Goal: Task Accomplishment & Management: Use online tool/utility

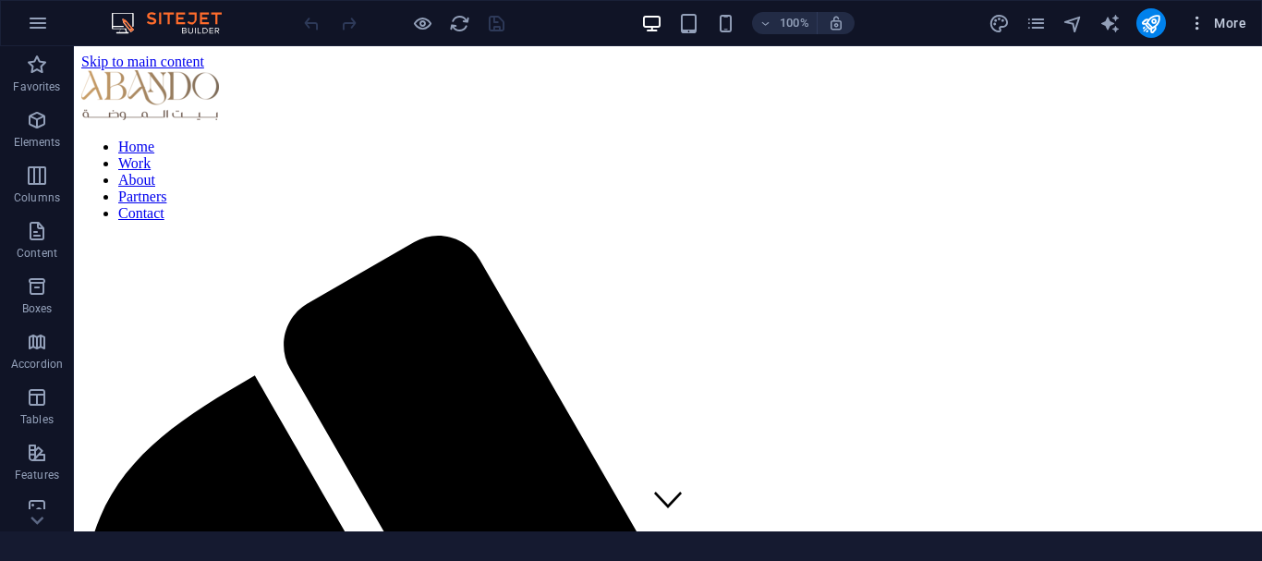
click at [1195, 24] on icon "button" at bounding box center [1197, 23] width 18 height 18
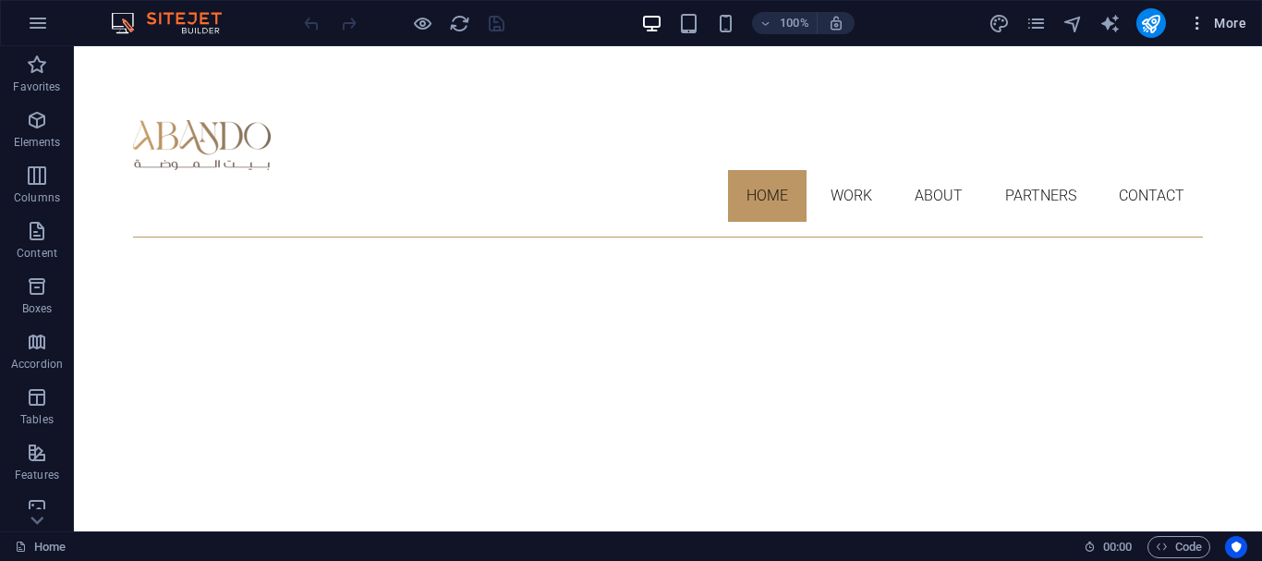
click at [1195, 24] on icon "button" at bounding box center [1197, 23] width 18 height 18
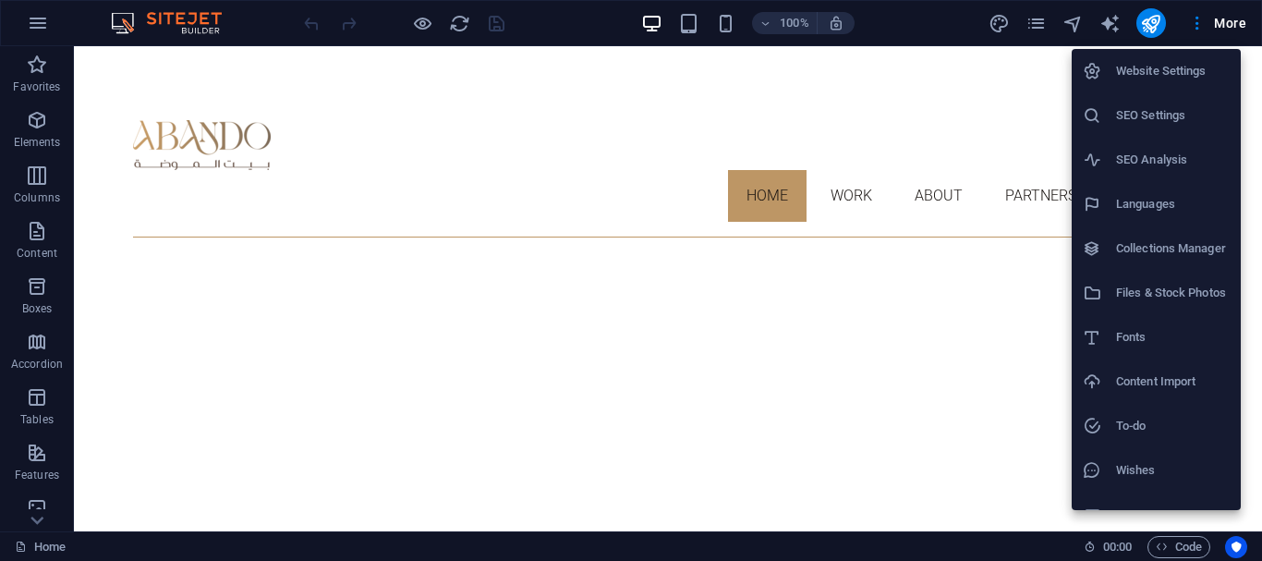
click at [966, 236] on div at bounding box center [631, 280] width 1262 height 561
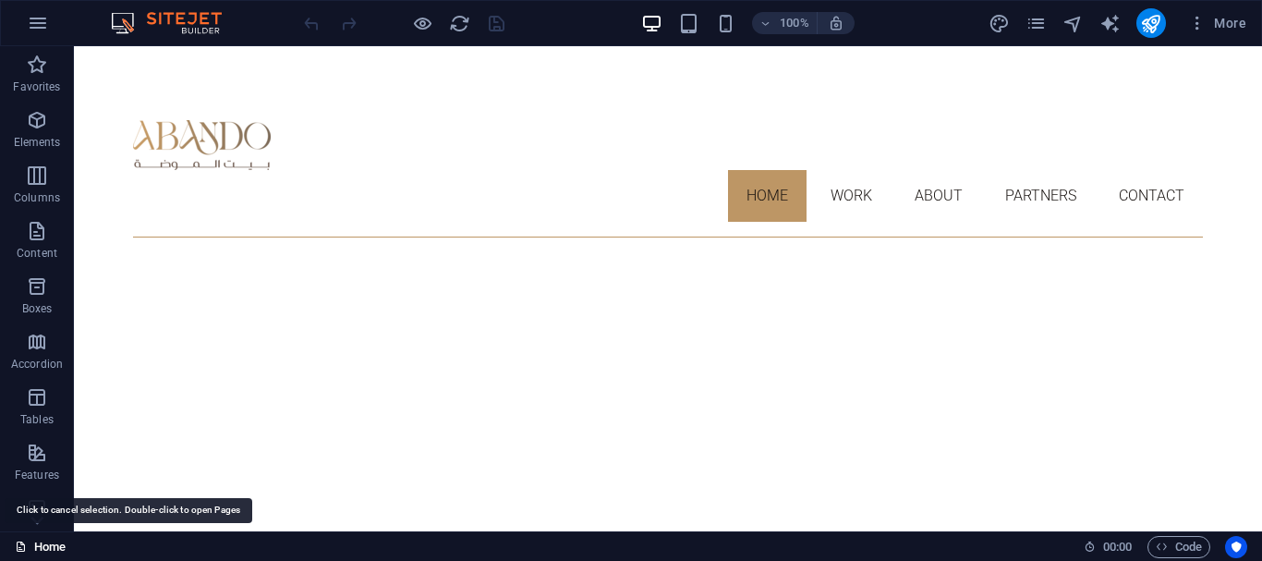
click at [33, 541] on link "Home" at bounding box center [40, 547] width 51 height 22
click at [42, 15] on icon "button" at bounding box center [38, 23] width 22 height 22
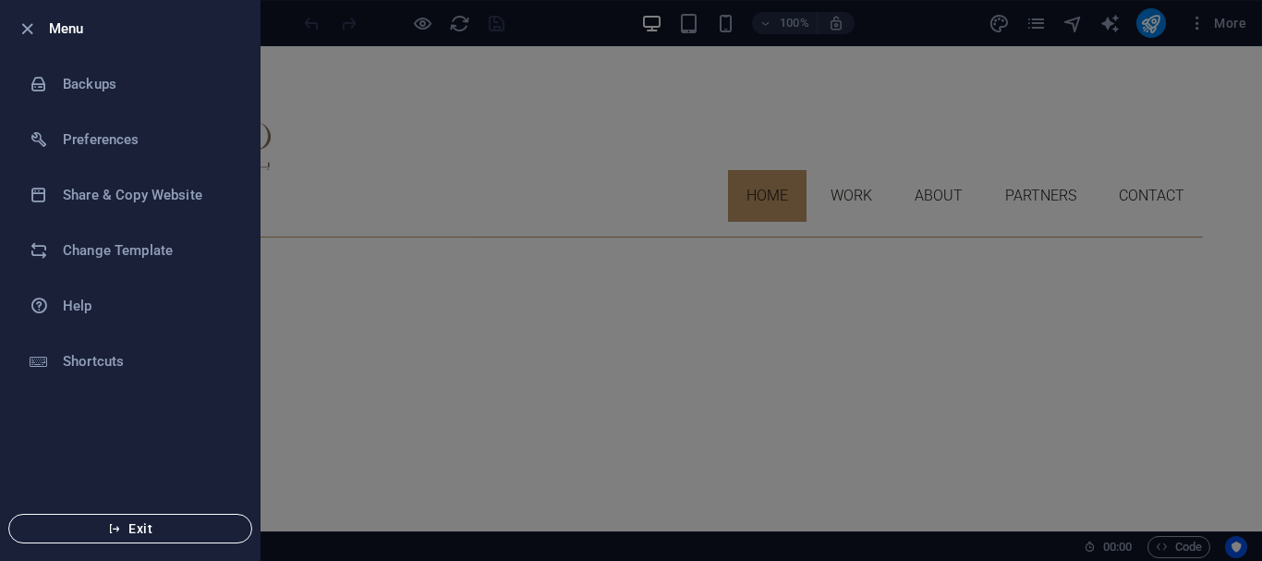
click at [128, 537] on button "Exit" at bounding box center [130, 529] width 244 height 30
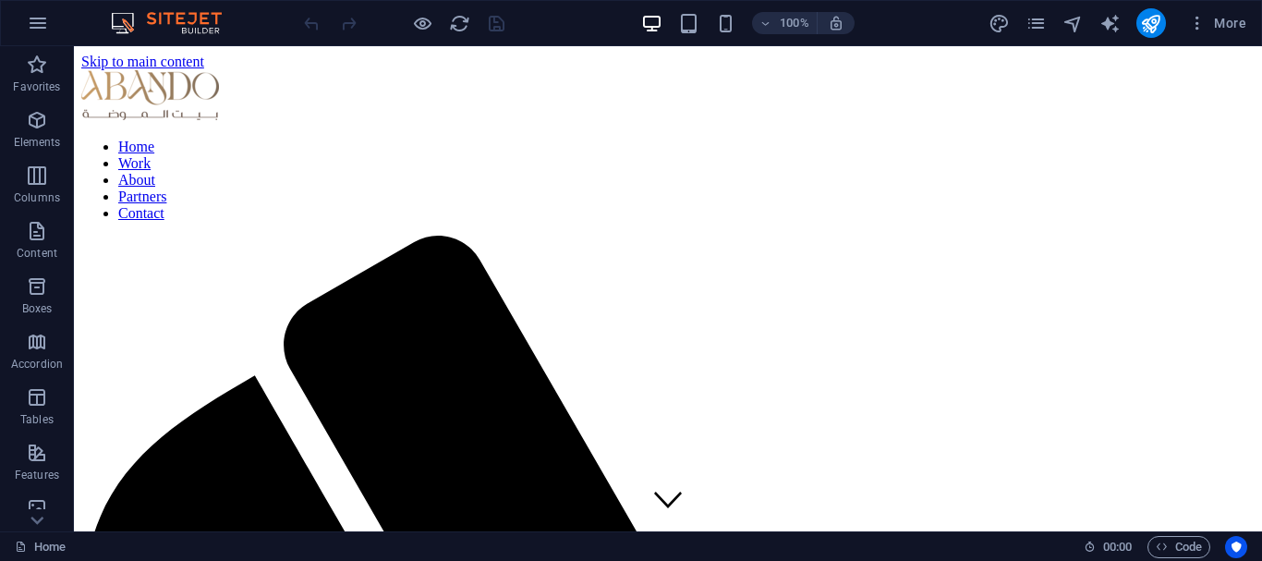
click at [1025, 21] on div "More" at bounding box center [1120, 23] width 265 height 30
click at [1044, 32] on icon "pages" at bounding box center [1035, 23] width 21 height 21
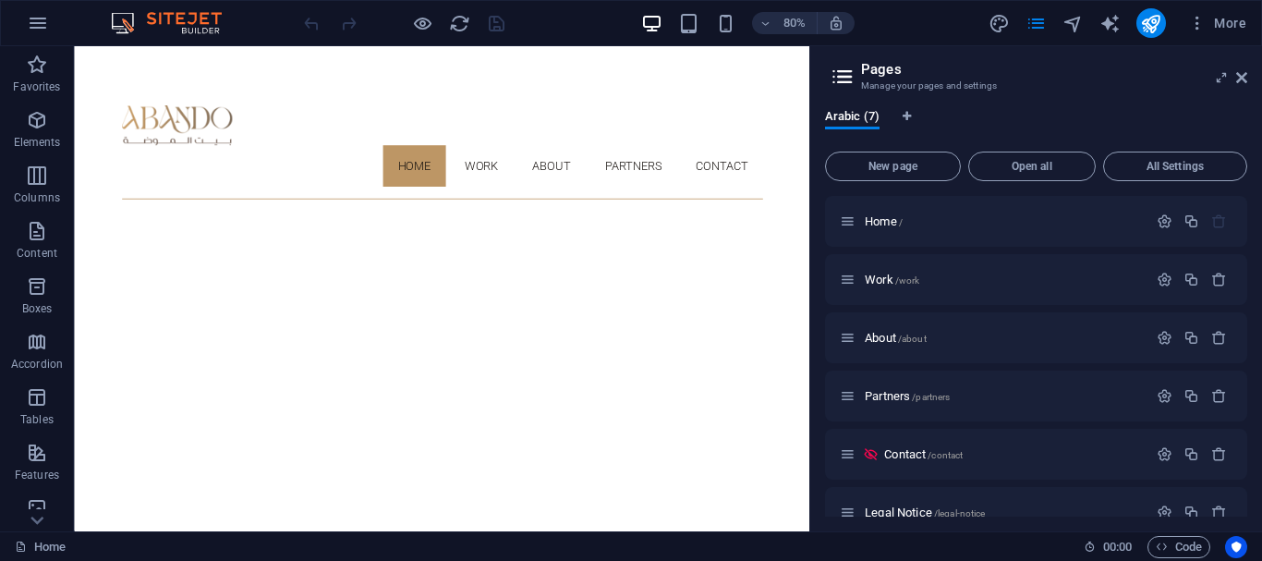
click at [1231, 86] on header "Pages Manage your pages and settings" at bounding box center [1038, 70] width 418 height 48
click at [1236, 72] on icon at bounding box center [1241, 77] width 11 height 15
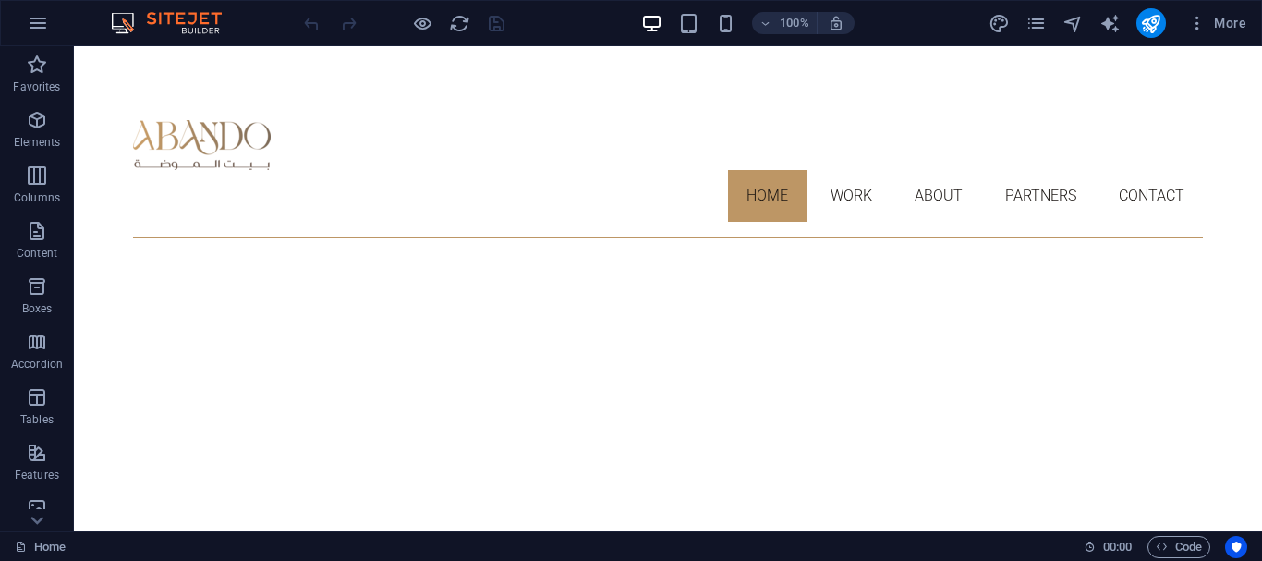
click at [179, 18] on img at bounding box center [175, 23] width 139 height 22
click at [125, 16] on img at bounding box center [175, 23] width 139 height 22
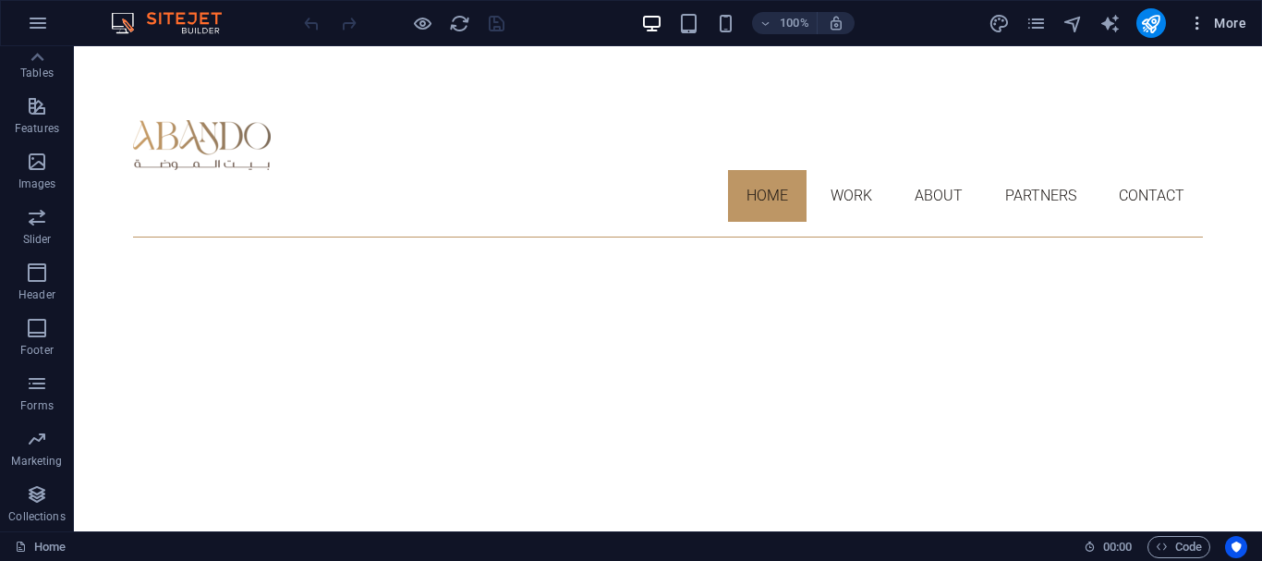
click at [1207, 13] on button "More" at bounding box center [1217, 23] width 73 height 30
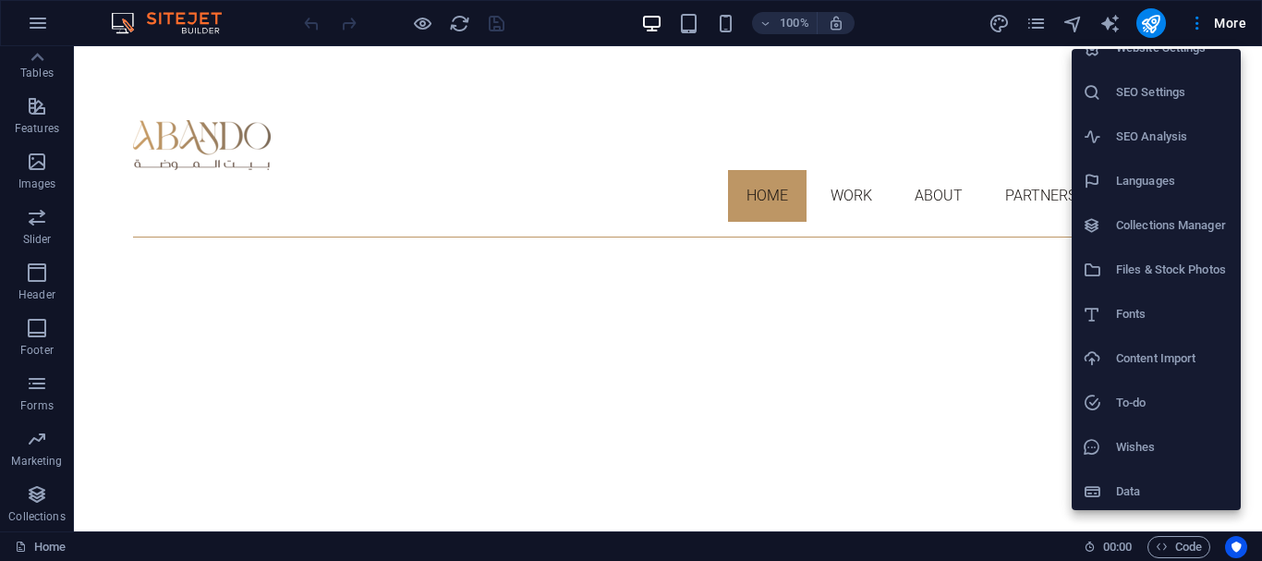
scroll to position [27, 0]
click at [1031, 30] on div at bounding box center [631, 280] width 1262 height 561
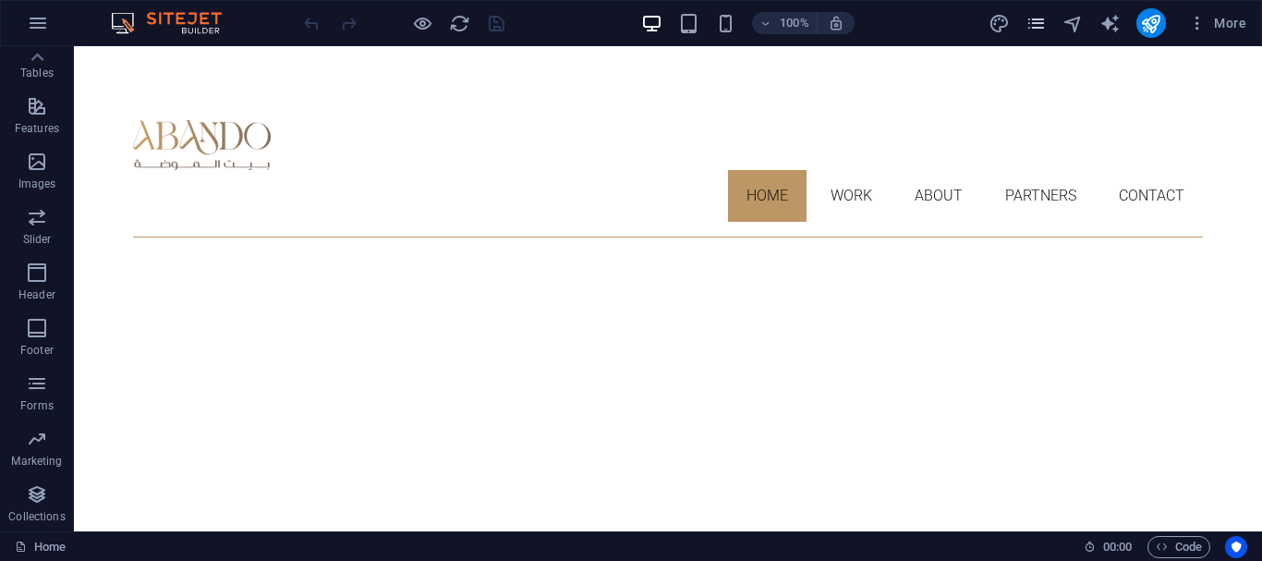
click at [1029, 20] on icon "pages" at bounding box center [1035, 23] width 21 height 21
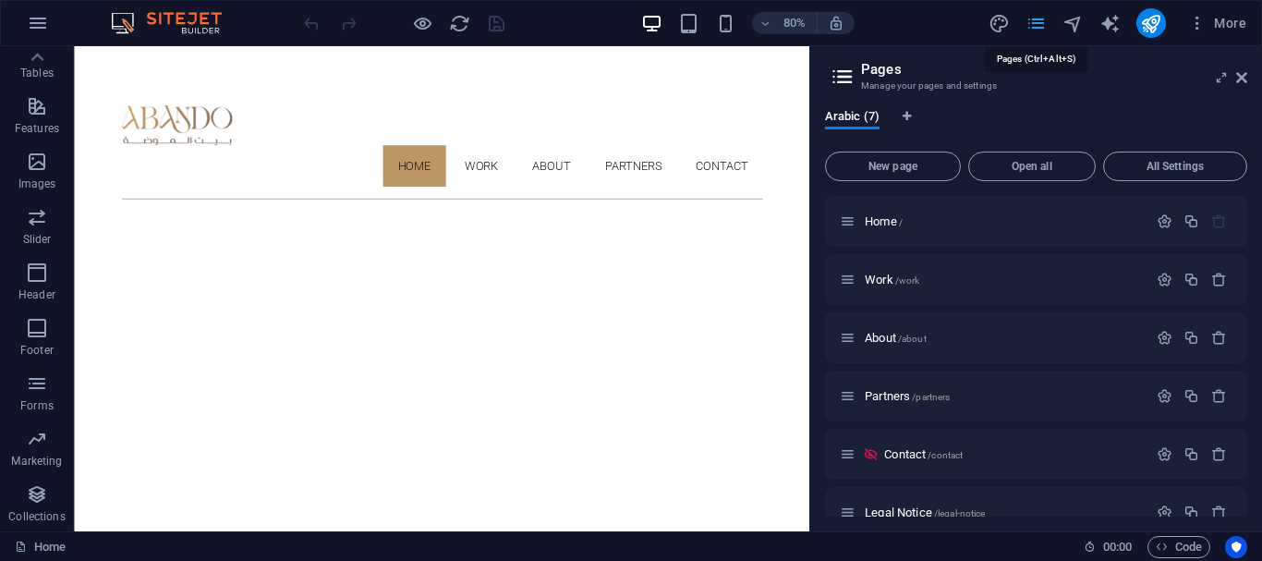
click at [1029, 20] on icon "pages" at bounding box center [1035, 23] width 21 height 21
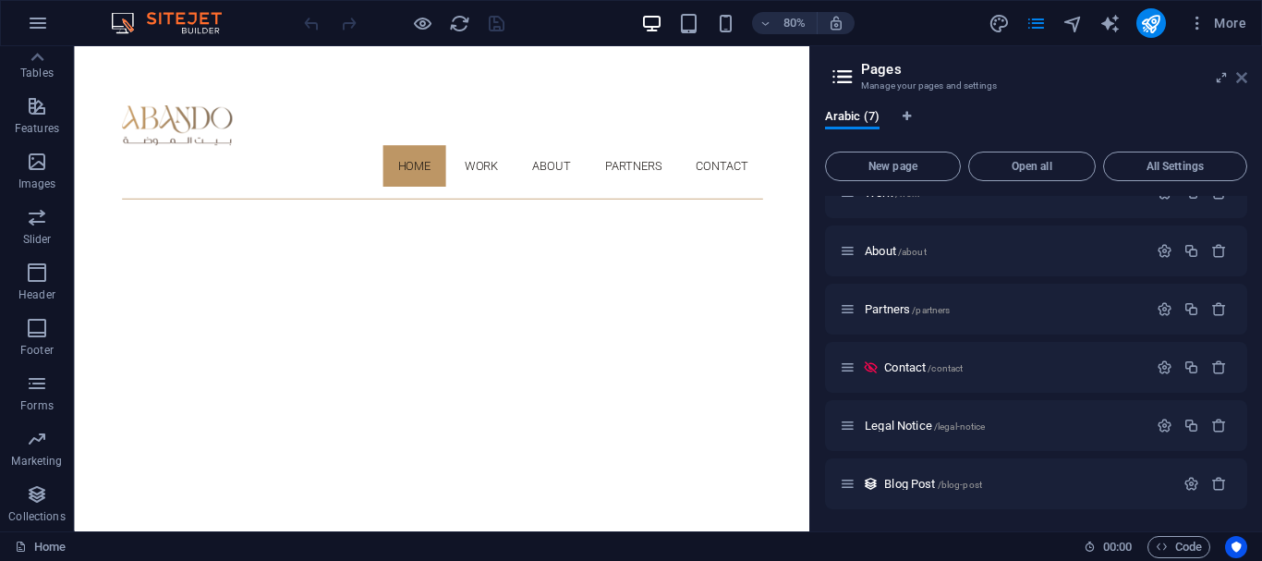
click at [1240, 76] on icon at bounding box center [1241, 77] width 11 height 15
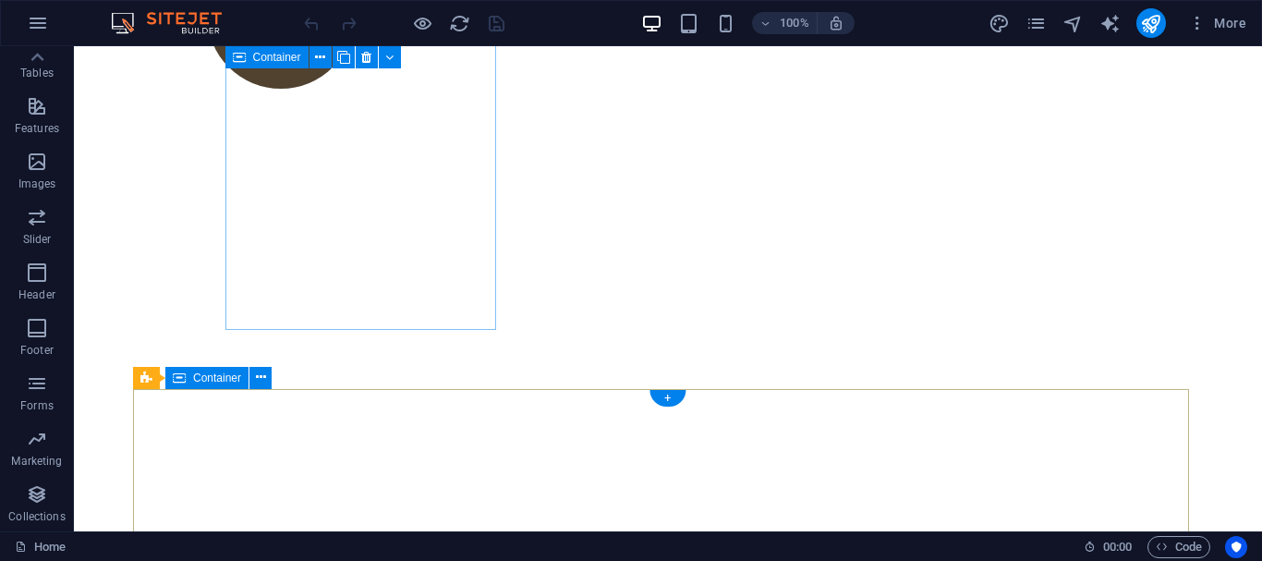
scroll to position [887, 0]
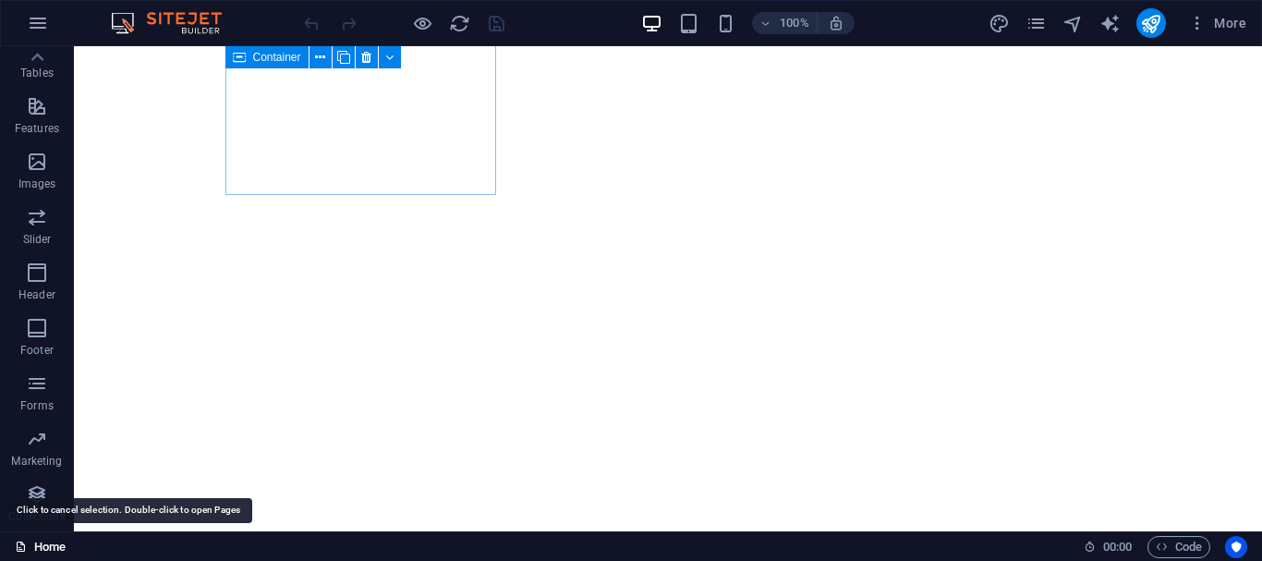
click at [45, 547] on link "Home" at bounding box center [40, 547] width 51 height 22
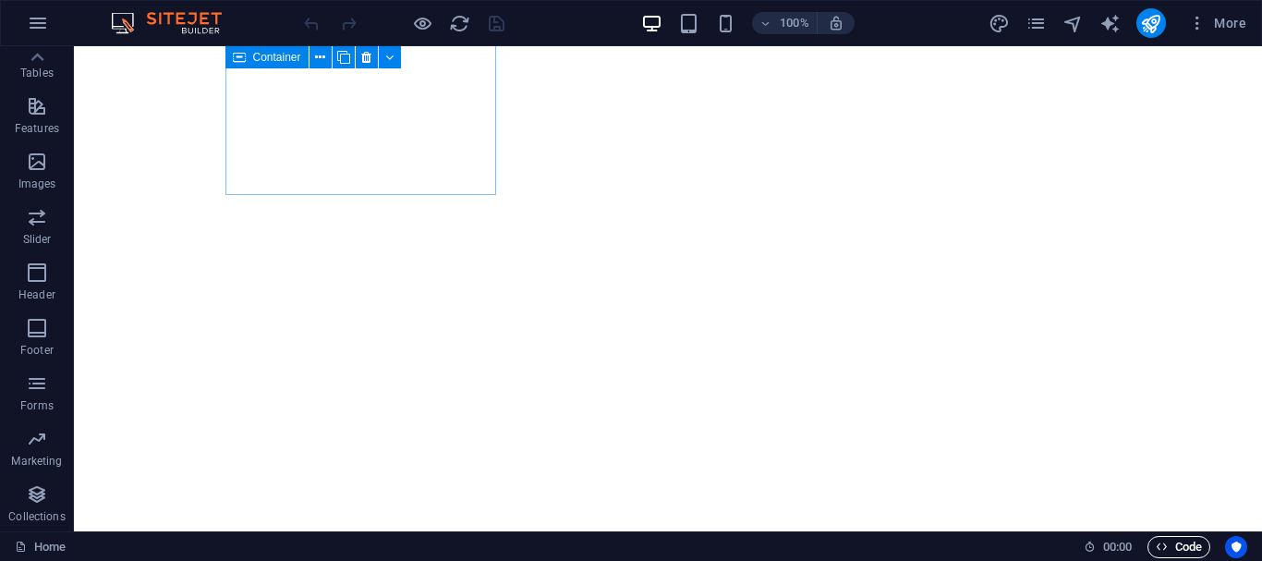
click at [1176, 549] on span "Code" at bounding box center [1179, 547] width 46 height 22
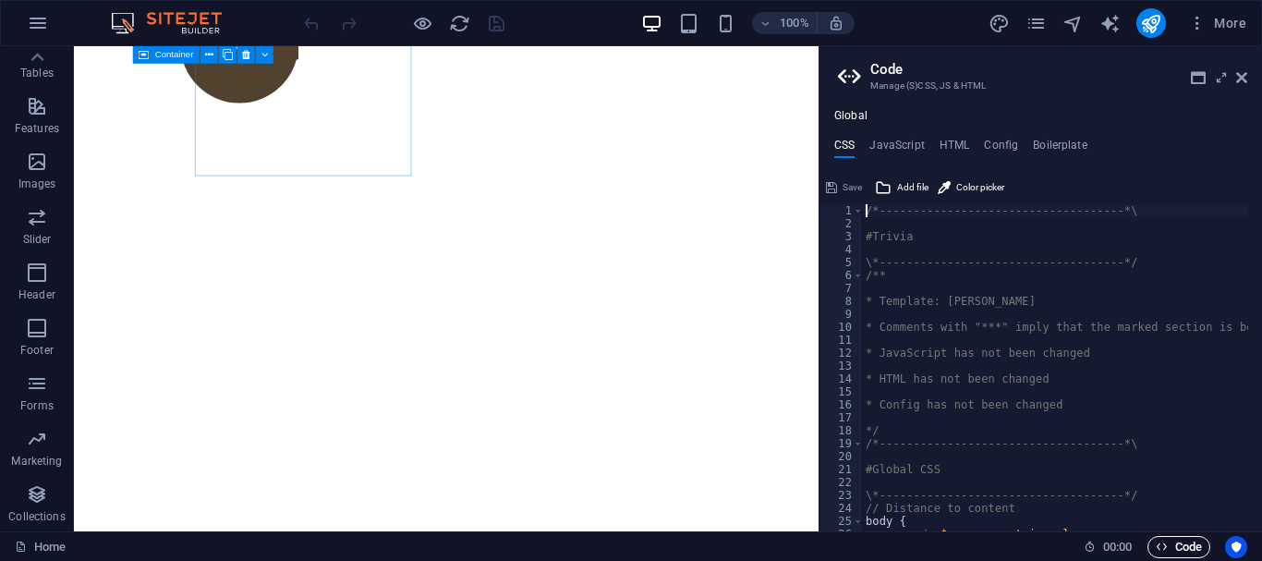
scroll to position [873, 0]
click at [1238, 72] on icon at bounding box center [1241, 77] width 11 height 15
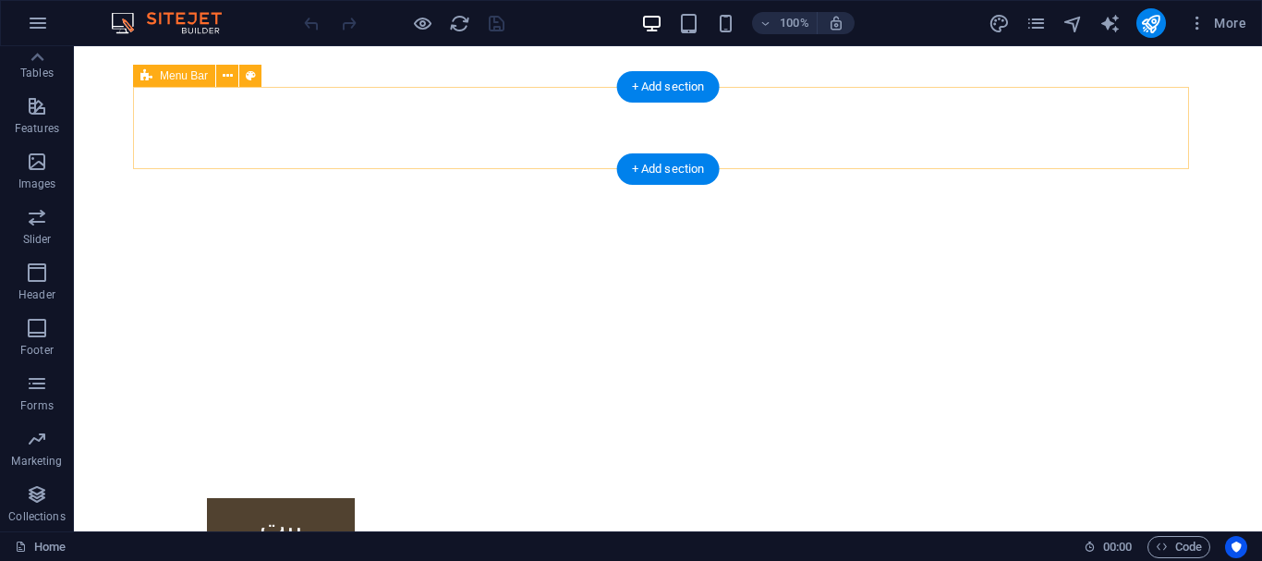
scroll to position [0, 0]
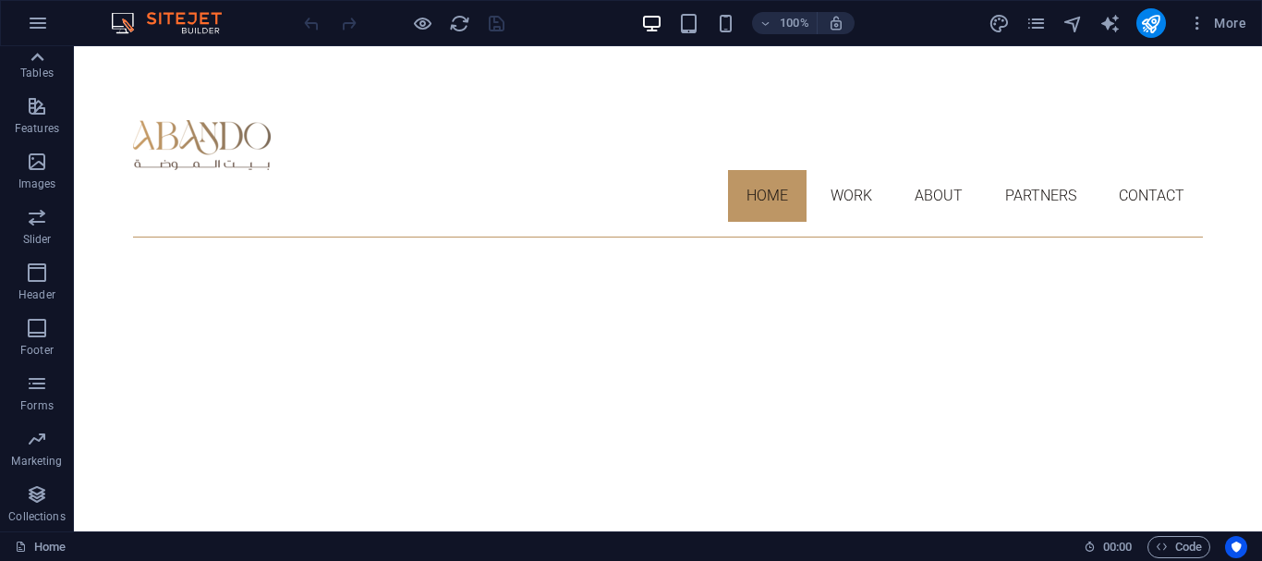
click at [30, 55] on icon at bounding box center [37, 57] width 26 height 26
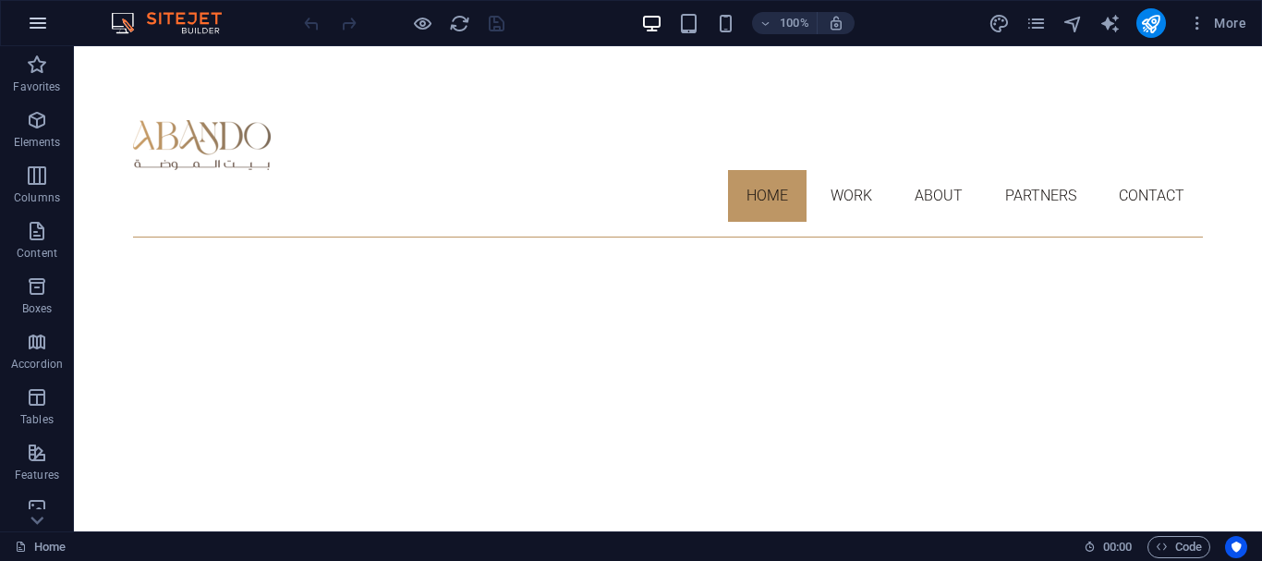
click at [33, 33] on icon "button" at bounding box center [38, 23] width 22 height 22
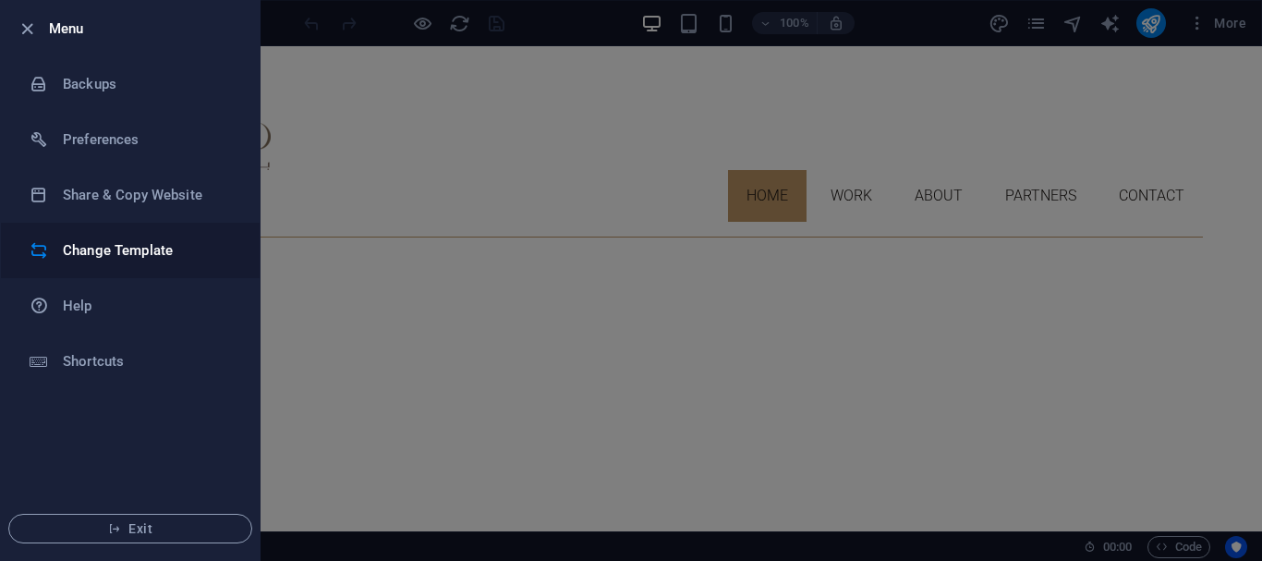
click at [116, 264] on li "Change Template" at bounding box center [130, 250] width 259 height 55
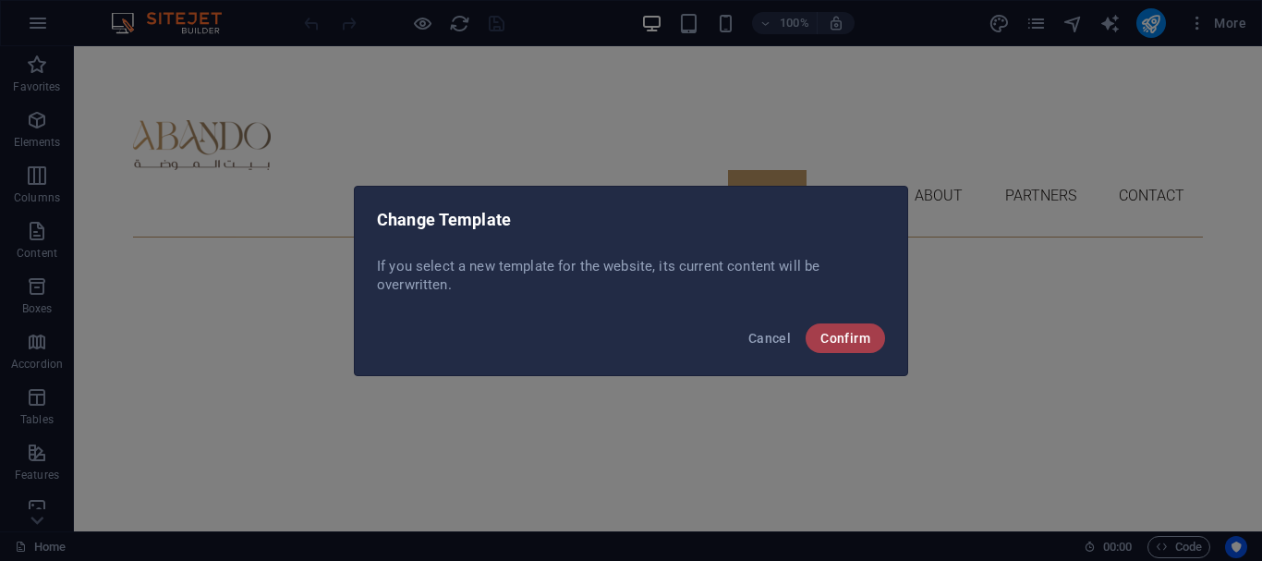
click at [848, 337] on span "Confirm" at bounding box center [845, 338] width 50 height 15
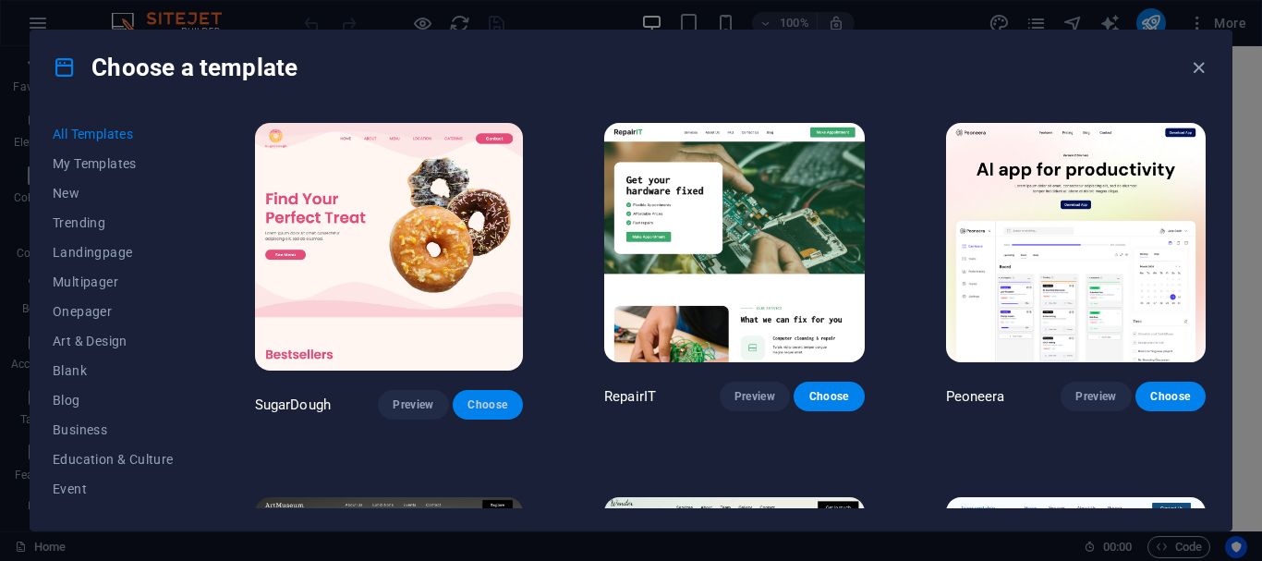
click at [467, 397] on span "Choose" at bounding box center [487, 404] width 41 height 15
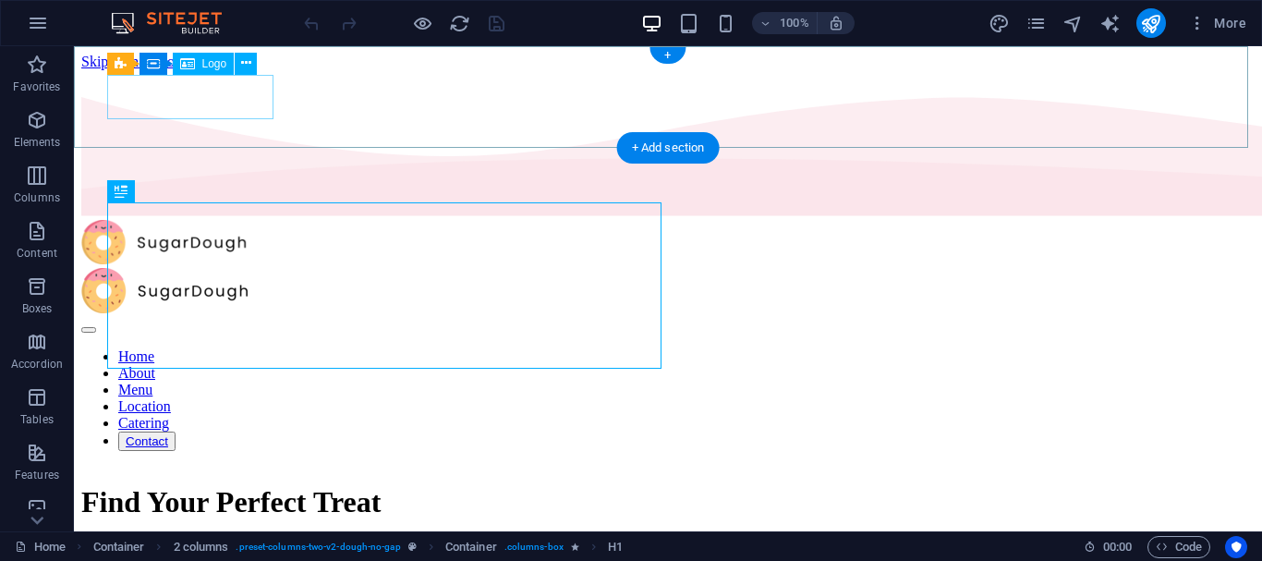
click at [151, 220] on div at bounding box center [667, 244] width 1173 height 49
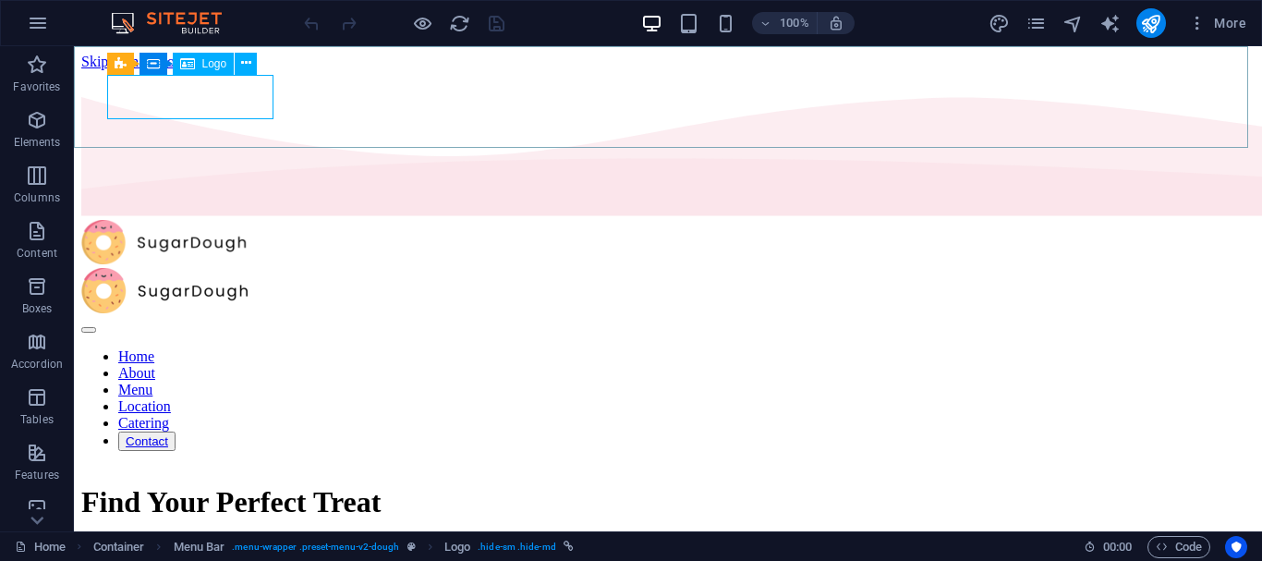
click at [212, 66] on span "Logo" at bounding box center [214, 63] width 25 height 11
click at [245, 57] on icon at bounding box center [246, 63] width 10 height 19
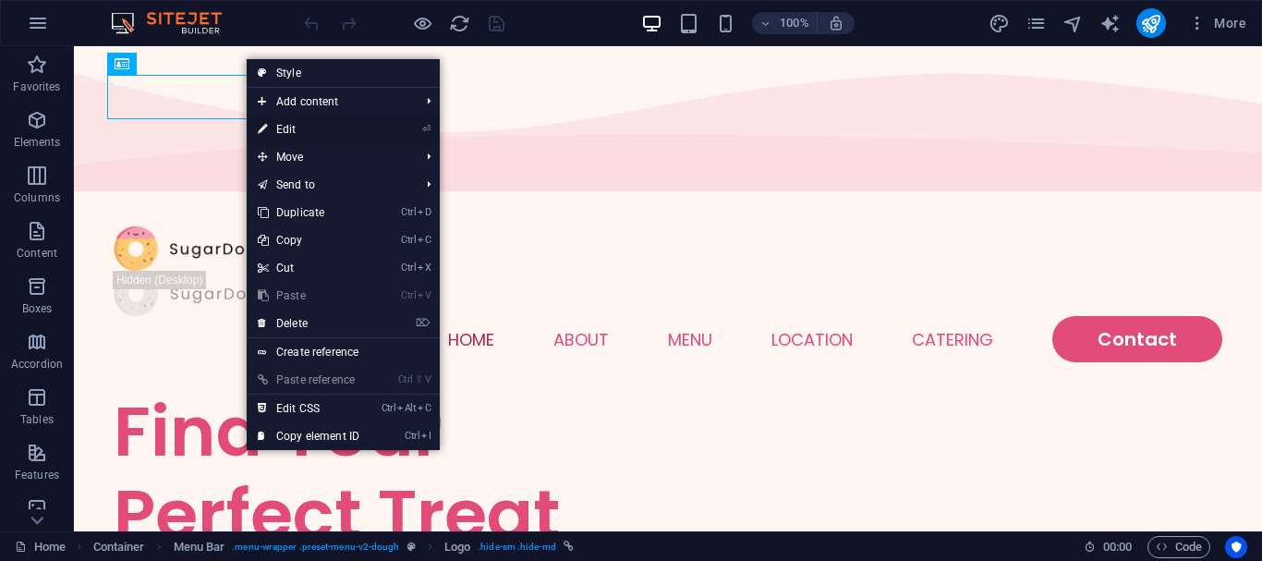
select select "px"
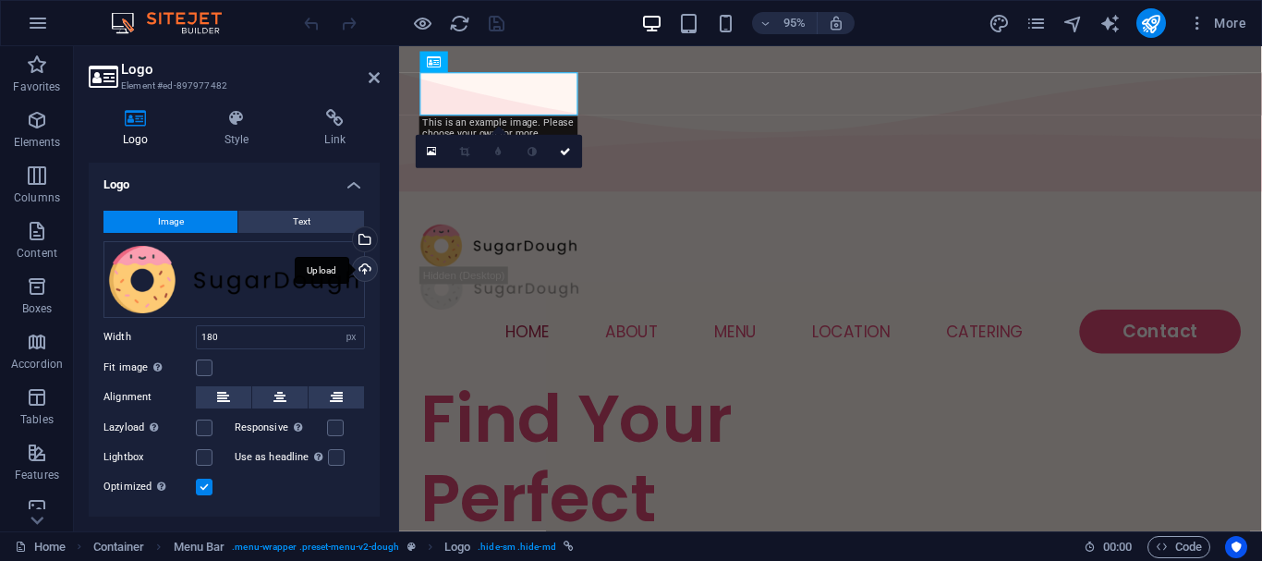
click at [358, 272] on div "Upload" at bounding box center [363, 271] width 28 height 28
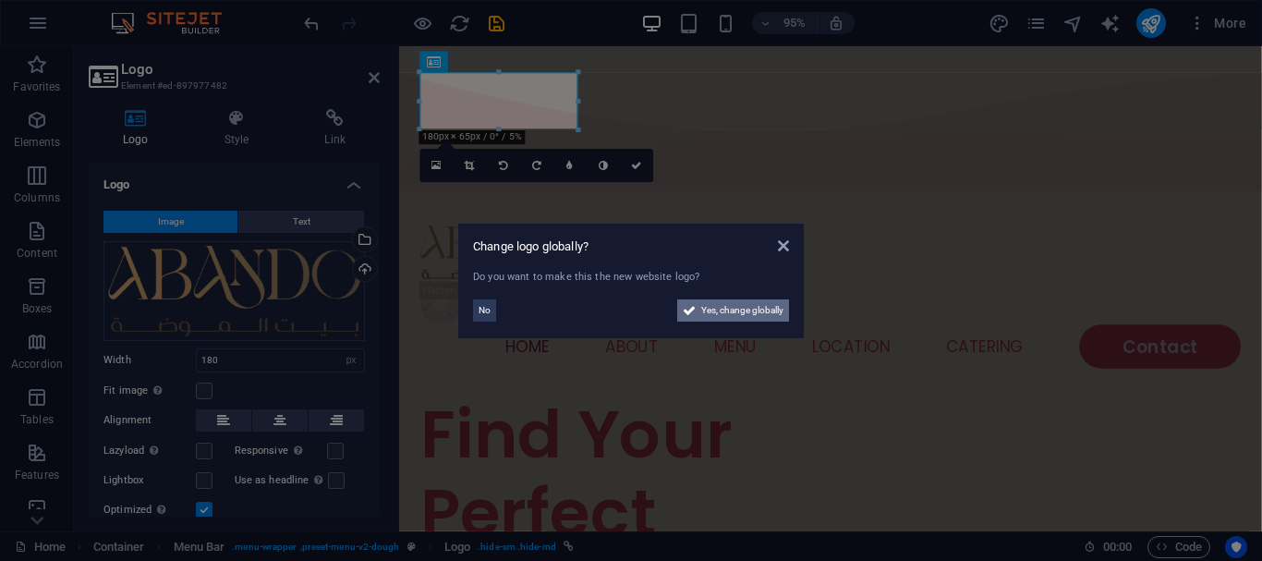
click at [732, 319] on span "Yes, change globally" at bounding box center [742, 310] width 82 height 22
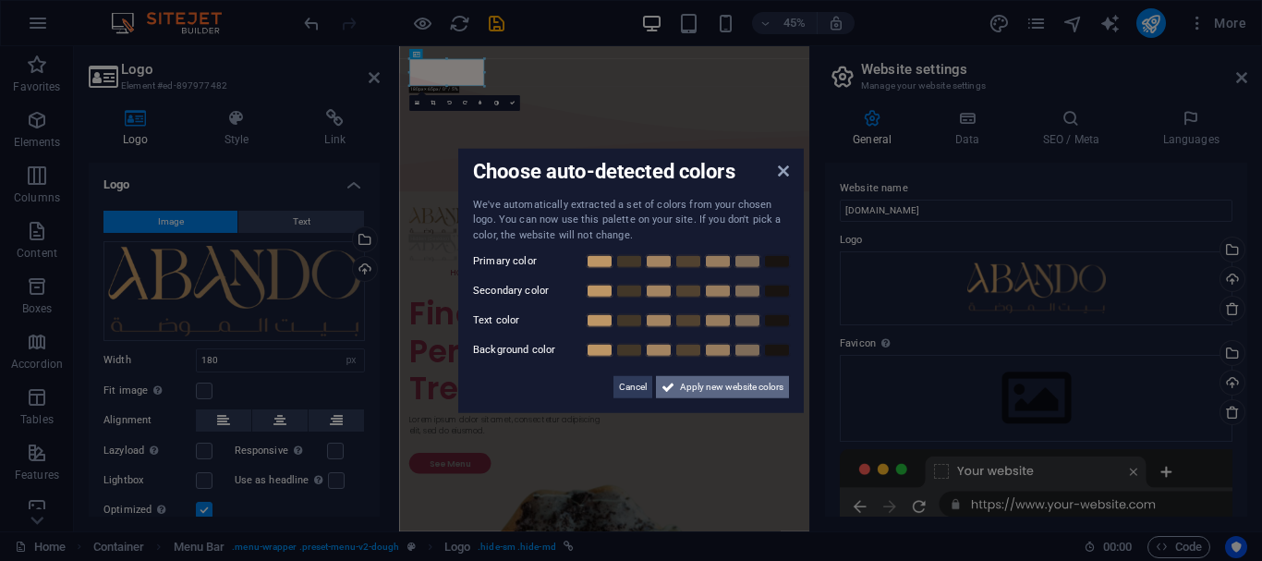
click at [673, 391] on icon at bounding box center [667, 387] width 13 height 22
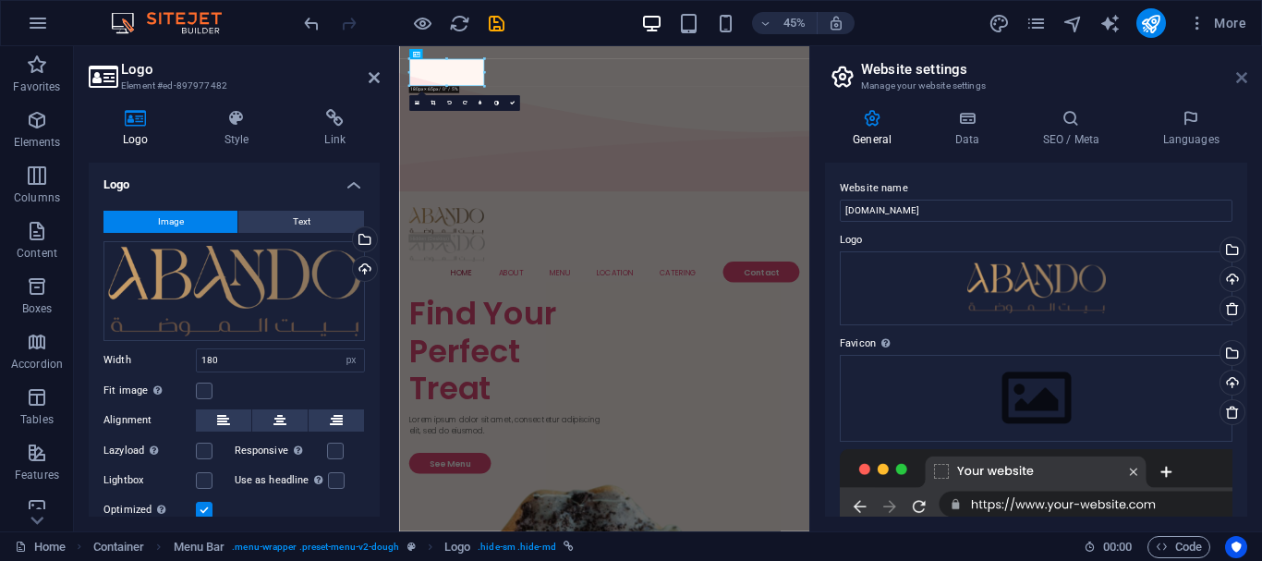
click at [1241, 78] on icon at bounding box center [1241, 77] width 11 height 15
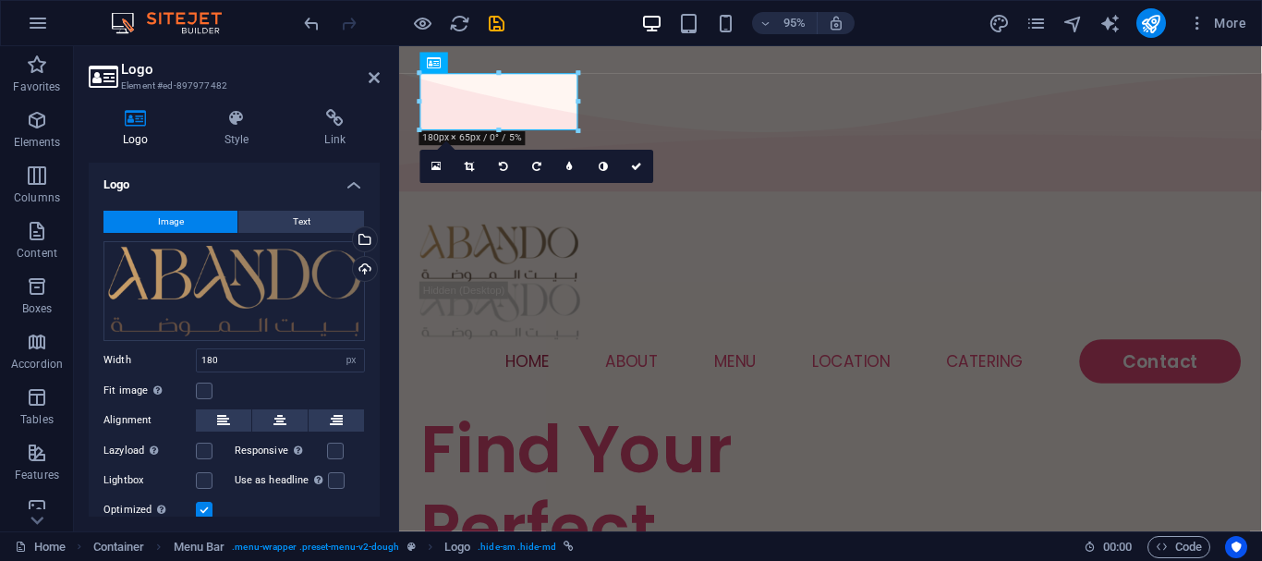
click at [382, 78] on aside "Logo Element #ed-897977482 Logo Style Link Logo Image Text Drag files here, cli…" at bounding box center [236, 288] width 325 height 485
click at [375, 79] on icon at bounding box center [374, 77] width 11 height 15
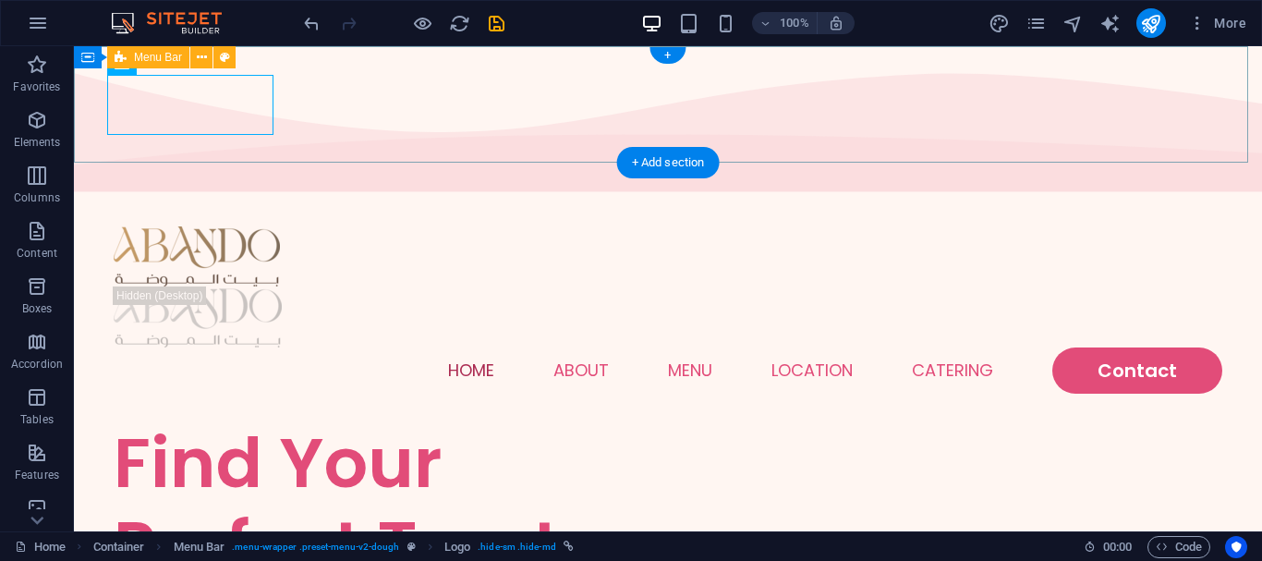
click at [536, 199] on div "Home About Menu Location Catering Contact" at bounding box center [668, 310] width 1188 height 223
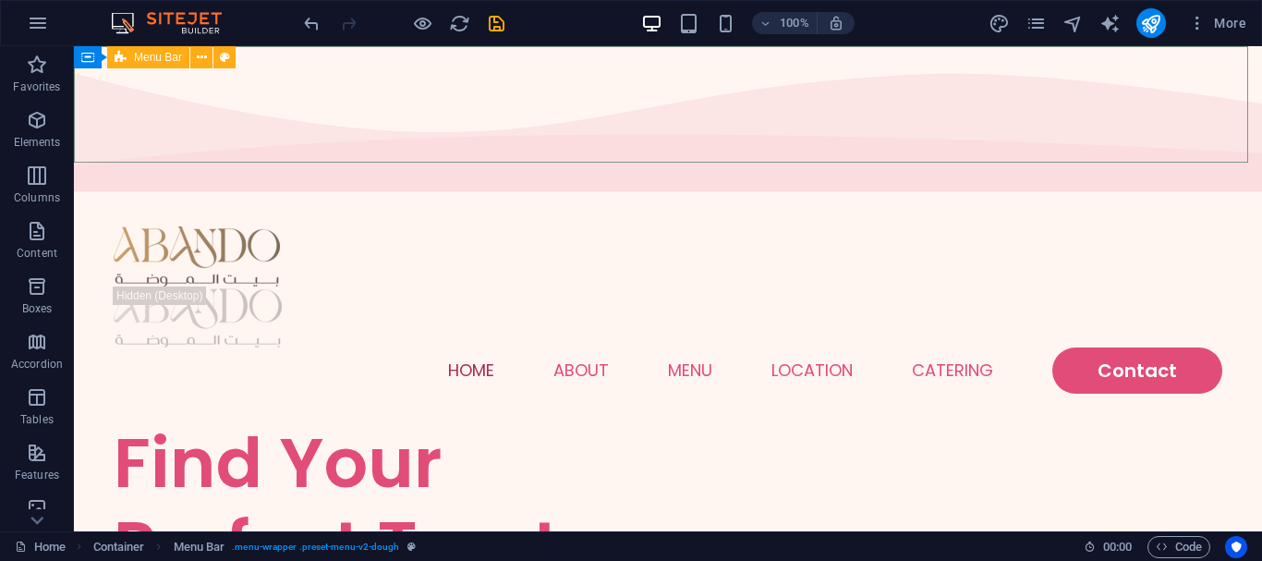
click at [229, 55] on icon at bounding box center [225, 57] width 10 height 19
select select "rem"
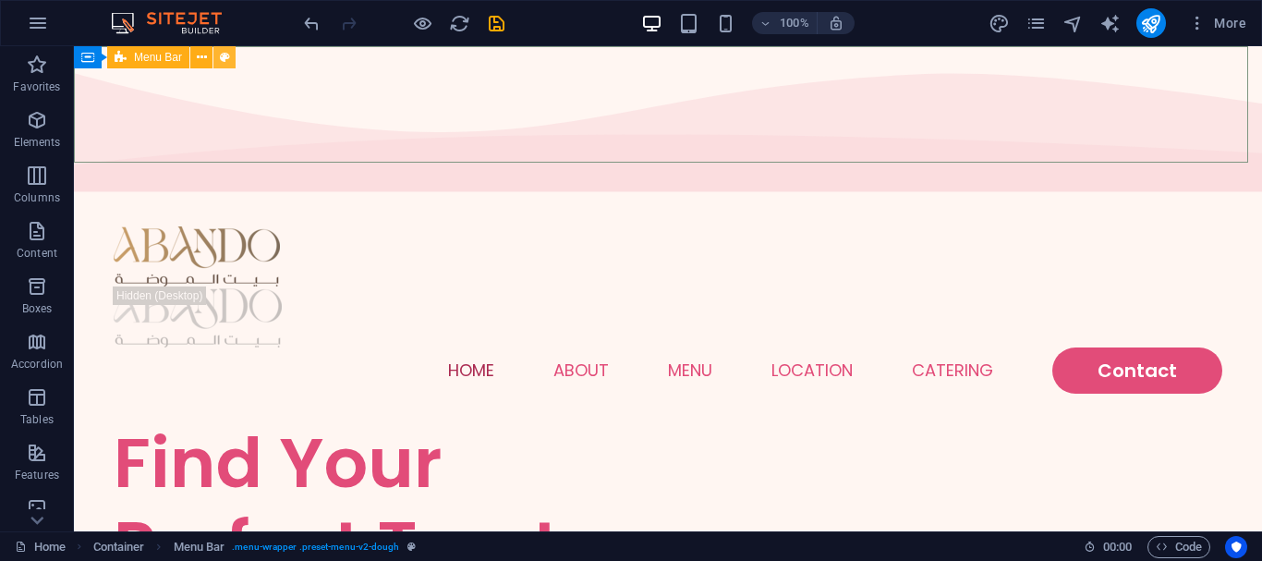
select select "rem"
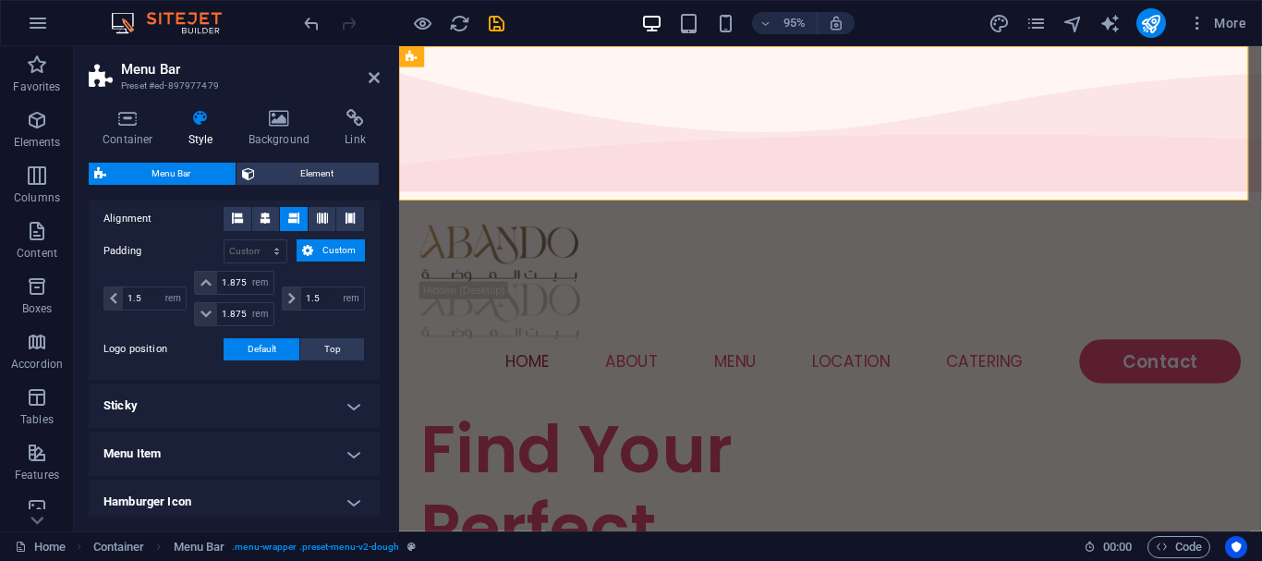
scroll to position [382, 0]
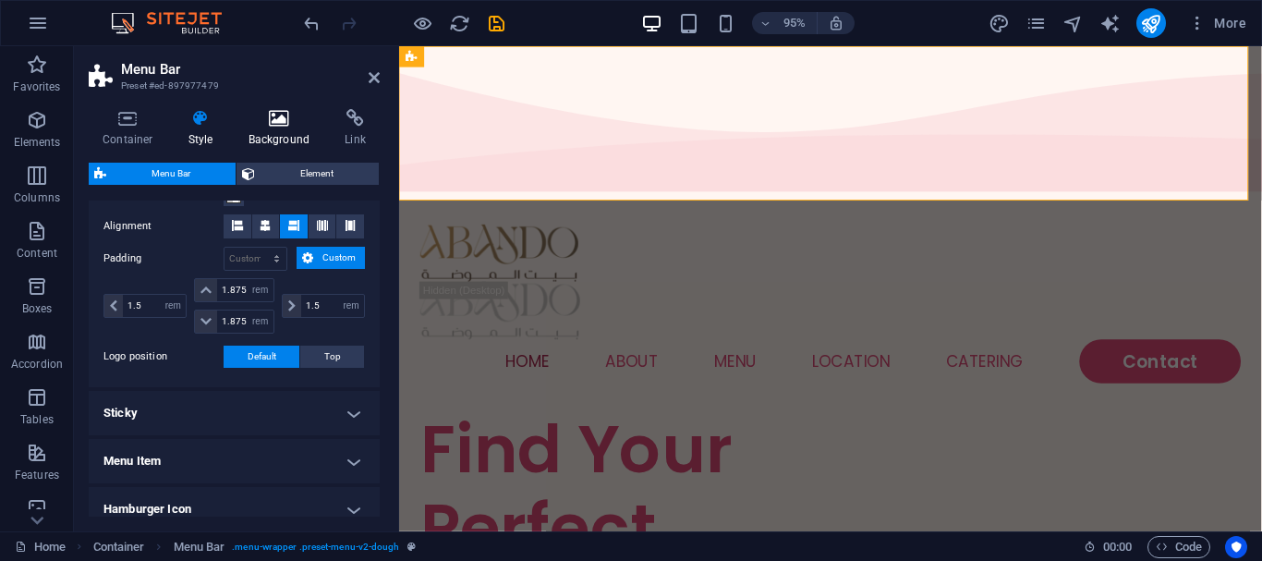
click at [282, 125] on icon at bounding box center [280, 118] width 90 height 18
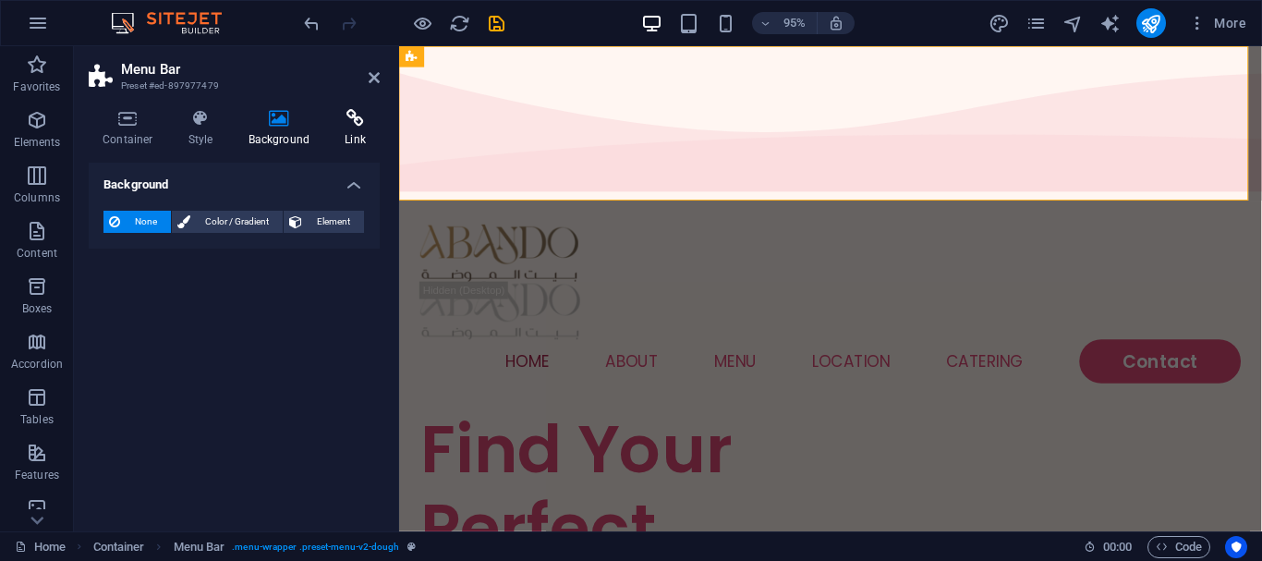
click at [344, 134] on h4 "Link" at bounding box center [355, 128] width 49 height 39
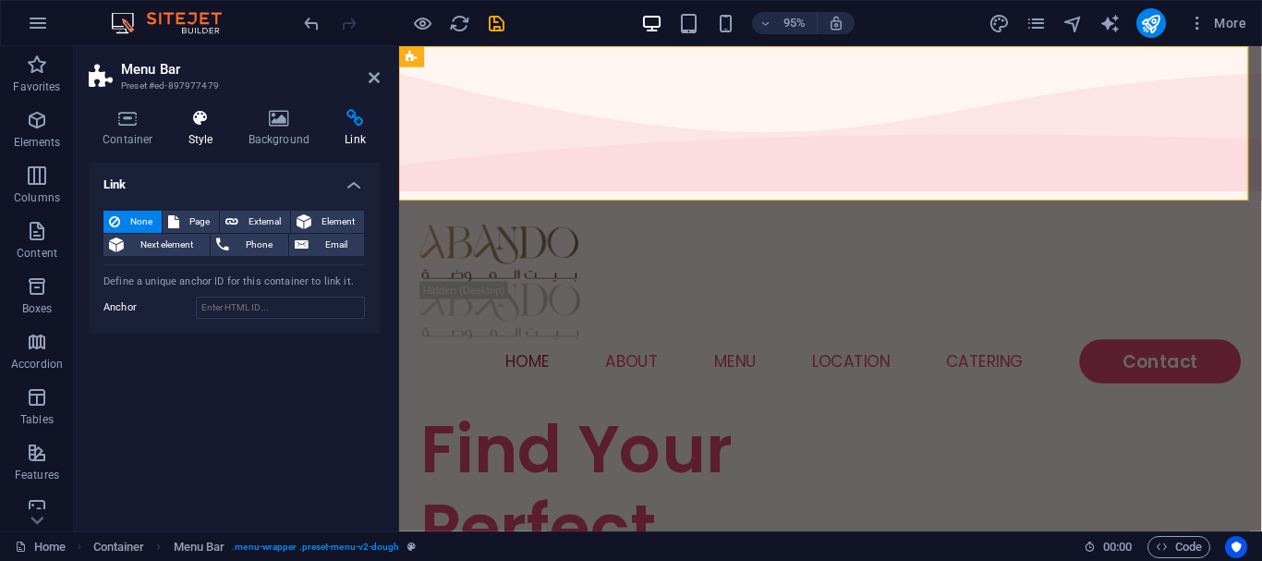
click at [218, 138] on h4 "Style" at bounding box center [205, 128] width 60 height 39
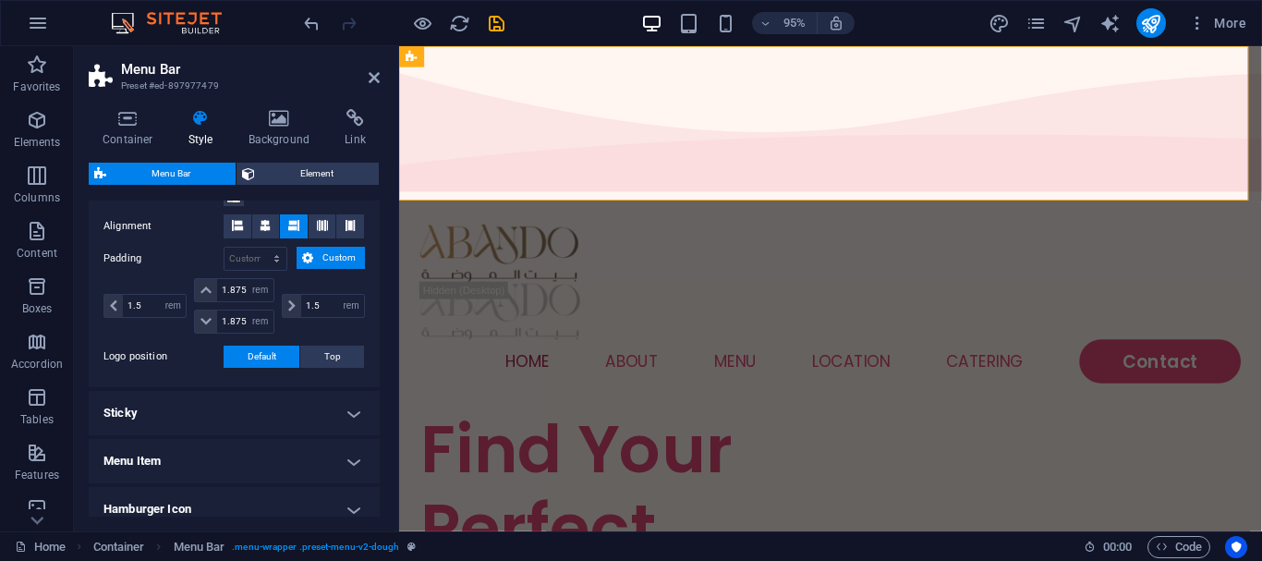
click at [112, 412] on h4 "Sticky" at bounding box center [234, 413] width 291 height 44
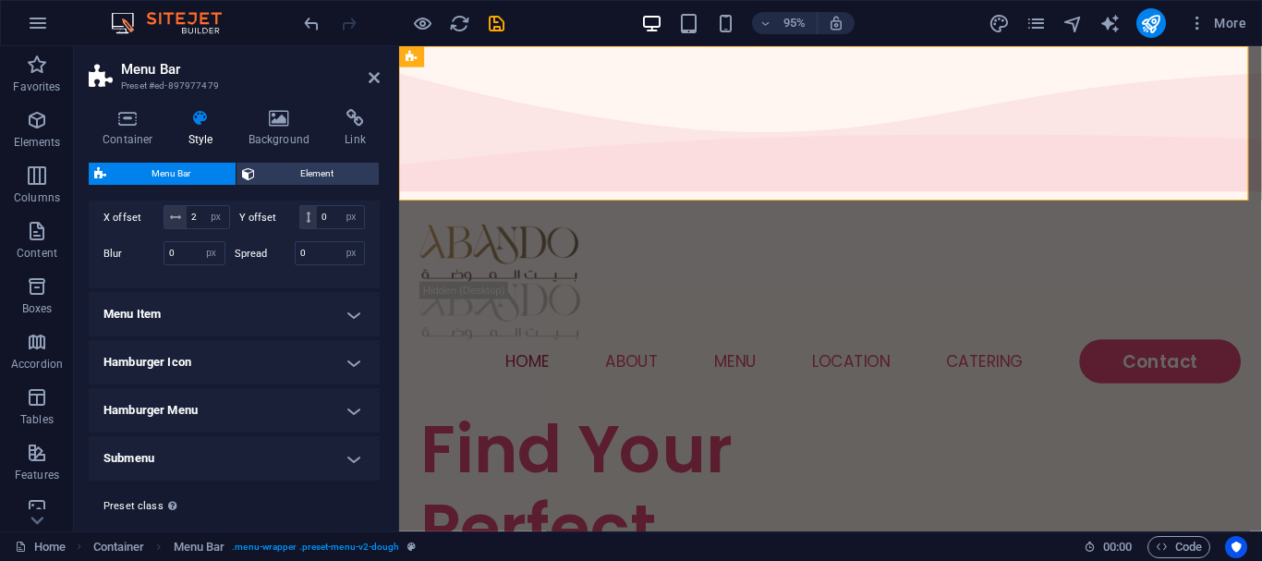
scroll to position [883, 0]
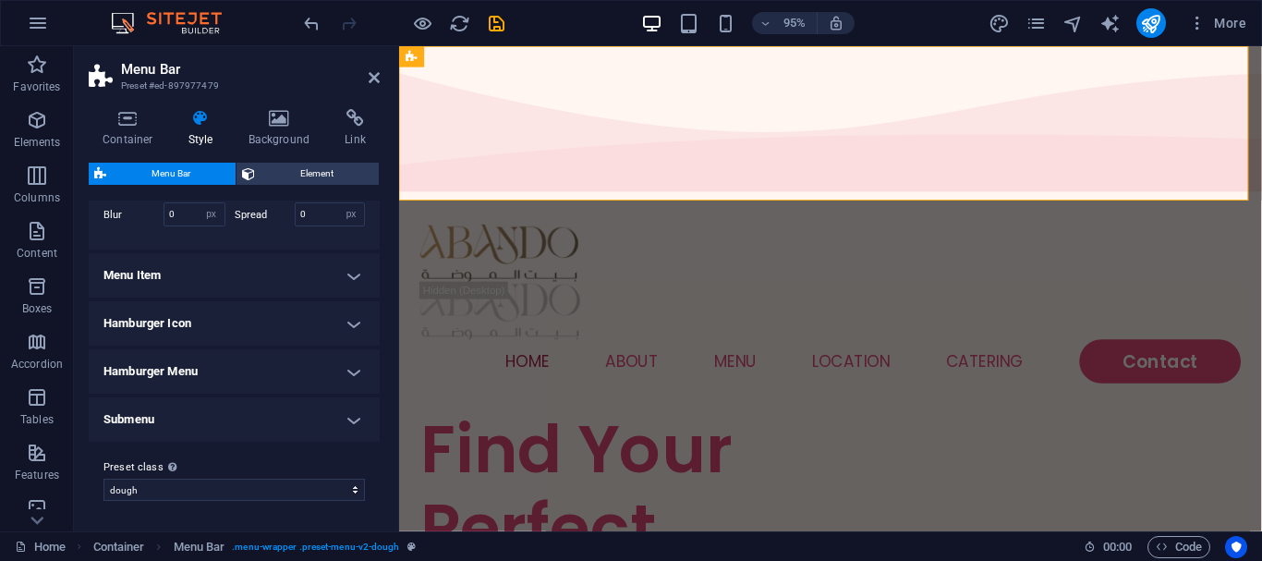
click at [116, 285] on h4 "Menu Item" at bounding box center [234, 275] width 291 height 44
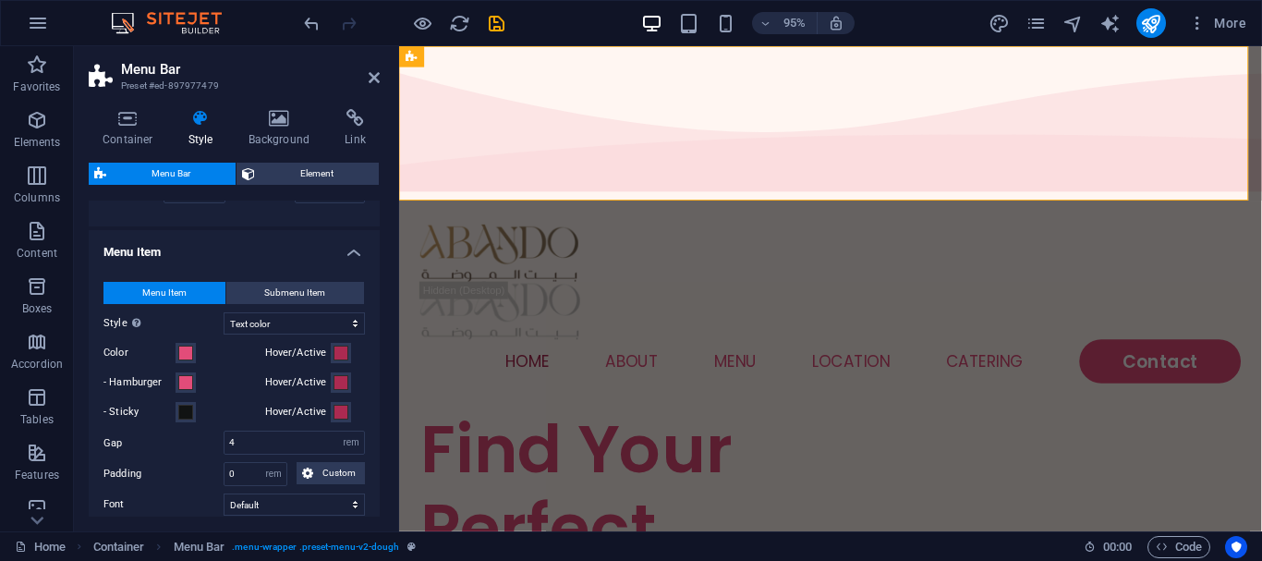
scroll to position [976, 0]
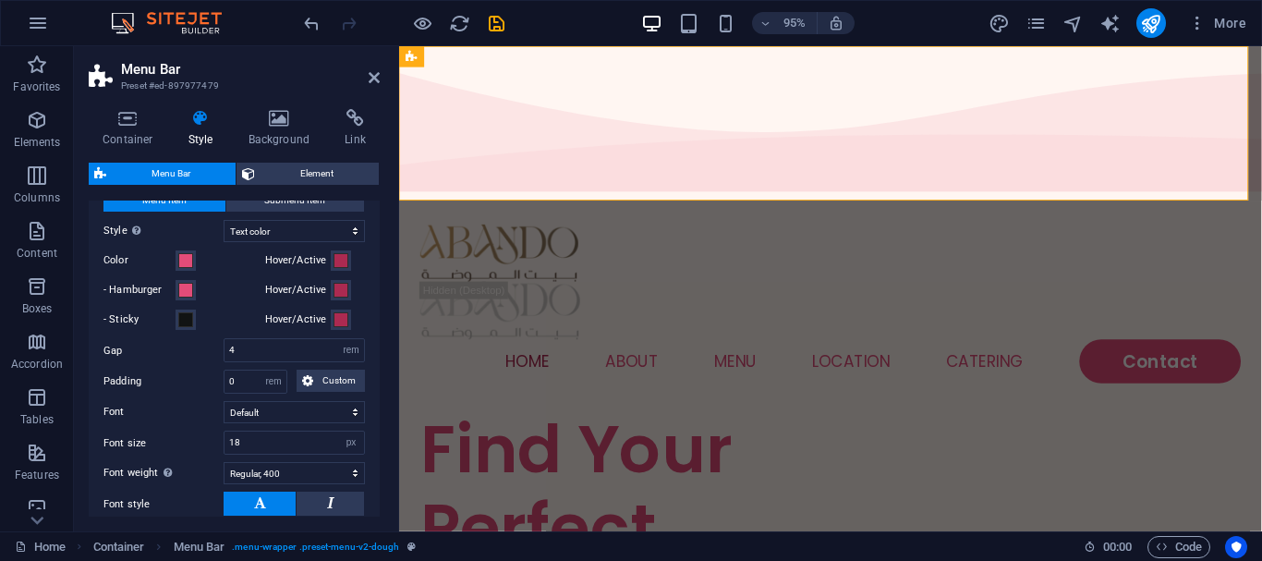
click at [172, 272] on label "Color" at bounding box center [139, 260] width 72 height 22
click at [176, 271] on button "Color" at bounding box center [186, 260] width 20 height 20
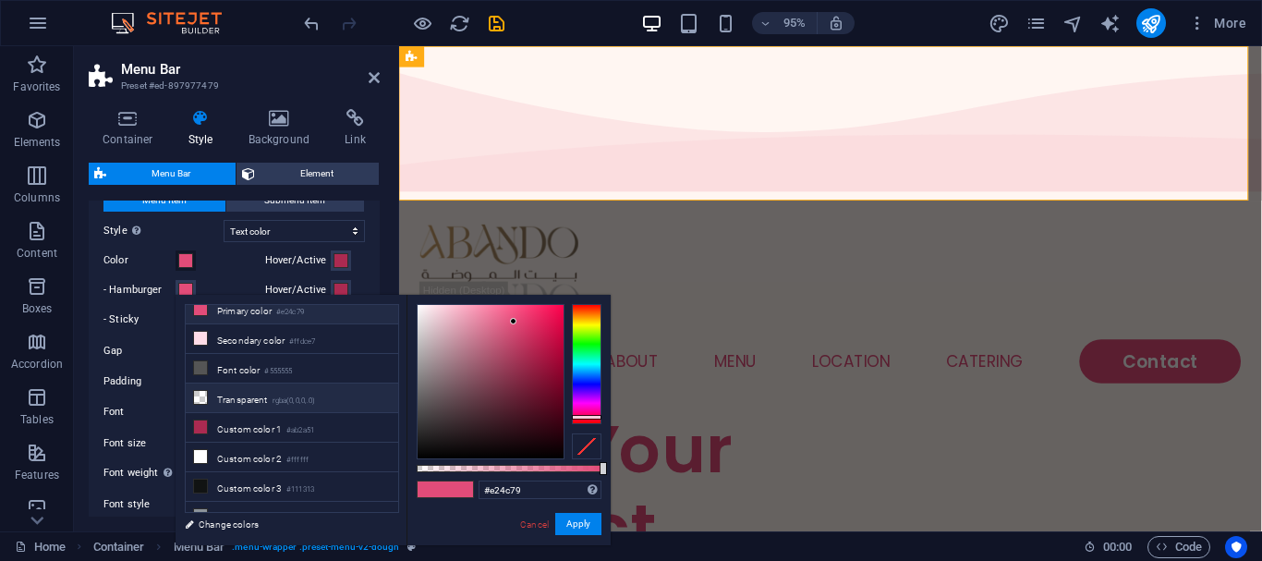
scroll to position [51, 0]
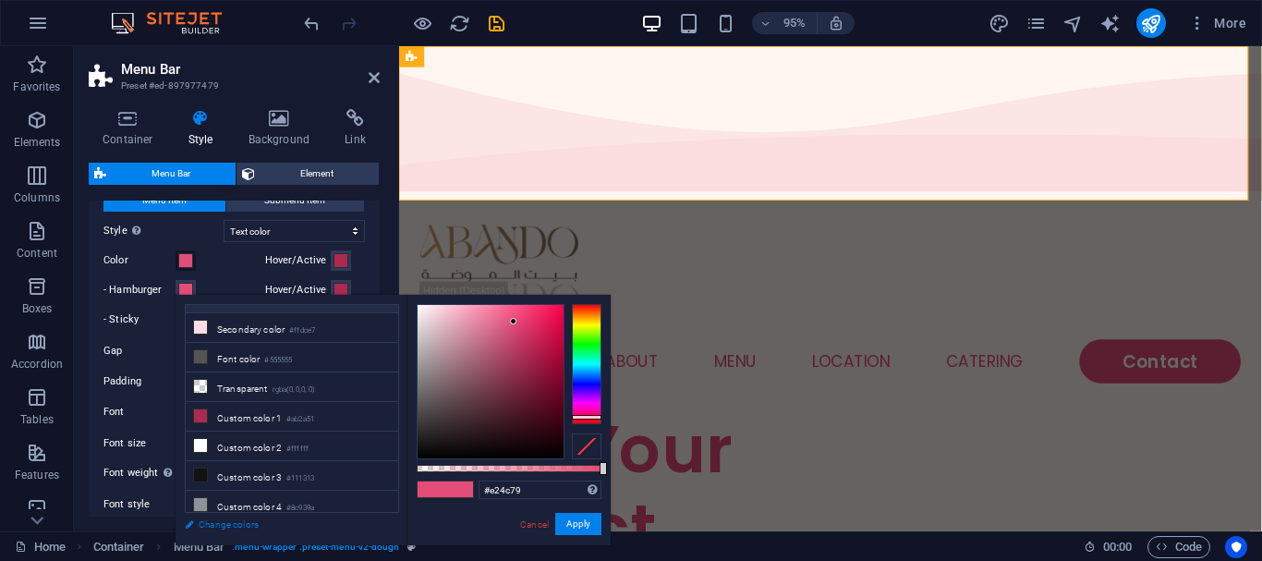
click at [224, 522] on link "Change colors" at bounding box center [283, 524] width 214 height 23
select select "px"
select select "300"
select select "px"
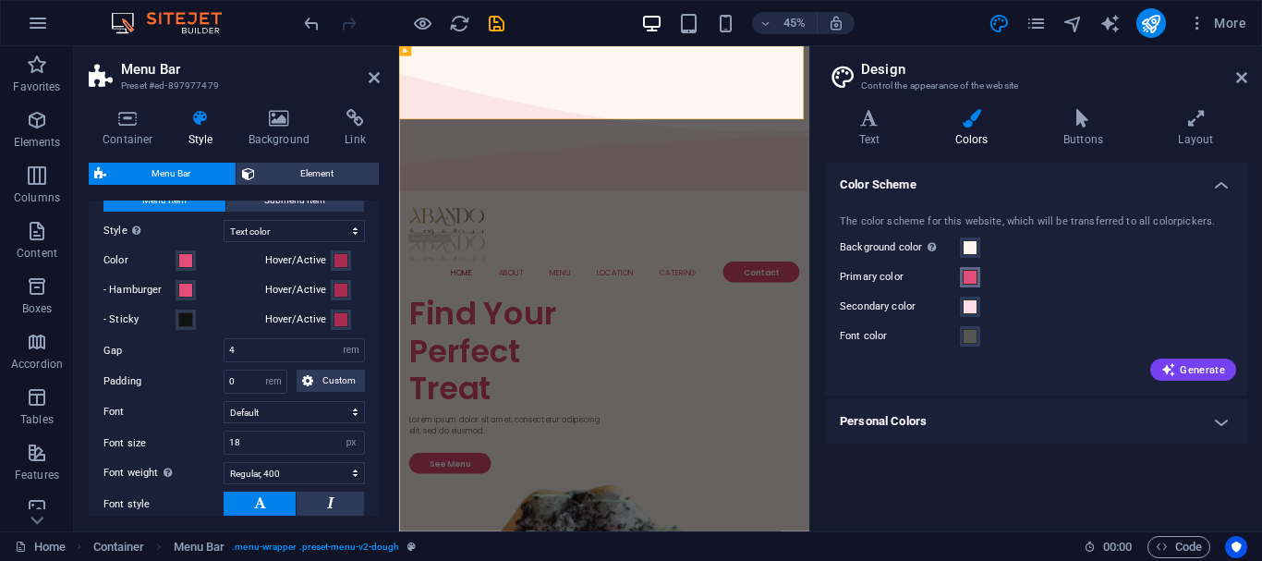
click at [975, 275] on span at bounding box center [970, 277] width 15 height 15
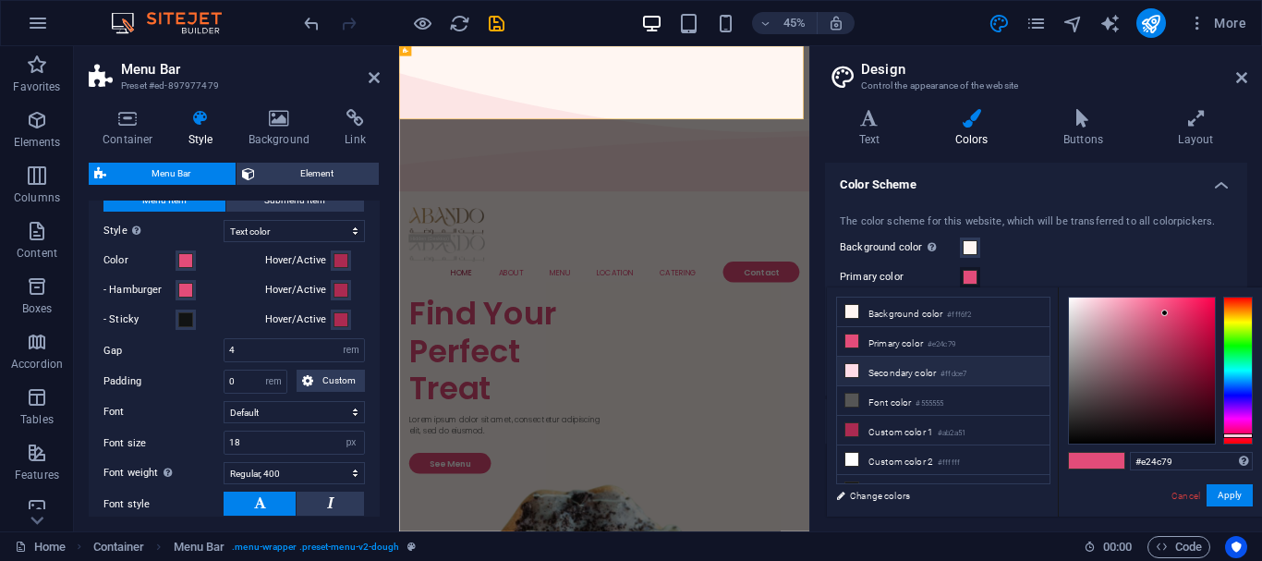
scroll to position [43, 0]
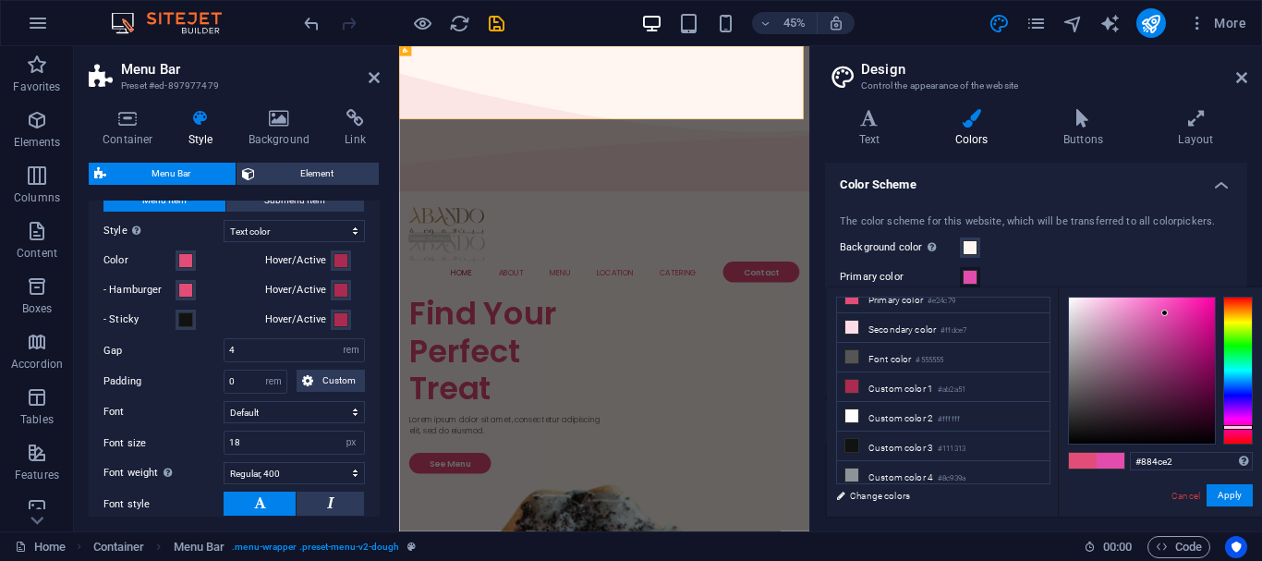
drag, startPoint x: 1246, startPoint y: 427, endPoint x: 1243, endPoint y: 403, distance: 24.2
click at [1243, 403] on div at bounding box center [1238, 371] width 30 height 148
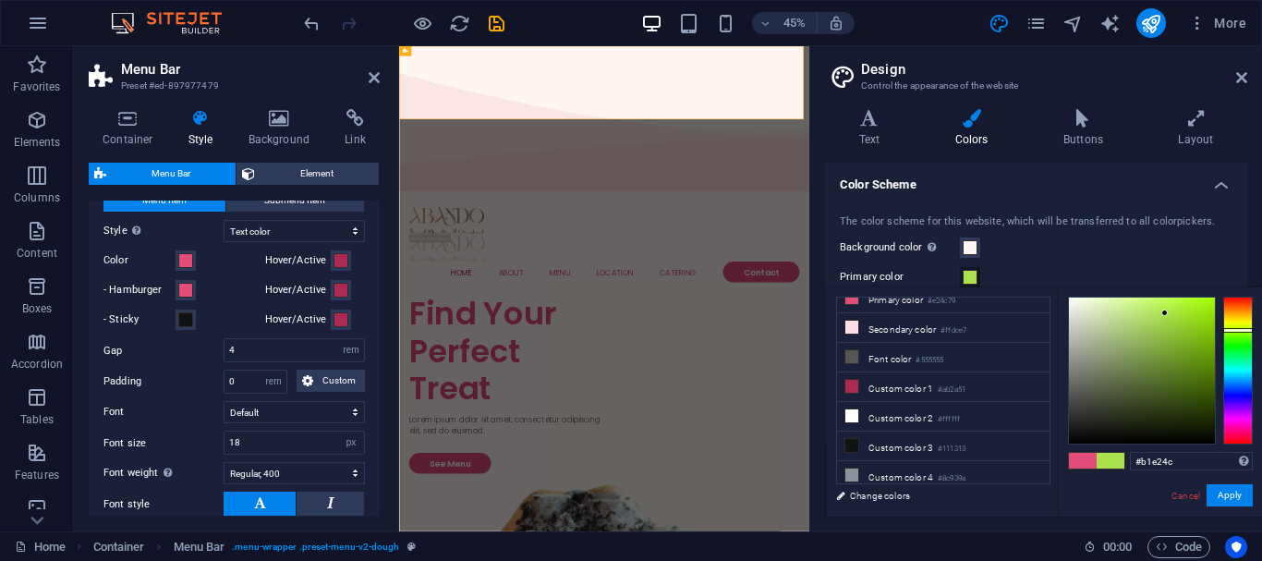
drag, startPoint x: 1243, startPoint y: 403, endPoint x: 1243, endPoint y: 329, distance: 73.9
click at [1243, 329] on div at bounding box center [1238, 330] width 30 height 5
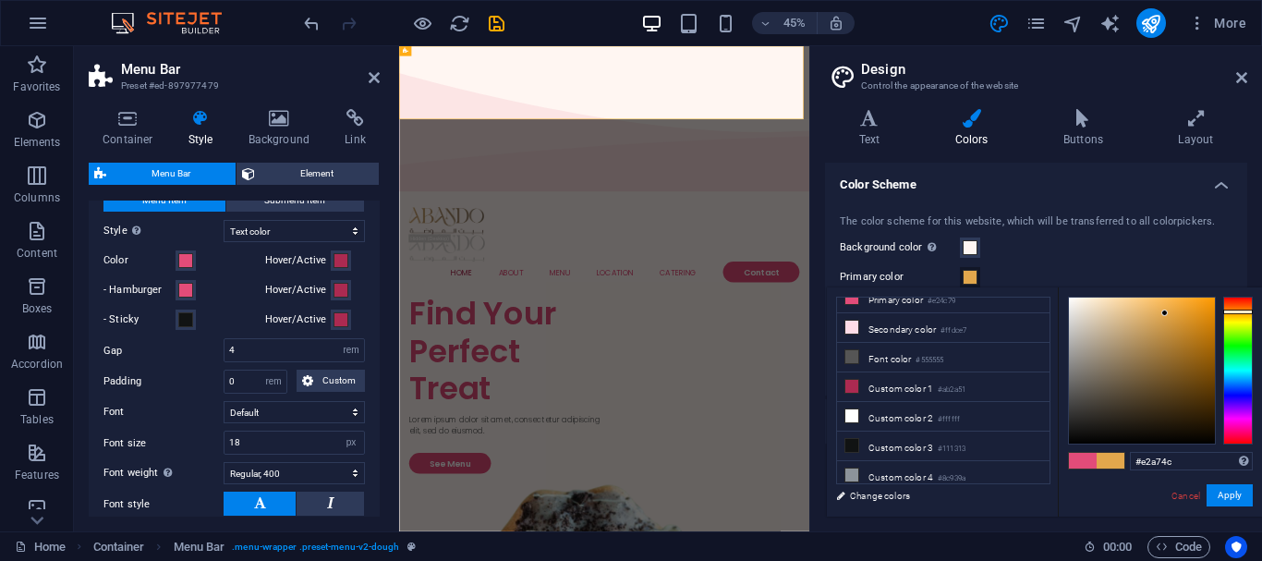
drag, startPoint x: 1243, startPoint y: 329, endPoint x: 1244, endPoint y: 311, distance: 17.6
click at [1244, 311] on div at bounding box center [1238, 311] width 30 height 5
drag, startPoint x: 1162, startPoint y: 310, endPoint x: 1167, endPoint y: 388, distance: 77.7
click at [1167, 316] on div at bounding box center [1164, 312] width 6 height 6
drag, startPoint x: 1167, startPoint y: 388, endPoint x: 1170, endPoint y: 399, distance: 11.7
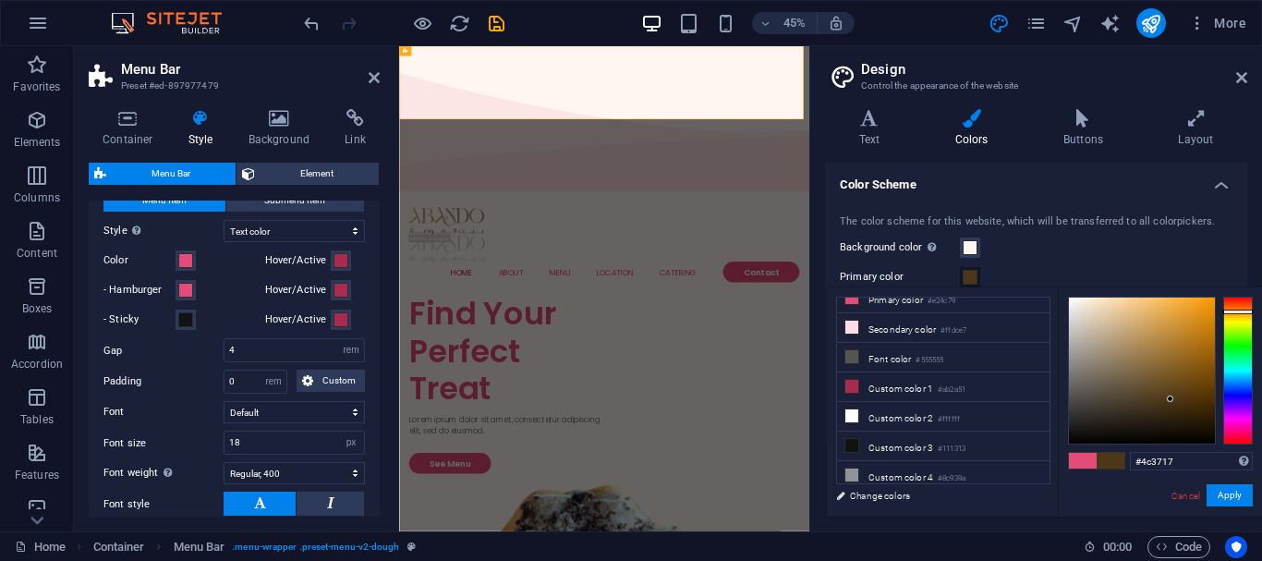
click at [1170, 399] on div at bounding box center [1142, 370] width 146 height 146
click at [1173, 402] on div at bounding box center [1170, 398] width 6 height 6
click at [1177, 402] on div at bounding box center [1176, 401] width 6 height 6
click at [1237, 499] on button "Apply" at bounding box center [1230, 495] width 46 height 22
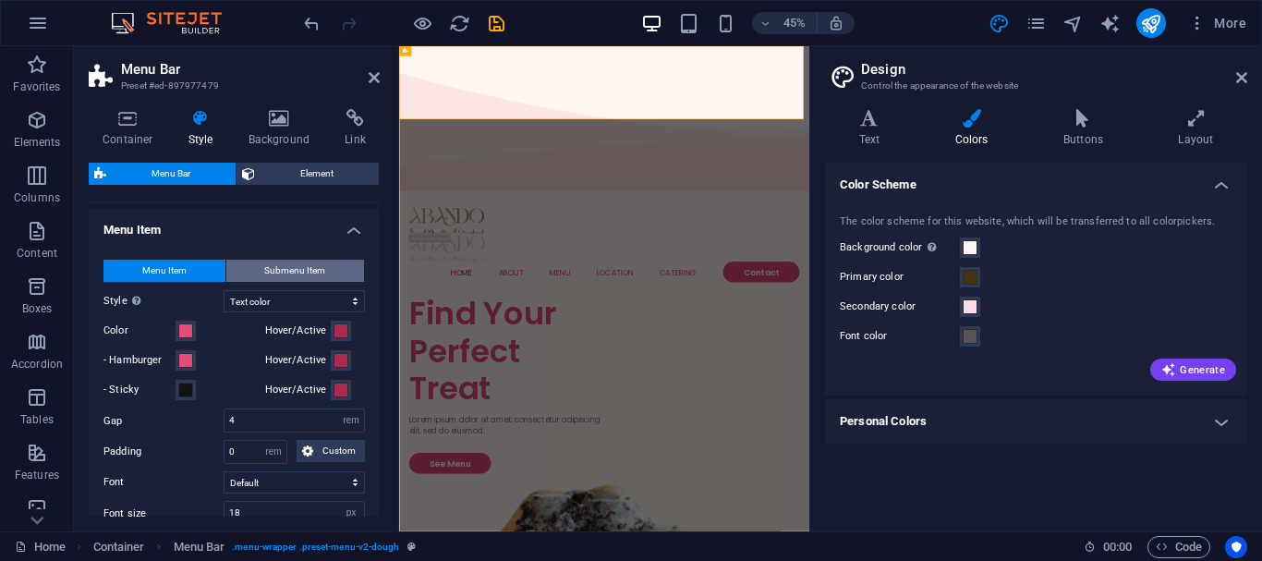
scroll to position [1023, 0]
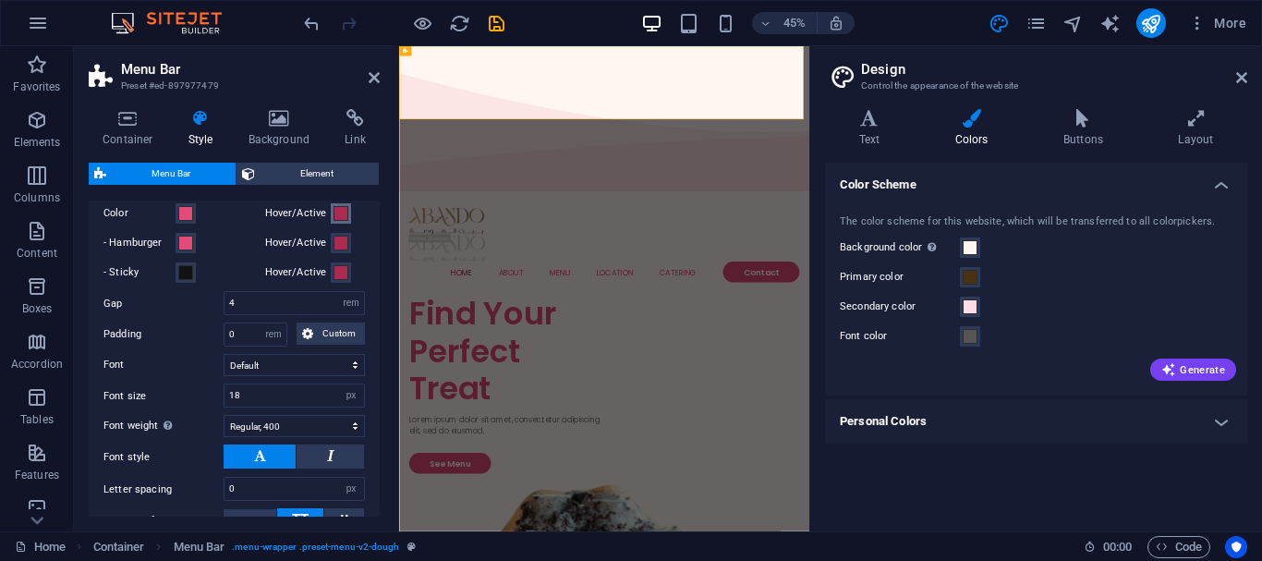
click at [335, 221] on span at bounding box center [341, 213] width 15 height 15
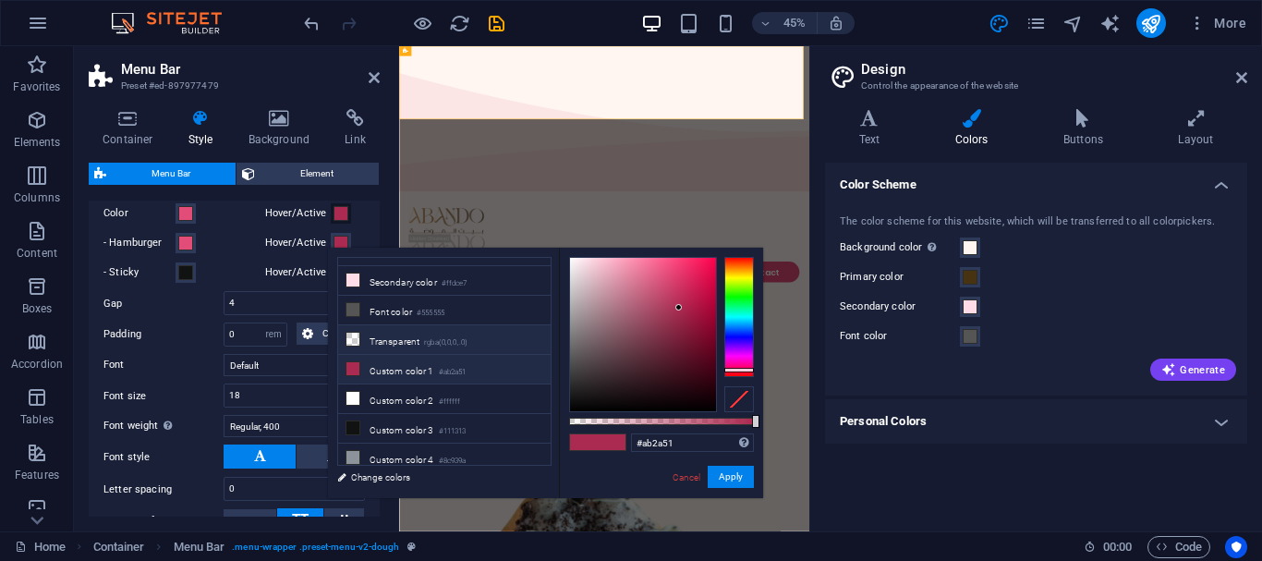
scroll to position [0, 0]
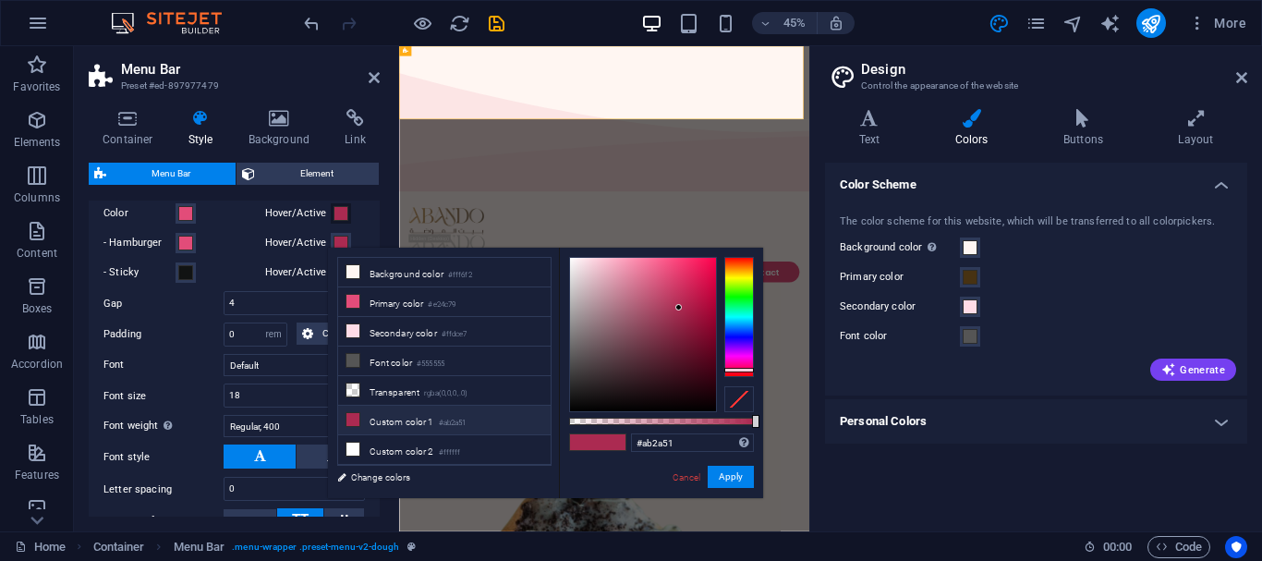
click at [981, 273] on div "Primary color" at bounding box center [1036, 277] width 393 height 22
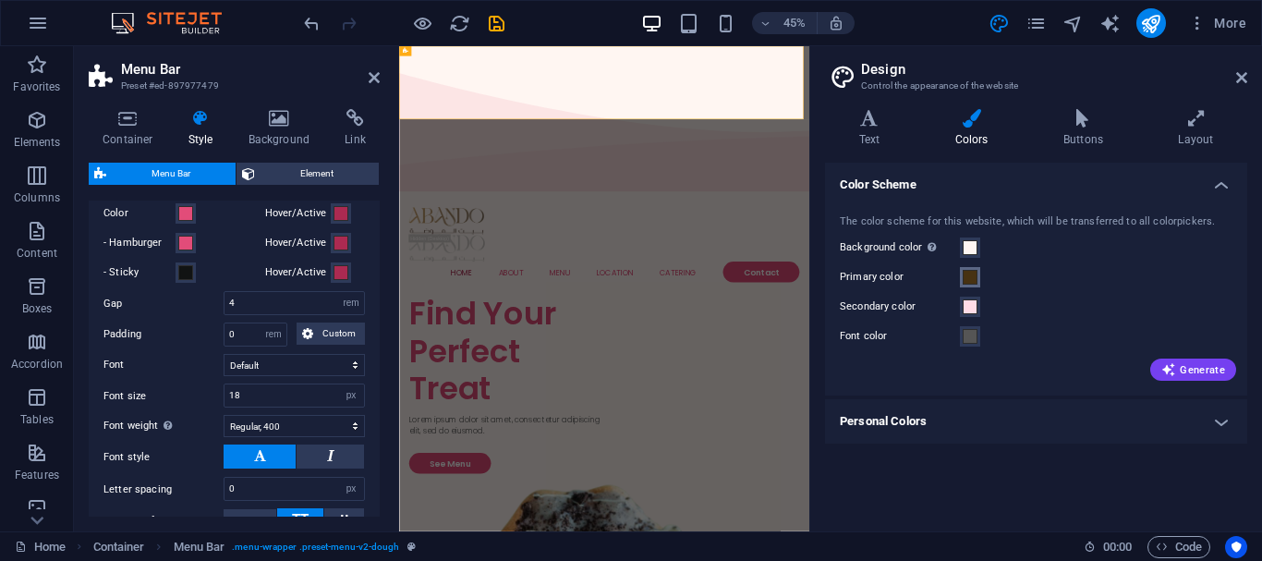
click at [964, 279] on span at bounding box center [970, 277] width 15 height 15
type input "#e24c79"
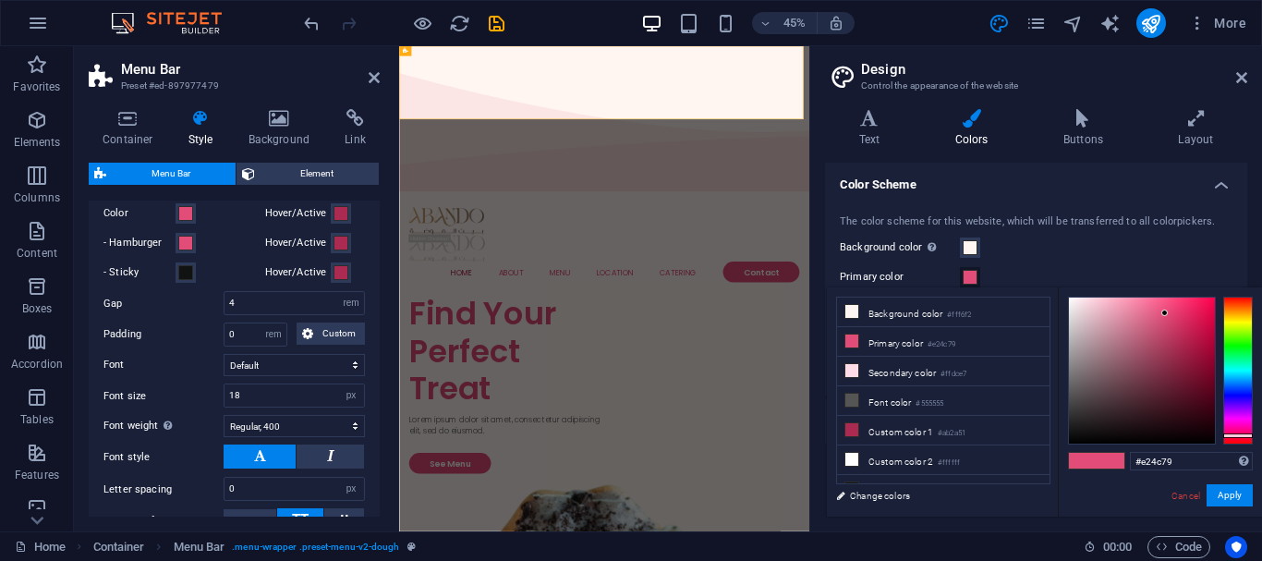
click at [1222, 176] on h4 "Color Scheme" at bounding box center [1036, 179] width 422 height 33
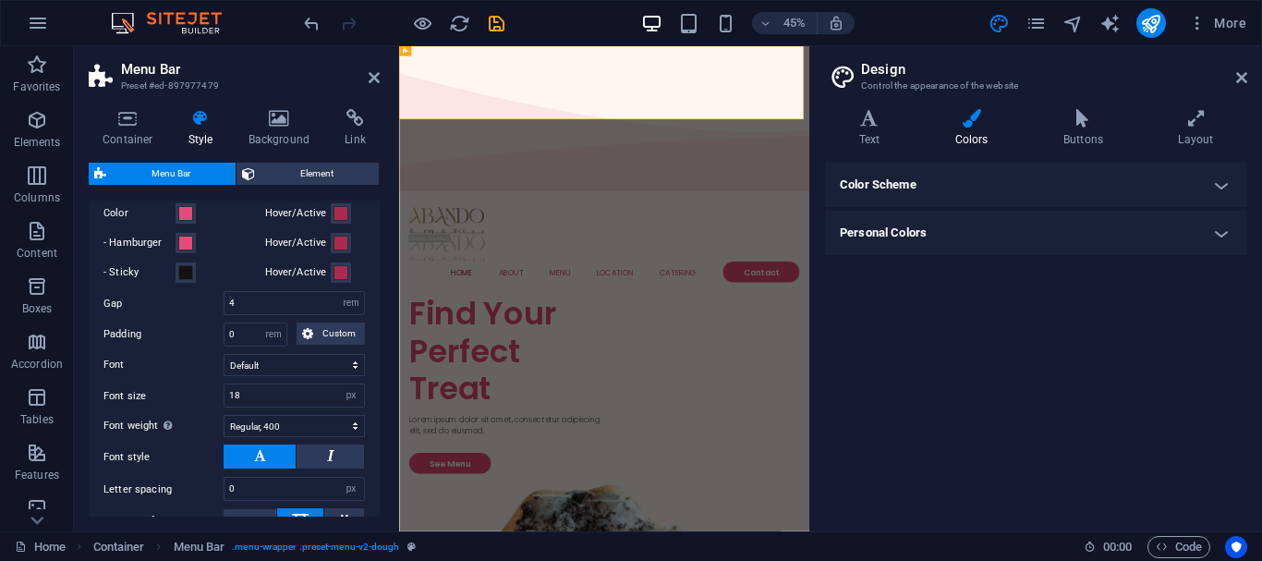
click at [1234, 82] on header "Design Control the appearance of the website" at bounding box center [1038, 70] width 418 height 48
click at [1237, 76] on icon at bounding box center [1241, 77] width 11 height 15
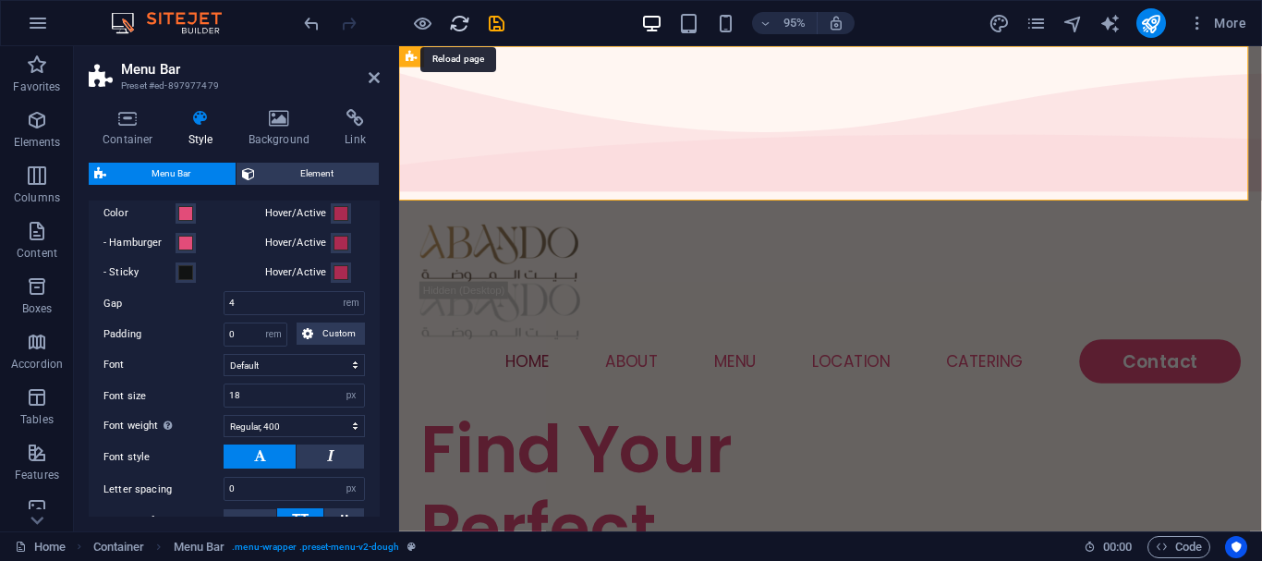
click at [452, 26] on icon "reload" at bounding box center [459, 23] width 21 height 21
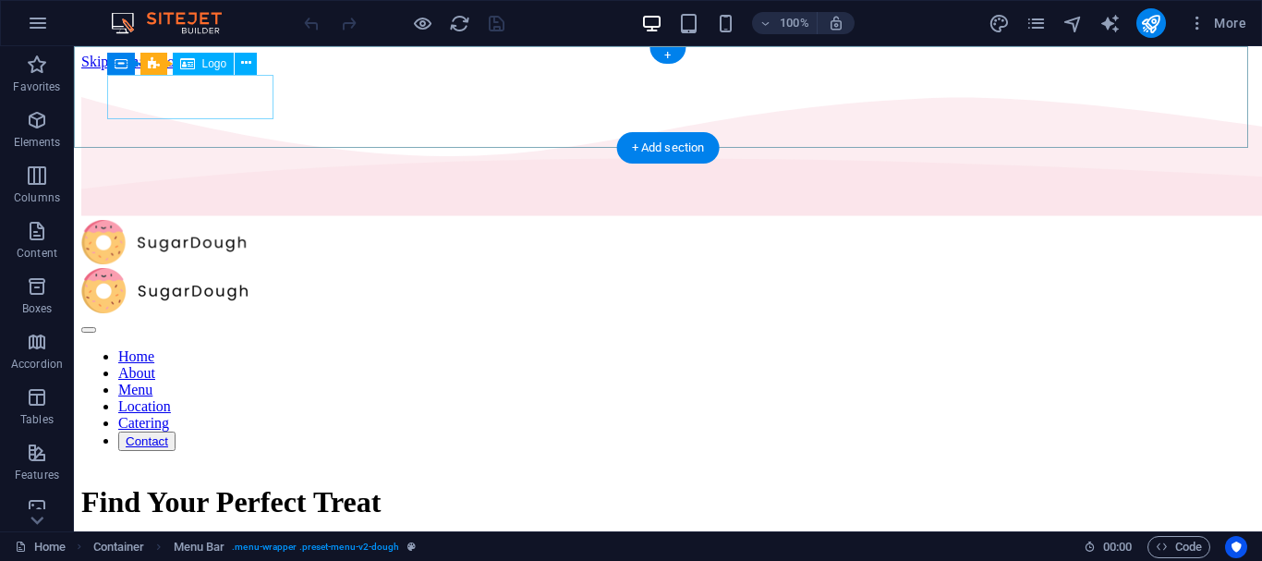
click at [199, 220] on div at bounding box center [667, 244] width 1173 height 49
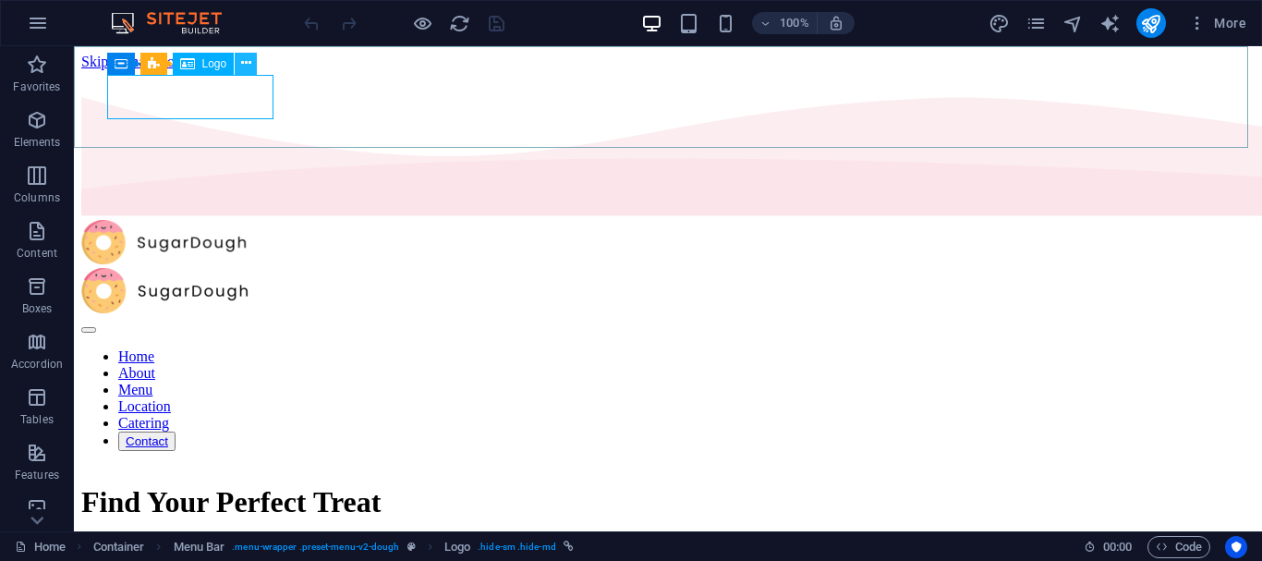
click at [252, 60] on button at bounding box center [246, 64] width 22 height 22
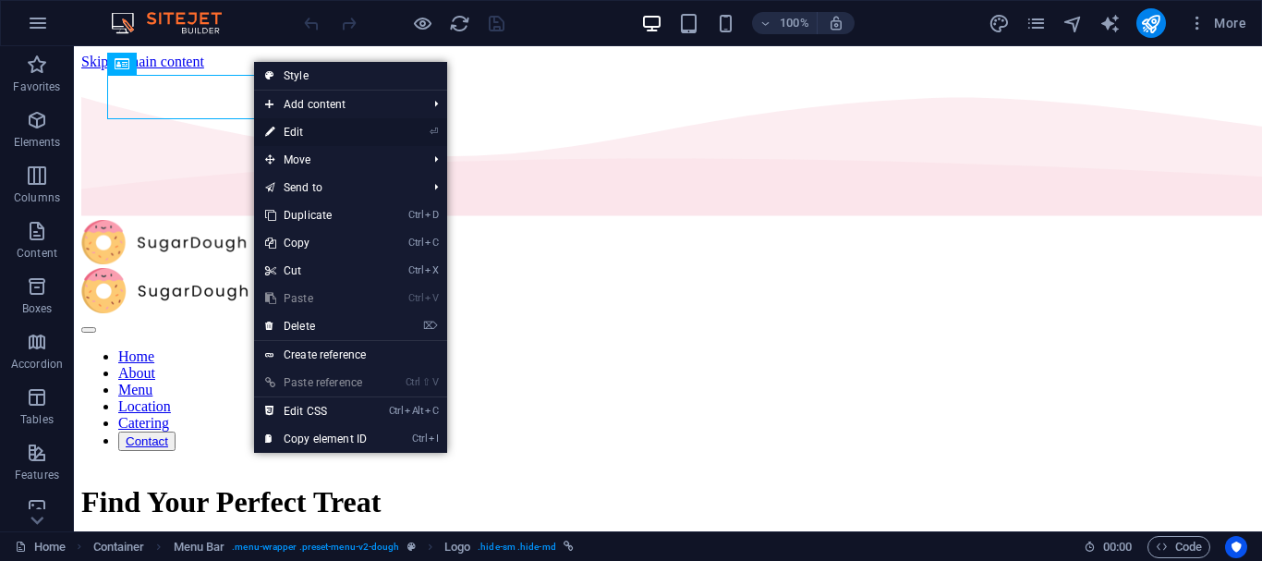
click at [288, 135] on link "⏎ Edit" at bounding box center [316, 132] width 124 height 28
select select "px"
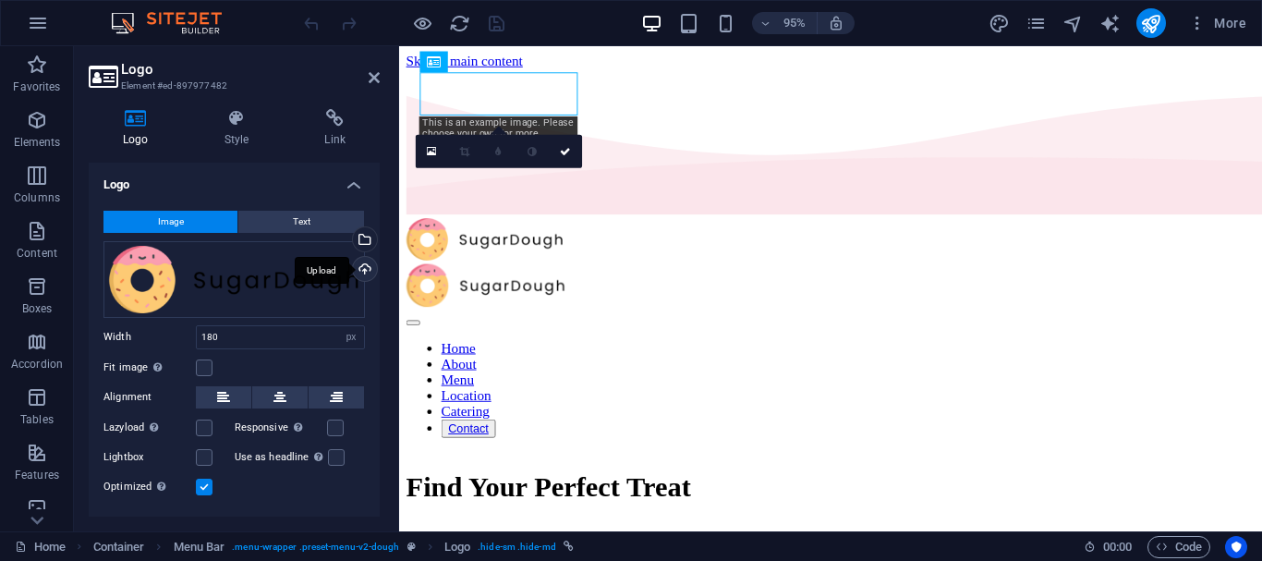
click at [366, 269] on div "Upload" at bounding box center [363, 271] width 28 height 28
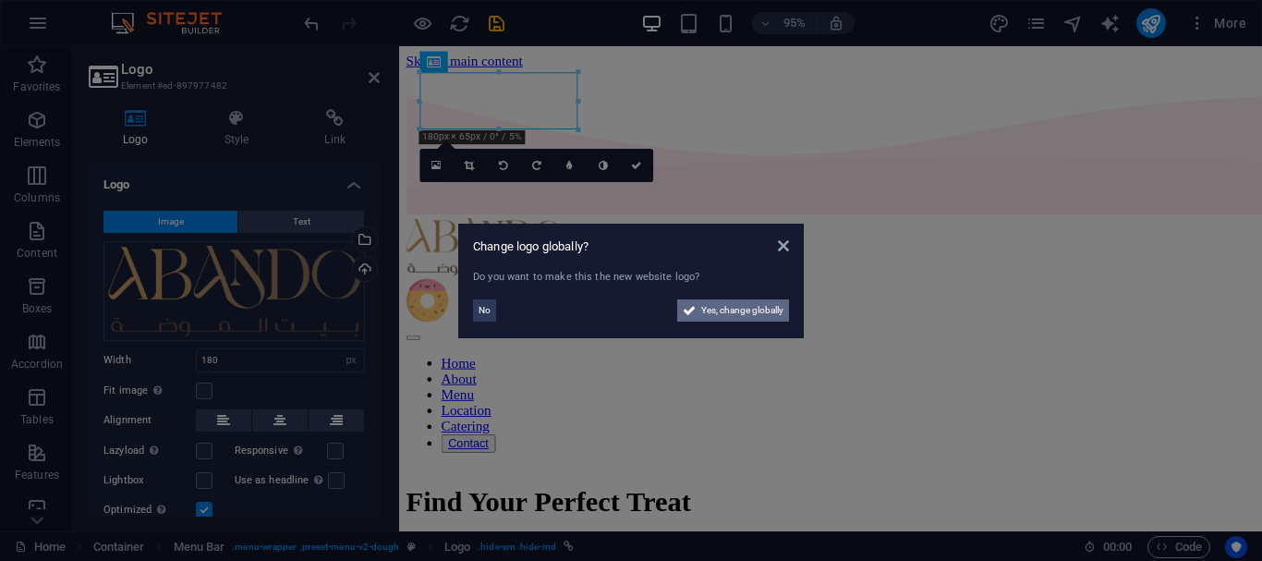
click at [720, 312] on span "Yes, change globally" at bounding box center [742, 310] width 82 height 22
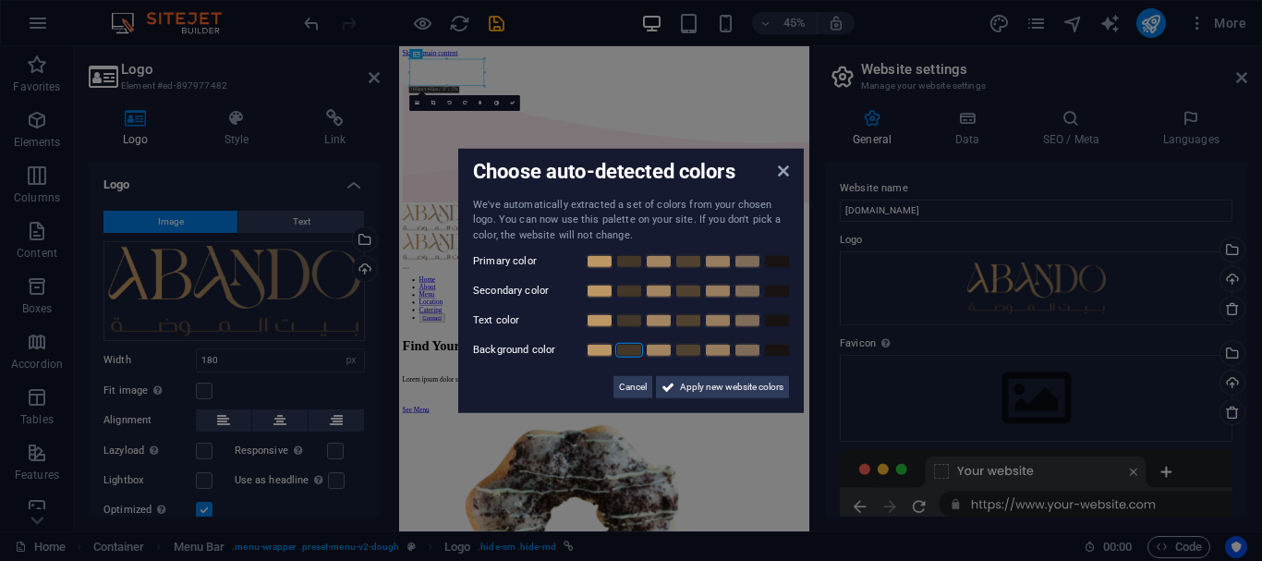
click at [627, 353] on link at bounding box center [629, 350] width 28 height 15
click at [598, 260] on link at bounding box center [600, 261] width 28 height 15
click at [624, 294] on link at bounding box center [629, 291] width 28 height 15
click at [741, 324] on link at bounding box center [748, 320] width 28 height 15
click at [724, 379] on span "Apply new website colors" at bounding box center [731, 387] width 103 height 22
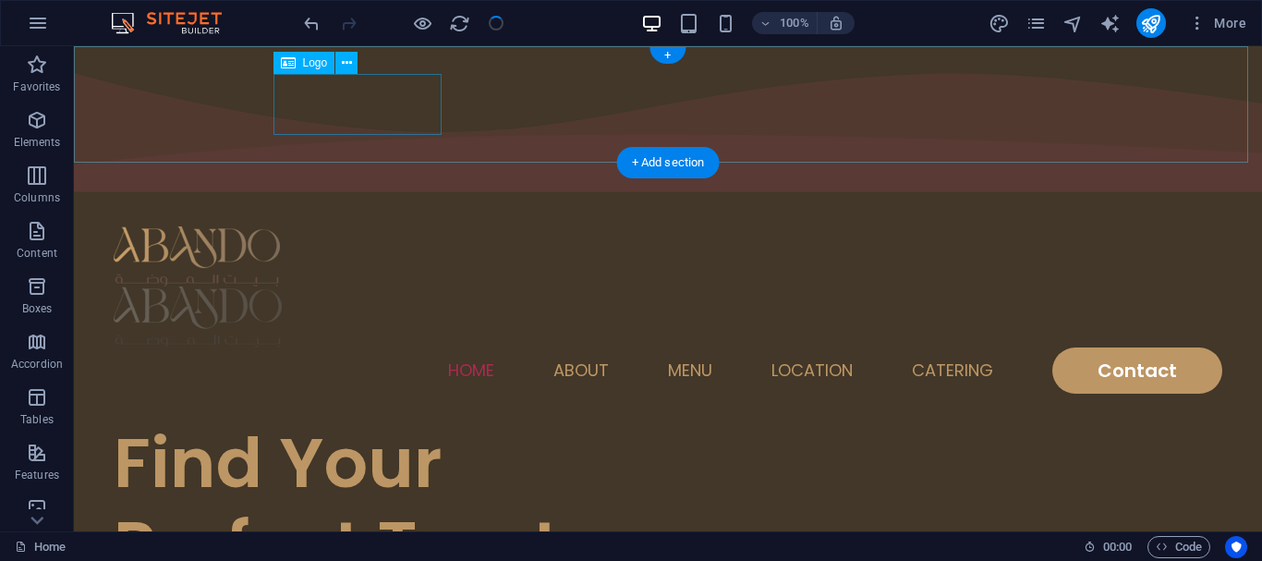
click at [344, 286] on div at bounding box center [668, 316] width 1109 height 61
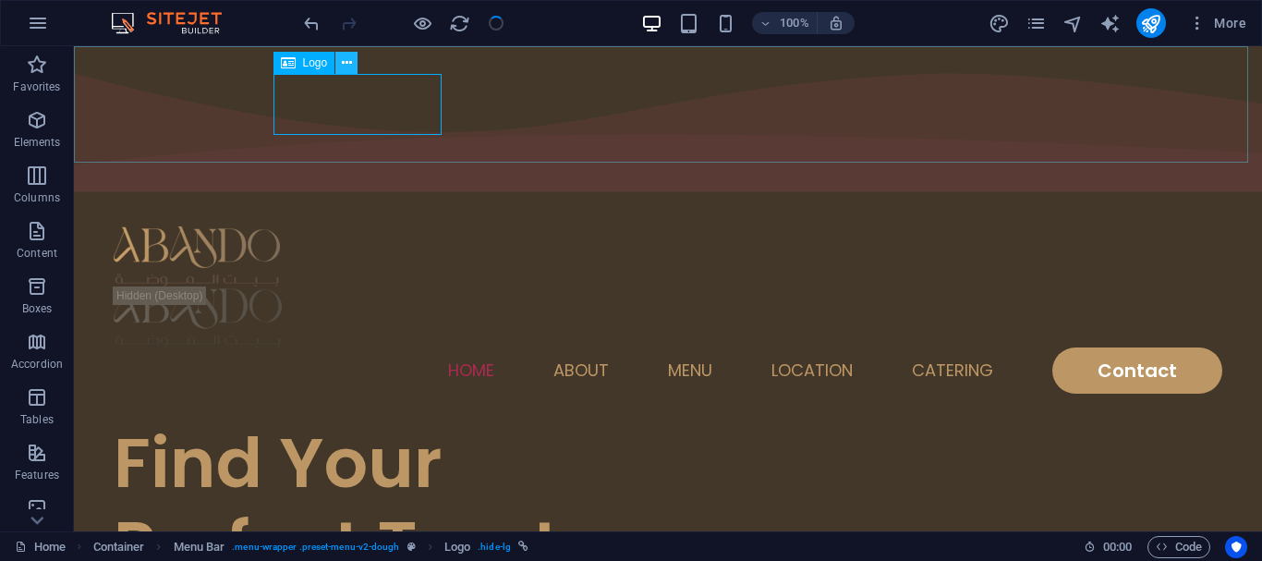
click at [354, 62] on button at bounding box center [346, 63] width 22 height 22
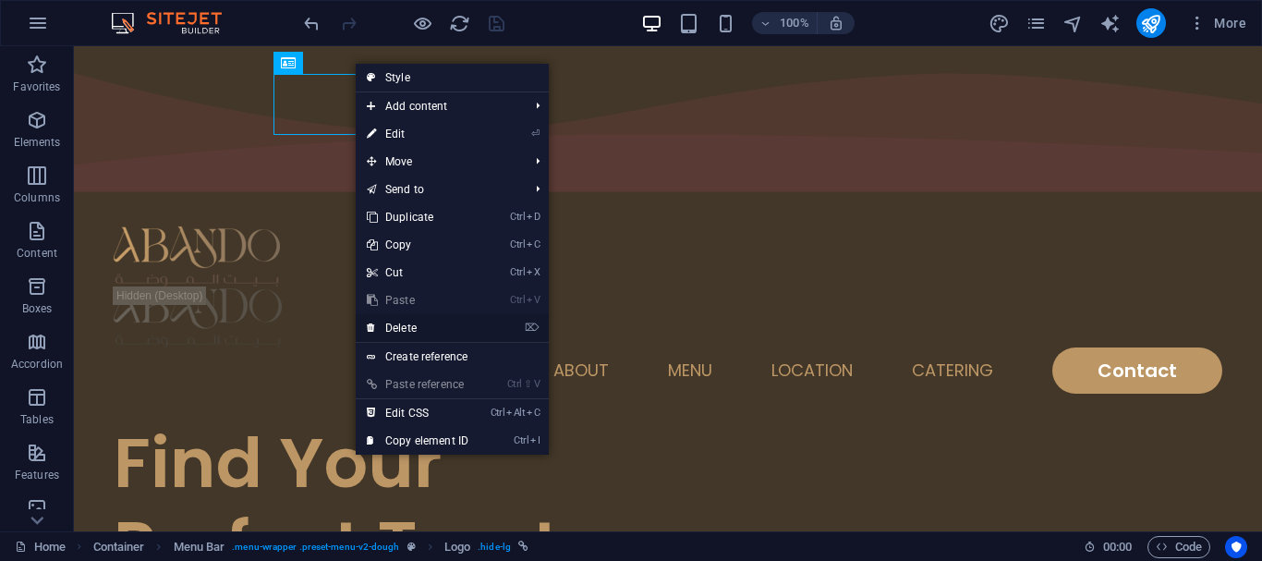
click at [442, 325] on link "⌦ Delete" at bounding box center [418, 328] width 124 height 28
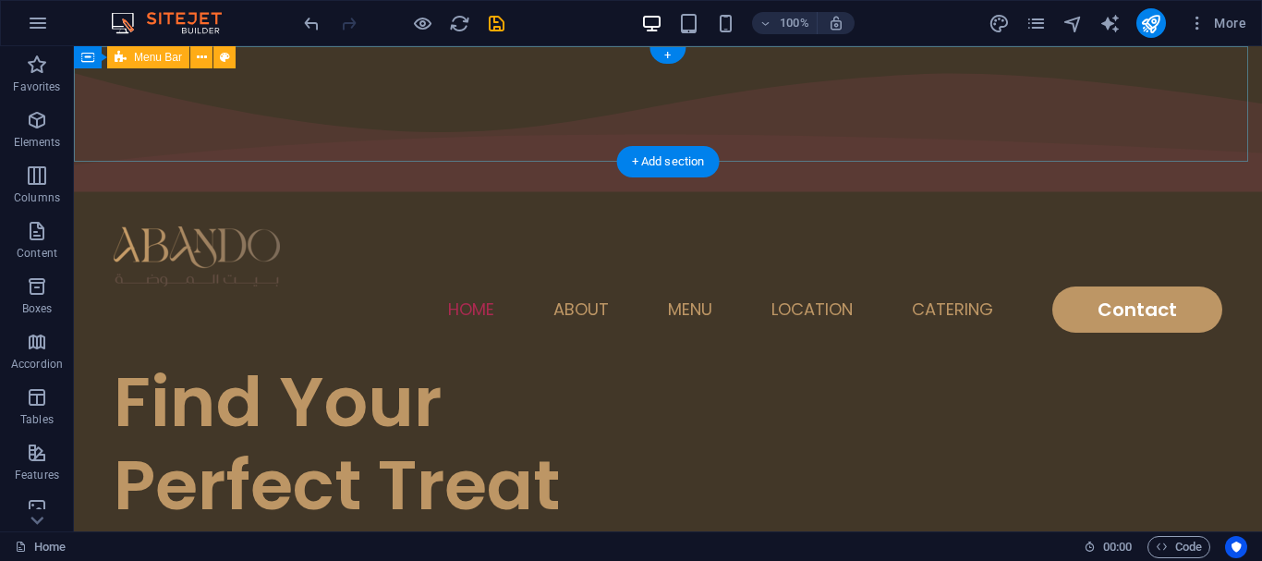
click at [261, 199] on div "Home About Menu Location Catering Contact" at bounding box center [668, 280] width 1188 height 162
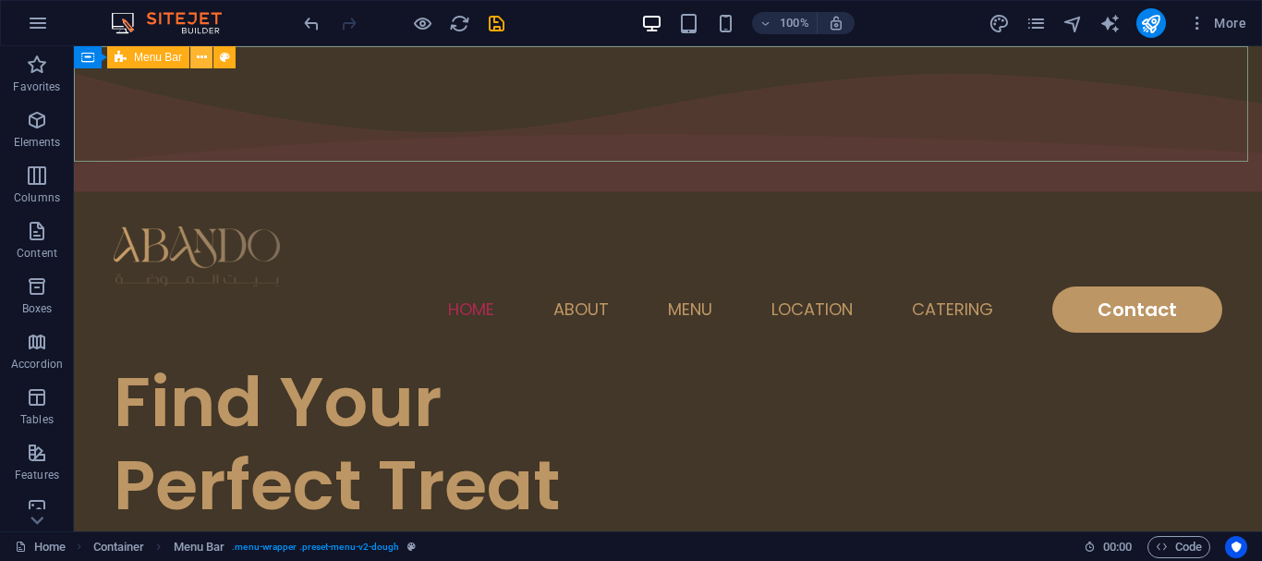
click at [200, 55] on icon at bounding box center [202, 57] width 10 height 19
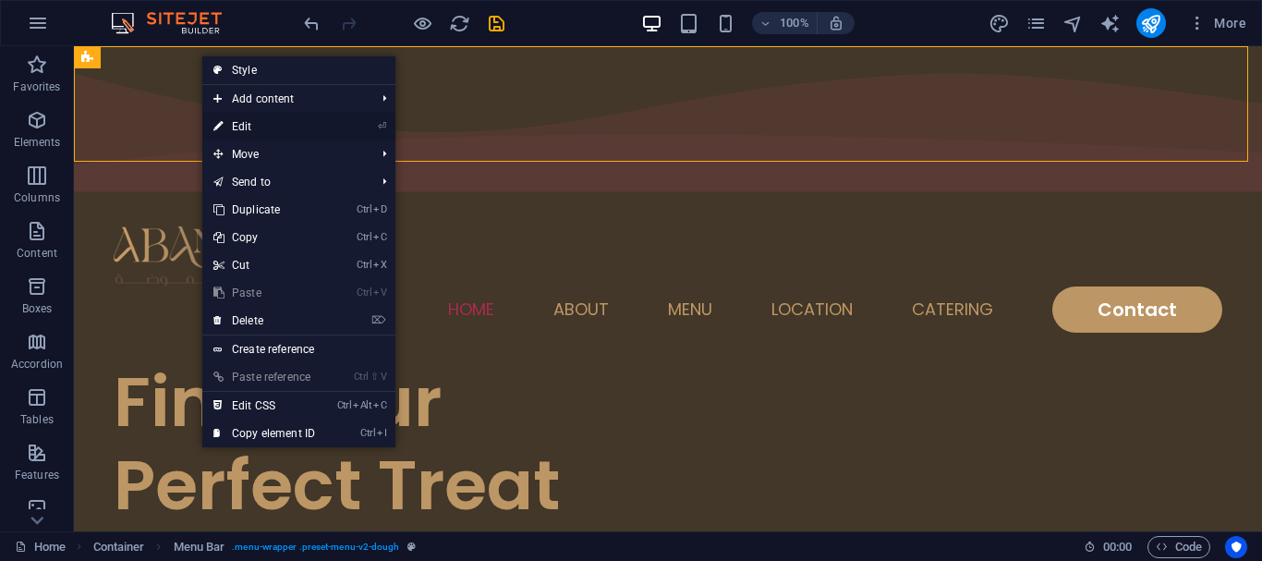
click at [256, 138] on link "⏎ Edit" at bounding box center [264, 127] width 124 height 28
select select "rem"
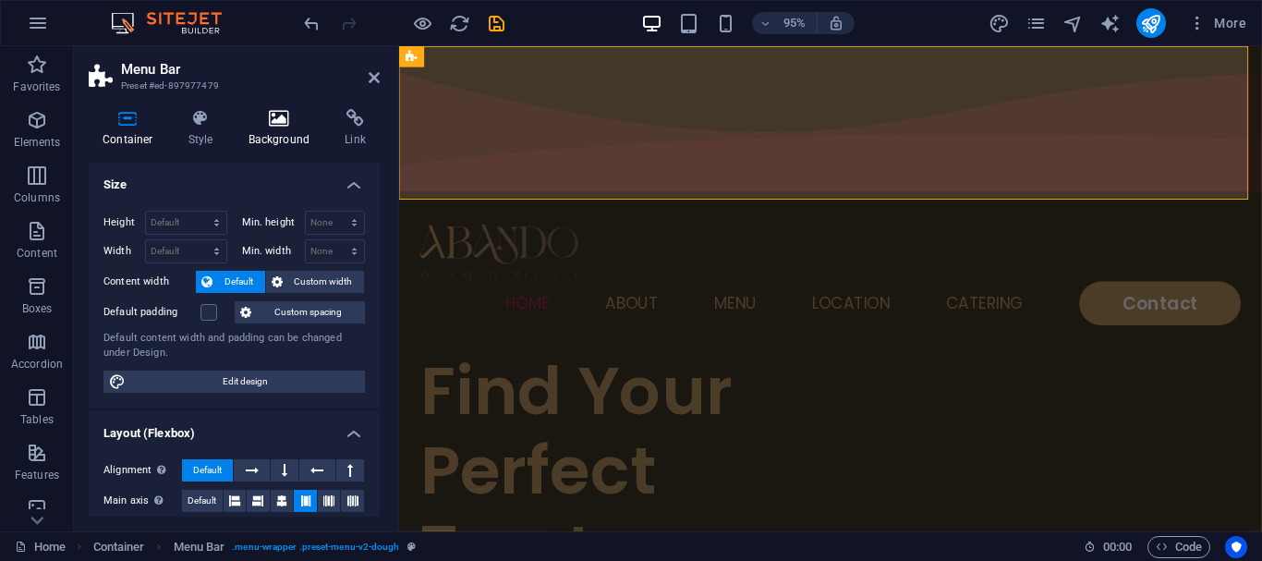
click at [280, 111] on icon at bounding box center [280, 118] width 90 height 18
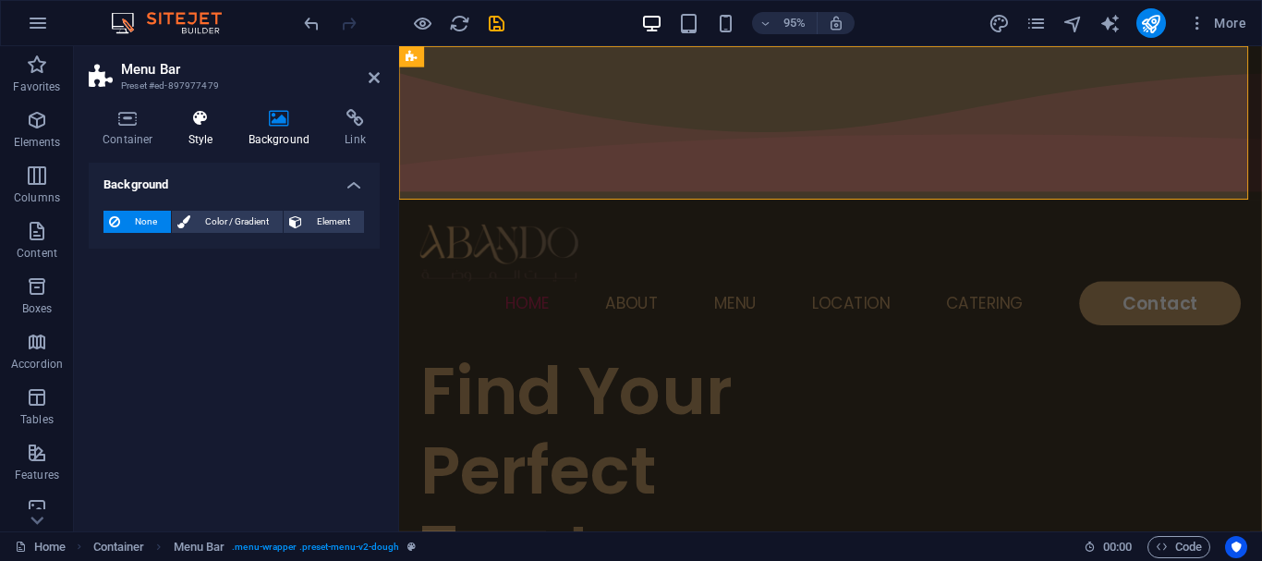
click at [205, 115] on icon at bounding box center [201, 118] width 53 height 18
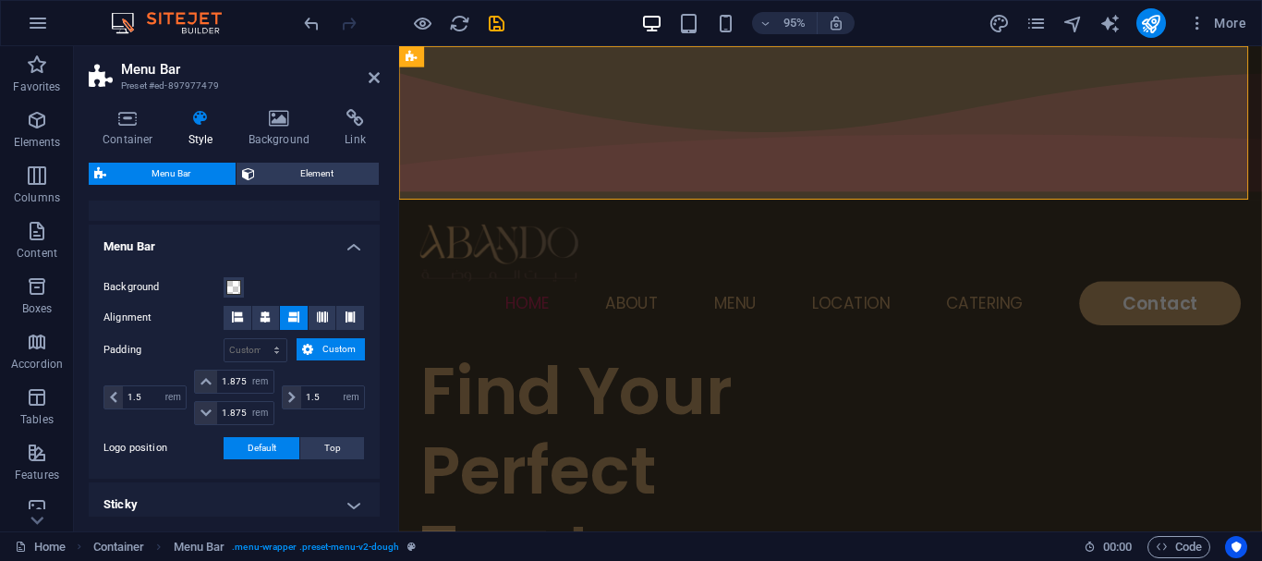
scroll to position [289, 0]
click at [139, 135] on h4 "Container" at bounding box center [132, 128] width 86 height 39
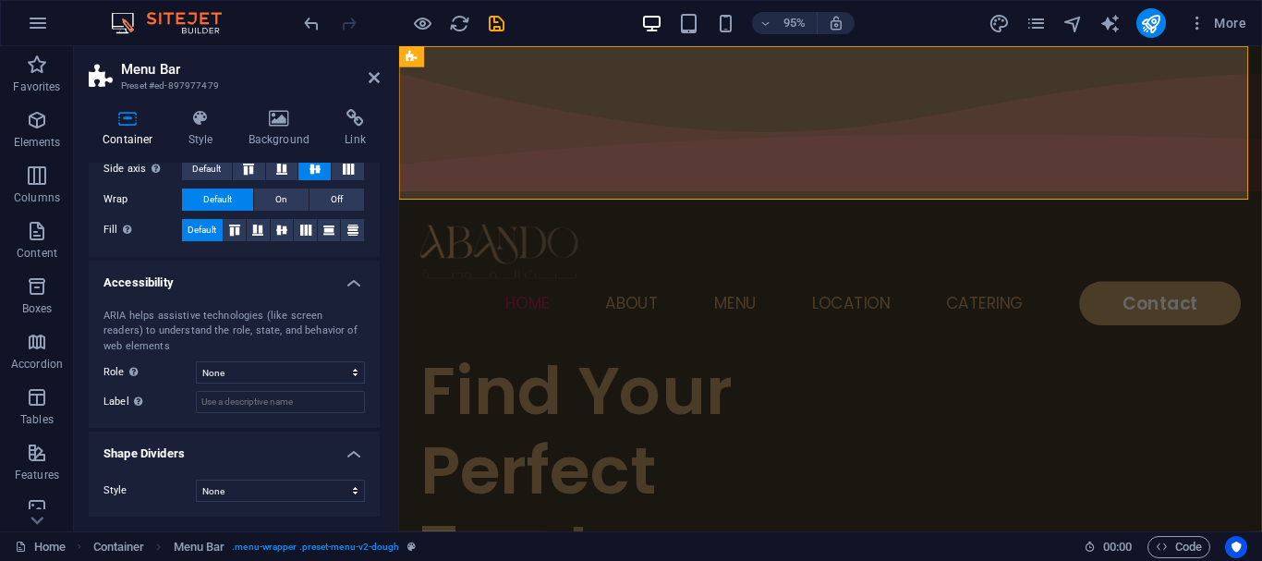
scroll to position [0, 0]
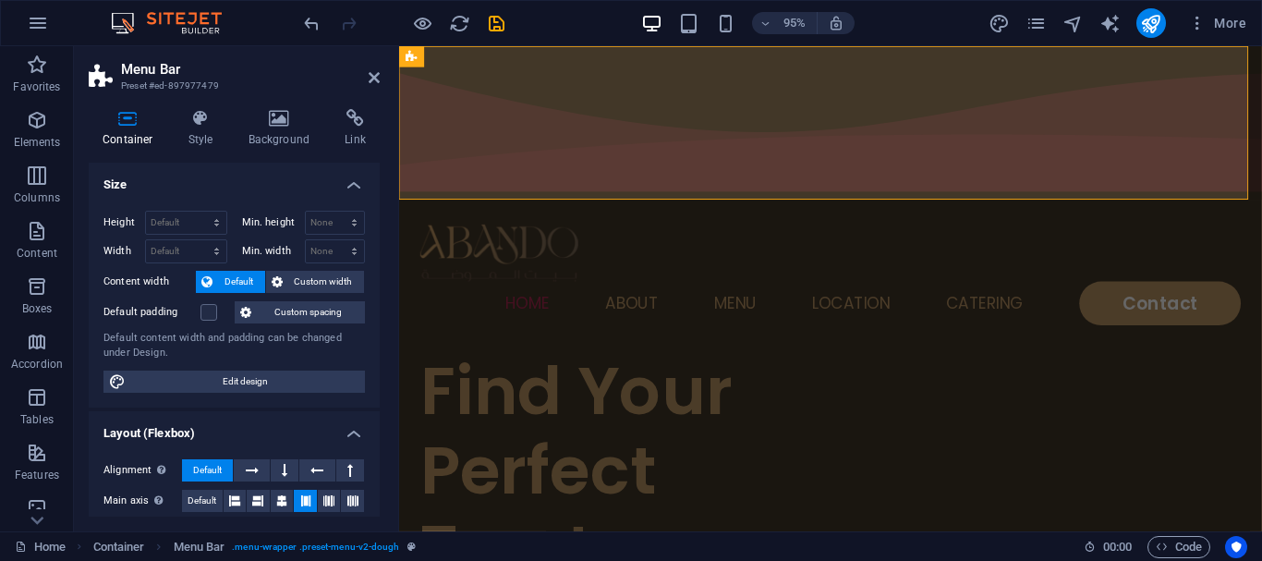
click at [390, 82] on aside "Menu Bar Preset #ed-897977479 Container Style Background Link Size Height Defau…" at bounding box center [236, 288] width 325 height 485
drag, startPoint x: 371, startPoint y: 79, endPoint x: 304, endPoint y: 77, distance: 67.5
click at [371, 79] on icon at bounding box center [374, 77] width 11 height 15
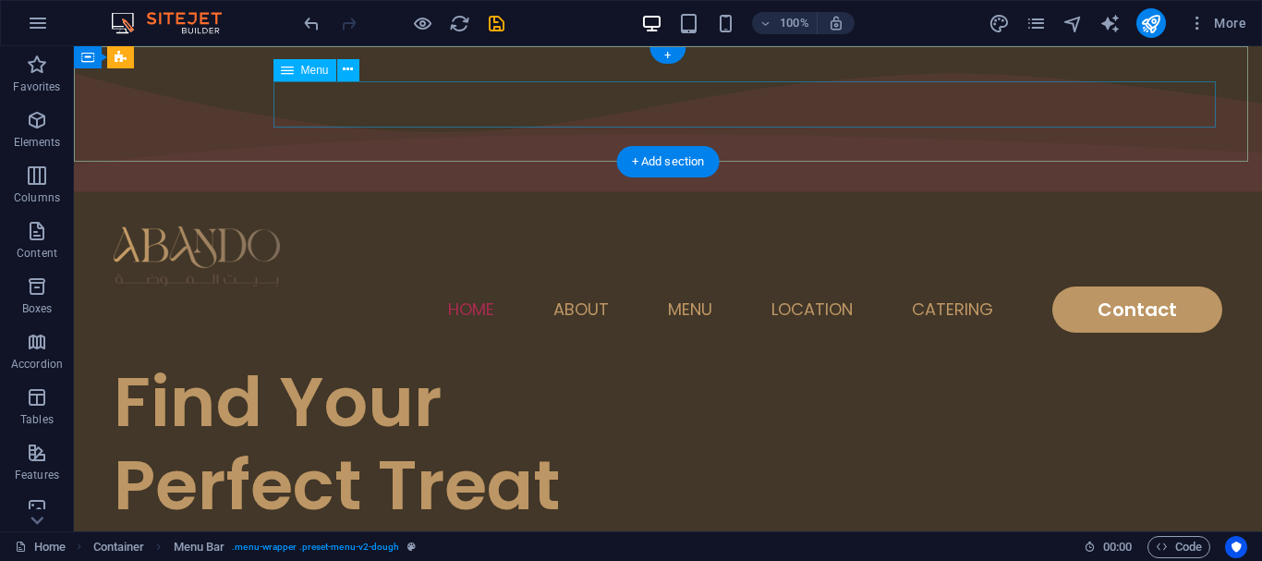
click at [431, 286] on nav "Home About Menu Location Catering Contact" at bounding box center [668, 309] width 1109 height 46
click at [346, 77] on icon at bounding box center [348, 69] width 10 height 19
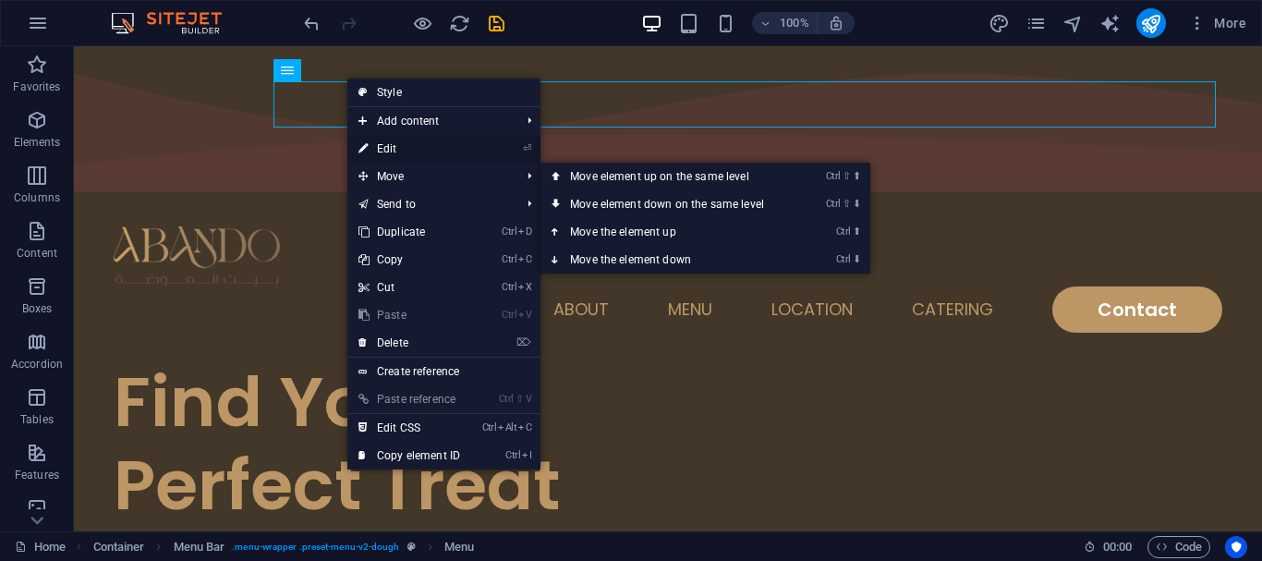
click at [411, 145] on link "⏎ Edit" at bounding box center [409, 149] width 124 height 28
select select
select select "1"
select select
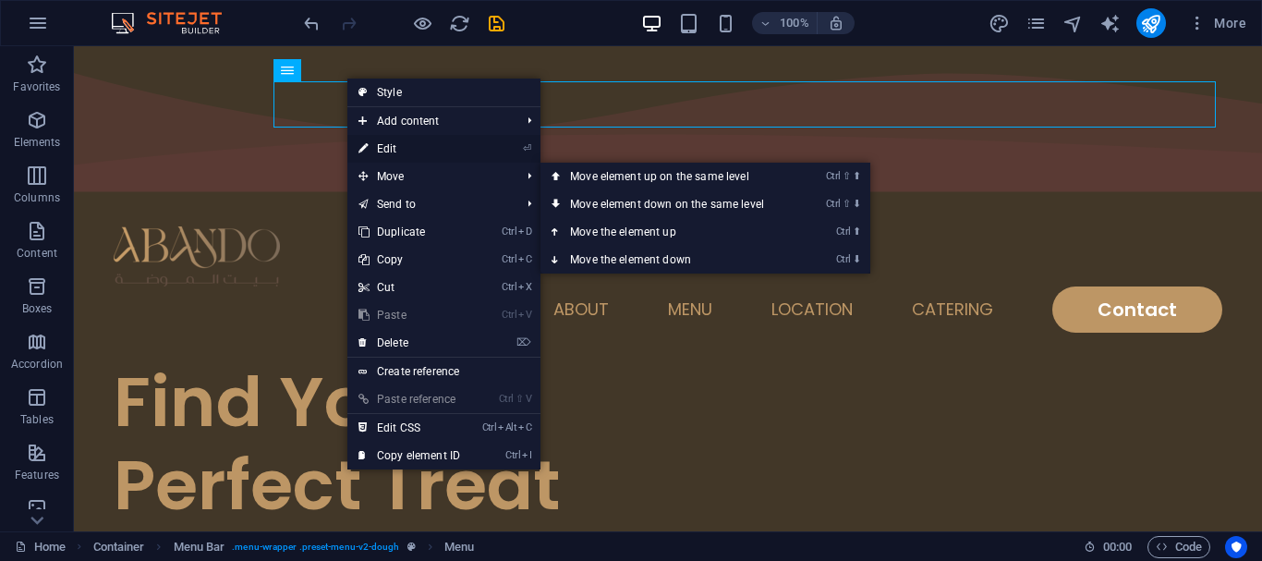
select select
select select "2"
select select
select select "default"
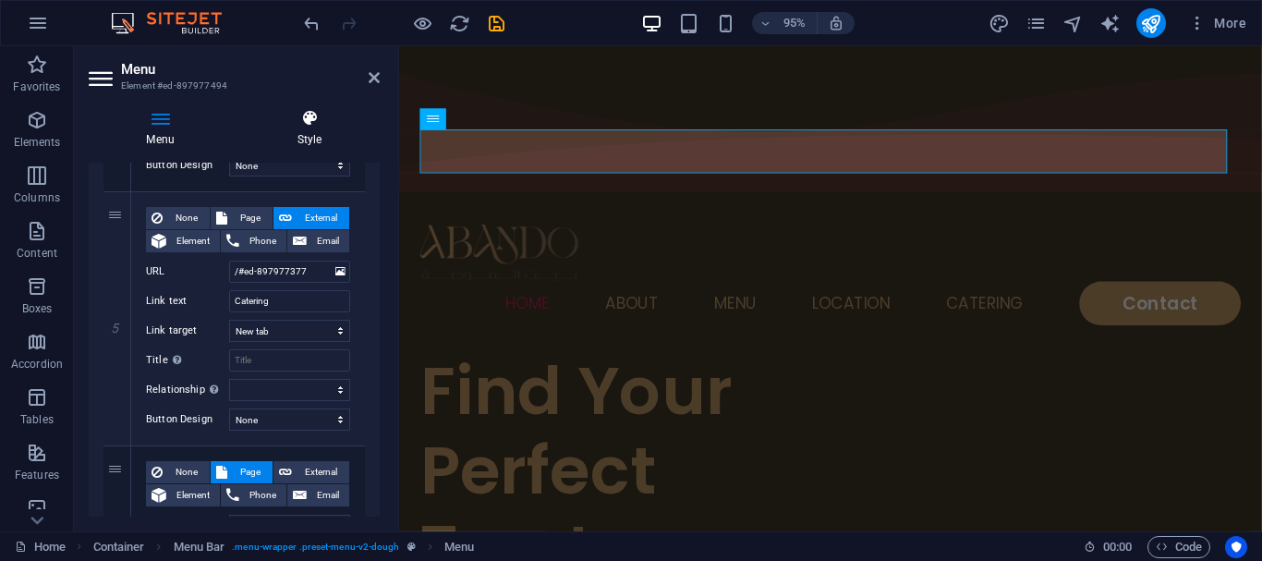
scroll to position [1201, 0]
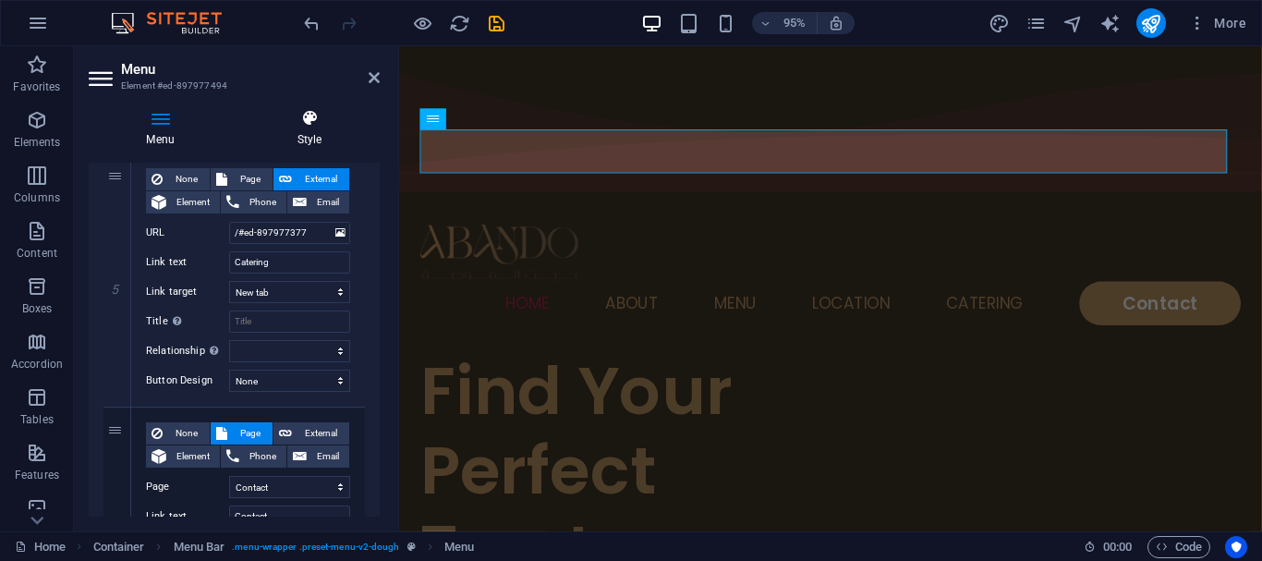
click at [312, 138] on h4 "Style" at bounding box center [309, 128] width 140 height 39
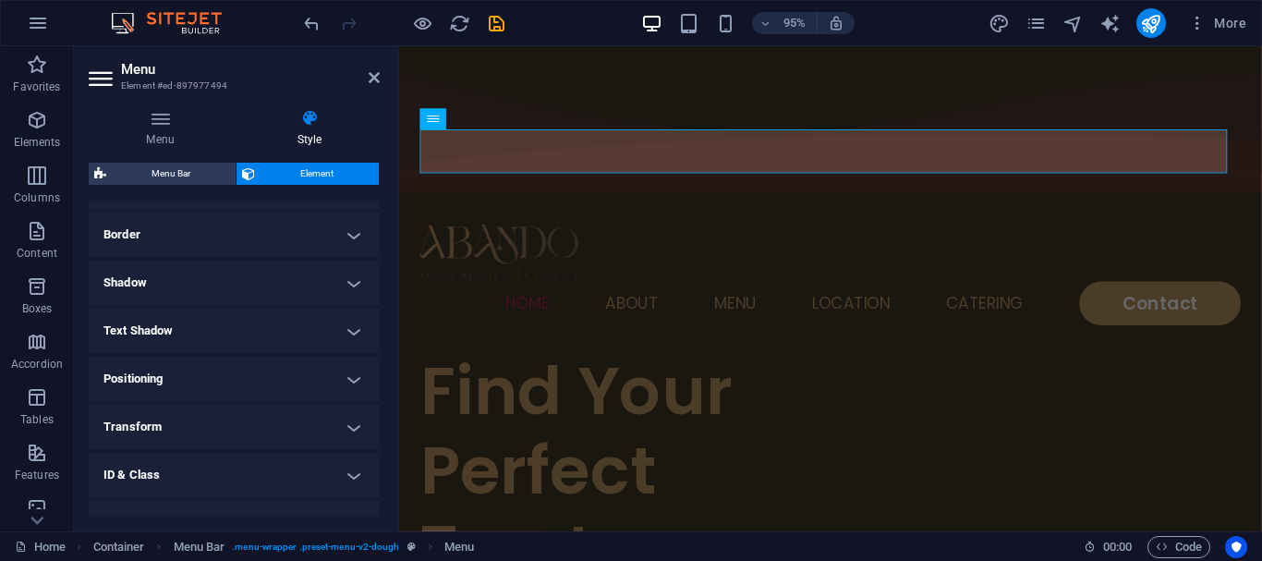
scroll to position [280, 0]
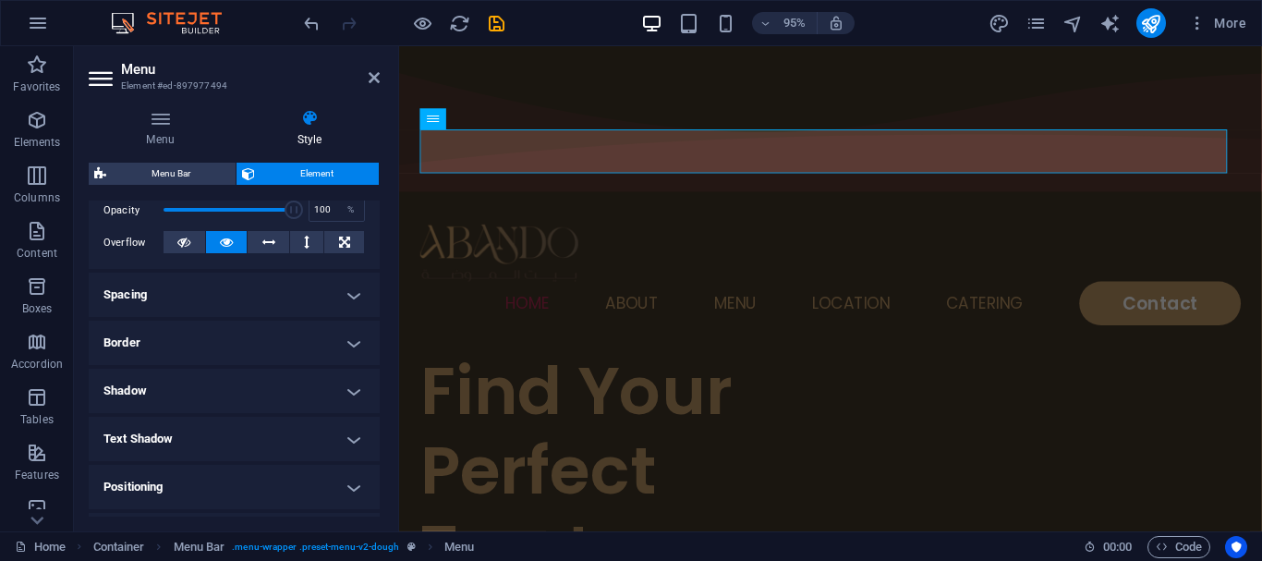
click at [169, 294] on h4 "Spacing" at bounding box center [234, 295] width 291 height 44
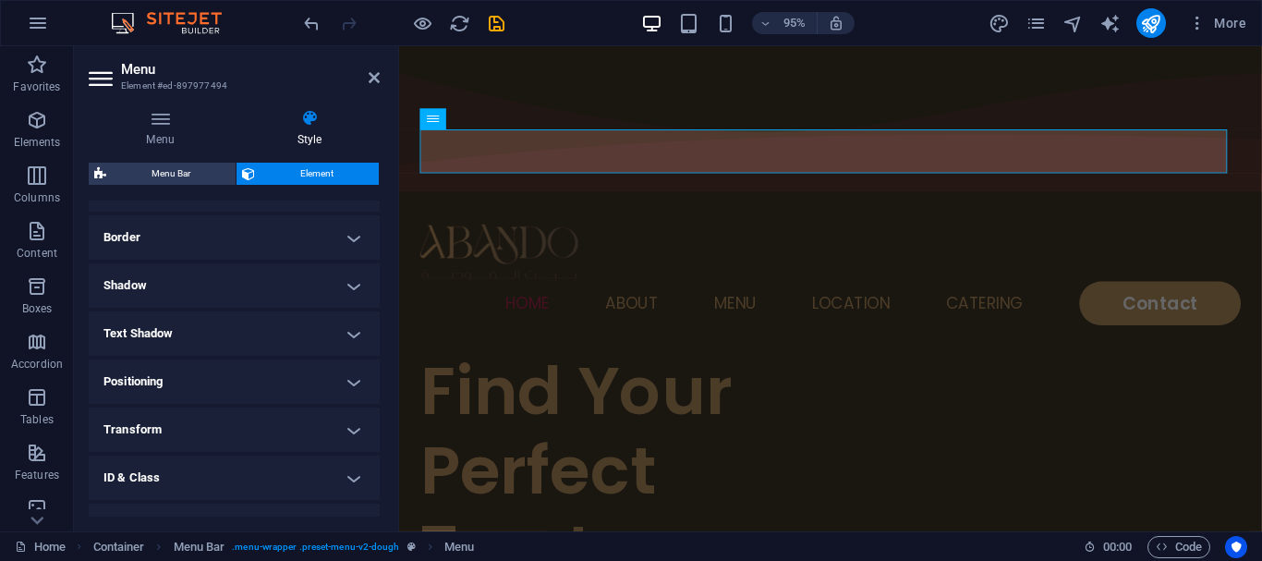
scroll to position [465, 0]
click at [144, 236] on h4 "Border" at bounding box center [234, 232] width 291 height 44
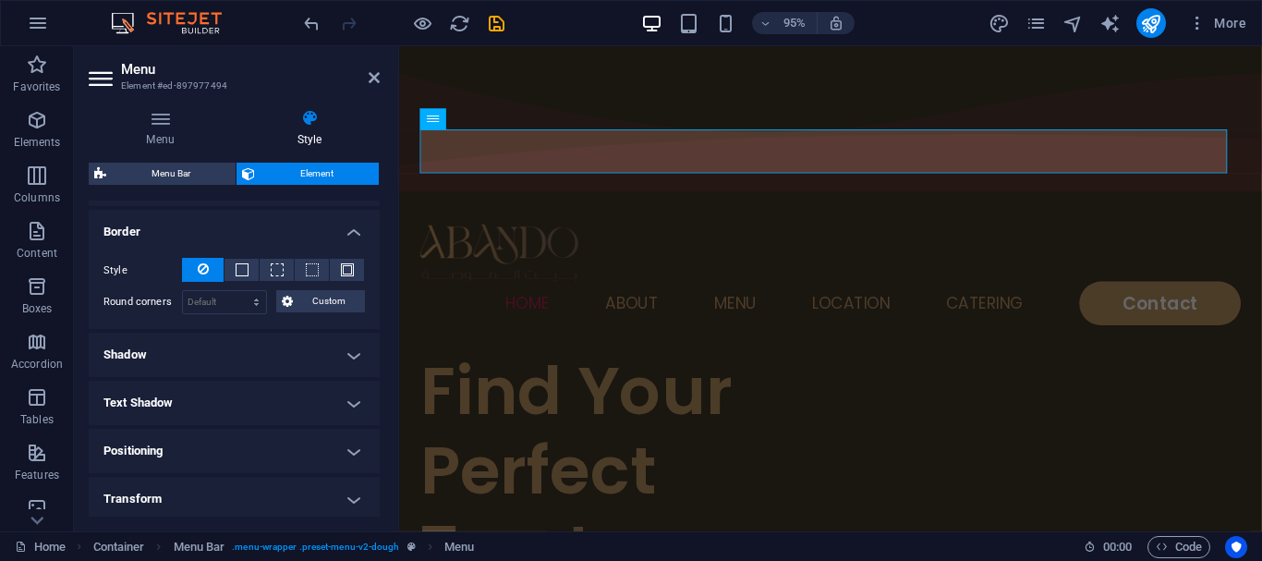
scroll to position [557, 0]
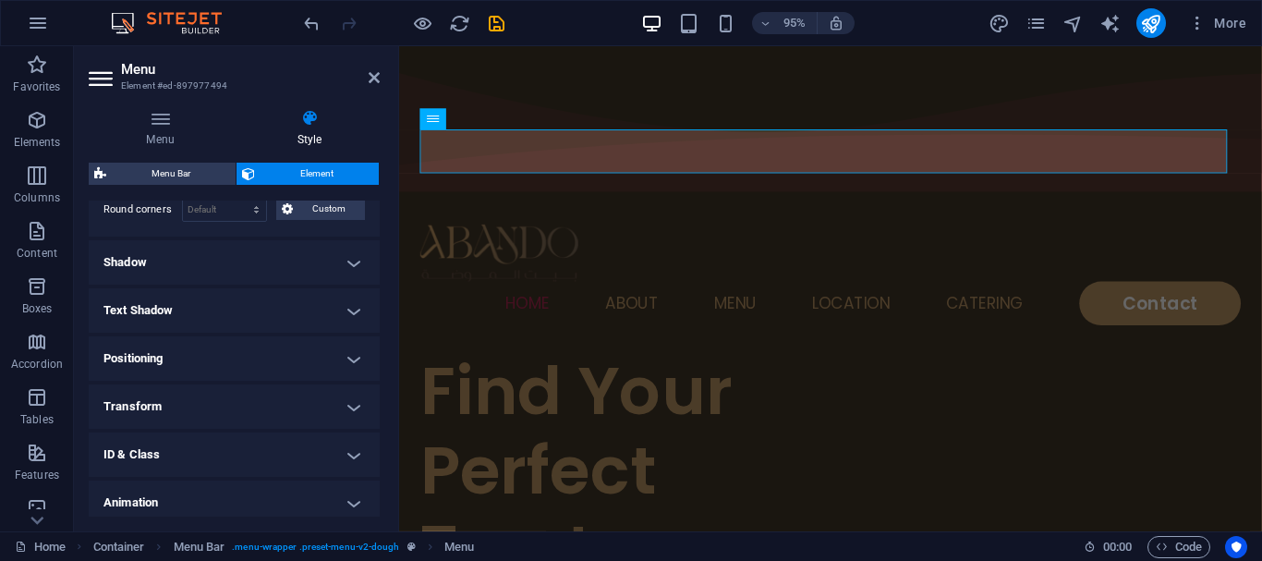
click at [145, 258] on h4 "Shadow" at bounding box center [234, 262] width 291 height 44
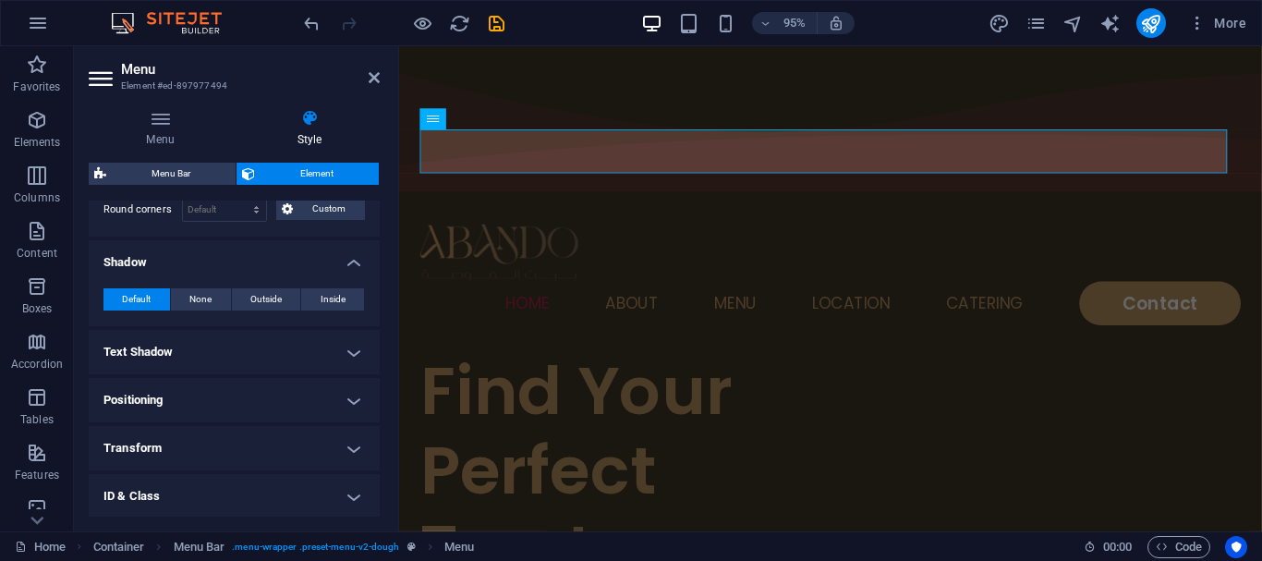
scroll to position [655, 0]
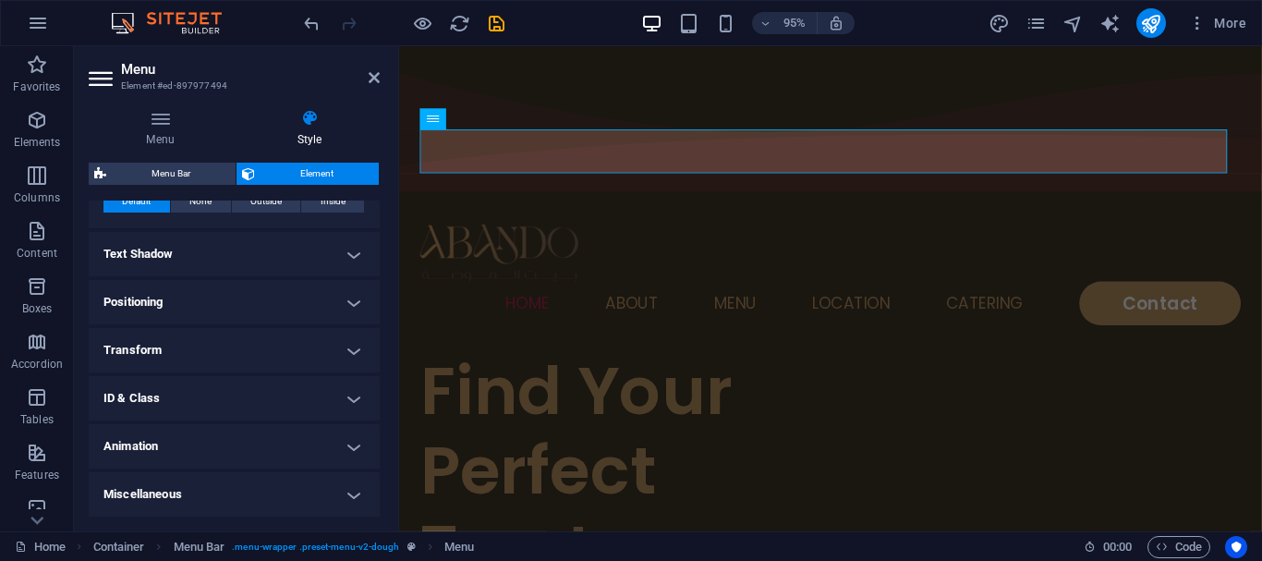
click at [145, 258] on h4 "Text Shadow" at bounding box center [234, 254] width 291 height 44
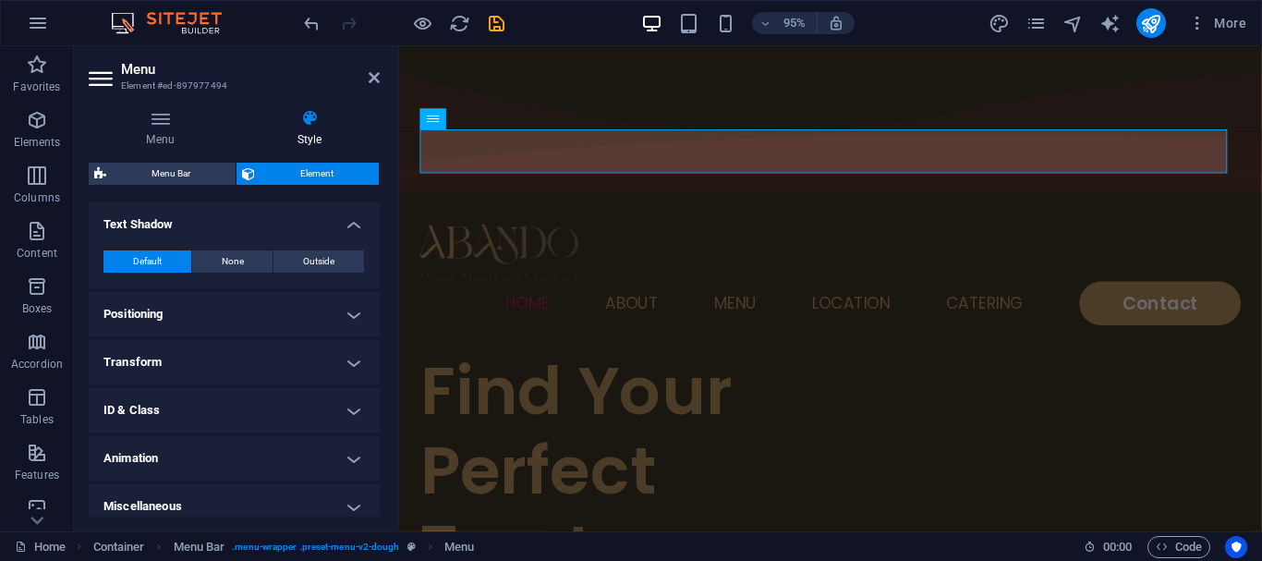
scroll to position [697, 0]
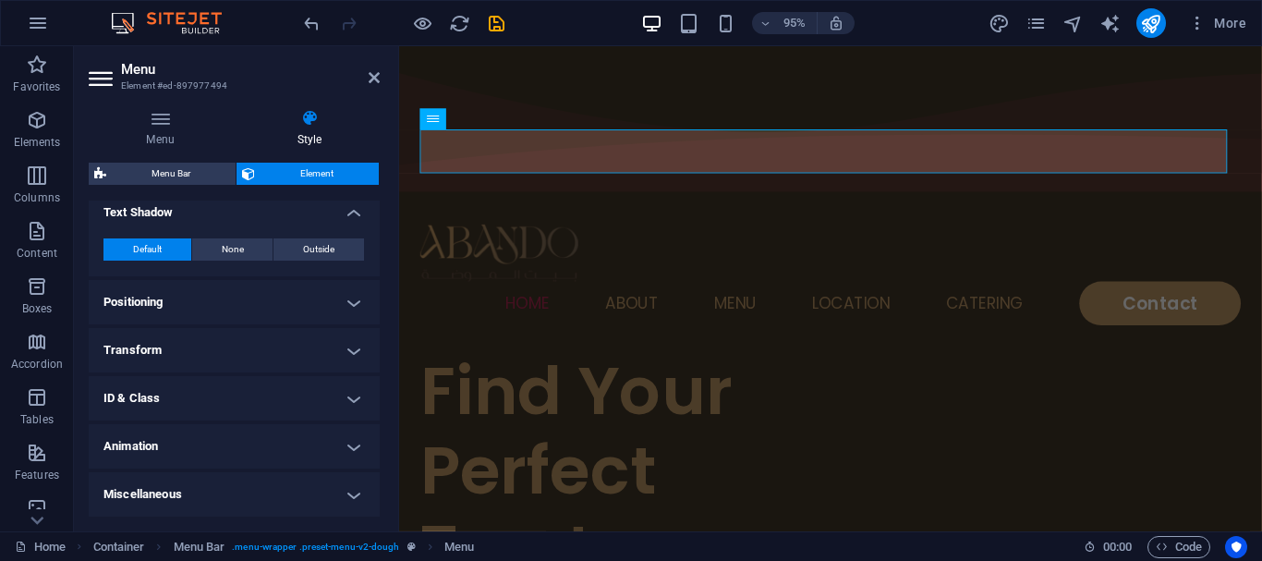
click at [131, 291] on h4 "Positioning" at bounding box center [234, 302] width 291 height 44
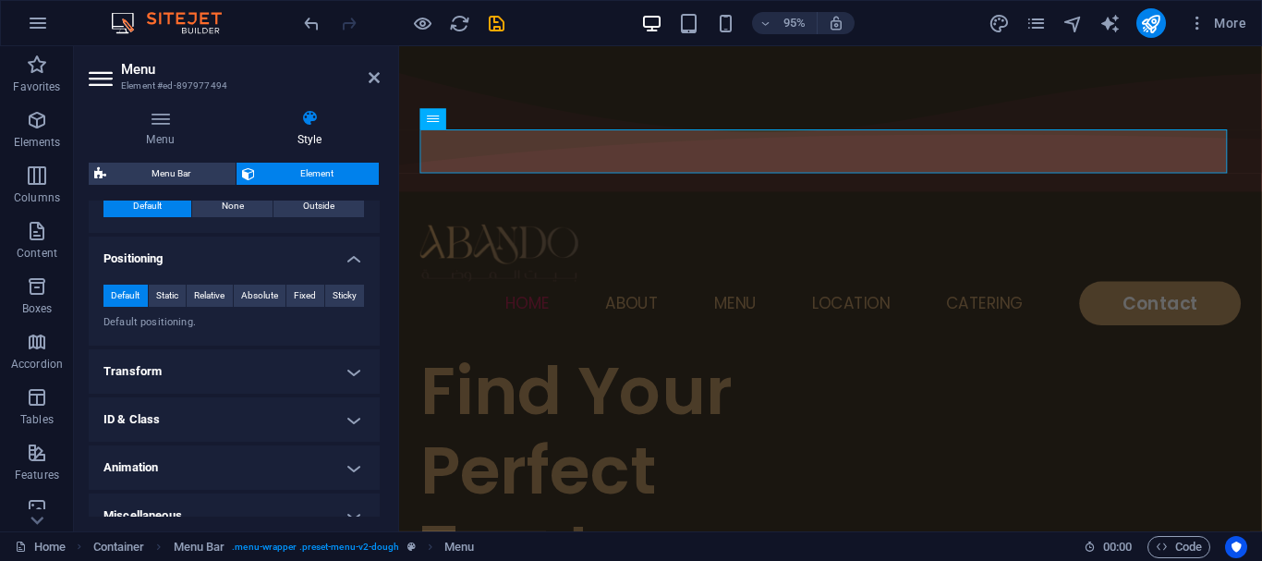
scroll to position [761, 0]
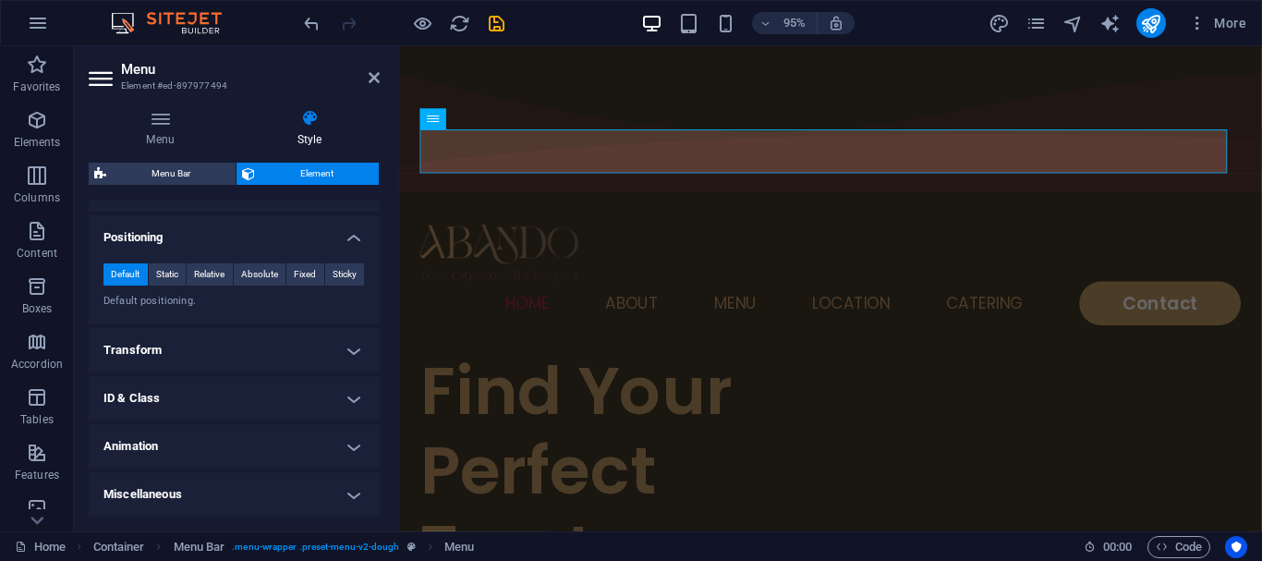
click at [126, 366] on h4 "Transform" at bounding box center [234, 350] width 291 height 44
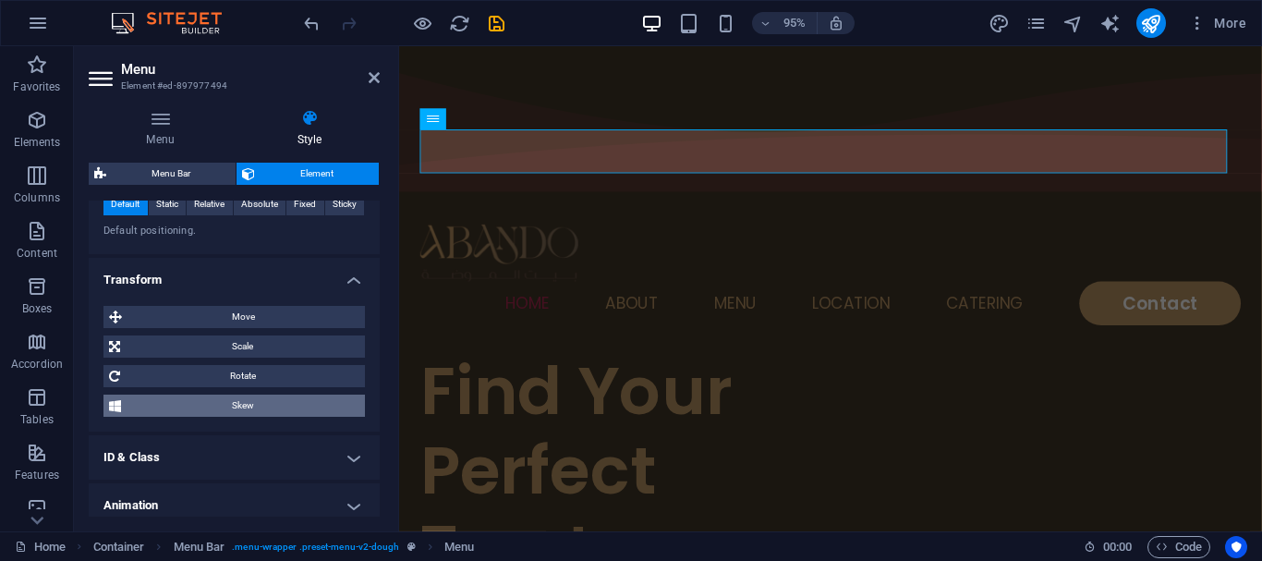
scroll to position [891, 0]
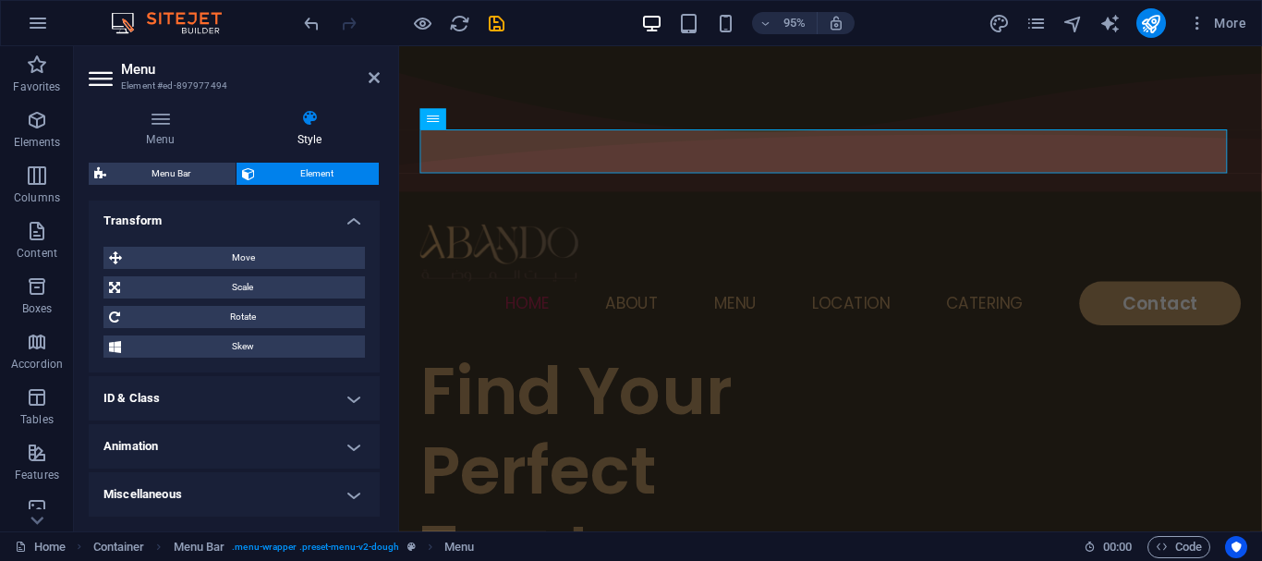
click at [143, 408] on h4 "ID & Class" at bounding box center [234, 398] width 291 height 44
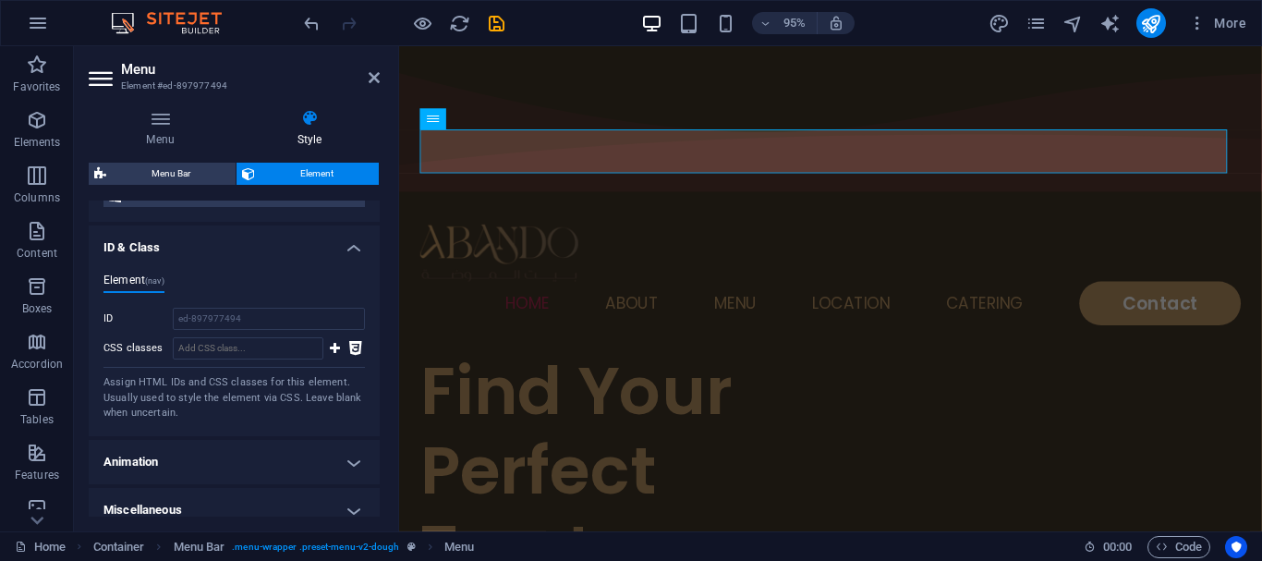
scroll to position [1057, 0]
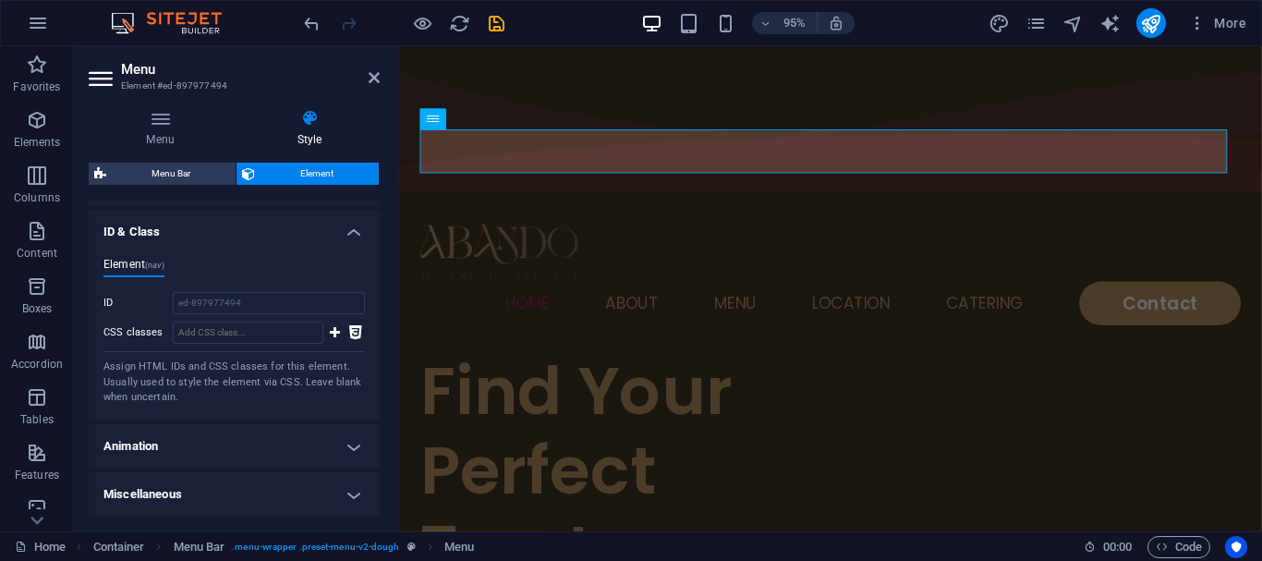
click at [137, 442] on h4 "Animation" at bounding box center [234, 446] width 291 height 44
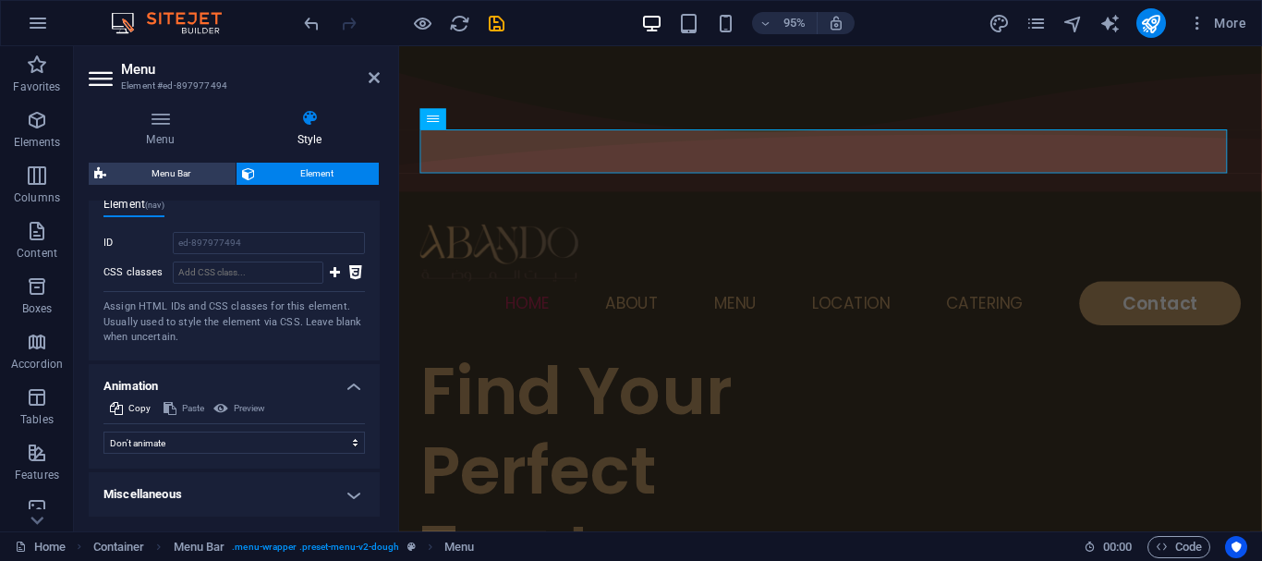
click at [174, 505] on h4 "Miscellaneous" at bounding box center [234, 494] width 291 height 44
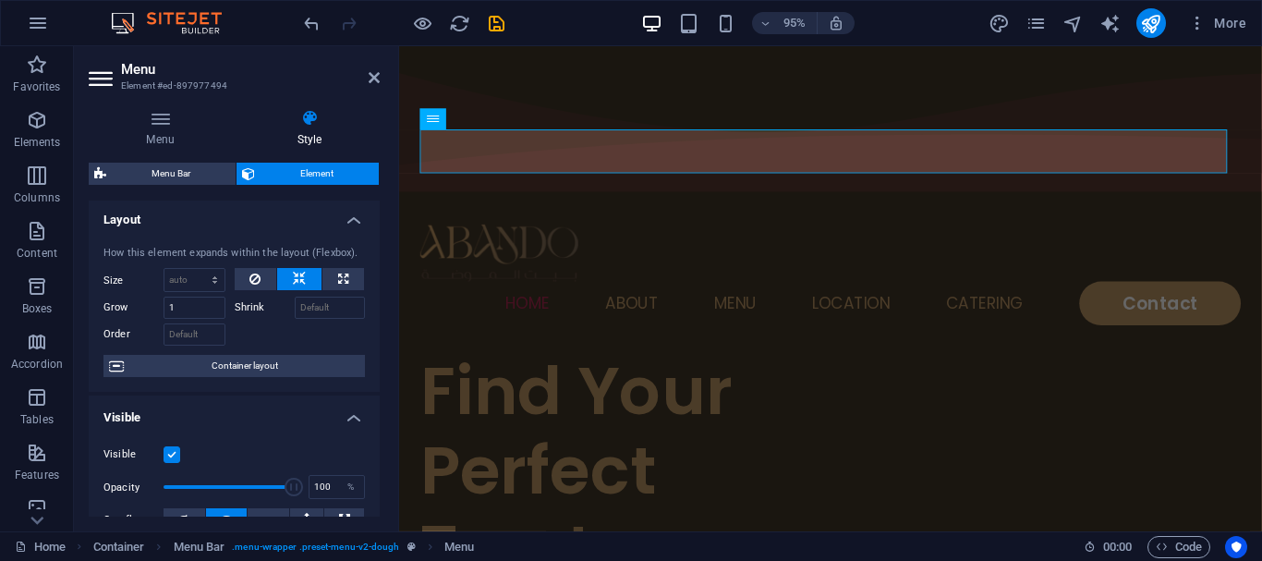
scroll to position [0, 0]
click at [178, 119] on icon at bounding box center [160, 118] width 143 height 18
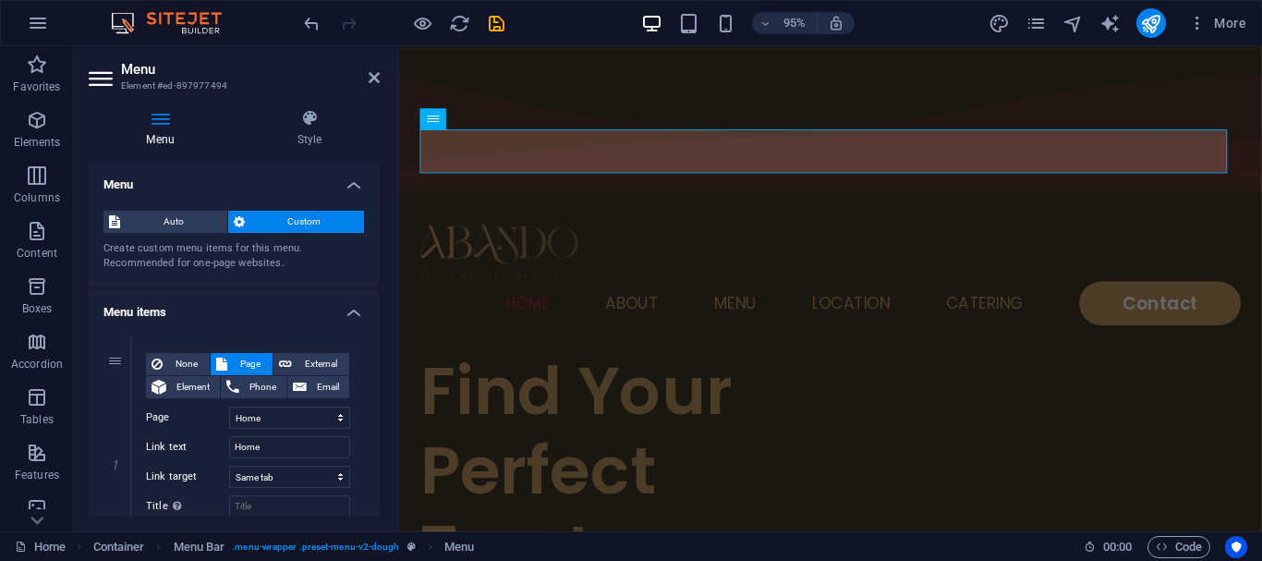
click at [355, 189] on h4 "Menu" at bounding box center [234, 179] width 291 height 33
click at [79, 67] on aside "Menu Element #ed-897977494 Menu Style Menu Auto Custom Create custom menu items…" at bounding box center [236, 288] width 325 height 485
click at [370, 76] on icon at bounding box center [374, 77] width 11 height 15
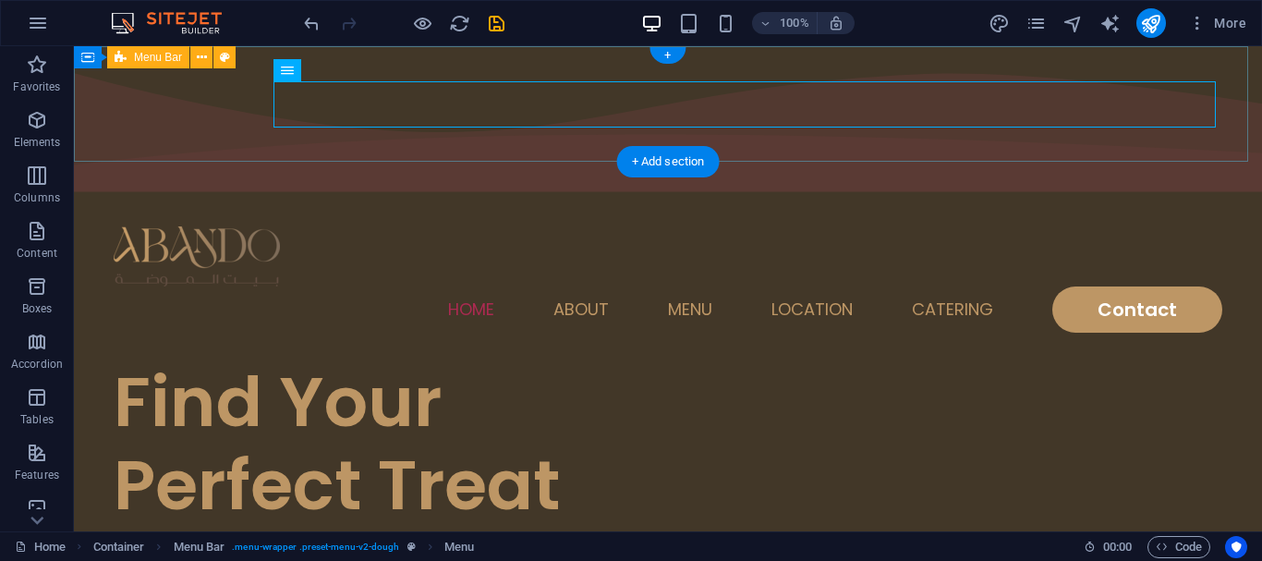
click at [390, 199] on div "Home About Menu Location Catering Contact" at bounding box center [668, 280] width 1188 height 162
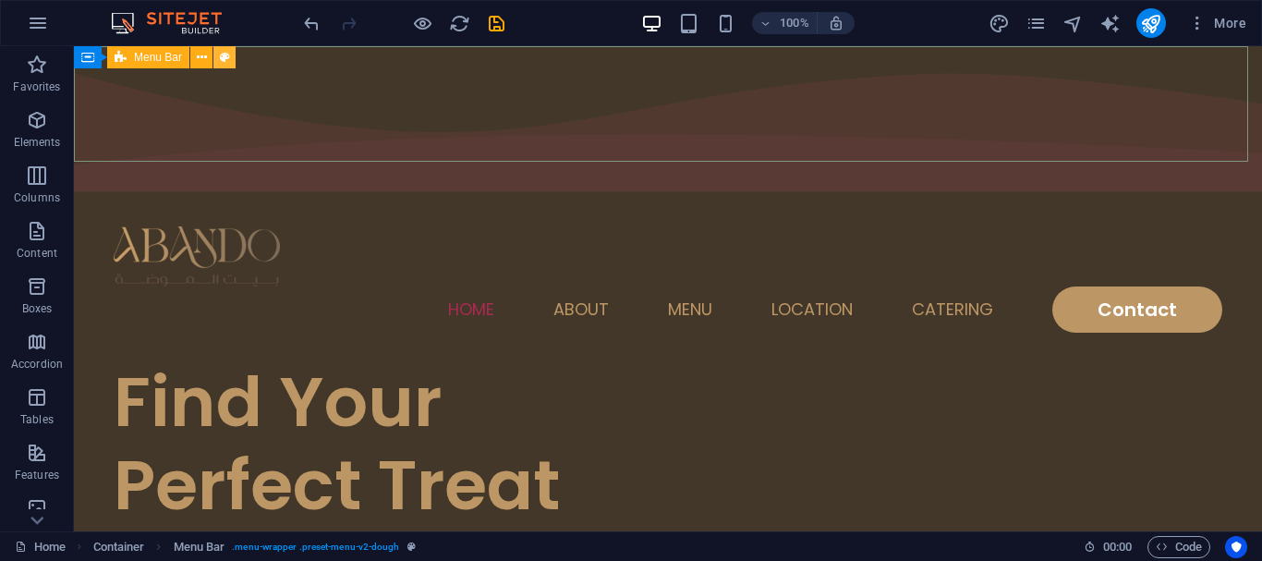
click at [223, 55] on icon at bounding box center [225, 57] width 10 height 19
select select "rem"
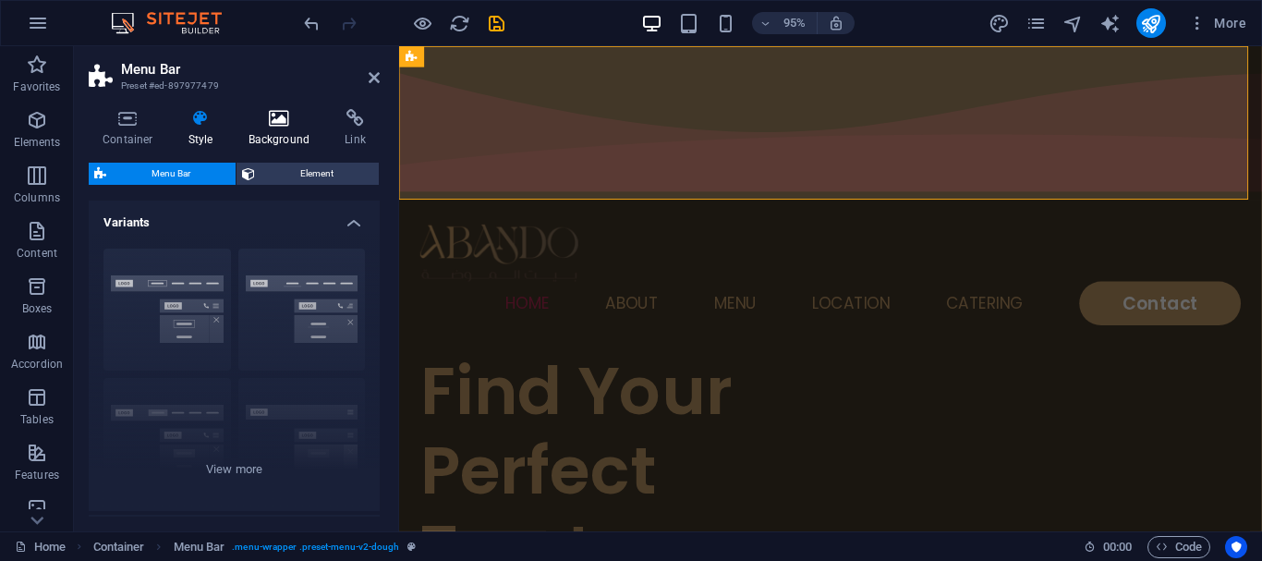
click at [277, 128] on h4 "Background" at bounding box center [283, 128] width 97 height 39
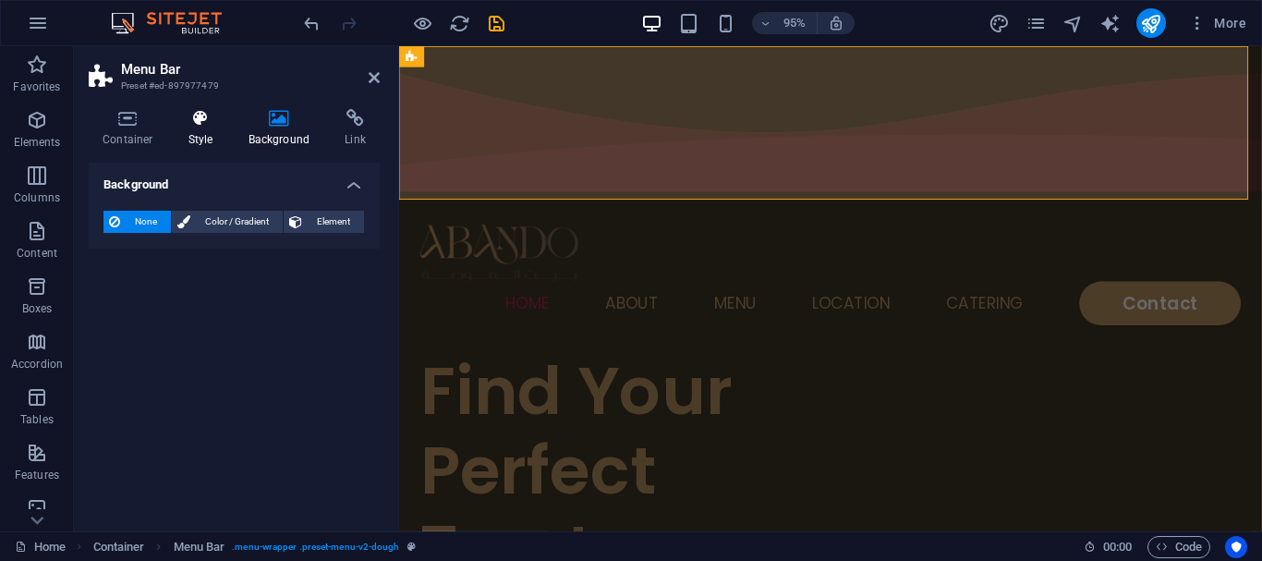
click at [205, 144] on h4 "Style" at bounding box center [205, 128] width 60 height 39
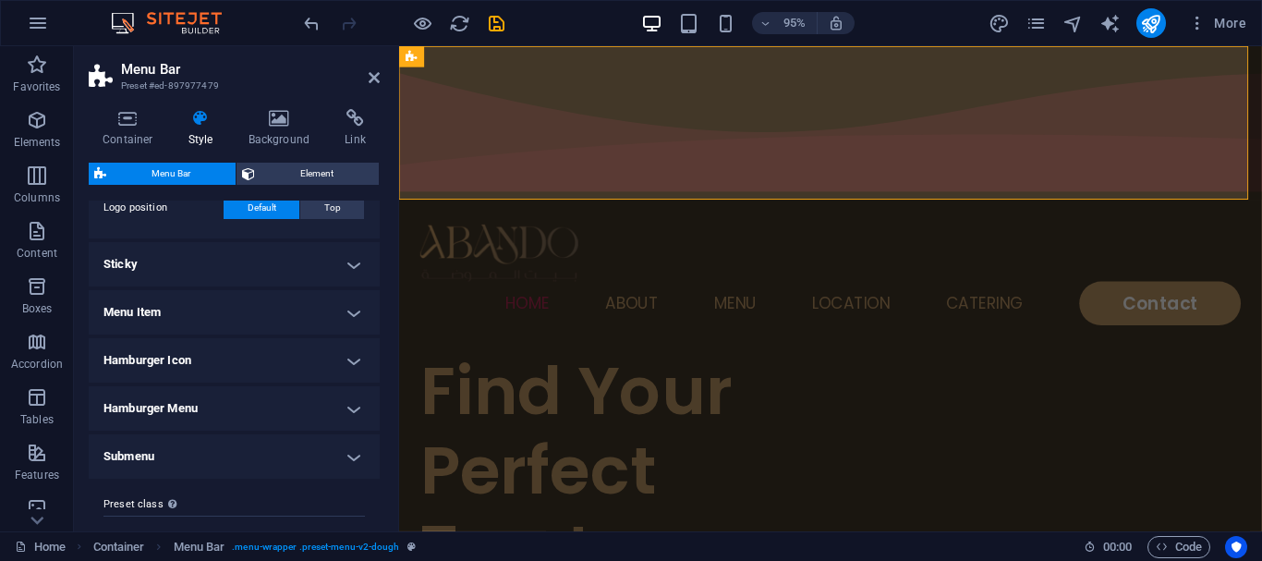
scroll to position [554, 0]
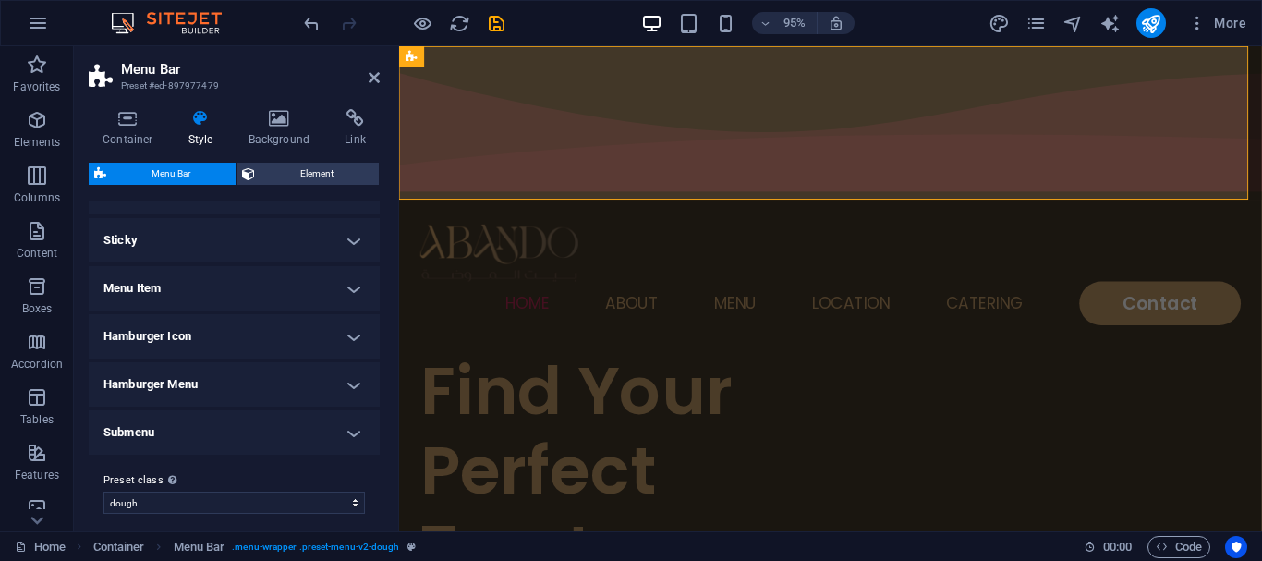
click at [201, 240] on h4 "Sticky" at bounding box center [234, 240] width 291 height 44
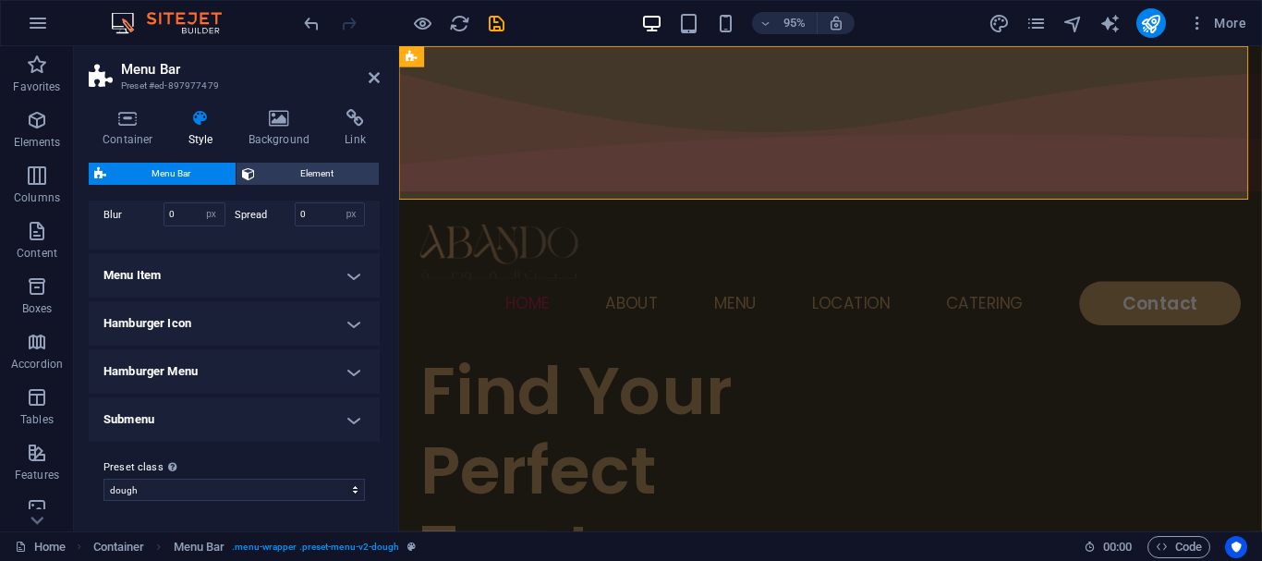
scroll to position [883, 0]
click at [236, 283] on h4 "Menu Item" at bounding box center [234, 275] width 291 height 44
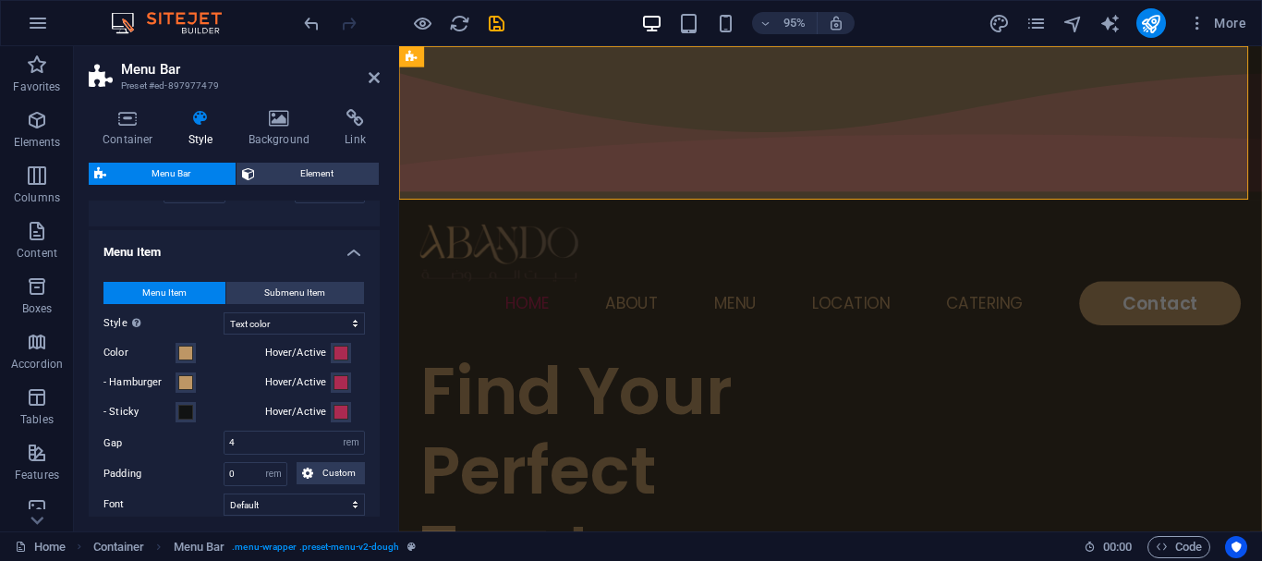
scroll to position [976, 0]
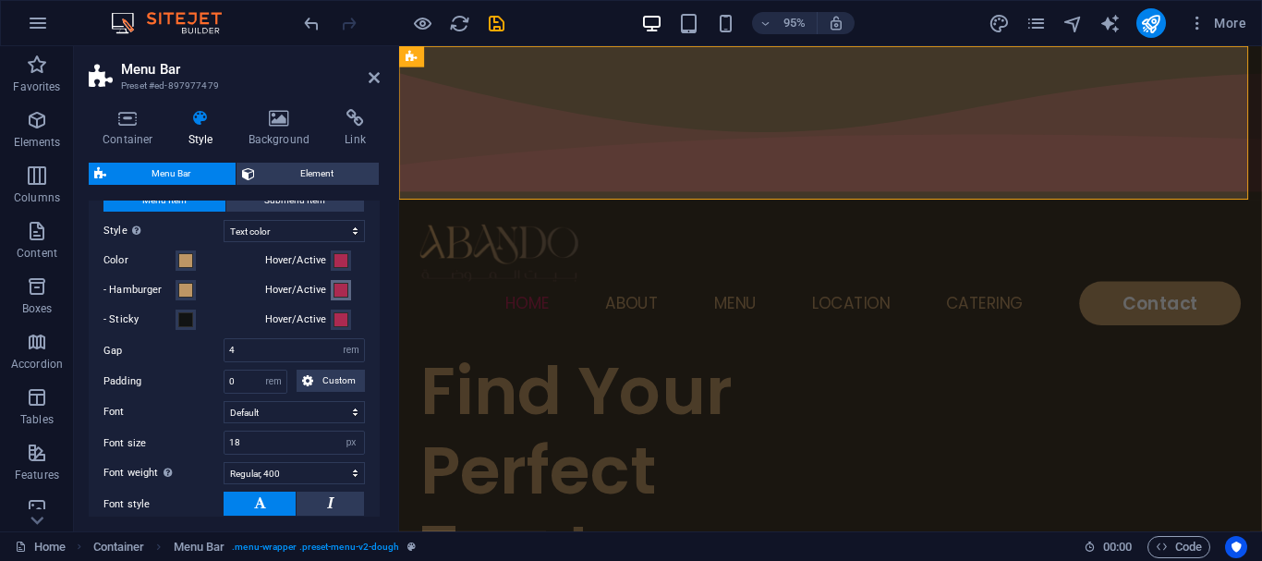
click at [334, 297] on span at bounding box center [341, 290] width 15 height 15
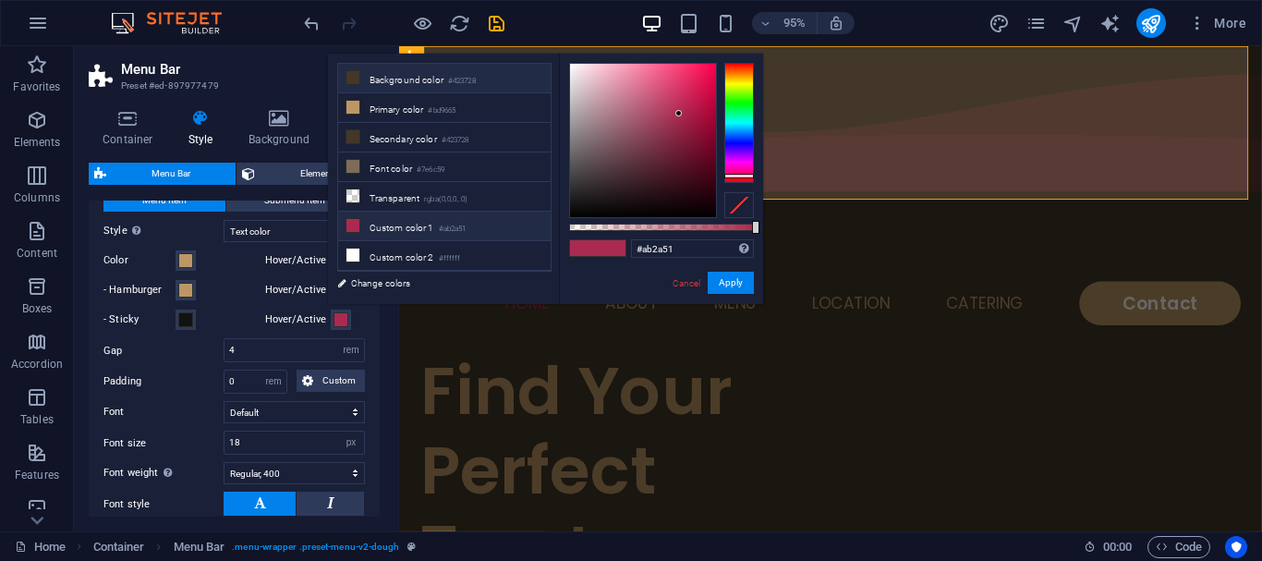
click at [373, 76] on li "Background color #423728" at bounding box center [444, 79] width 212 height 30
type input "#423728"
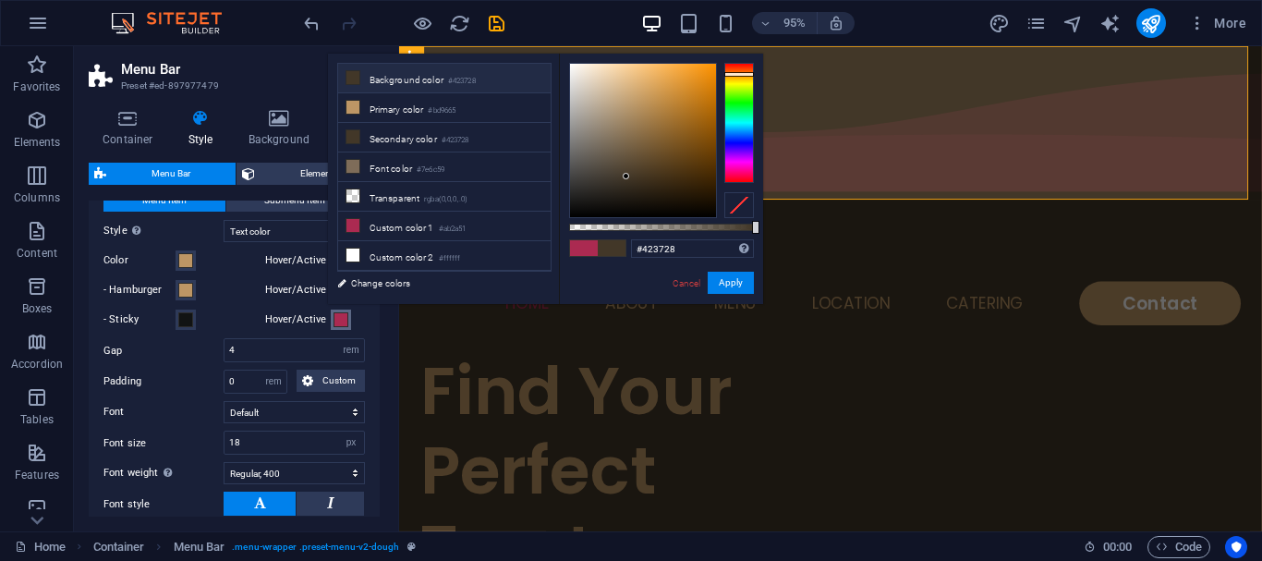
click at [338, 327] on span at bounding box center [341, 319] width 15 height 15
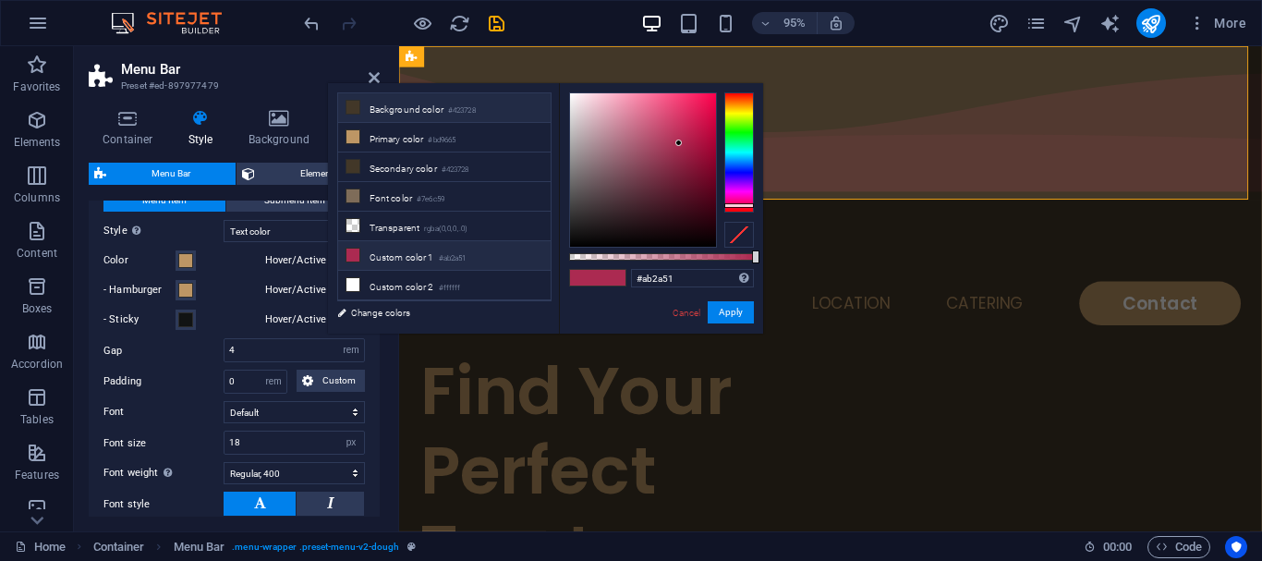
click at [371, 106] on li "Background color #423728" at bounding box center [444, 108] width 212 height 30
type input "#423728"
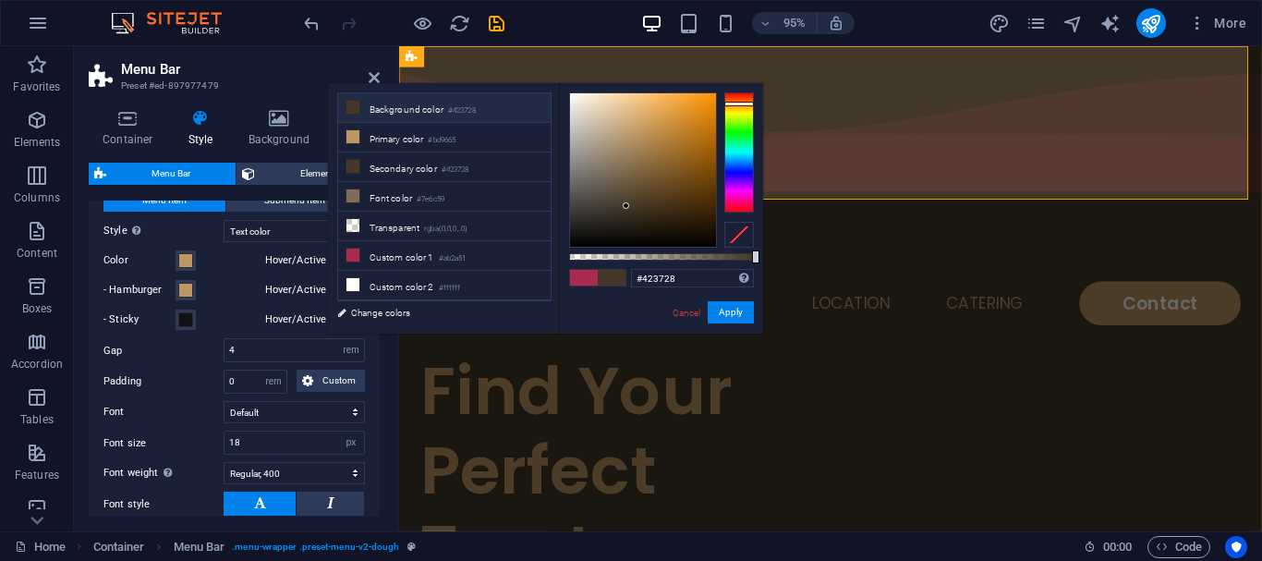
click at [265, 272] on label "Hover/Active" at bounding box center [298, 260] width 67 height 22
click at [331, 271] on button "Hover/Active" at bounding box center [341, 260] width 20 height 20
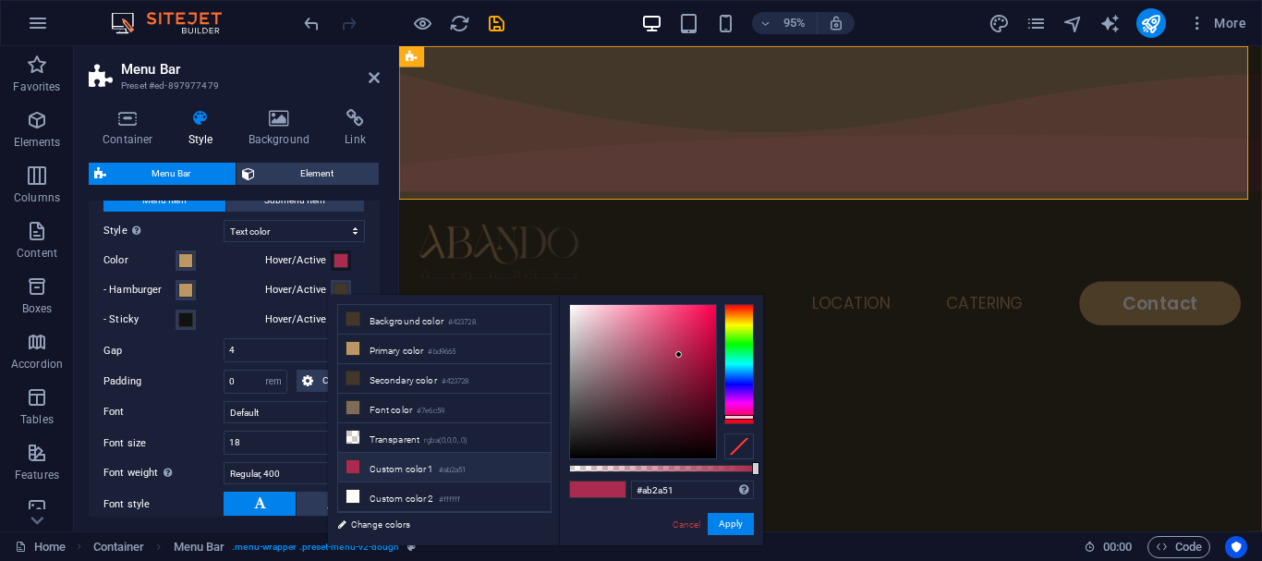
click at [337, 271] on button "Hover/Active" at bounding box center [341, 260] width 20 height 20
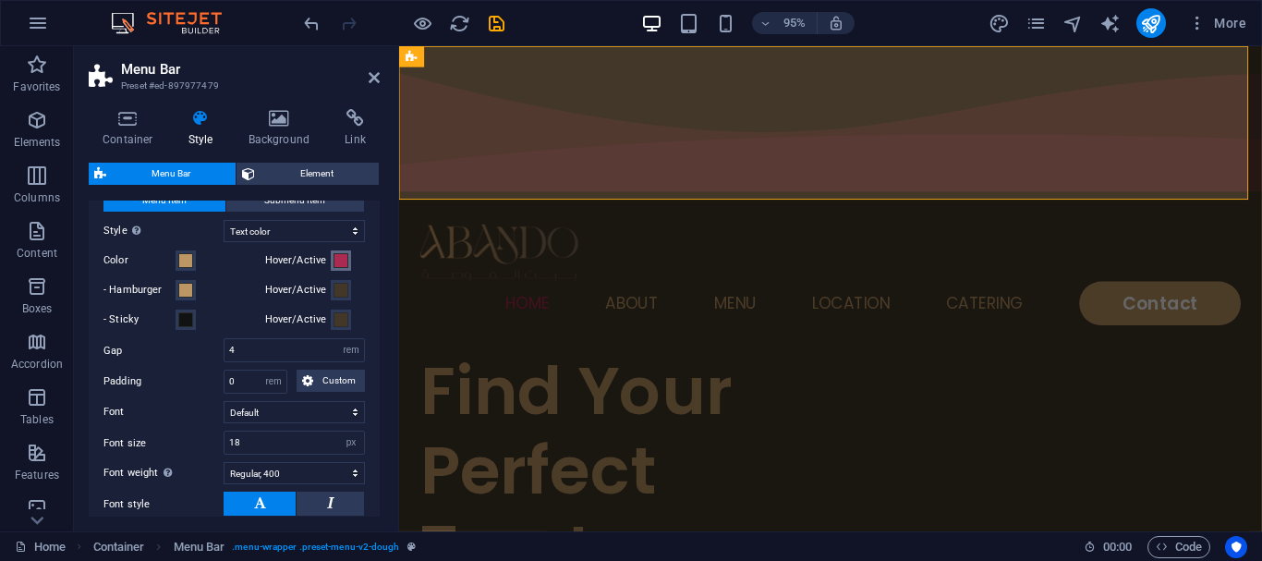
click at [342, 268] on span at bounding box center [341, 260] width 15 height 15
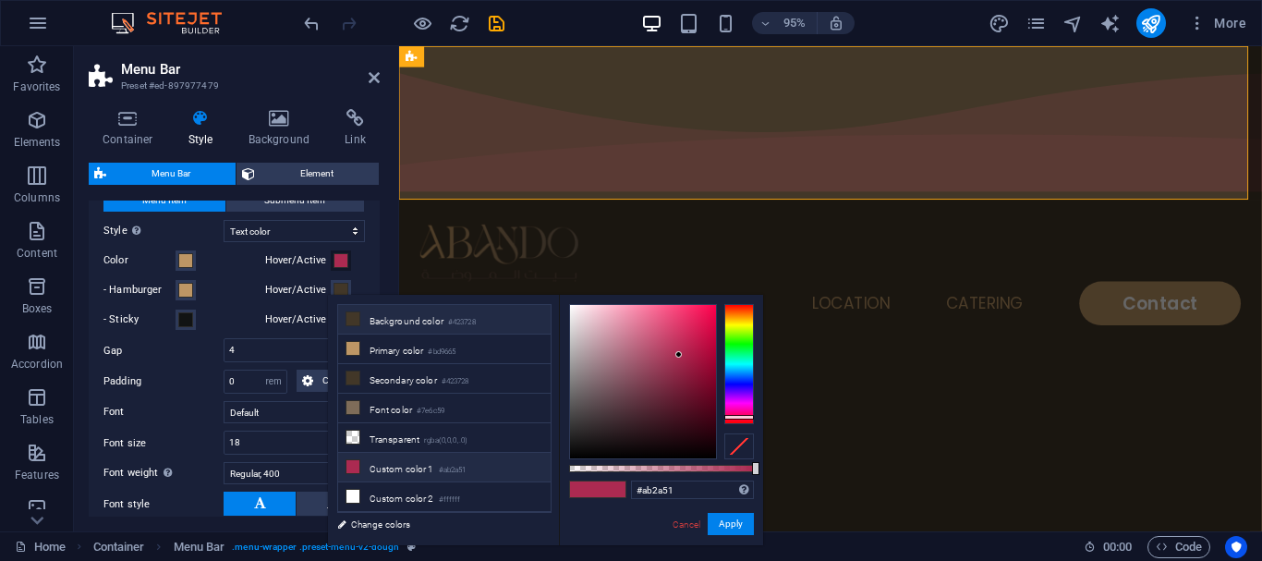
click at [368, 321] on li "Background color #423728" at bounding box center [444, 320] width 212 height 30
type input "#423728"
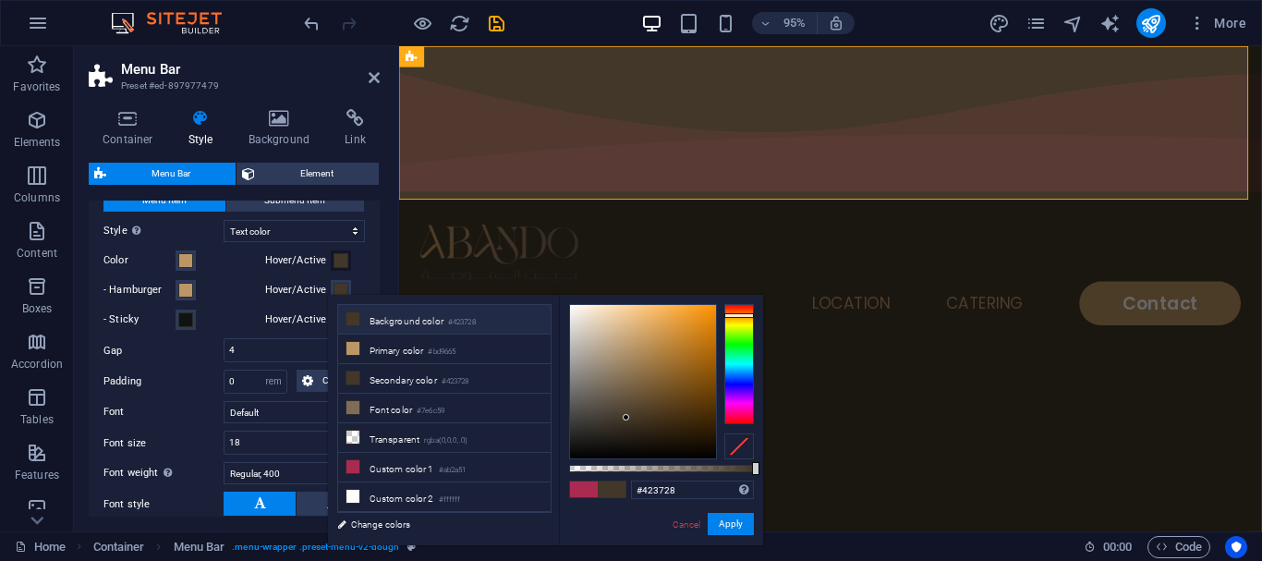
click at [224, 301] on div "- Hamburger" at bounding box center [180, 290] width 154 height 22
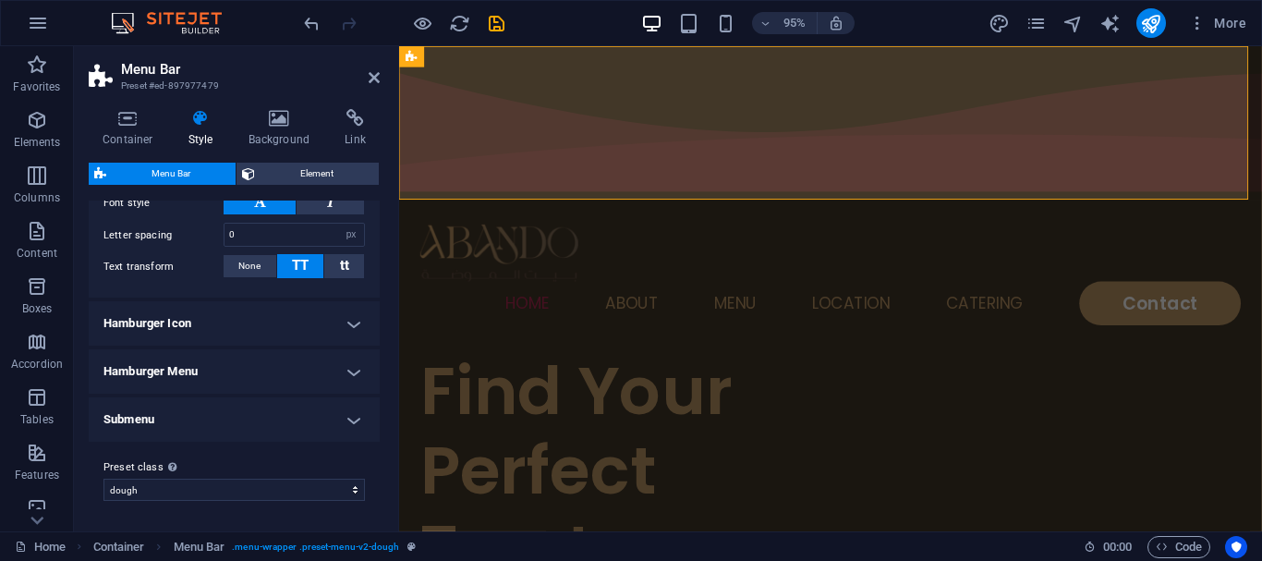
scroll to position [930, 0]
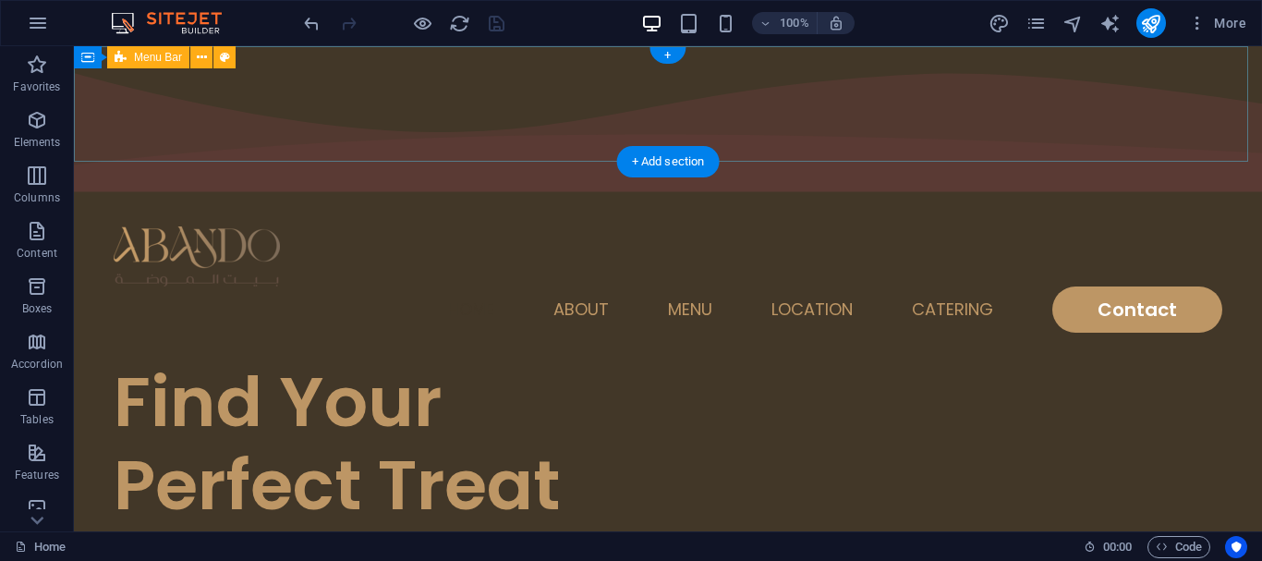
drag, startPoint x: 89, startPoint y: 95, endPoint x: 182, endPoint y: 113, distance: 94.9
click at [89, 199] on div "Home About Menu Location Catering Contact" at bounding box center [668, 280] width 1188 height 162
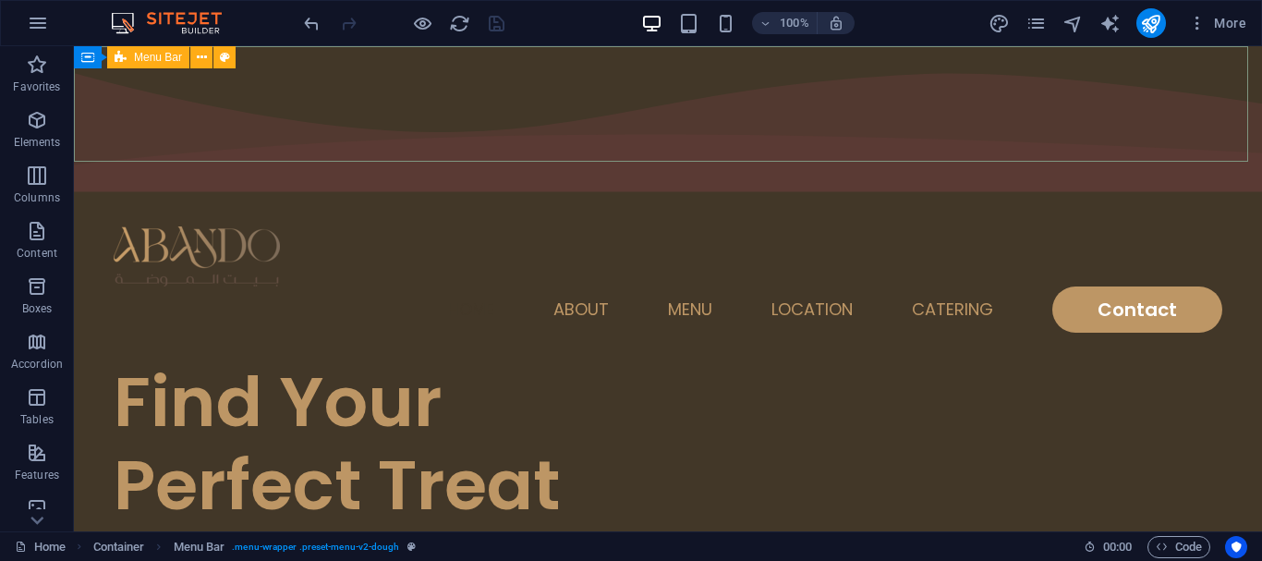
click at [145, 59] on span "Menu Bar" at bounding box center [158, 57] width 48 height 11
click at [203, 60] on icon at bounding box center [202, 57] width 10 height 19
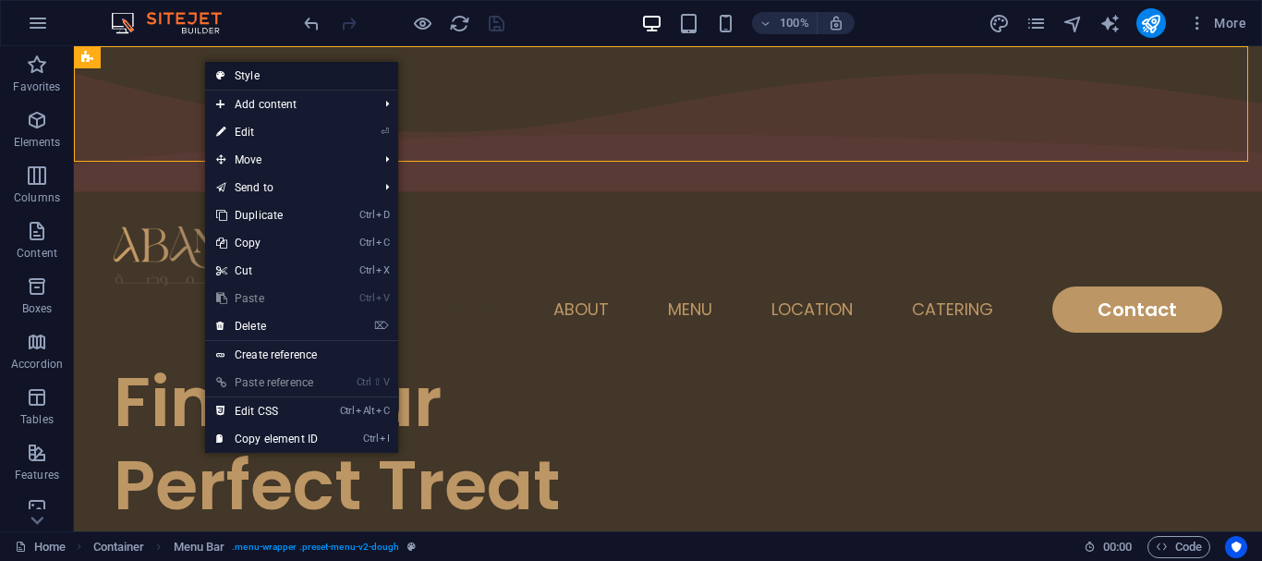
click at [255, 66] on link "Style" at bounding box center [301, 76] width 193 height 28
select select "rem"
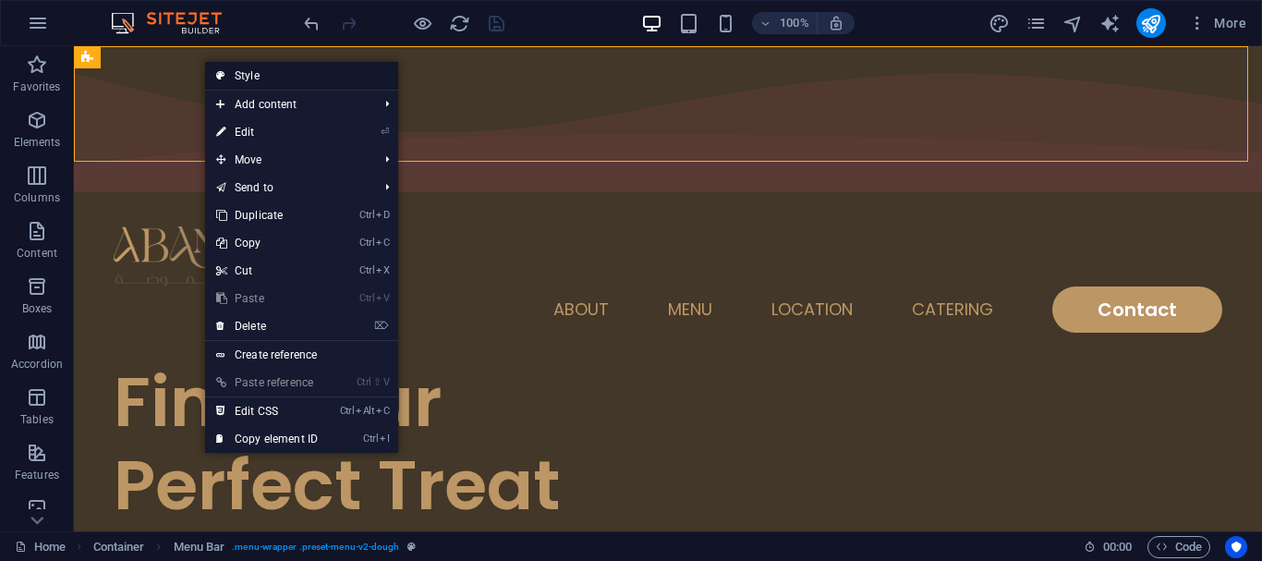
select select "sticky_menu"
select select "px"
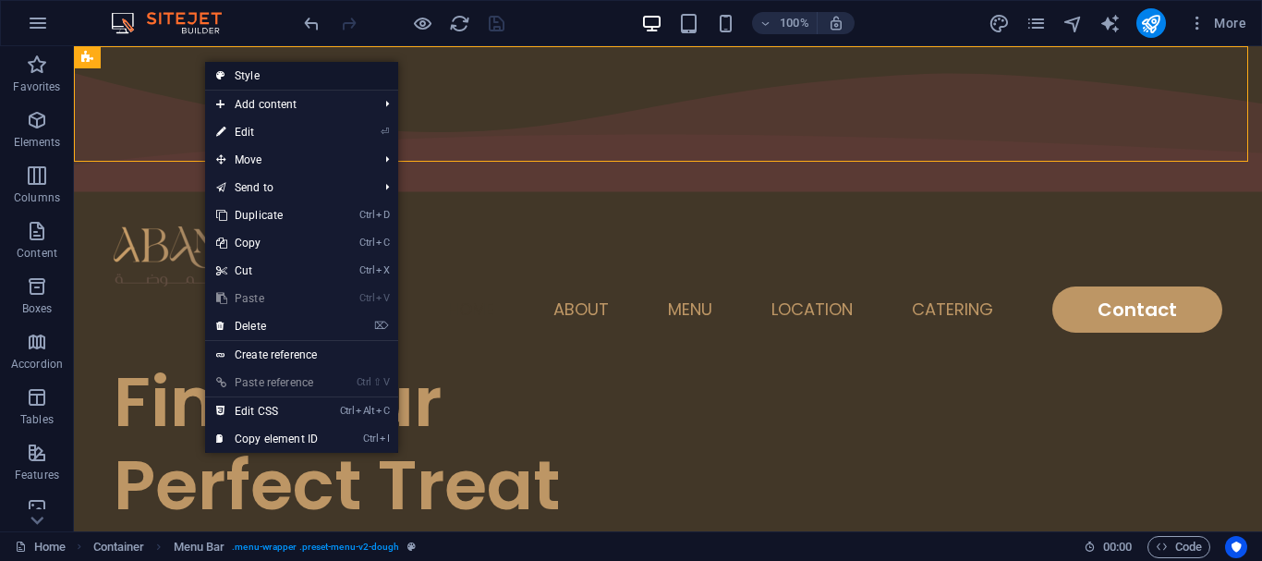
select select "hover_text_color"
select select "rem"
select select "px"
select select "400"
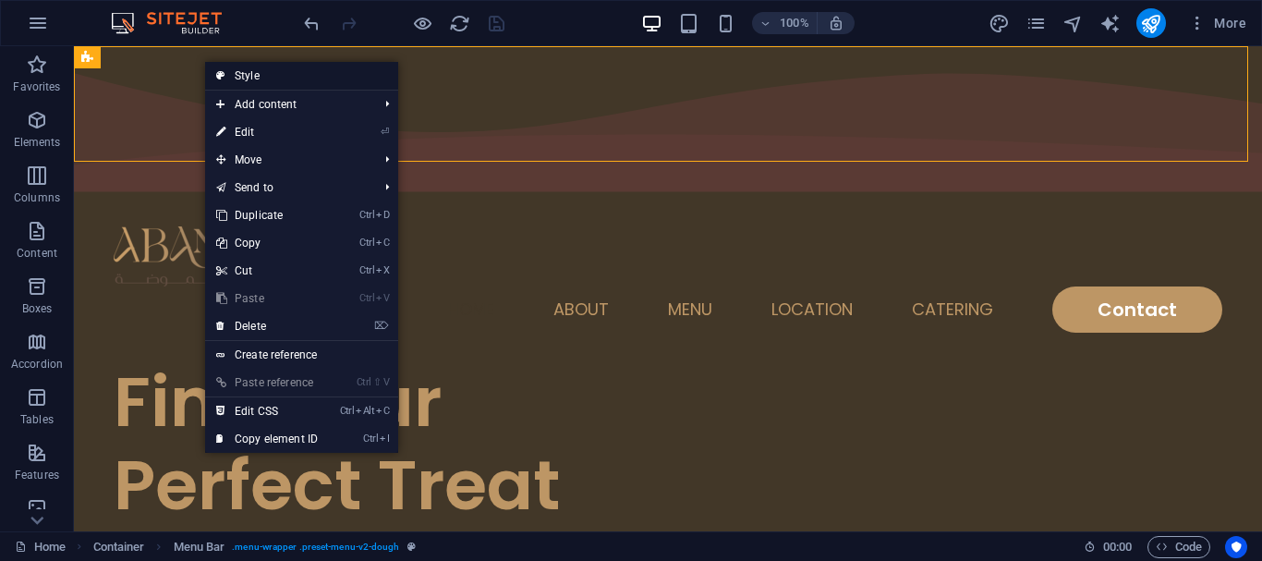
select select "px"
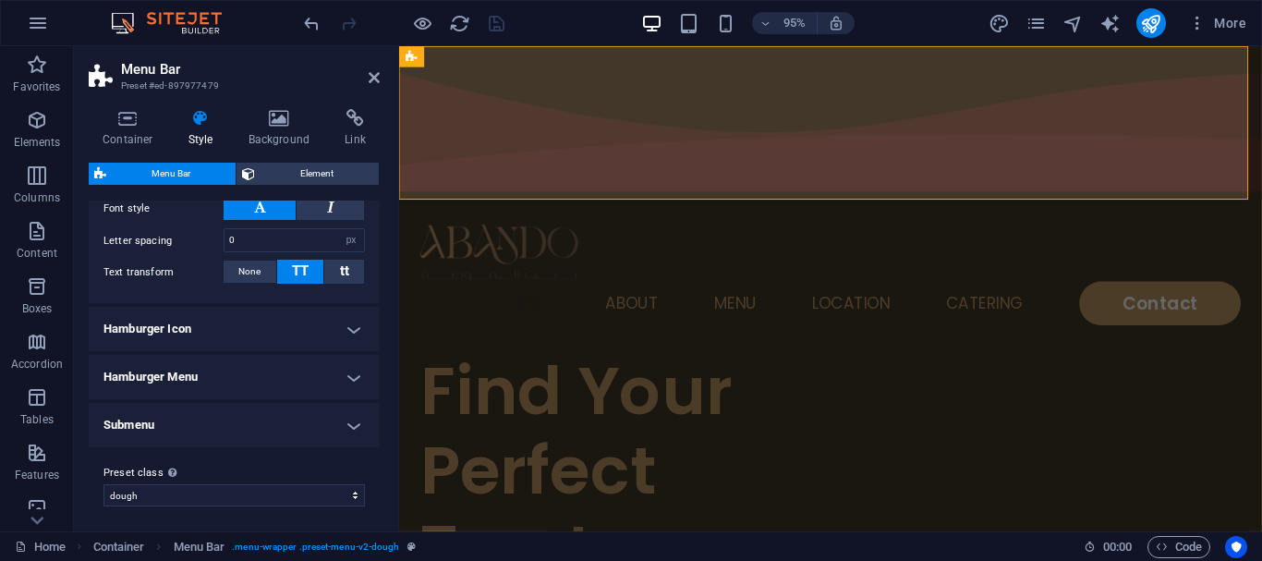
scroll to position [1300, 0]
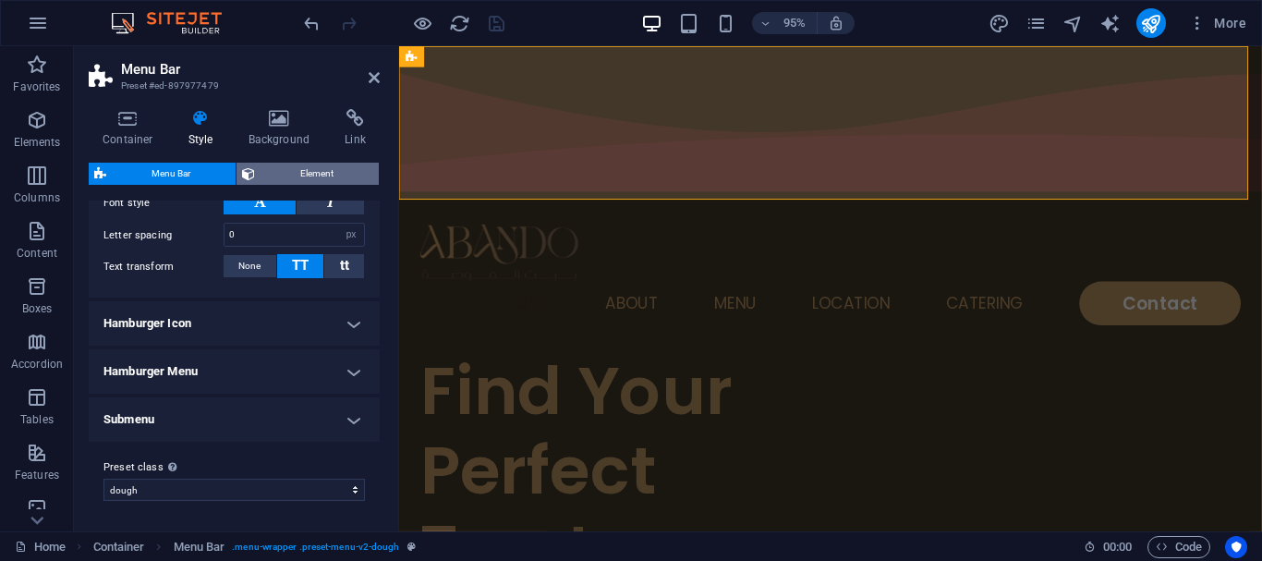
click at [267, 168] on span "Element" at bounding box center [317, 174] width 113 height 22
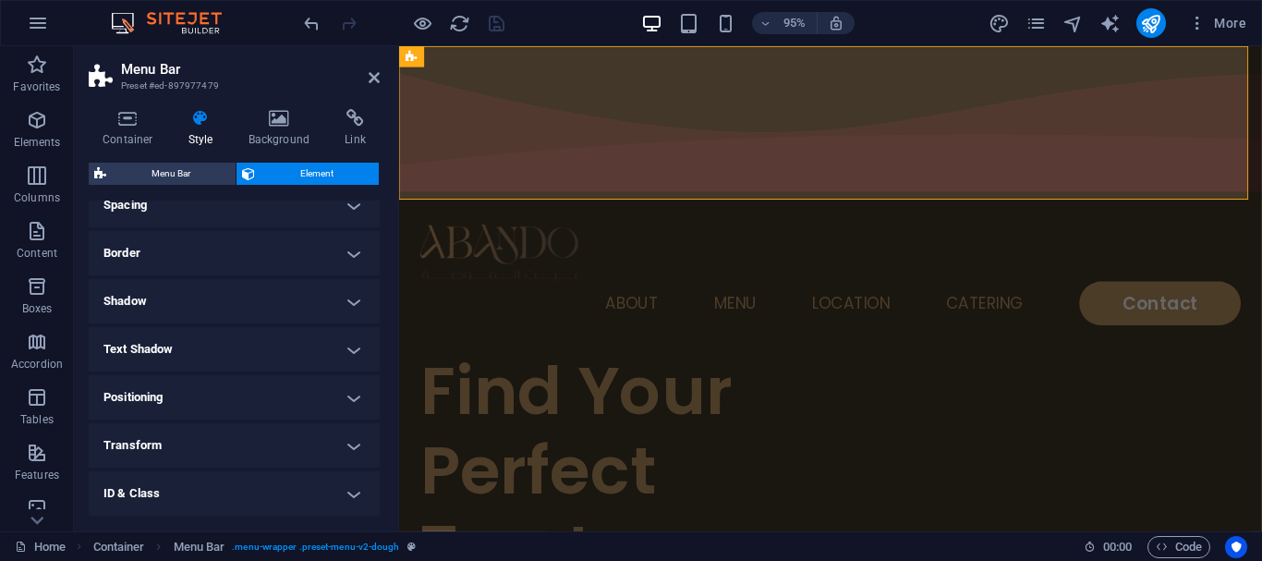
scroll to position [465, 0]
click at [261, 140] on h4 "Background" at bounding box center [283, 128] width 97 height 39
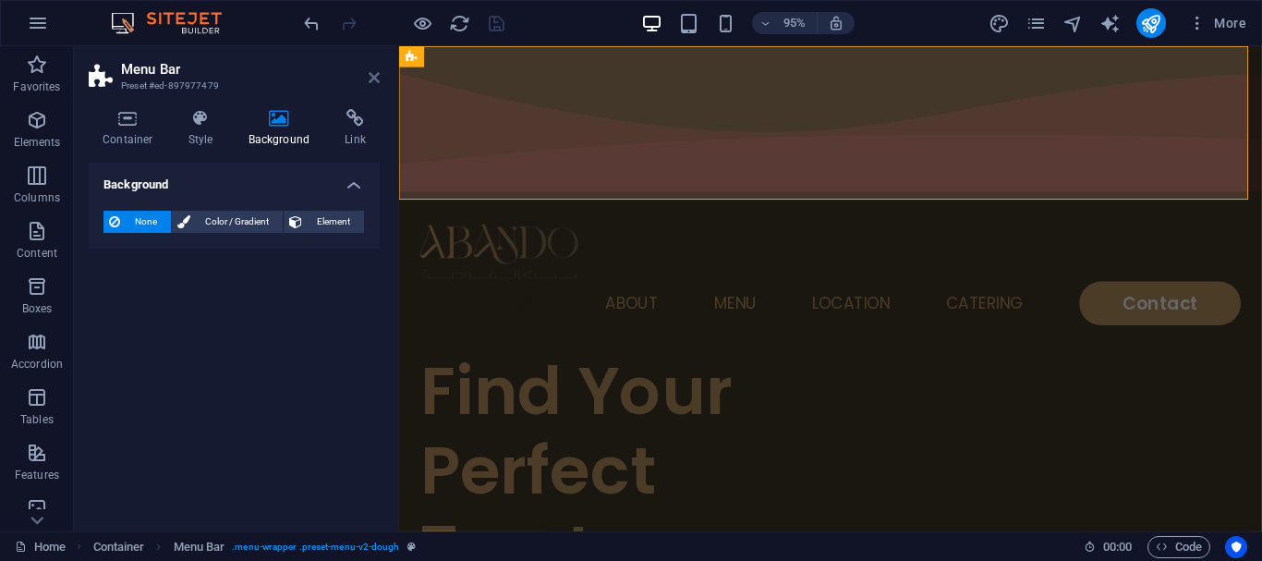
click at [374, 73] on icon at bounding box center [374, 77] width 11 height 15
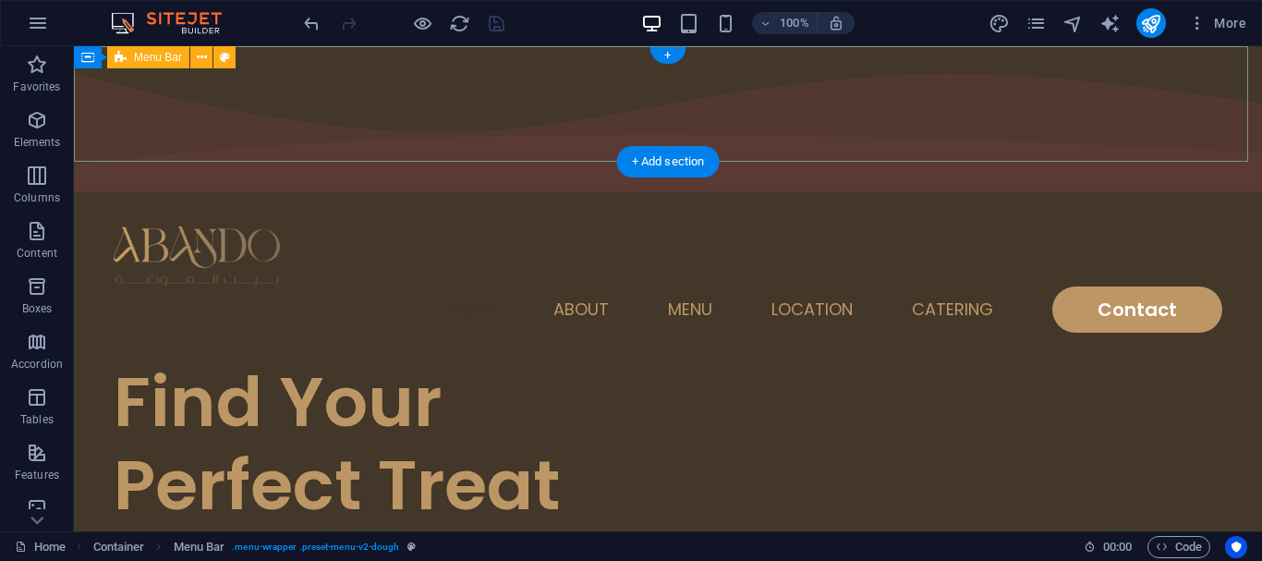
click at [85, 199] on div "Home About Menu Location Catering Contact" at bounding box center [668, 280] width 1188 height 162
click at [224, 48] on icon at bounding box center [225, 57] width 10 height 19
select select "rem"
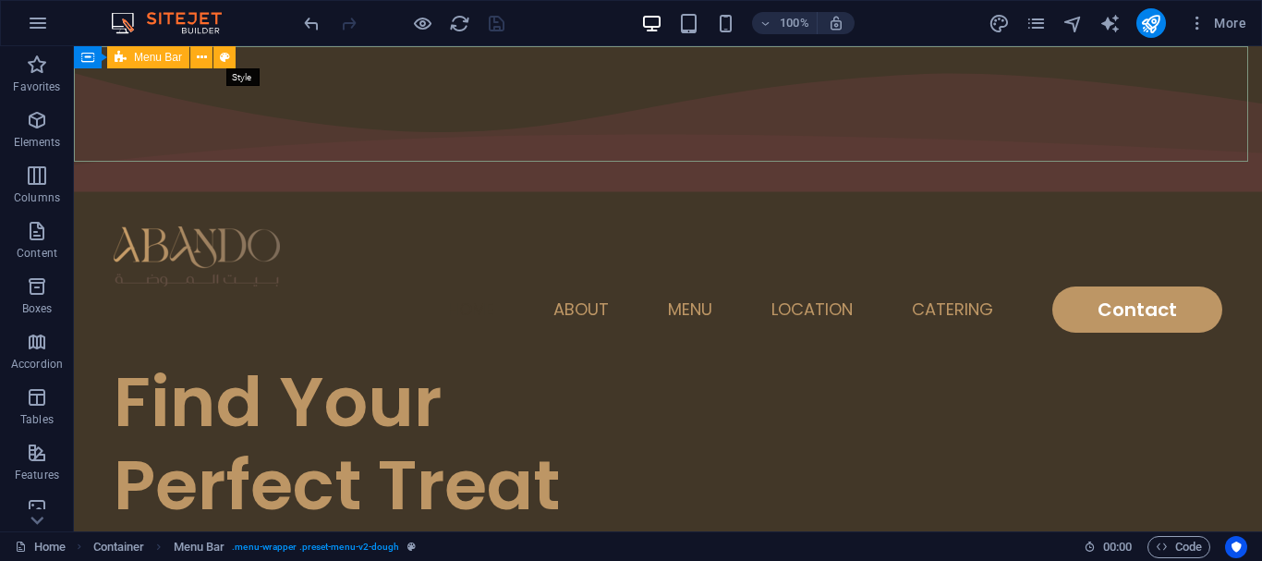
select select "rem"
select select "sticky_menu"
select select "px"
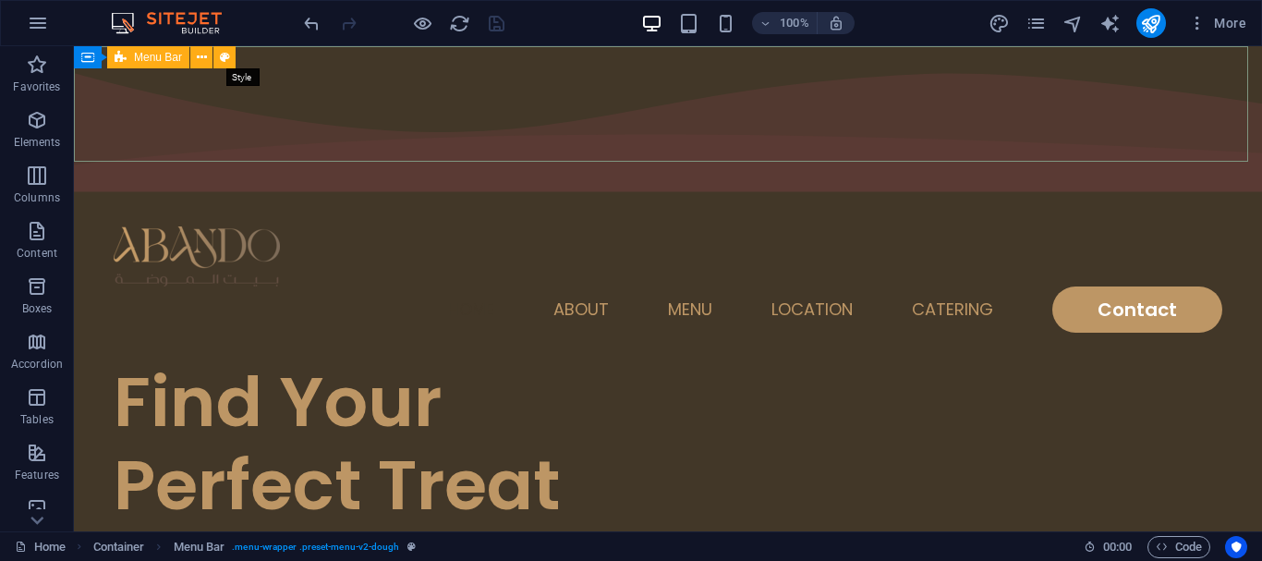
select select "px"
select select "hover_text_color"
select select "rem"
select select "px"
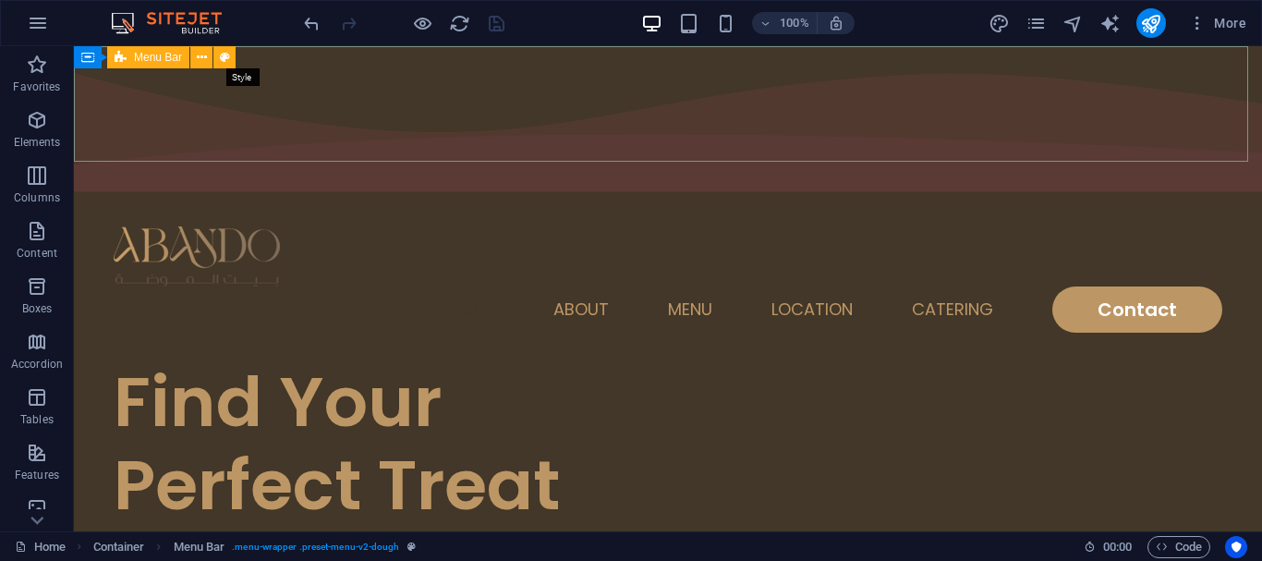
select select "400"
select select "px"
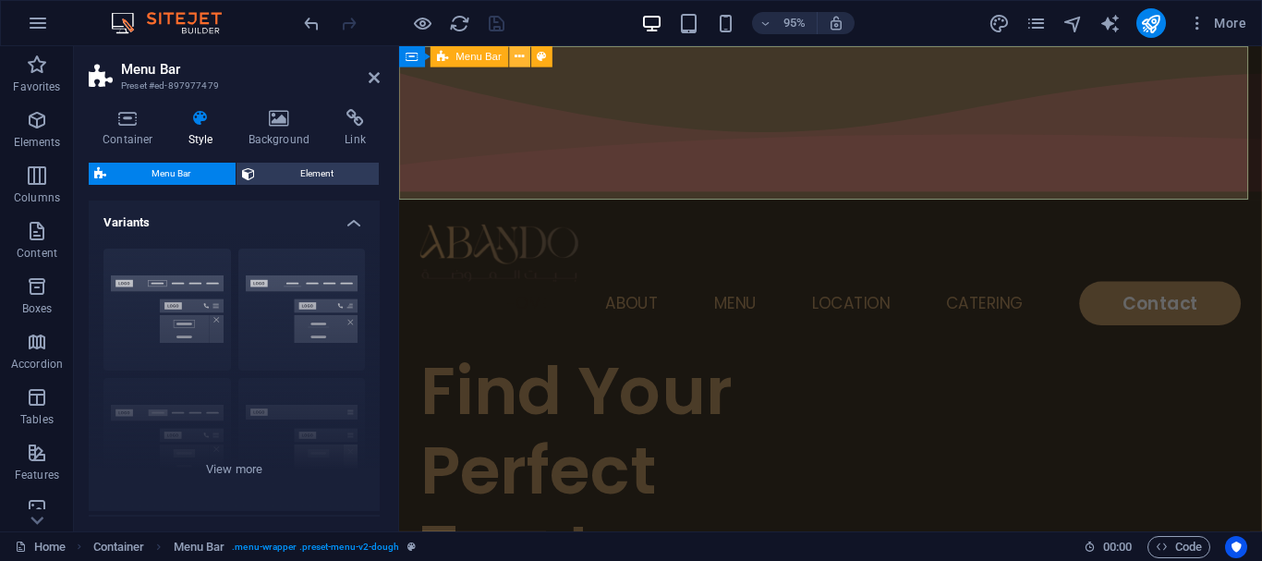
click at [514, 58] on button at bounding box center [520, 56] width 21 height 21
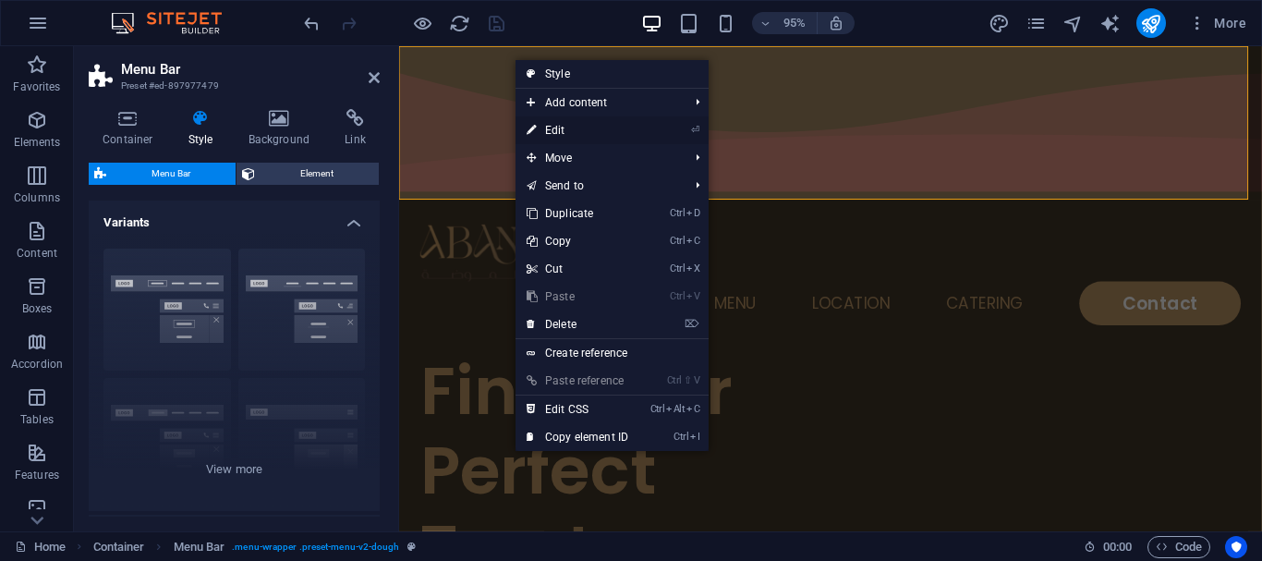
click at [573, 133] on link "⏎ Edit" at bounding box center [577, 130] width 124 height 28
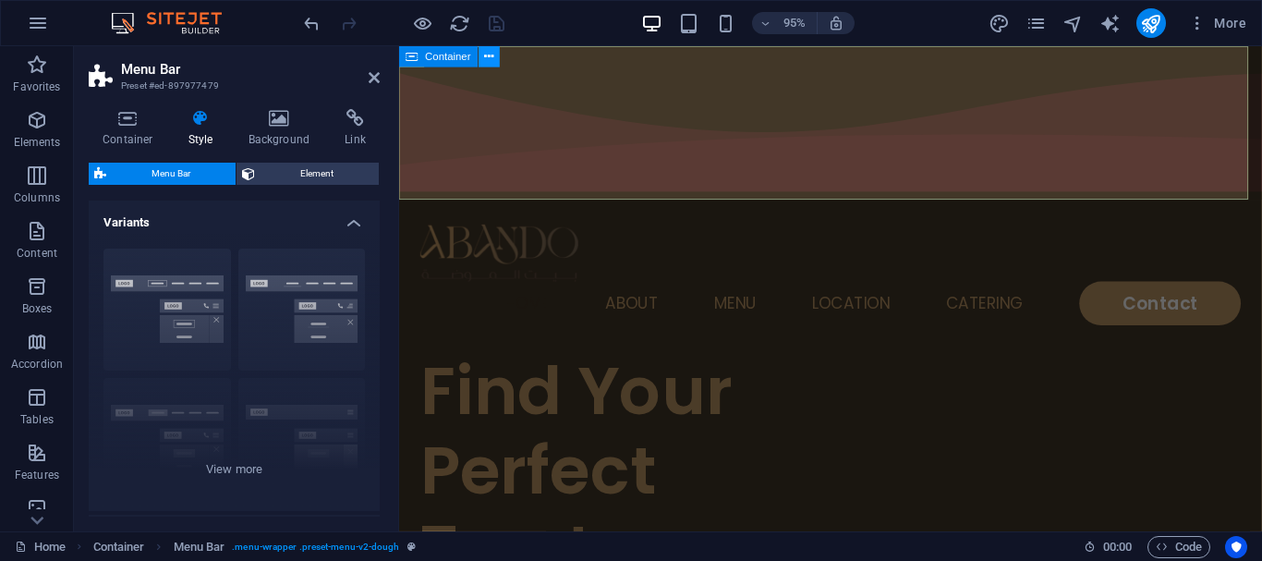
click at [485, 59] on icon at bounding box center [489, 56] width 9 height 18
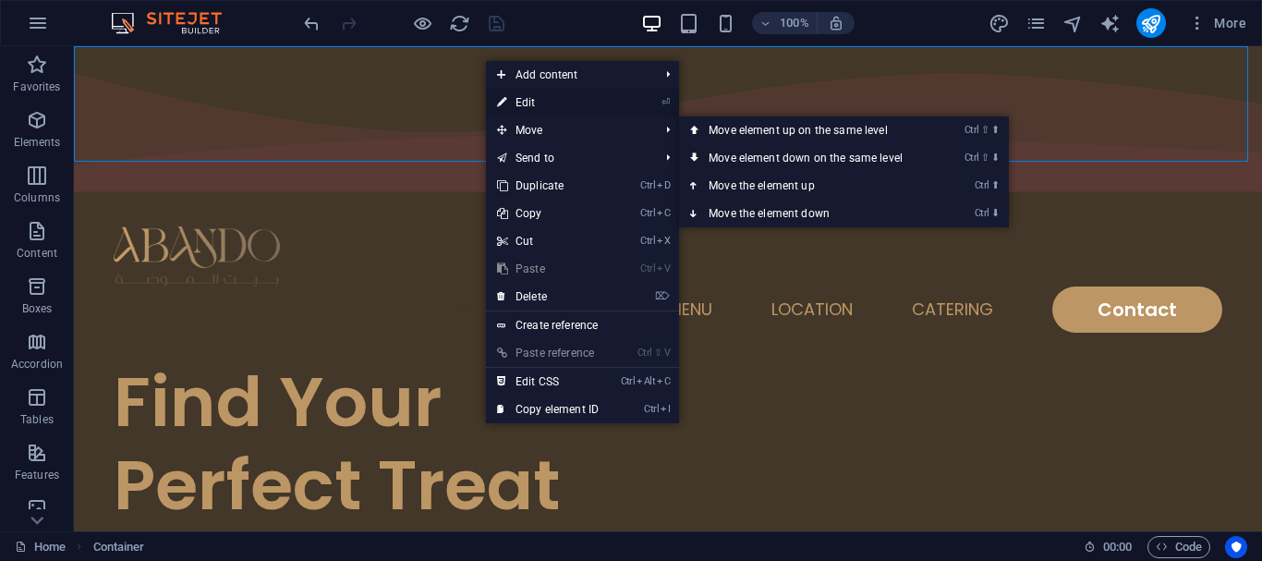
click at [533, 106] on link "⏎ Edit" at bounding box center [548, 103] width 124 height 28
select select "multiple-waves"
select select "vh"
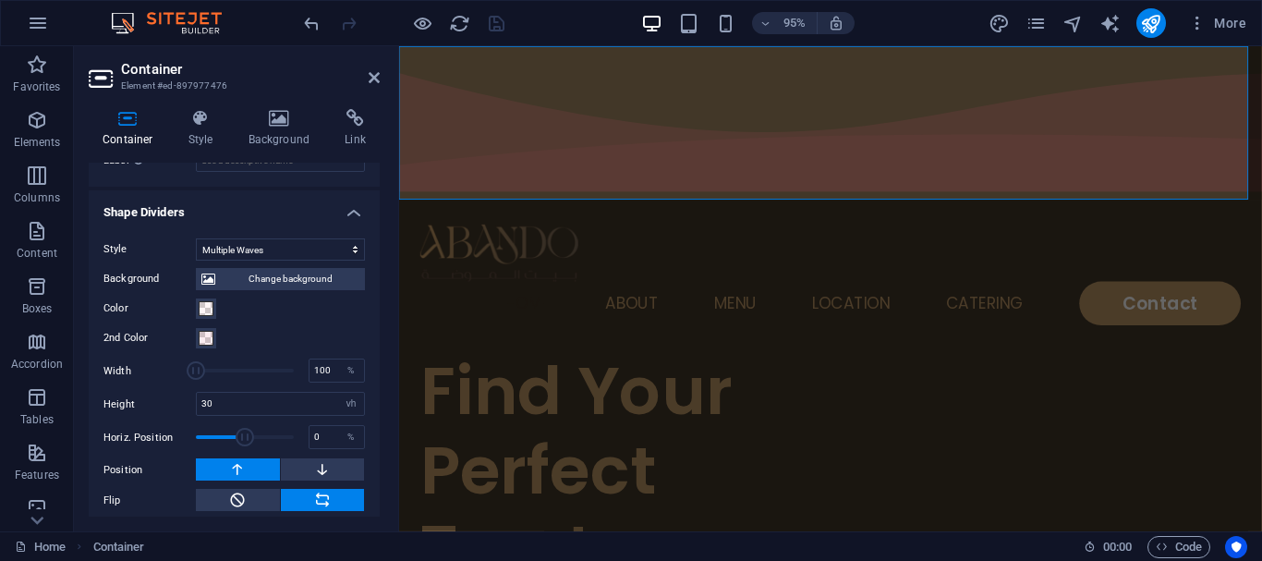
scroll to position [675, 0]
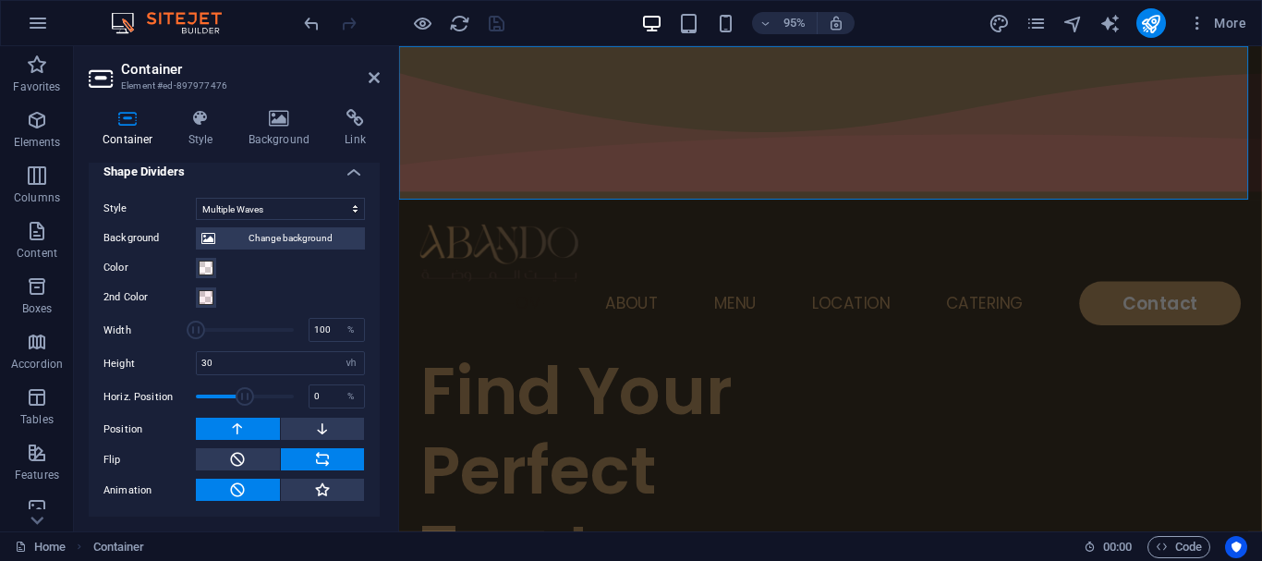
click at [286, 107] on div "Container Style Background Link Size Height Default px rem % vh vw Min. height …" at bounding box center [234, 312] width 321 height 437
click at [272, 122] on icon at bounding box center [280, 118] width 90 height 18
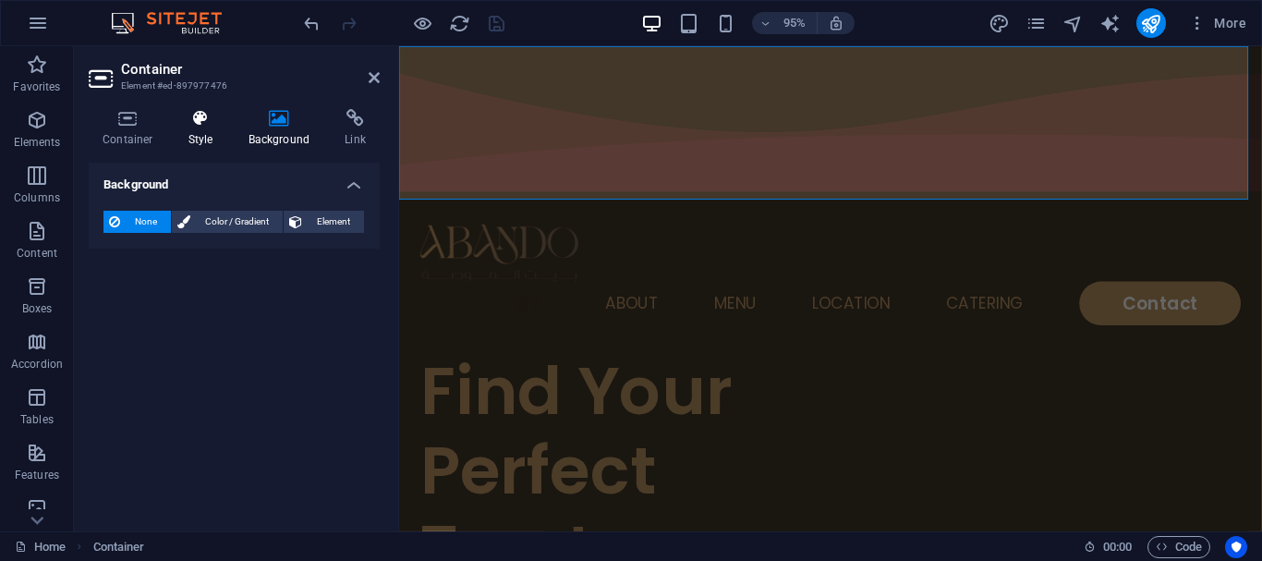
click at [206, 121] on icon at bounding box center [201, 118] width 53 height 18
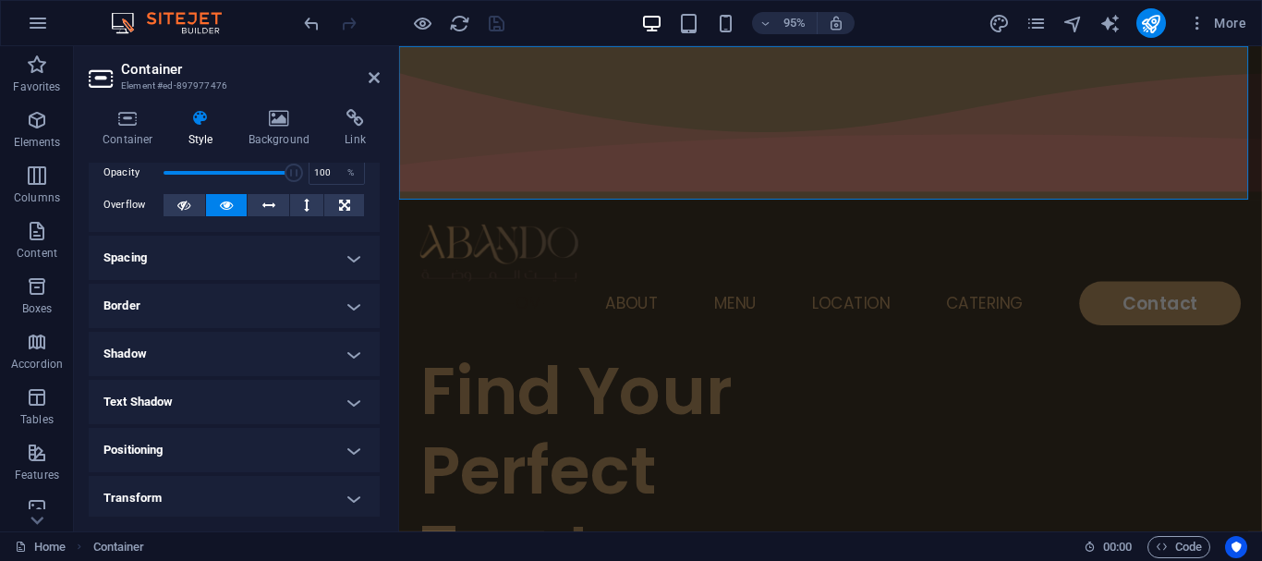
scroll to position [185, 0]
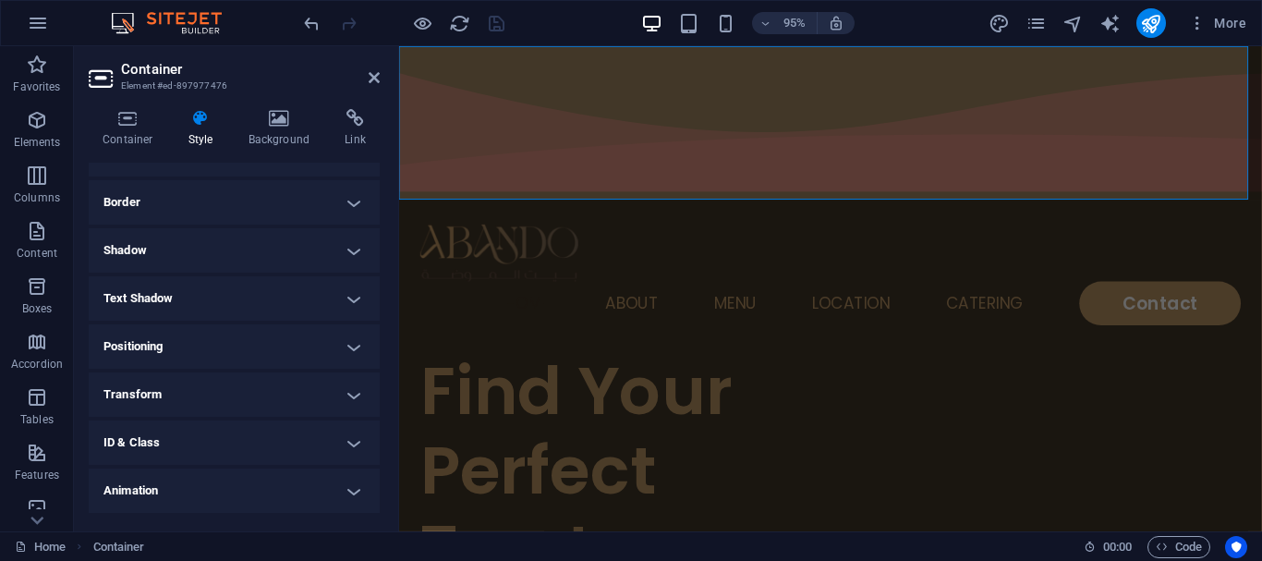
click at [179, 204] on h4 "Border" at bounding box center [234, 202] width 291 height 44
click at [179, 204] on h4 "Shadow" at bounding box center [234, 206] width 291 height 44
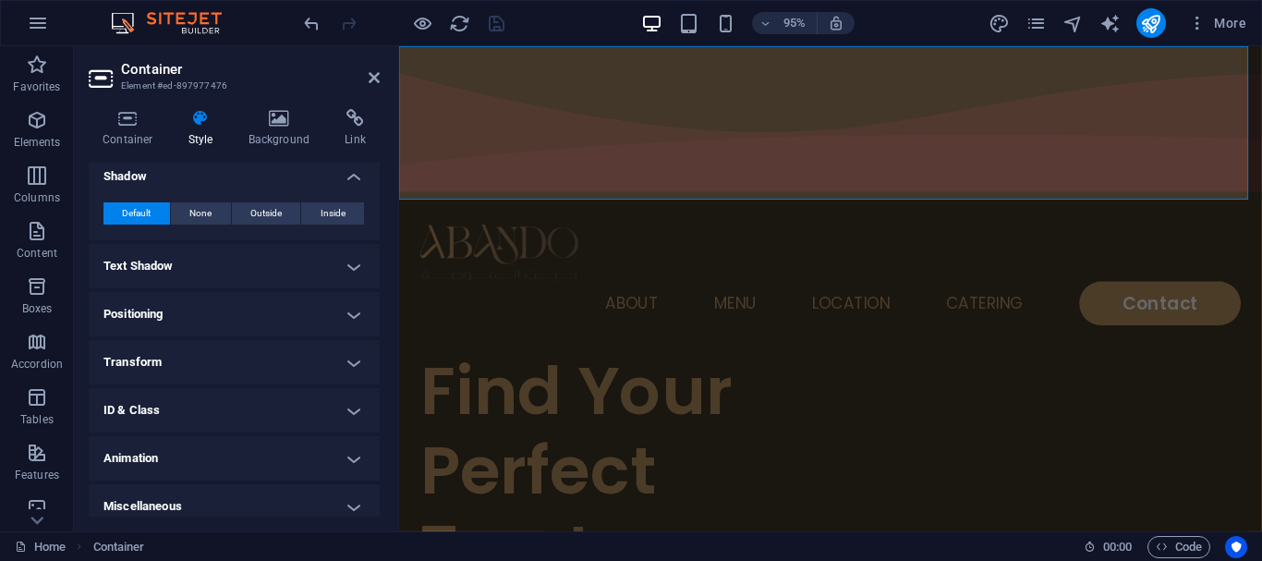
scroll to position [346, 0]
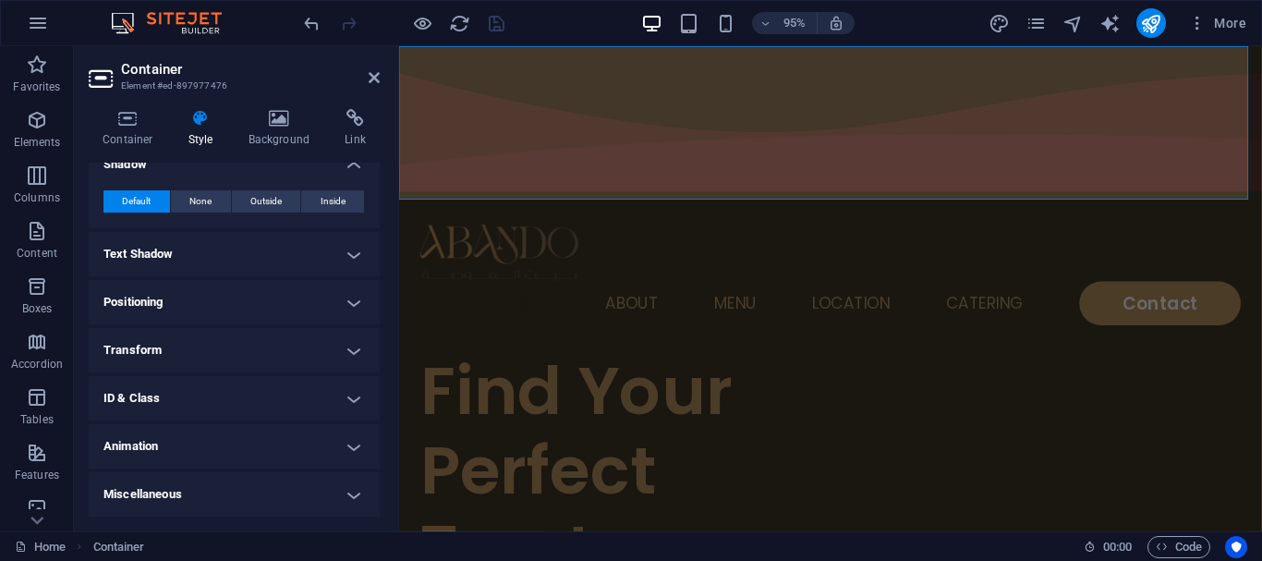
click at [121, 245] on h4 "Text Shadow" at bounding box center [234, 254] width 291 height 44
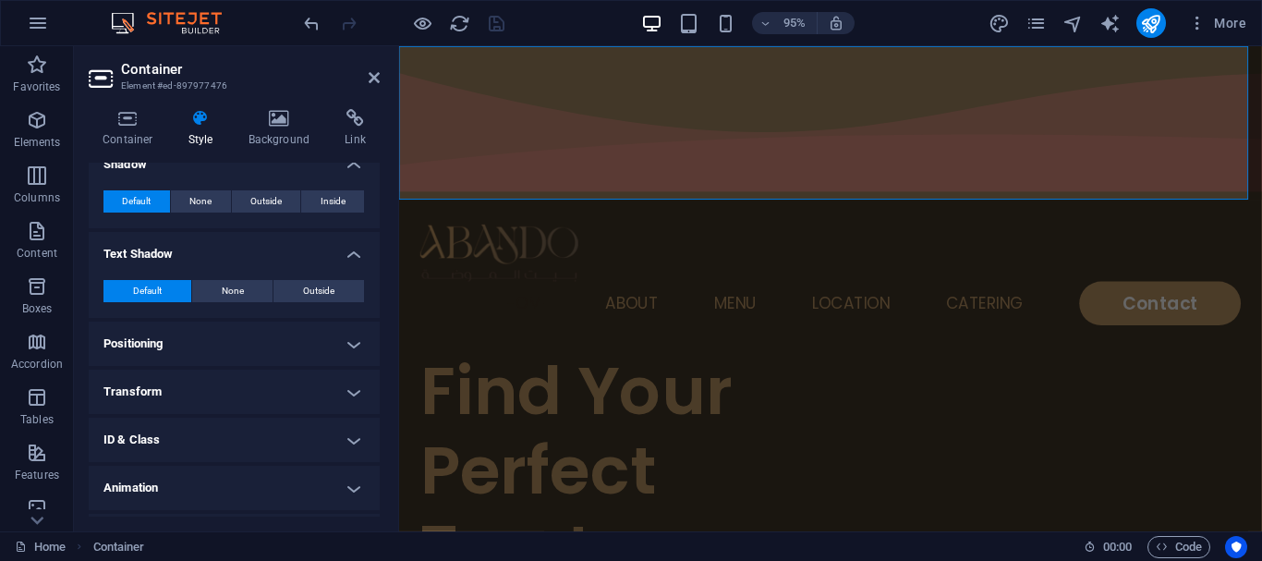
scroll to position [387, 0]
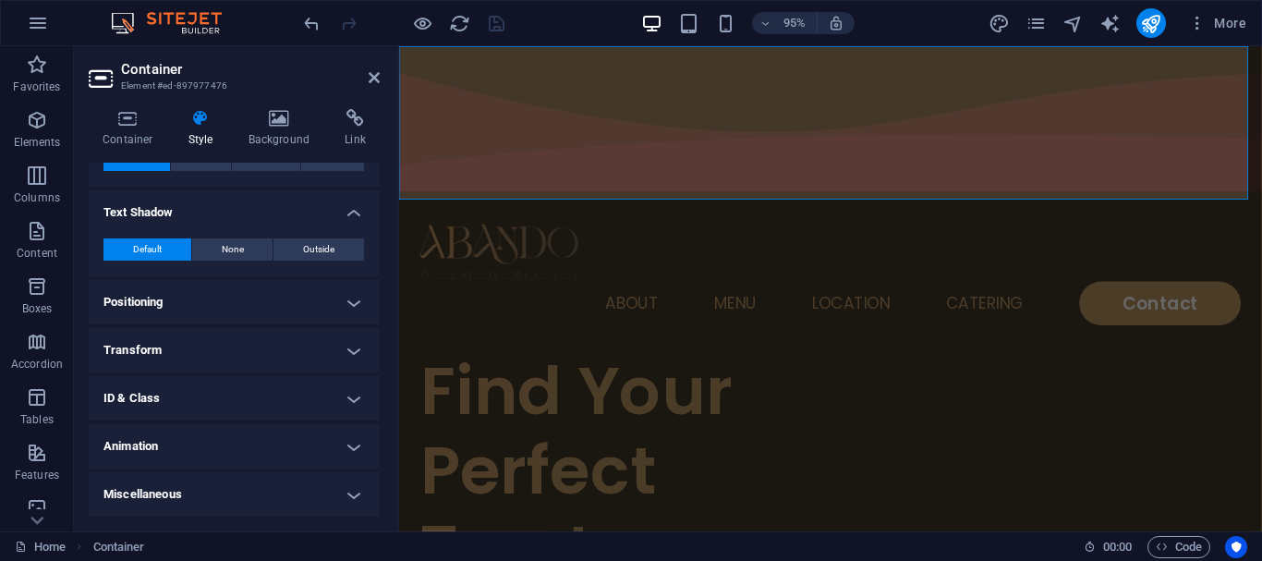
click at [135, 294] on h4 "Positioning" at bounding box center [234, 302] width 291 height 44
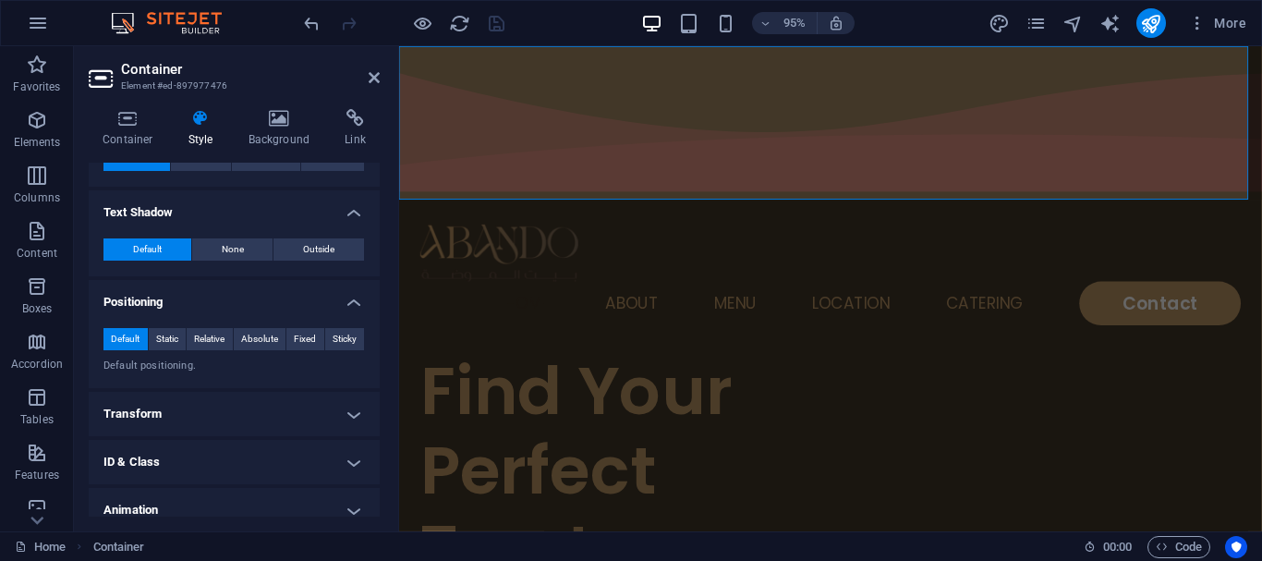
click at [166, 415] on h4 "Transform" at bounding box center [234, 414] width 291 height 44
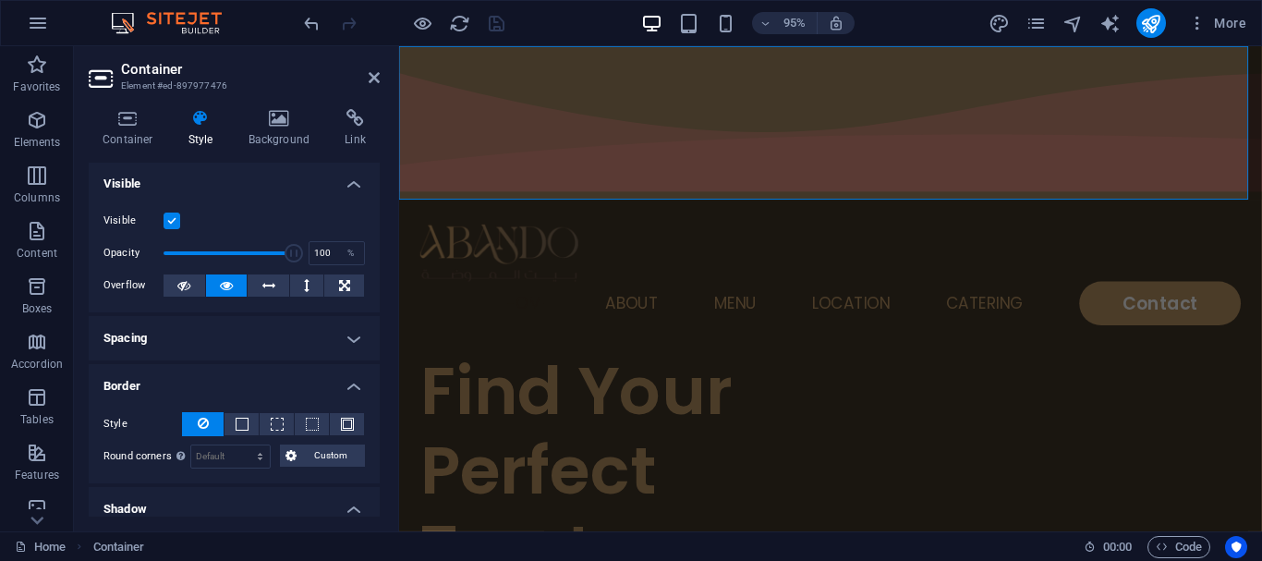
scroll to position [0, 0]
click at [275, 116] on icon at bounding box center [280, 118] width 90 height 18
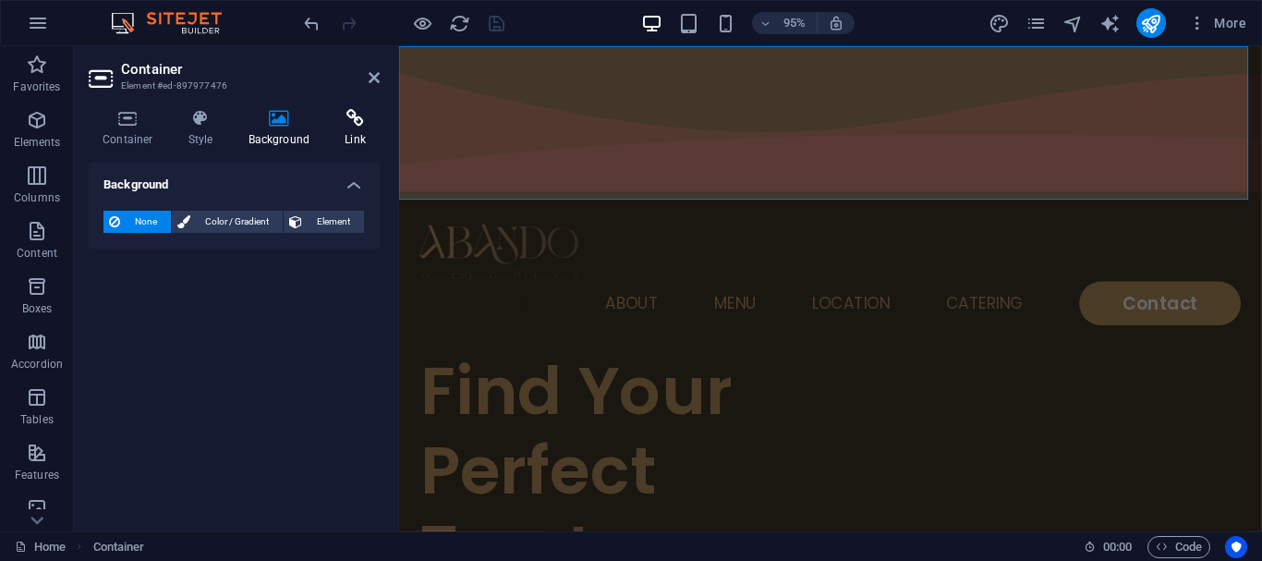
click at [346, 119] on icon at bounding box center [355, 118] width 49 height 18
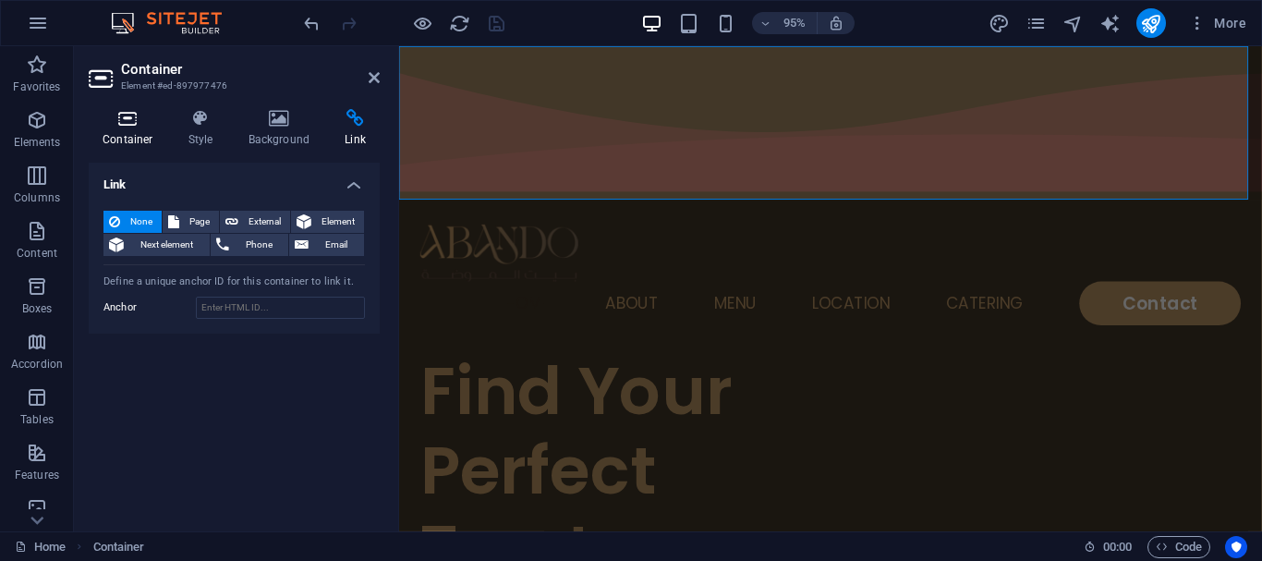
click at [139, 143] on h4 "Container" at bounding box center [132, 128] width 86 height 39
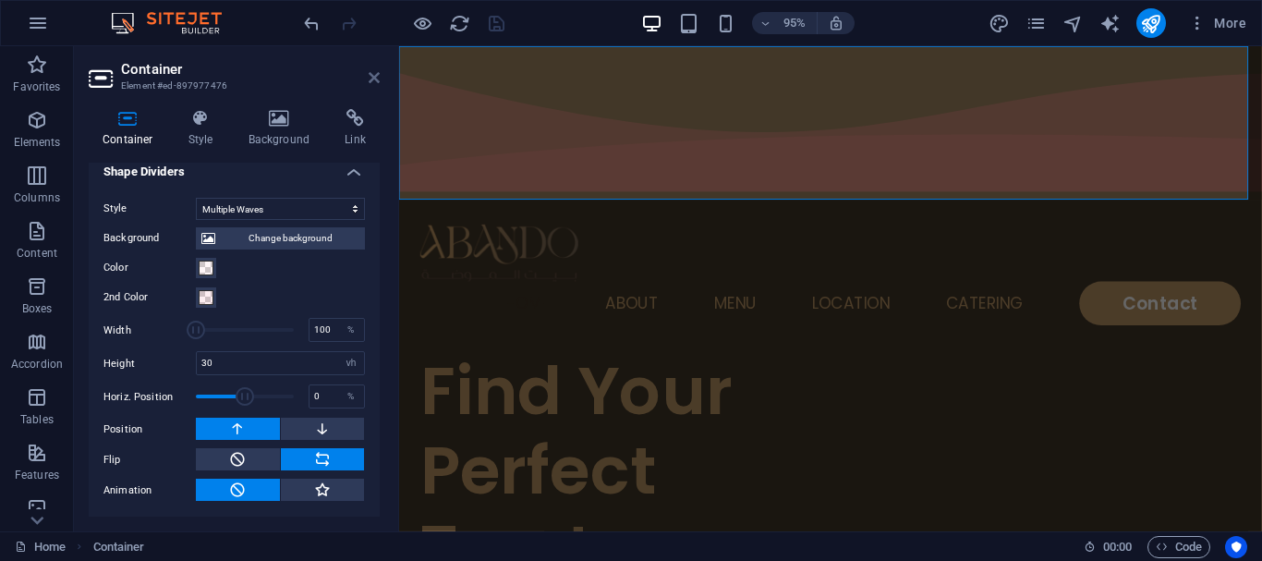
click at [375, 84] on icon at bounding box center [374, 77] width 11 height 15
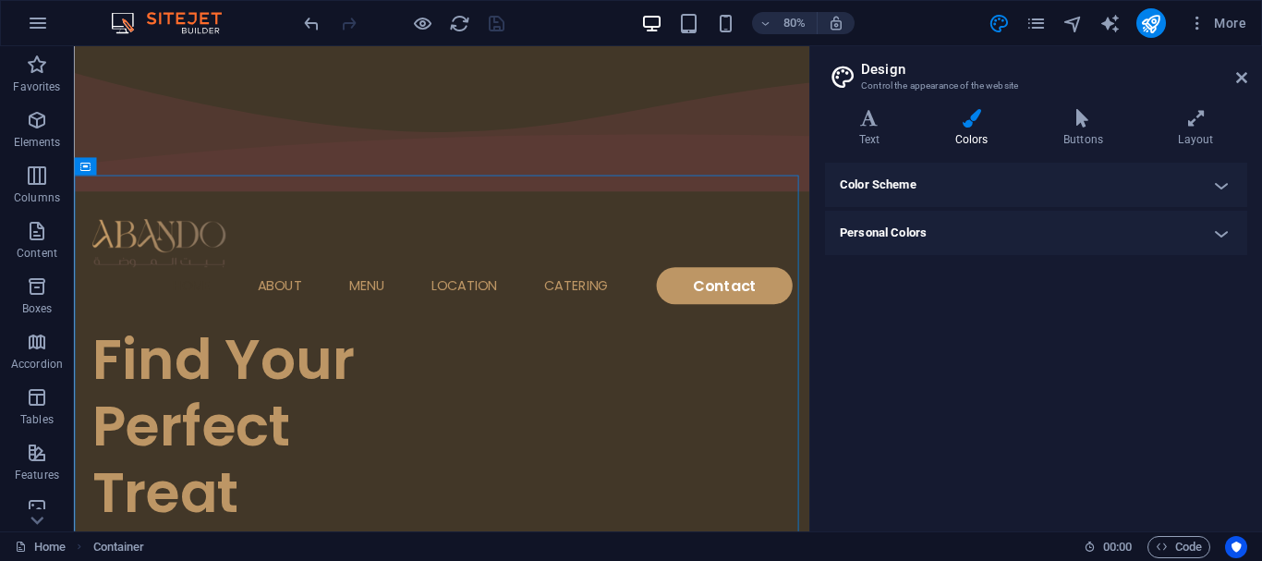
click at [959, 189] on h4 "Color Scheme" at bounding box center [1036, 185] width 422 height 44
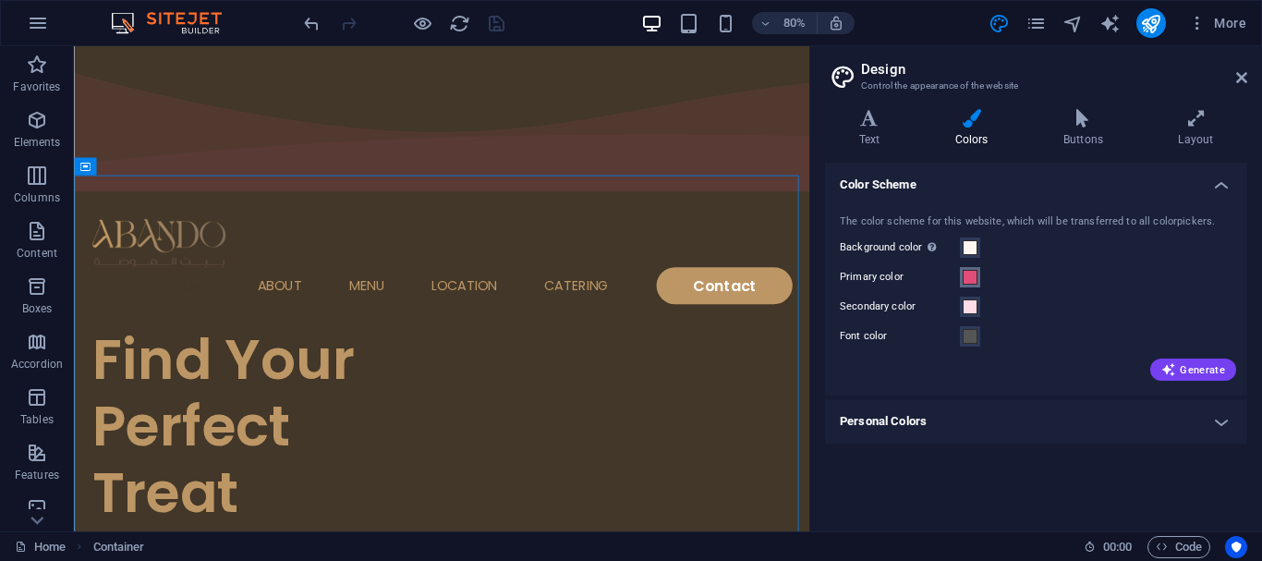
click at [971, 280] on span at bounding box center [970, 277] width 15 height 15
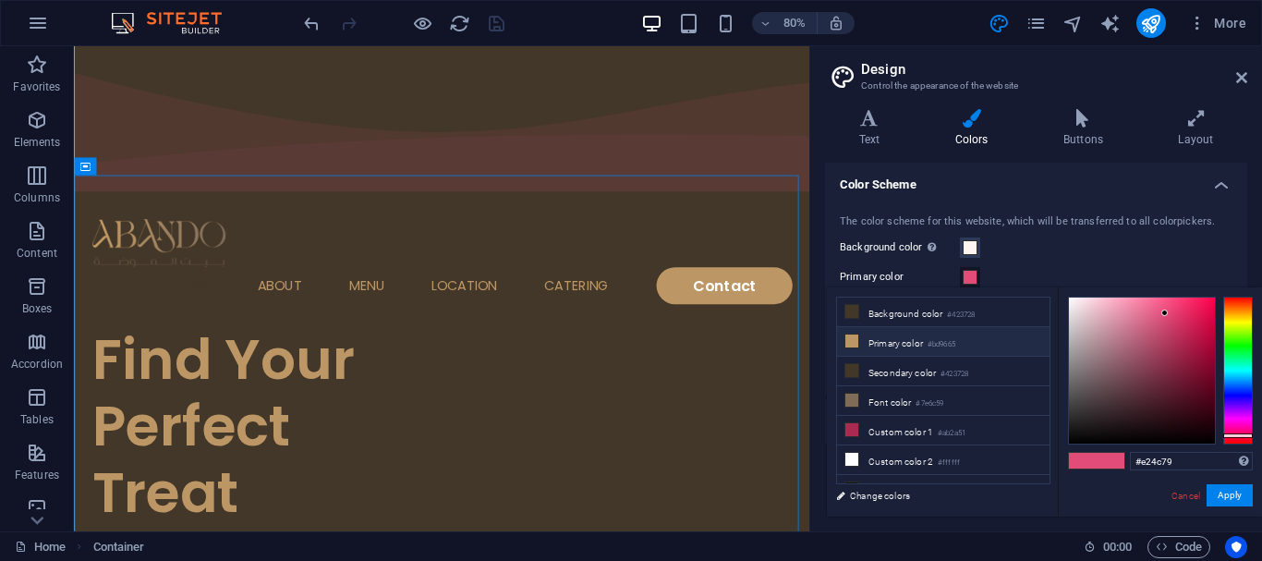
click at [918, 351] on li "Primary color #bd9665" at bounding box center [943, 342] width 212 height 30
type input "#bd9665"
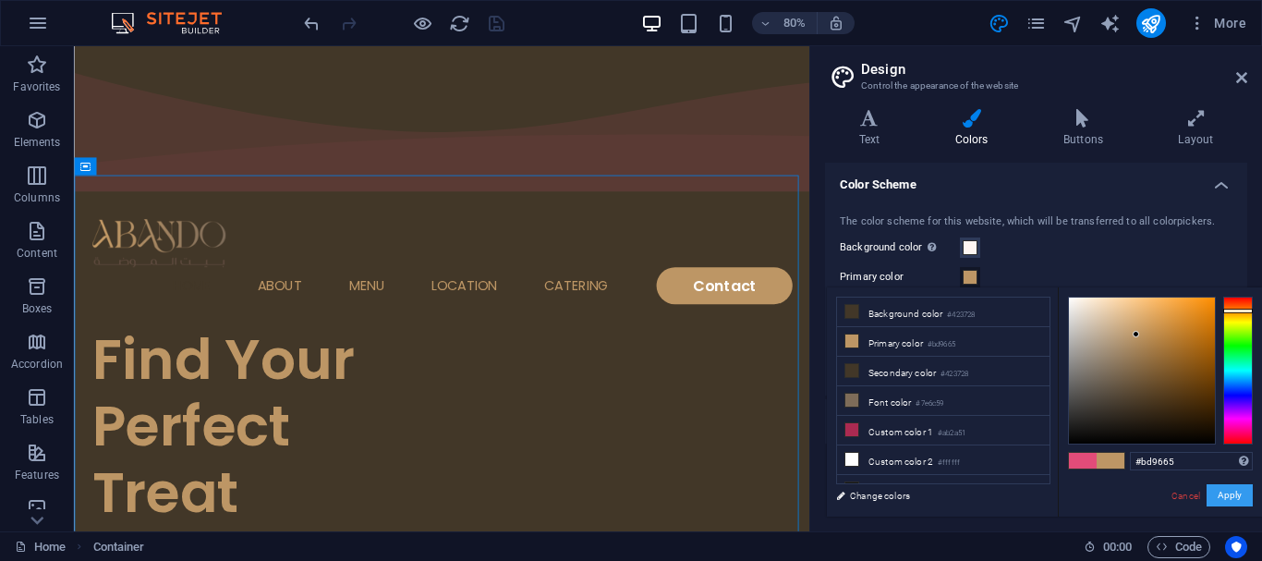
click at [1210, 489] on button "Apply" at bounding box center [1230, 495] width 46 height 22
click at [1210, 489] on div "Color Scheme The color scheme for this website, which will be transferred to al…" at bounding box center [1036, 340] width 422 height 354
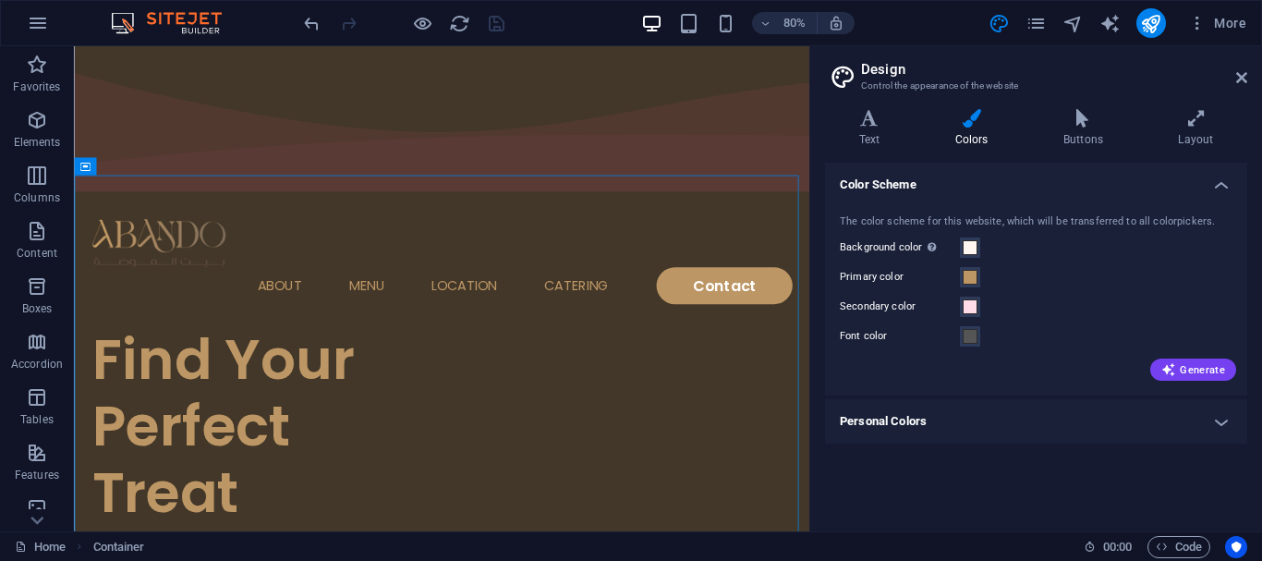
click at [904, 413] on h4 "Personal Colors" at bounding box center [1036, 421] width 422 height 44
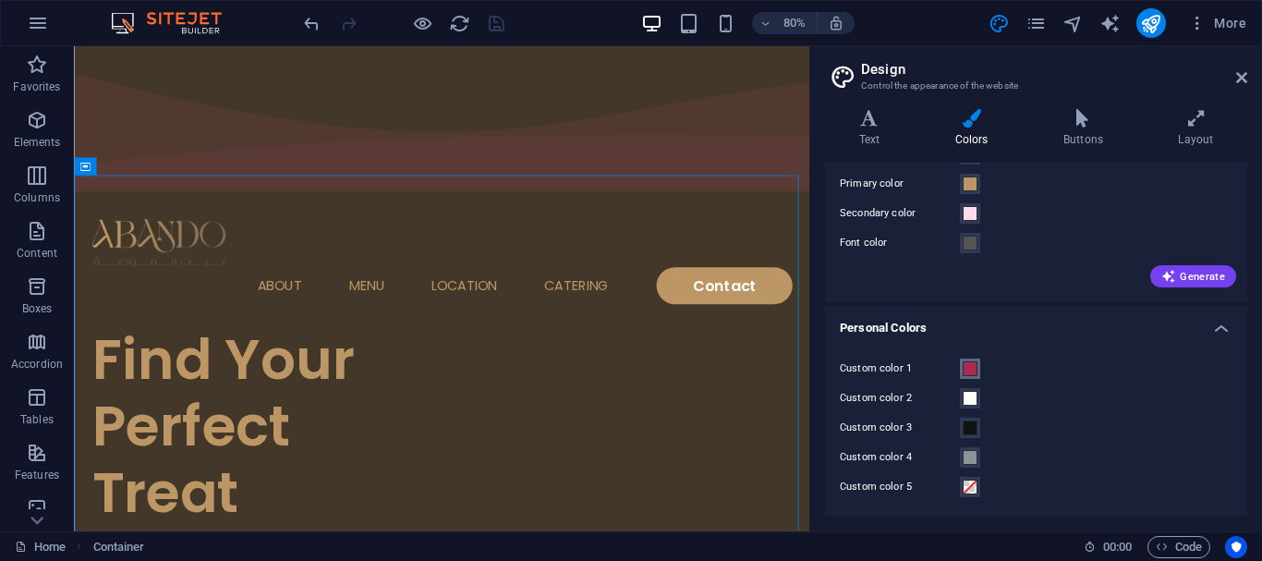
click at [976, 370] on span at bounding box center [970, 368] width 15 height 15
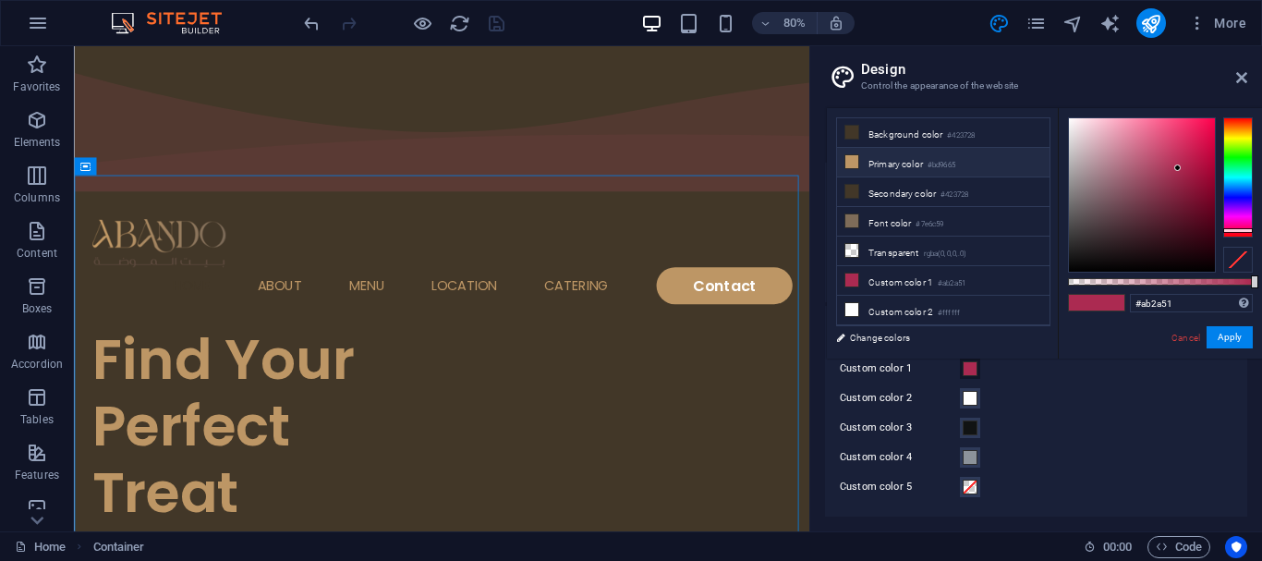
click at [923, 164] on li "Primary color #bd9665" at bounding box center [943, 163] width 212 height 30
type input "#bd9665"
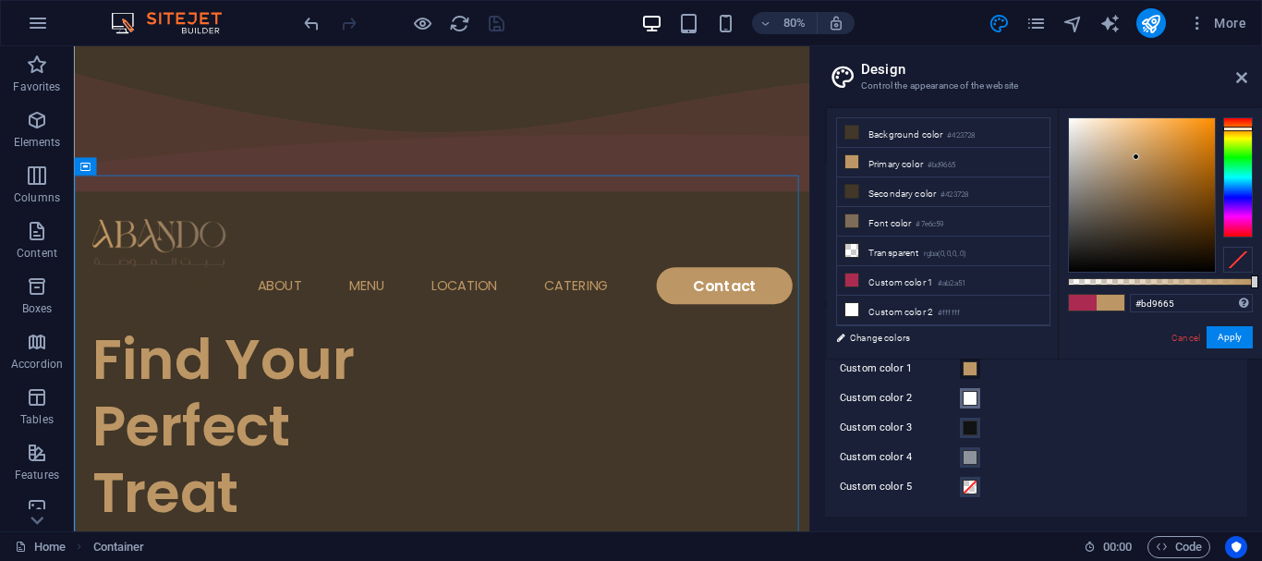
click at [973, 403] on span at bounding box center [970, 398] width 15 height 15
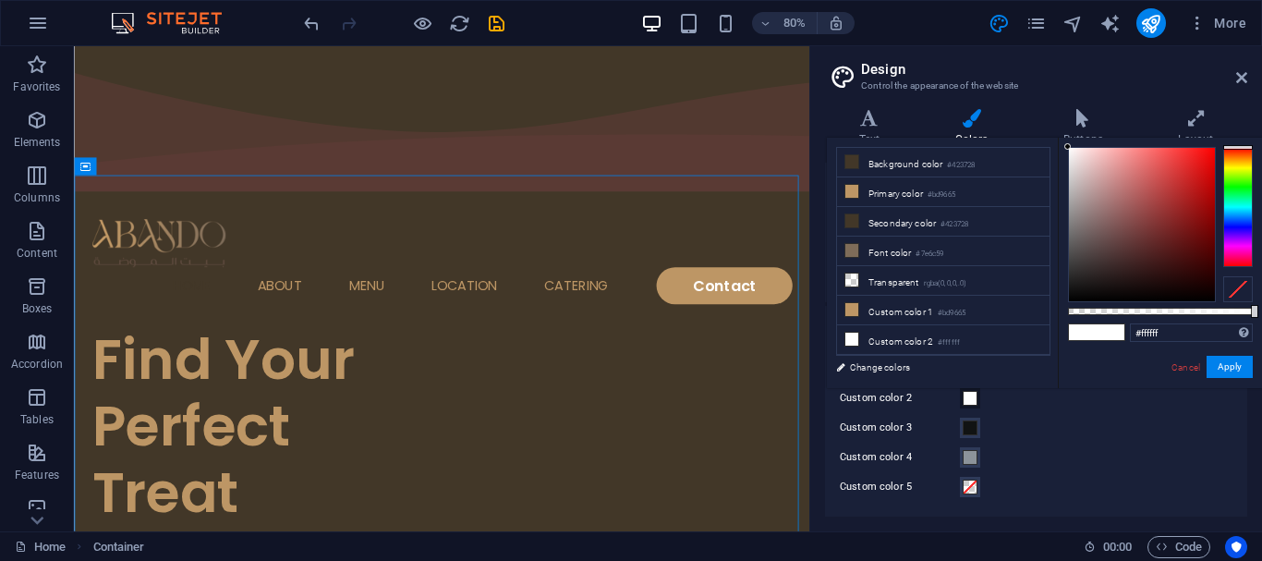
click at [1231, 352] on div "#ffffff Supported formats #0852ed rgb(8, 82, 237) rgba(8, 82, 237, 90%) hsv(221…" at bounding box center [1160, 397] width 204 height 518
click at [1229, 367] on button "Apply" at bounding box center [1230, 367] width 46 height 22
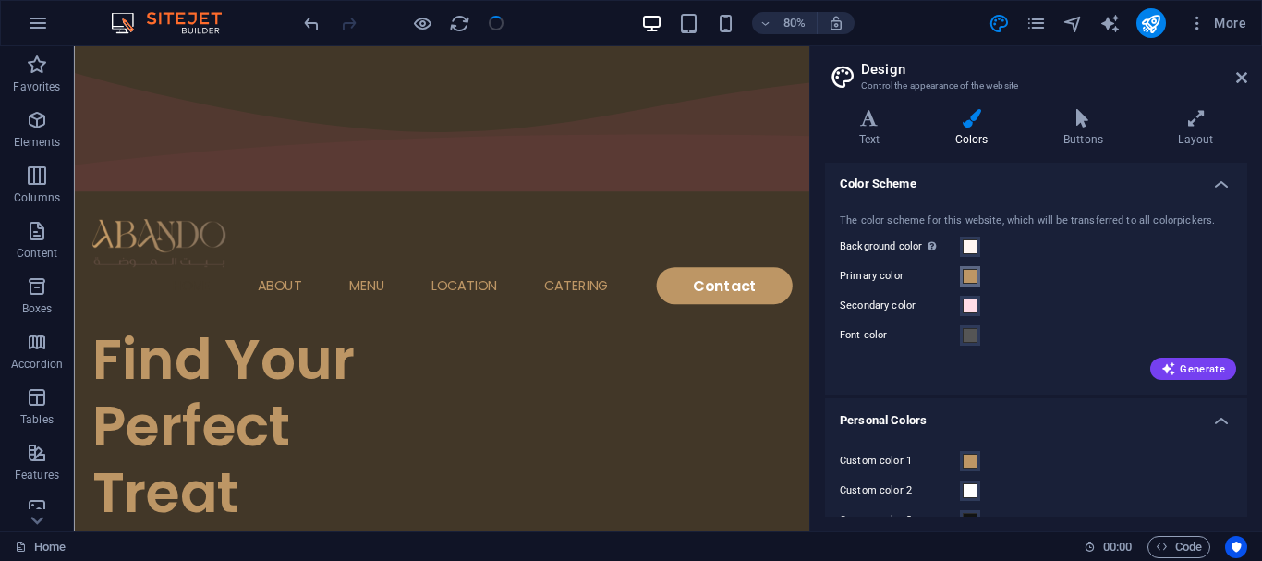
scroll to position [0, 0]
click at [973, 245] on span at bounding box center [970, 247] width 15 height 15
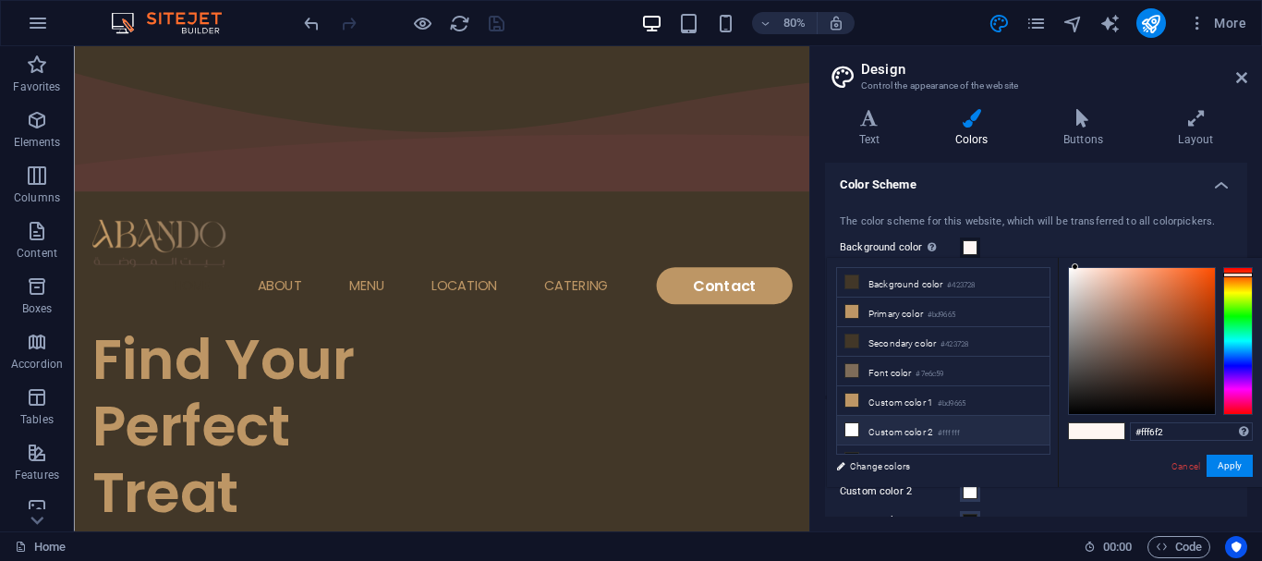
click at [872, 430] on li "Custom color 2 #ffffff" at bounding box center [943, 431] width 212 height 30
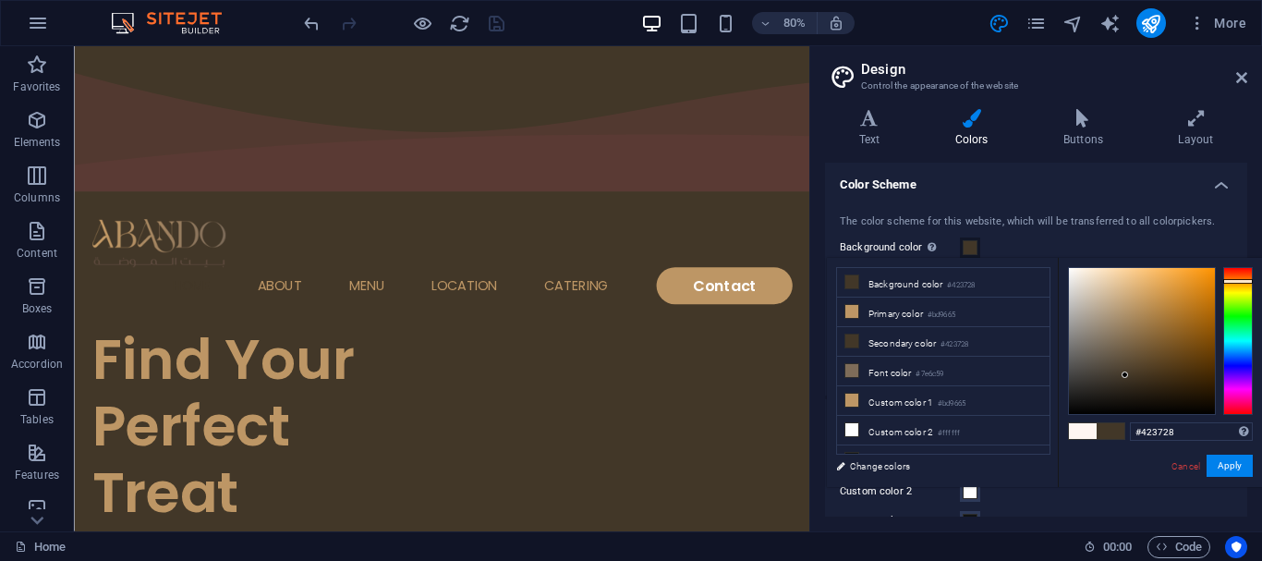
type input "#ffffff"
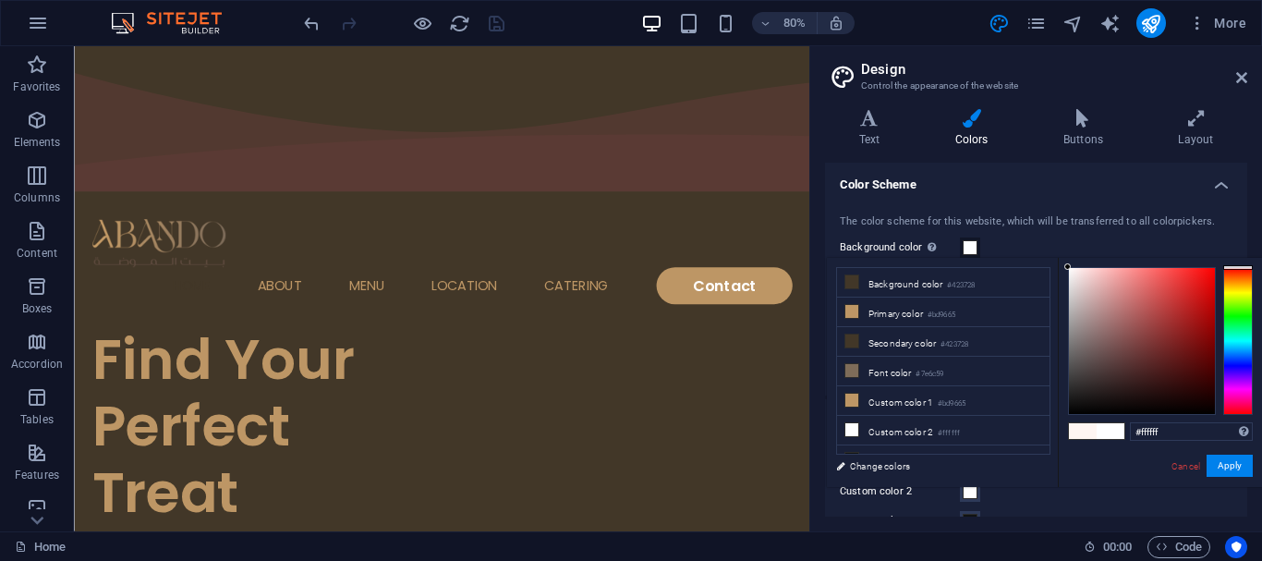
click at [1222, 478] on div "Cancel Apply" at bounding box center [1211, 466] width 83 height 23
click at [1227, 463] on button "Apply" at bounding box center [1230, 466] width 46 height 22
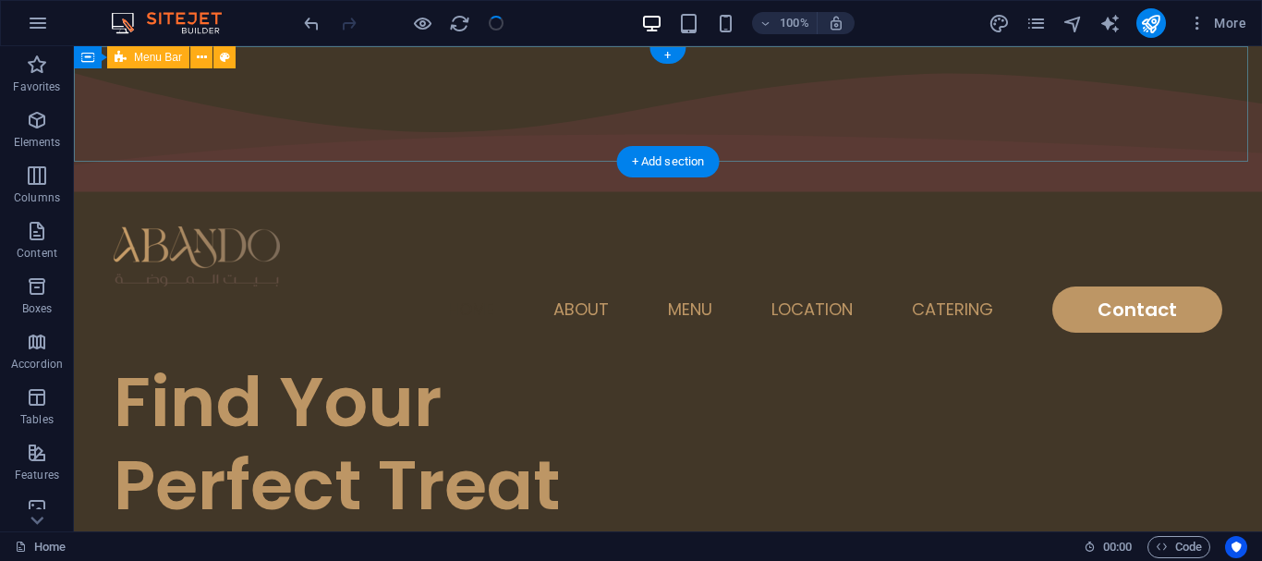
click at [418, 286] on nav "Home About Menu Location Catering Contact" at bounding box center [668, 309] width 1109 height 46
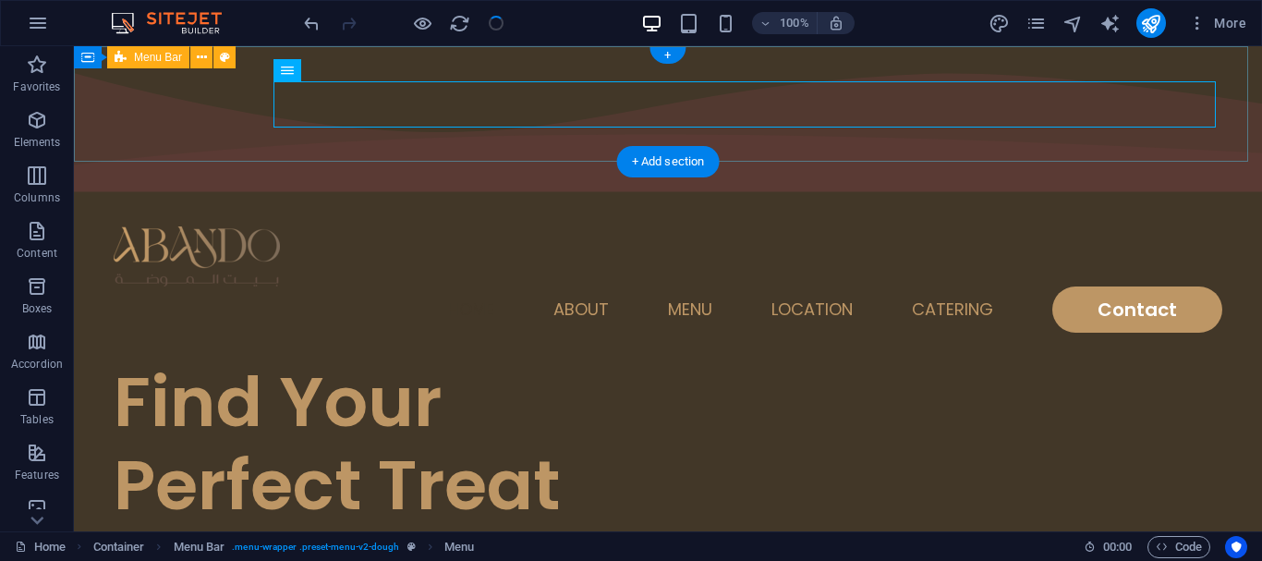
click at [384, 199] on div "Home About Menu Location Catering Contact" at bounding box center [668, 280] width 1188 height 162
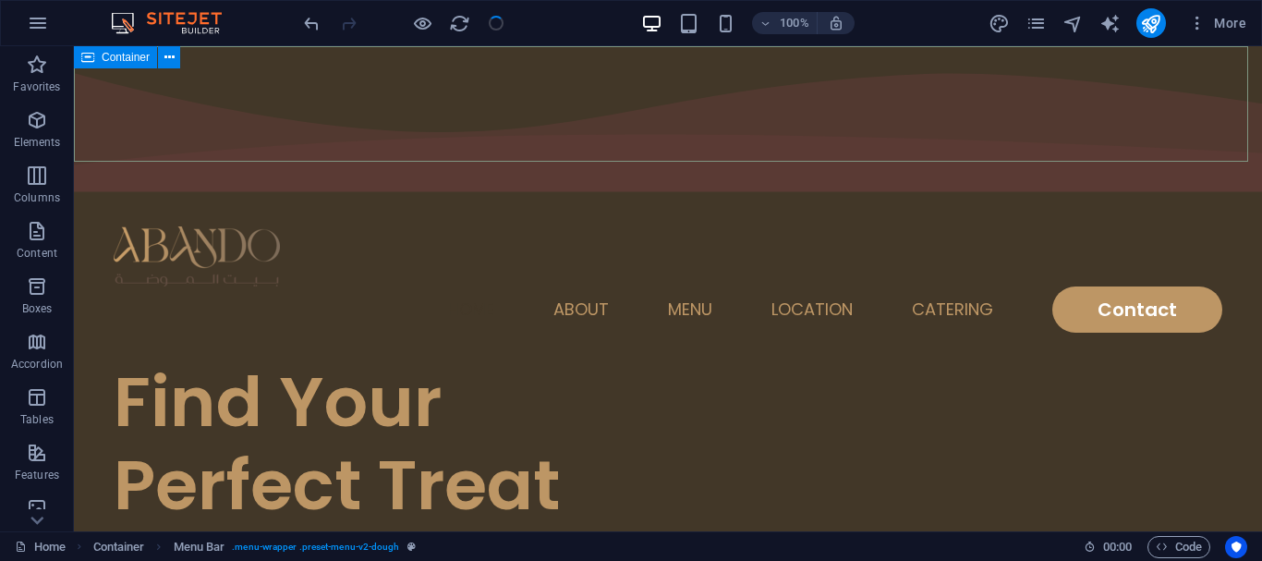
click at [90, 60] on icon at bounding box center [87, 57] width 13 height 22
click at [163, 62] on button at bounding box center [169, 57] width 22 height 22
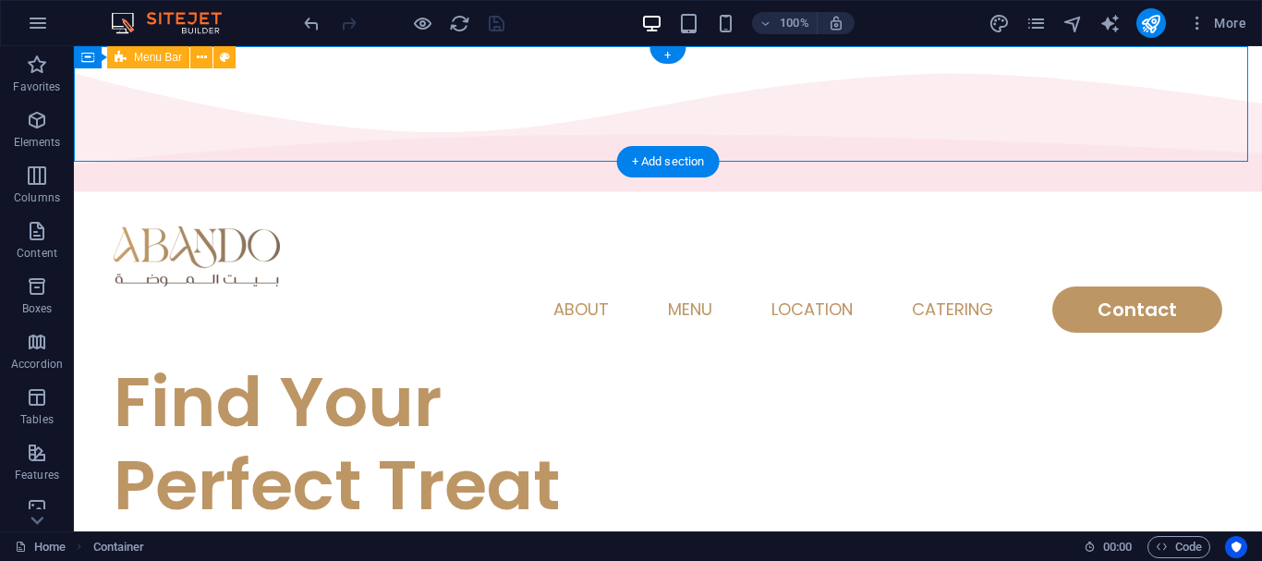
click at [496, 199] on div "Home About Menu Location Catering Contact" at bounding box center [668, 280] width 1188 height 162
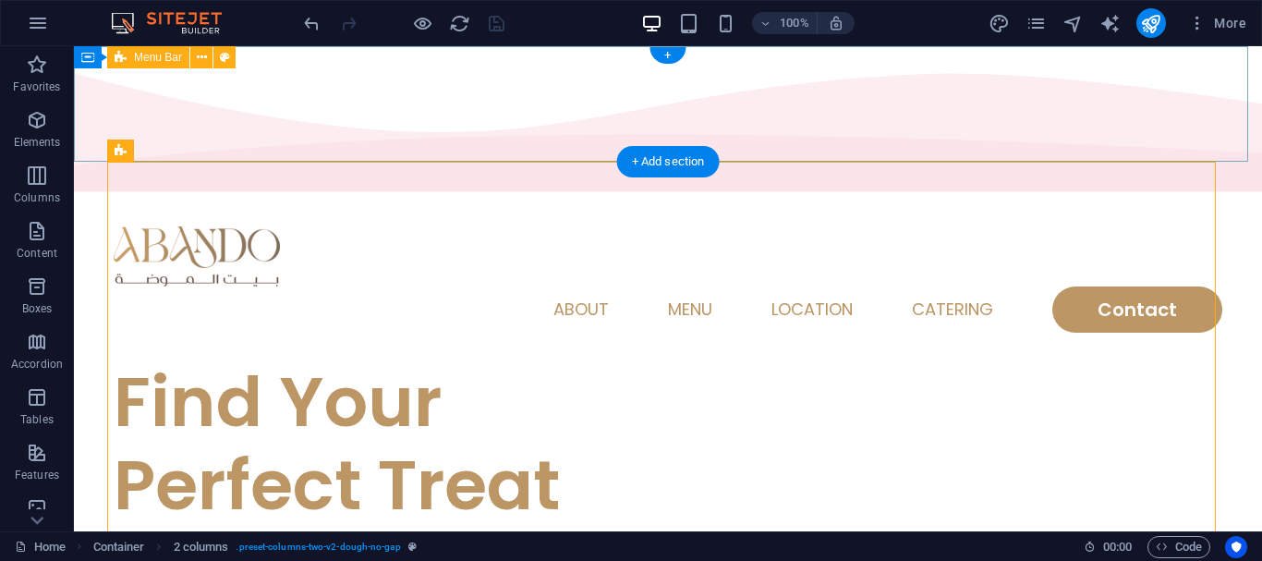
click at [342, 199] on div "Home About Menu Location Catering Contact" at bounding box center [668, 280] width 1188 height 162
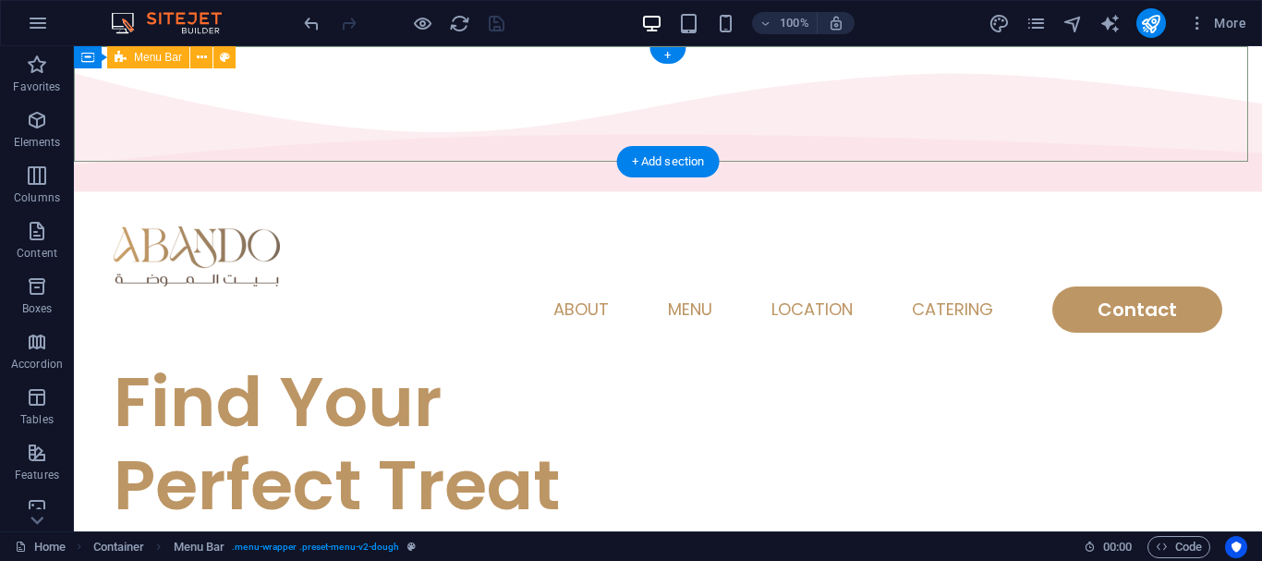
click at [372, 199] on div "Home About Menu Location Catering Contact" at bounding box center [668, 280] width 1188 height 162
click at [340, 199] on div "Home About Menu Location Catering Contact" at bounding box center [668, 280] width 1188 height 162
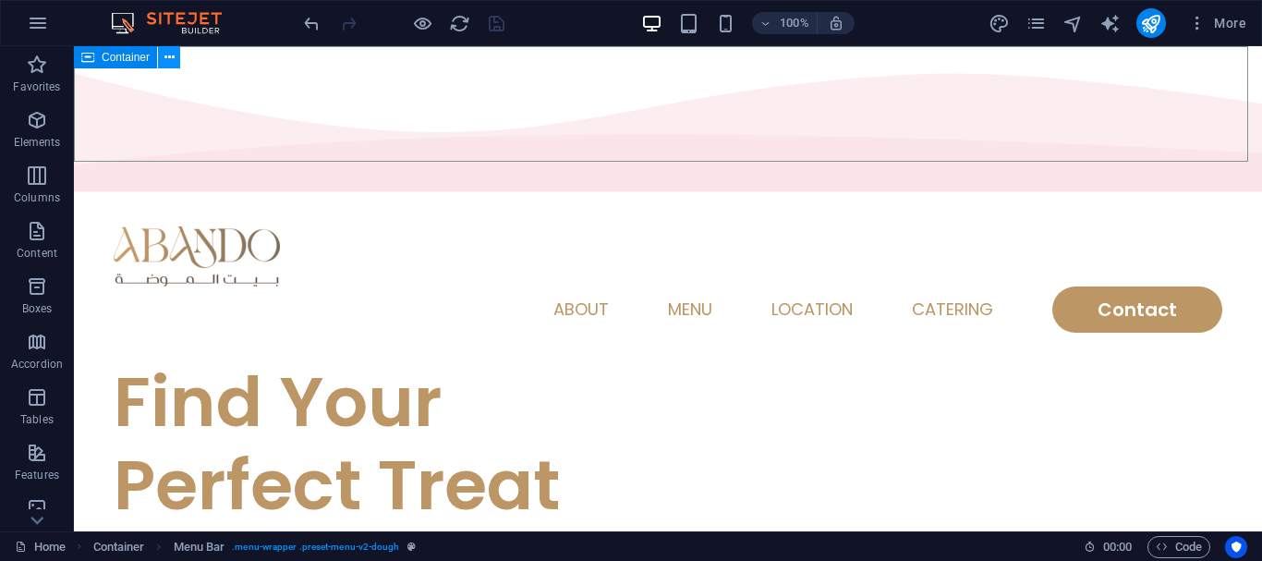
click at [176, 55] on button at bounding box center [169, 57] width 22 height 22
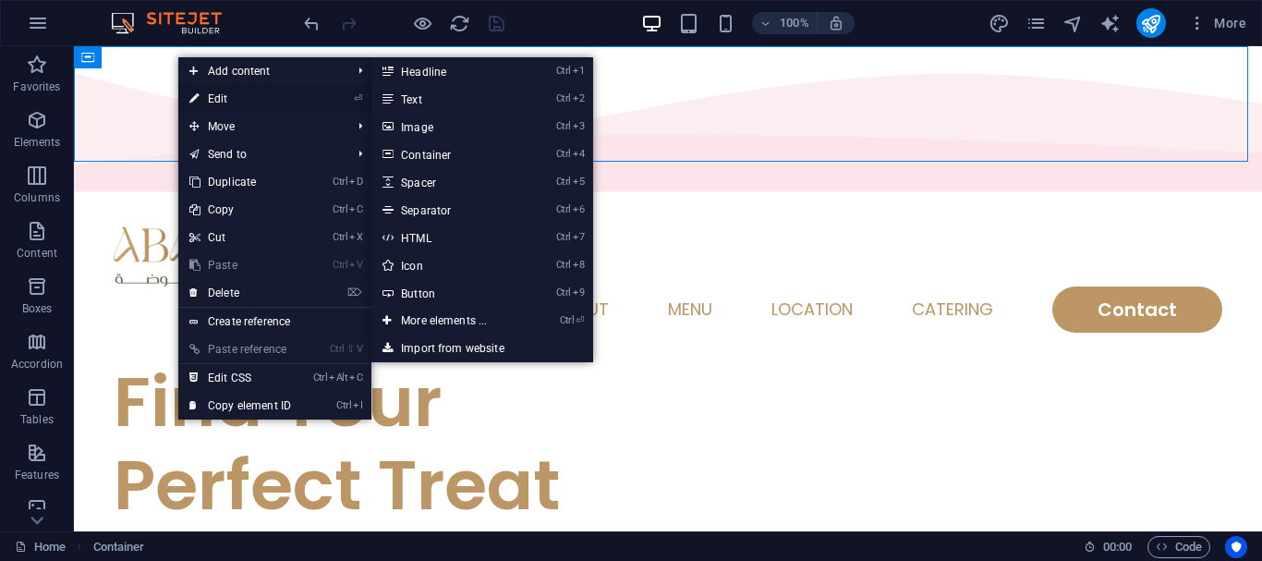
click at [230, 92] on link "⏎ Edit" at bounding box center [240, 99] width 124 height 28
select select "multiple-waves"
select select "vh"
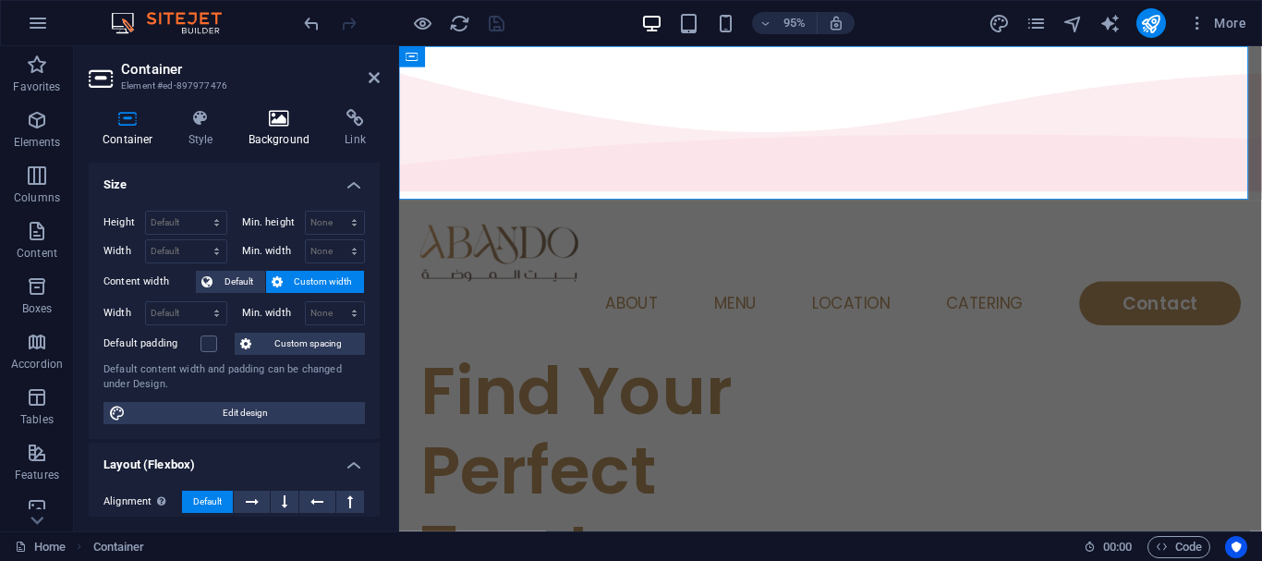
click at [260, 134] on h4 "Background" at bounding box center [283, 128] width 97 height 39
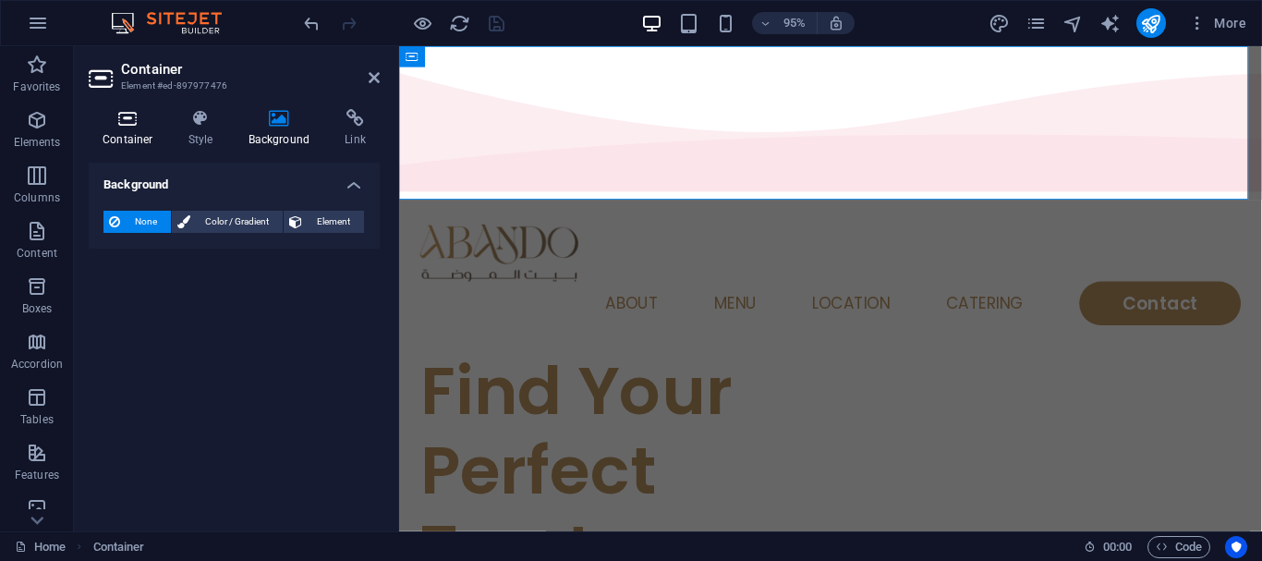
click at [107, 115] on icon at bounding box center [128, 118] width 79 height 18
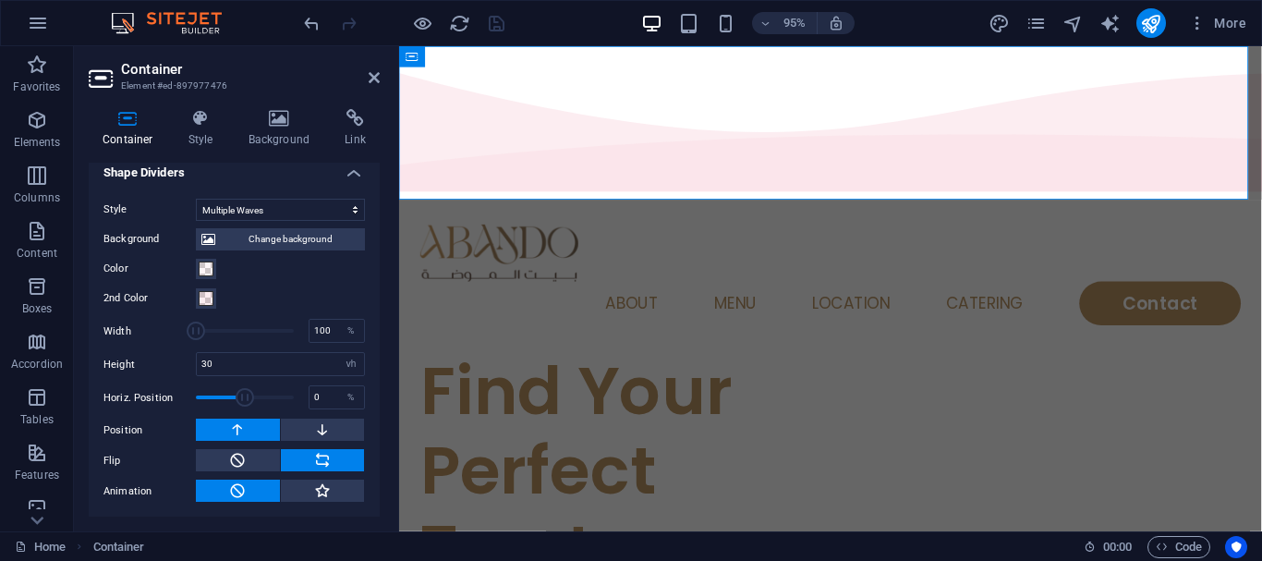
scroll to position [675, 0]
click at [208, 265] on span at bounding box center [206, 268] width 15 height 15
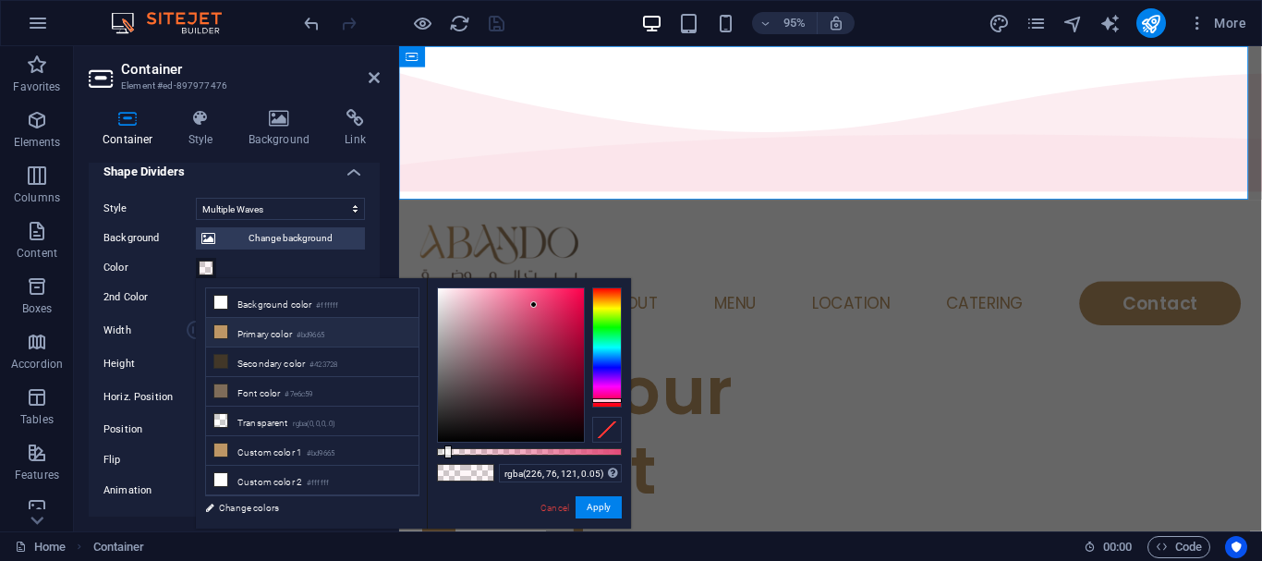
click at [223, 328] on icon at bounding box center [220, 331] width 13 height 13
type input "rgba(189, 150, 101, 0.05)"
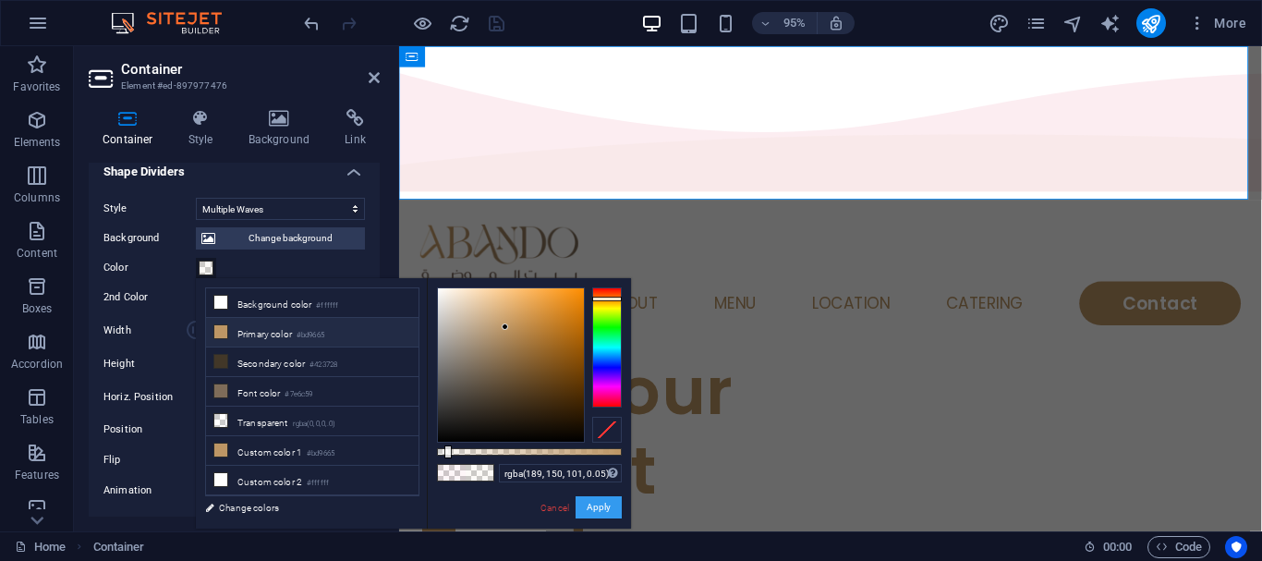
click at [589, 518] on button "Apply" at bounding box center [599, 507] width 46 height 22
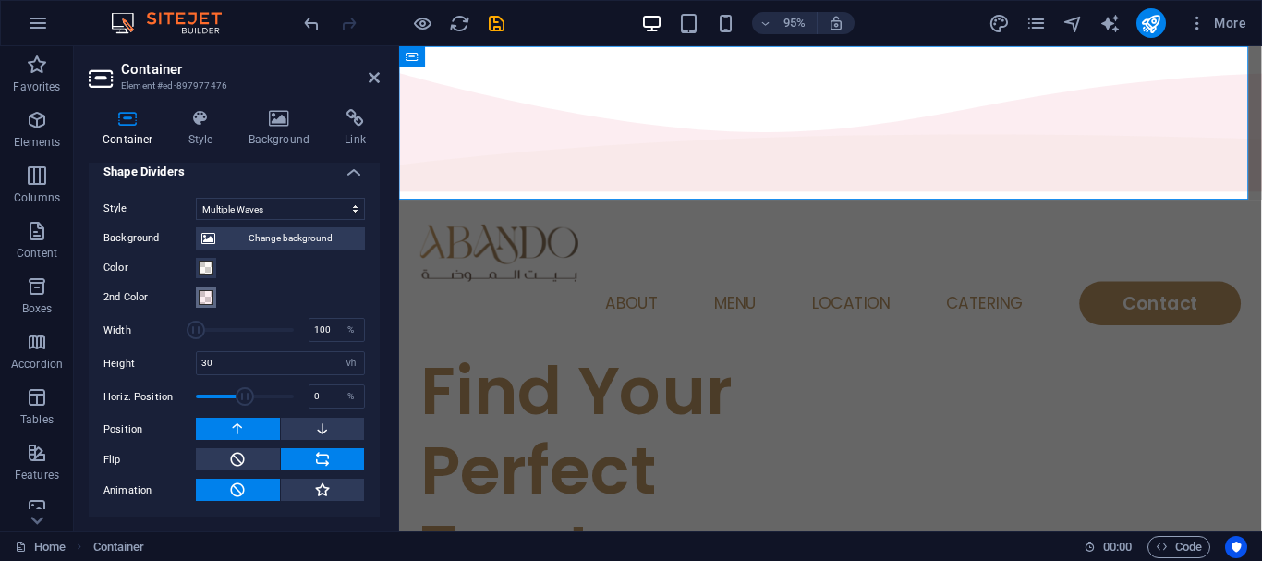
click at [205, 304] on span at bounding box center [206, 297] width 15 height 15
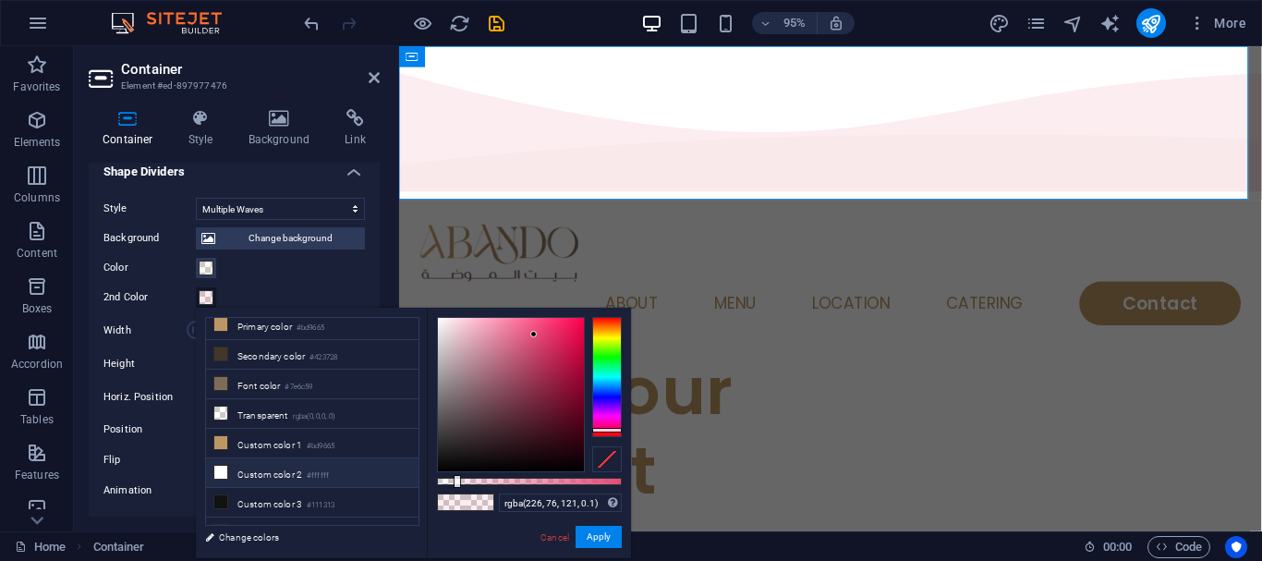
scroll to position [51, 0]
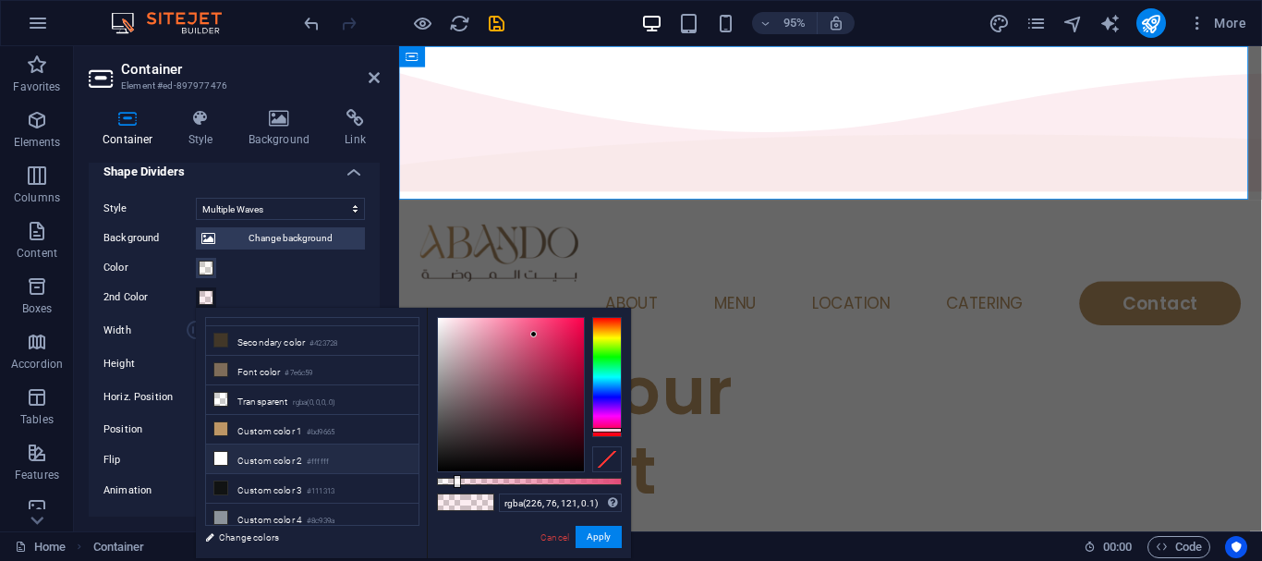
click at [261, 444] on li "Custom color 2 #ffffff" at bounding box center [312, 459] width 212 height 30
type input "rgba(255, 255, 255, 0.1)"
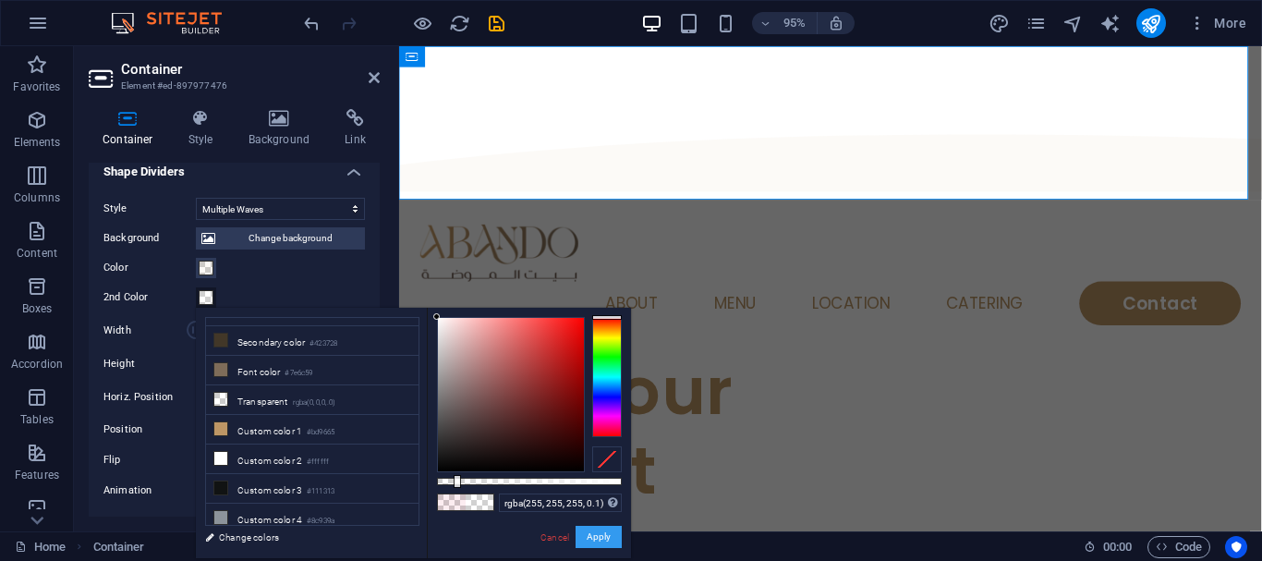
click at [597, 546] on button "Apply" at bounding box center [599, 537] width 46 height 22
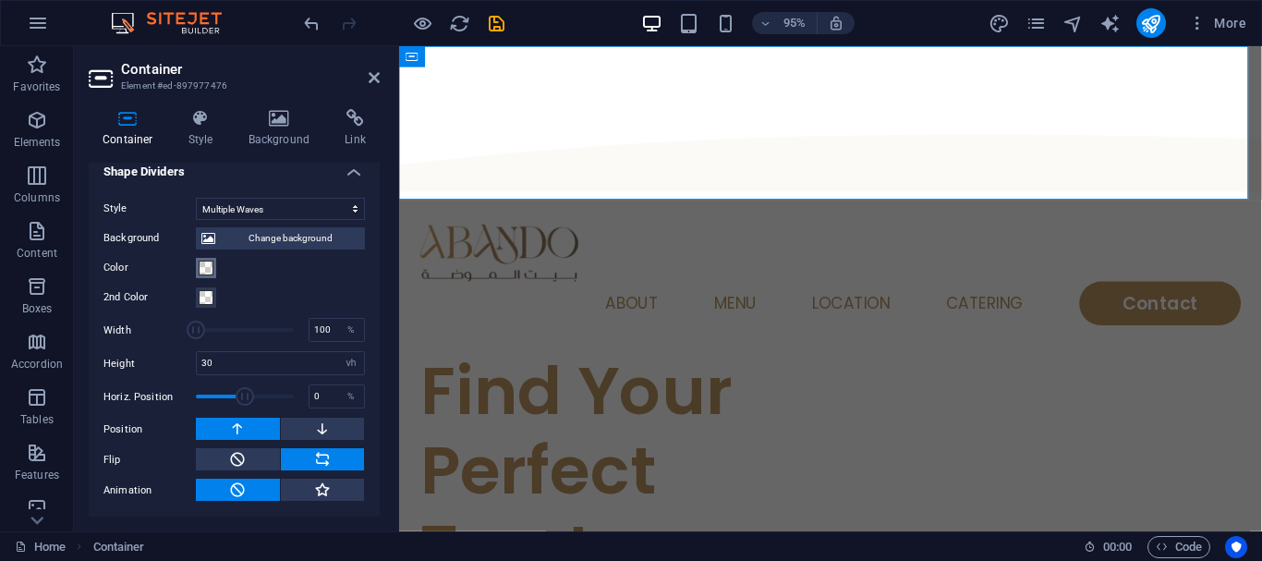
click at [203, 269] on span at bounding box center [206, 268] width 15 height 15
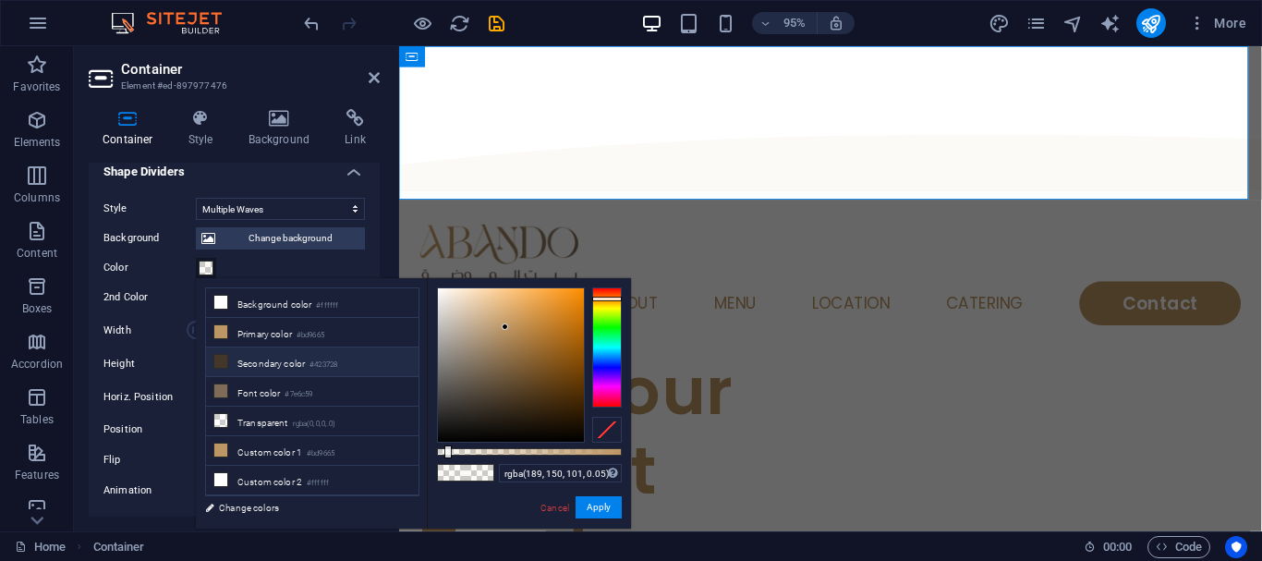
click at [294, 351] on li "Secondary color #423728" at bounding box center [312, 362] width 212 height 30
click at [588, 512] on button "Apply" at bounding box center [599, 507] width 46 height 22
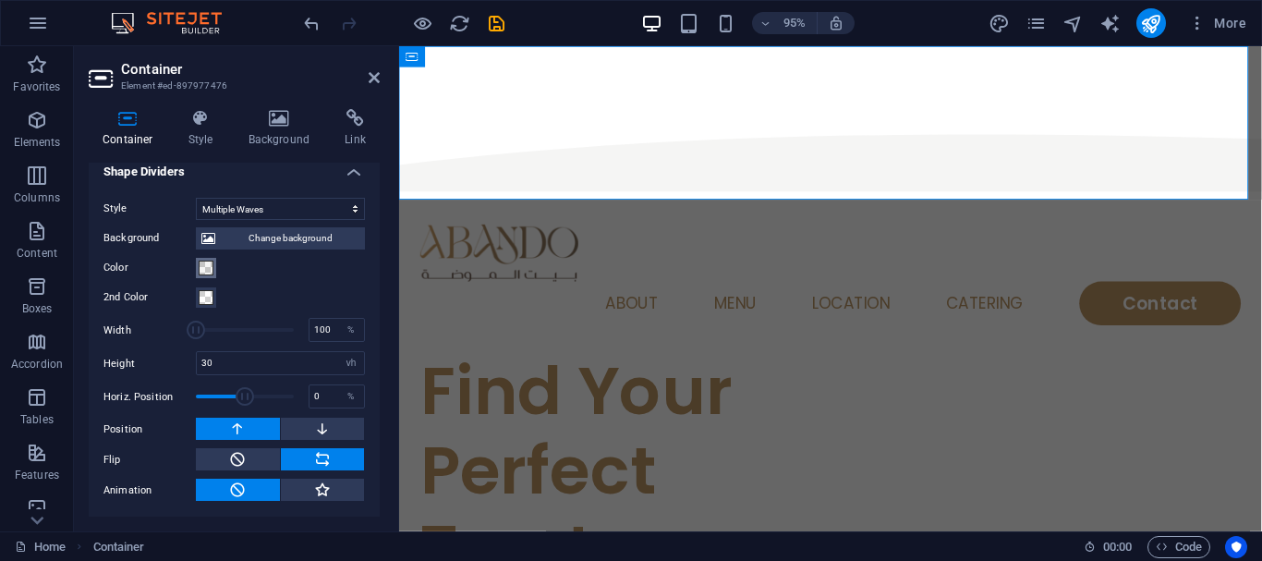
click at [203, 270] on span at bounding box center [206, 268] width 15 height 15
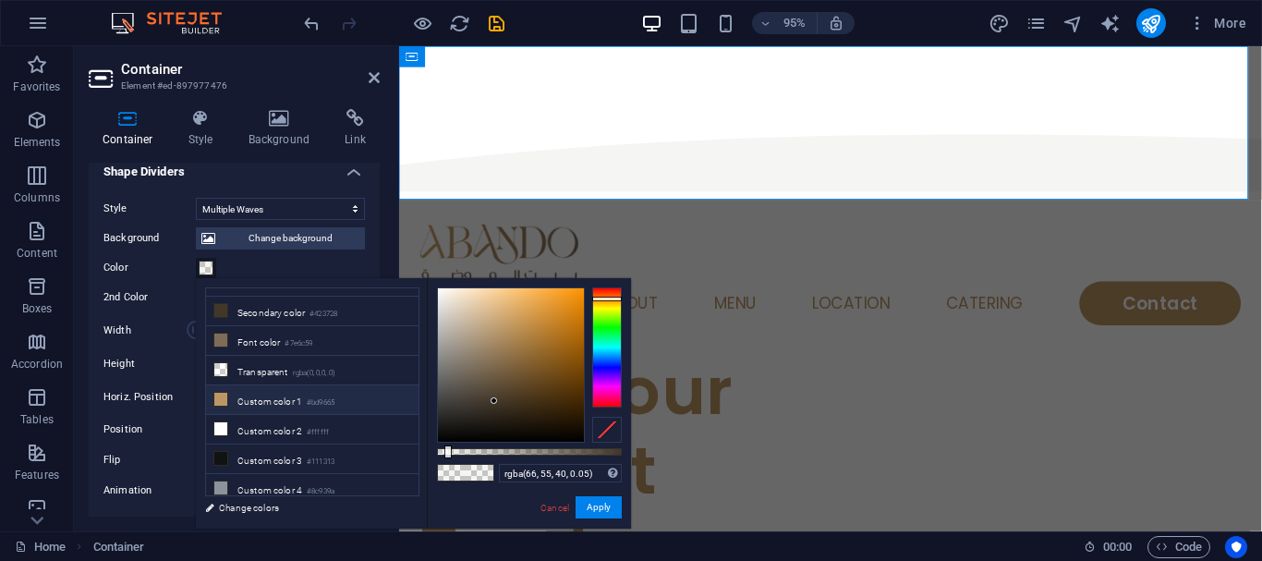
scroll to position [0, 0]
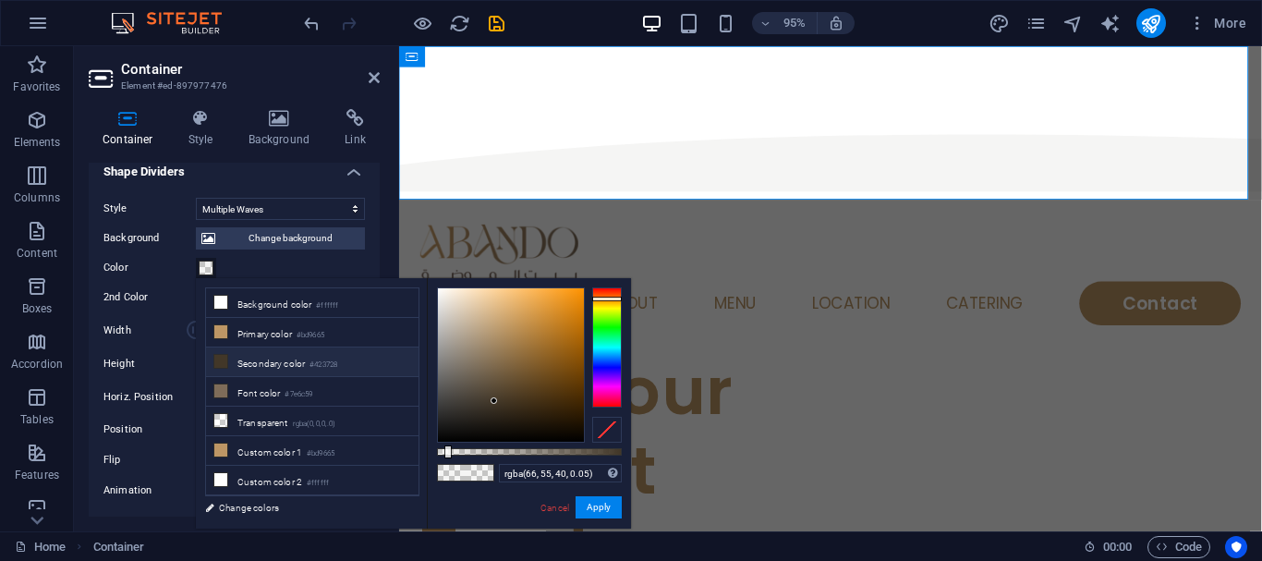
click at [264, 368] on li "Secondary color #423728" at bounding box center [312, 362] width 212 height 30
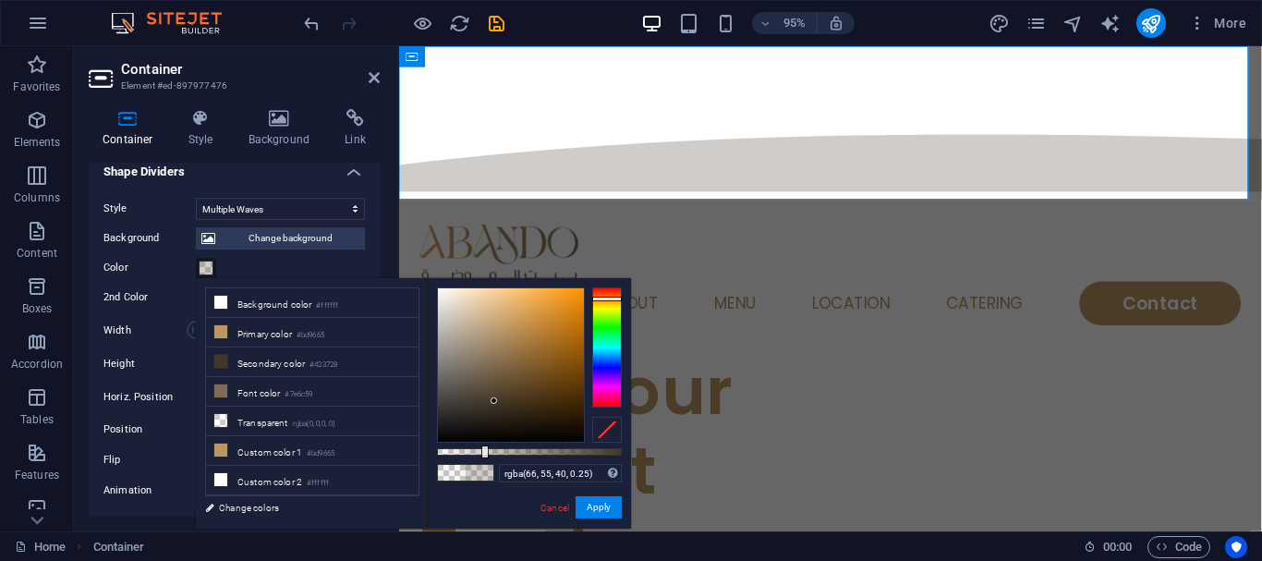
drag, startPoint x: 453, startPoint y: 450, endPoint x: 482, endPoint y: 465, distance: 33.1
click at [483, 465] on div "rgba(66, 55, 40, 0.25) Supported formats #0852ed rgb(8, 82, 237) rgba(8, 82, 23…" at bounding box center [529, 537] width 204 height 518
click at [217, 334] on icon at bounding box center [220, 331] width 13 height 13
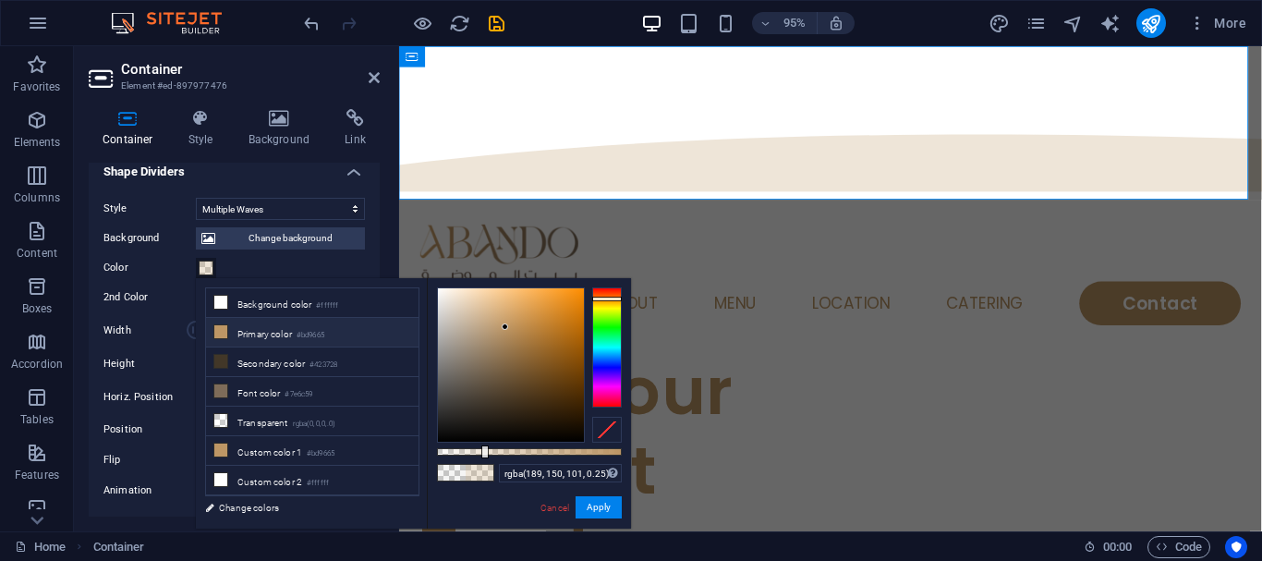
drag, startPoint x: 487, startPoint y: 443, endPoint x: 525, endPoint y: 455, distance: 39.7
click at [525, 455] on div "rgba(189, 150, 101, 0.25) Supported formats #0852ed rgb(8, 82, 237) rgba(8, 82,…" at bounding box center [529, 537] width 204 height 518
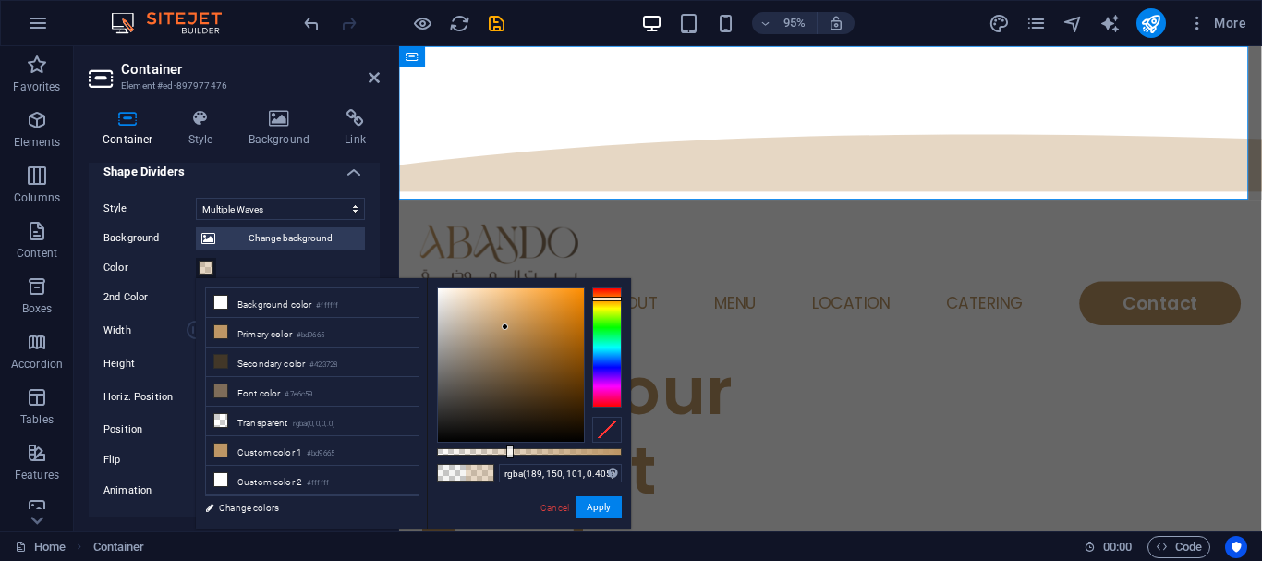
type input "rgba(189, 150, 101, 0.41)"
drag, startPoint x: 482, startPoint y: 450, endPoint x: 513, endPoint y: 462, distance: 32.8
click at [513, 462] on div "rgba(189, 150, 101, 0.41) Supported formats #0852ed rgb(8, 82, 237) rgba(8, 82,…" at bounding box center [529, 537] width 204 height 518
click at [606, 498] on button "Apply" at bounding box center [599, 507] width 46 height 22
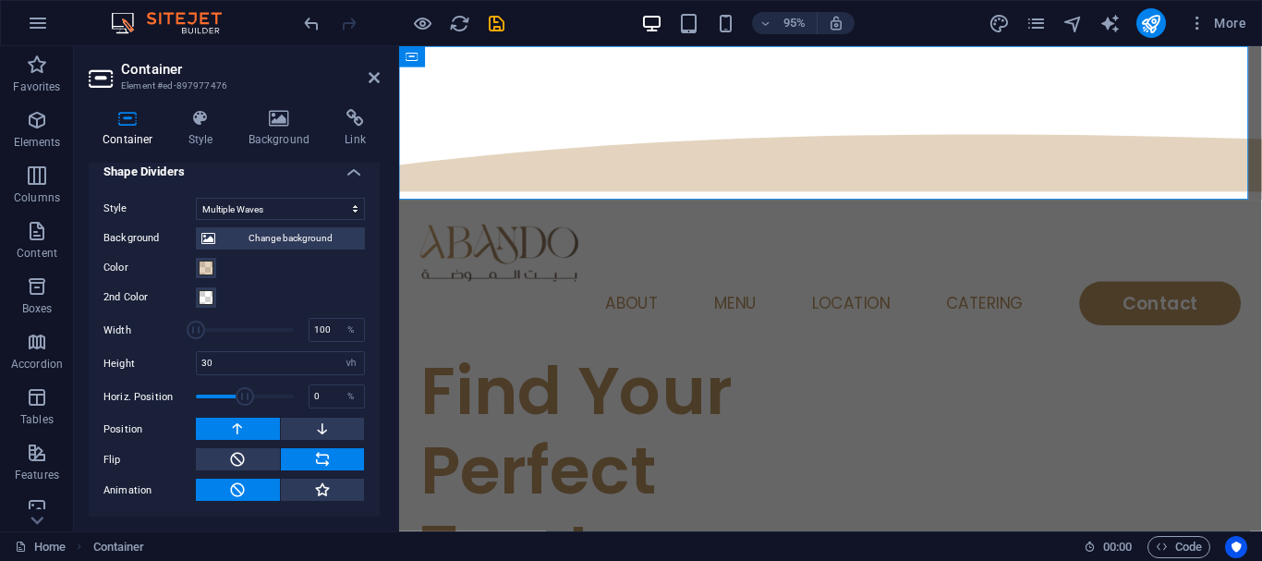
click at [219, 299] on div "2nd Color" at bounding box center [233, 297] width 261 height 22
click at [210, 299] on span at bounding box center [206, 297] width 15 height 15
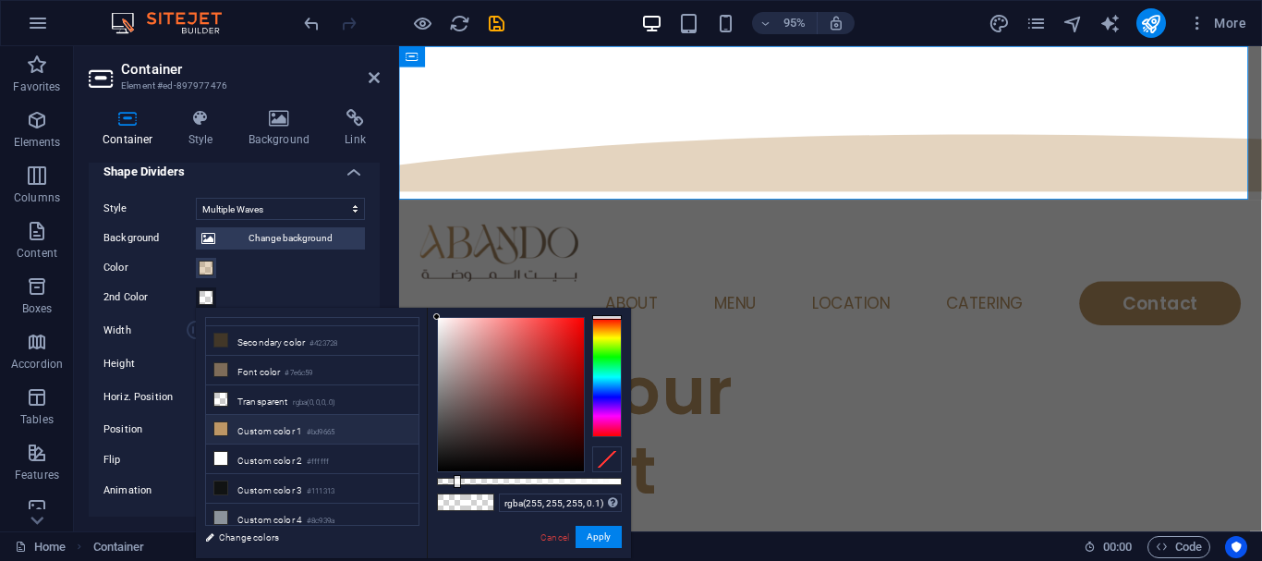
click at [286, 428] on li "Custom color 1 #bd9665" at bounding box center [312, 430] width 212 height 30
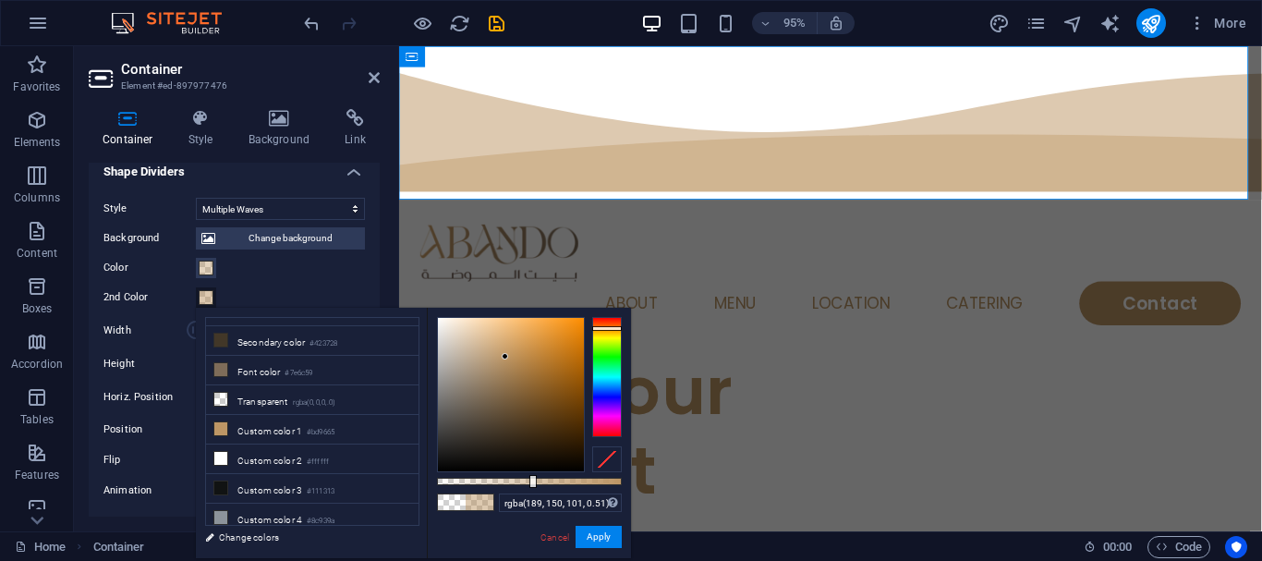
type input "rgba(189, 150, 101, 0.145)"
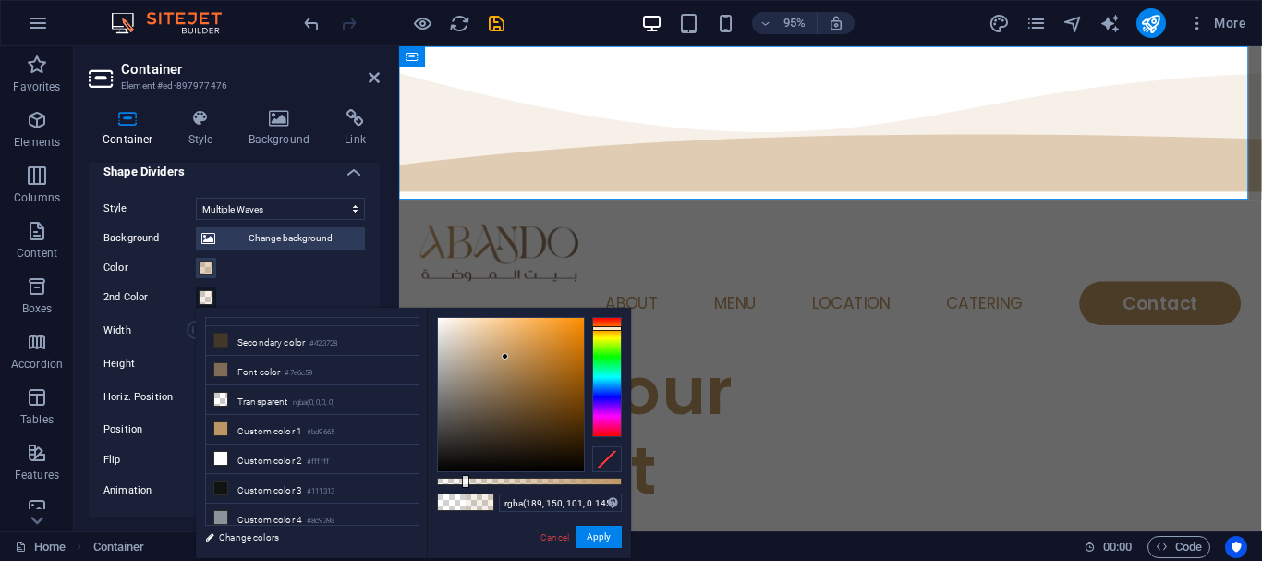
click at [464, 478] on div at bounding box center [529, 481] width 185 height 7
click at [614, 531] on button "Apply" at bounding box center [599, 537] width 46 height 22
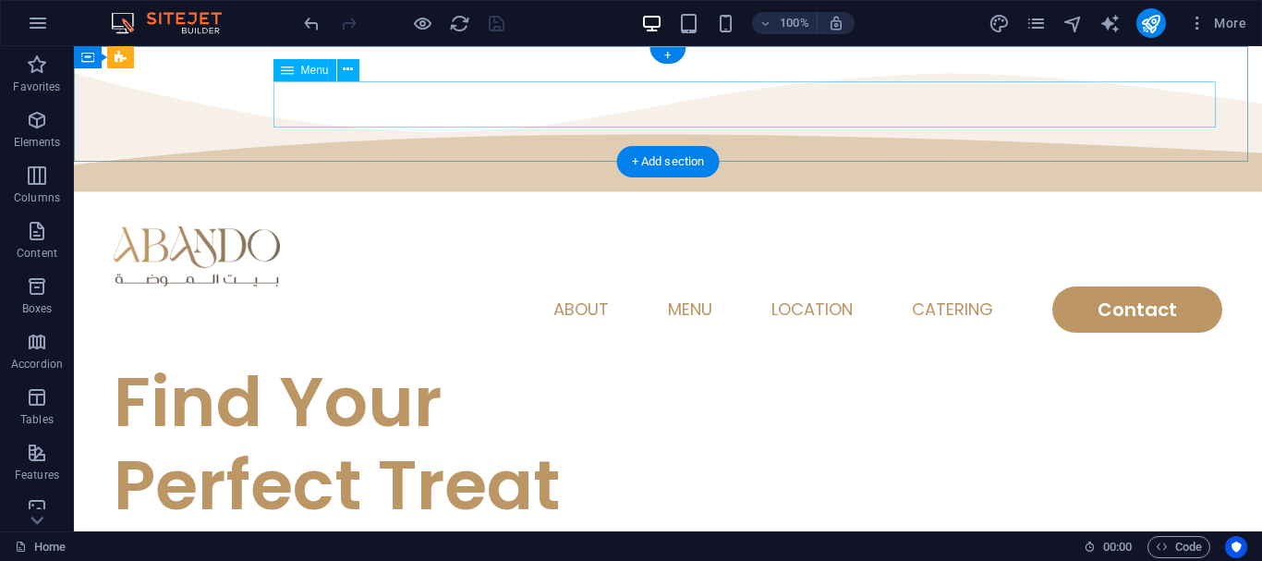
click at [444, 286] on nav "Home About Menu Location Catering Contact" at bounding box center [668, 309] width 1109 height 46
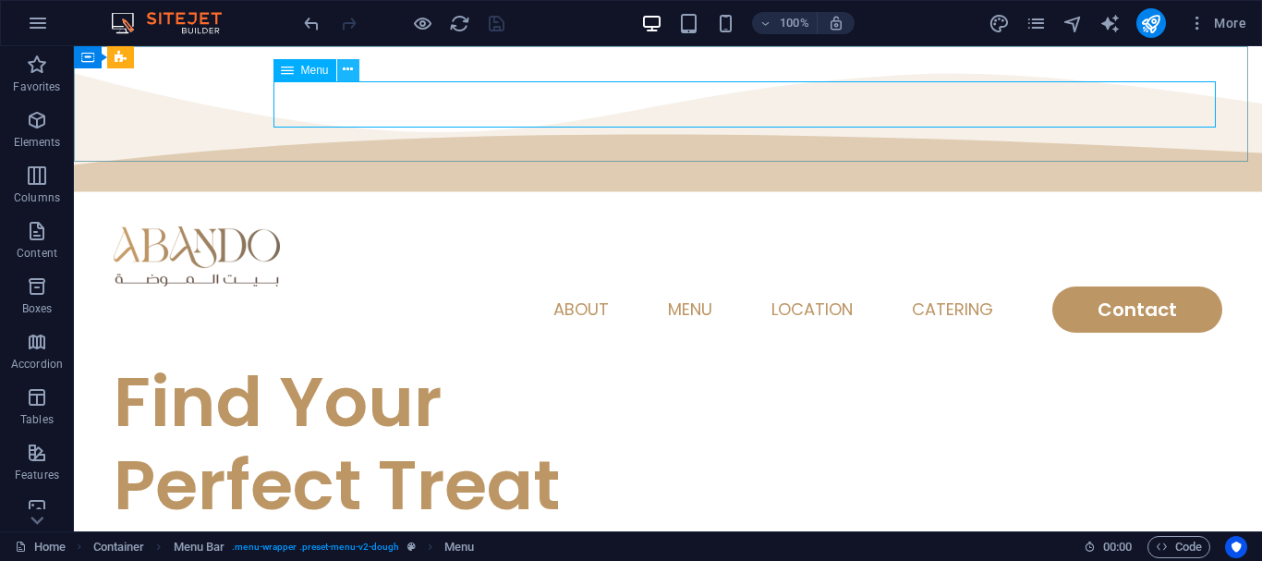
click at [344, 77] on icon at bounding box center [348, 69] width 10 height 19
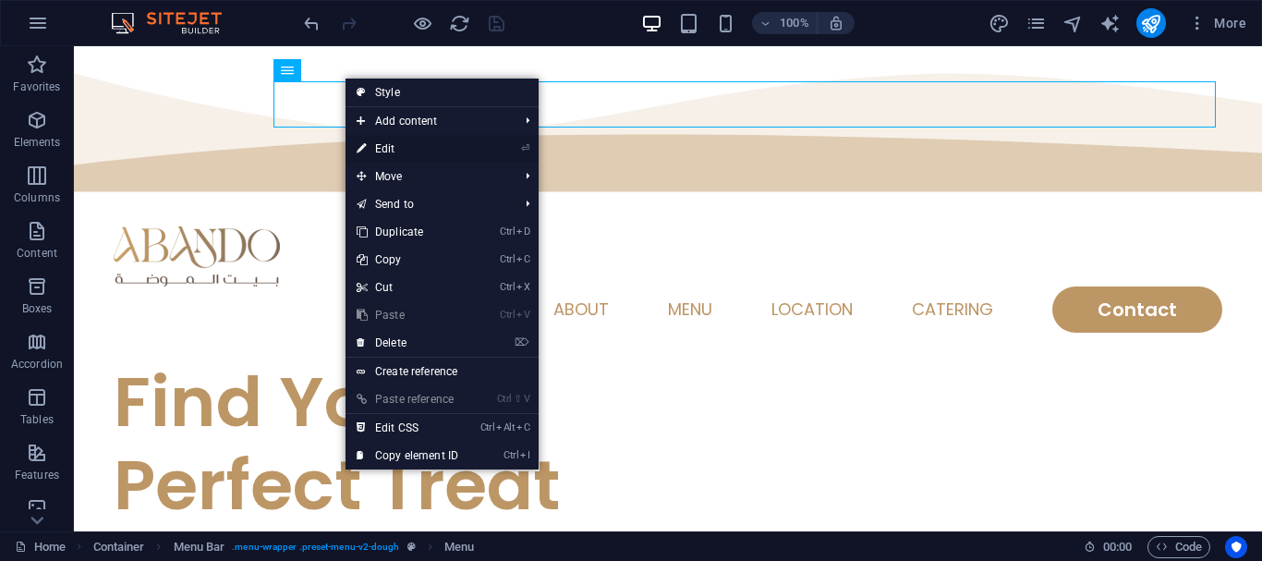
click at [354, 143] on link "⏎ Edit" at bounding box center [408, 149] width 124 height 28
select select
select select "1"
select select
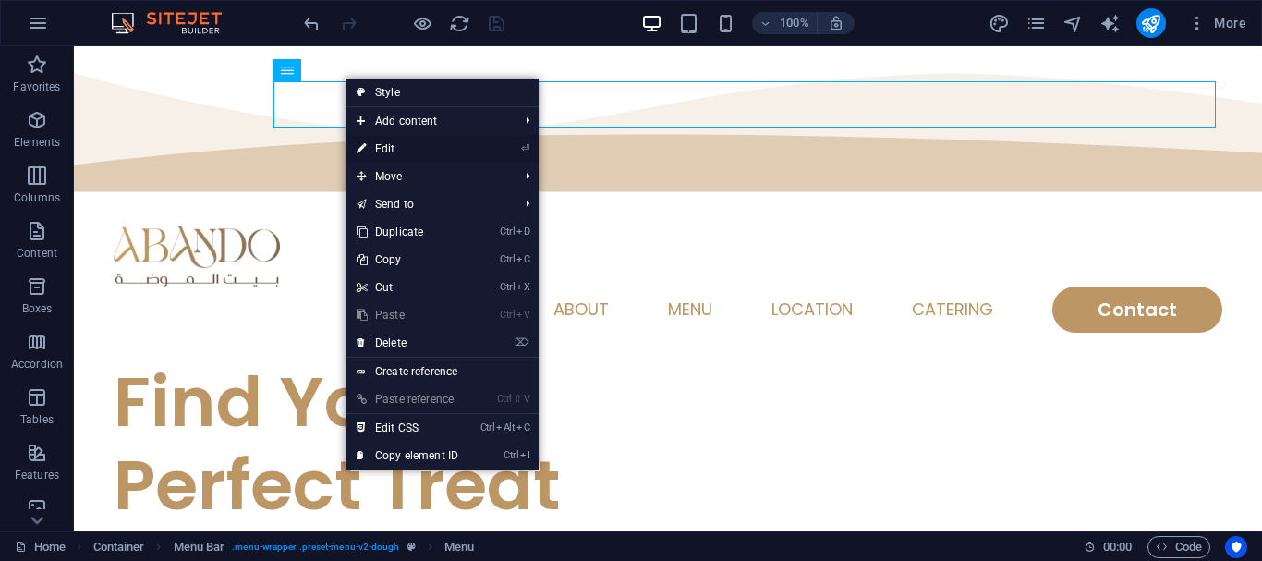
select select
select select "2"
select select
select select "default"
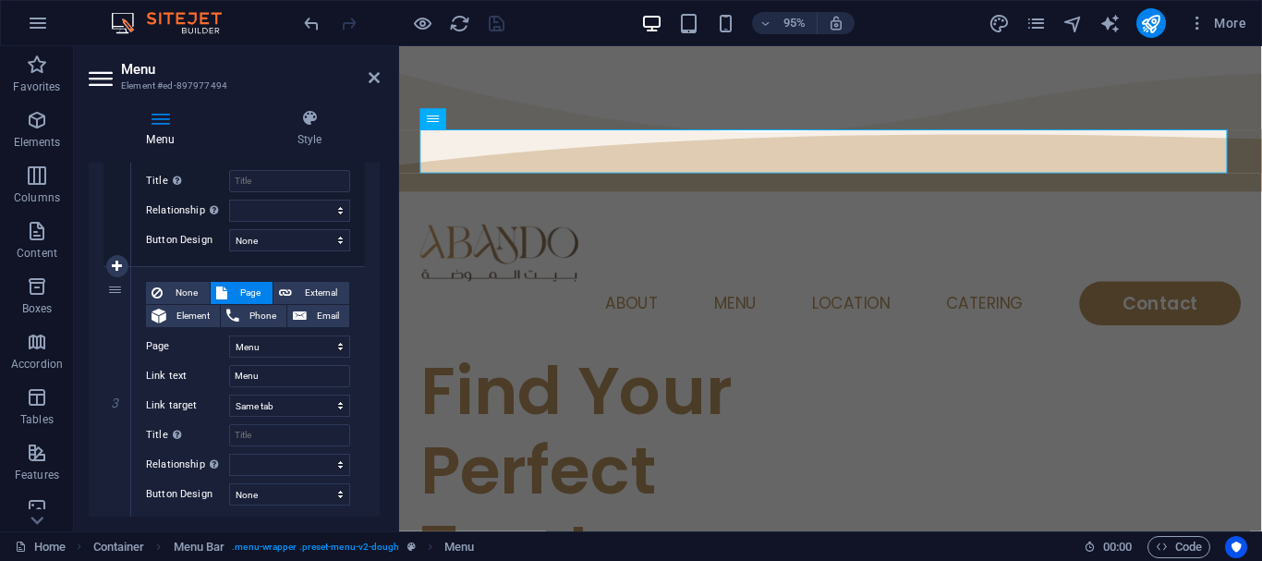
scroll to position [565, 0]
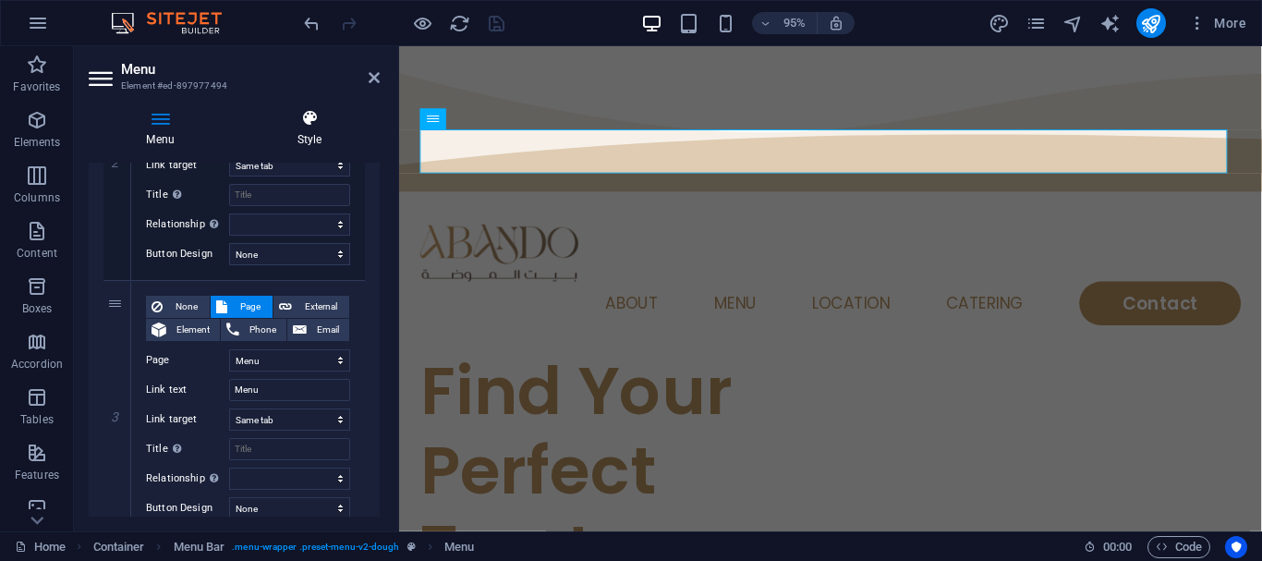
click at [321, 113] on icon at bounding box center [309, 118] width 140 height 18
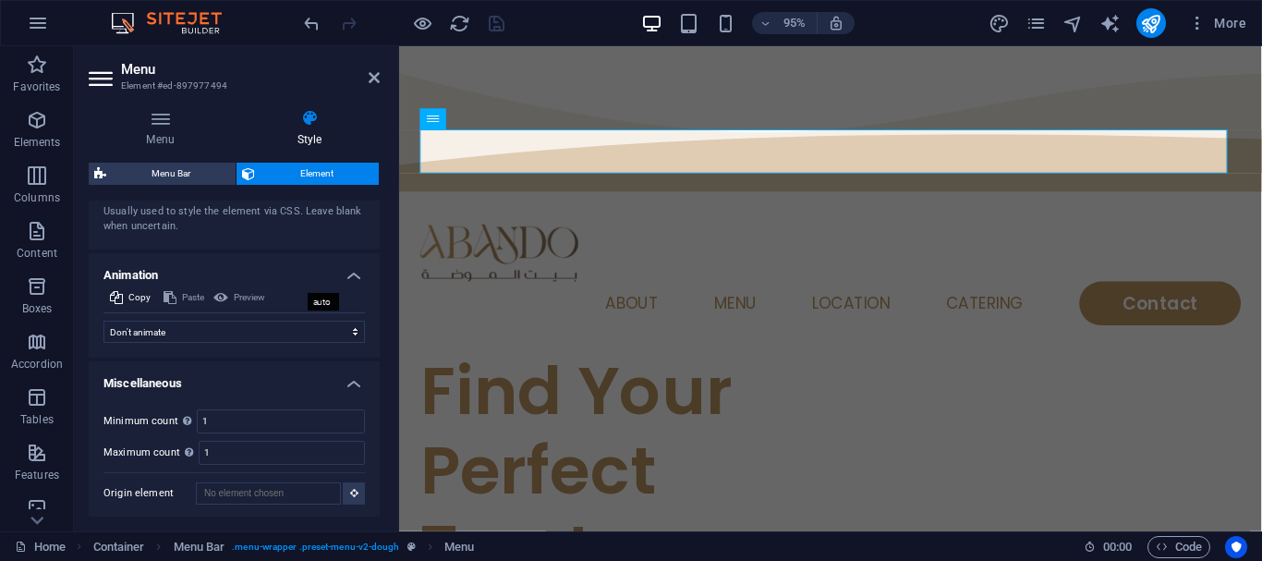
scroll to position [1231, 0]
click at [379, 80] on icon at bounding box center [374, 77] width 11 height 15
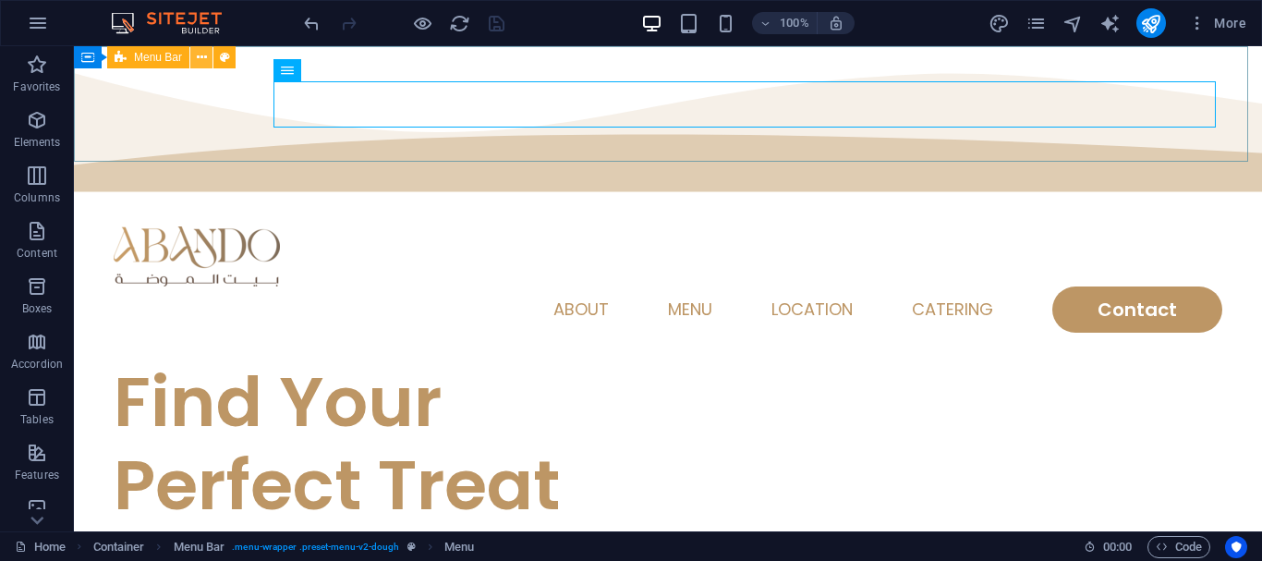
click at [200, 48] on icon at bounding box center [202, 57] width 10 height 19
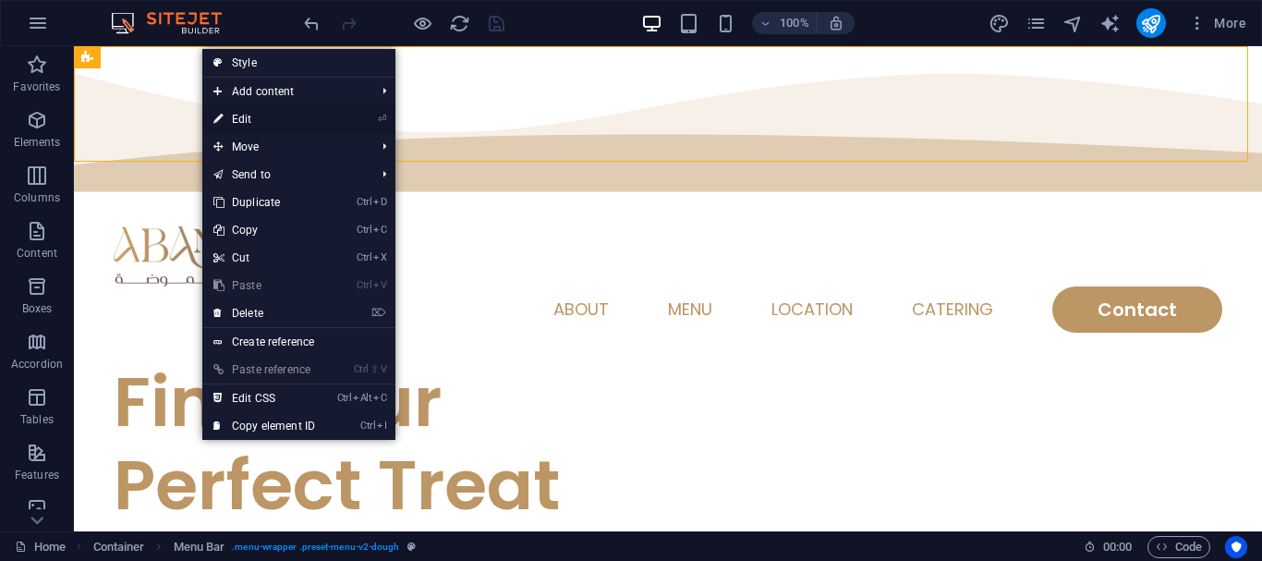
click at [260, 124] on link "⏎ Edit" at bounding box center [264, 119] width 124 height 28
select select "rem"
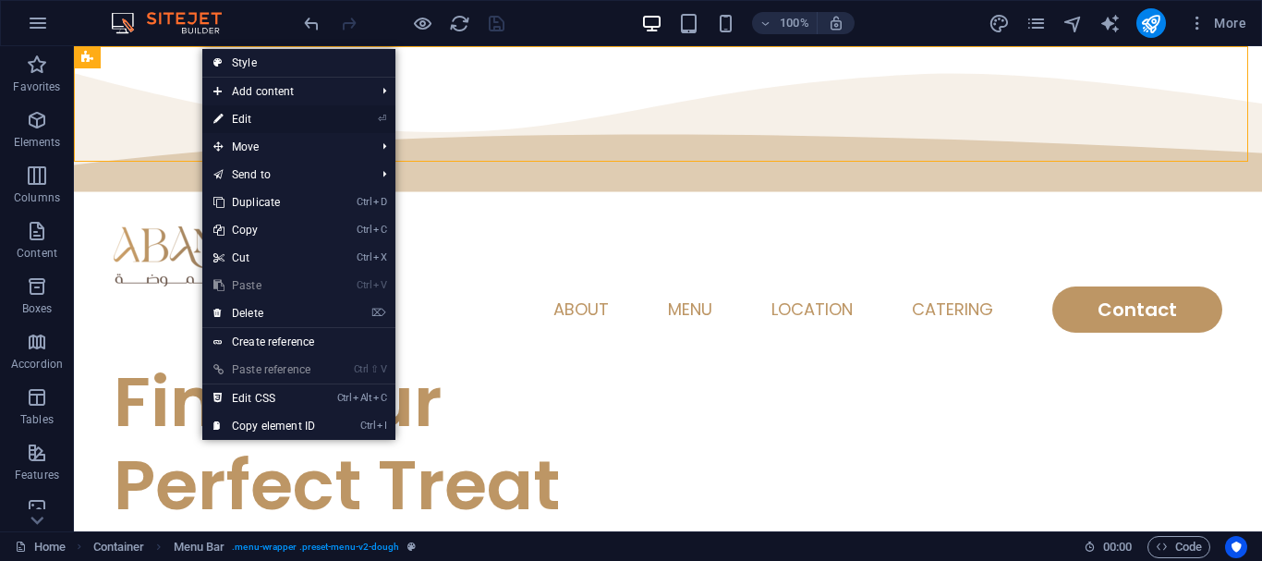
select select "sticky_menu"
select select "px"
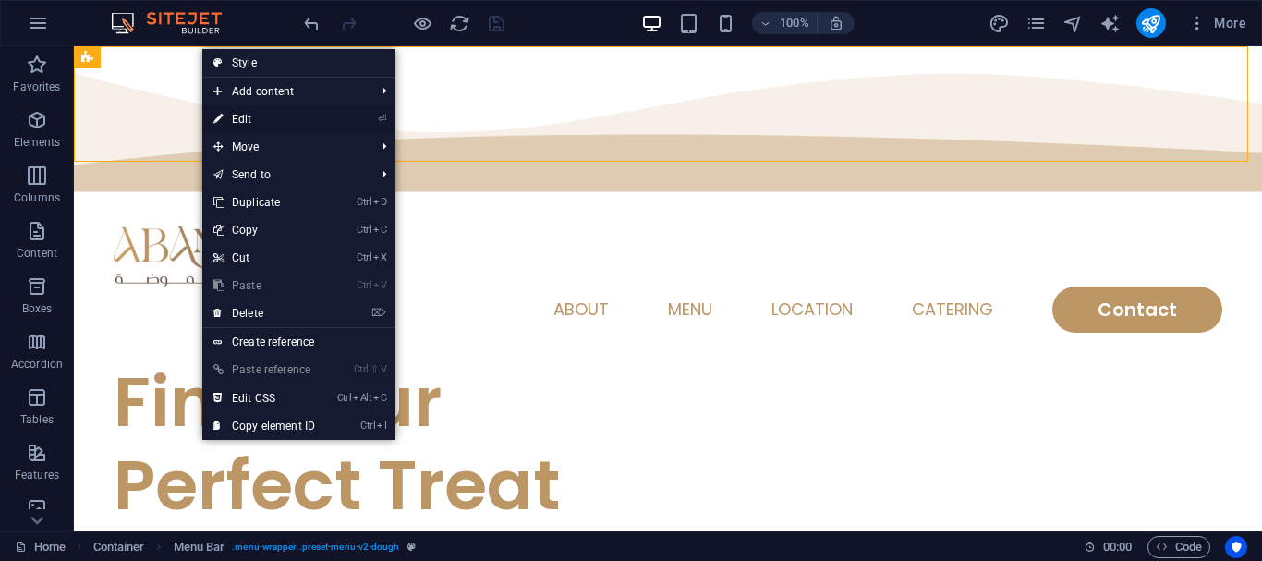
select select "hover_text_color"
select select "rem"
select select "px"
select select "400"
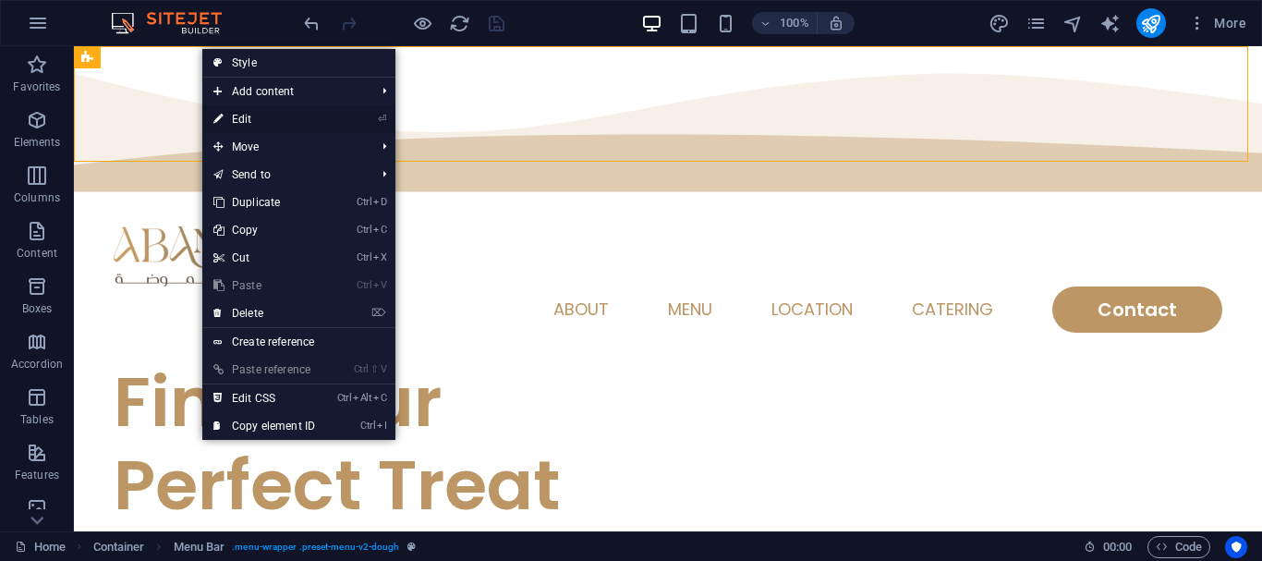
select select "px"
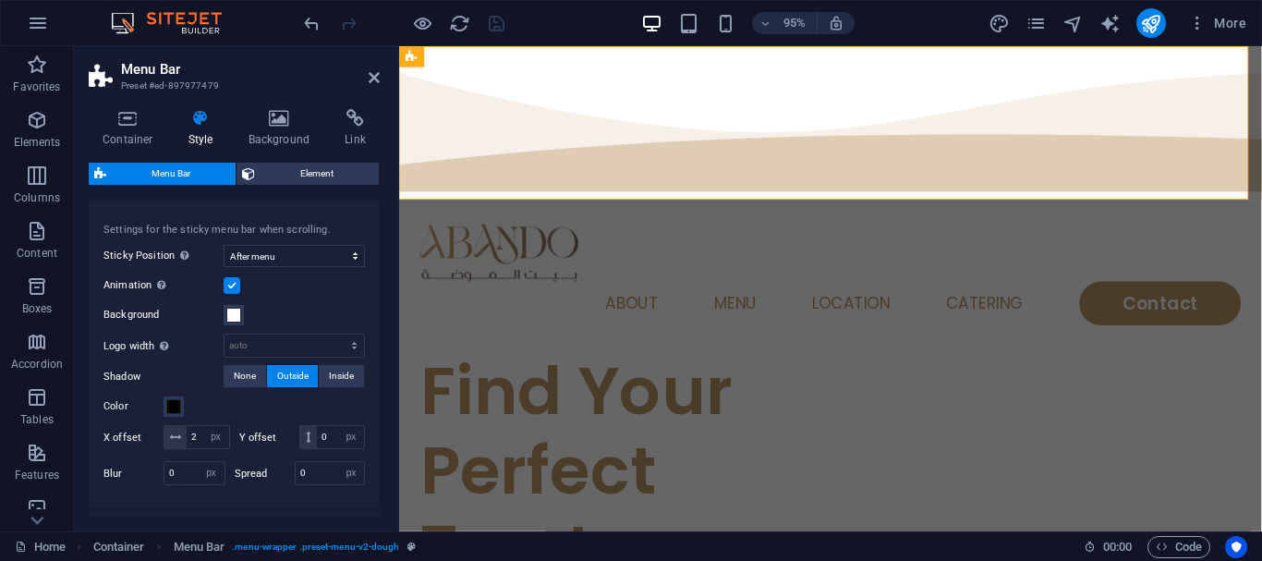
scroll to position [554, 0]
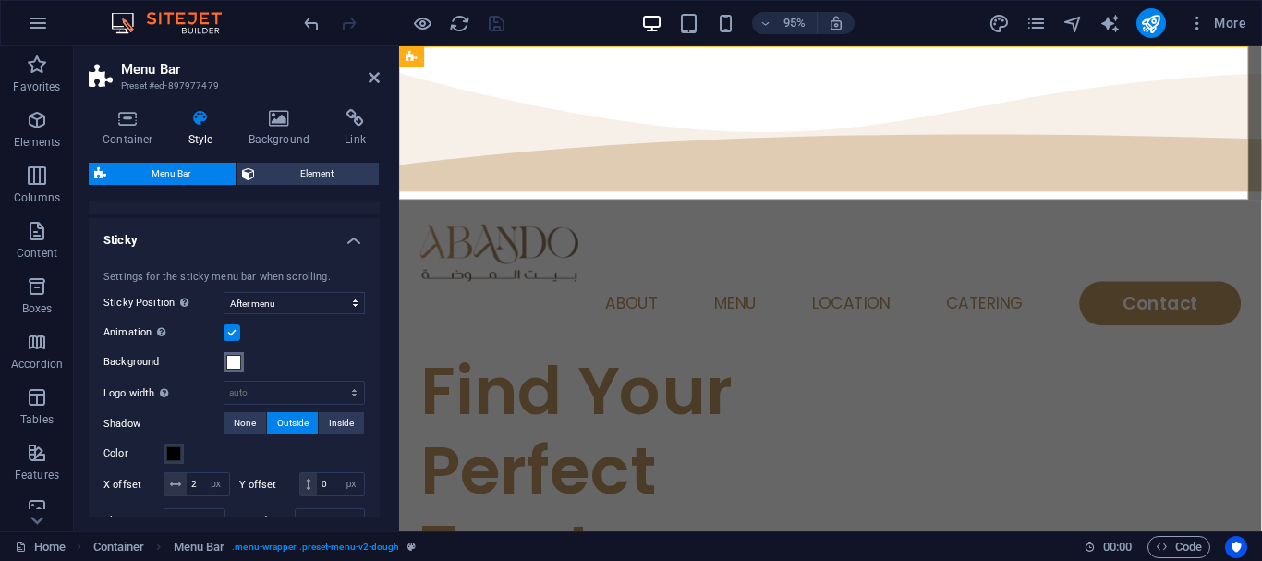
click at [235, 360] on span at bounding box center [233, 362] width 15 height 15
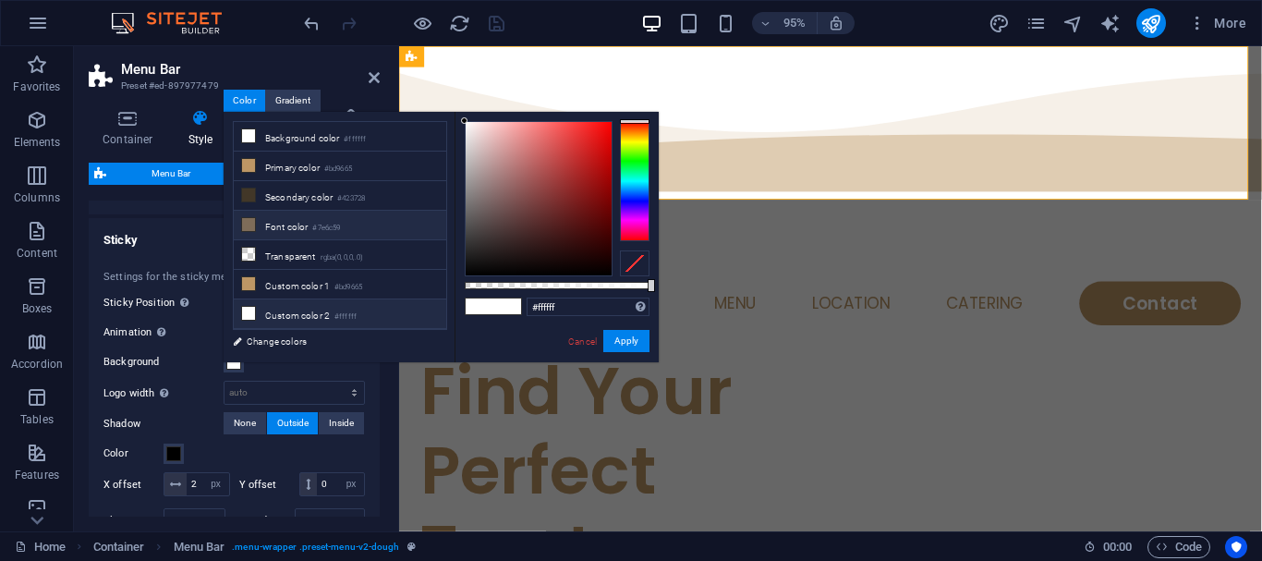
click at [264, 235] on li "Font color #7e6c59" at bounding box center [340, 226] width 212 height 30
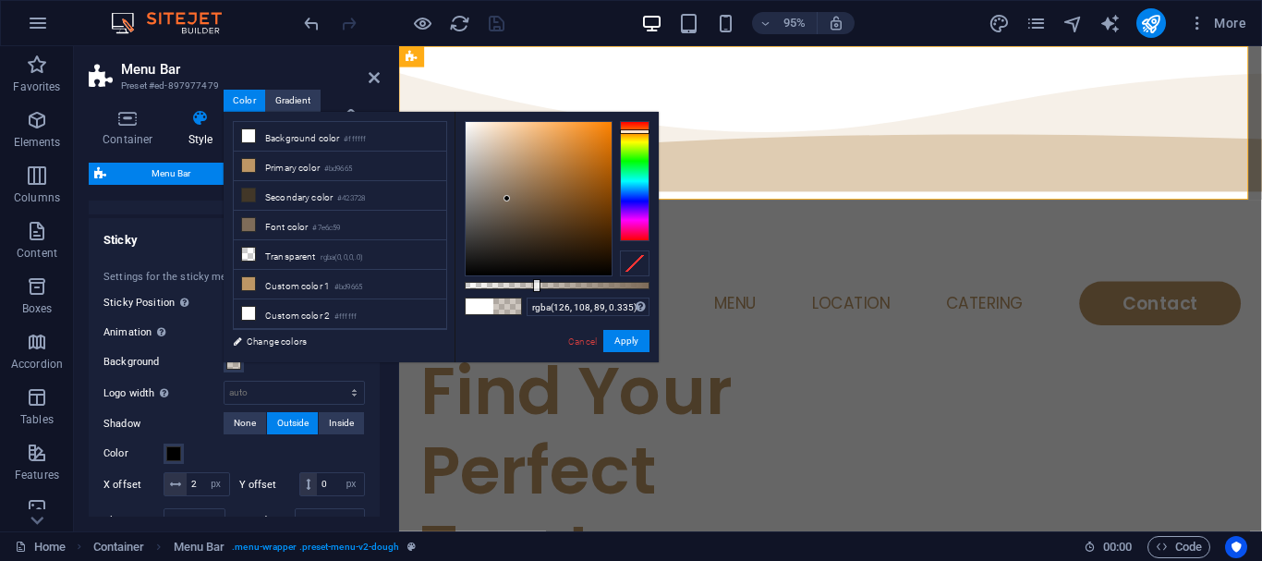
type input "rgba(126, 108, 89, 0.33)"
drag, startPoint x: 635, startPoint y: 284, endPoint x: 526, endPoint y: 283, distance: 109.0
click at [526, 283] on div at bounding box center [557, 285] width 185 height 7
click at [614, 349] on button "Apply" at bounding box center [626, 341] width 46 height 22
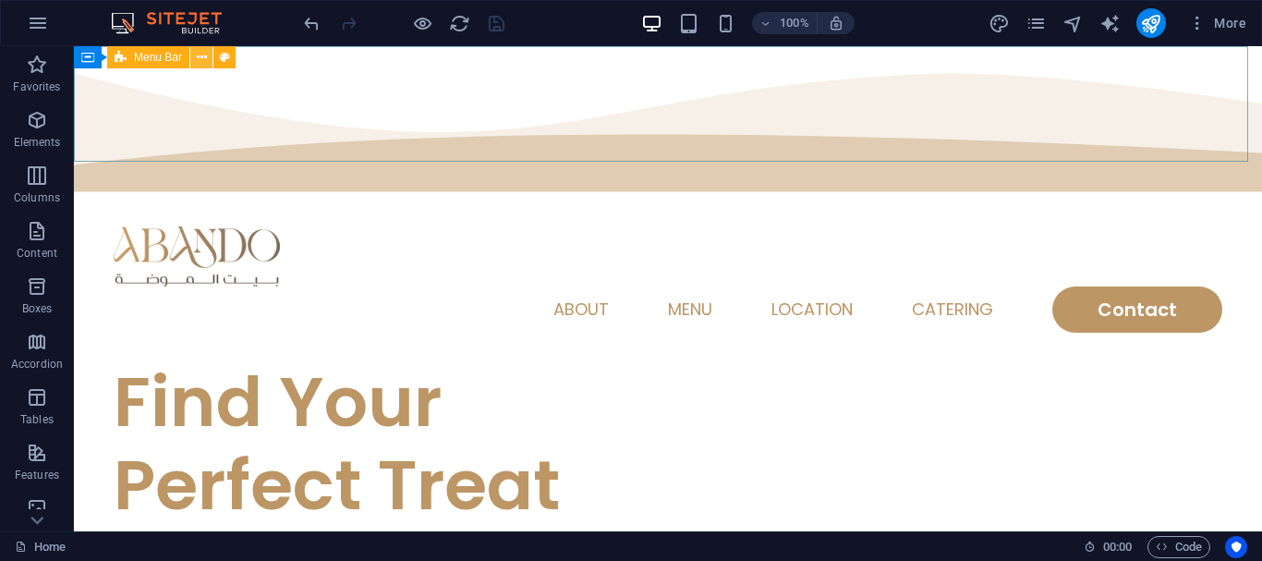
click at [204, 51] on icon at bounding box center [202, 57] width 10 height 19
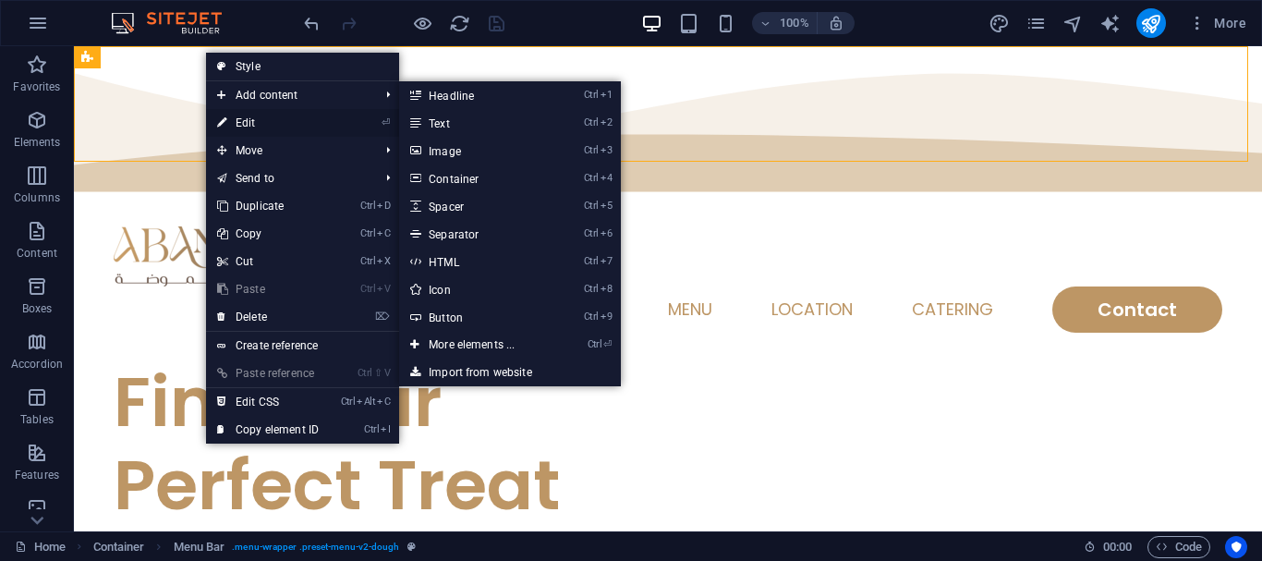
click at [301, 125] on link "⏎ Edit" at bounding box center [268, 123] width 124 height 28
select select "rem"
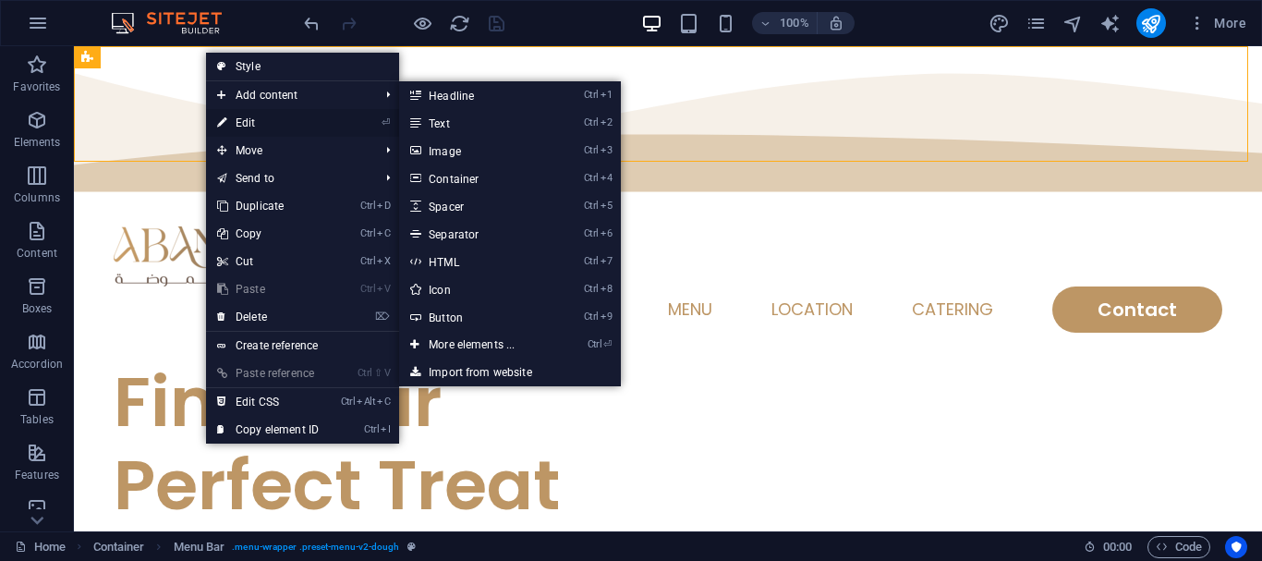
select select "sticky_menu"
select select "px"
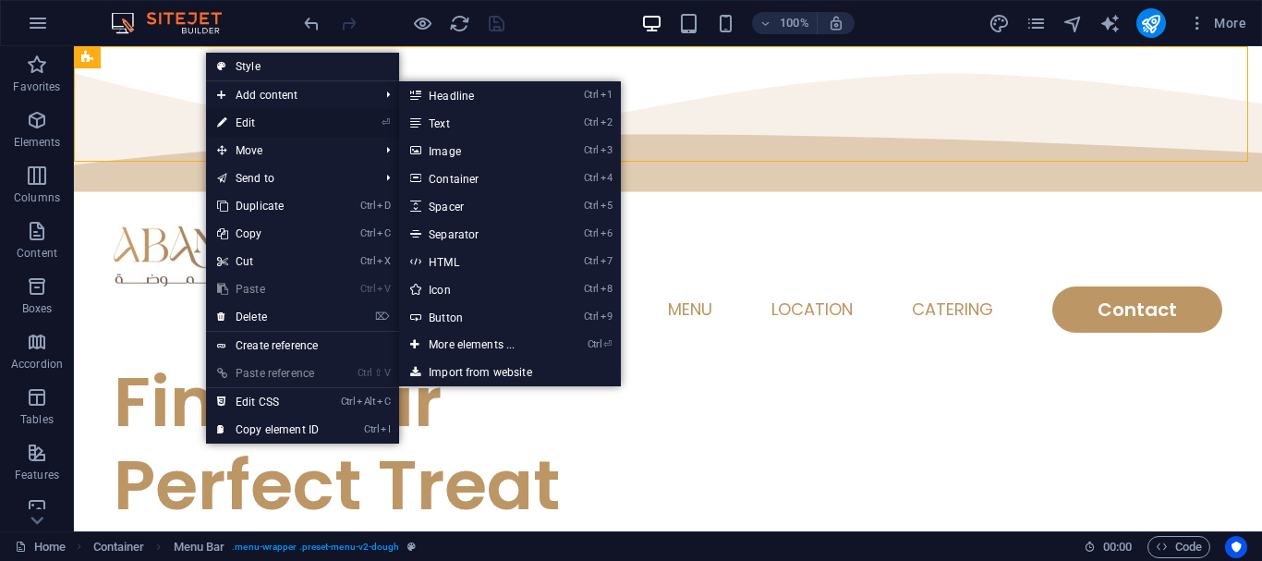
select select "hover_text_color"
select select "rem"
select select "px"
select select "400"
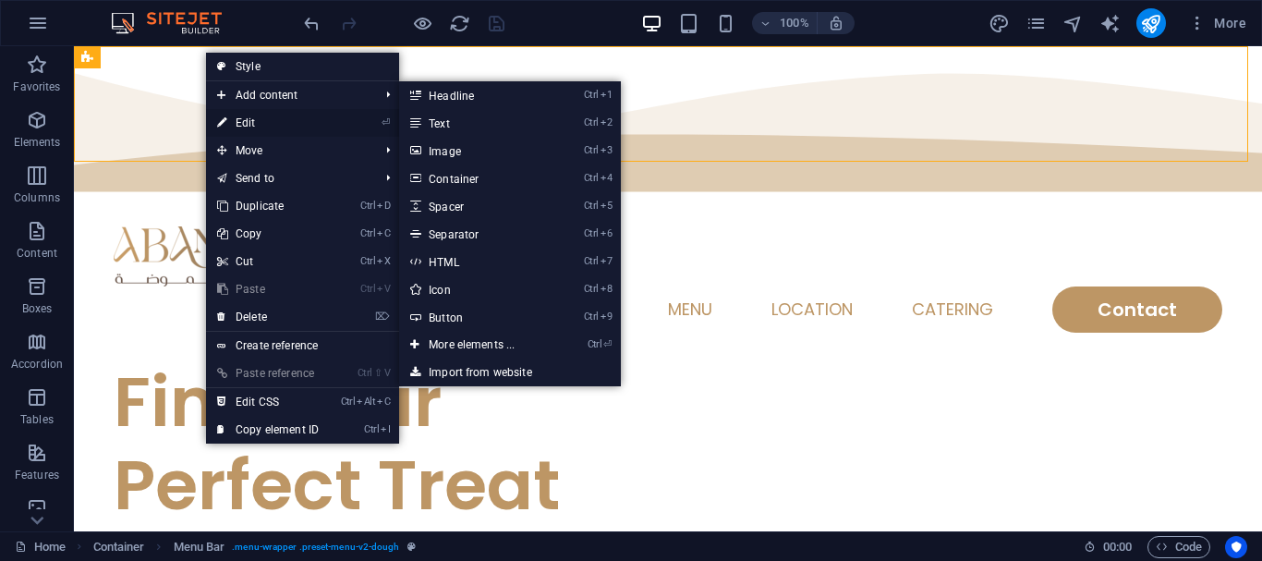
select select "px"
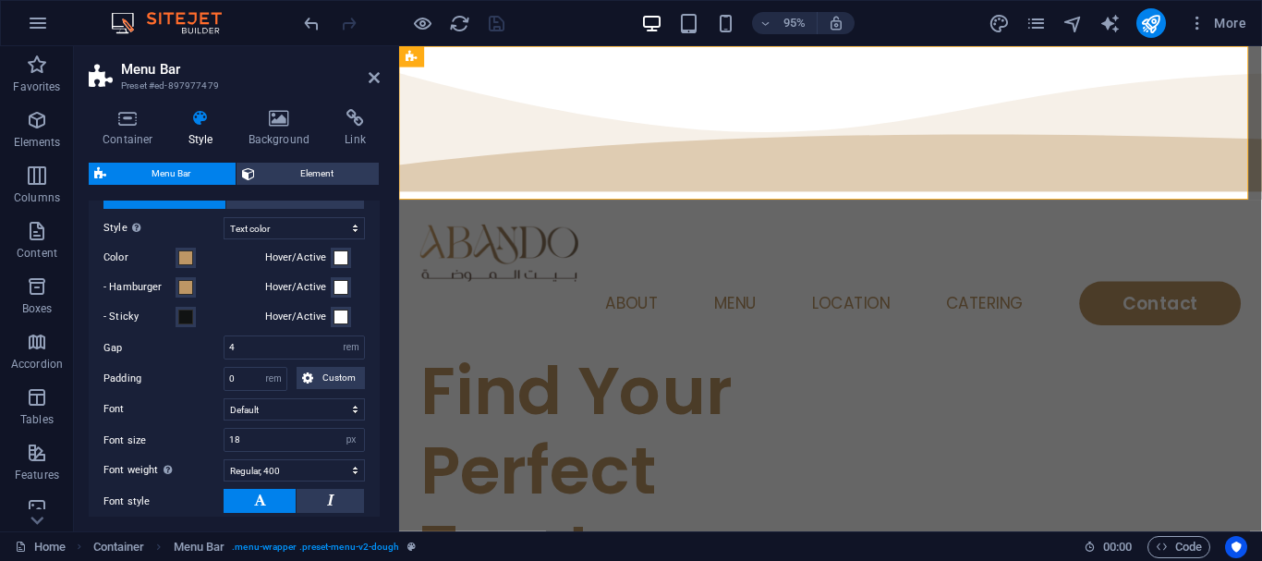
scroll to position [1016, 0]
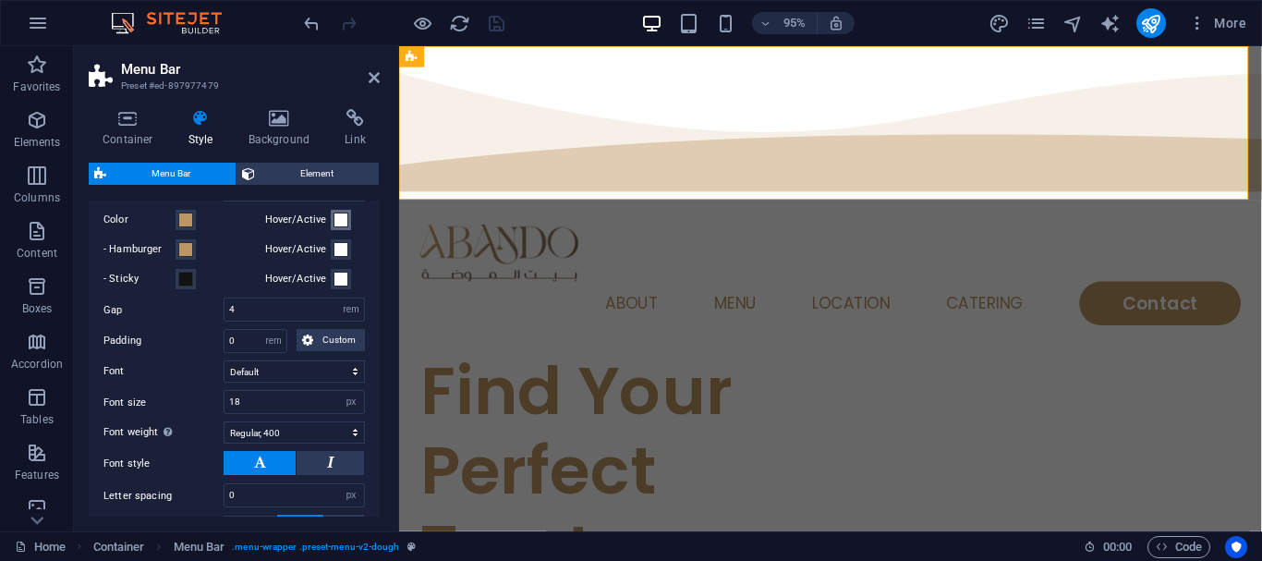
click at [340, 227] on span at bounding box center [341, 219] width 15 height 15
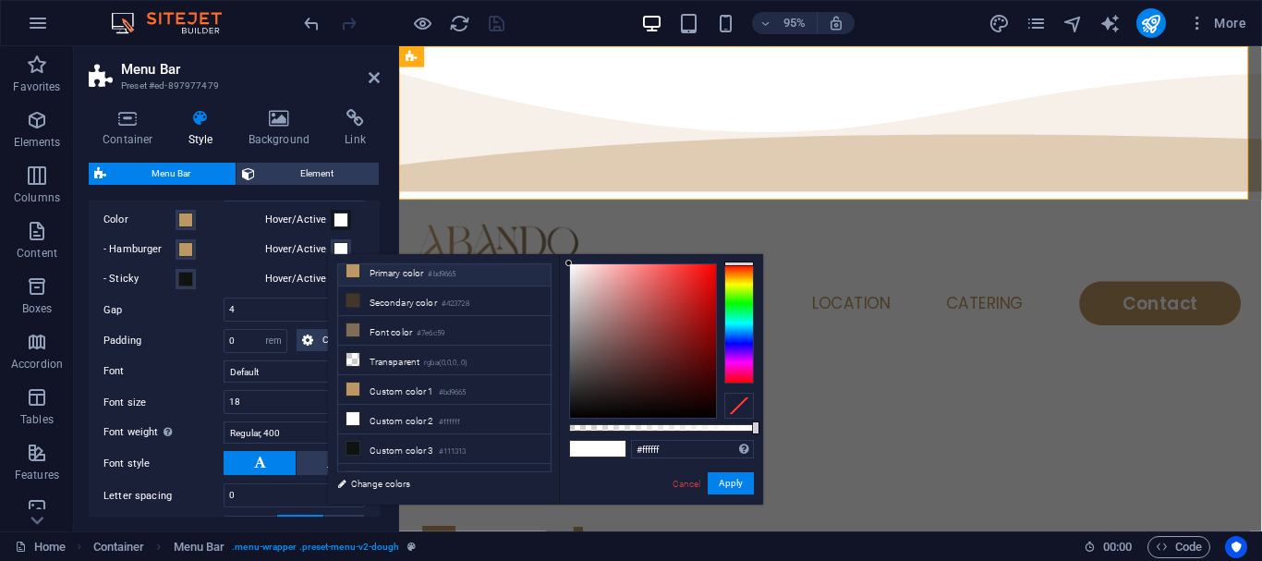
scroll to position [51, 0]
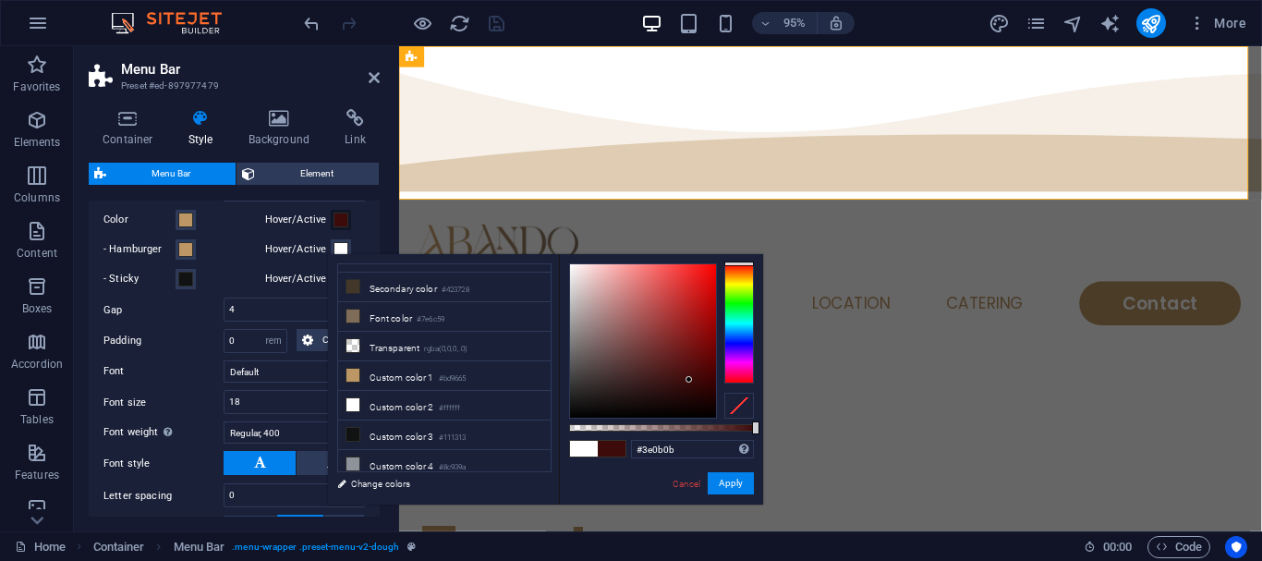
drag, startPoint x: 655, startPoint y: 326, endPoint x: 689, endPoint y: 380, distance: 63.6
click at [689, 380] on div at bounding box center [643, 340] width 146 height 153
type input "#5e1111"
drag, startPoint x: 689, startPoint y: 380, endPoint x: 688, endPoint y: 360, distance: 19.4
click at [688, 360] on div at bounding box center [688, 360] width 6 height 6
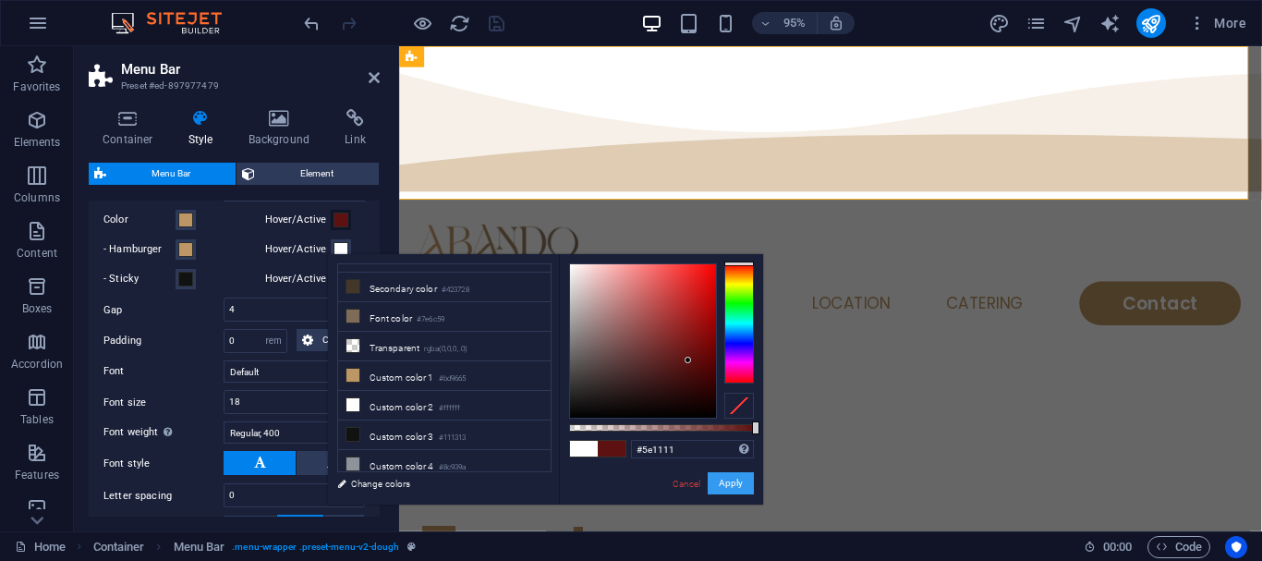
click at [724, 480] on button "Apply" at bounding box center [731, 483] width 46 height 22
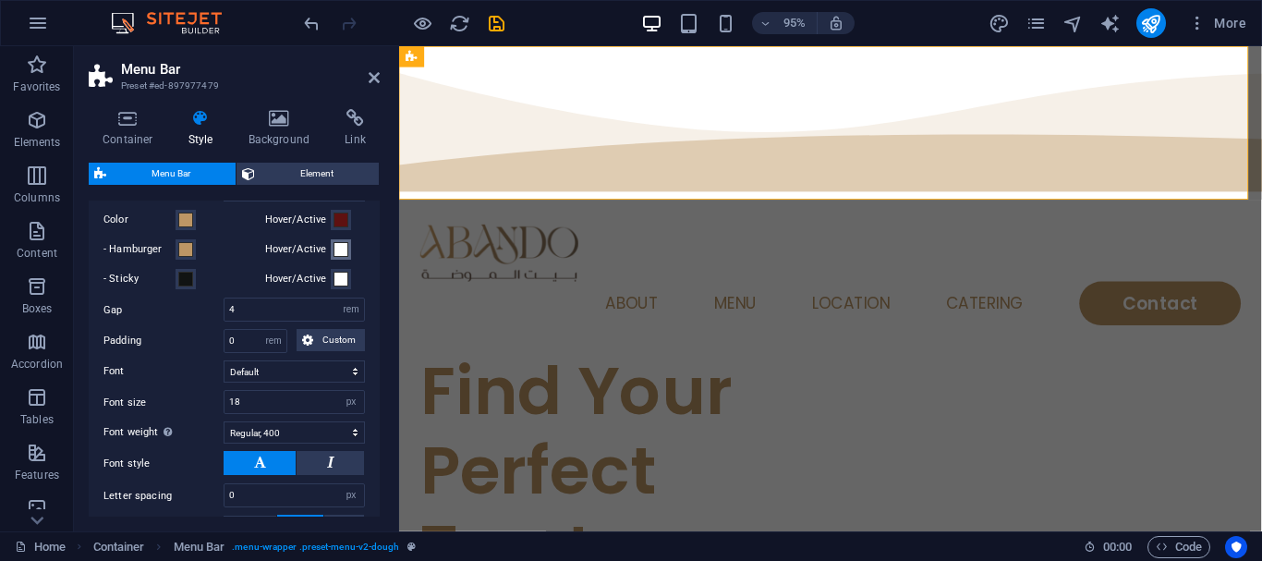
click at [331, 260] on button "Hover/Active" at bounding box center [341, 249] width 20 height 20
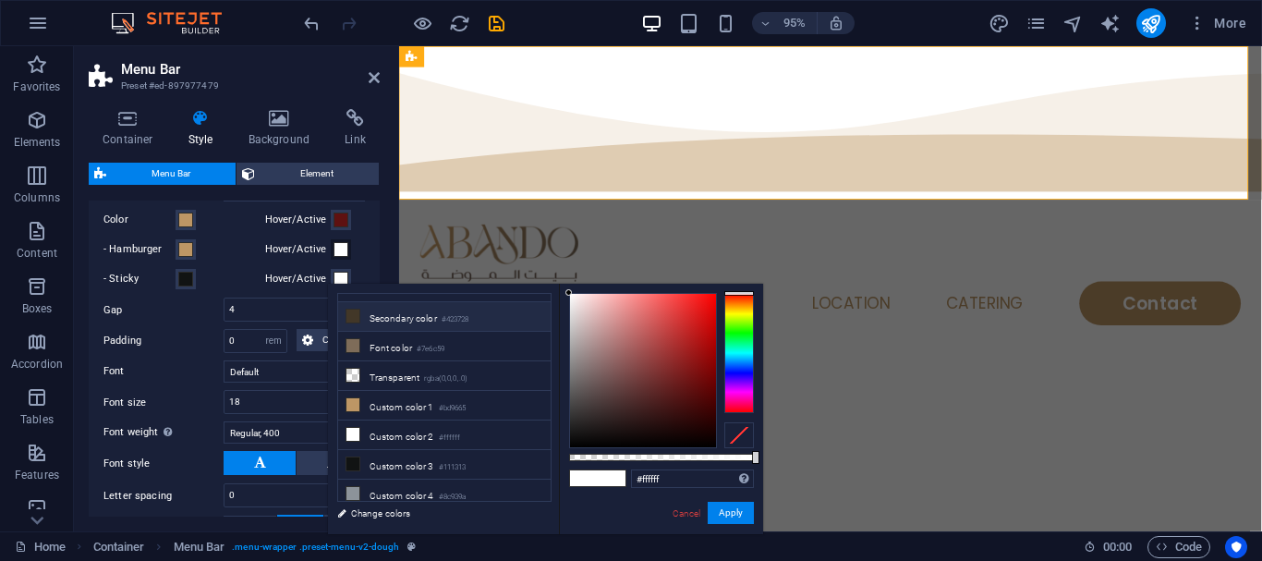
scroll to position [0, 0]
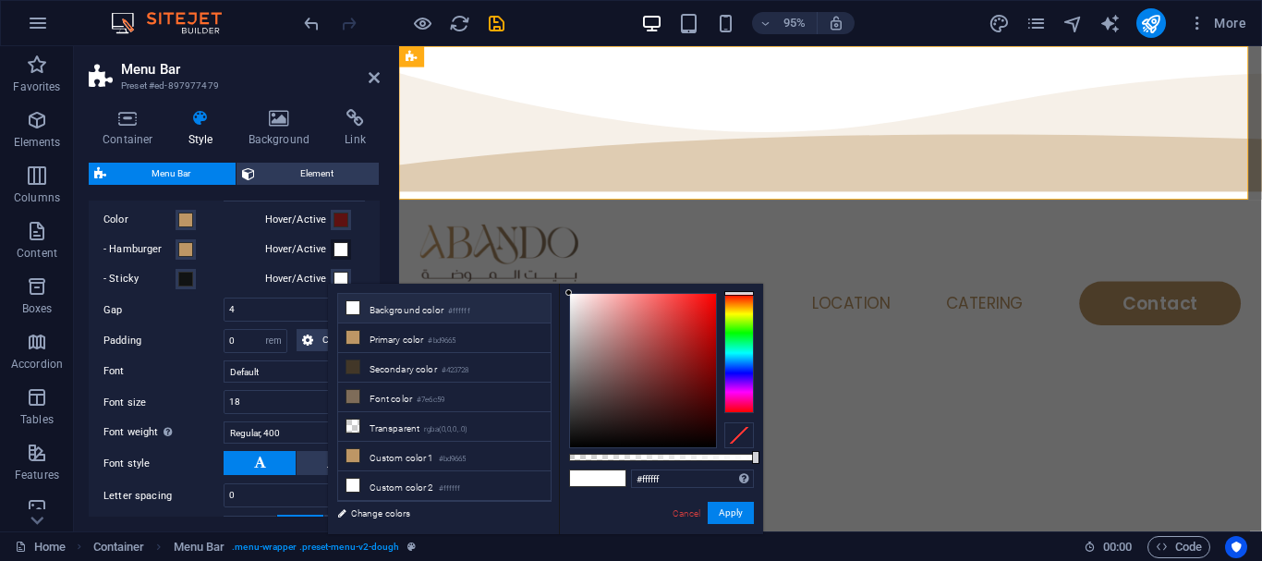
click at [363, 261] on div "Menu Item Submenu Item Style Switch to preview mode and move the mouse over men…" at bounding box center [234, 344] width 298 height 428
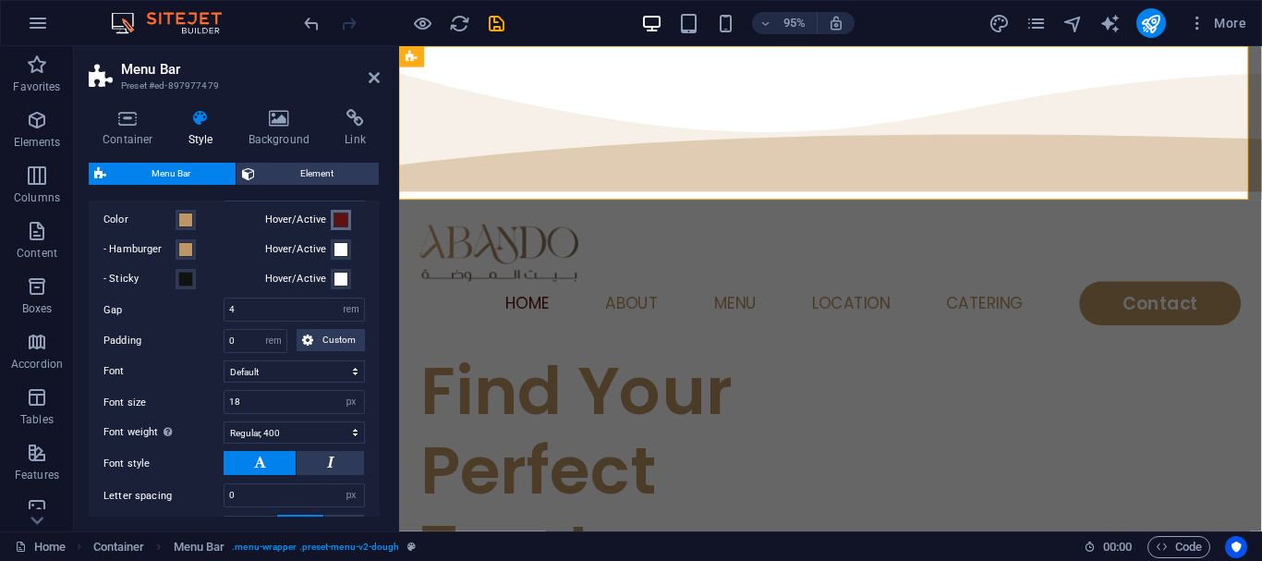
click at [336, 227] on span at bounding box center [341, 219] width 15 height 15
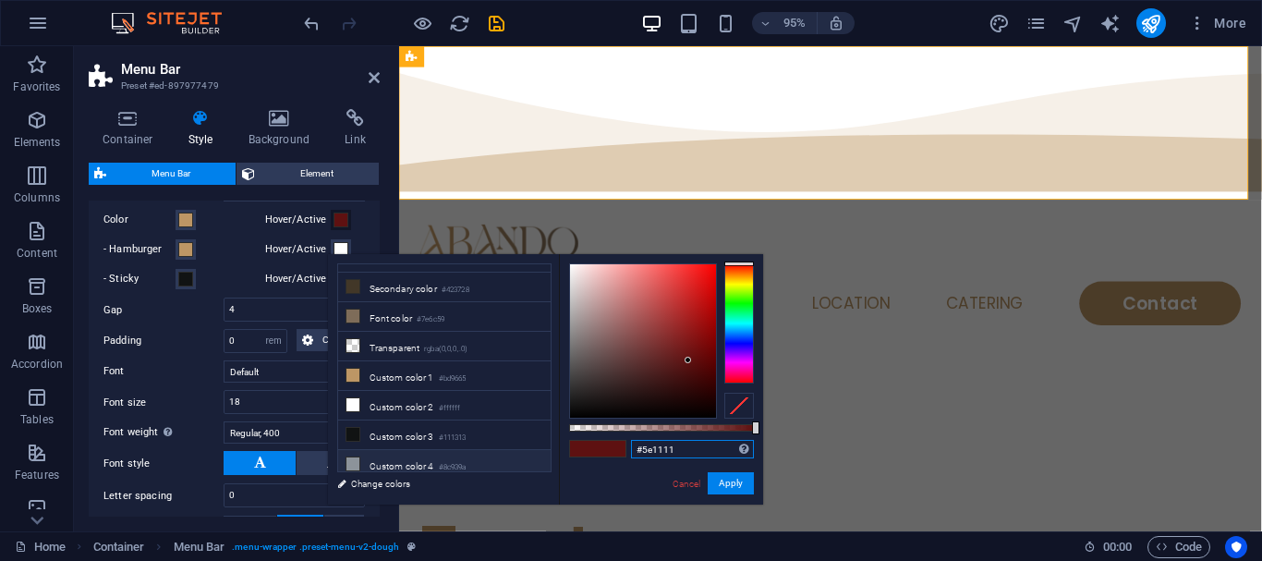
drag, startPoint x: 694, startPoint y: 448, endPoint x: 546, endPoint y: 452, distance: 147.9
click at [546, 452] on div "less Background color #ffffff Primary color #bd9665 Secondary color #423728 Fon…" at bounding box center [545, 379] width 435 height 250
click at [367, 248] on div "Menu Item Submenu Item Style Switch to preview mode and move the mouse over men…" at bounding box center [234, 344] width 298 height 428
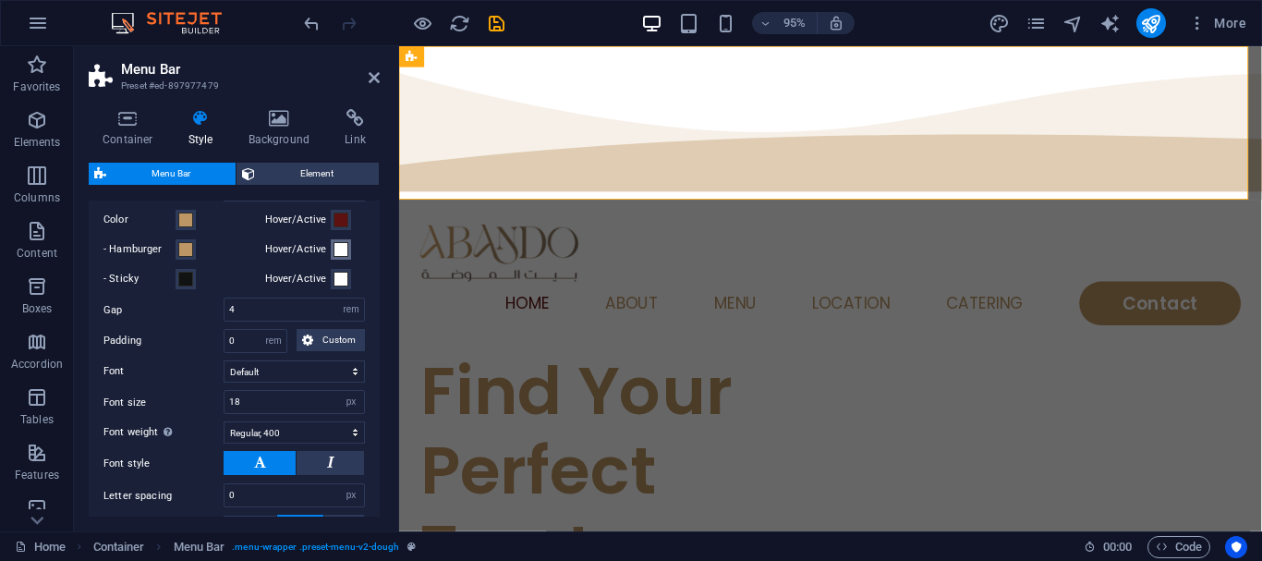
click at [339, 257] on span at bounding box center [341, 249] width 15 height 15
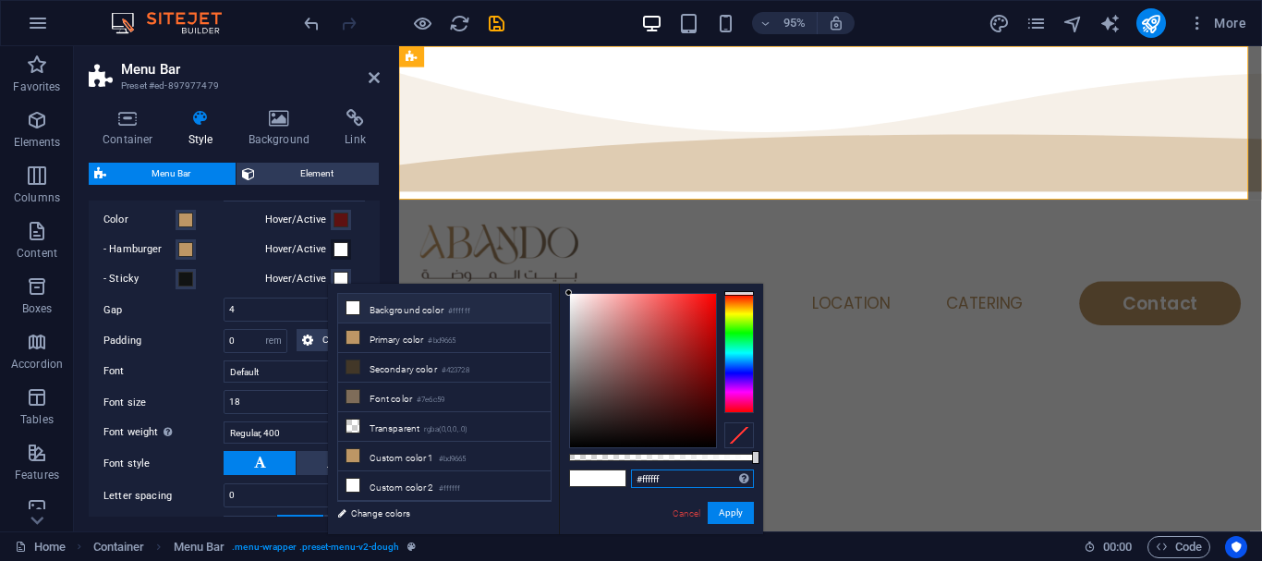
drag, startPoint x: 645, startPoint y: 481, endPoint x: 685, endPoint y: 489, distance: 40.4
click at [685, 489] on div "#ffffff Supported formats #0852ed rgb(8, 82, 237) rgba(8, 82, 237, 90%) hsv(221…" at bounding box center [692, 478] width 123 height 19
paste input "#5e1111"
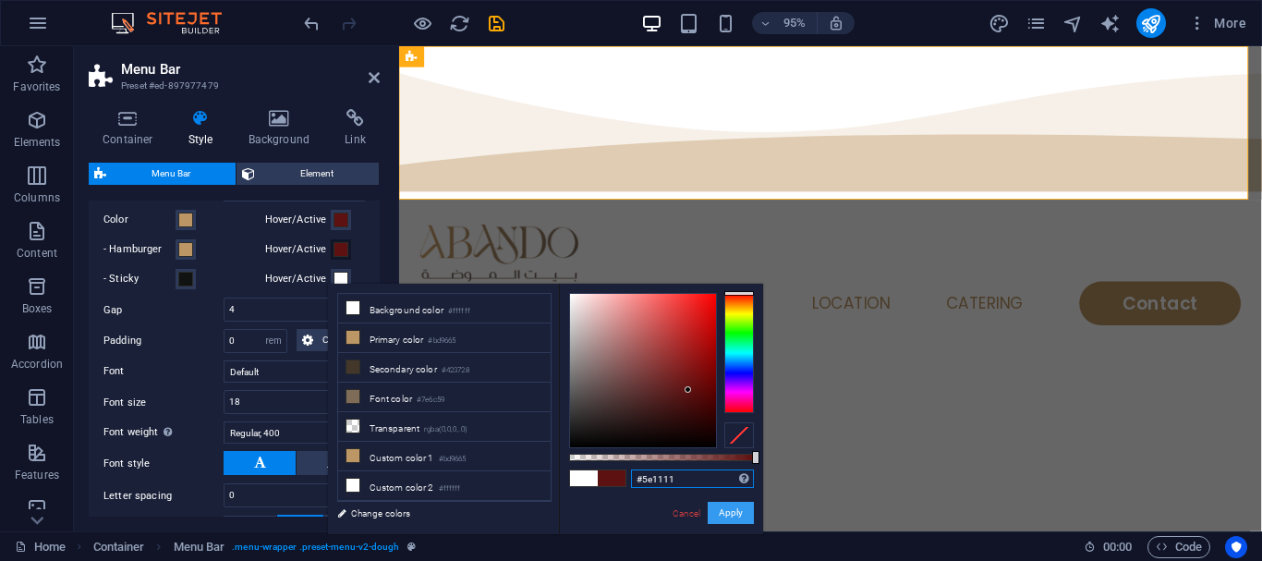
type input "#5e1111"
click at [727, 514] on button "Apply" at bounding box center [731, 513] width 46 height 22
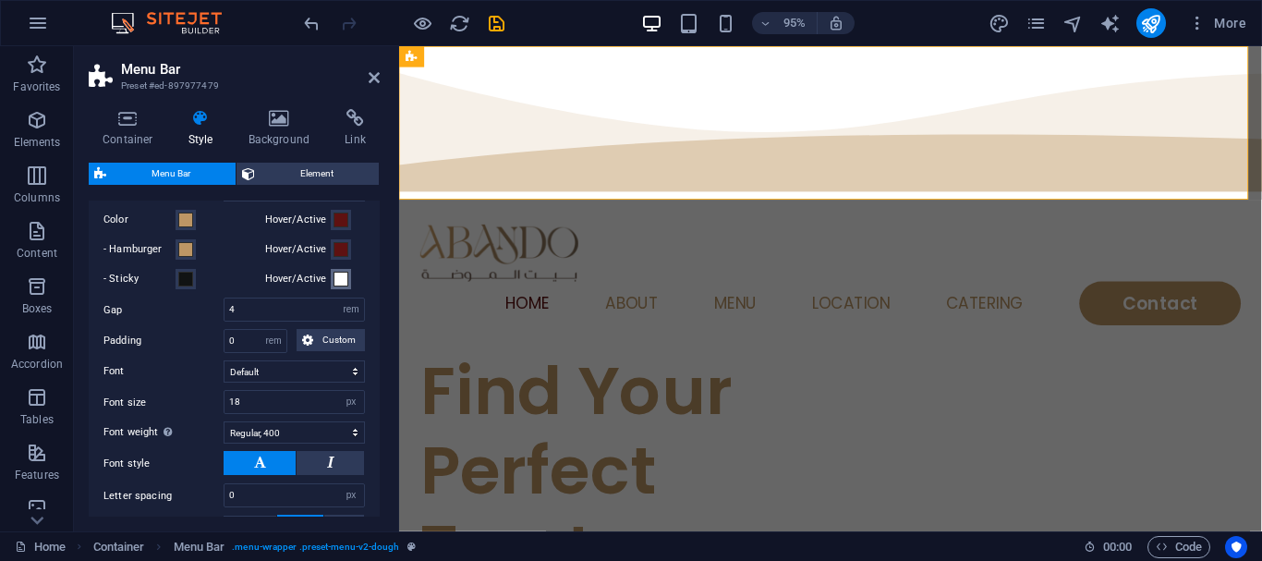
click at [334, 286] on span at bounding box center [341, 279] width 15 height 15
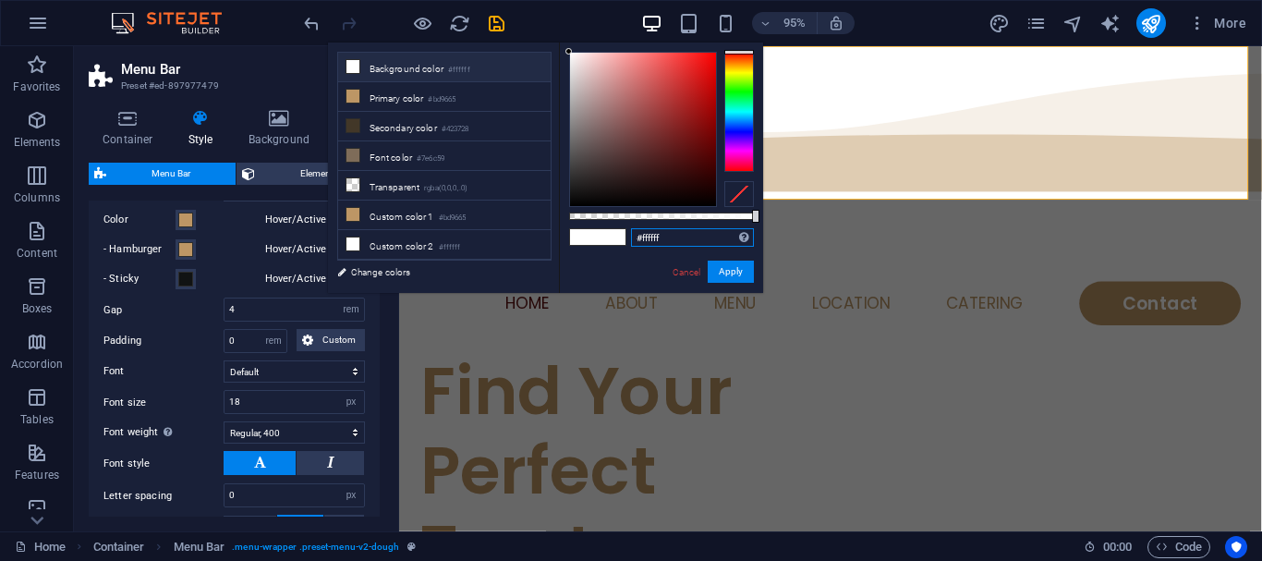
drag, startPoint x: 669, startPoint y: 232, endPoint x: 641, endPoint y: 249, distance: 32.3
click at [641, 249] on div "#ffffff Supported formats #0852ed rgb(8, 82, 237) rgba(8, 82, 237, 90%) hsv(221…" at bounding box center [661, 301] width 204 height 518
paste input "#5e1111"
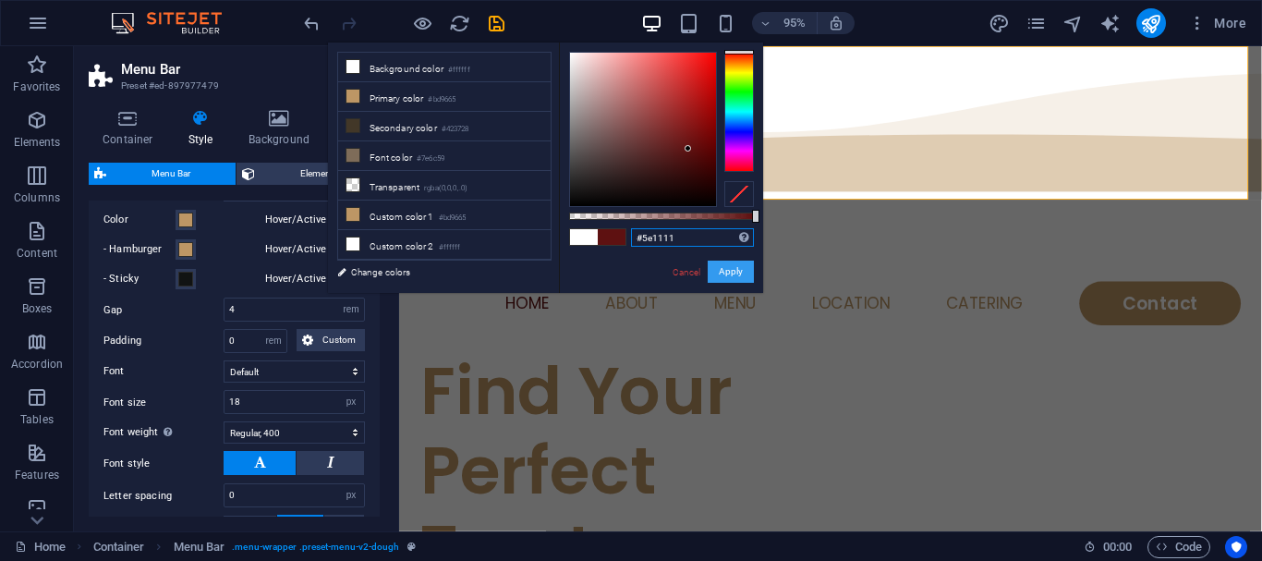
type input "#5e1111"
click at [721, 273] on button "Apply" at bounding box center [731, 272] width 46 height 22
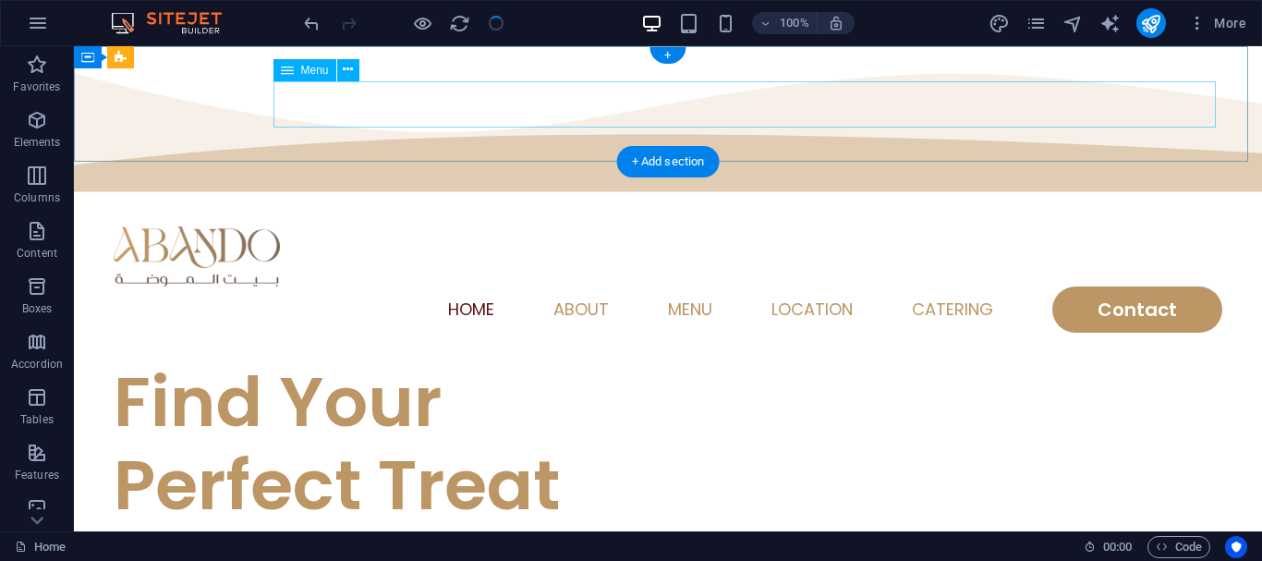
click at [584, 286] on nav "Home About Menu Location Catering Contact" at bounding box center [668, 309] width 1109 height 46
click at [564, 286] on nav "Home About Menu Location Catering Contact" at bounding box center [668, 309] width 1109 height 46
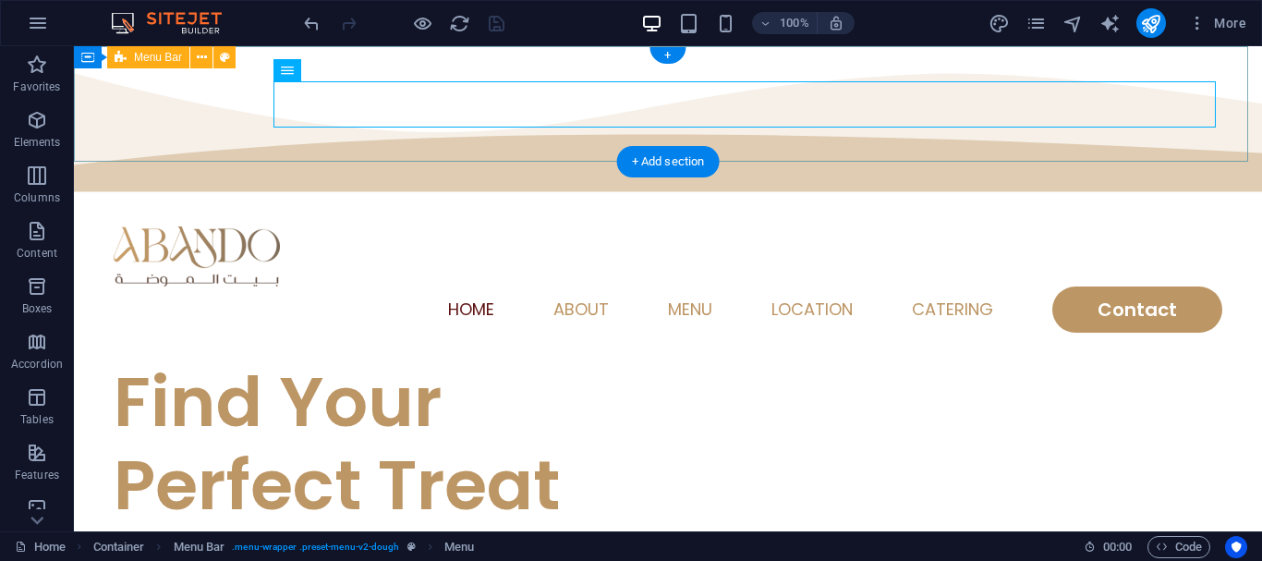
click at [479, 199] on div "Home About Menu Location Catering Contact" at bounding box center [668, 280] width 1188 height 162
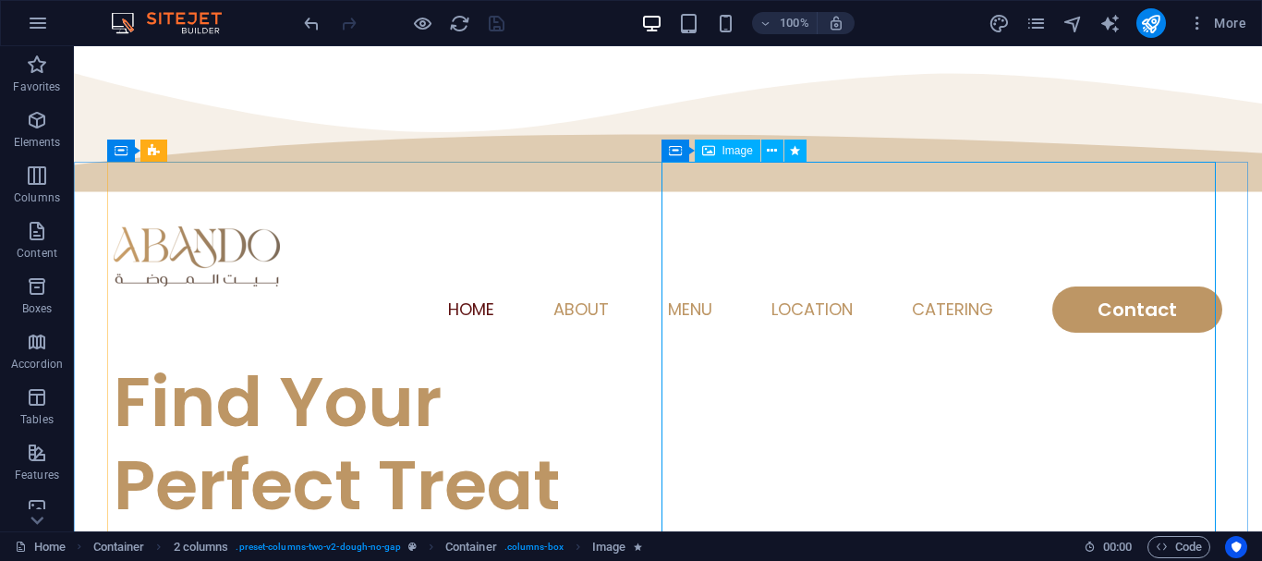
click at [738, 146] on span "Image" at bounding box center [737, 150] width 30 height 11
click at [766, 153] on button at bounding box center [772, 150] width 22 height 22
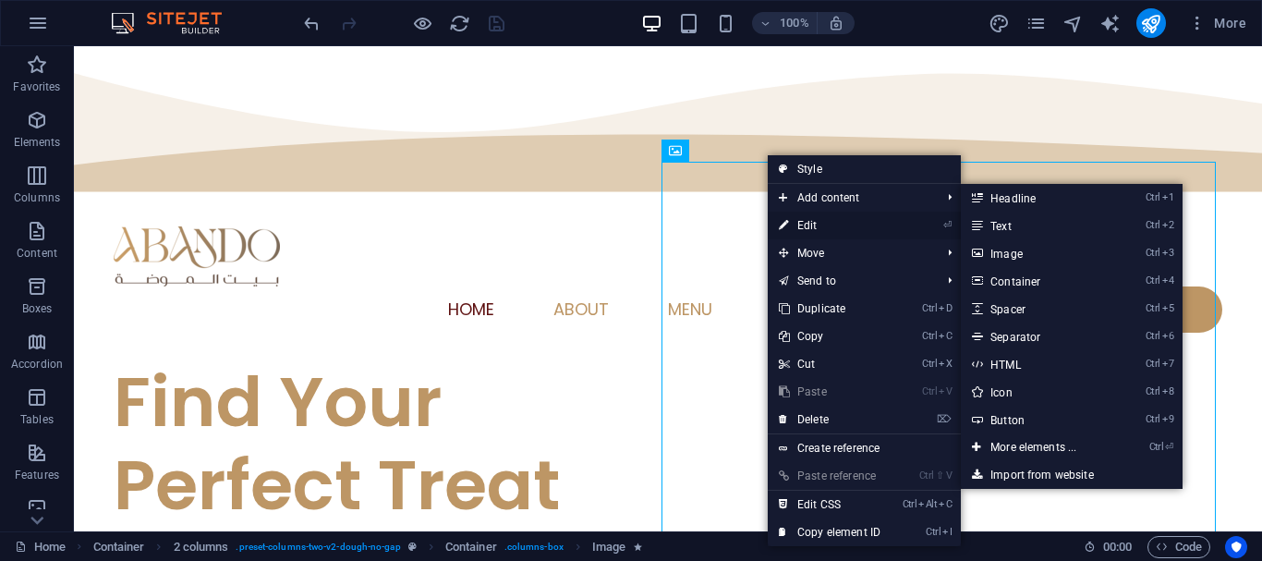
click at [840, 224] on link "⏎ Edit" at bounding box center [830, 226] width 124 height 28
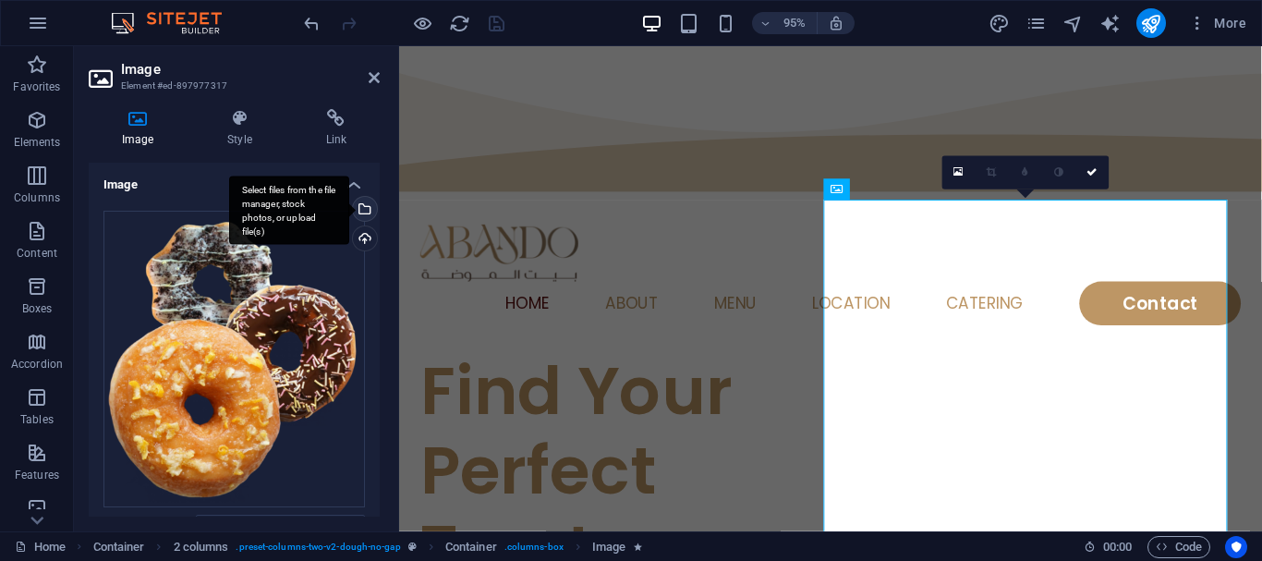
click at [359, 212] on div "Select files from the file manager, stock photos, or upload file(s)" at bounding box center [363, 211] width 28 height 28
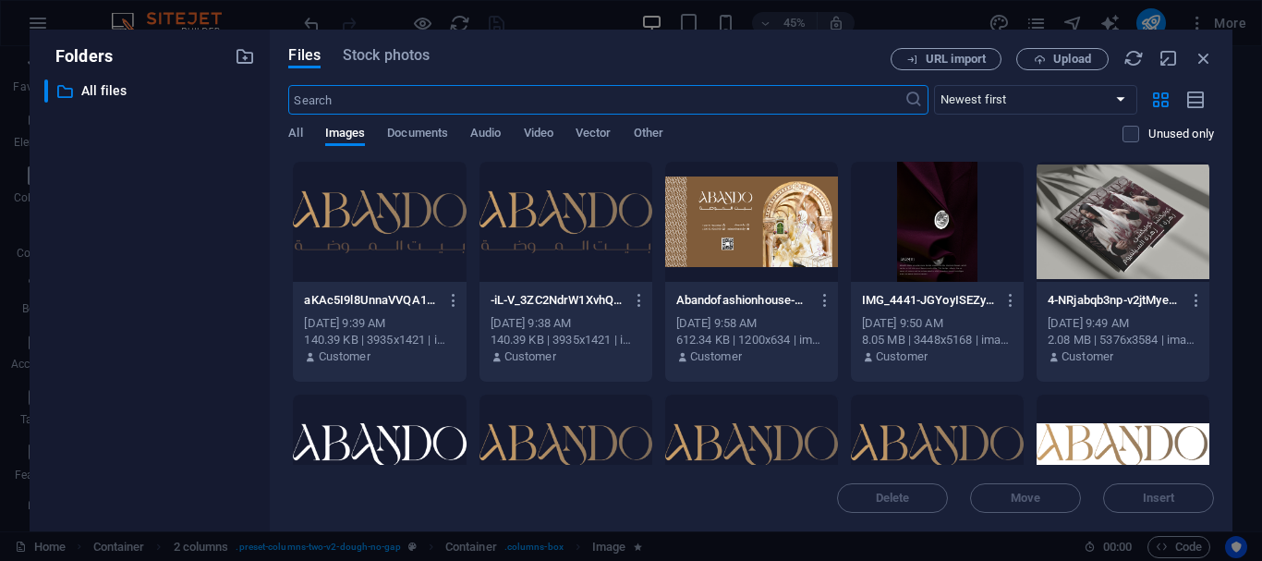
click at [1145, 129] on span at bounding box center [1143, 133] width 9 height 9
click at [1136, 131] on label at bounding box center [1130, 134] width 17 height 17
click at [0, 0] on input "checkbox" at bounding box center [0, 0] width 0 height 0
click at [1136, 131] on label at bounding box center [1130, 134] width 17 height 17
click at [0, 0] on input "checkbox" at bounding box center [0, 0] width 0 height 0
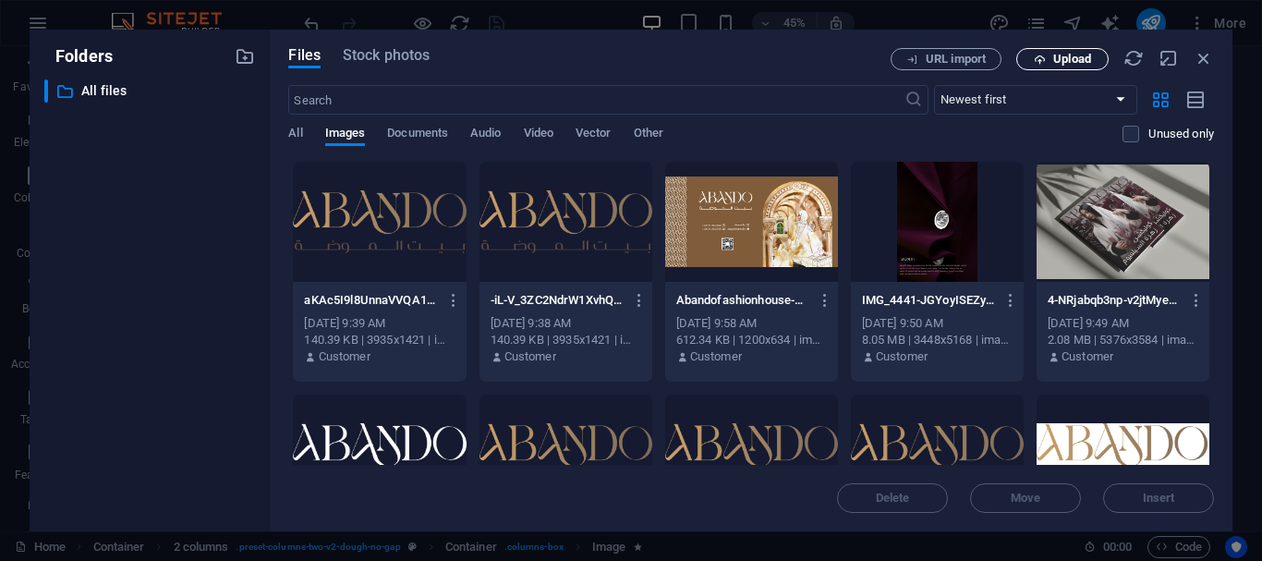
click at [1077, 57] on span "Upload" at bounding box center [1072, 59] width 38 height 11
click at [1116, 236] on div at bounding box center [1123, 222] width 173 height 120
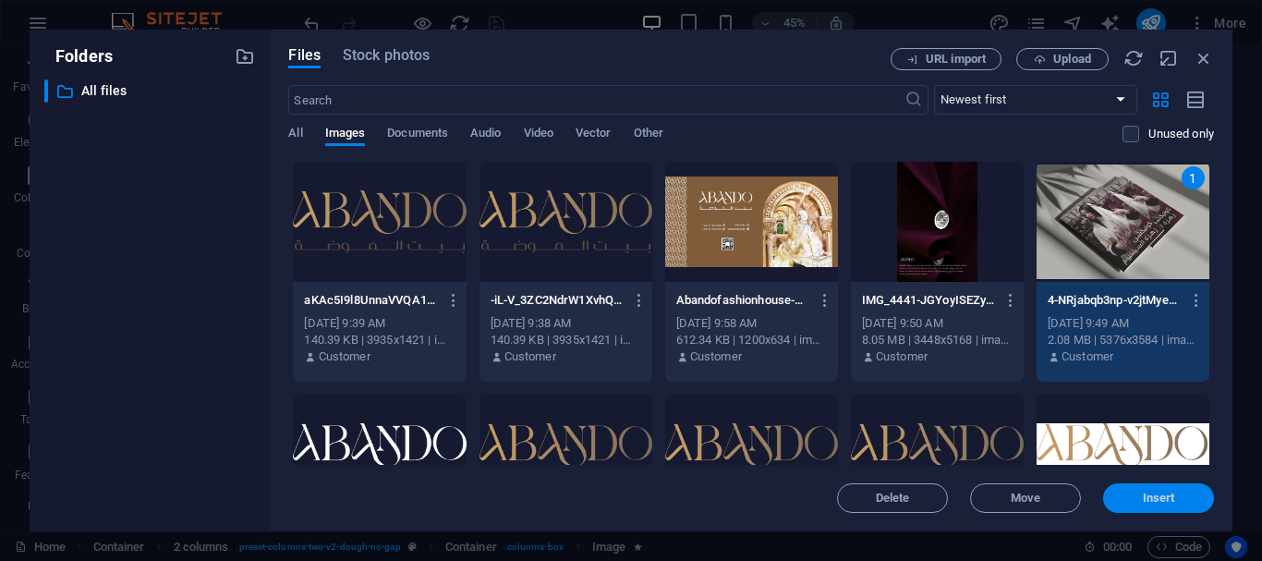
click at [1122, 505] on button "Insert" at bounding box center [1158, 498] width 111 height 30
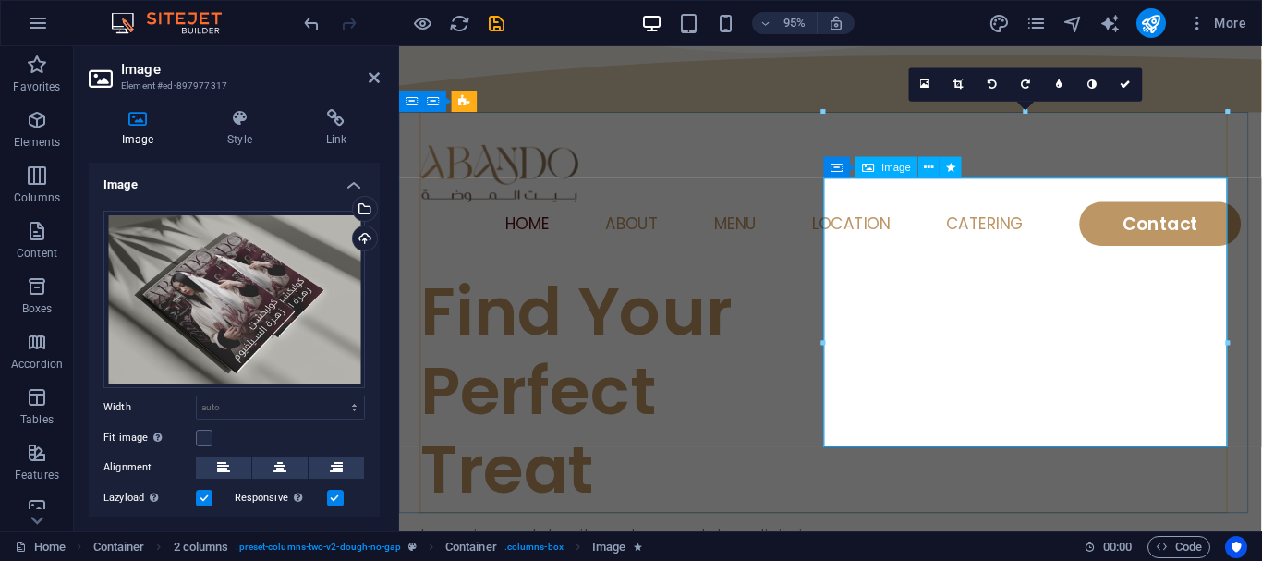
scroll to position [92, 0]
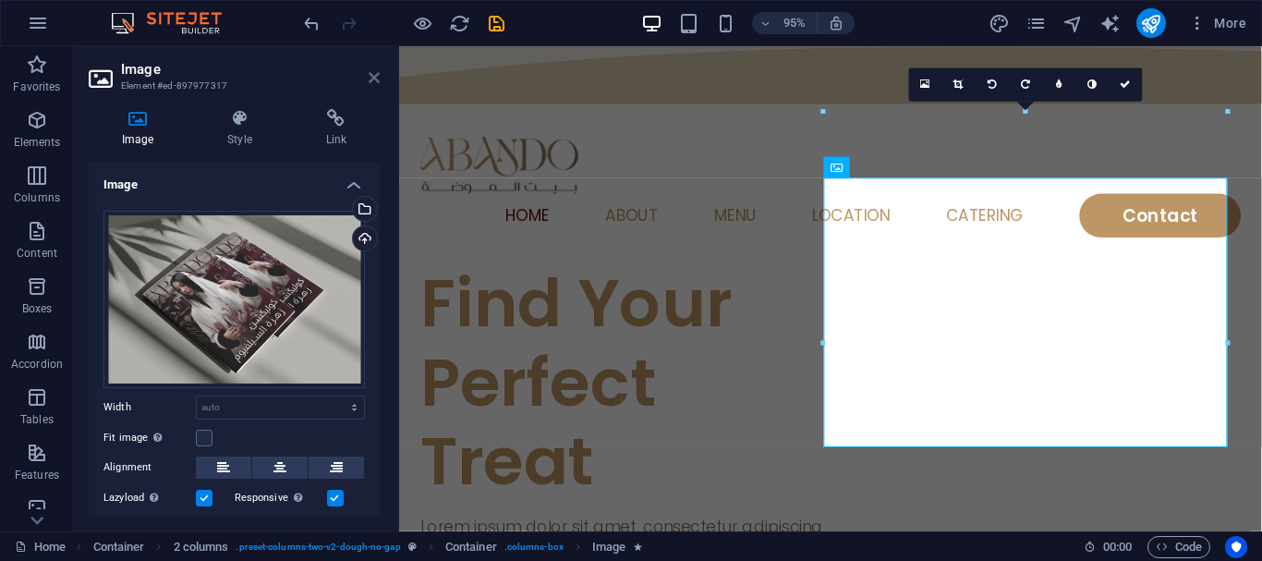
click at [370, 82] on icon at bounding box center [374, 77] width 11 height 15
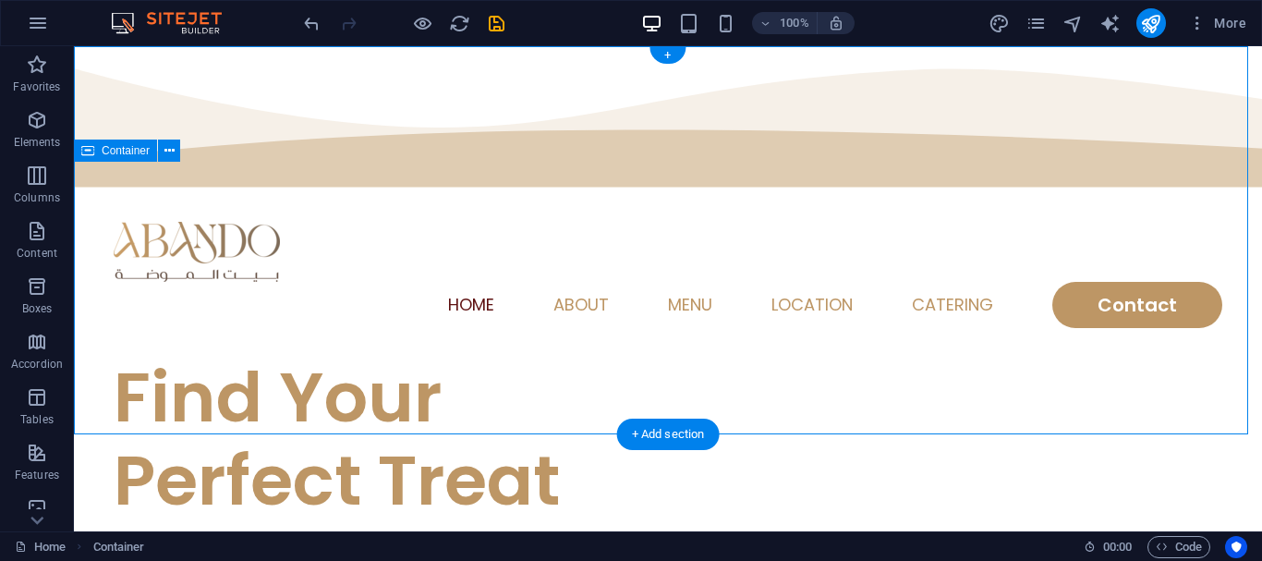
scroll to position [0, 0]
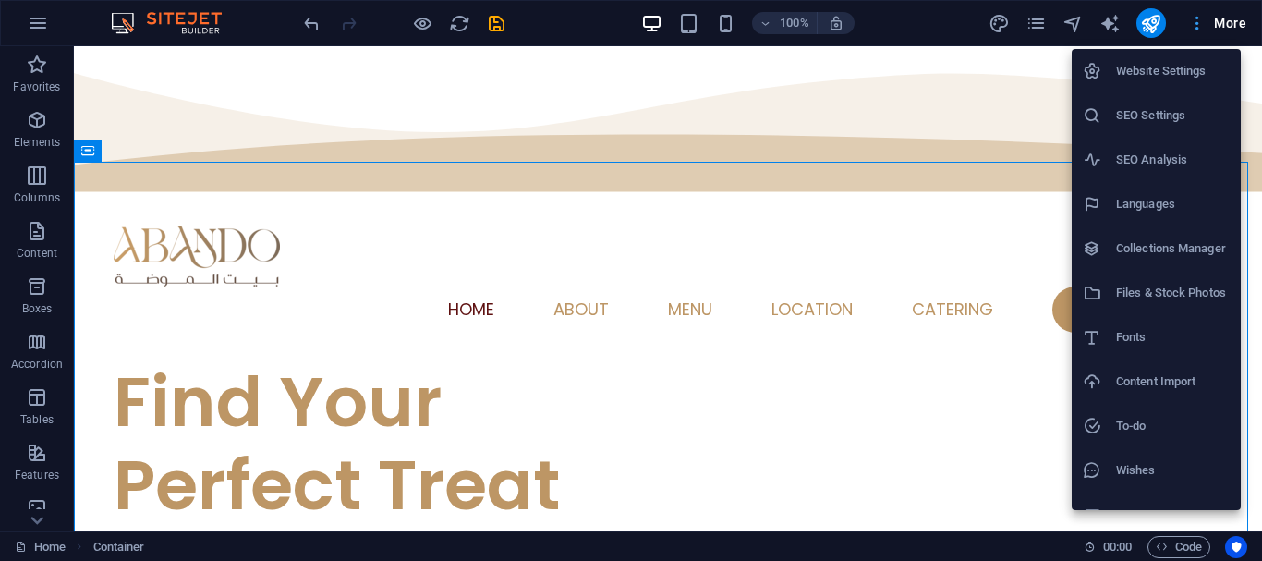
click at [1200, 25] on div at bounding box center [631, 280] width 1262 height 561
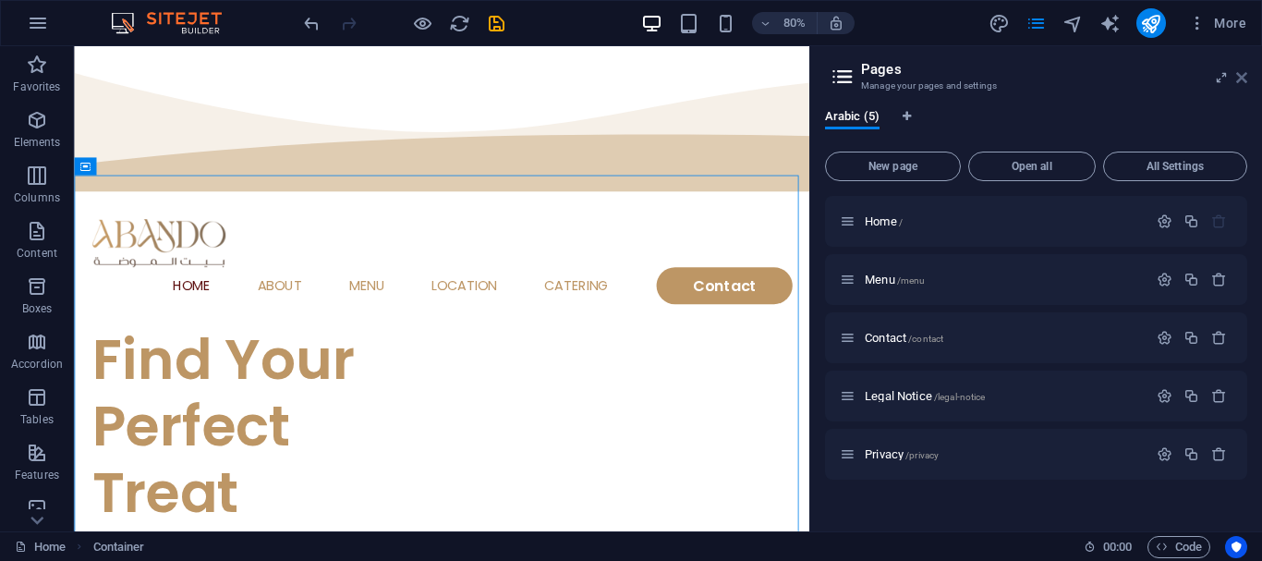
click at [1241, 79] on icon at bounding box center [1241, 77] width 11 height 15
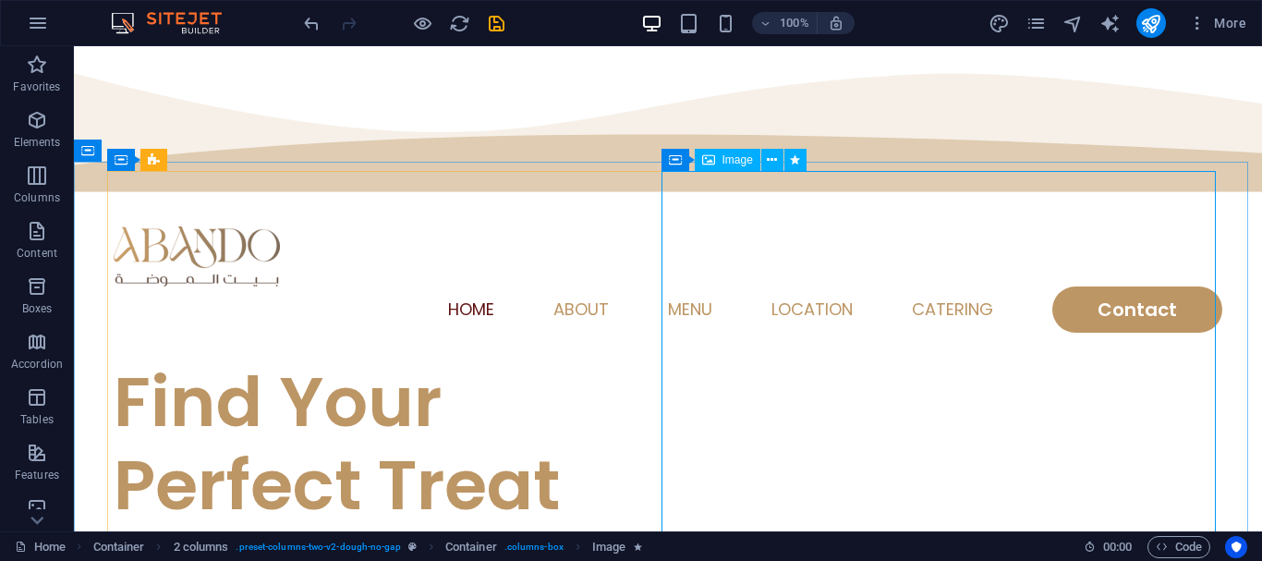
click at [735, 158] on span "Image" at bounding box center [737, 159] width 30 height 11
click at [766, 159] on button at bounding box center [772, 160] width 22 height 22
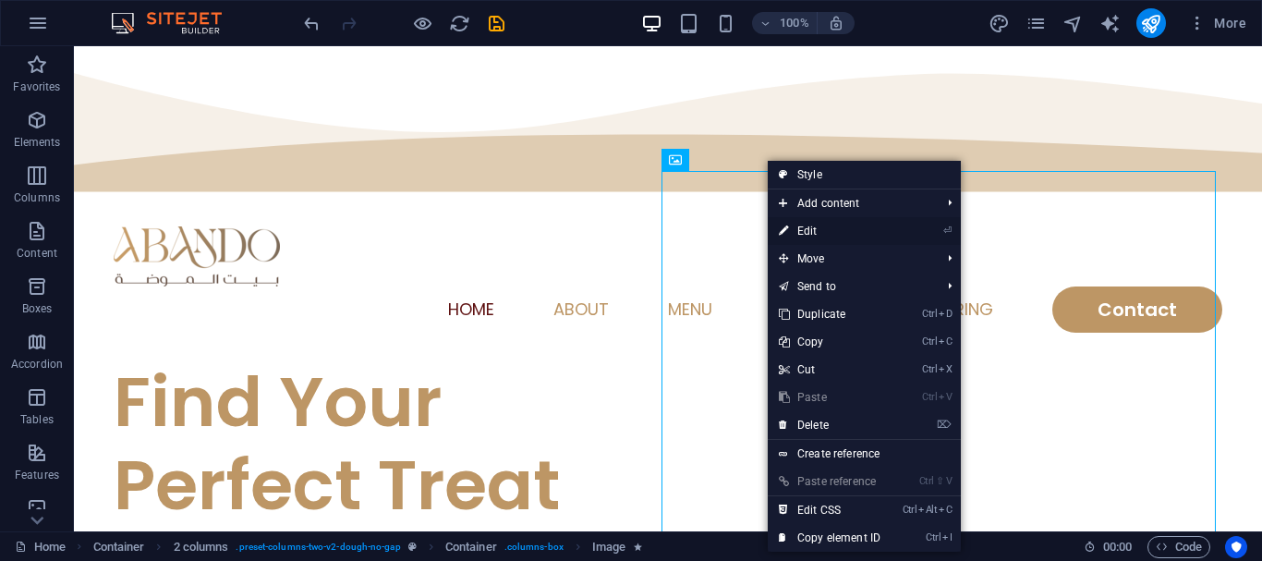
click at [802, 220] on link "⏎ Edit" at bounding box center [830, 231] width 124 height 28
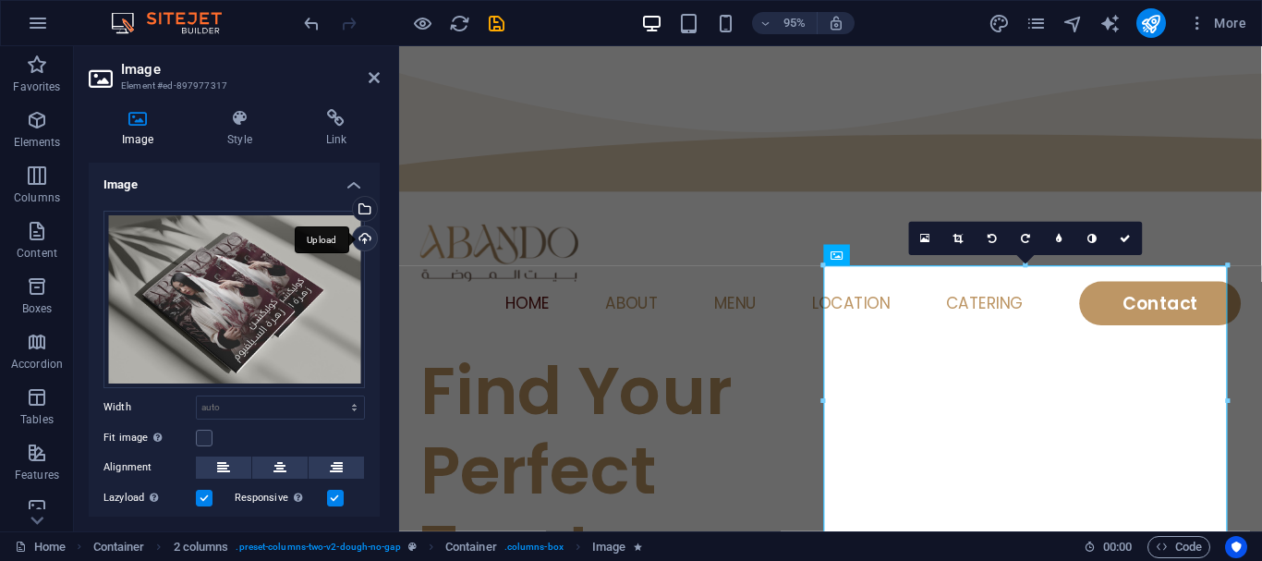
click at [356, 250] on div "Upload" at bounding box center [363, 240] width 28 height 28
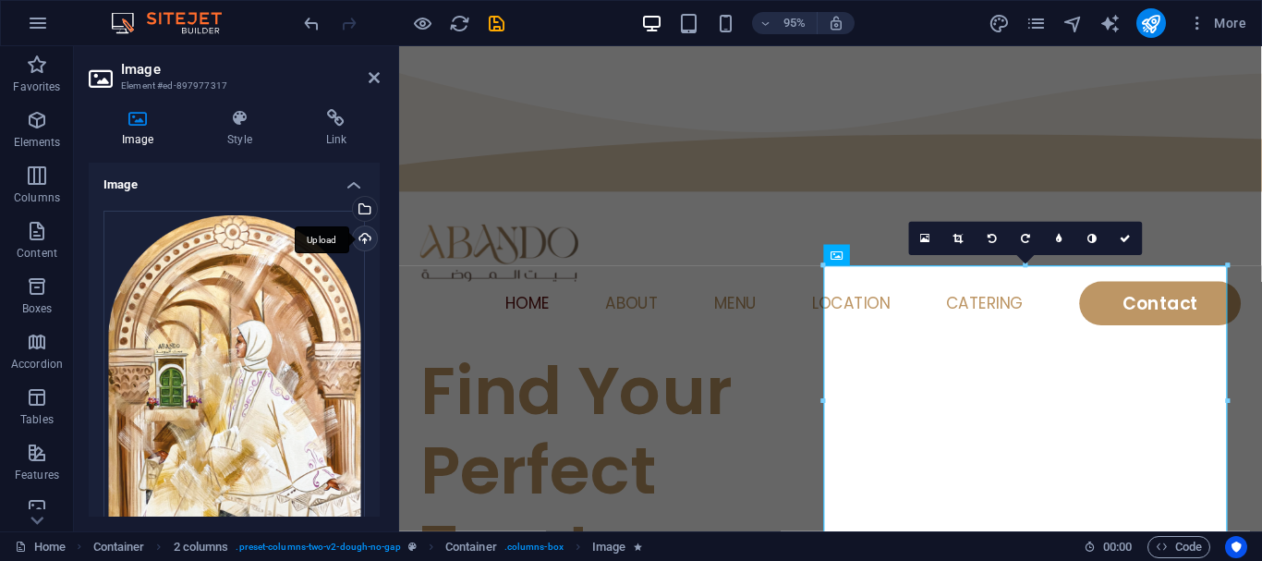
scroll to position [92, 0]
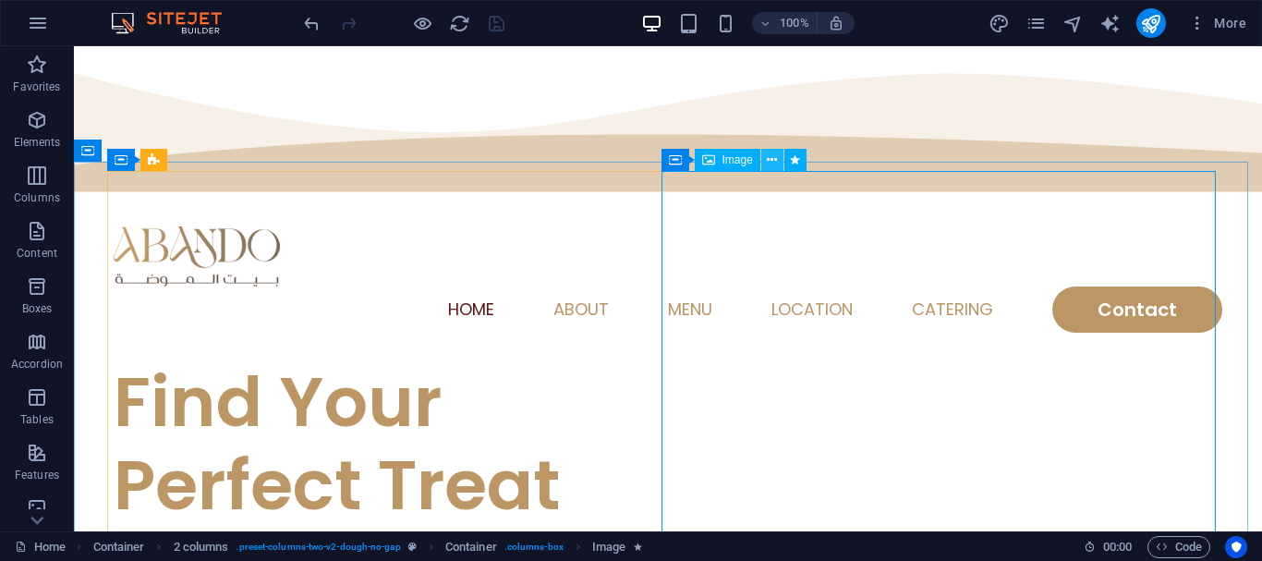
click at [780, 166] on button at bounding box center [772, 160] width 22 height 22
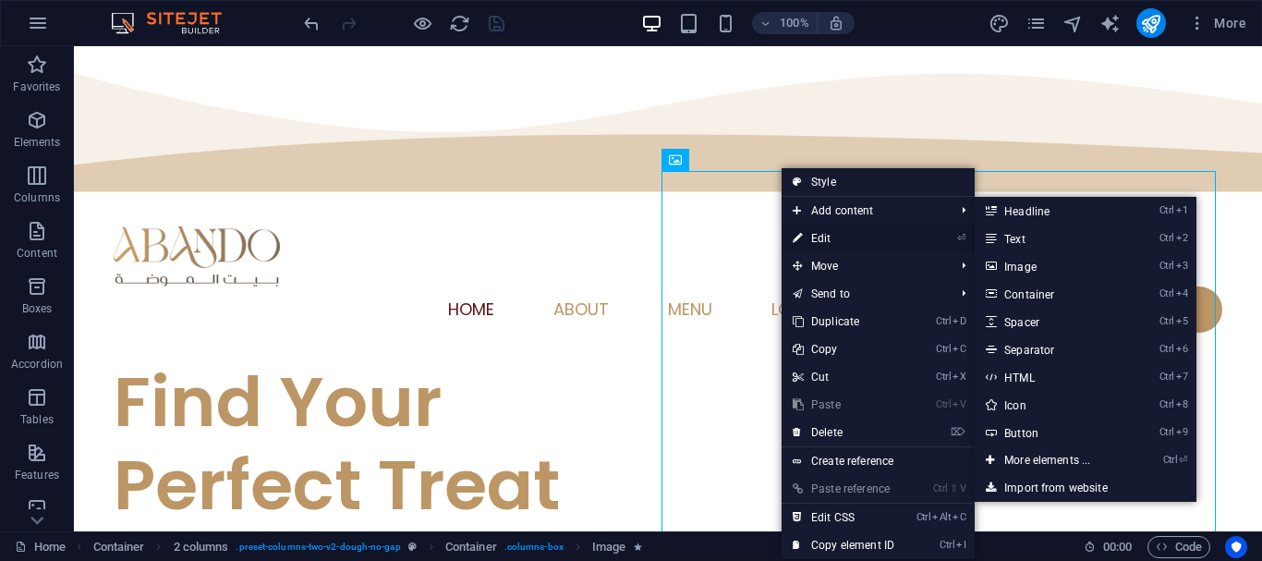
click at [822, 237] on link "⏎ Edit" at bounding box center [844, 238] width 124 height 28
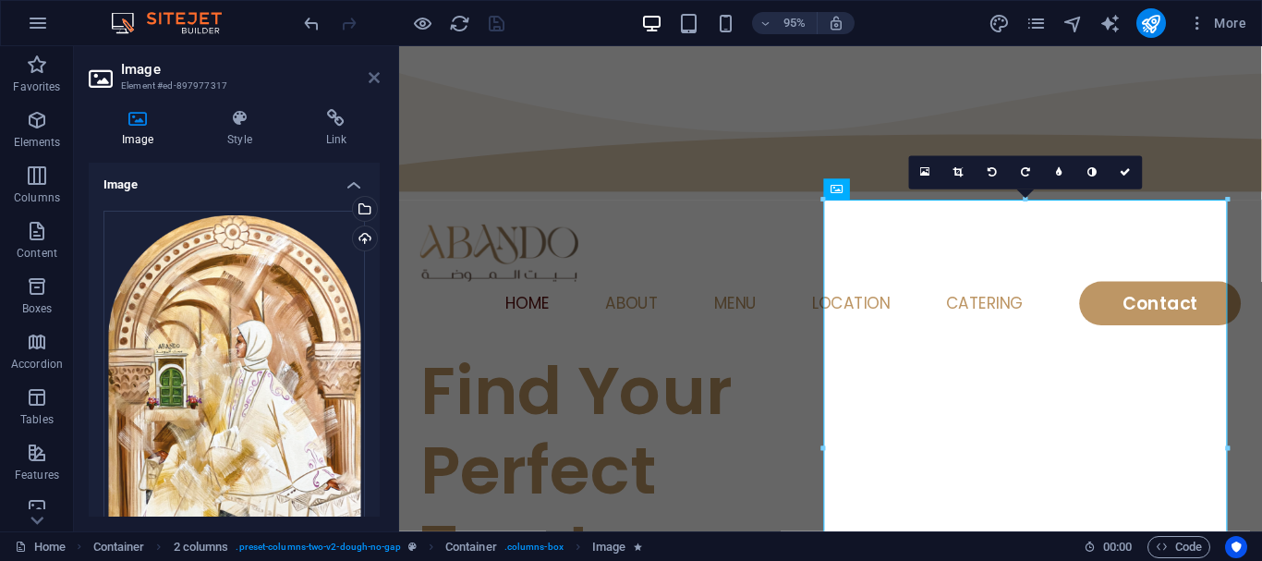
click at [375, 73] on icon at bounding box center [374, 77] width 11 height 15
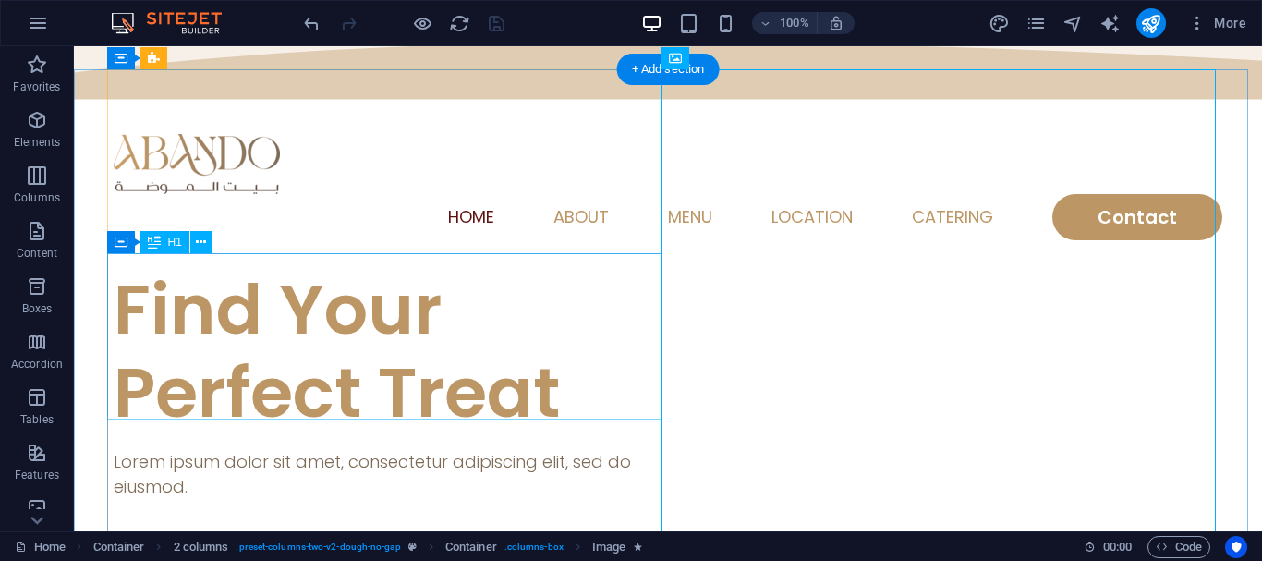
click at [319, 317] on div "Find Your Perfect Treat" at bounding box center [391, 351] width 554 height 166
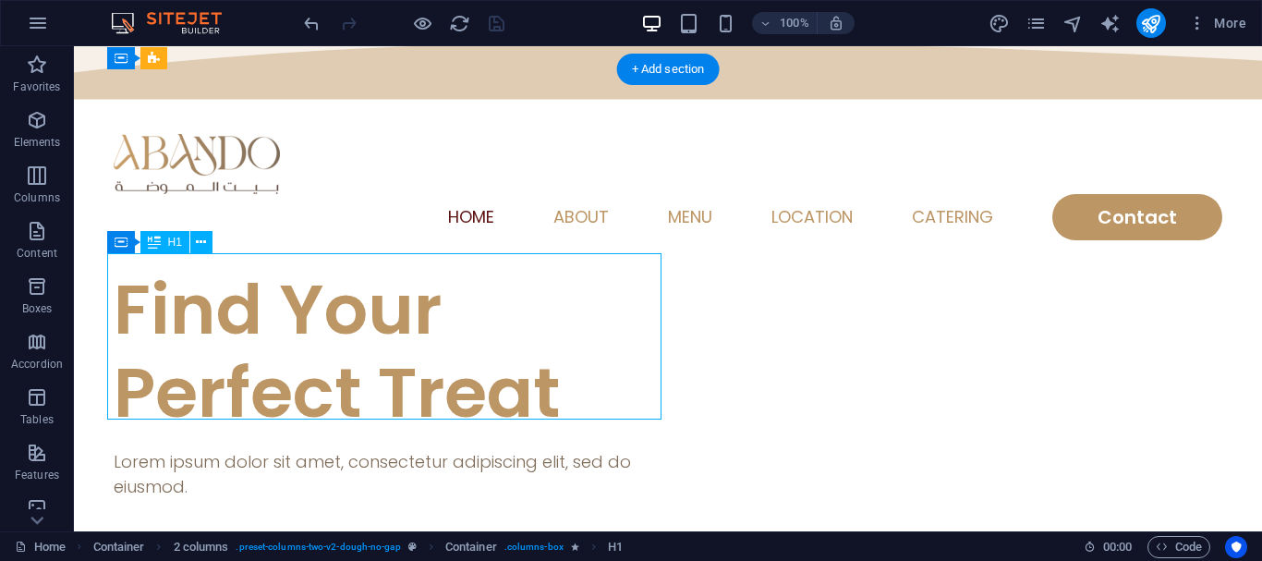
click at [319, 317] on div "Find Your Perfect Treat" at bounding box center [391, 351] width 554 height 166
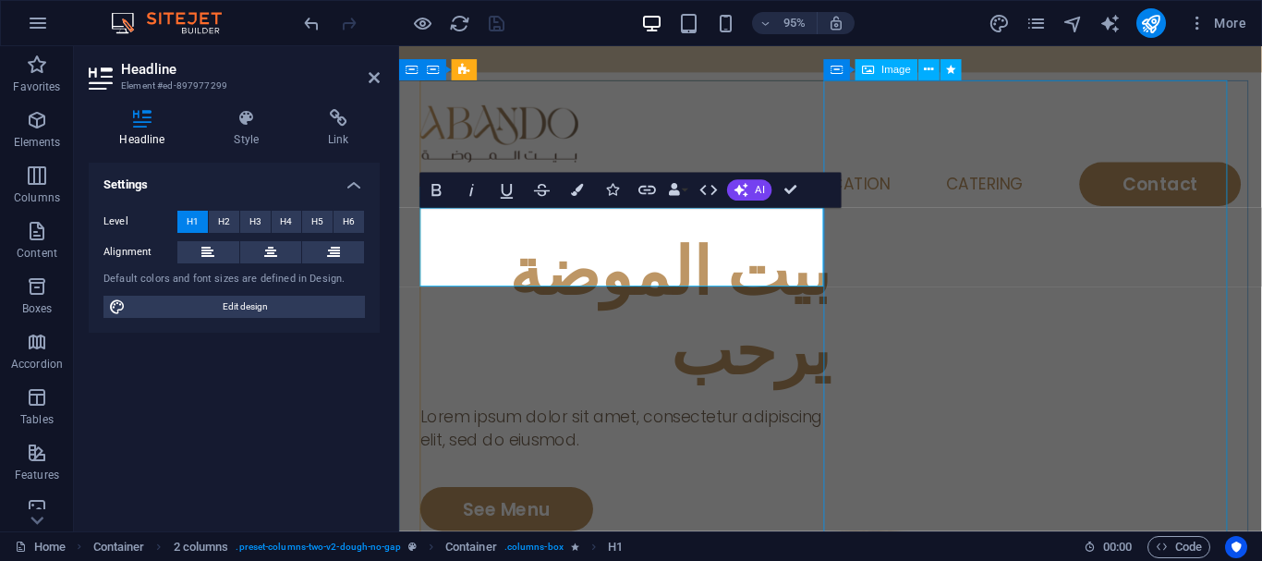
scroll to position [84, 0]
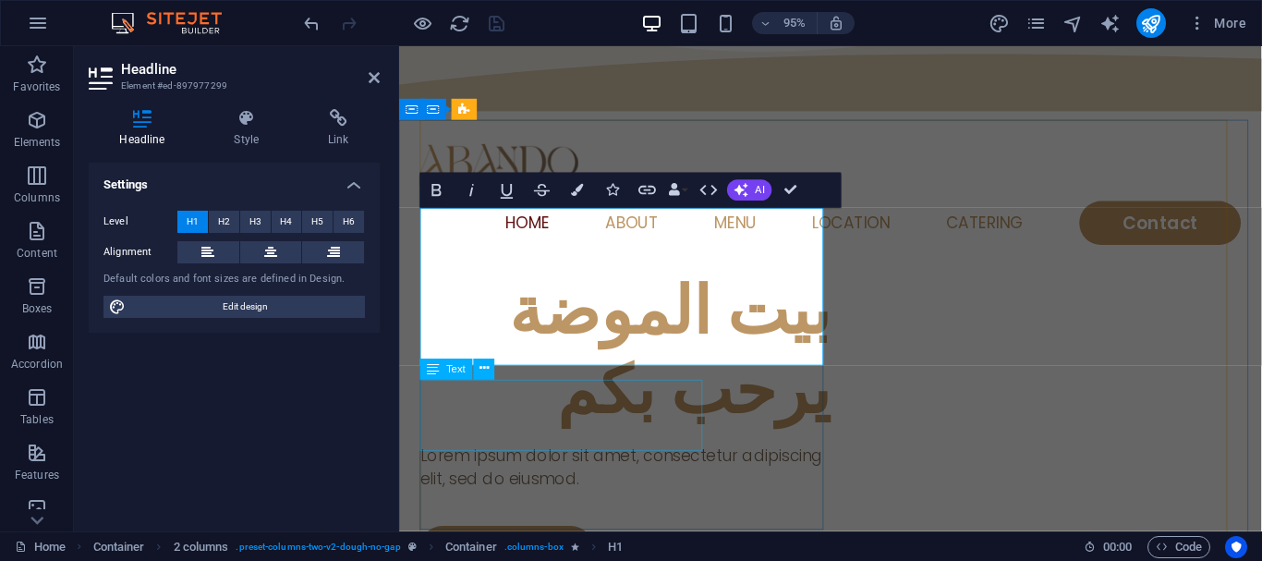
click at [671, 465] on div "Lorem ipsum dolor sit amet, consectetur adipiscing elit, sed do eiusmod." at bounding box center [637, 490] width 432 height 50
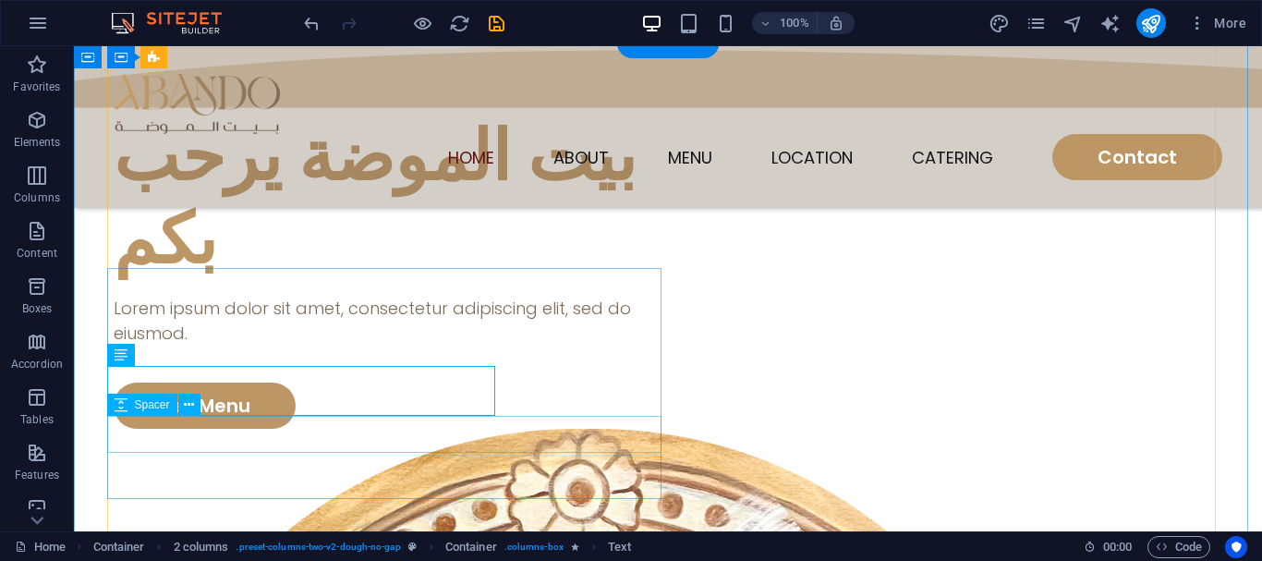
scroll to position [176, 0]
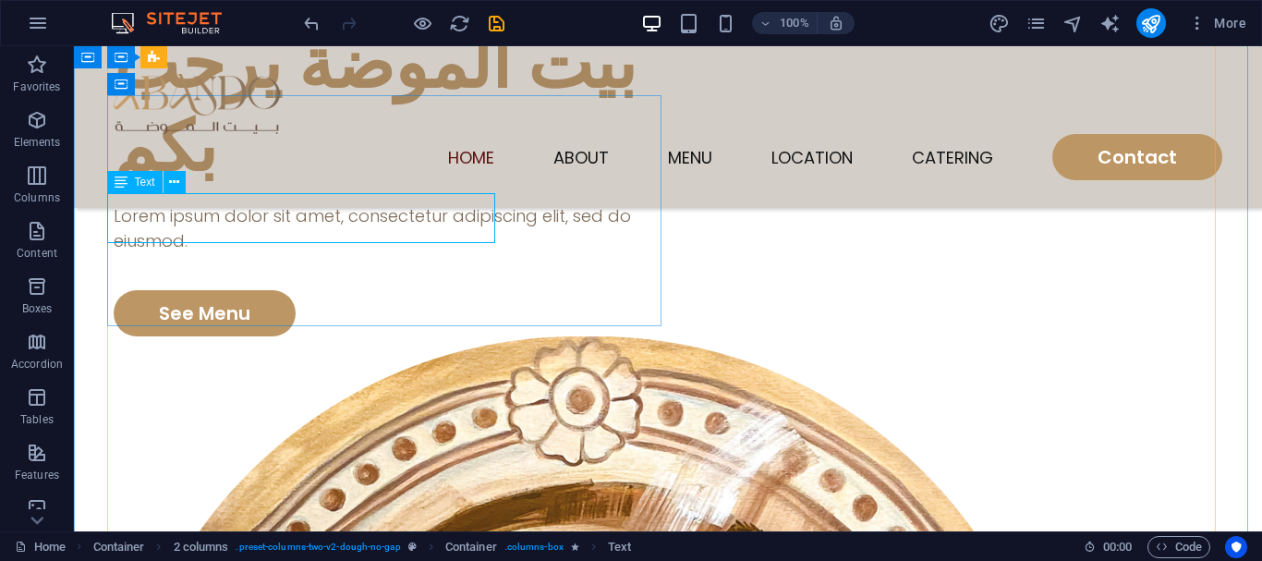
click at [324, 229] on div "Lorem ipsum dolor sit amet, consectetur adipiscing elit, sed do eiusmod." at bounding box center [391, 228] width 554 height 50
click at [324, 229] on div "Menu Container Menu Bar Container 2 columns Container Container H1 Container Co…" at bounding box center [668, 288] width 1188 height 485
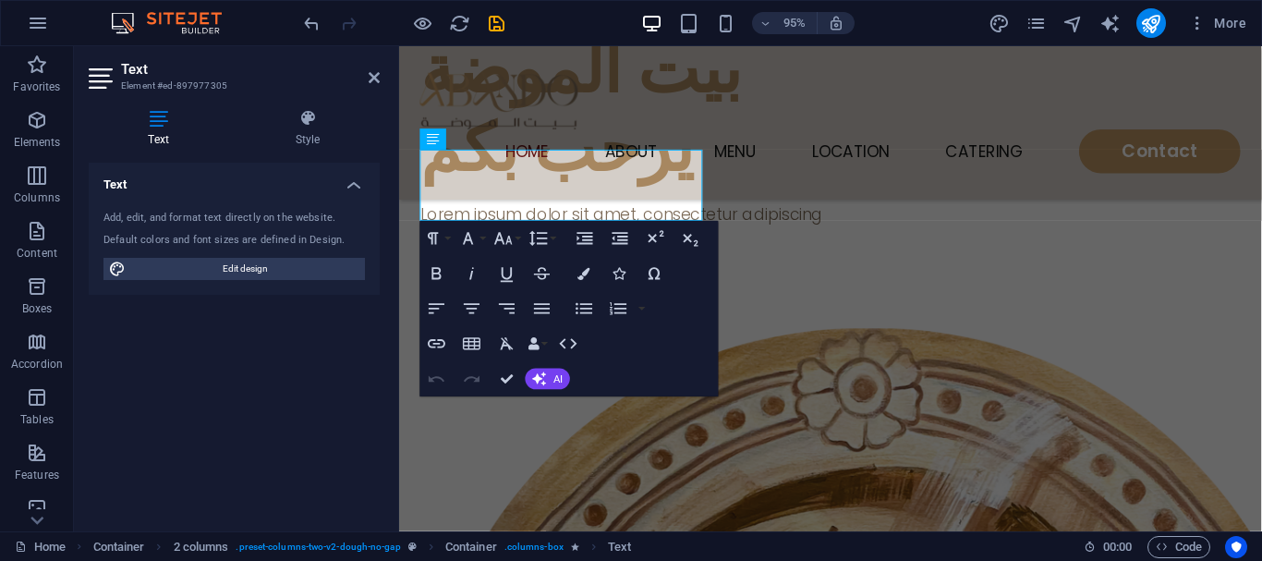
scroll to position [164, 0]
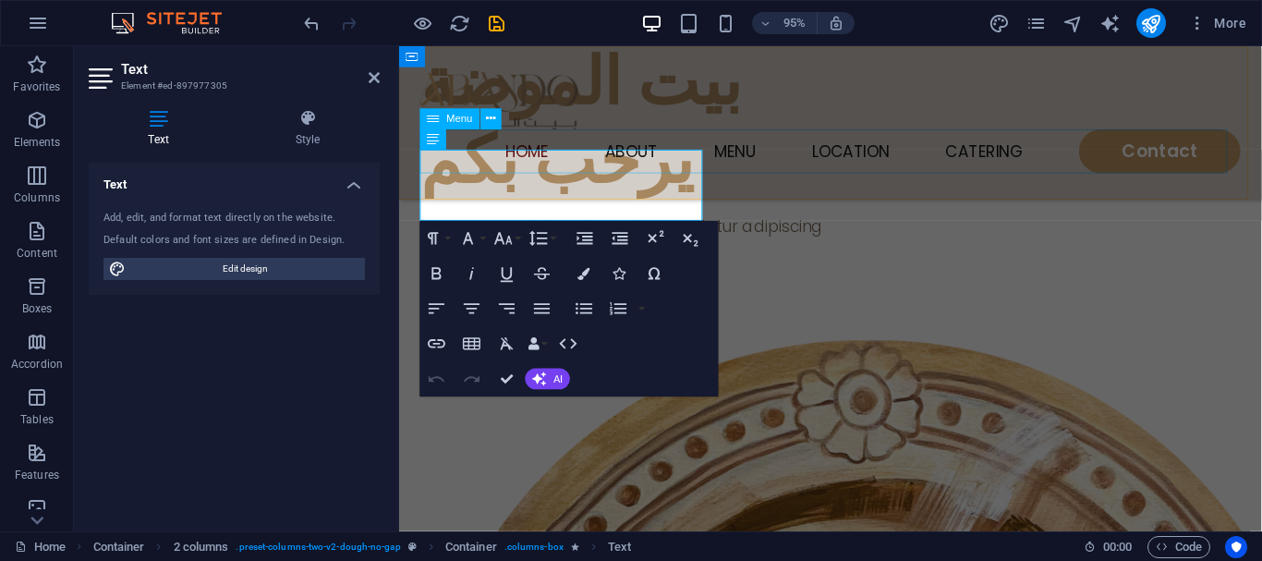
click at [483, 179] on nav "Home About Menu Location Catering Contact" at bounding box center [853, 157] width 864 height 46
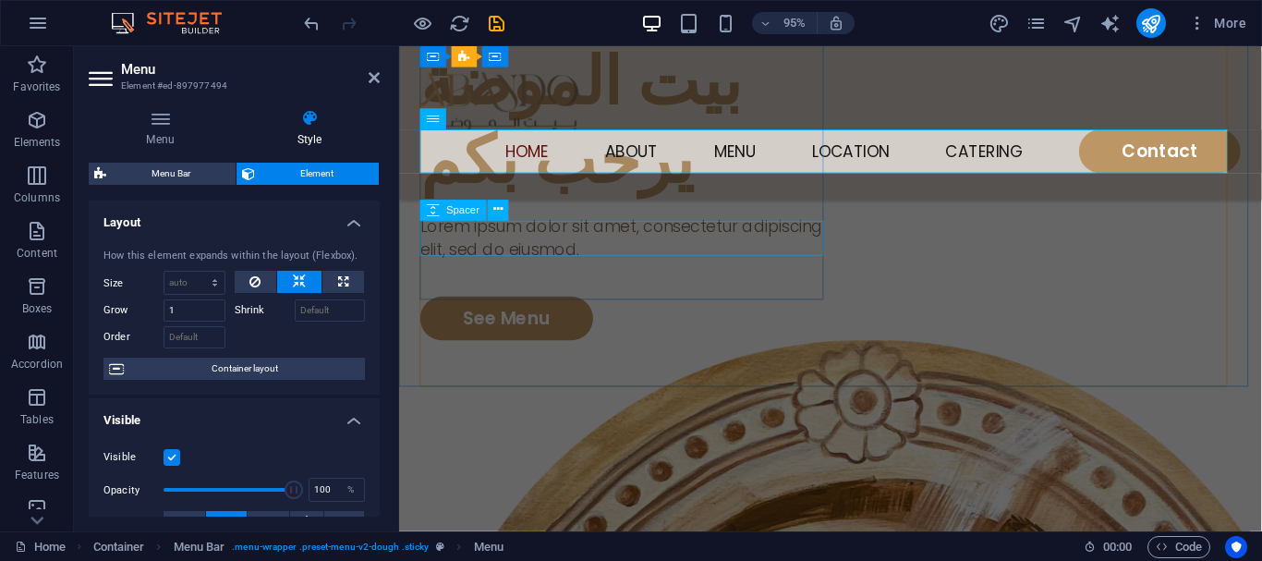
click at [753, 273] on div at bounding box center [637, 291] width 432 height 37
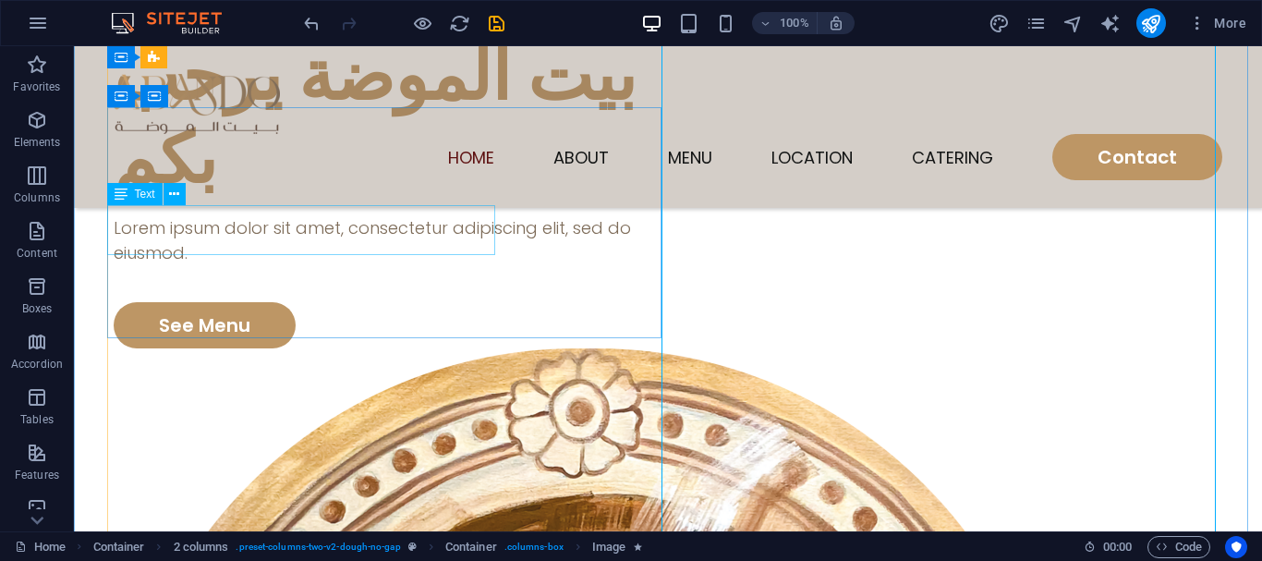
click at [327, 232] on div "Lorem ipsum dolor sit amet, consectetur adipiscing elit, sed do eiusmod." at bounding box center [391, 240] width 554 height 50
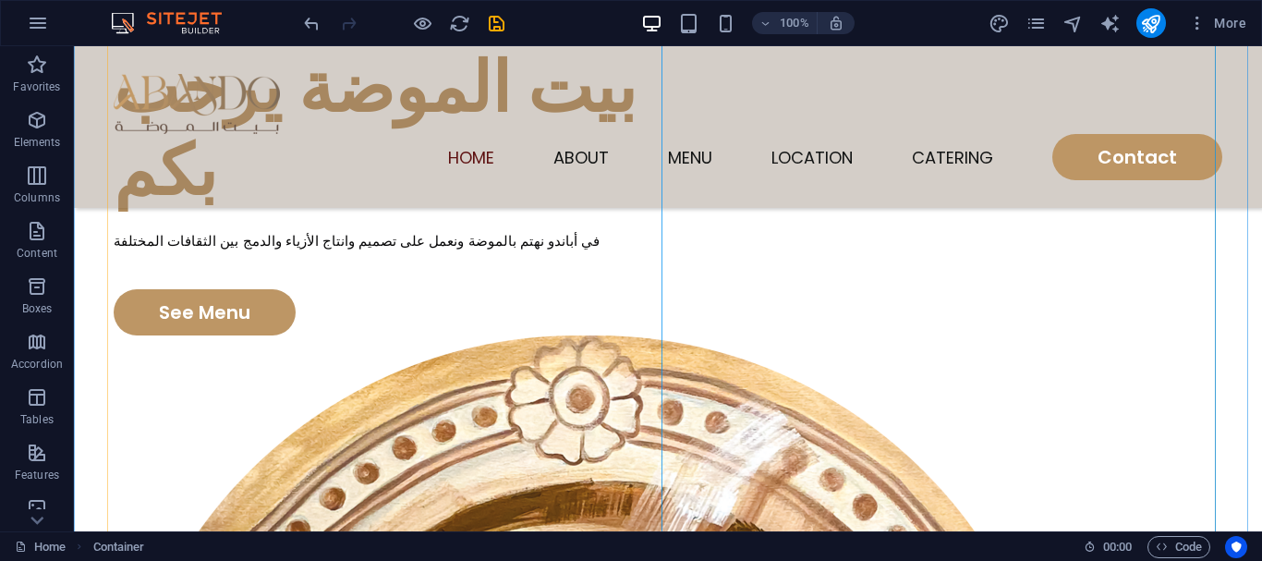
scroll to position [185, 0]
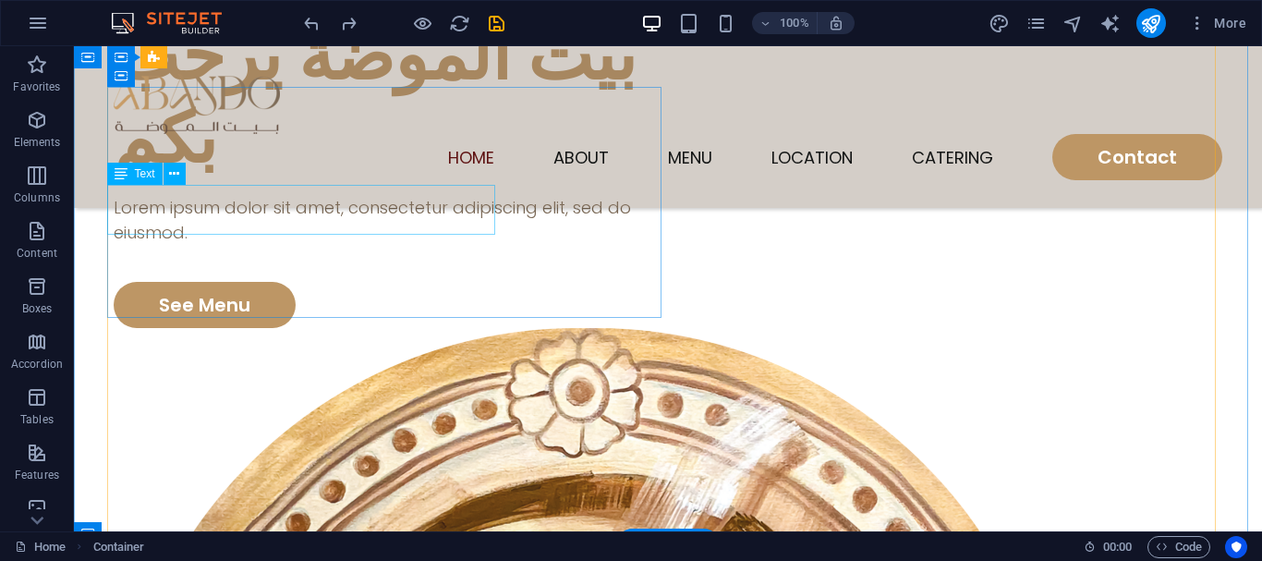
click at [337, 220] on div "Lorem ipsum dolor sit amet, consectetur adipiscing elit, sed do eiusmod." at bounding box center [391, 220] width 554 height 50
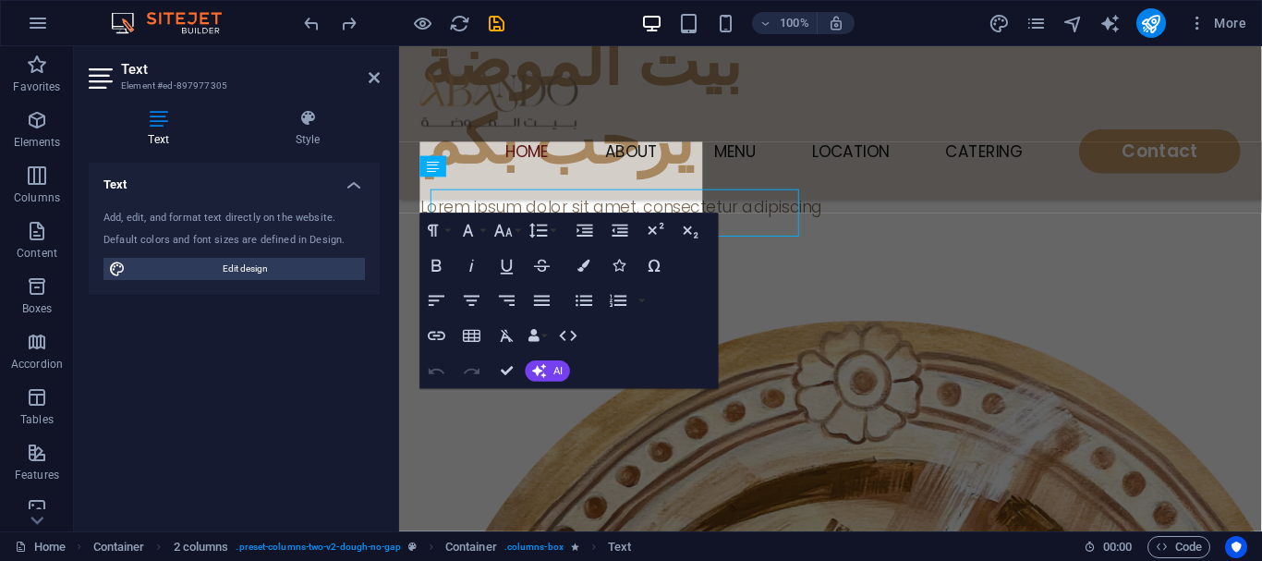
scroll to position [173, 0]
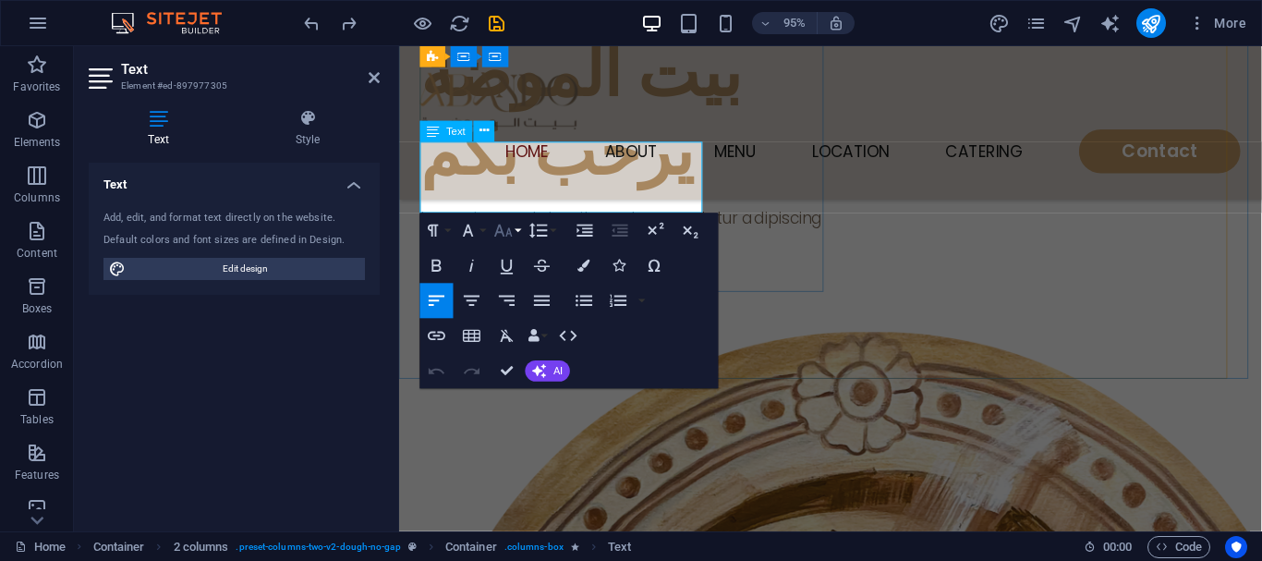
click at [518, 212] on button "Font Size" at bounding box center [507, 229] width 33 height 35
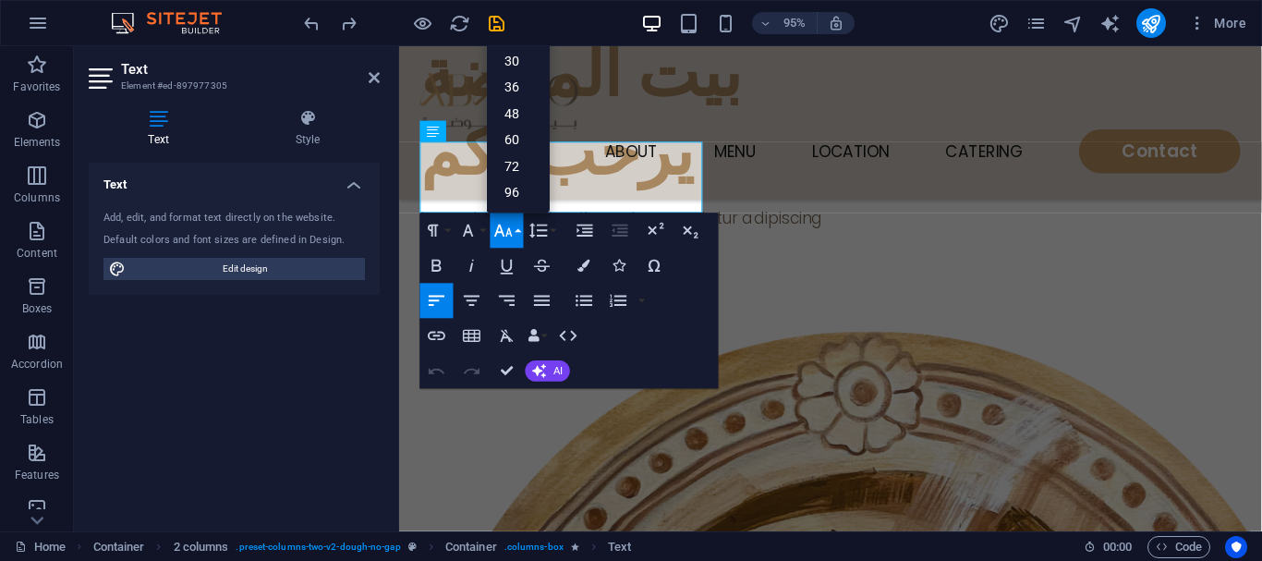
scroll to position [149, 0]
click at [605, 201] on div "Home About Menu Location Catering Contact" at bounding box center [853, 127] width 908 height 162
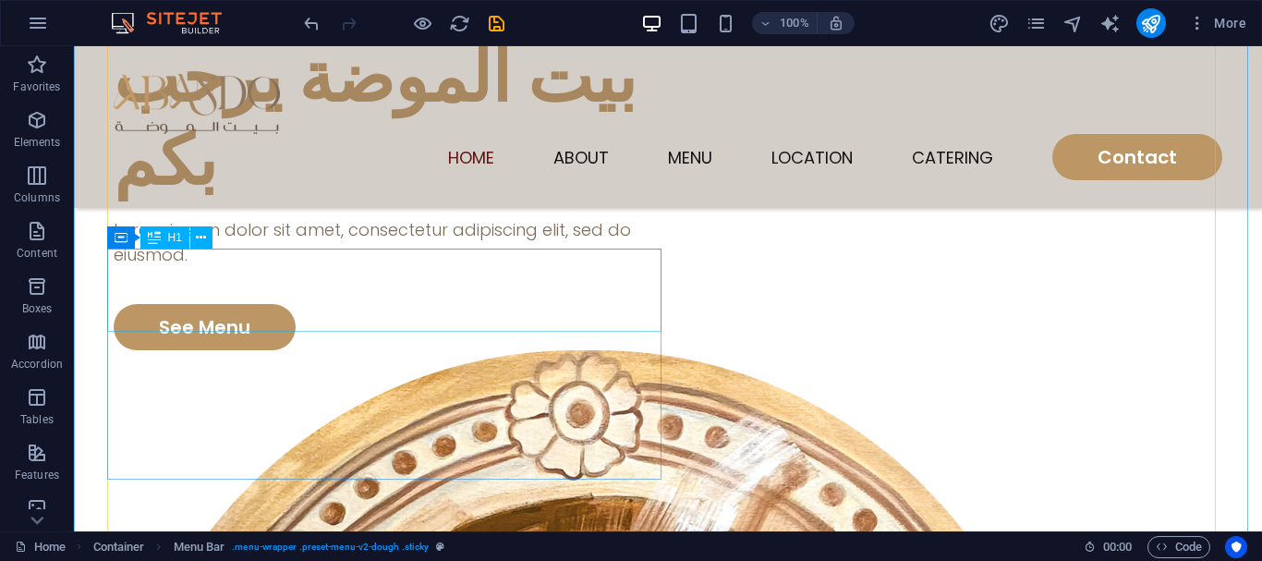
scroll to position [173, 0]
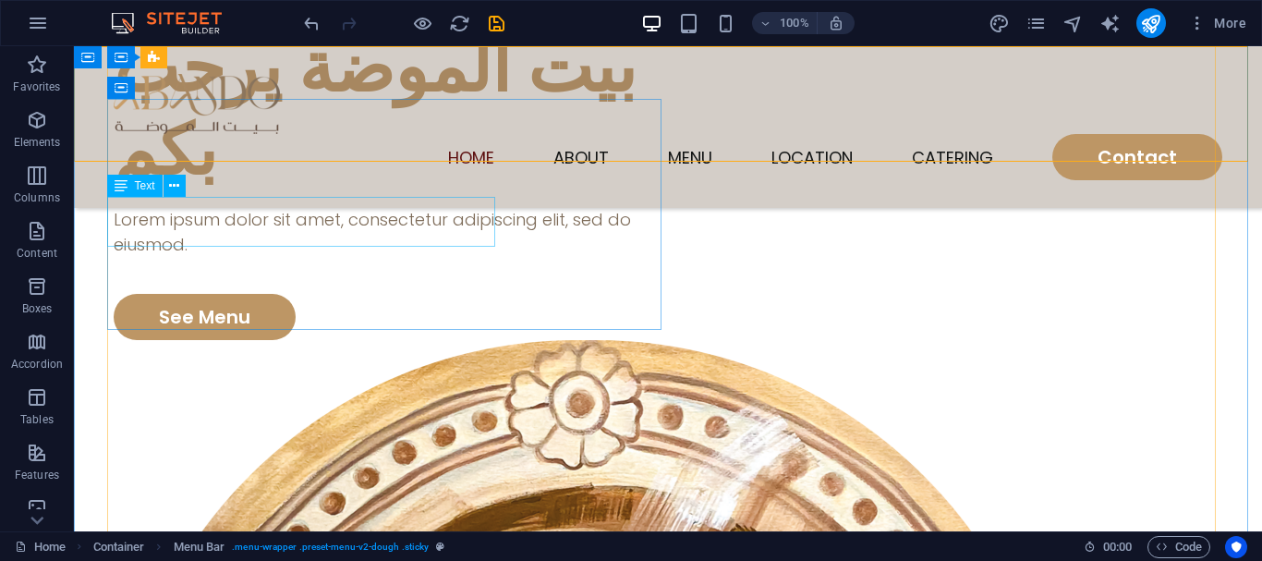
click at [227, 221] on div "Lorem ipsum dolor sit amet, consectetur adipiscing elit, sed do eiusmod." at bounding box center [391, 232] width 554 height 50
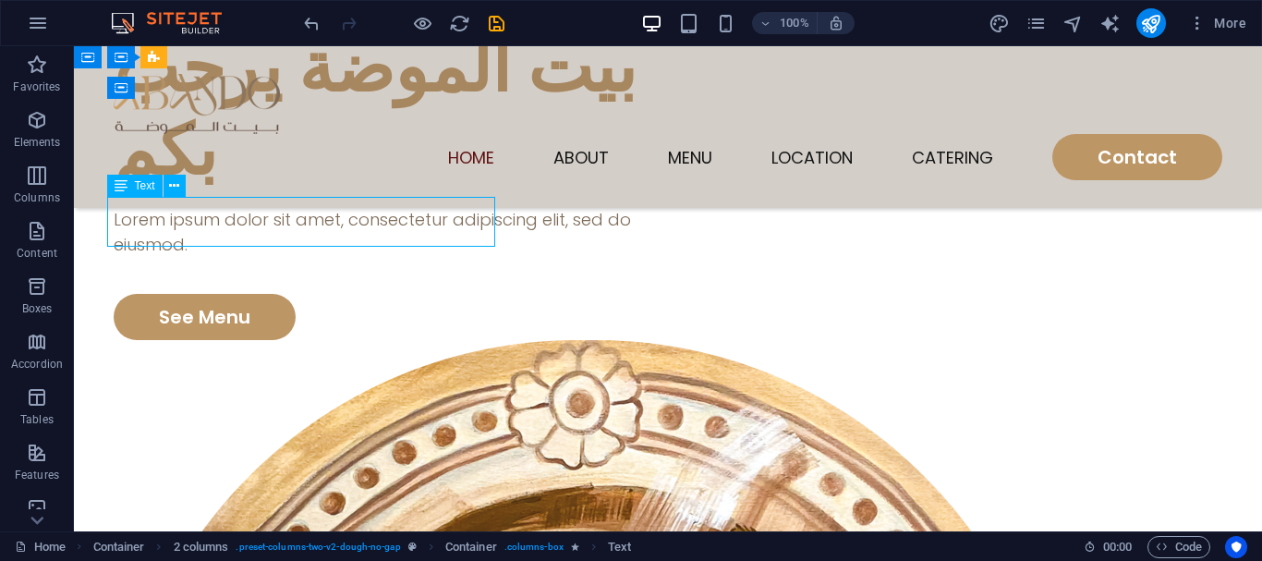
click at [227, 221] on div "Lorem ipsum dolor sit amet, consectetur adipiscing elit, sed do eiusmod." at bounding box center [391, 232] width 554 height 50
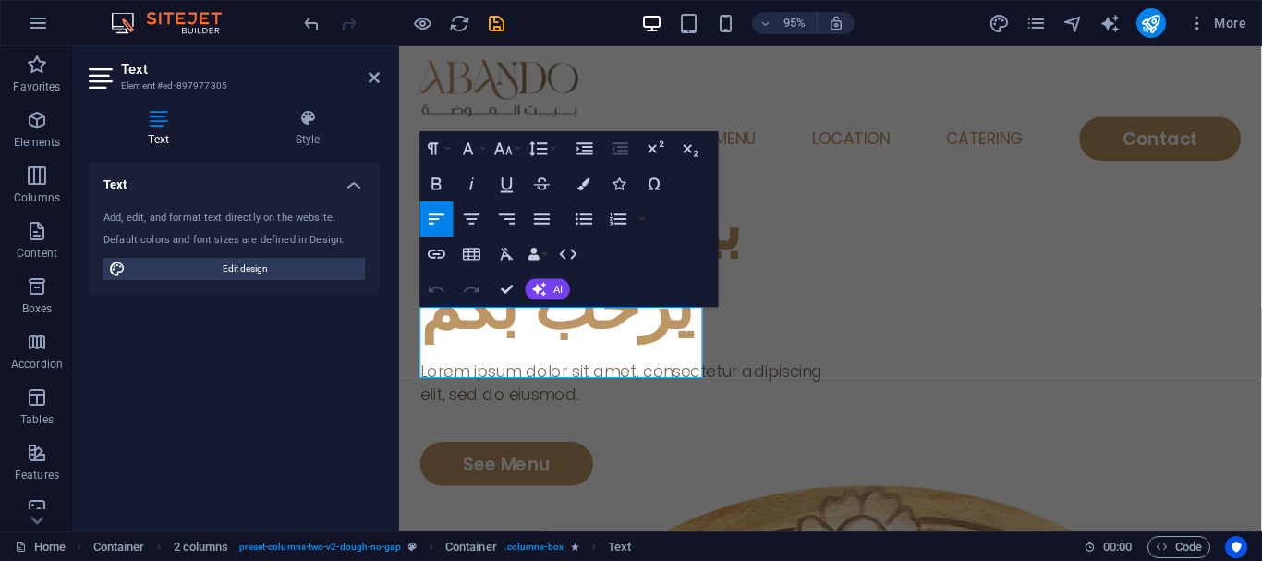
scroll to position [161, 0]
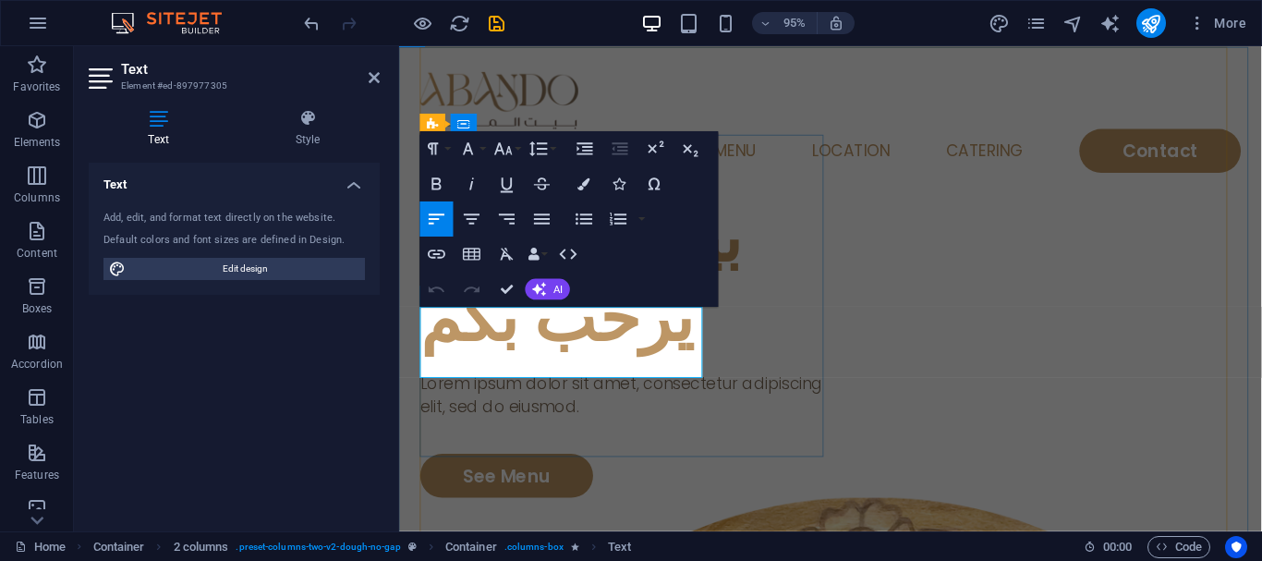
click at [566, 388] on p "Lorem ipsum dolor sit amet, consectetur adipiscing elit, sed do eiusmod." at bounding box center [637, 413] width 432 height 50
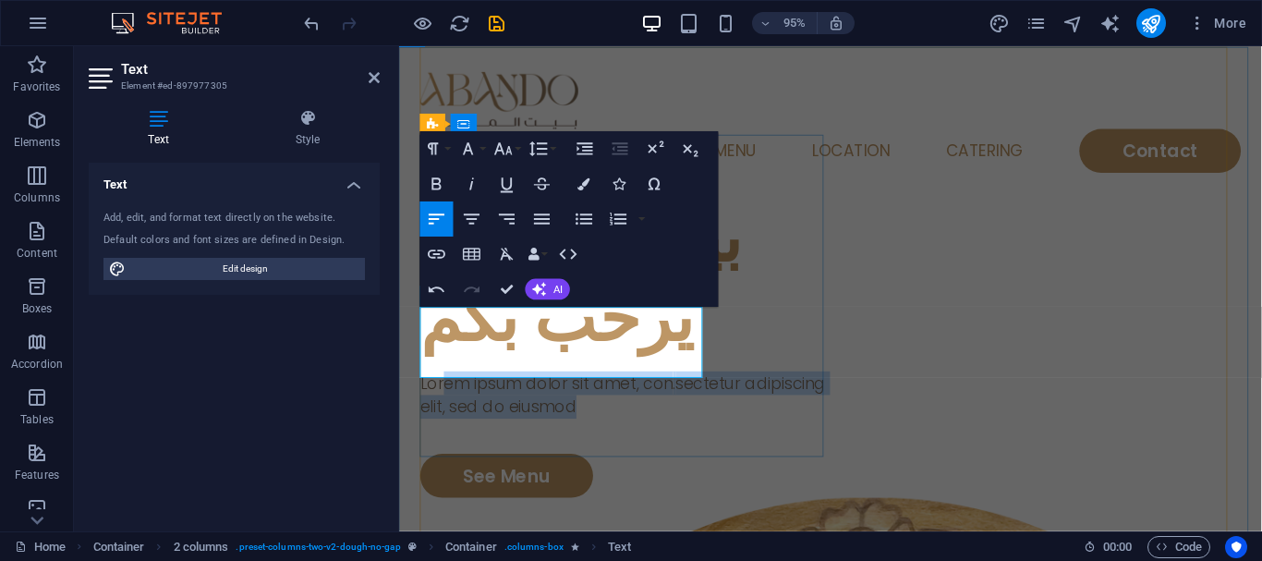
drag, startPoint x: 496, startPoint y: 383, endPoint x: 448, endPoint y: 337, distance: 66.6
click at [448, 388] on p "Lorem ipsum dolor sit amet, con . sectetur adipiscing elit, sed do eiusmod" at bounding box center [637, 413] width 432 height 50
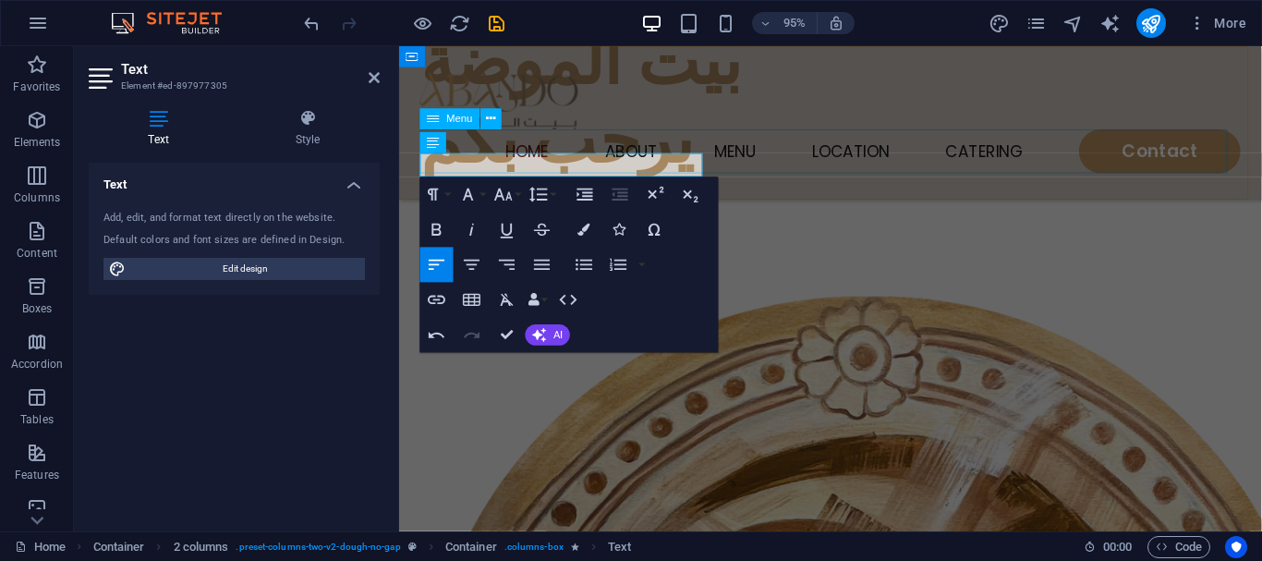
scroll to position [173, 0]
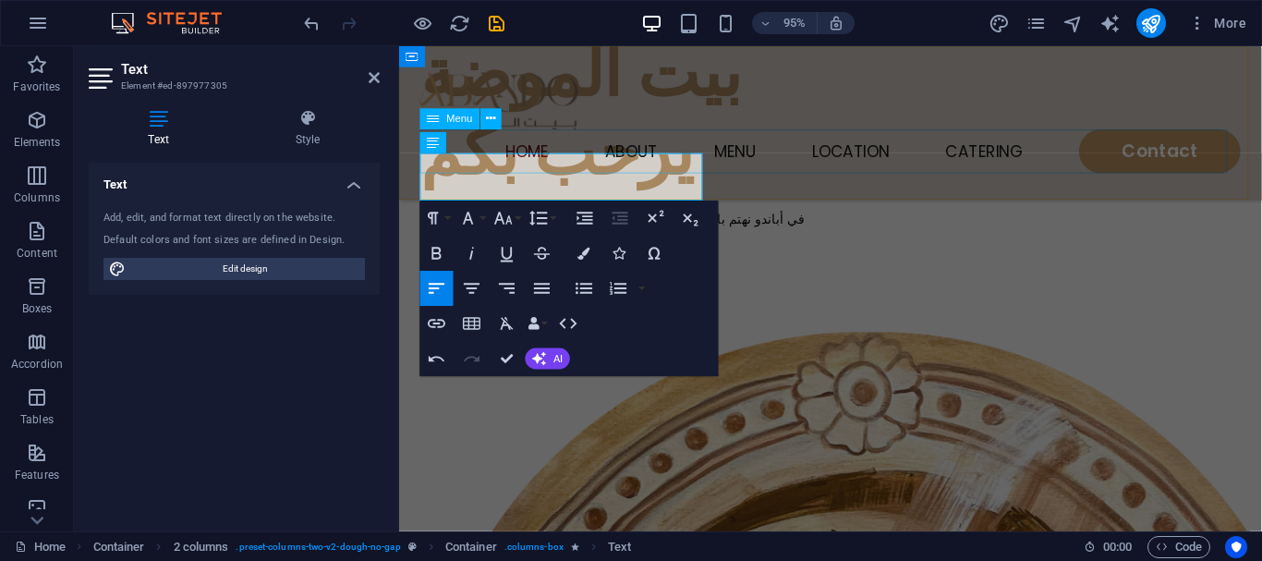
click at [439, 173] on nav "Home About Menu Location Catering Contact" at bounding box center [853, 157] width 864 height 46
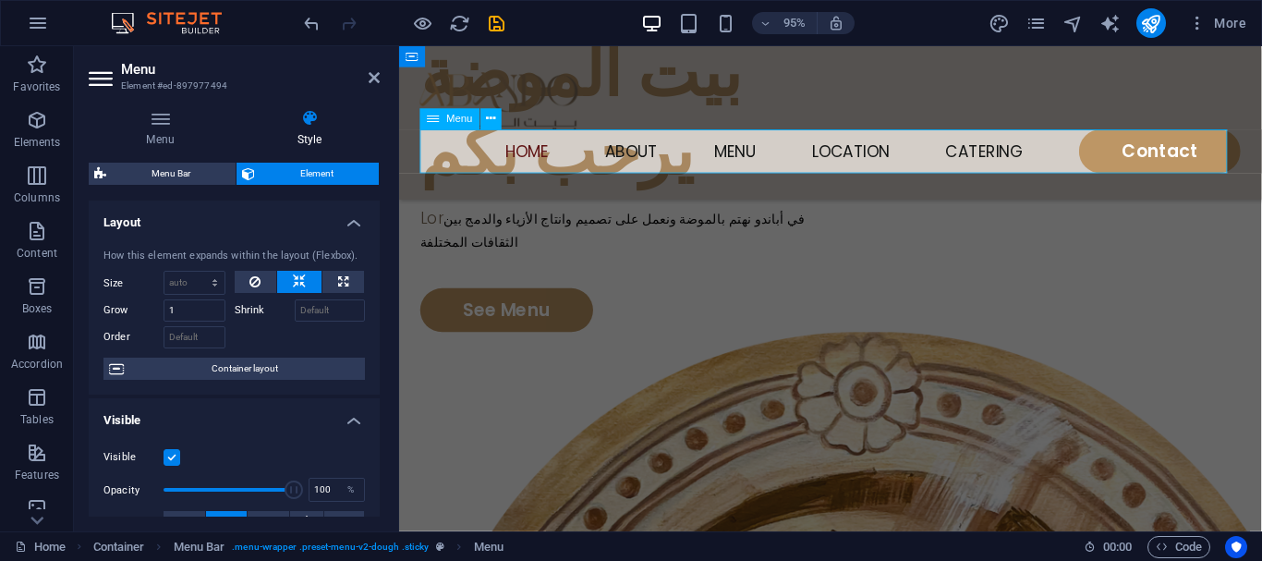
click at [447, 175] on nav "Home About Menu Location Catering Contact" at bounding box center [853, 157] width 864 height 46
click at [451, 190] on div "Home About Menu Location Catering Contact" at bounding box center [853, 127] width 908 height 162
select select "rem"
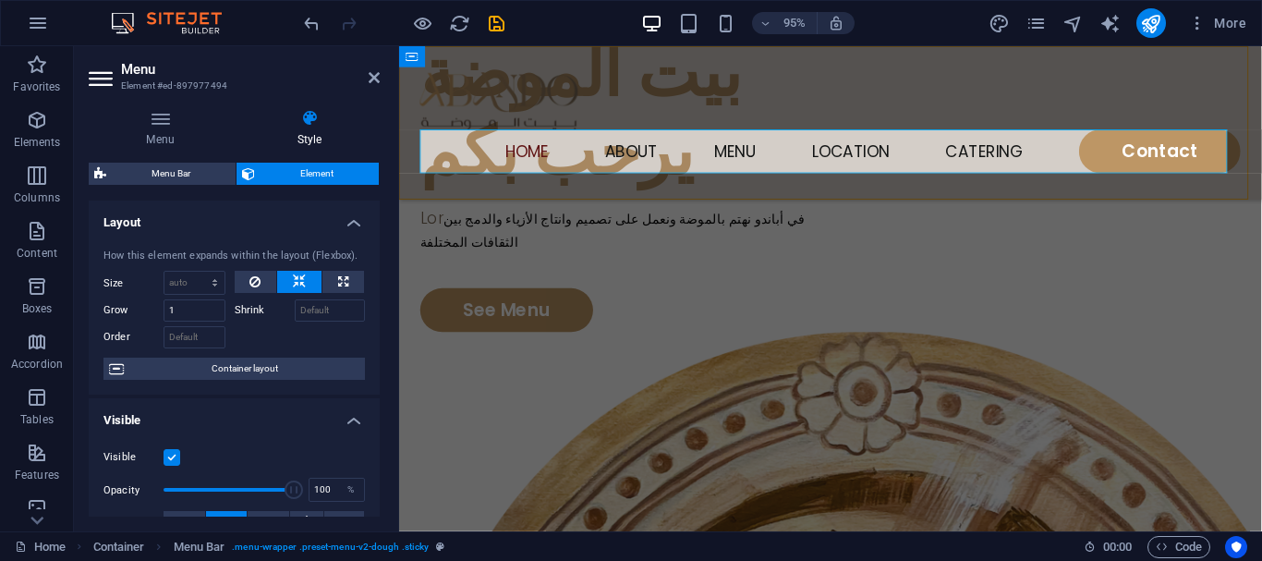
select select "rem"
select select "sticky_menu"
select select "px"
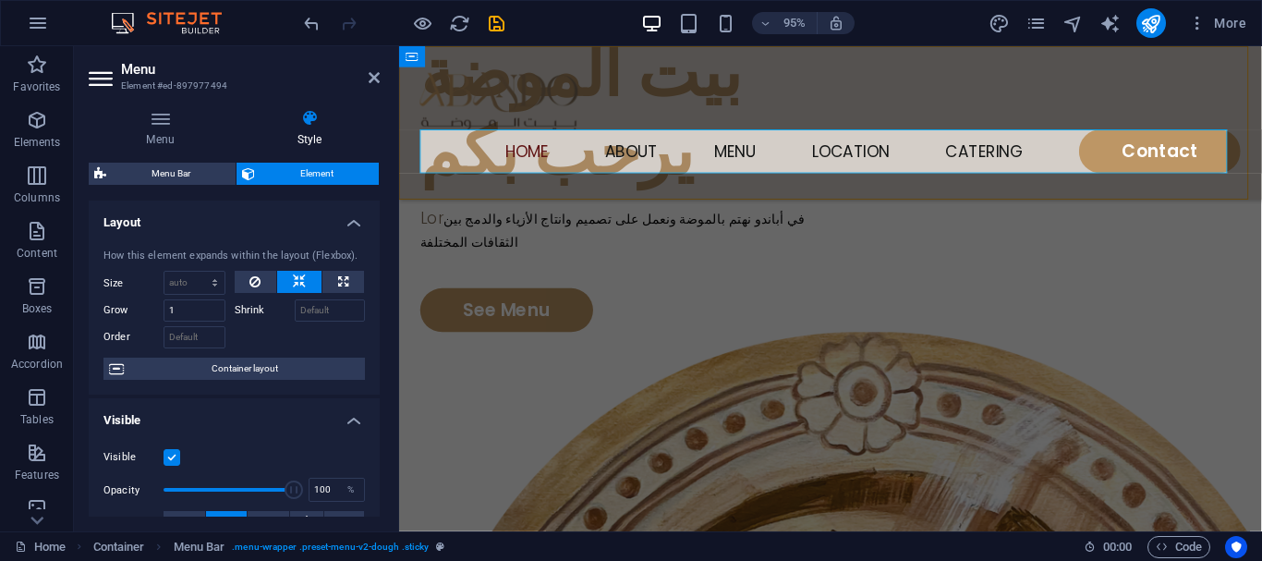
select select "px"
select select "hover_text_color"
select select "rem"
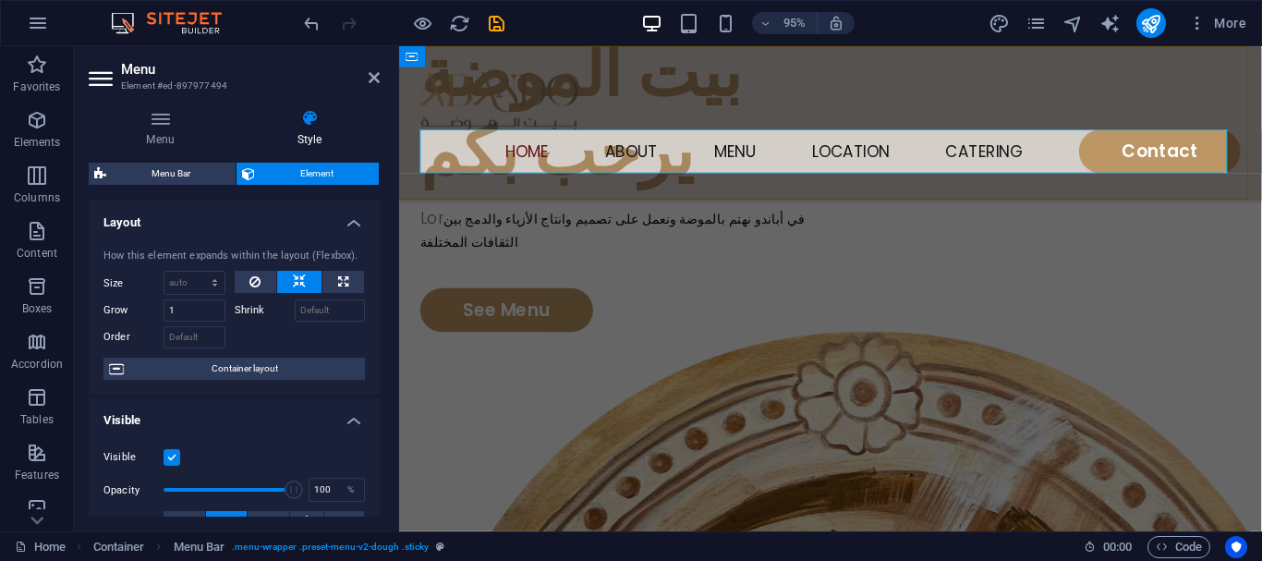
select select "rem"
select select "px"
select select "400"
select select "px"
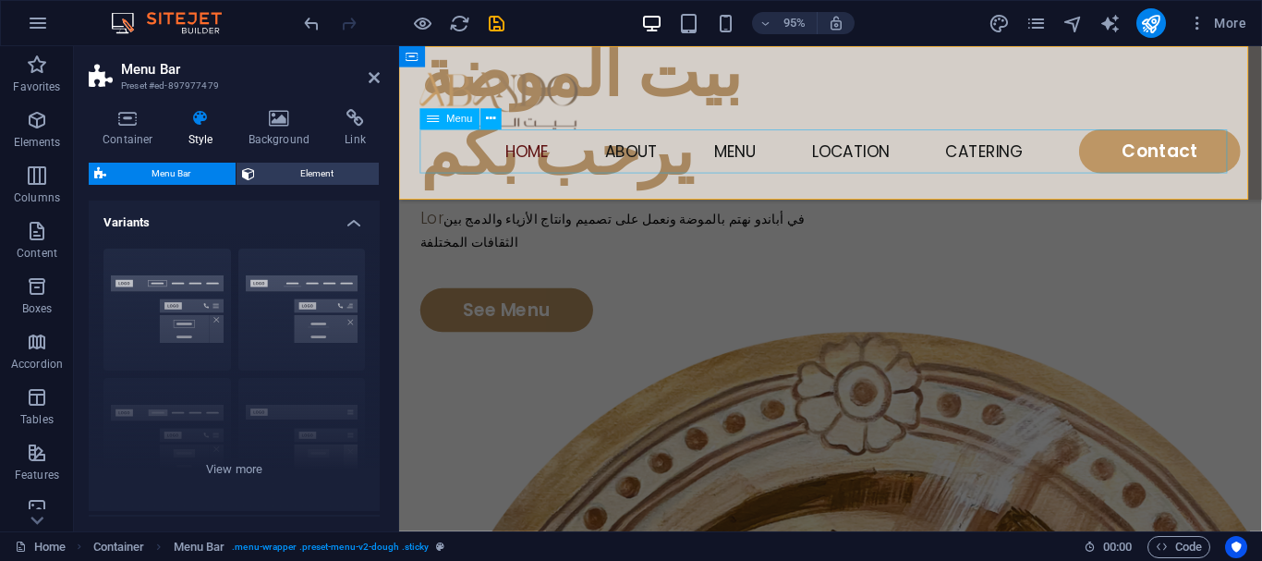
click at [432, 166] on nav "Home About Menu Location Catering Contact" at bounding box center [853, 157] width 864 height 46
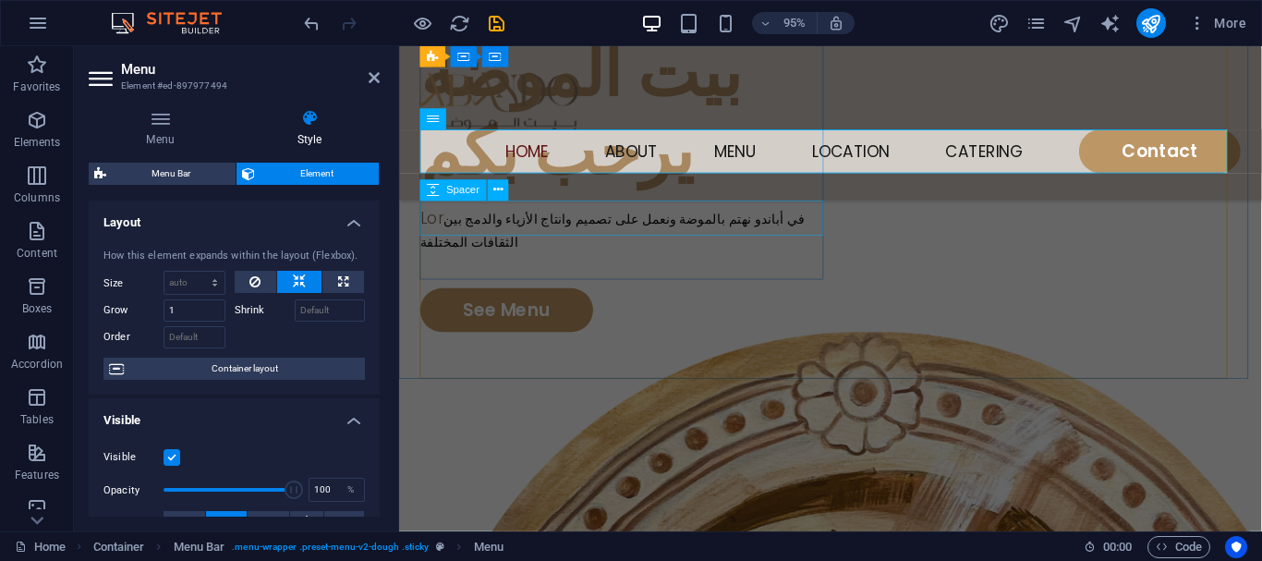
click at [666, 264] on div at bounding box center [637, 282] width 432 height 37
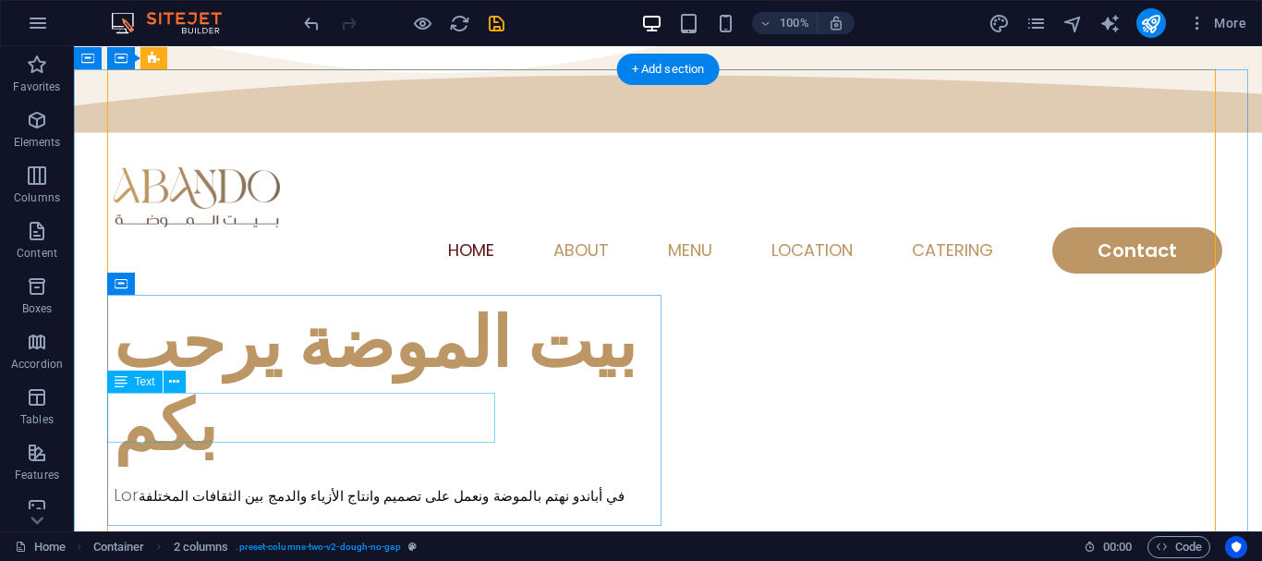
scroll to position [92, 0]
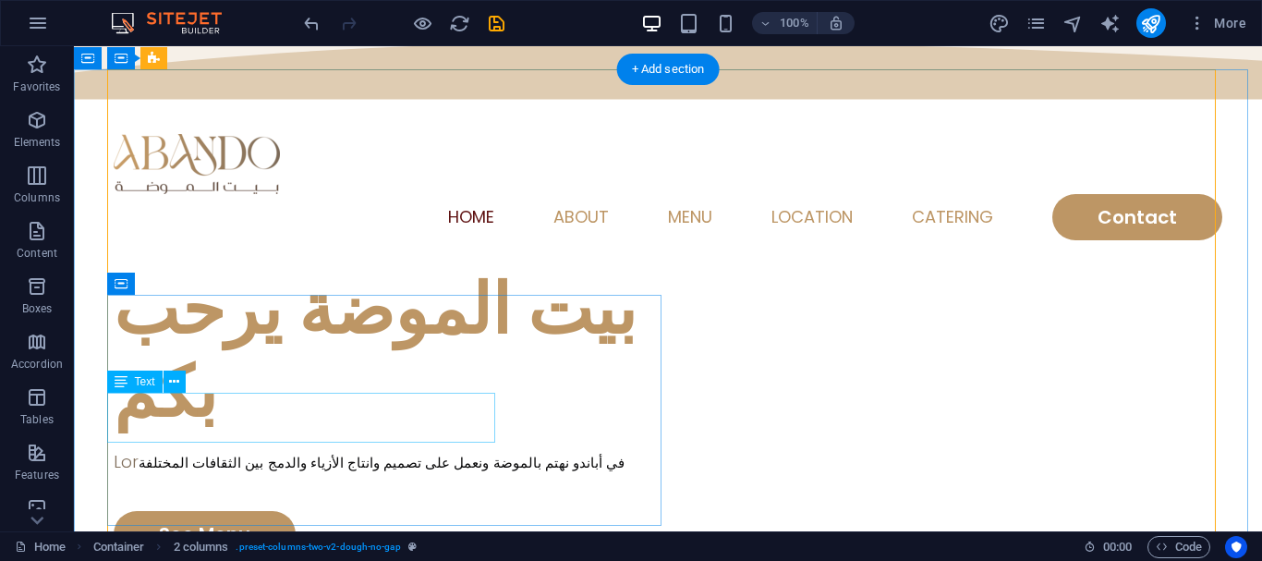
click at [194, 449] on div "Lor في أباندو نهتم بالموضة ونعمل على تصميم وانتاج الأزياء والدمج بين الثقافات ا…" at bounding box center [391, 461] width 554 height 25
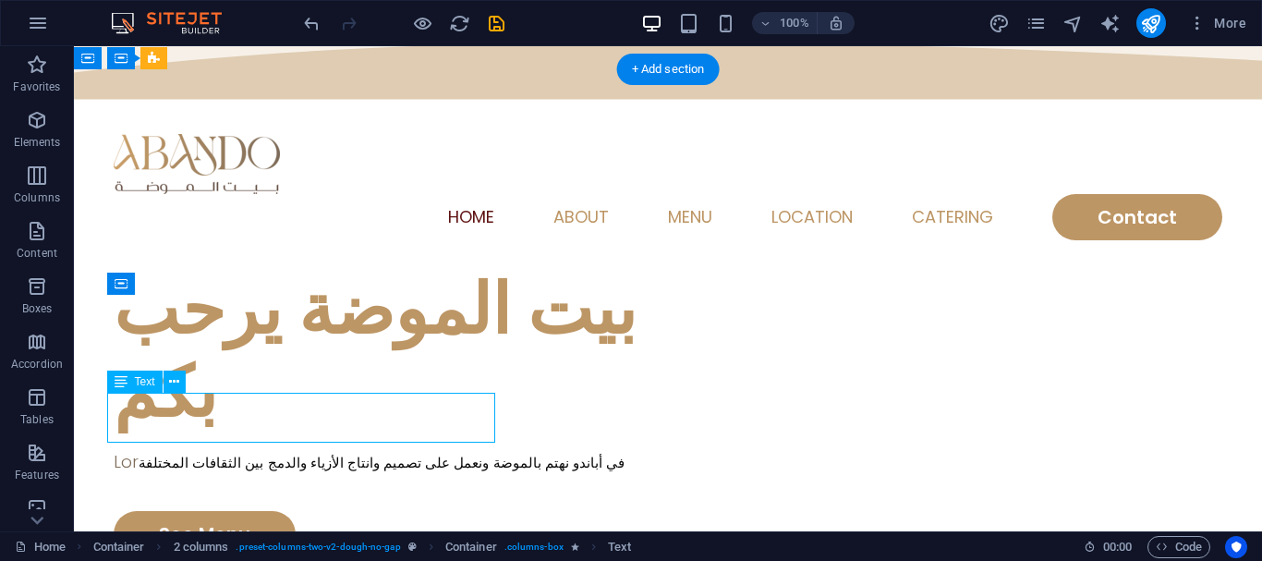
click at [194, 449] on div "Lor في أباندو نهتم بالموضة ونعمل على تصميم وانتاج الأزياء والدمج بين الثقافات ا…" at bounding box center [391, 461] width 554 height 25
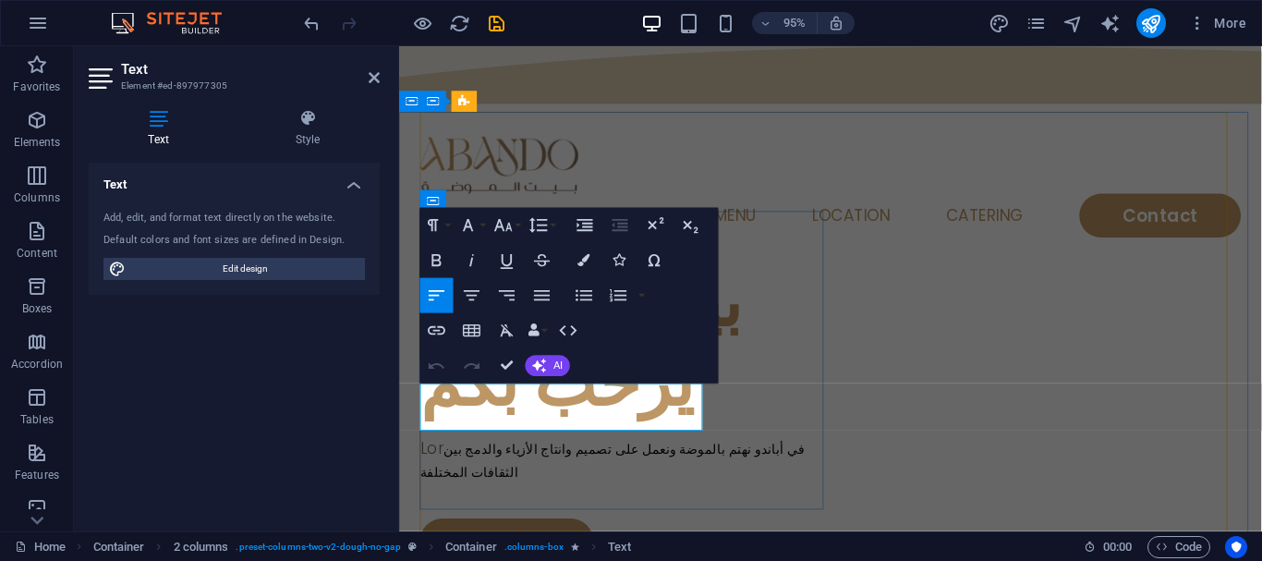
click at [441, 456] on p "Lor في أباندو نهتم بالموضة ونعمل على تصميم وانتاج الأزياء والدمج بين الثقافات ا…" at bounding box center [637, 481] width 432 height 50
drag, startPoint x: 443, startPoint y: 415, endPoint x: 796, endPoint y: 446, distance: 355.2
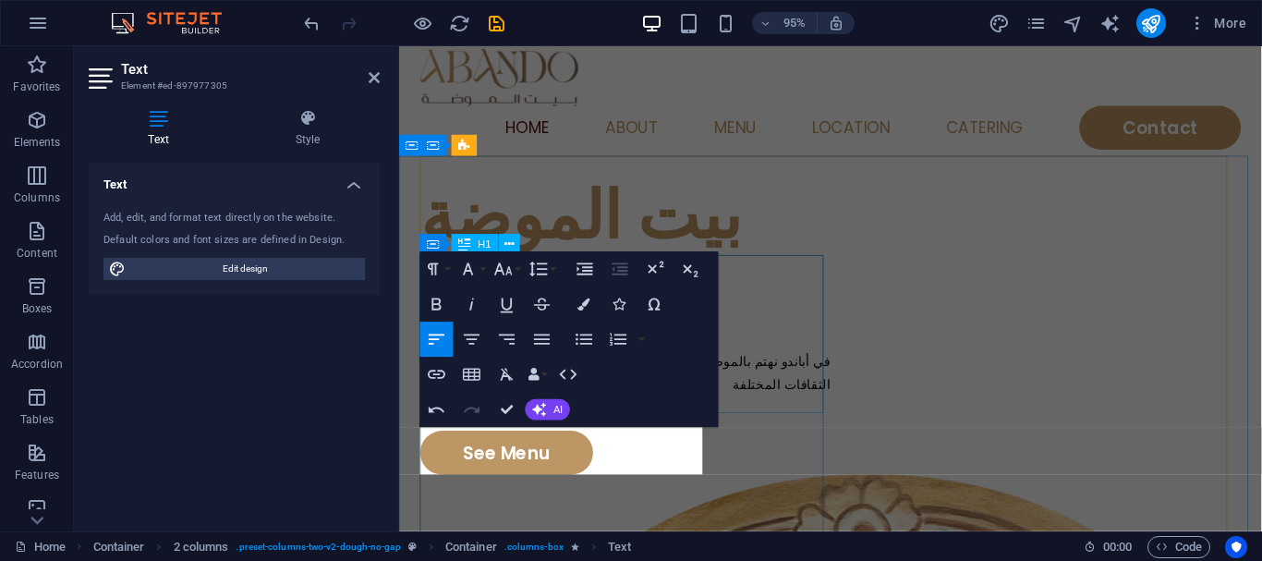
scroll to position [0, 0]
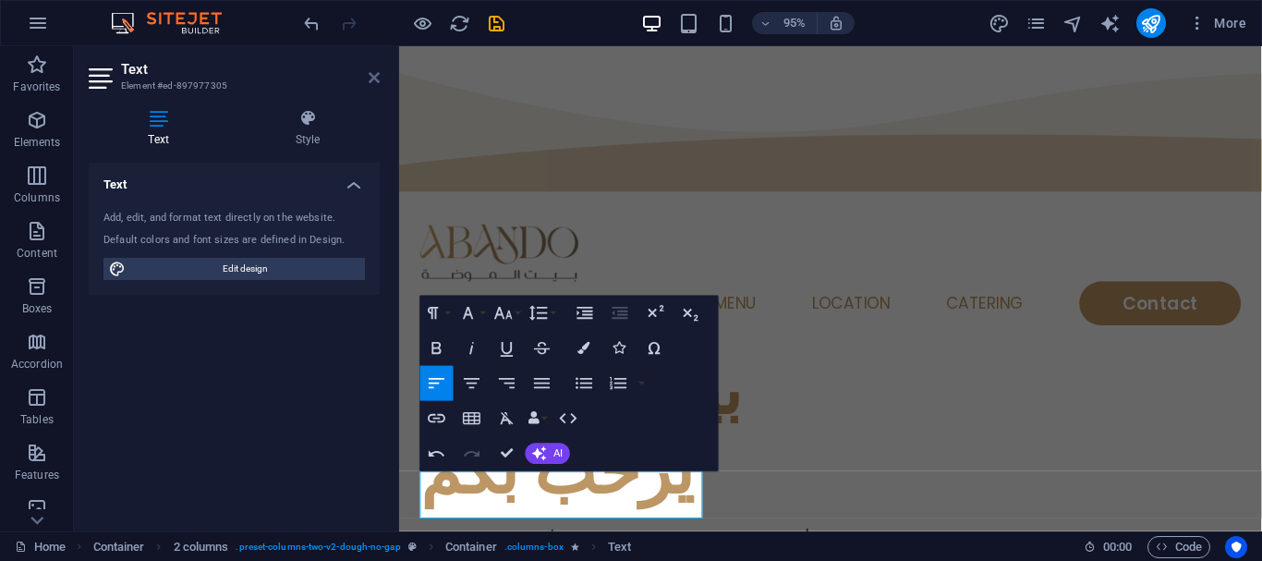
drag, startPoint x: 370, startPoint y: 72, endPoint x: 679, endPoint y: 173, distance: 324.6
click at [370, 72] on icon at bounding box center [374, 77] width 11 height 15
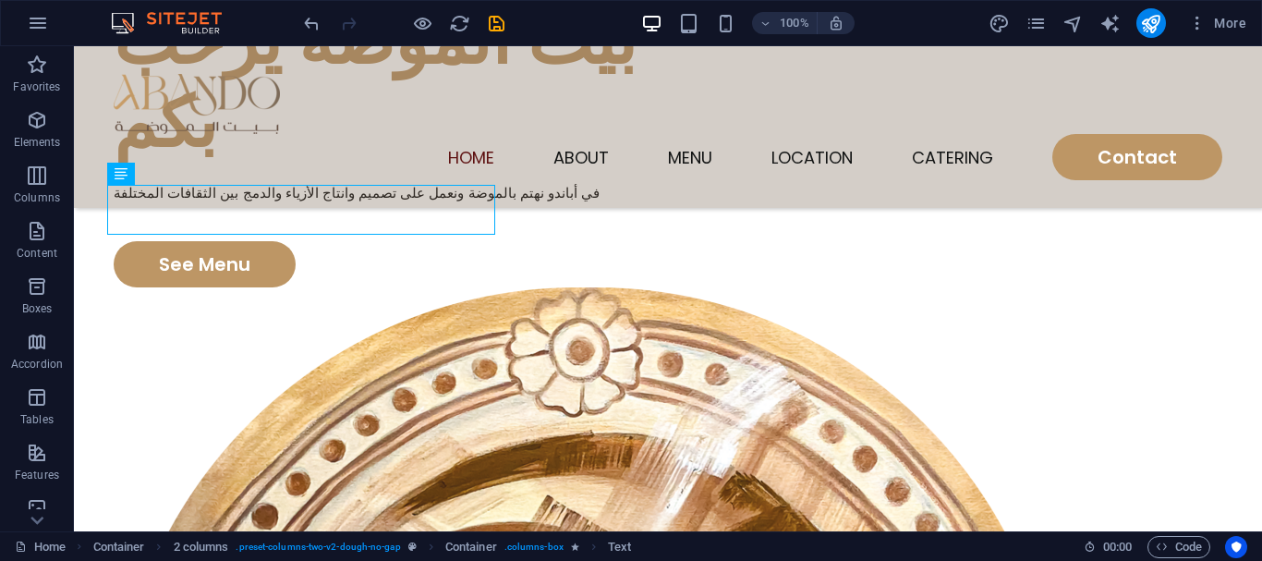
scroll to position [185, 0]
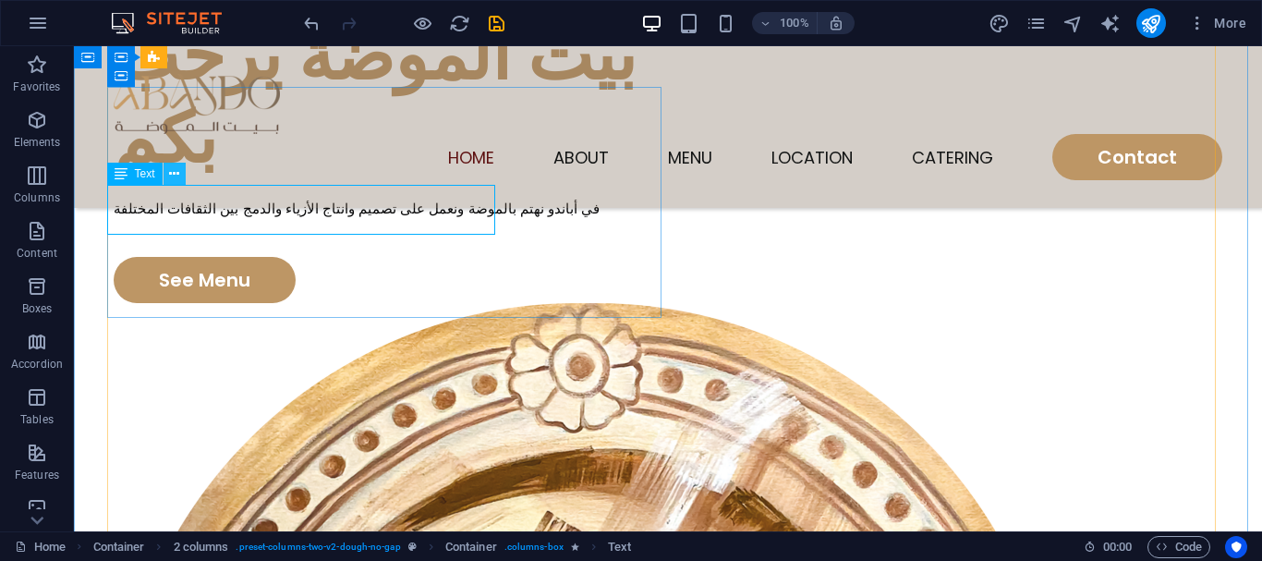
click at [169, 176] on icon at bounding box center [174, 173] width 10 height 19
click at [127, 176] on icon at bounding box center [121, 174] width 13 height 22
click at [125, 176] on icon at bounding box center [121, 174] width 13 height 22
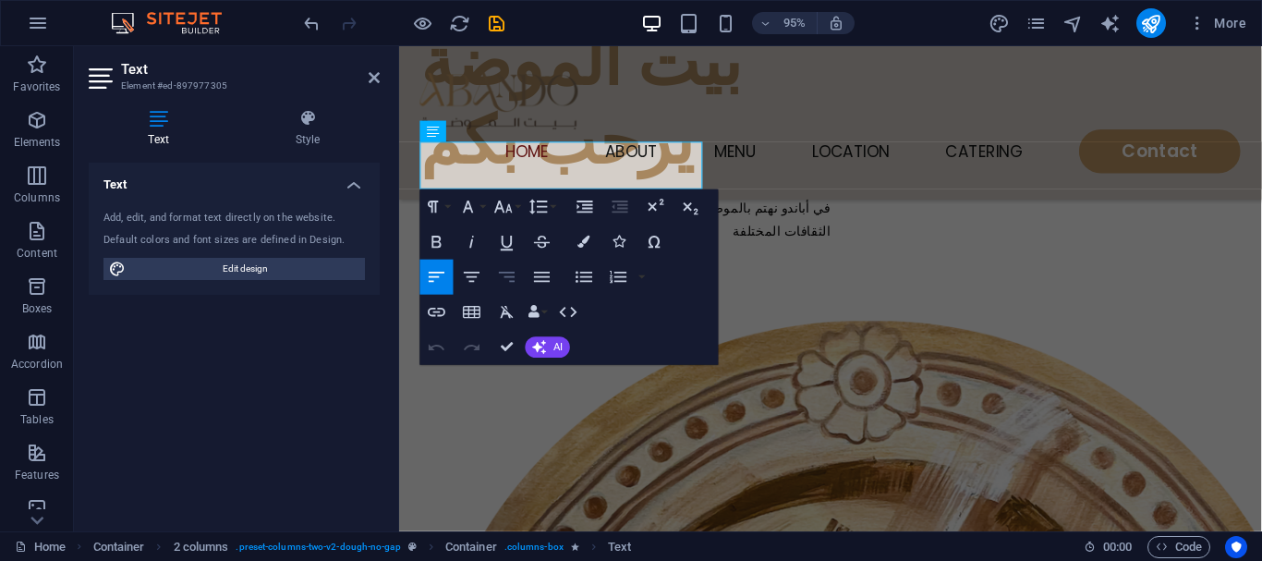
click at [503, 276] on icon "button" at bounding box center [506, 277] width 21 height 21
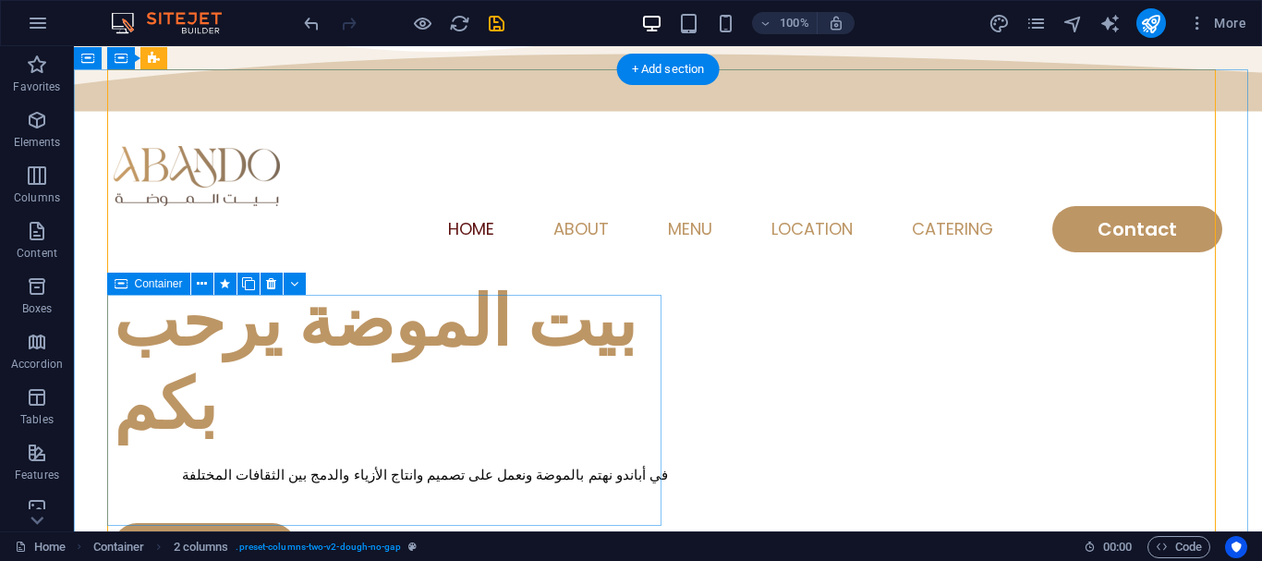
scroll to position [92, 0]
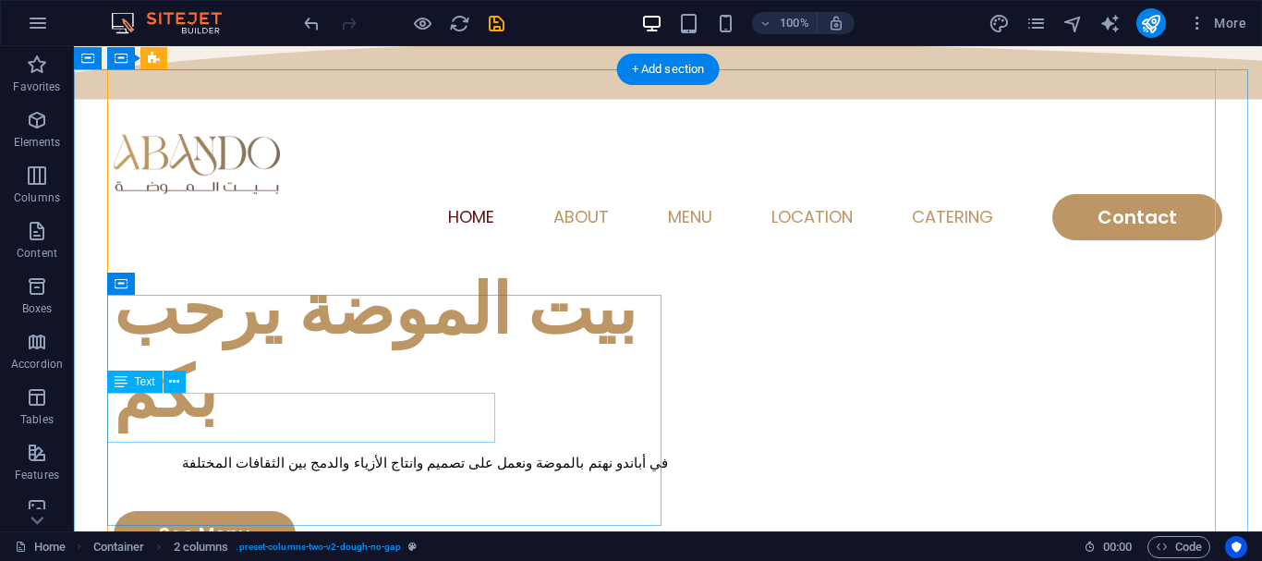
click at [440, 449] on div "في أباندو نهتم بالموضة ونعمل على تصميم وانتاج الأزياء والدمج بين الثقافات المخت…" at bounding box center [391, 461] width 554 height 25
click at [175, 386] on icon at bounding box center [174, 381] width 10 height 19
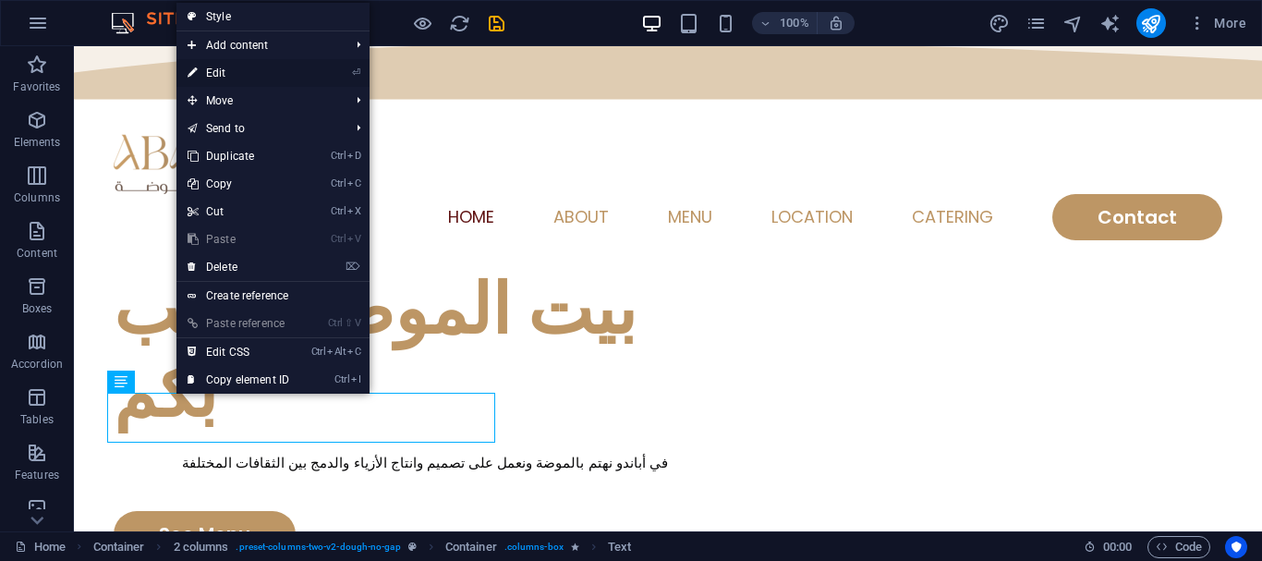
click at [255, 63] on link "⏎ Edit" at bounding box center [238, 73] width 124 height 28
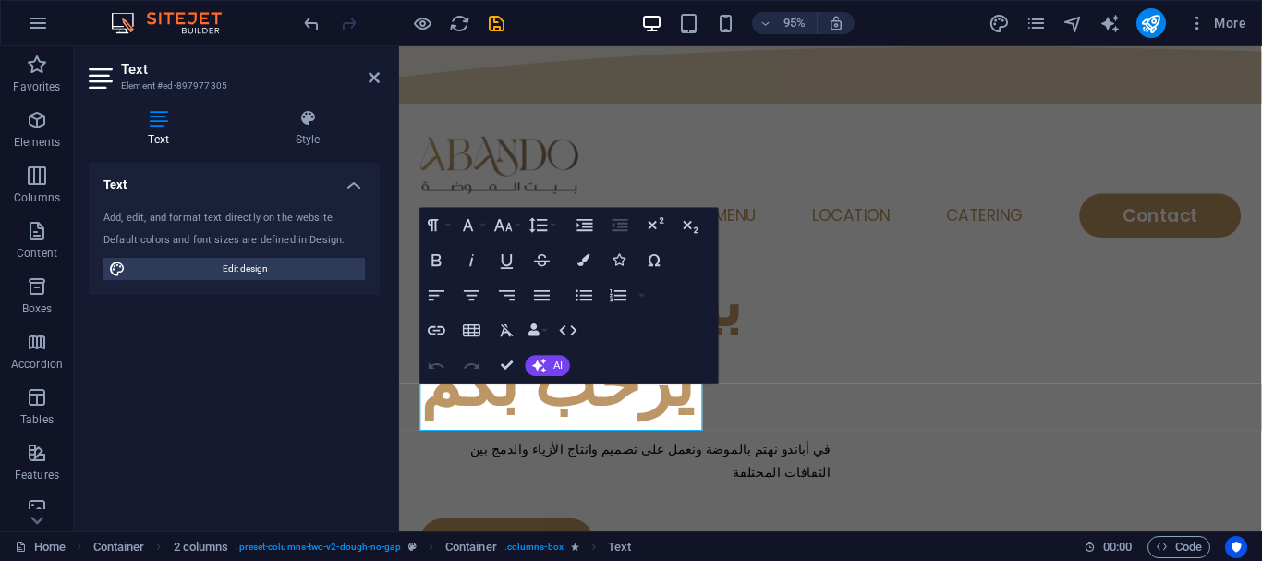
click at [296, 152] on div "Text Style Text Add, edit, and format text directly on the website. Default col…" at bounding box center [234, 312] width 291 height 407
click at [298, 121] on icon at bounding box center [308, 118] width 144 height 18
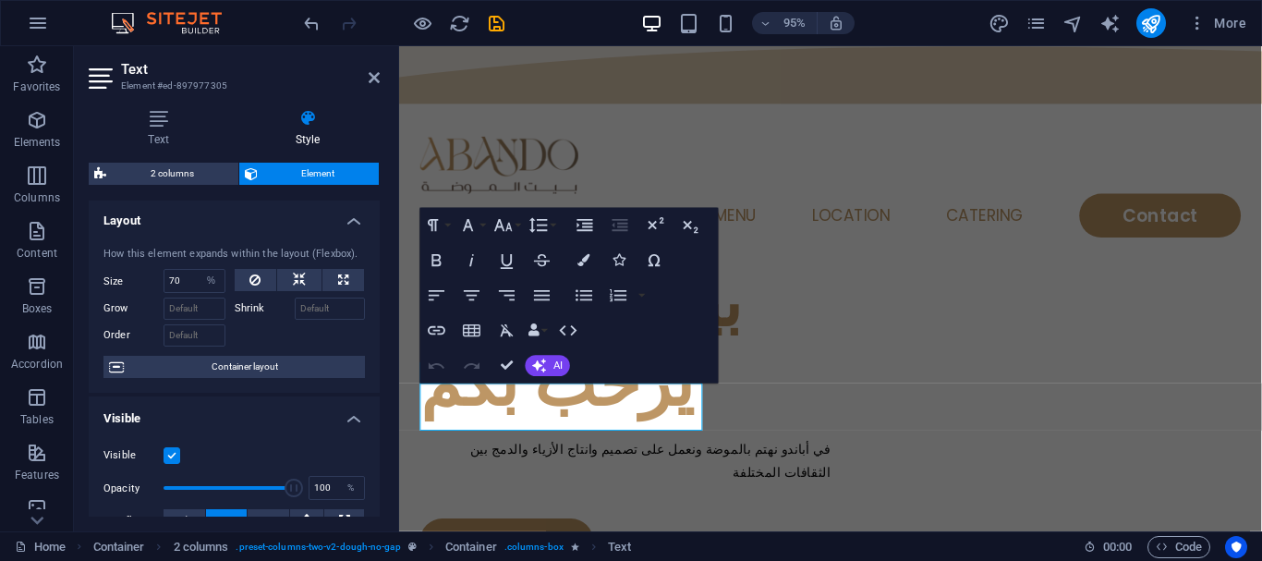
scroll to position [0, 0]
click at [377, 73] on icon at bounding box center [374, 77] width 11 height 15
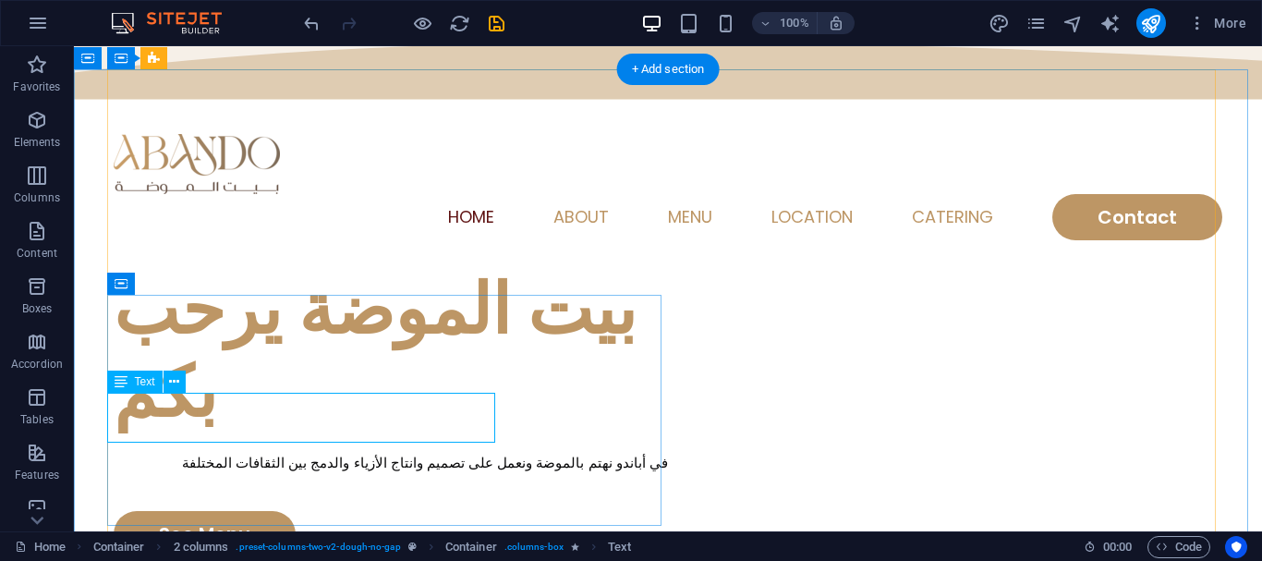
click at [359, 449] on div "في أباندو نهتم بالموضة ونعمل على تصميم وانتاج الأزياء والدمج بين الثقافات المخت…" at bounding box center [391, 461] width 554 height 25
select select "%"
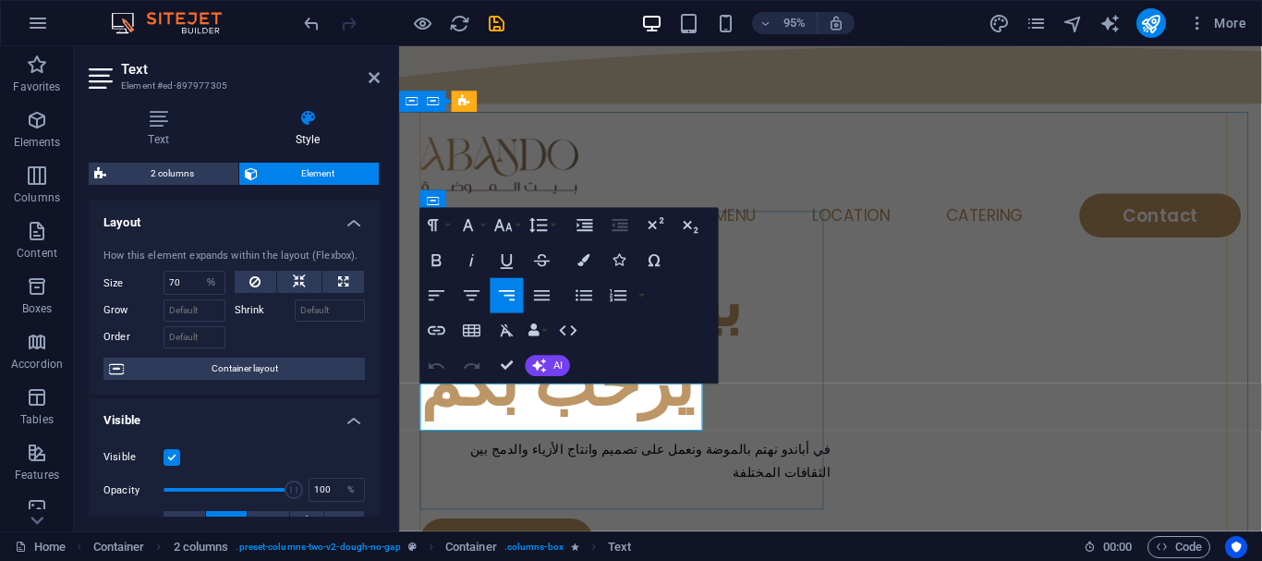
click at [499, 462] on span "في أباندو نهتم بالموضة ونعمل على تصميم وانتاج الأزياء والدمج بين الثقافات المخت…" at bounding box center [664, 482] width 380 height 41
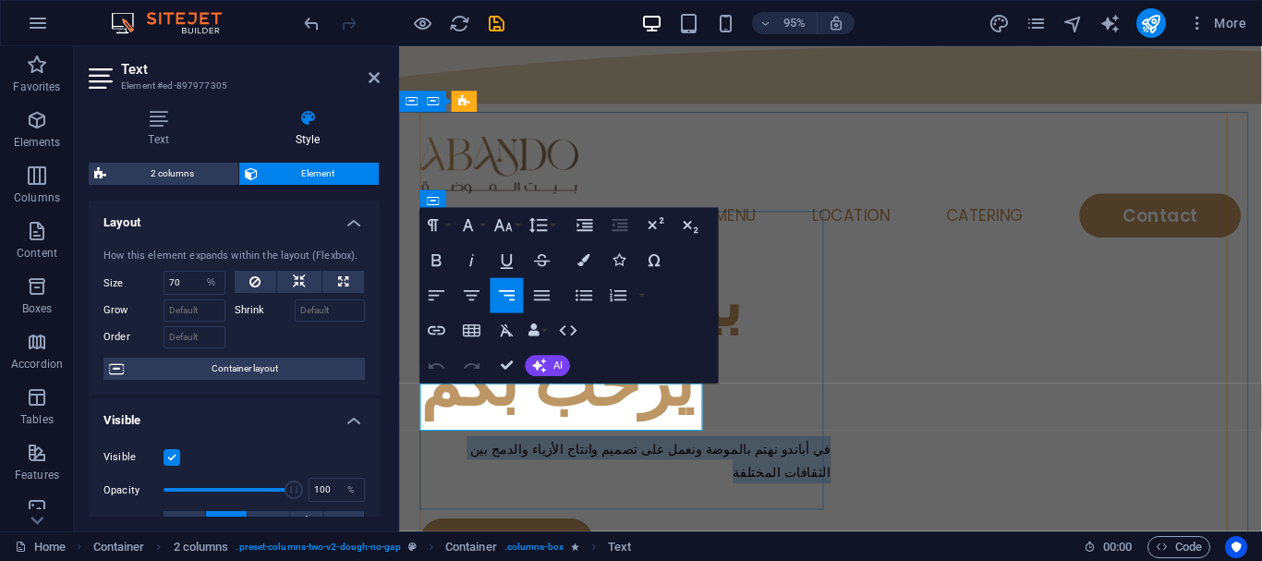
click at [499, 462] on span "في أباندو نهتم بالموضة ونعمل على تصميم وانتاج الأزياء والدمج بين الثقافات المخت…" at bounding box center [664, 482] width 380 height 41
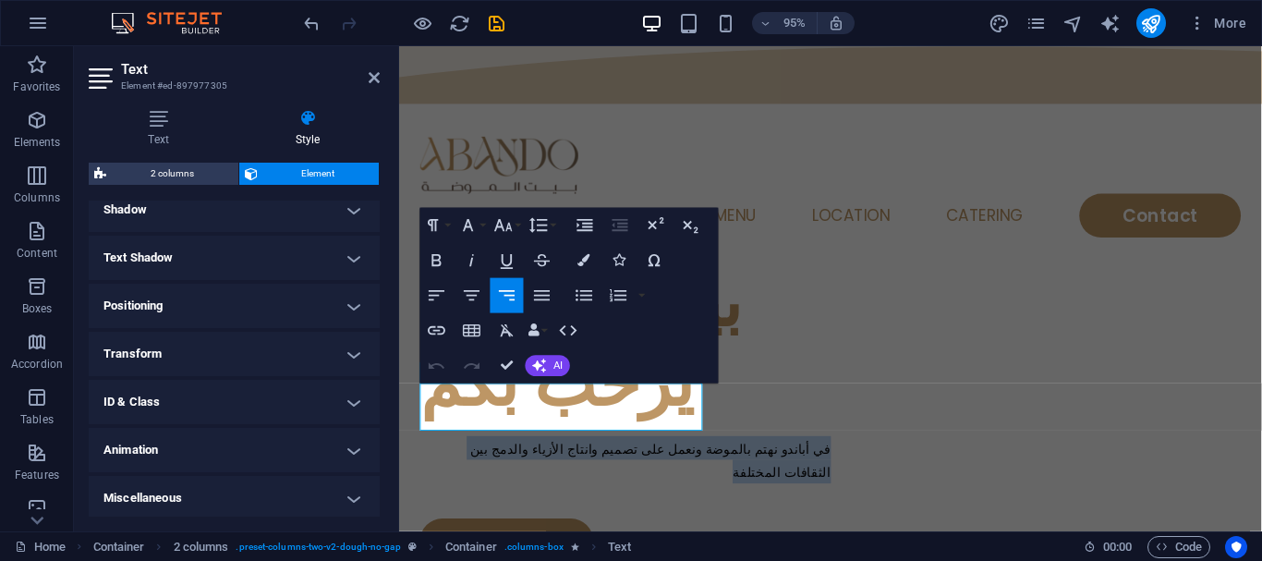
scroll to position [465, 0]
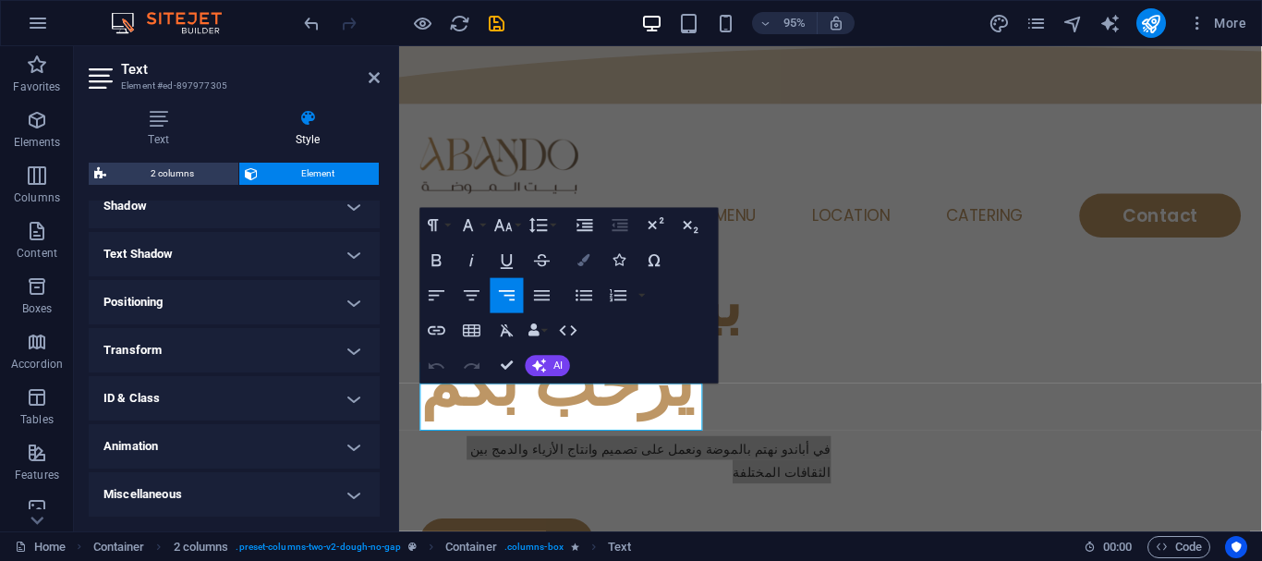
click at [582, 264] on icon "button" at bounding box center [584, 260] width 12 height 12
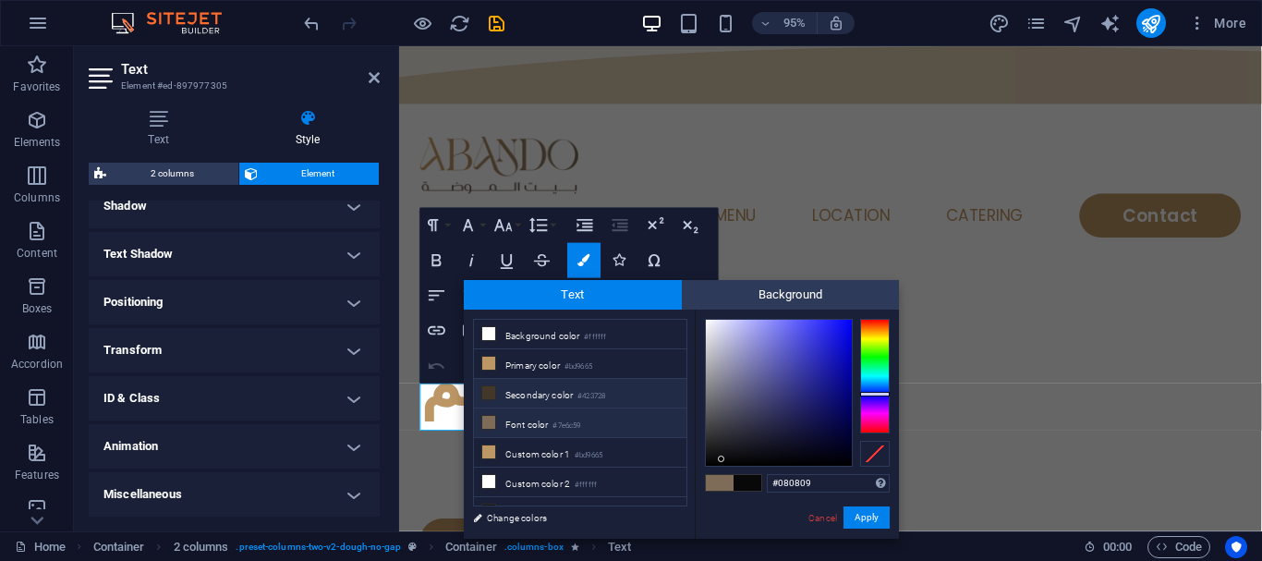
click at [495, 390] on span at bounding box center [488, 392] width 15 height 15
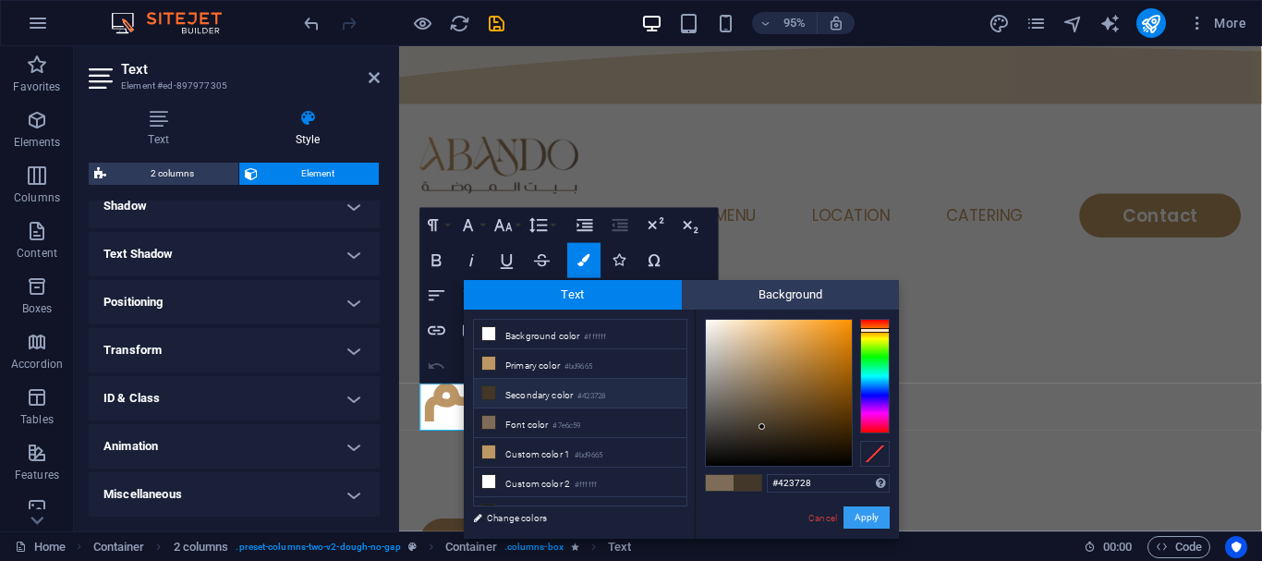
click at [868, 516] on button "Apply" at bounding box center [866, 517] width 46 height 22
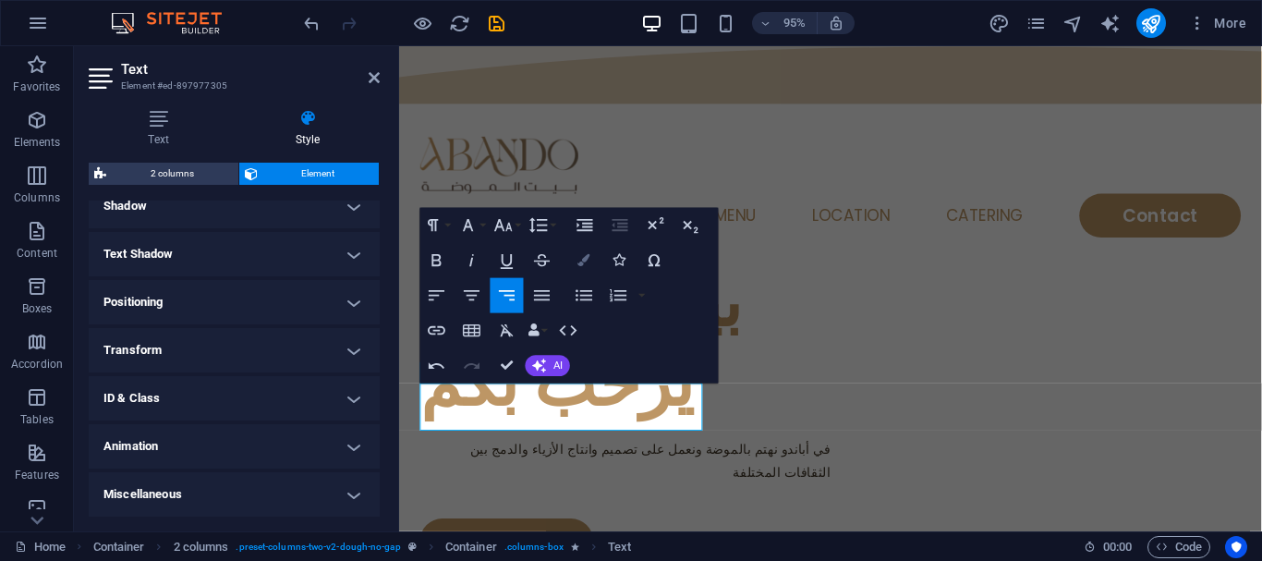
click at [585, 256] on icon "button" at bounding box center [584, 260] width 12 height 12
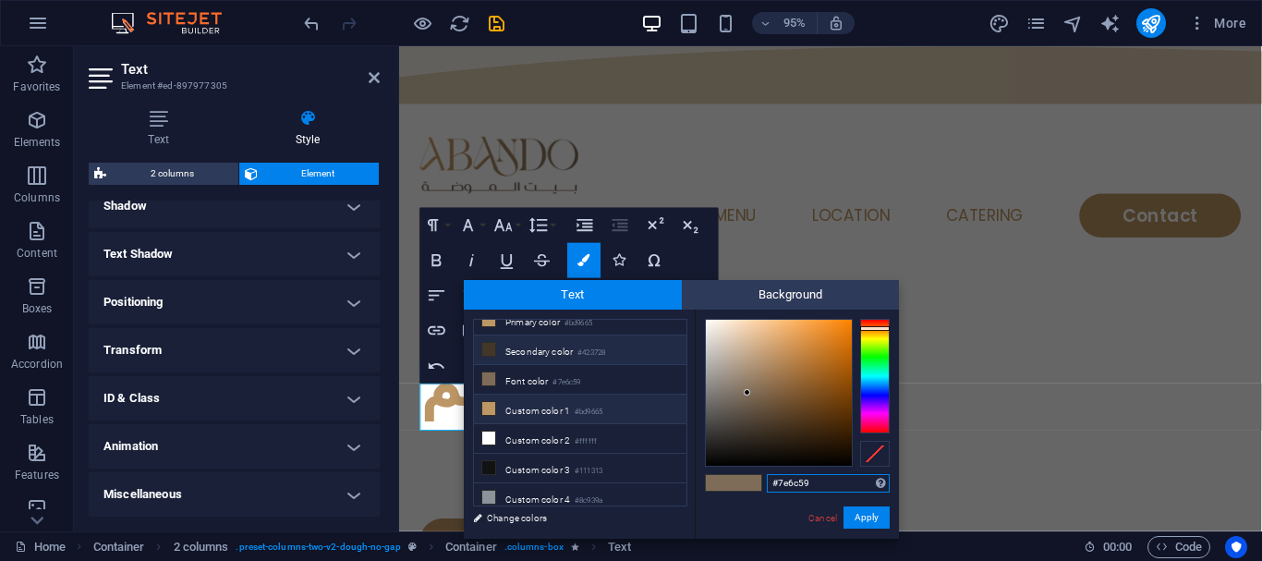
scroll to position [0, 0]
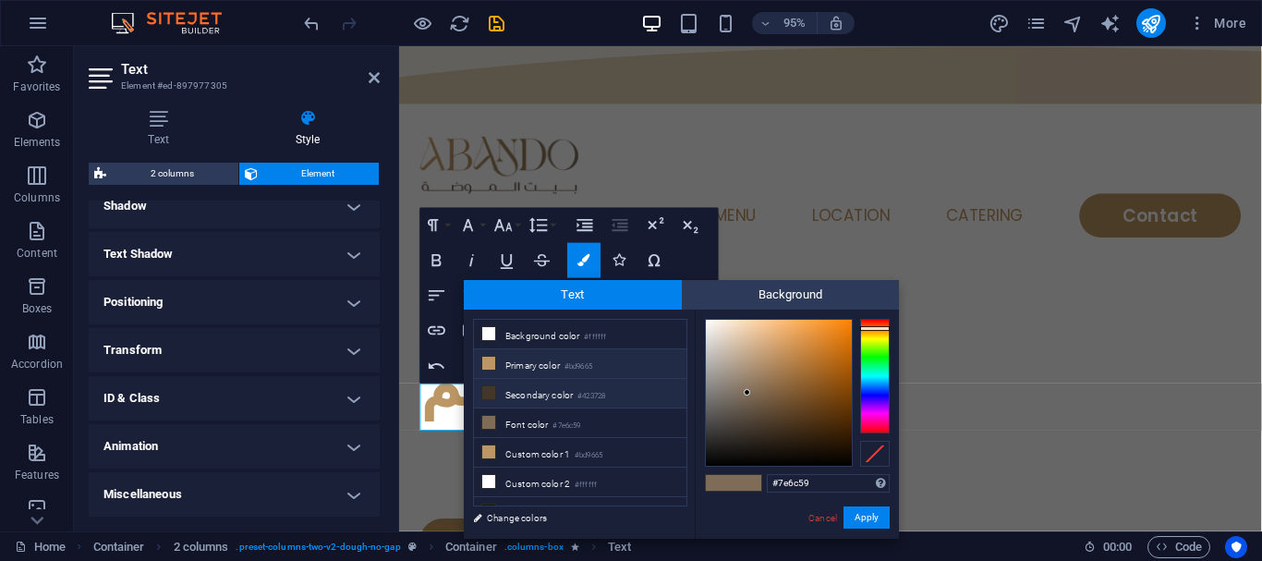
click at [505, 367] on li "Primary color #bd9665" at bounding box center [580, 364] width 212 height 30
type input "#835a28"
drag, startPoint x: 776, startPoint y: 364, endPoint x: 807, endPoint y: 390, distance: 40.0
click at [807, 390] on div at bounding box center [779, 393] width 146 height 146
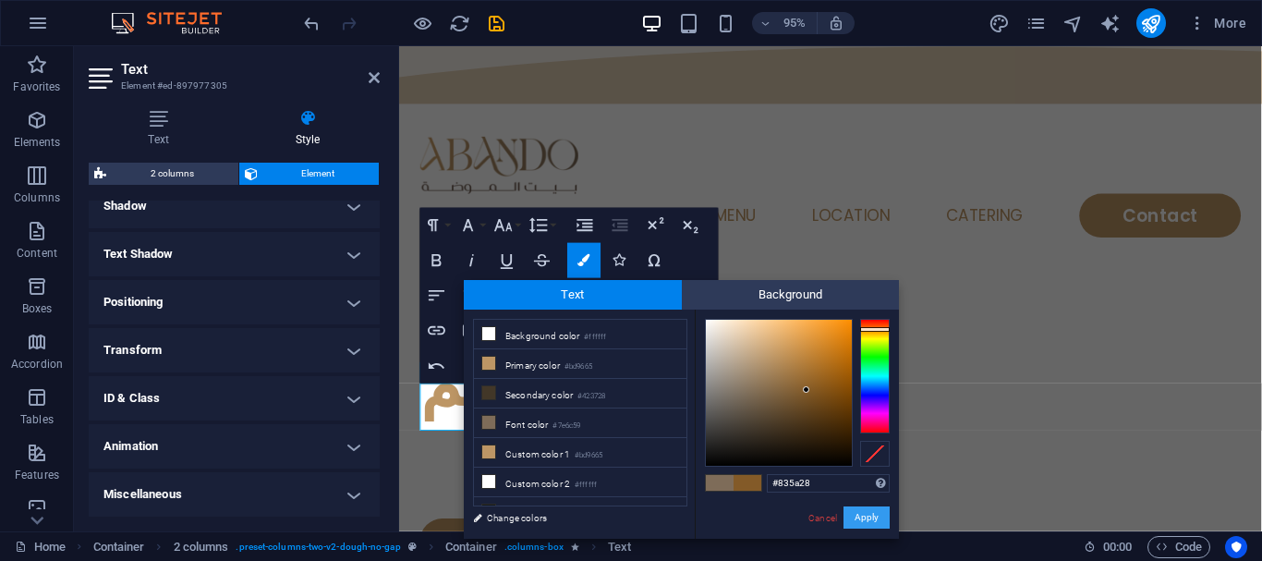
click at [863, 515] on button "Apply" at bounding box center [866, 517] width 46 height 22
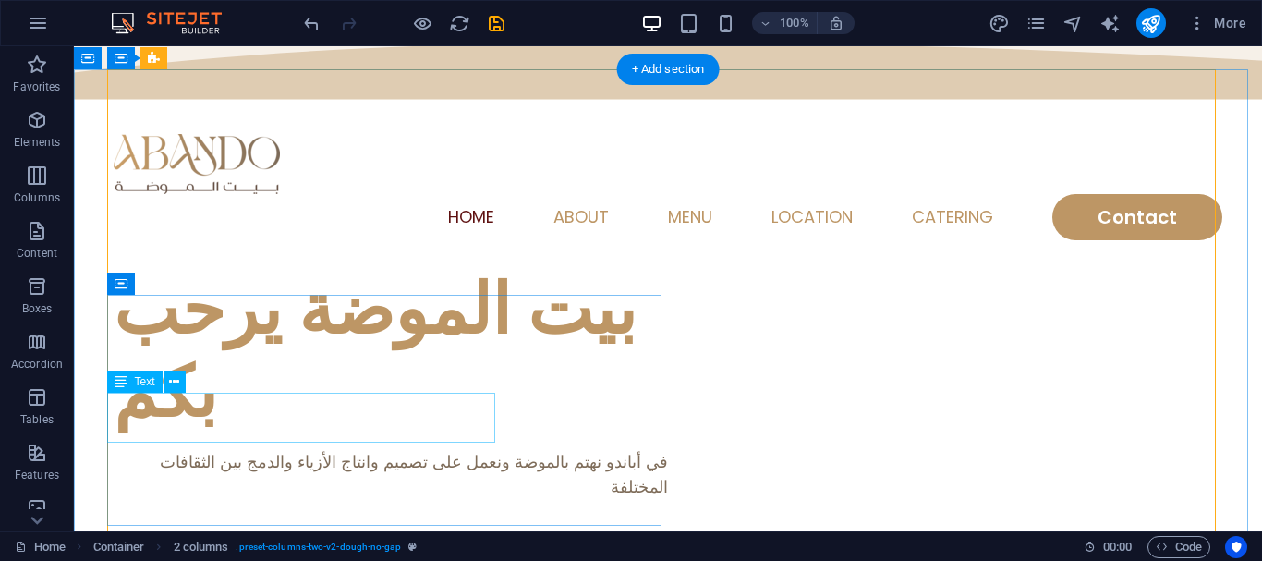
click at [431, 449] on div "في أباندو نهتم بالموضة ونعمل على تصميم وانتاج الأزياء والدمج بين الثقافات المخت…" at bounding box center [391, 474] width 554 height 50
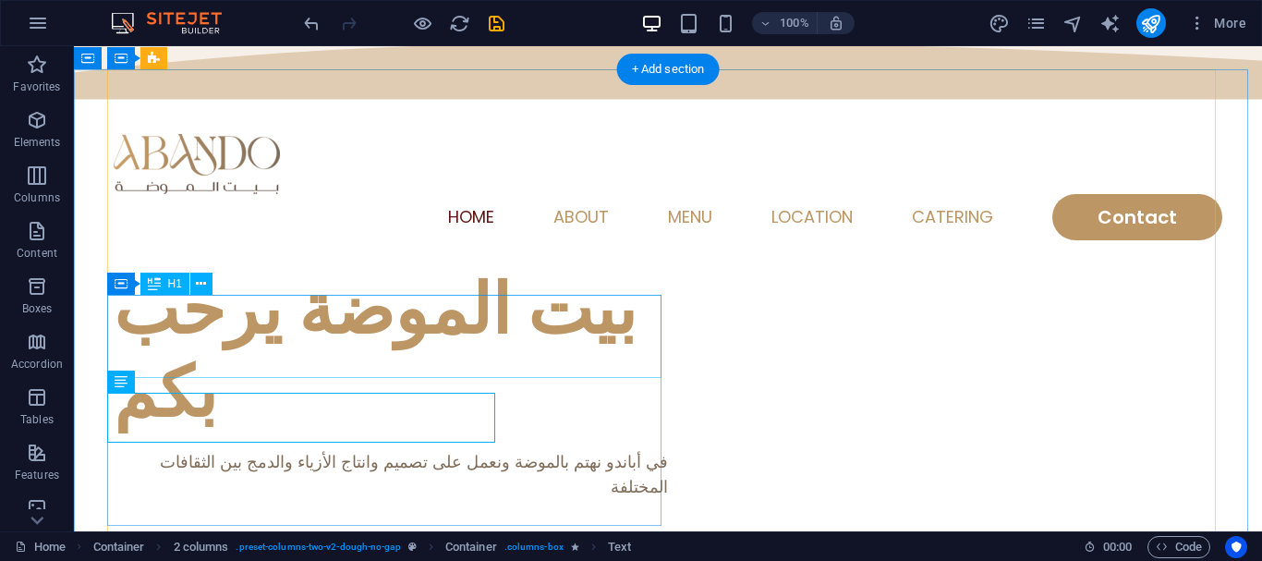
click at [525, 344] on div "بيت الموضة يرحب بكم" at bounding box center [391, 351] width 554 height 166
click at [429, 449] on div "في أباندو نهتم بالموضة ونعمل على تصميم وانتاج الأزياء والدمج بين الثقافات المخت…" at bounding box center [391, 474] width 554 height 50
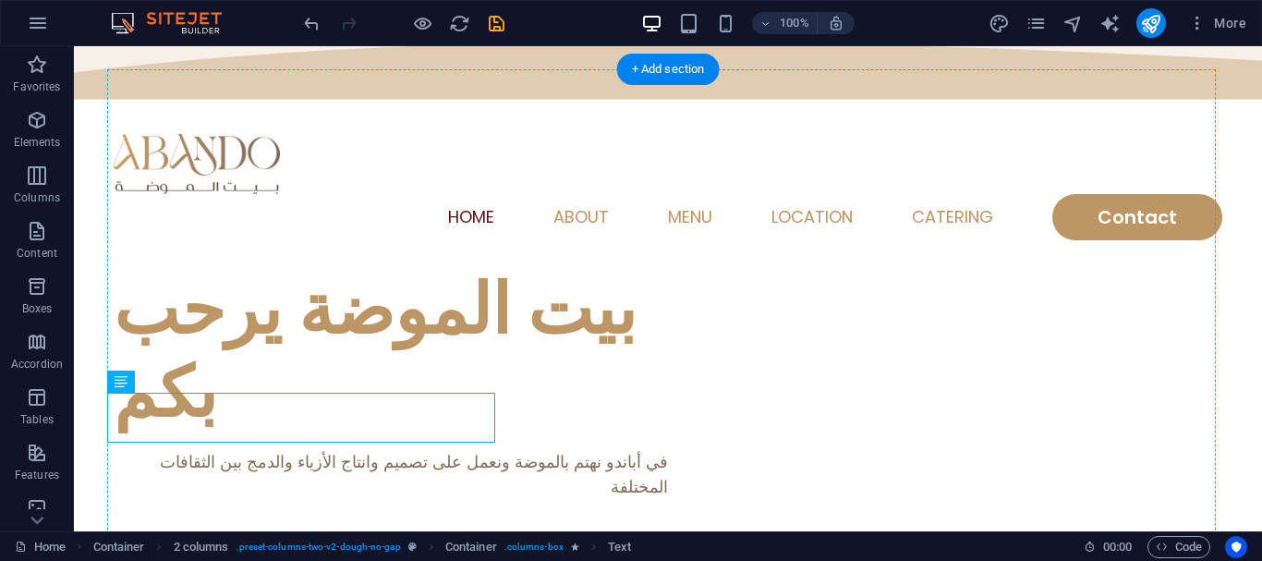
drag, startPoint x: 232, startPoint y: 406, endPoint x: 570, endPoint y: 426, distance: 338.7
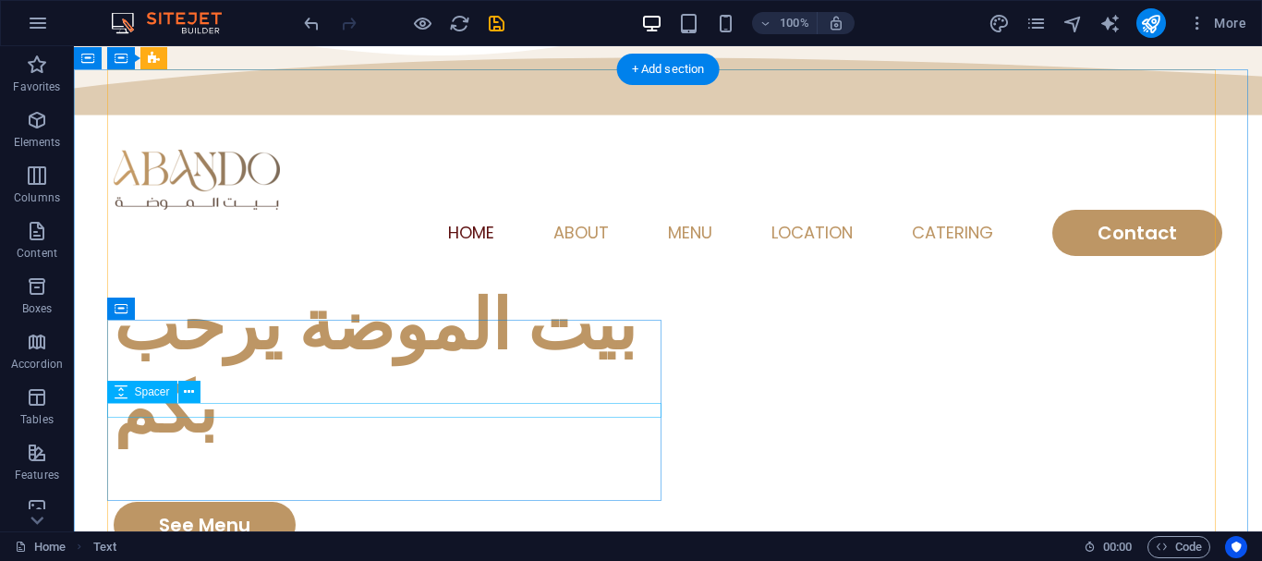
scroll to position [92, 0]
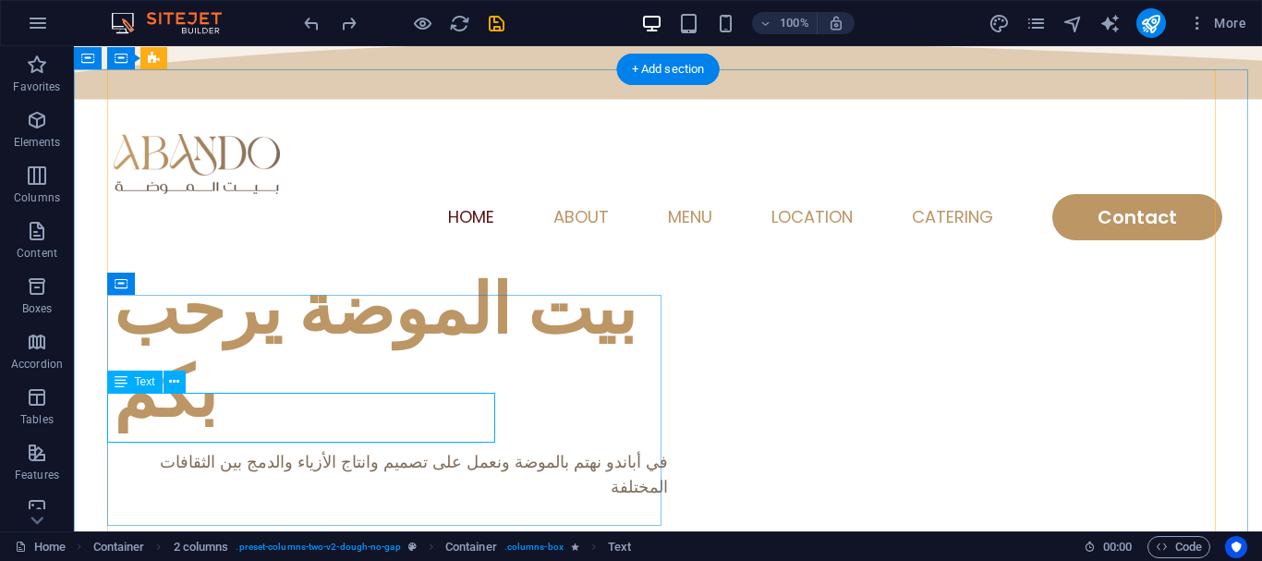
click at [449, 449] on div "في أباندو نهتم بالموضة ونعمل على تصميم وانتاج الأزياء والدمج بين الثقافات المخت…" at bounding box center [391, 474] width 554 height 50
click at [178, 386] on icon at bounding box center [174, 381] width 10 height 19
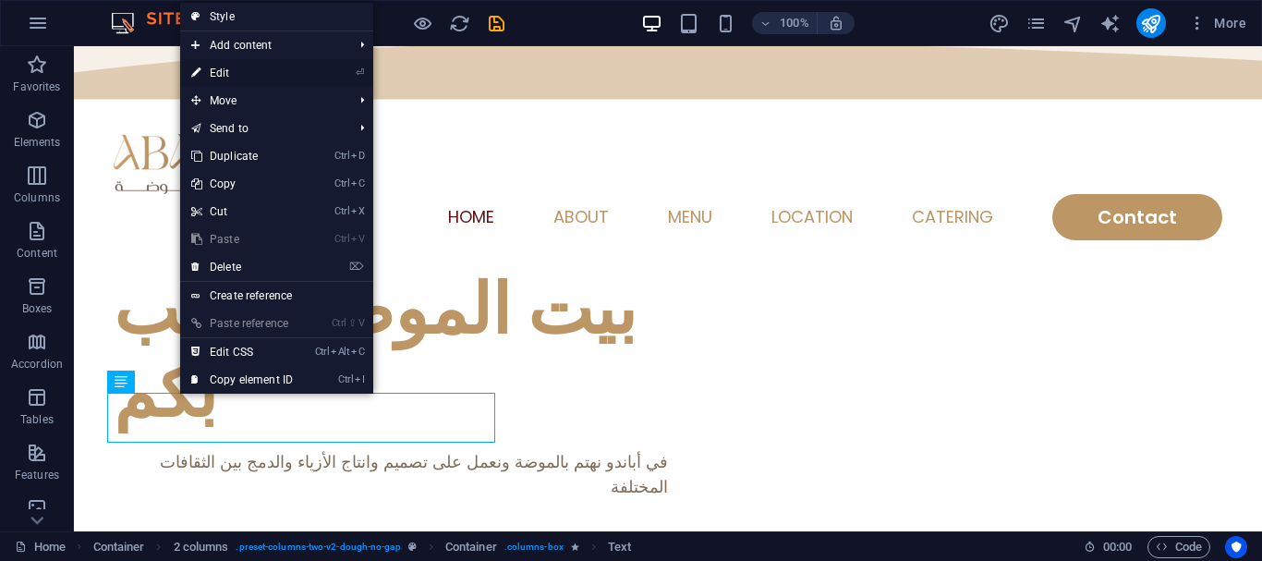
click at [248, 63] on link "⏎ Edit" at bounding box center [242, 73] width 124 height 28
select select "%"
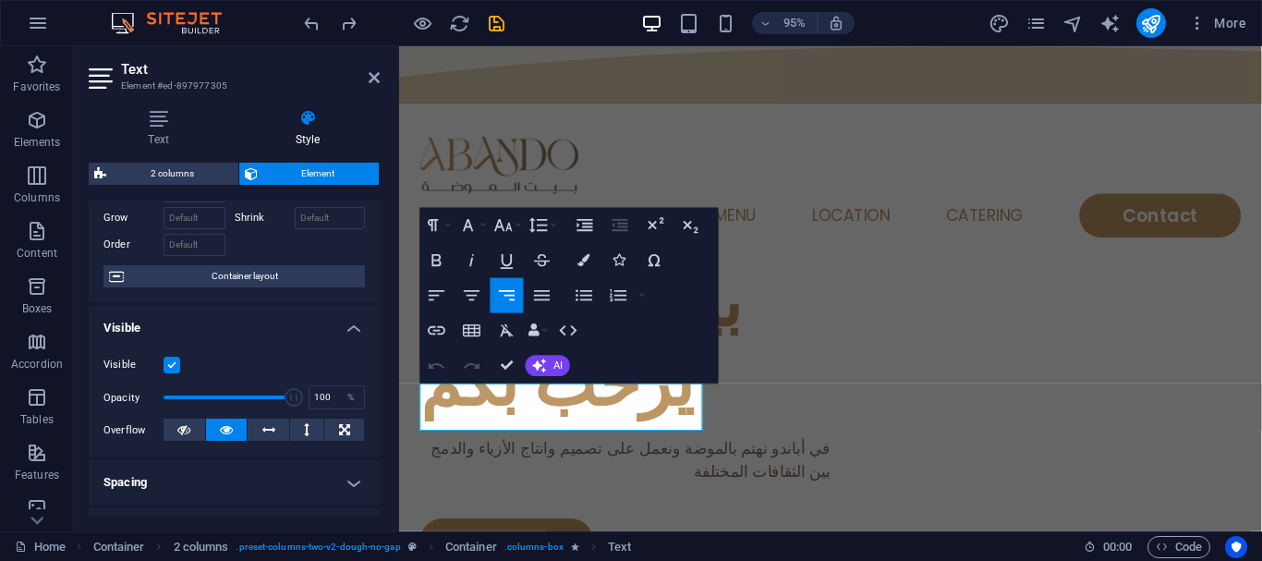
scroll to position [185, 0]
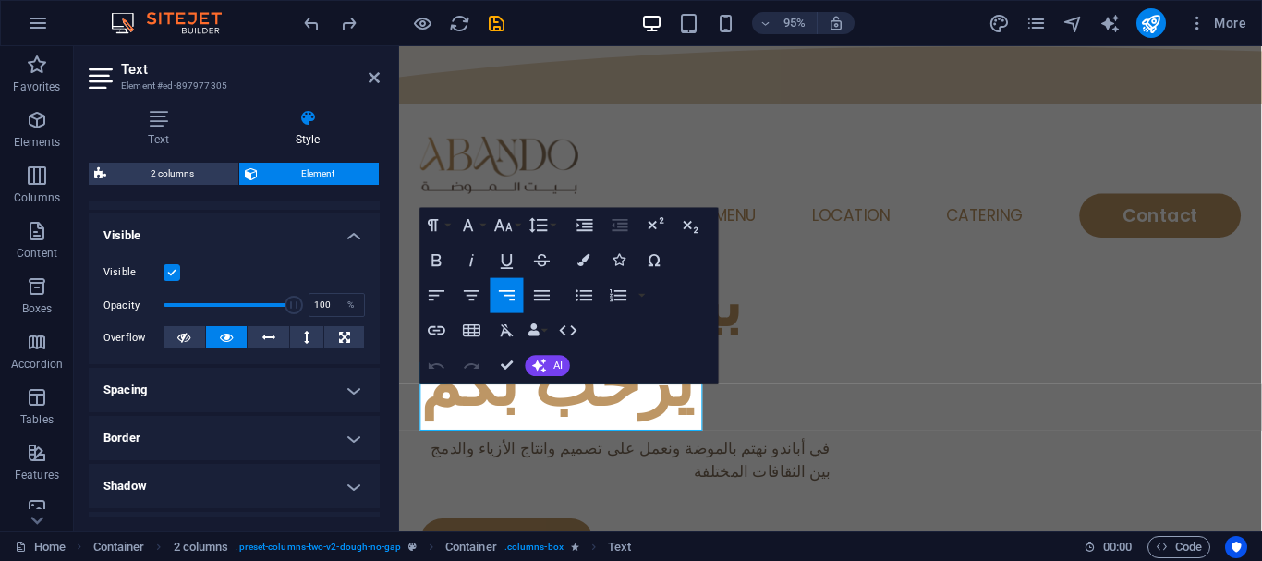
click at [288, 381] on h4 "Spacing" at bounding box center [234, 390] width 291 height 44
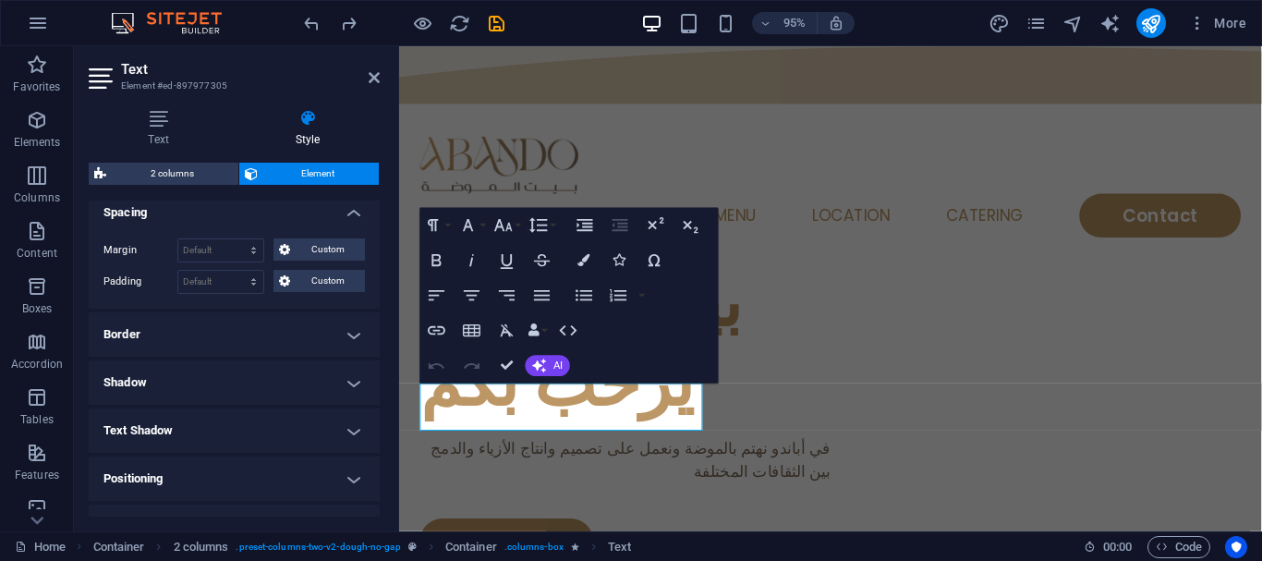
scroll to position [370, 0]
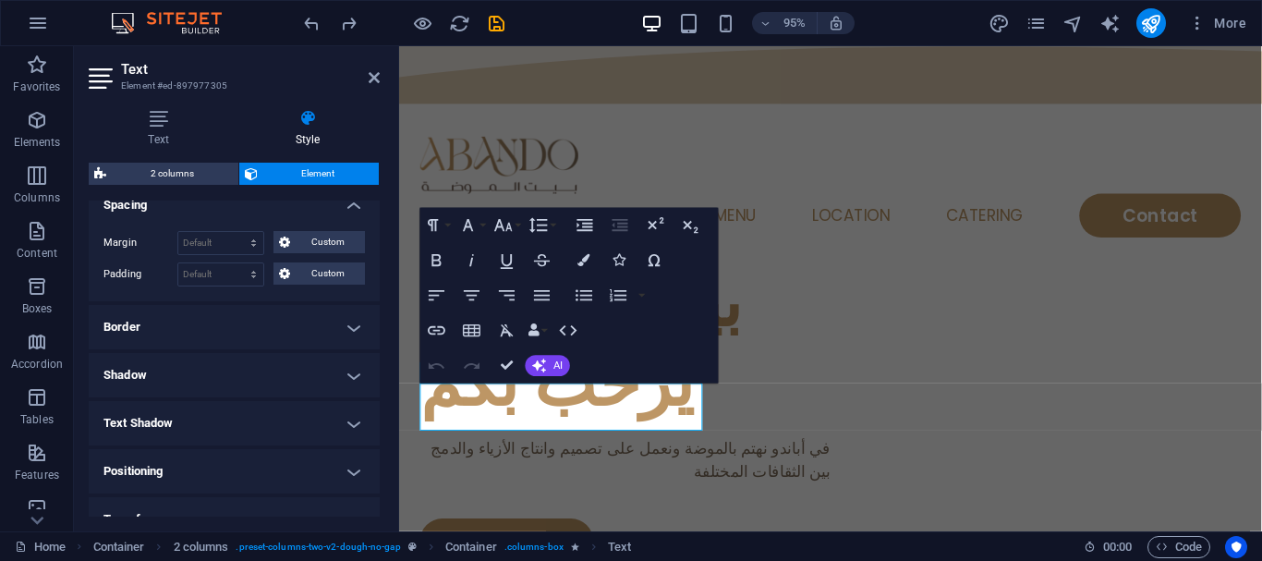
click at [161, 309] on h4 "Border" at bounding box center [234, 327] width 291 height 44
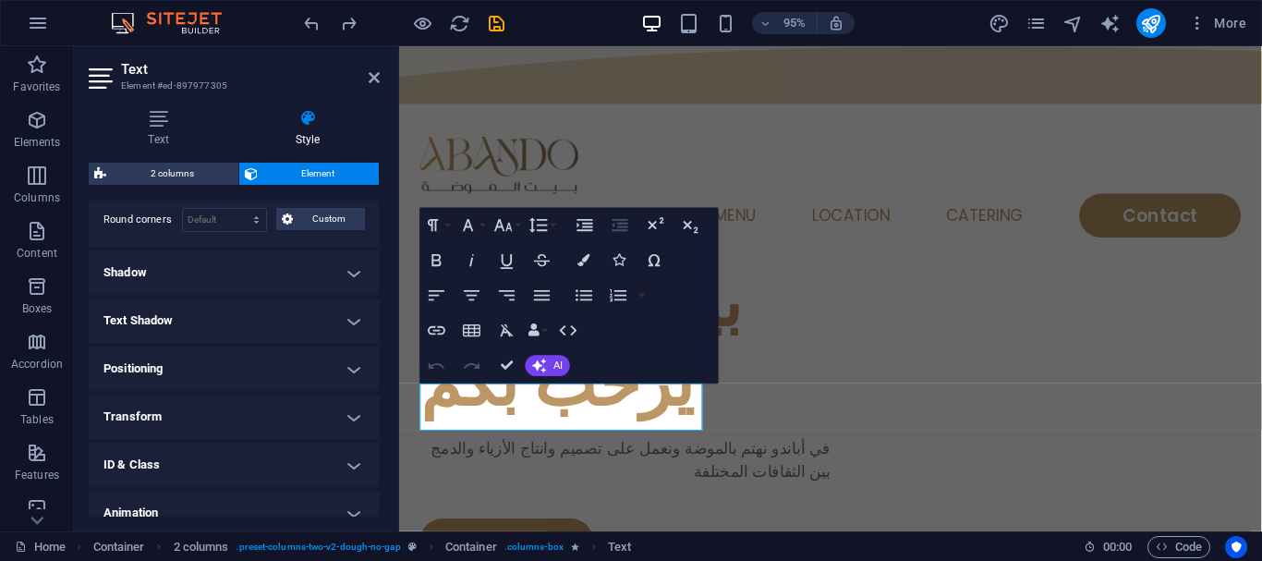
scroll to position [554, 0]
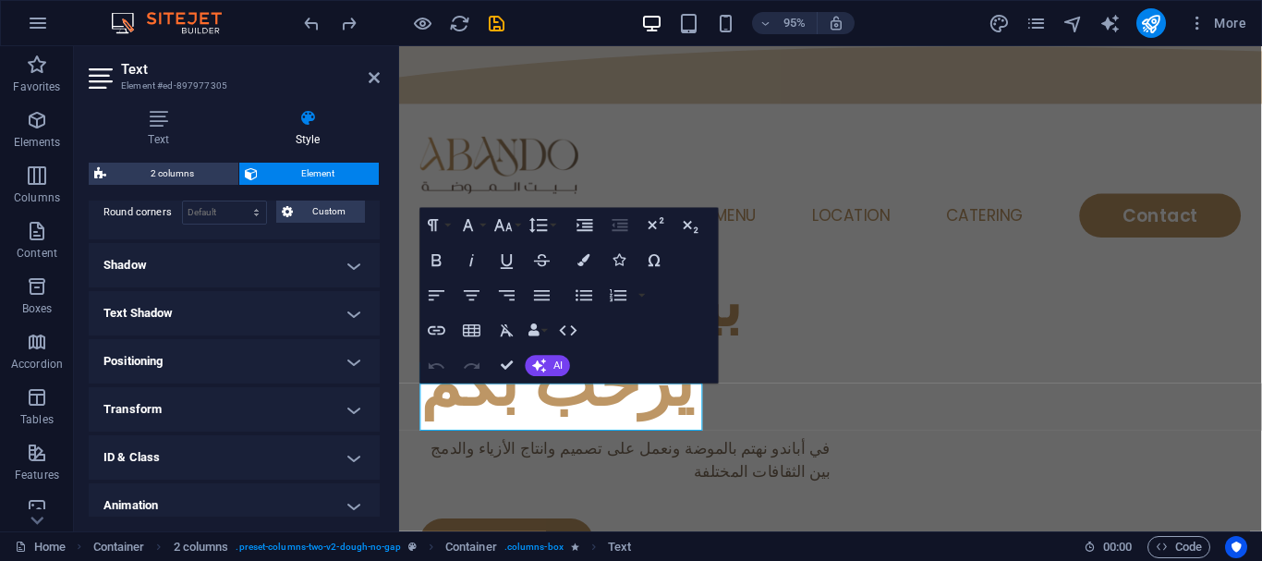
click at [149, 262] on h4 "Shadow" at bounding box center [234, 265] width 291 height 44
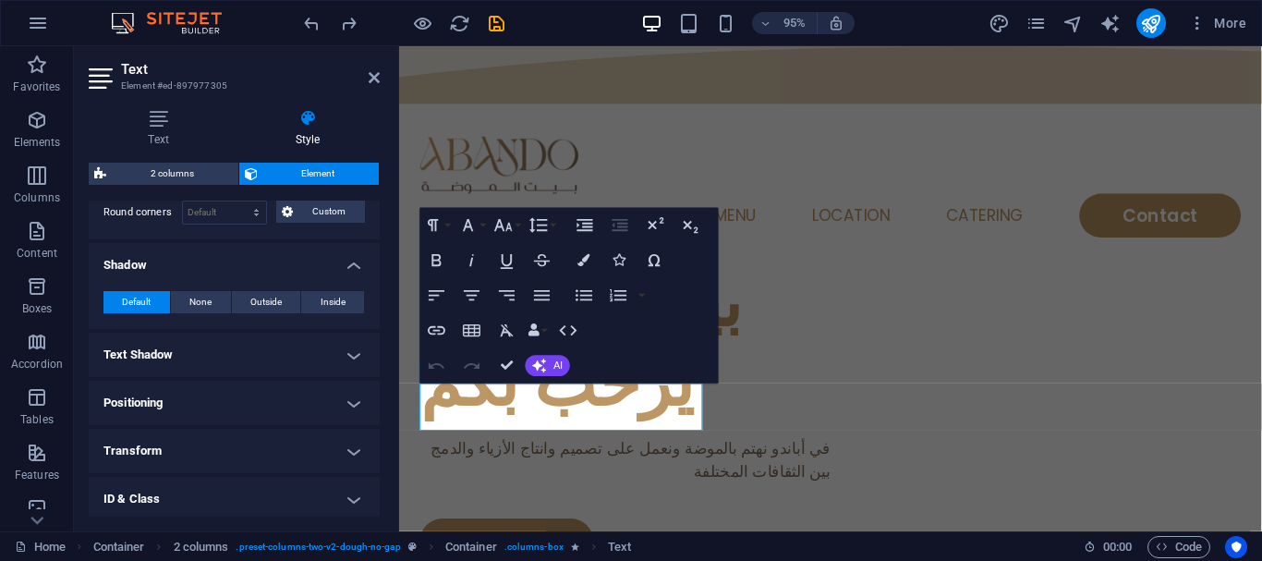
scroll to position [655, 0]
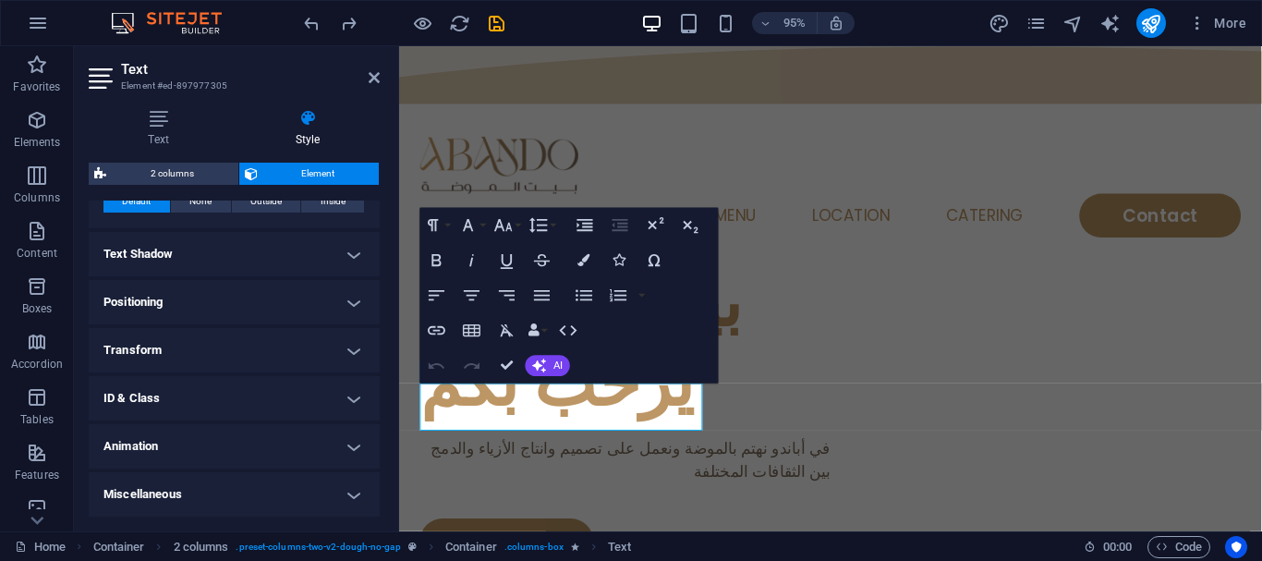
click at [149, 262] on h4 "Text Shadow" at bounding box center [234, 254] width 291 height 44
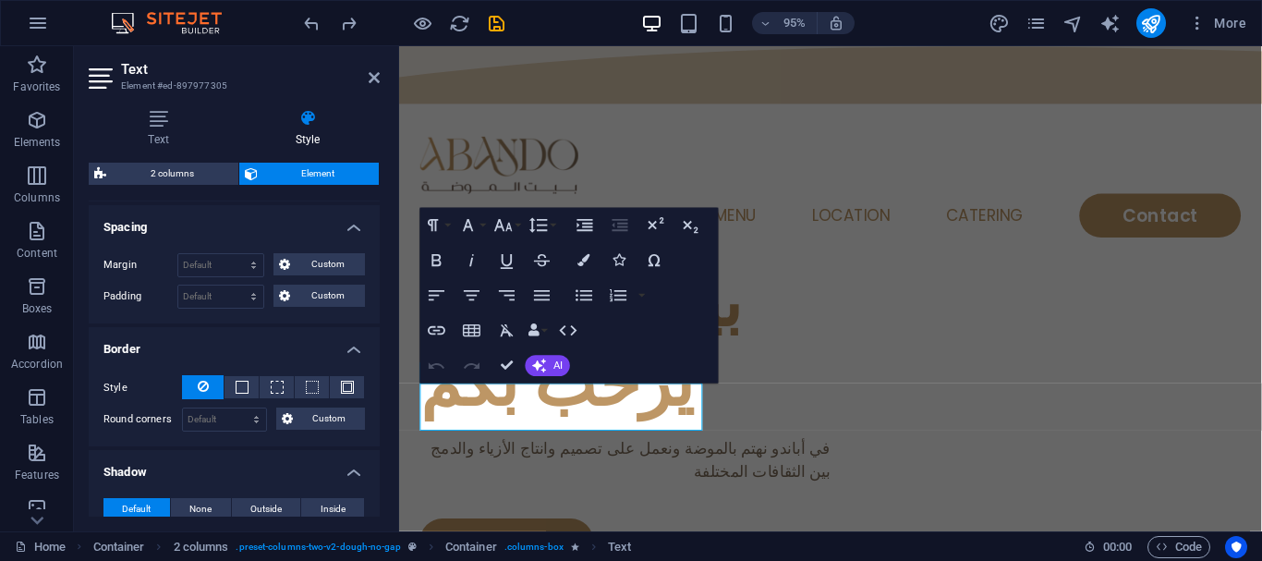
scroll to position [327, 0]
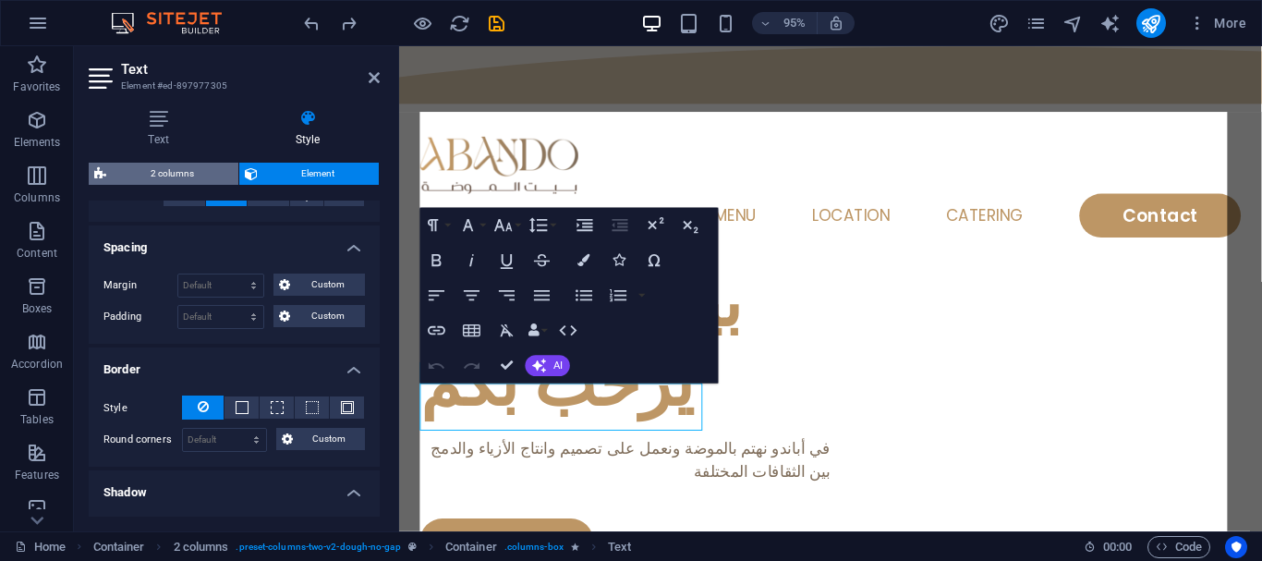
click at [170, 171] on span "2 columns" at bounding box center [172, 174] width 121 height 22
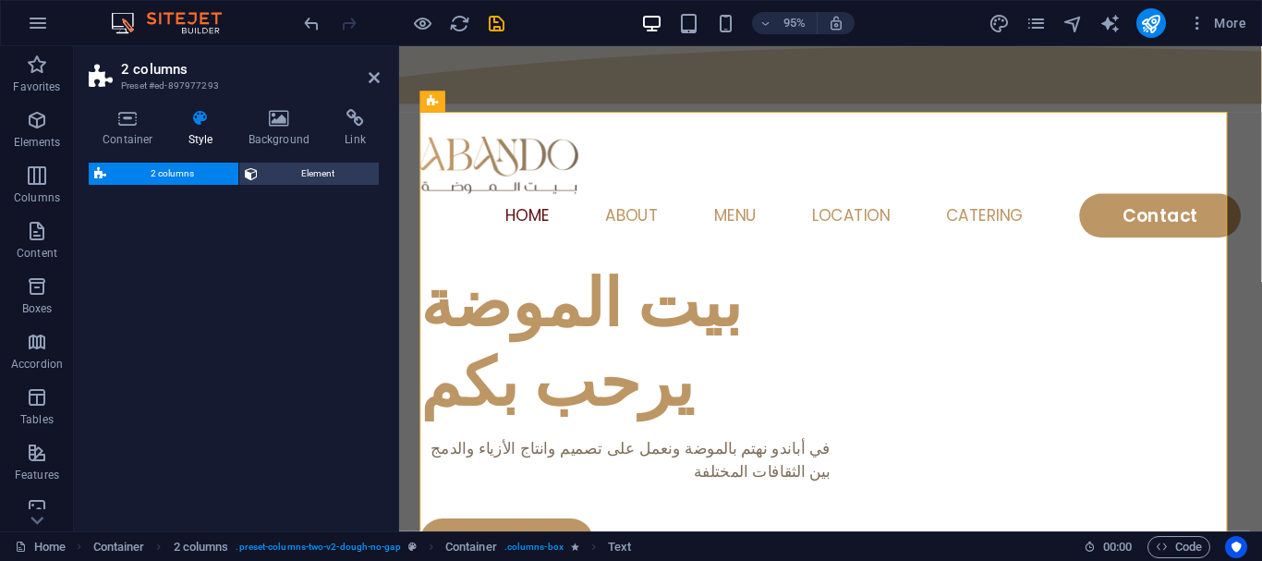
select select "rem"
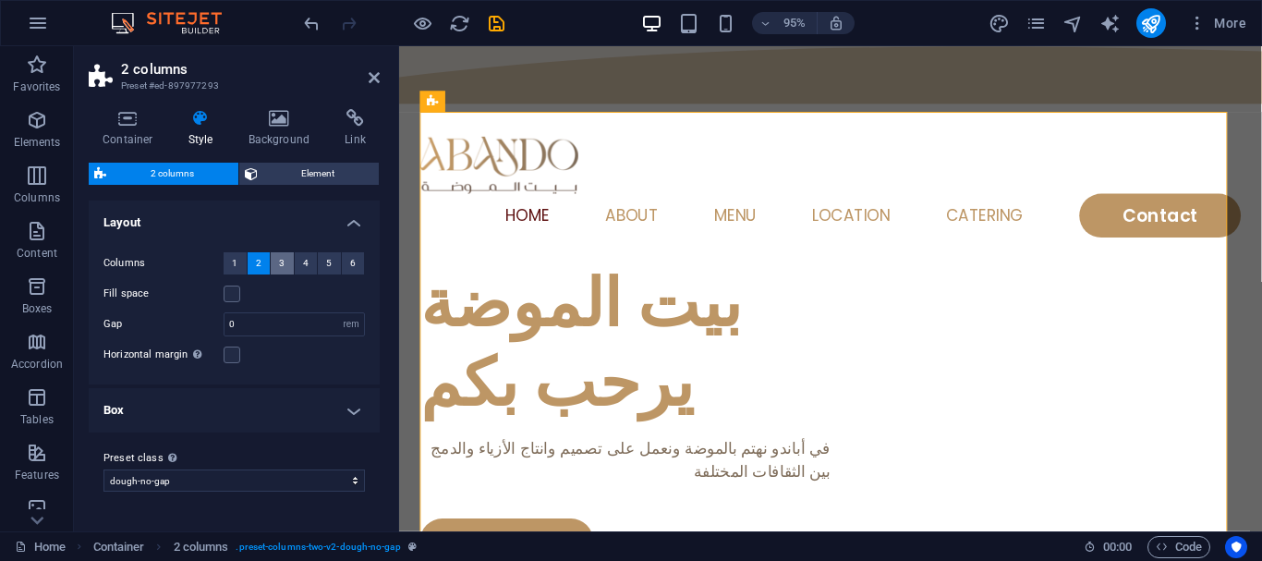
click at [282, 254] on span "3" at bounding box center [282, 263] width 6 height 22
click at [260, 266] on span "2" at bounding box center [259, 263] width 6 height 22
click at [110, 127] on icon at bounding box center [128, 118] width 79 height 18
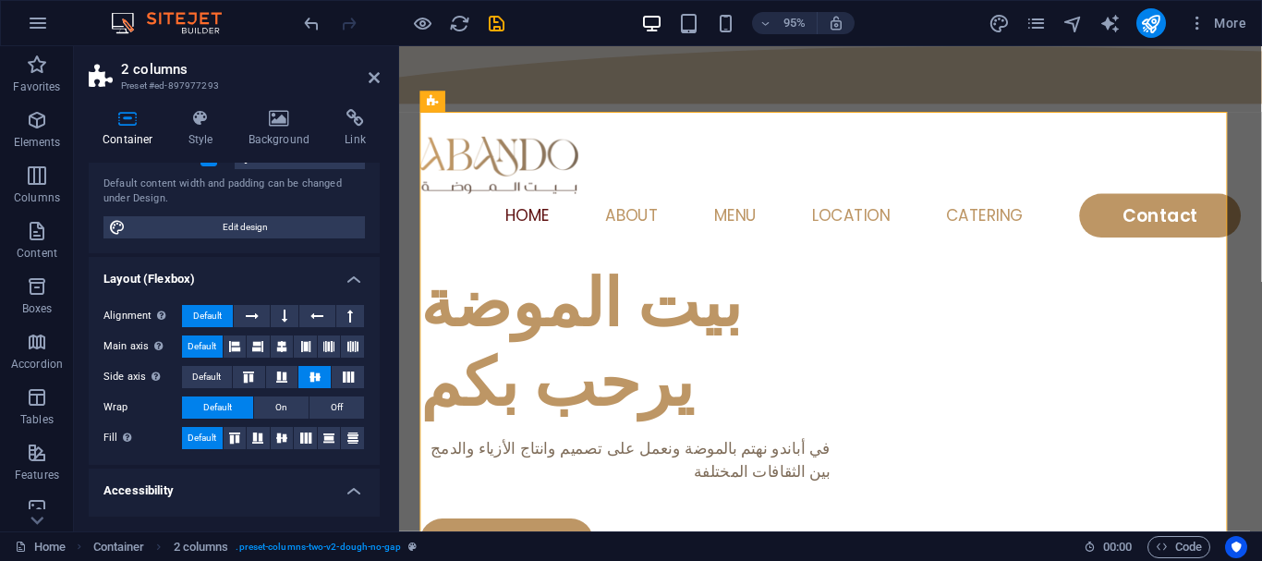
scroll to position [185, 0]
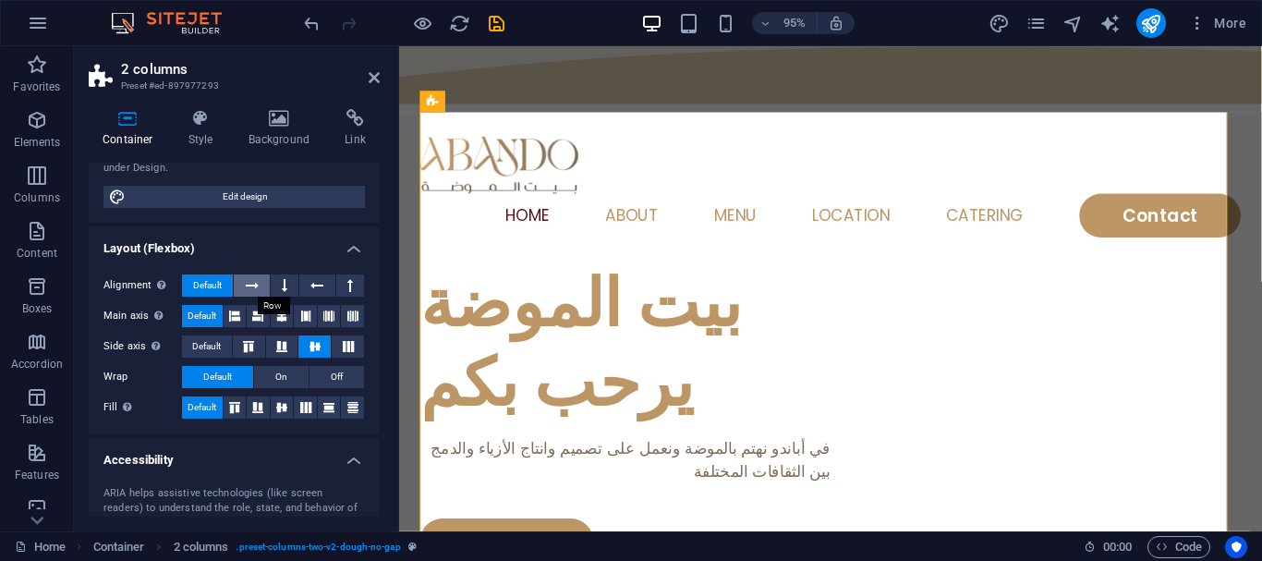
click at [256, 285] on icon at bounding box center [252, 285] width 13 height 22
click at [245, 321] on button at bounding box center [235, 316] width 23 height 22
click at [256, 321] on icon at bounding box center [257, 316] width 11 height 22
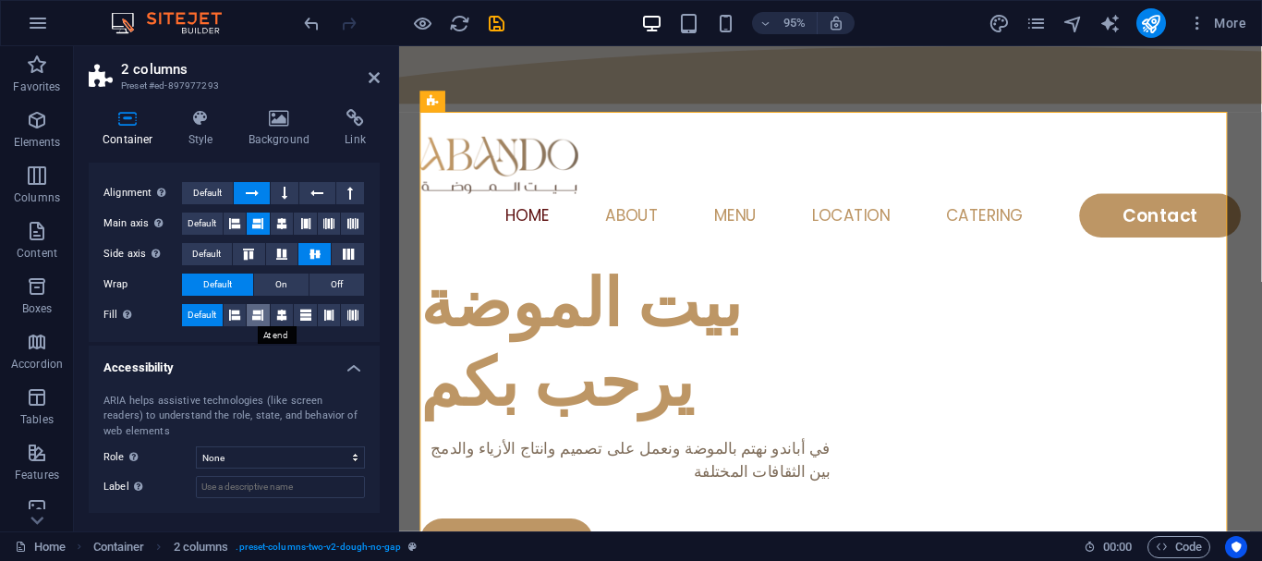
click at [252, 318] on icon at bounding box center [257, 315] width 11 height 22
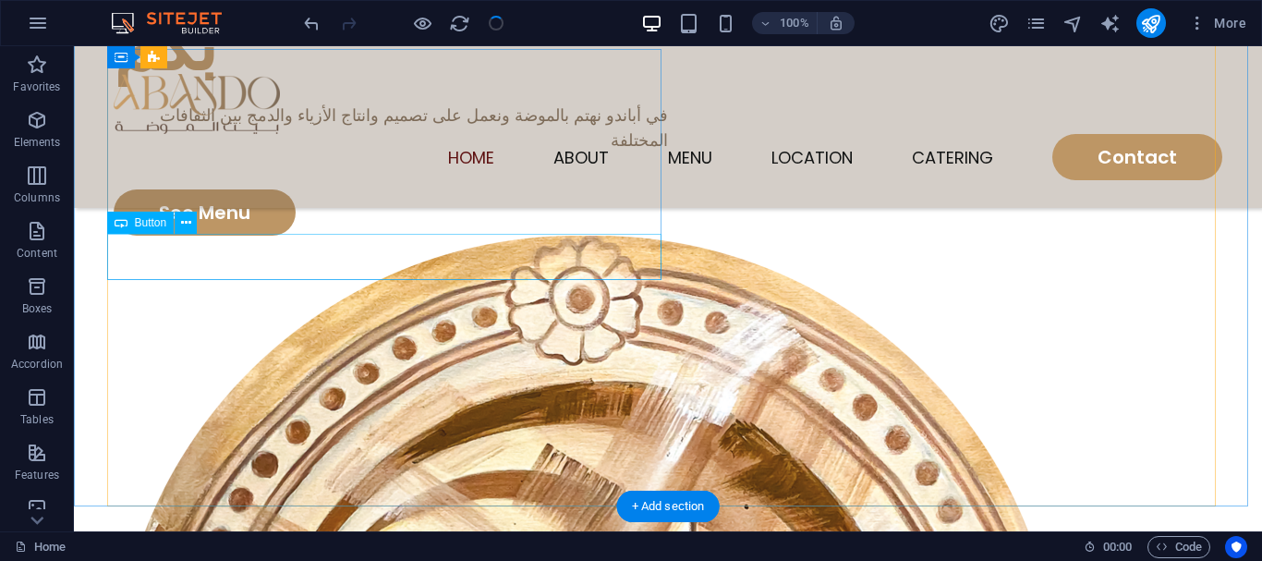
scroll to position [0, 0]
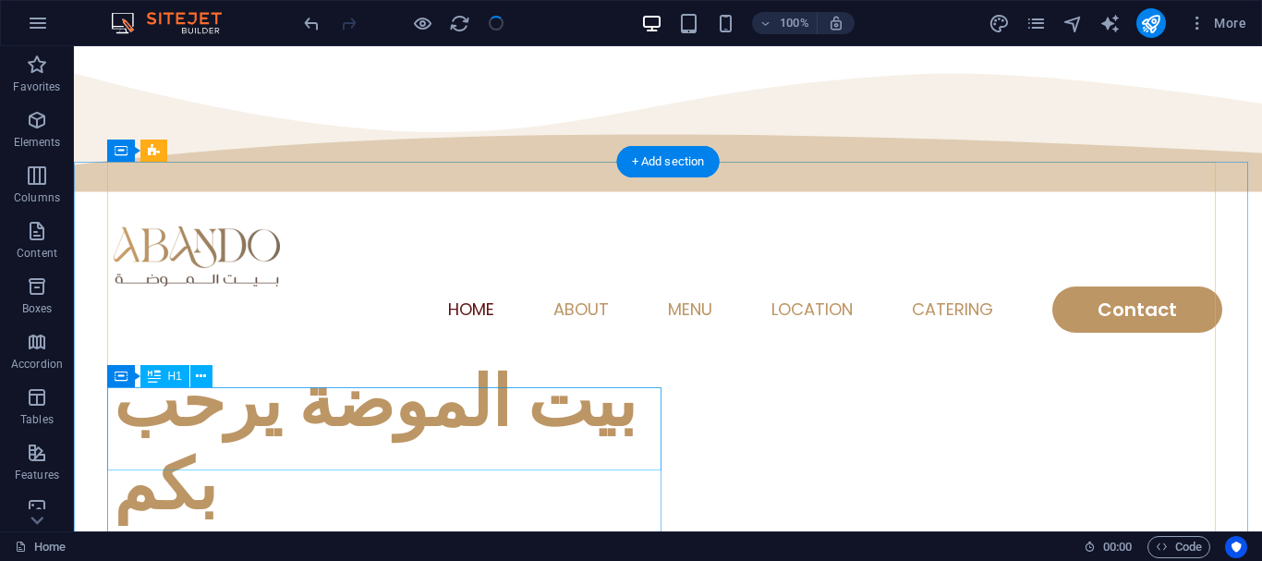
click at [557, 417] on div "بيت الموضة يرحب بكم" at bounding box center [391, 443] width 554 height 166
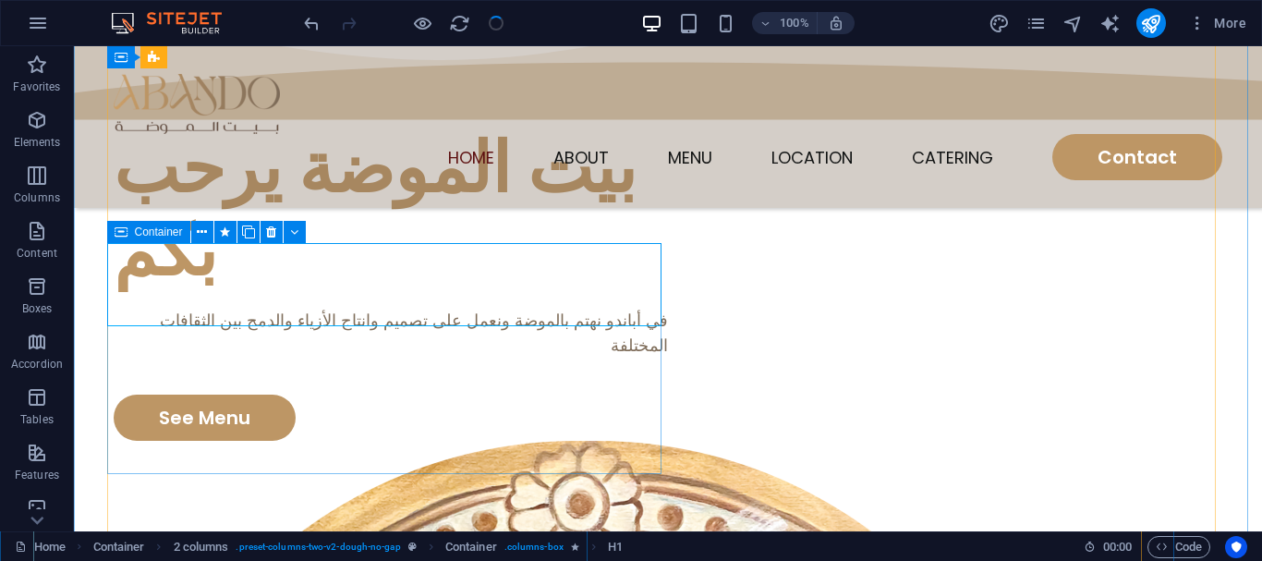
scroll to position [185, 0]
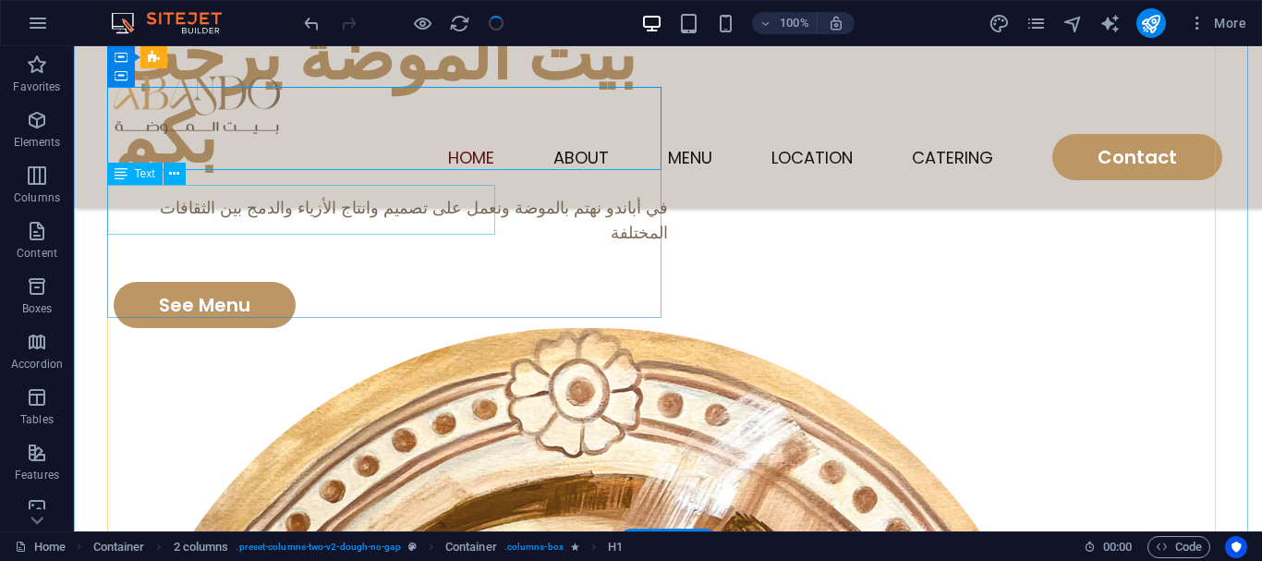
click at [371, 233] on div "في أباندو نهتم بالموضة ونعمل على تصميم وانتاج الأزياء والدمج بين الثقافات المخت…" at bounding box center [391, 220] width 554 height 50
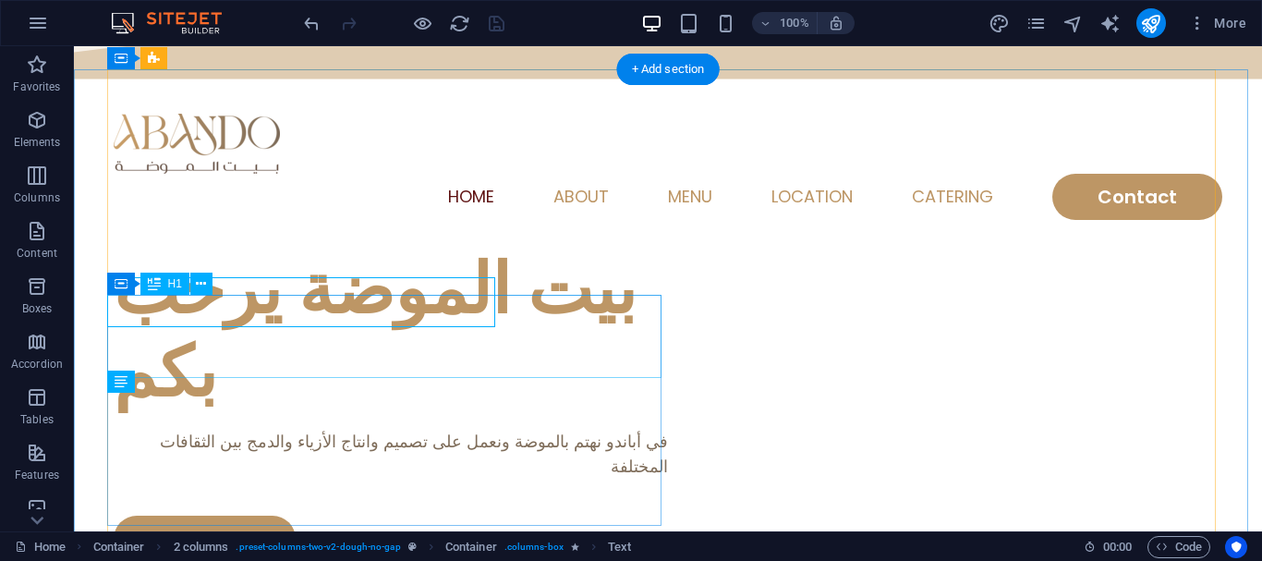
scroll to position [92, 0]
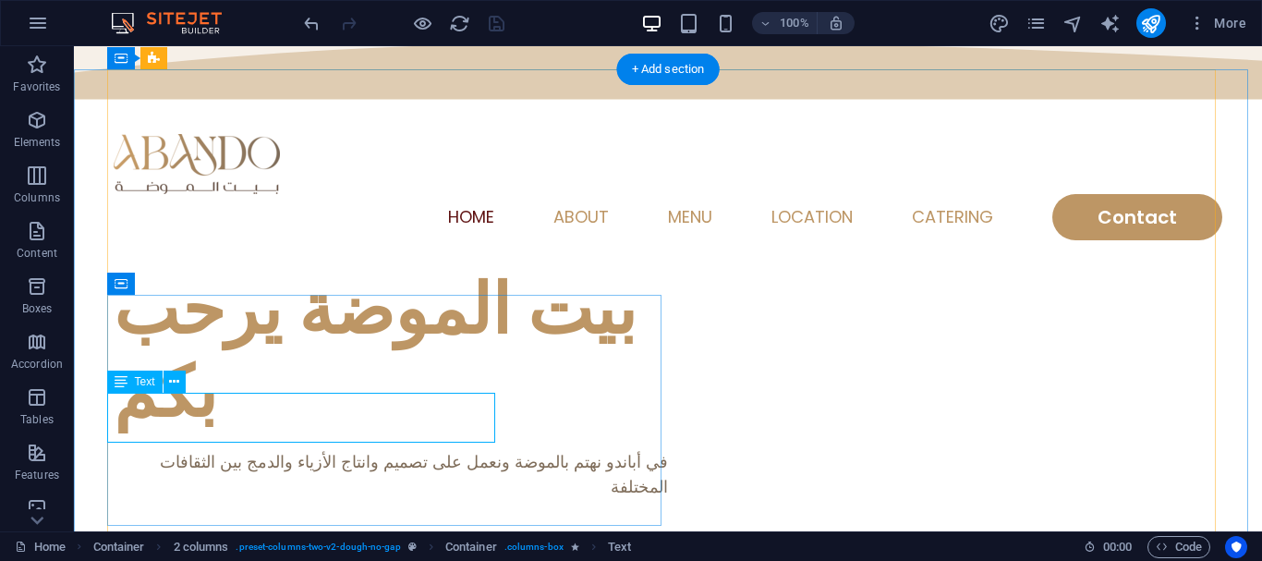
click at [427, 449] on div "في أباندو نهتم بالموضة ونعمل على تصميم وانتاج الأزياء والدمج بين الثقافات المخت…" at bounding box center [391, 474] width 554 height 50
click at [176, 381] on icon at bounding box center [174, 381] width 10 height 19
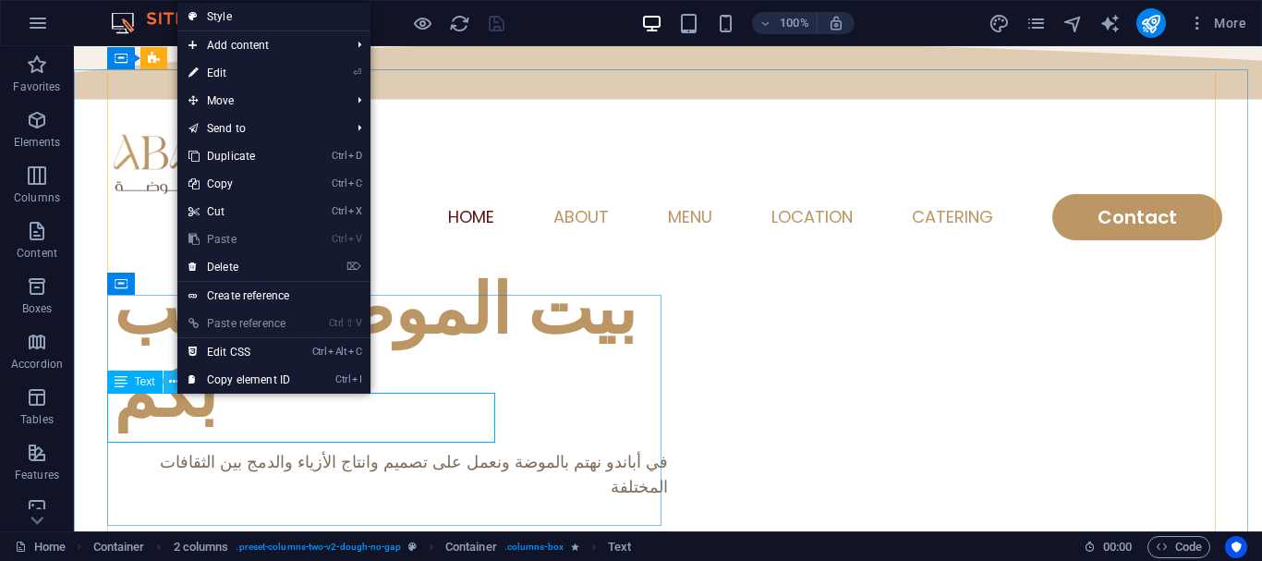
click at [176, 381] on icon at bounding box center [174, 381] width 10 height 19
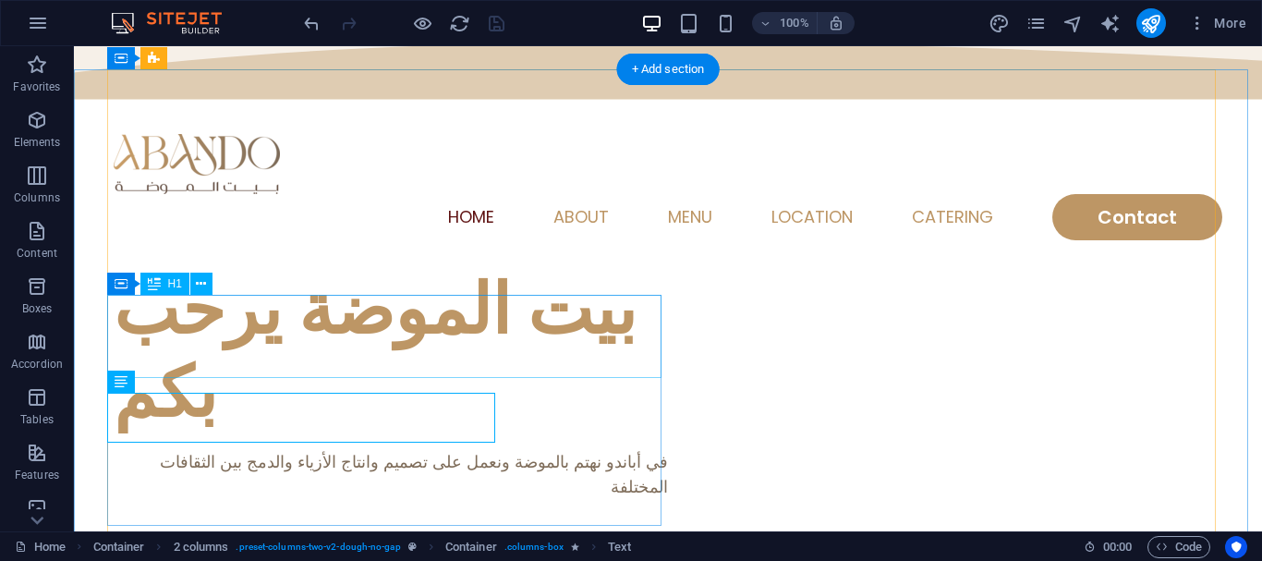
click at [625, 333] on div "بيت الموضة يرحب بكم" at bounding box center [391, 351] width 554 height 166
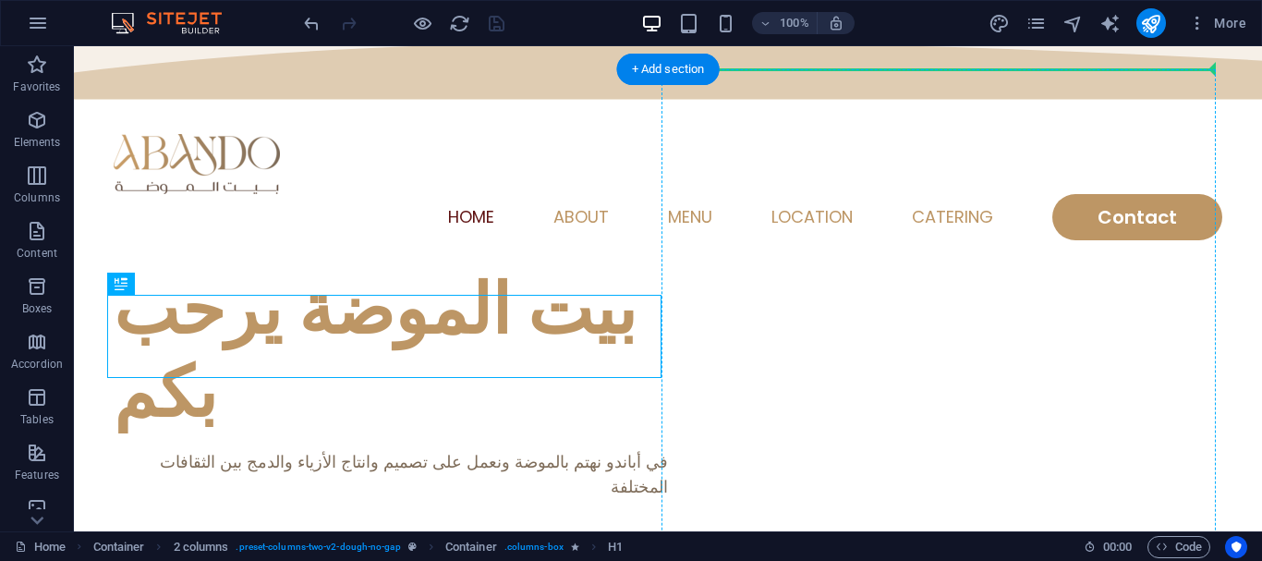
drag, startPoint x: 449, startPoint y: 356, endPoint x: 1208, endPoint y: 310, distance: 760.7
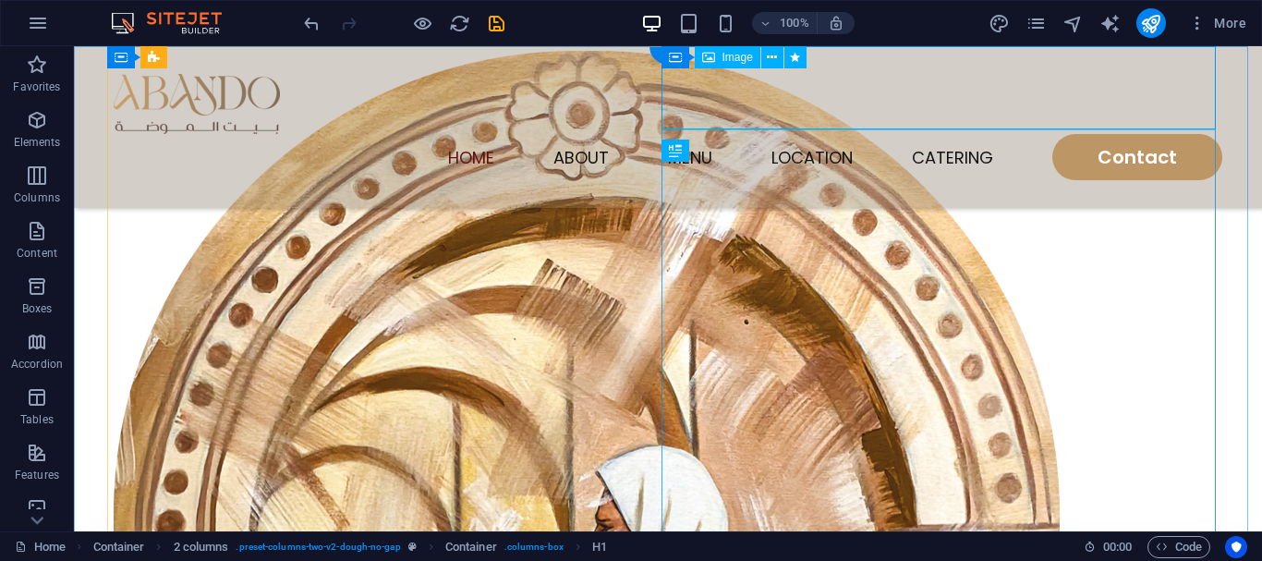
scroll to position [0, 0]
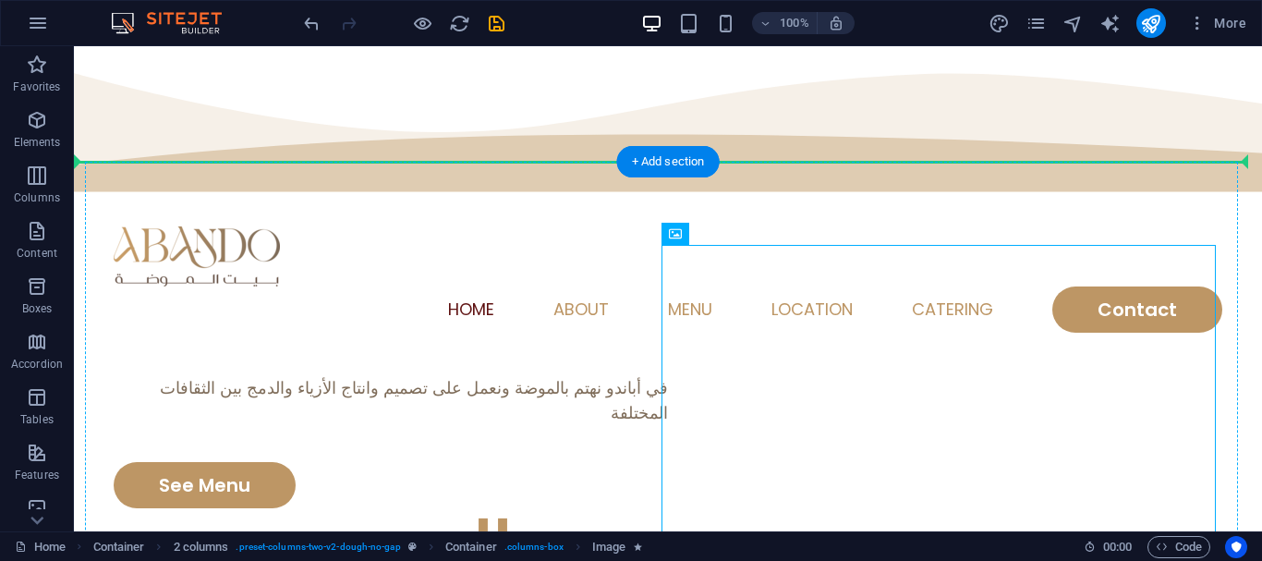
drag, startPoint x: 943, startPoint y: 452, endPoint x: 356, endPoint y: 370, distance: 593.3
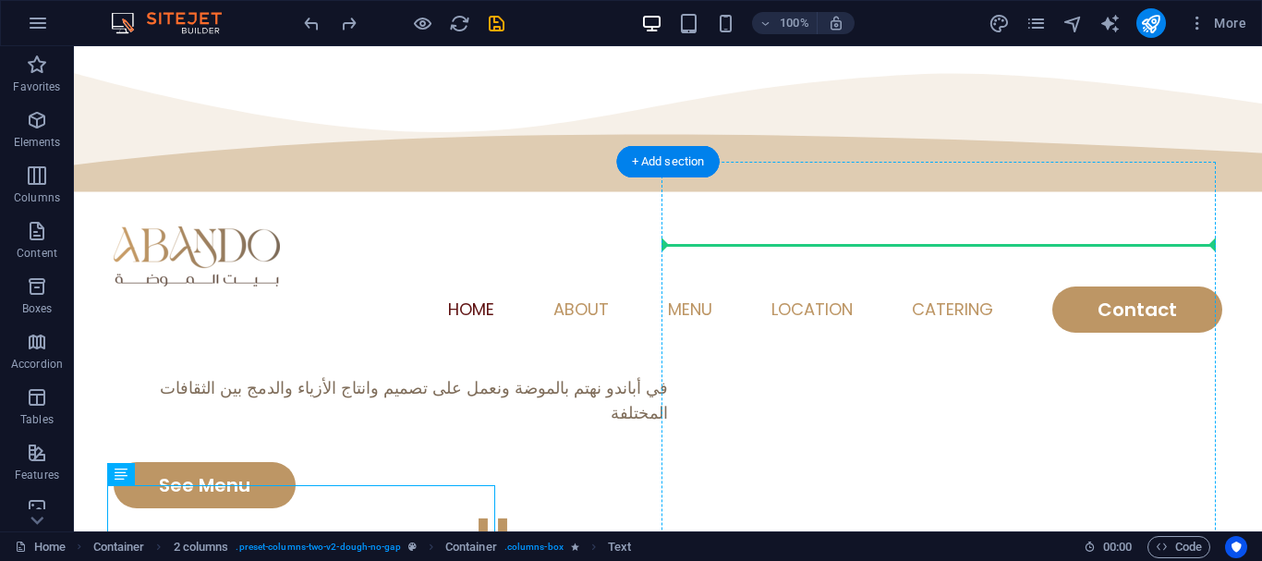
drag, startPoint x: 409, startPoint y: 515, endPoint x: 964, endPoint y: 262, distance: 609.0
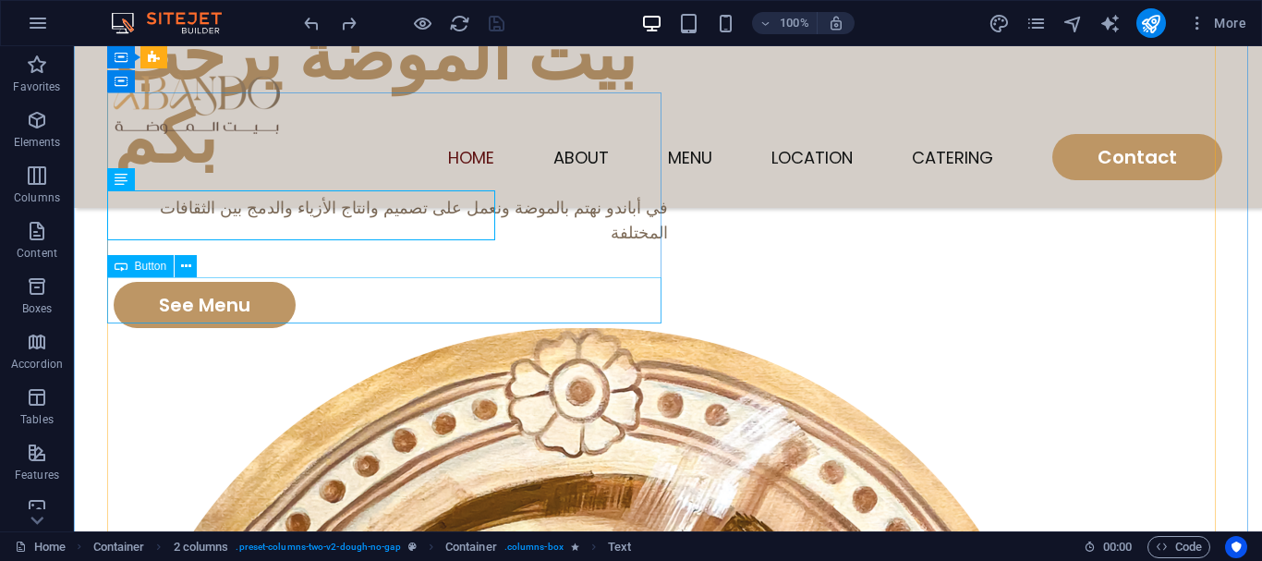
scroll to position [92, 0]
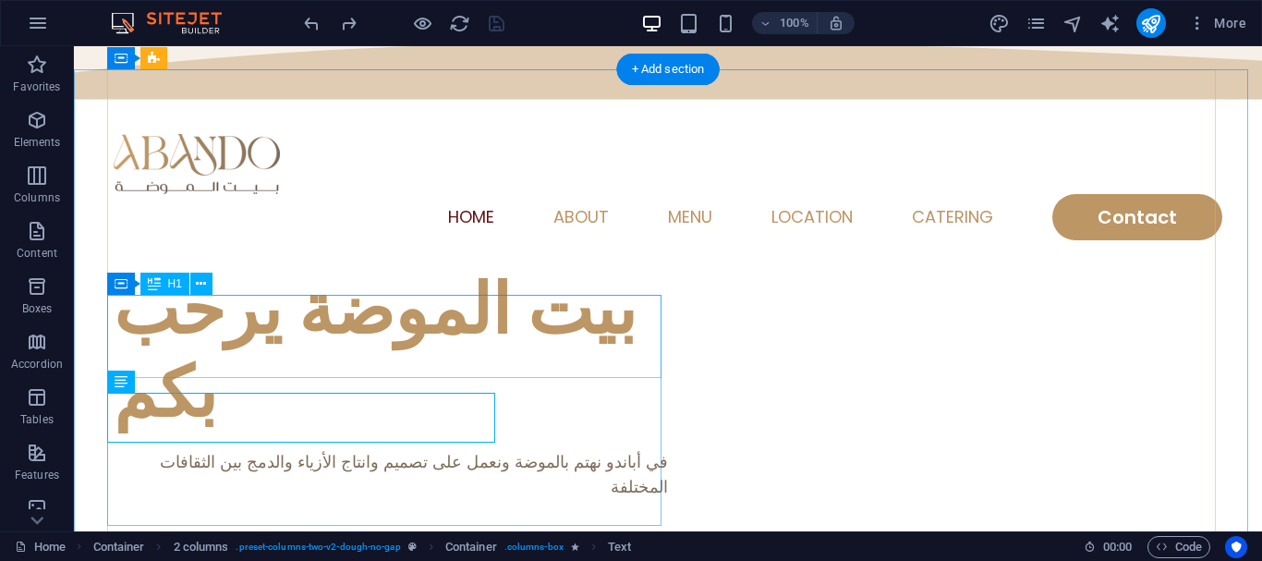
click at [436, 331] on div "بيت الموضة يرحب بكم" at bounding box center [391, 351] width 554 height 166
click at [423, 449] on div "في أباندو نهتم بالموضة ونعمل على تصميم وانتاج الأزياء والدمج بين الثقافات المخت…" at bounding box center [391, 474] width 554 height 50
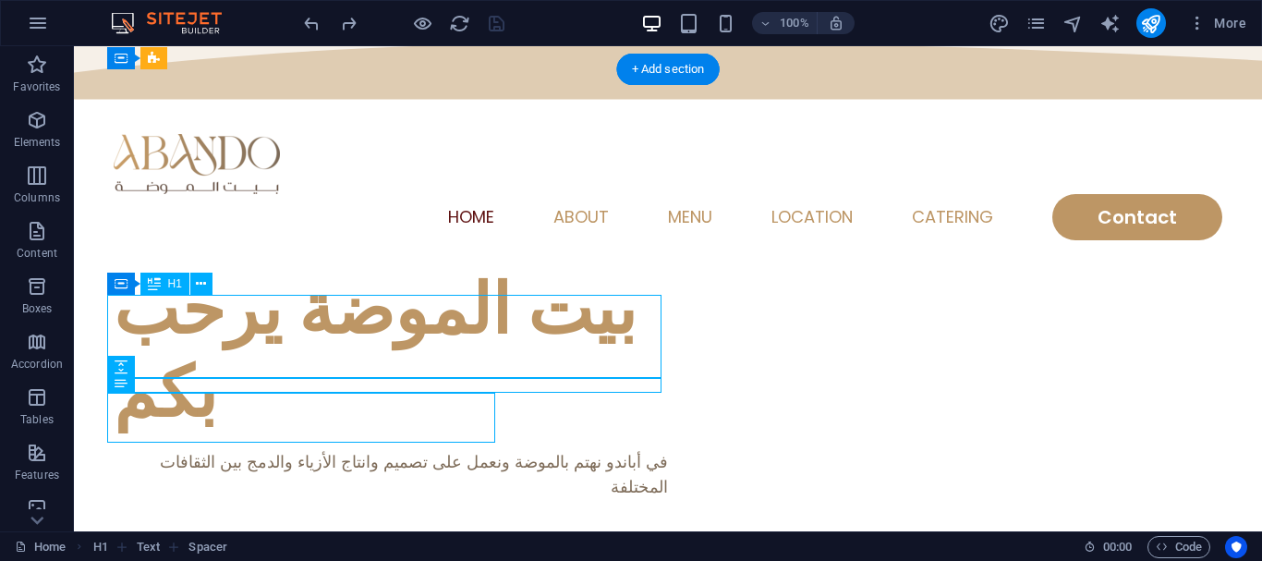
drag, startPoint x: 394, startPoint y: 334, endPoint x: 1025, endPoint y: 306, distance: 631.6
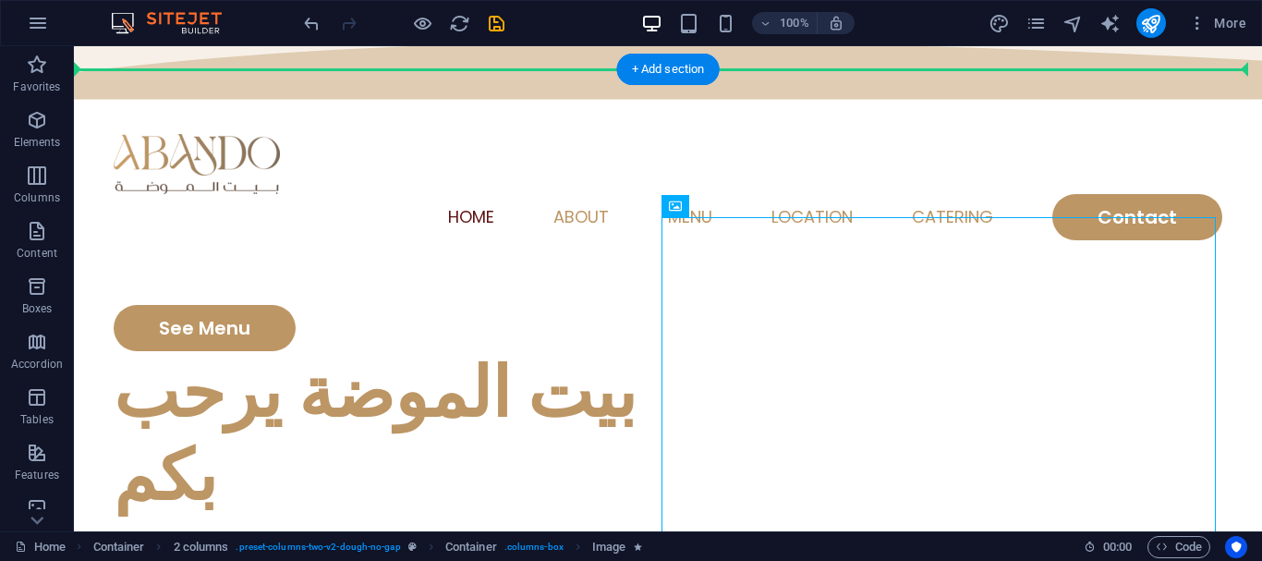
drag, startPoint x: 1025, startPoint y: 306, endPoint x: 1230, endPoint y: 404, distance: 227.3
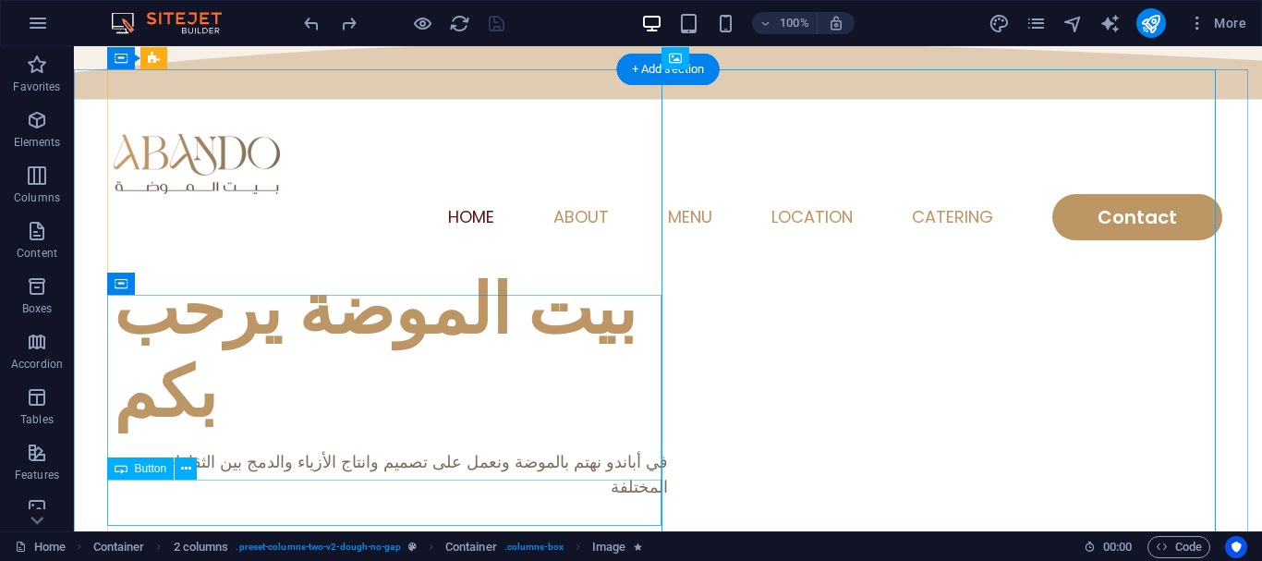
drag, startPoint x: 188, startPoint y: 503, endPoint x: 261, endPoint y: 518, distance: 73.8
click at [188, 536] on div "See Menu" at bounding box center [391, 559] width 554 height 46
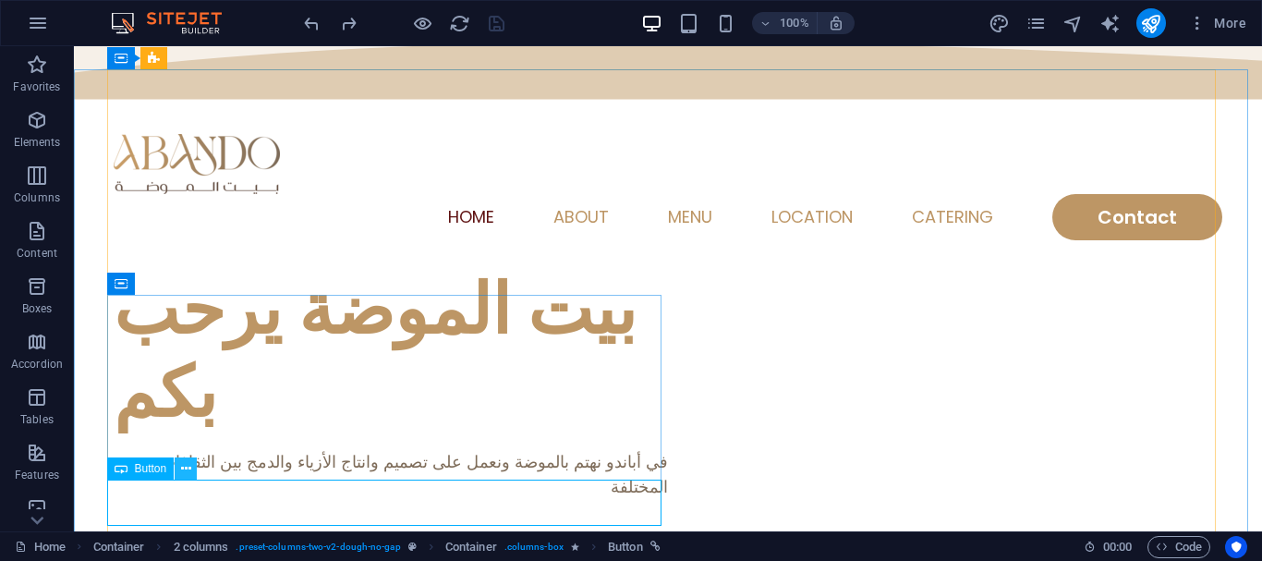
click at [187, 472] on icon at bounding box center [186, 468] width 10 height 19
click at [192, 536] on div "See Menu" at bounding box center [391, 559] width 554 height 46
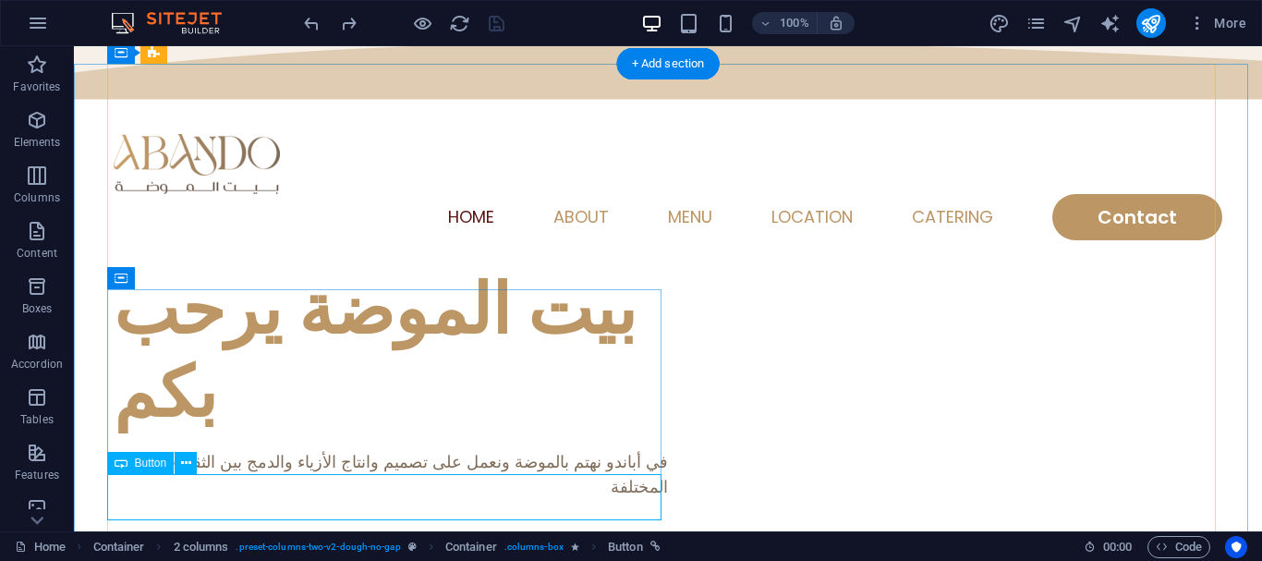
scroll to position [277, 0]
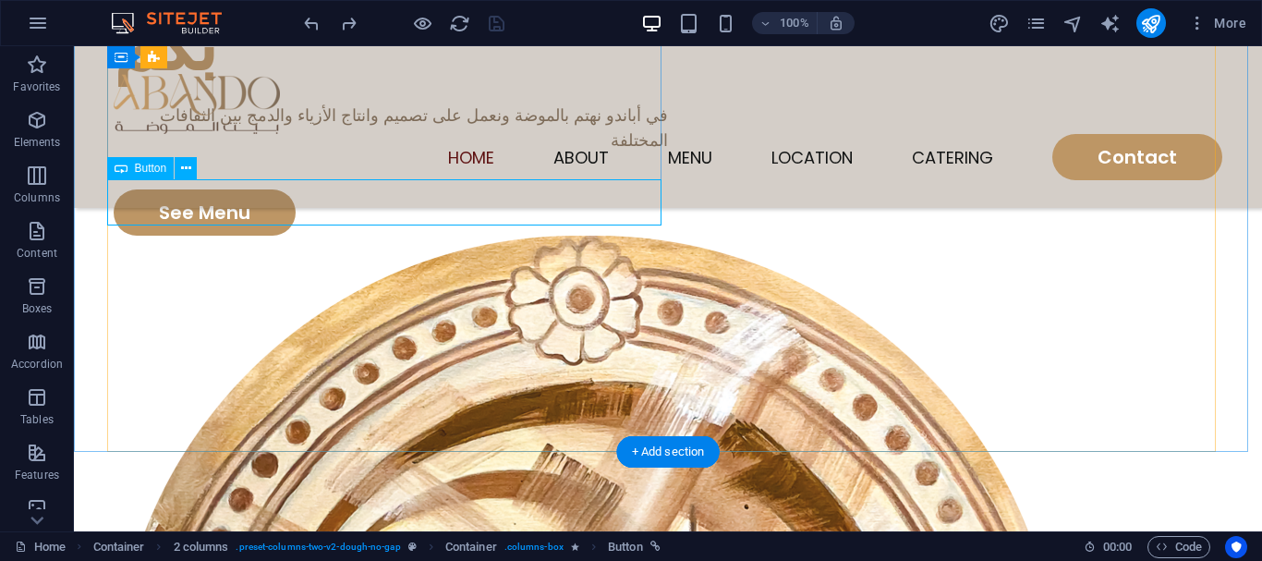
click at [192, 197] on div "See Menu" at bounding box center [391, 212] width 554 height 46
click at [135, 173] on span "Button" at bounding box center [151, 168] width 32 height 11
click at [181, 170] on icon at bounding box center [186, 168] width 10 height 19
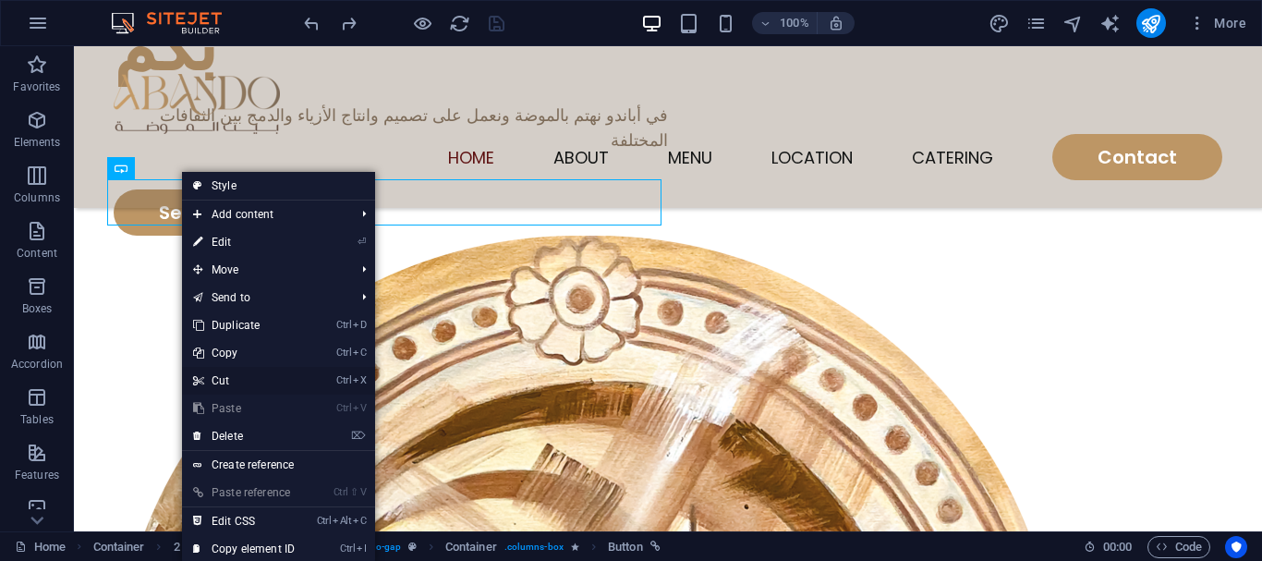
click at [260, 368] on link "Ctrl X Cut" at bounding box center [244, 381] width 124 height 28
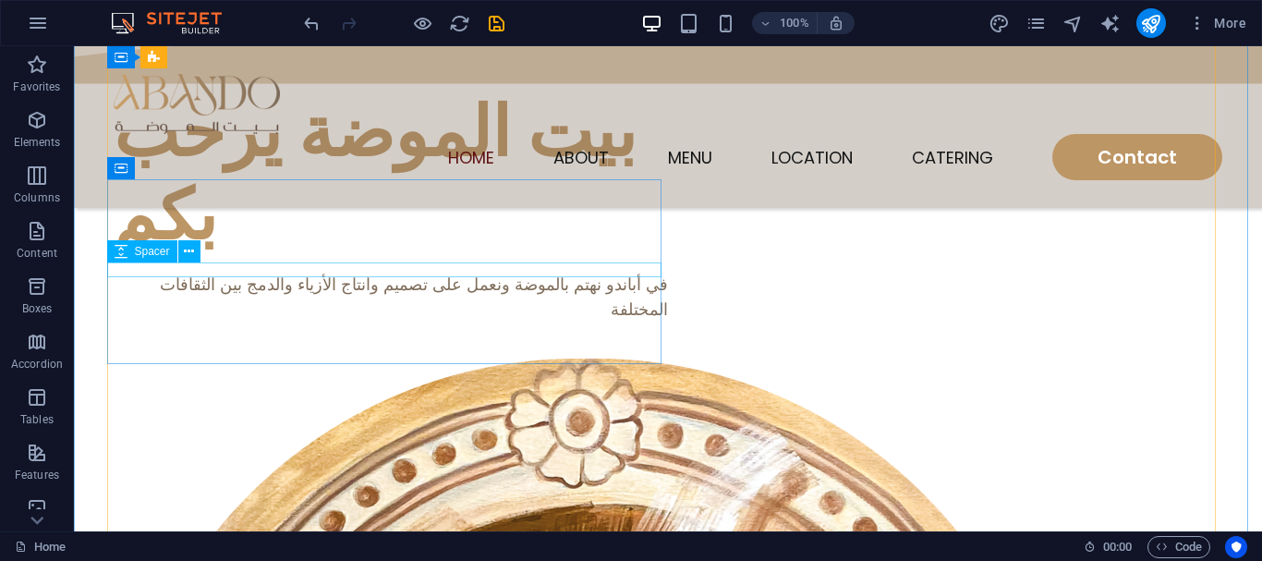
scroll to position [115, 0]
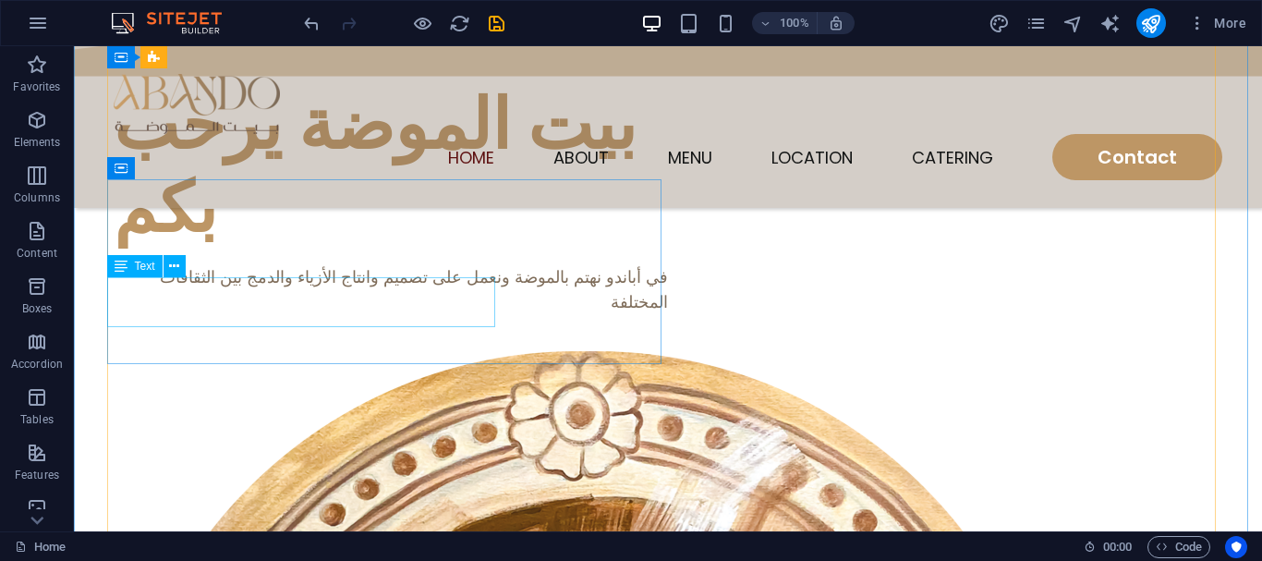
click at [450, 306] on div "في أباندو نهتم بالموضة ونعمل على تصميم وانتاج الأزياء والدمج بين الثقافات المخت…" at bounding box center [391, 289] width 554 height 50
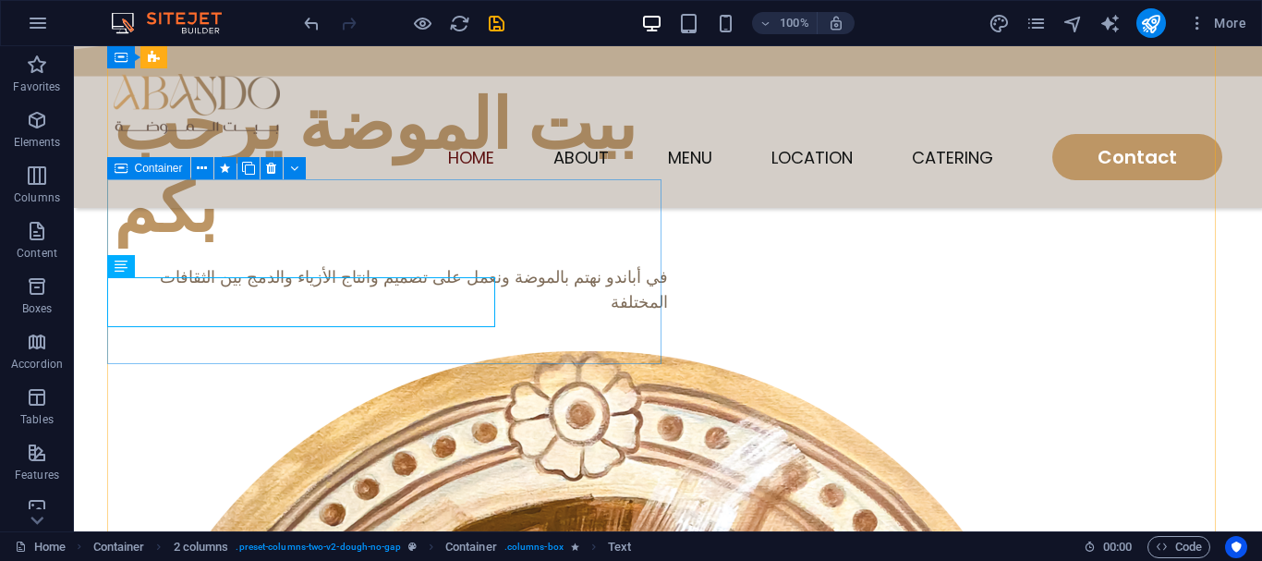
click at [544, 324] on div "بيت الموضة يرحب بكم في أباندو نهتم بالموضة ونعمل على تصميم وانتاج الأزياء والدم…" at bounding box center [391, 217] width 554 height 268
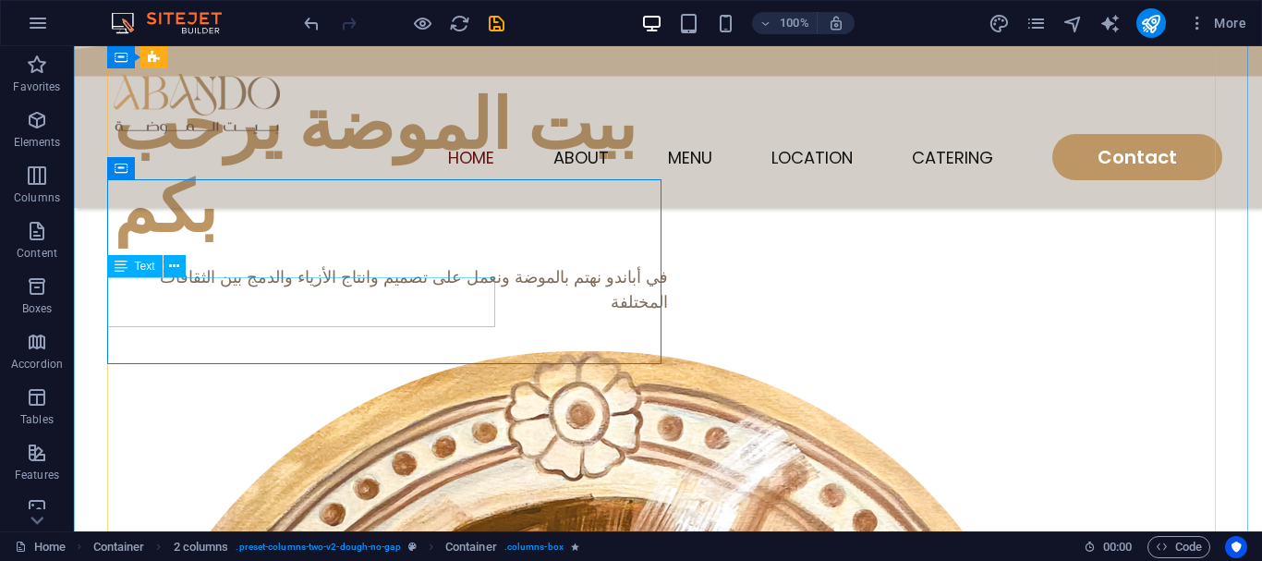
click at [477, 308] on div "في أباندو نهتم بالموضة ونعمل على تصميم وانتاج الأزياء والدمج بين الثقافات المخت…" at bounding box center [391, 289] width 554 height 50
click at [166, 263] on button at bounding box center [175, 266] width 22 height 22
click at [175, 276] on button at bounding box center [175, 266] width 22 height 22
click at [165, 260] on button at bounding box center [175, 266] width 22 height 22
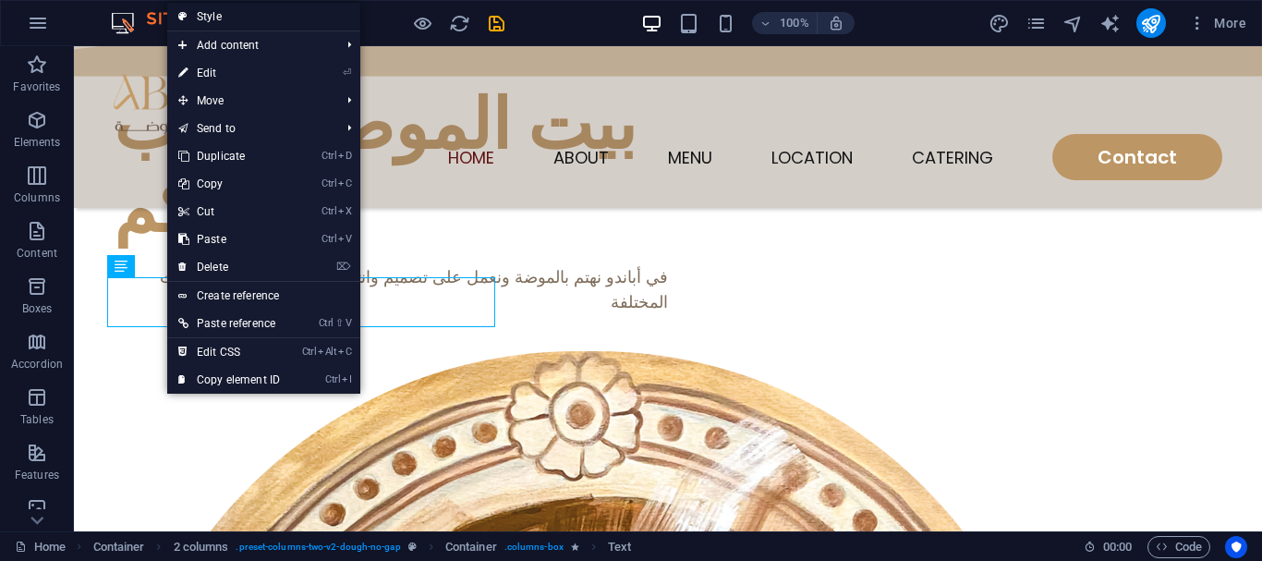
click at [224, 22] on link "Style" at bounding box center [263, 17] width 193 height 28
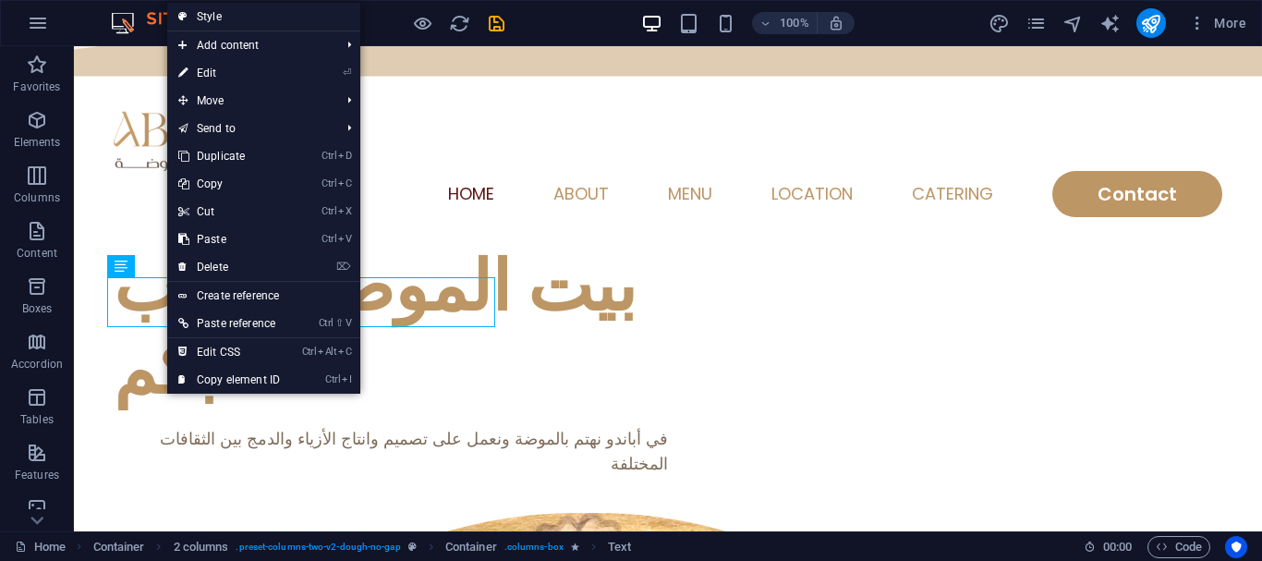
select select "rem"
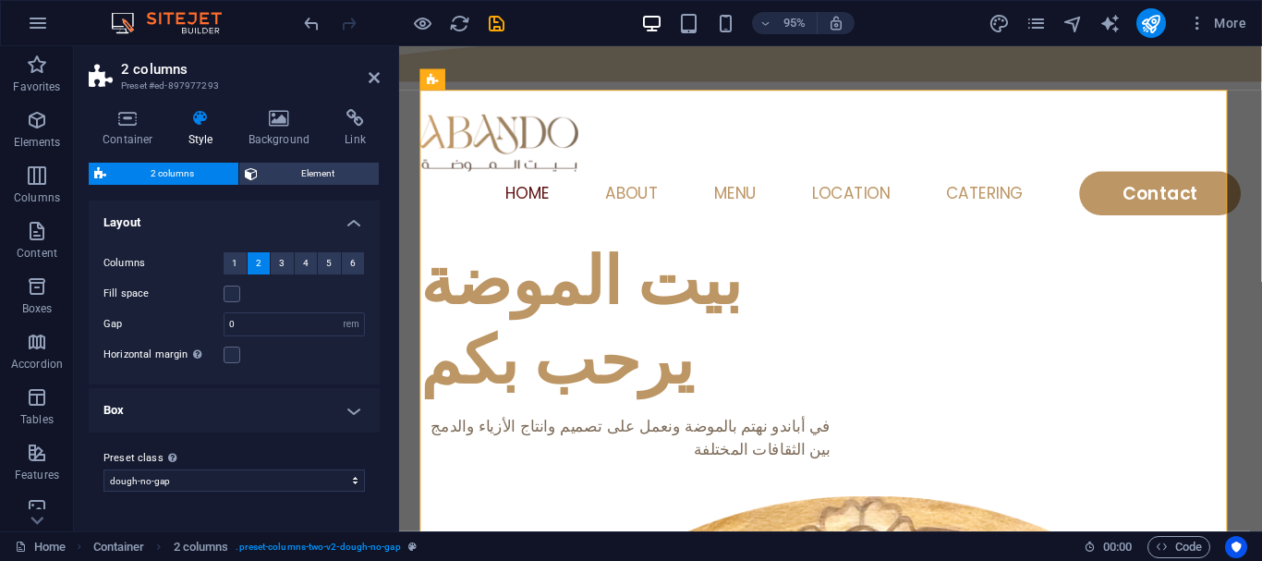
click at [172, 415] on h4 "Box" at bounding box center [234, 410] width 291 height 44
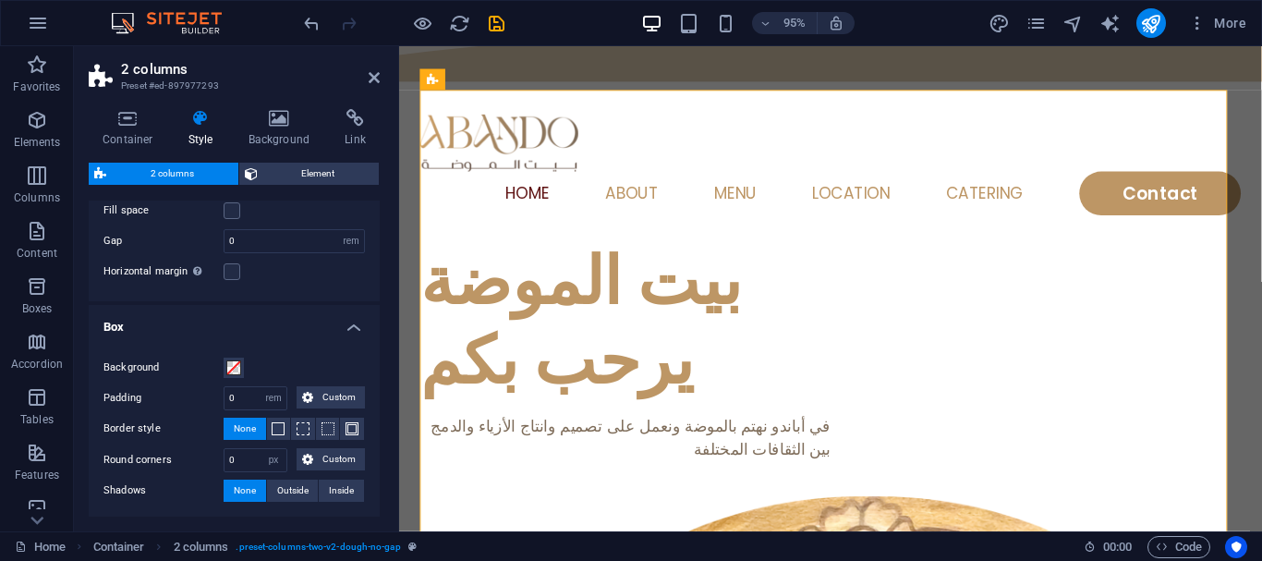
scroll to position [162, 0]
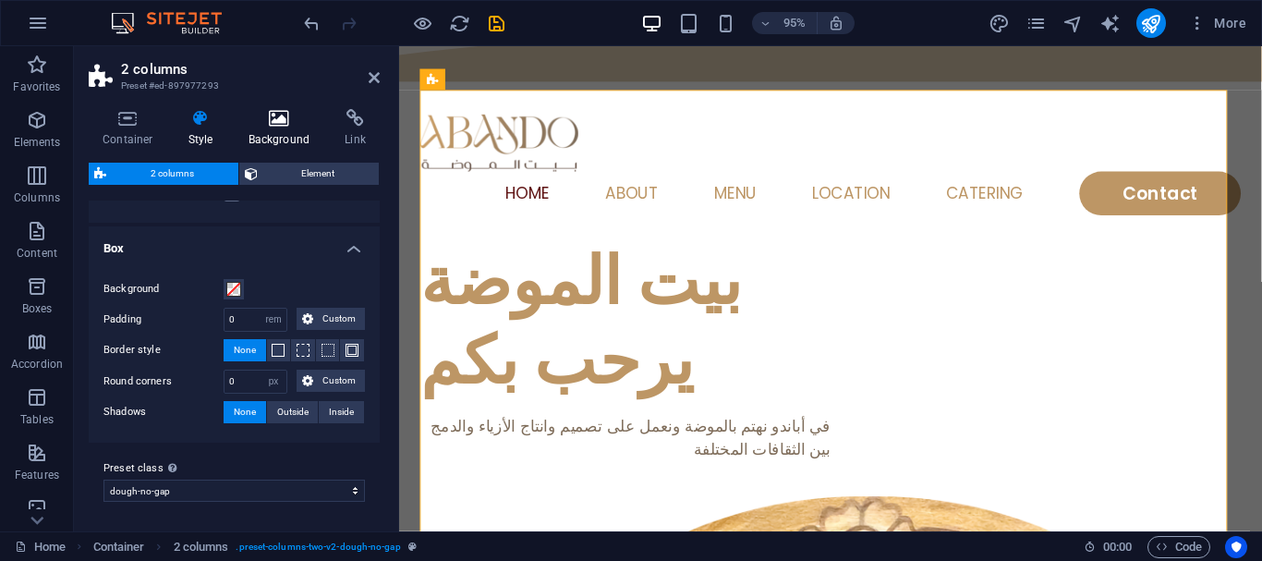
click at [285, 138] on h4 "Background" at bounding box center [283, 128] width 97 height 39
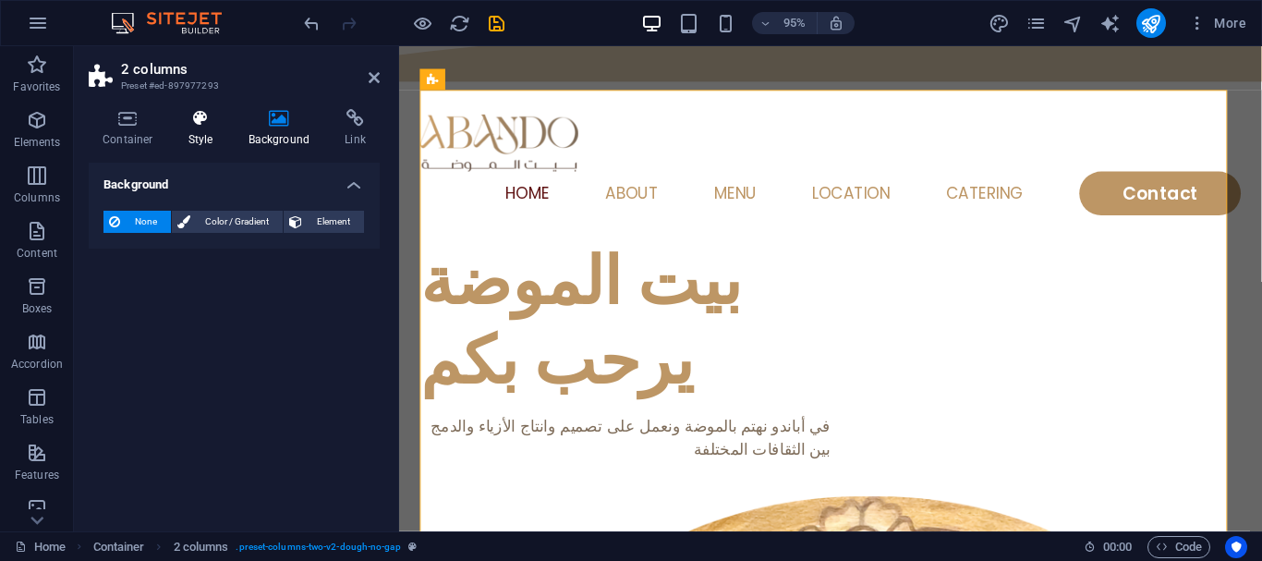
click at [189, 122] on icon at bounding box center [201, 118] width 53 height 18
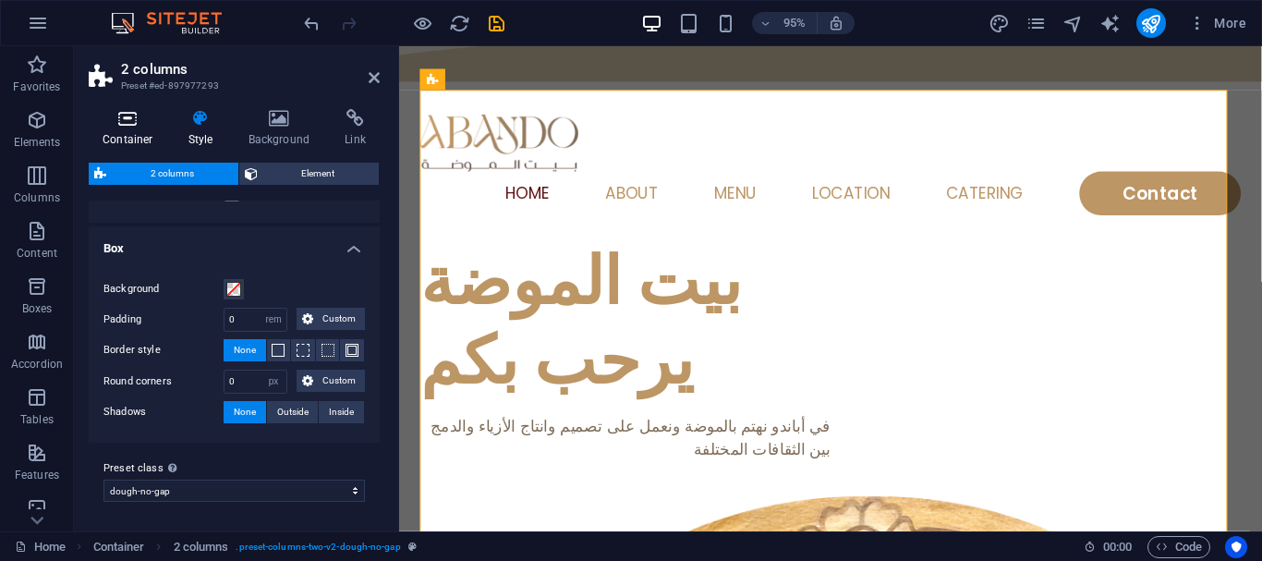
click at [123, 109] on icon at bounding box center [128, 118] width 79 height 18
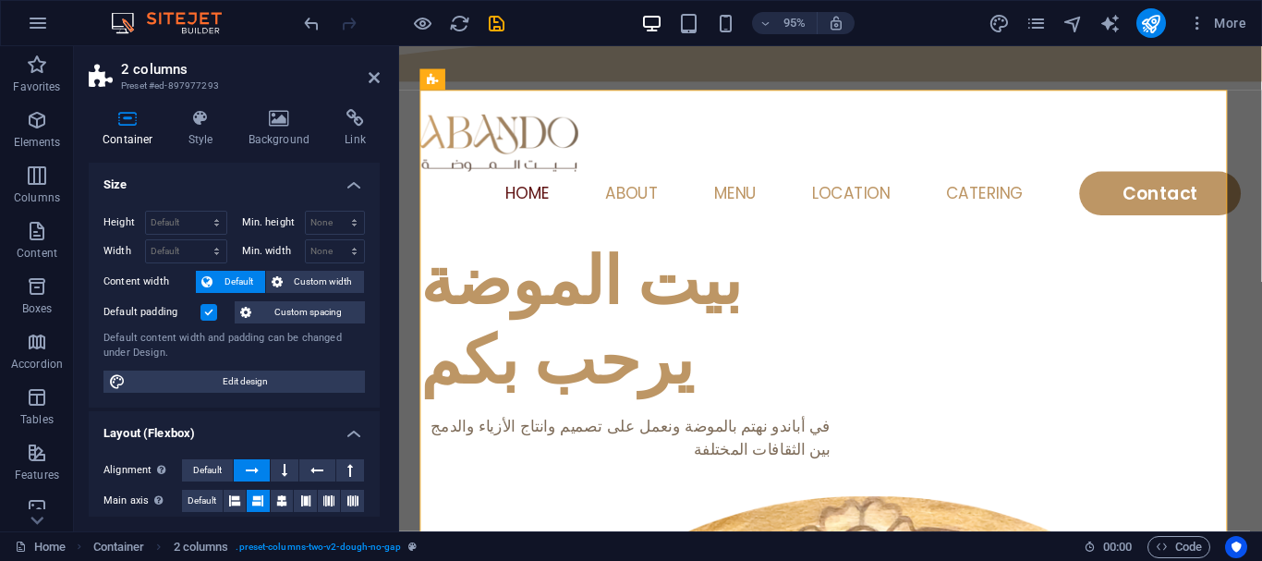
click at [249, 243] on div "Min. width None px rem % vh vw" at bounding box center [304, 251] width 124 height 24
click at [215, 249] on select "Default px rem % em vh vw" at bounding box center [186, 251] width 80 height 22
select select "px"
click at [198, 240] on select "Default px rem % em vh vw" at bounding box center [186, 251] width 80 height 22
type input "920"
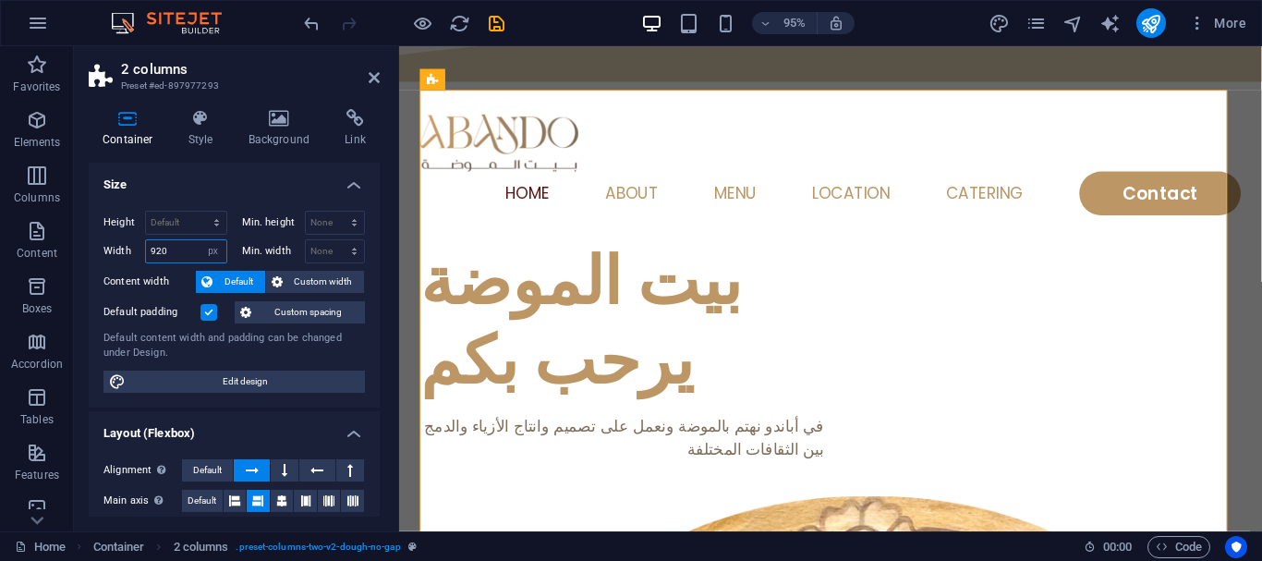
click at [171, 254] on input "920" at bounding box center [186, 251] width 80 height 22
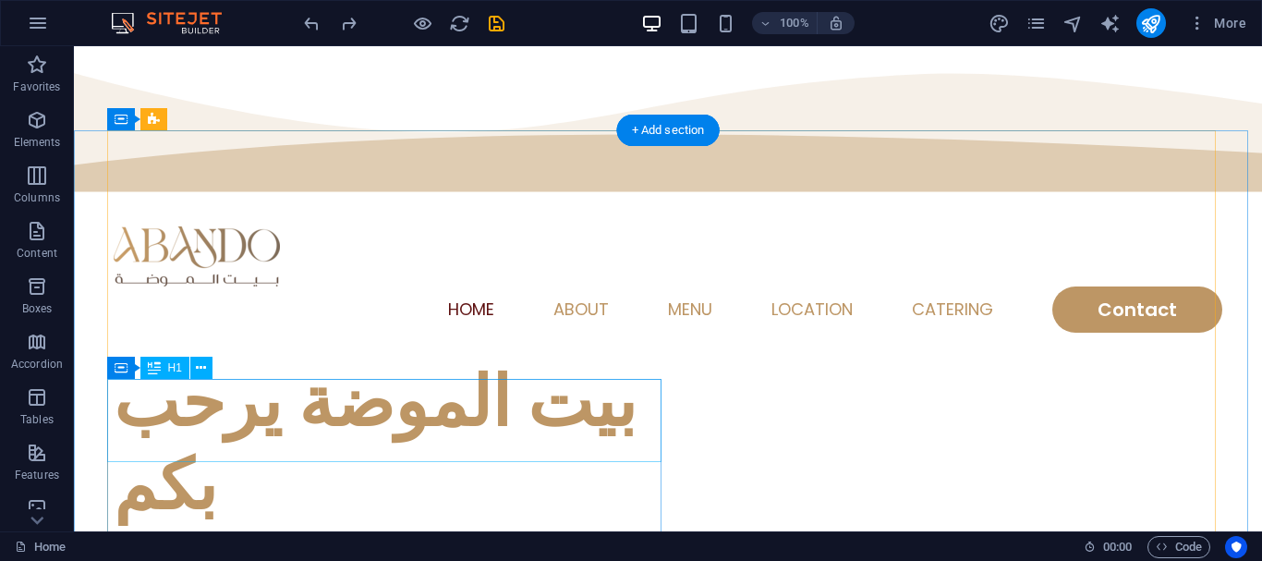
scroll to position [185, 0]
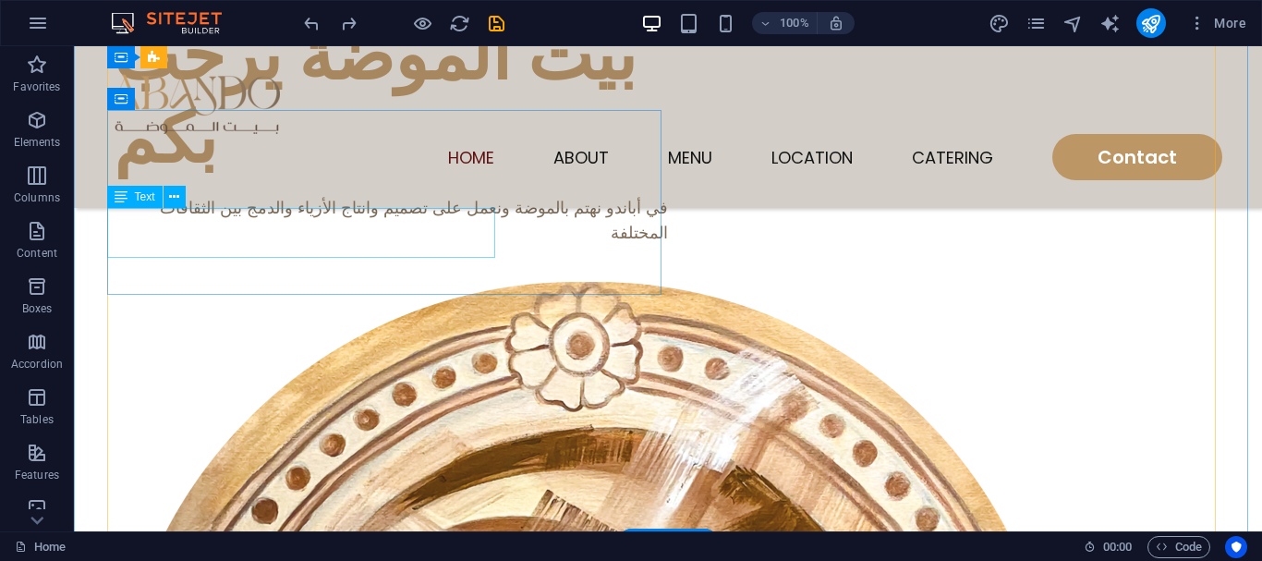
click at [330, 221] on div "في أباندو نهتم بالموضة ونعمل على تصميم وانتاج الأزياء والدمج بين الثقافات المخت…" at bounding box center [391, 220] width 554 height 50
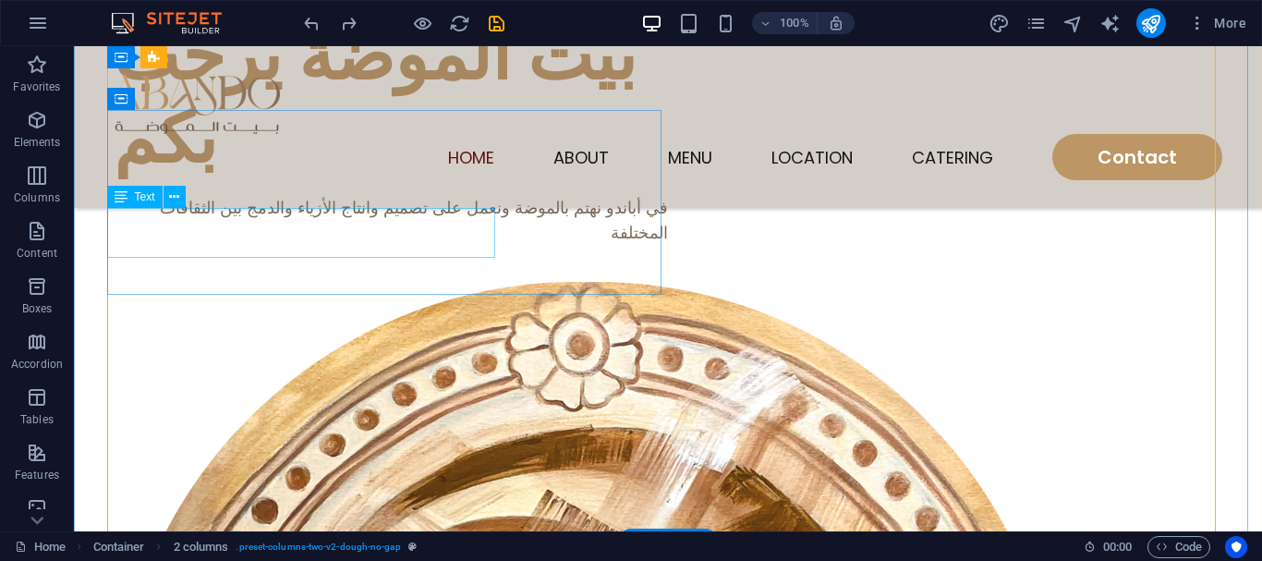
click at [256, 221] on div "في أباندو نهتم بالموضة ونعمل على تصميم وانتاج الأزياء والدمج بين الثقافات المخت…" at bounding box center [391, 220] width 554 height 50
click at [174, 196] on icon at bounding box center [174, 197] width 10 height 19
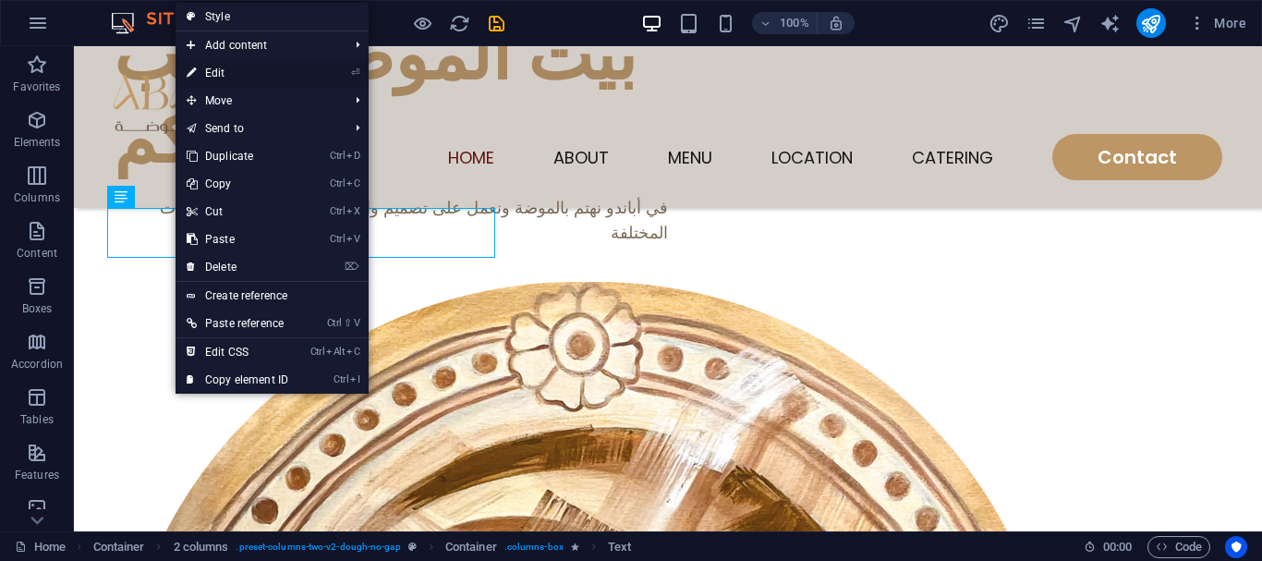
click at [235, 71] on link "⏎ Edit" at bounding box center [238, 73] width 124 height 28
select select "%"
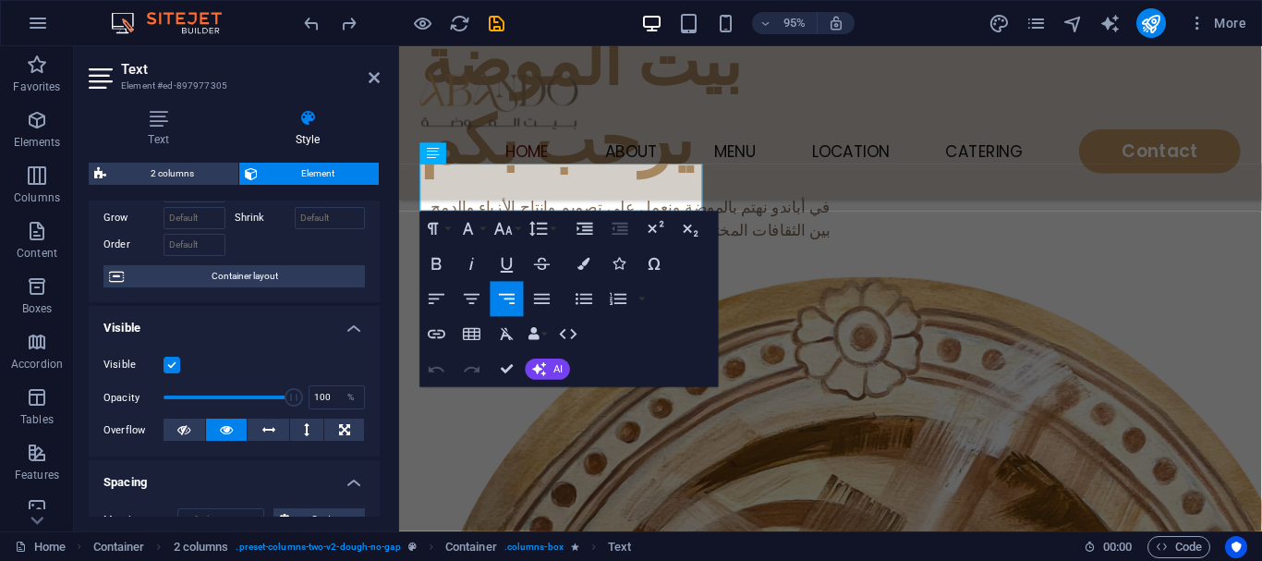
scroll to position [0, 0]
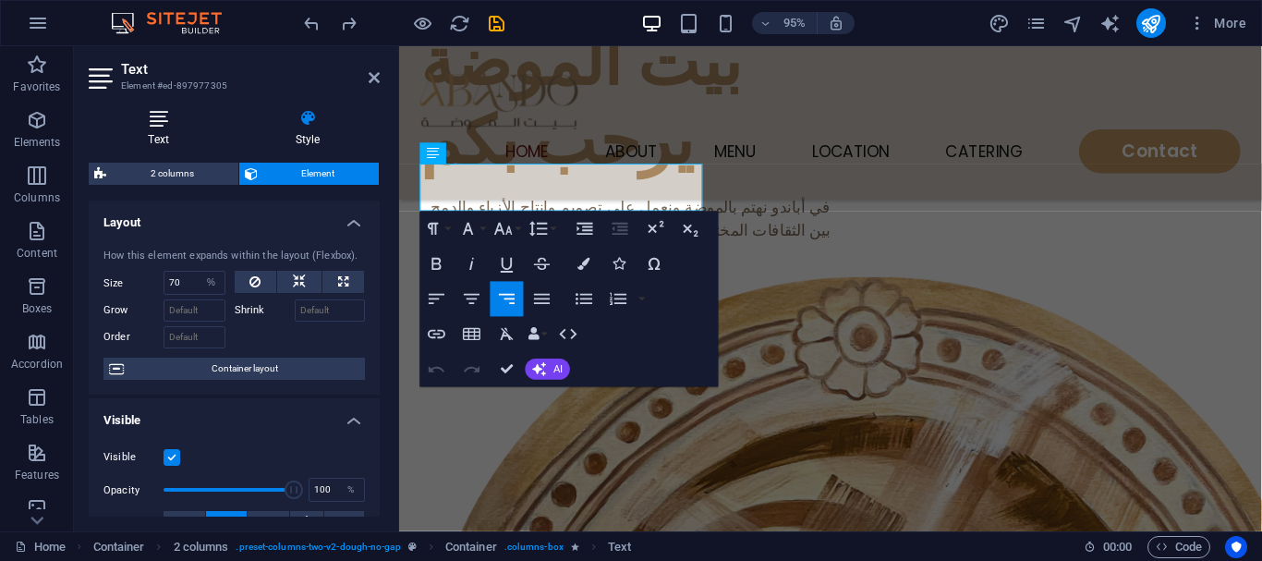
click at [134, 143] on h4 "Text" at bounding box center [162, 128] width 147 height 39
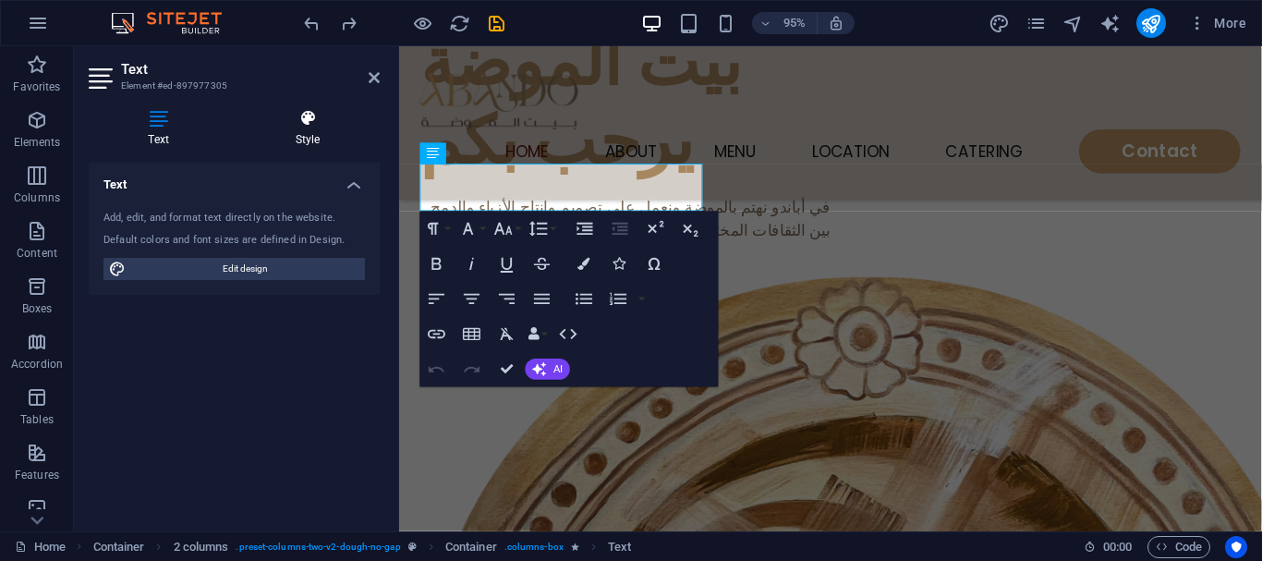
click at [323, 139] on h4 "Style" at bounding box center [308, 128] width 144 height 39
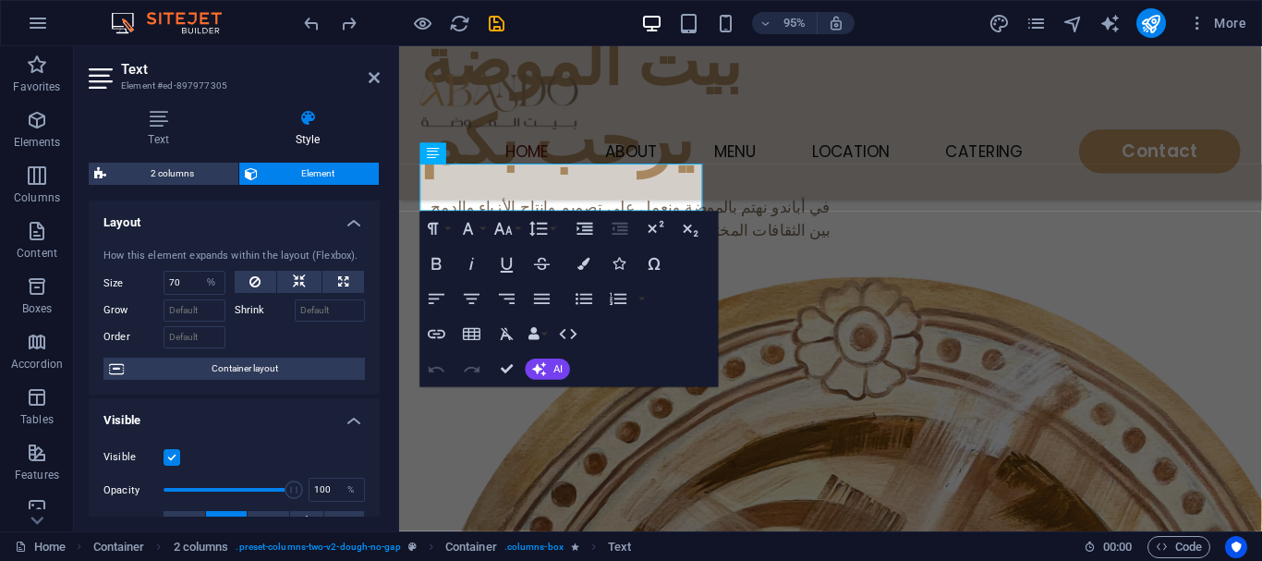
scroll to position [92, 0]
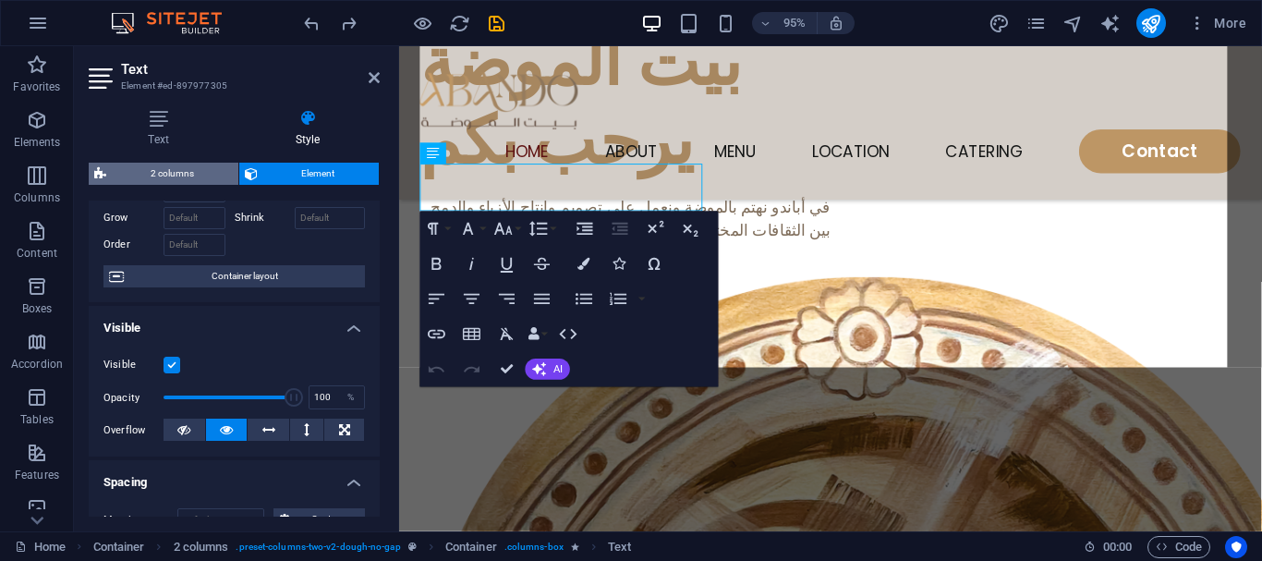
click at [180, 183] on span "2 columns" at bounding box center [172, 174] width 121 height 22
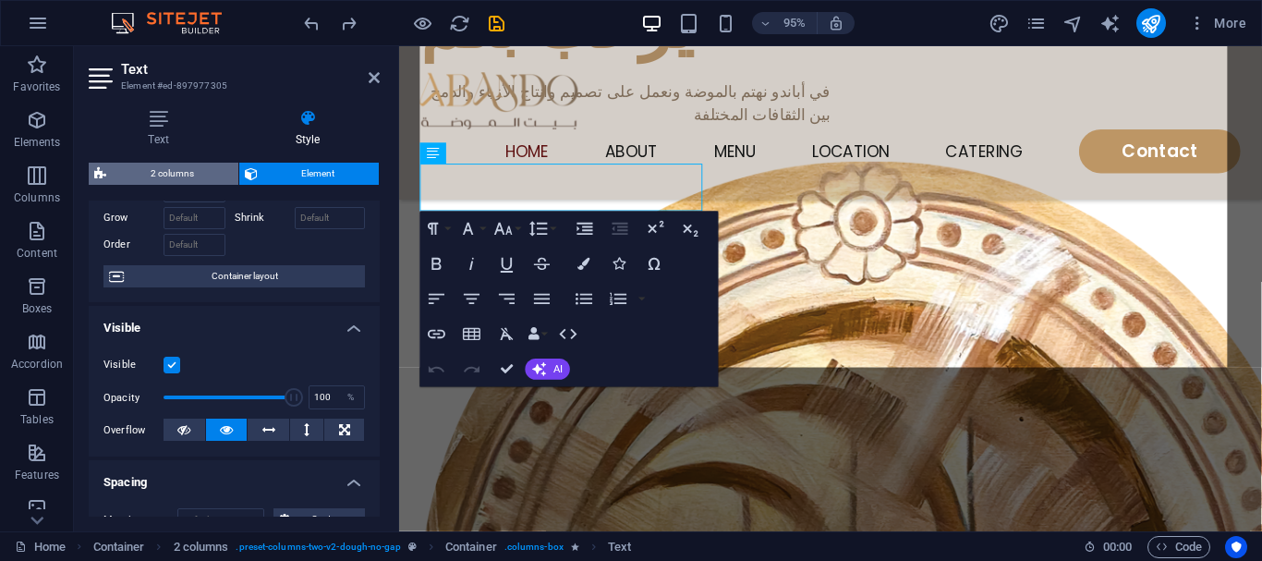
select select "rem"
select select "px"
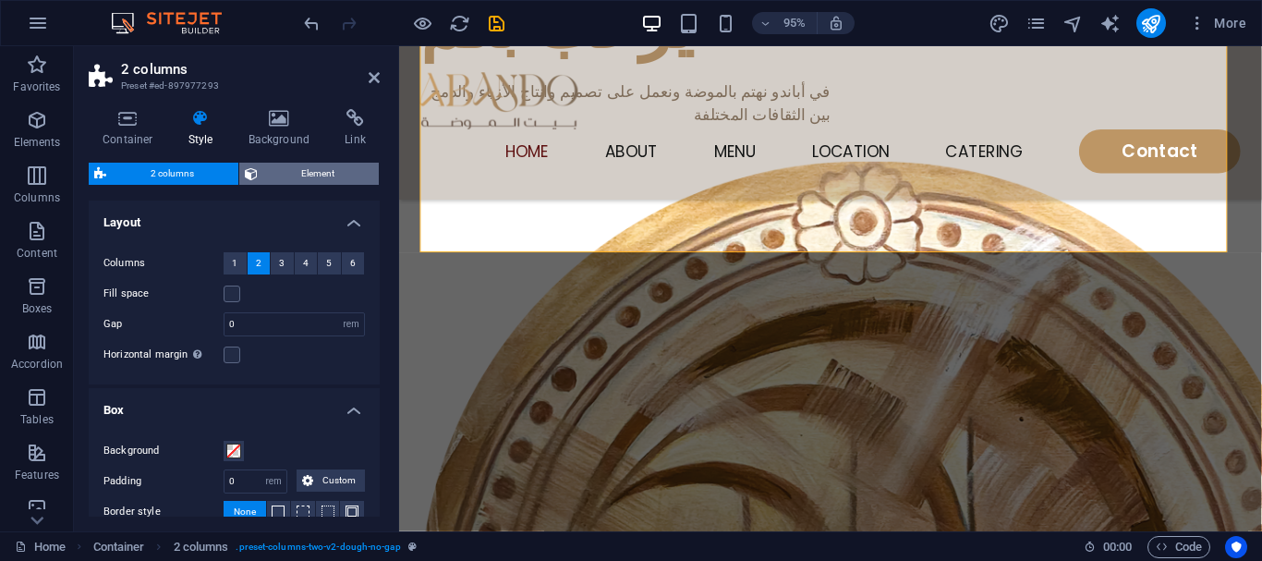
click at [294, 179] on span "Element" at bounding box center [318, 174] width 111 height 22
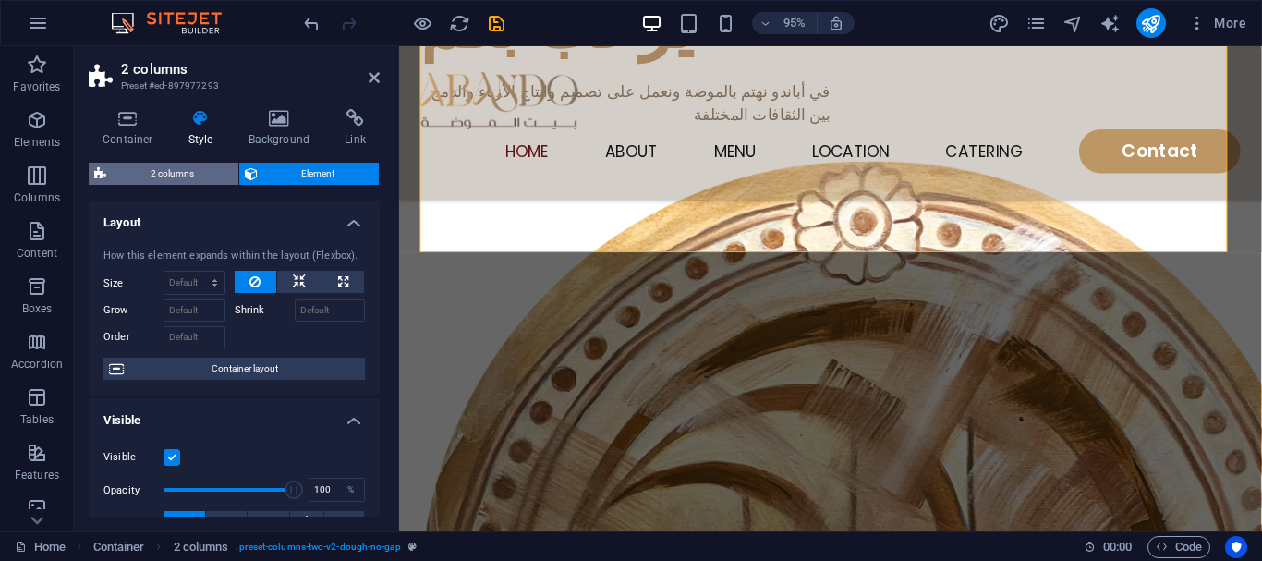
click at [219, 171] on span "2 columns" at bounding box center [172, 174] width 121 height 22
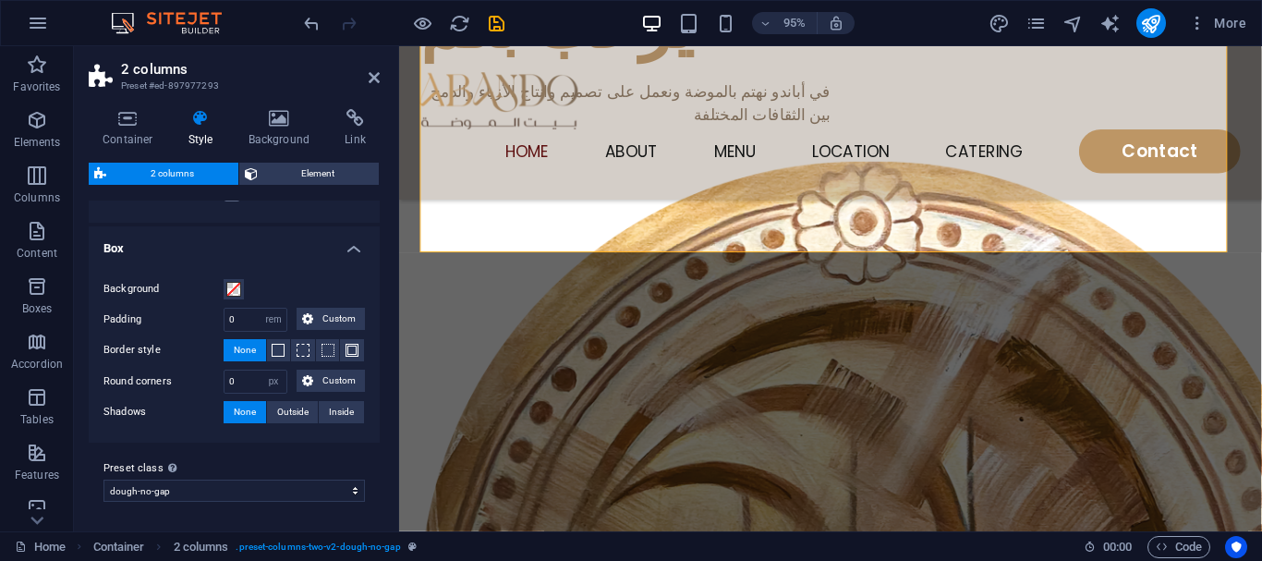
scroll to position [0, 0]
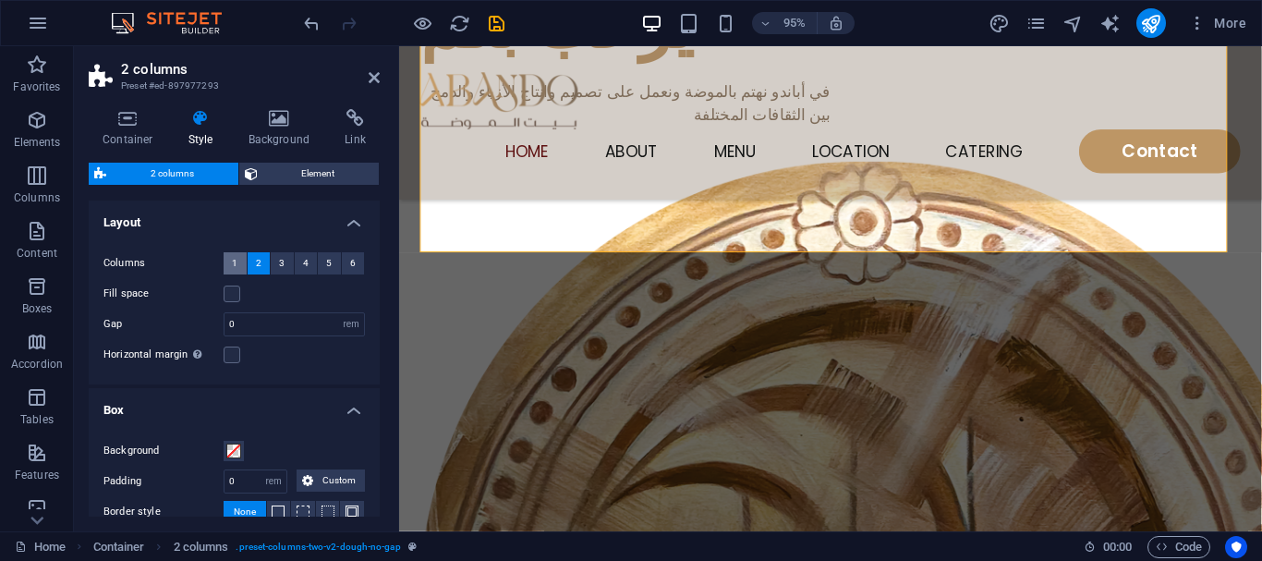
click at [236, 270] on span "1" at bounding box center [235, 263] width 6 height 22
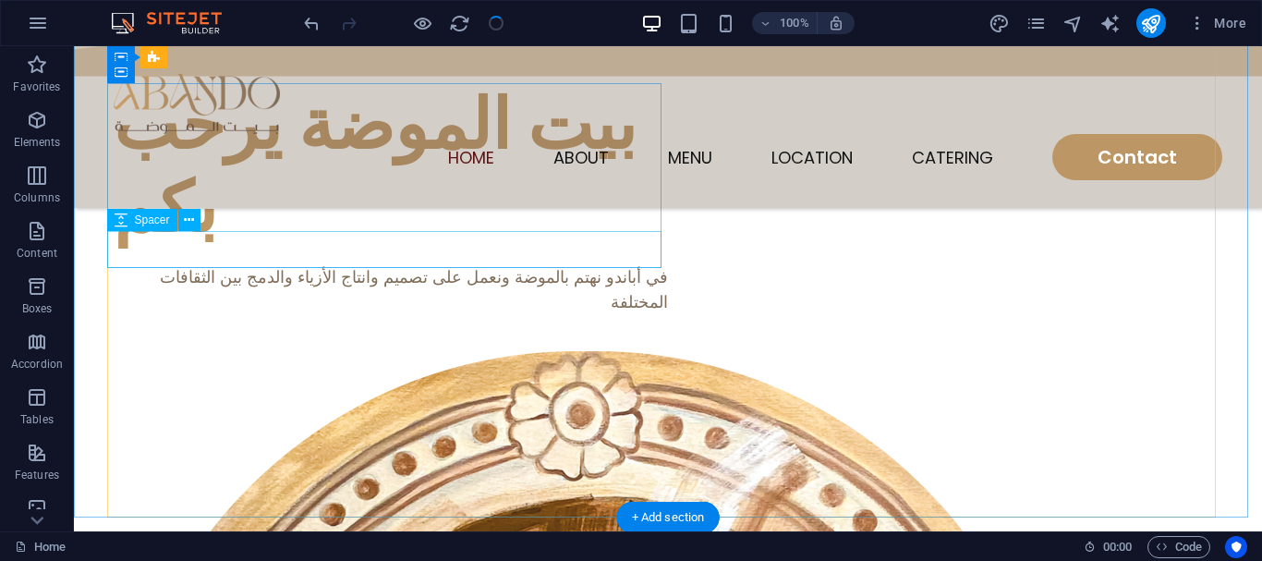
scroll to position [213, 0]
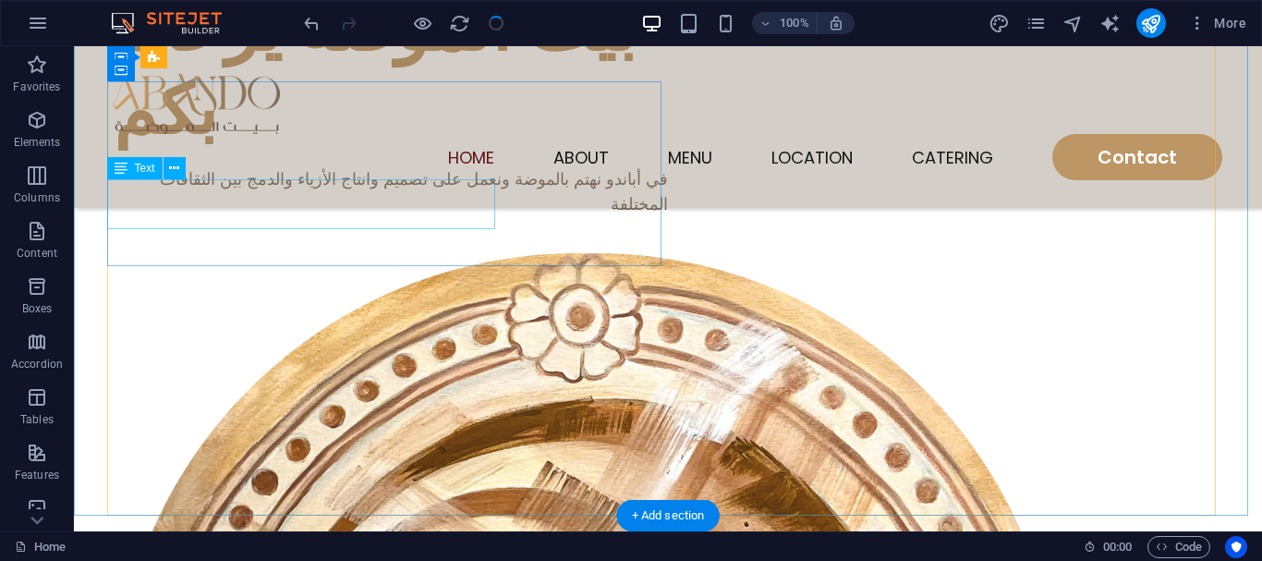
click at [477, 216] on div "في أباندو نهتم بالموضة ونعمل على تصميم وانتاج الأزياء والدمج بين الثقافات المخت…" at bounding box center [391, 191] width 554 height 50
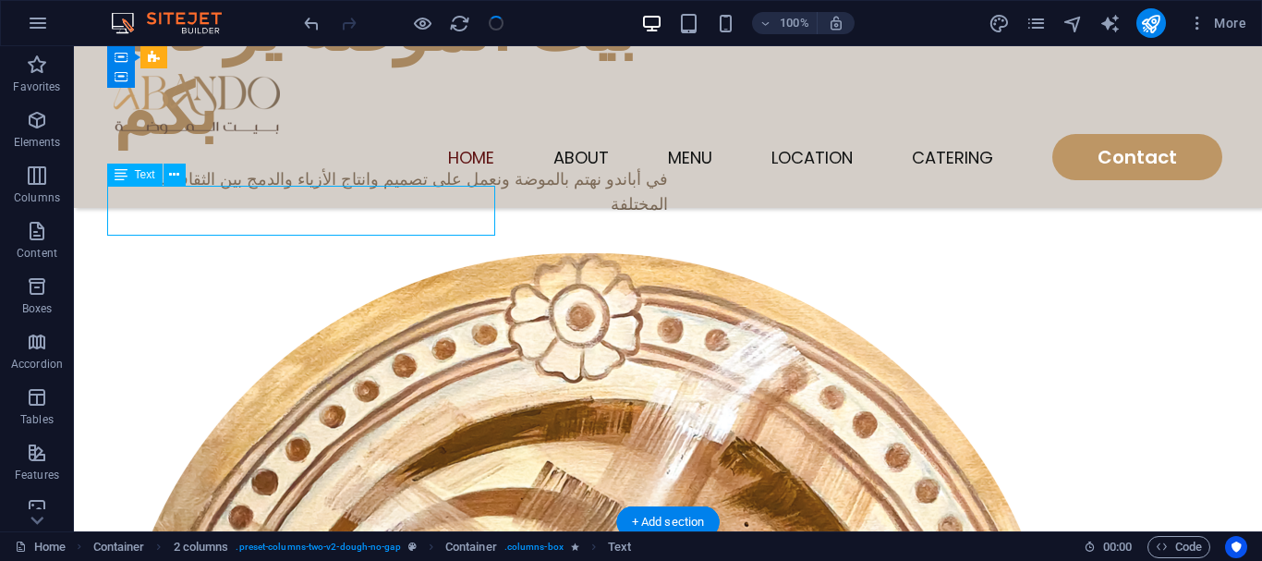
scroll to position [29, 0]
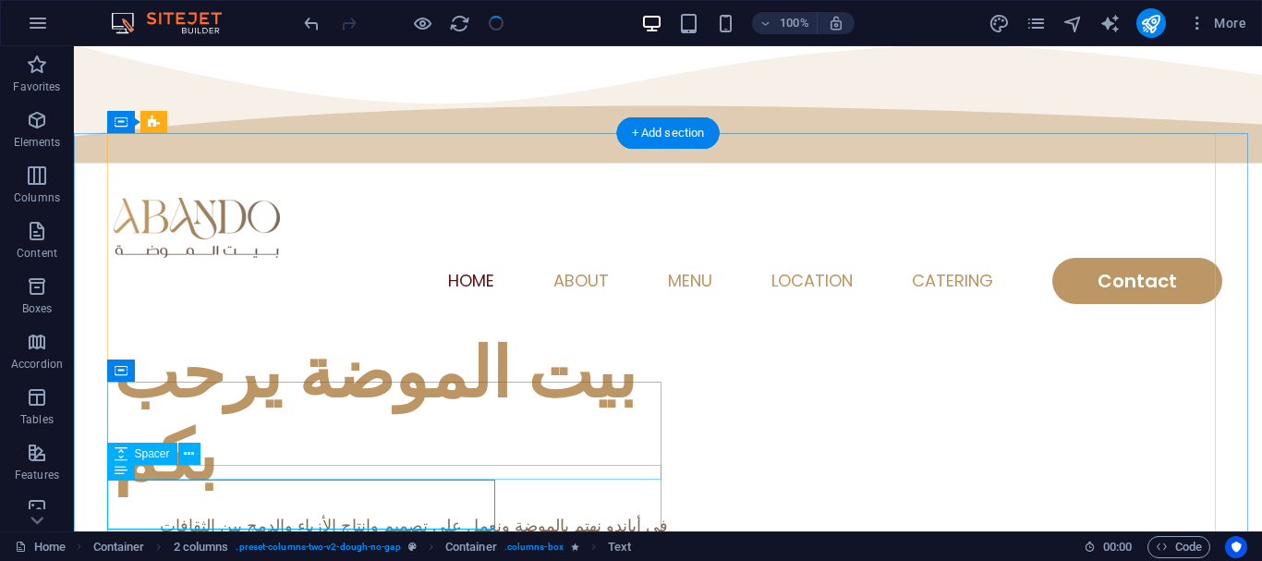
click at [468, 498] on div at bounding box center [391, 505] width 554 height 15
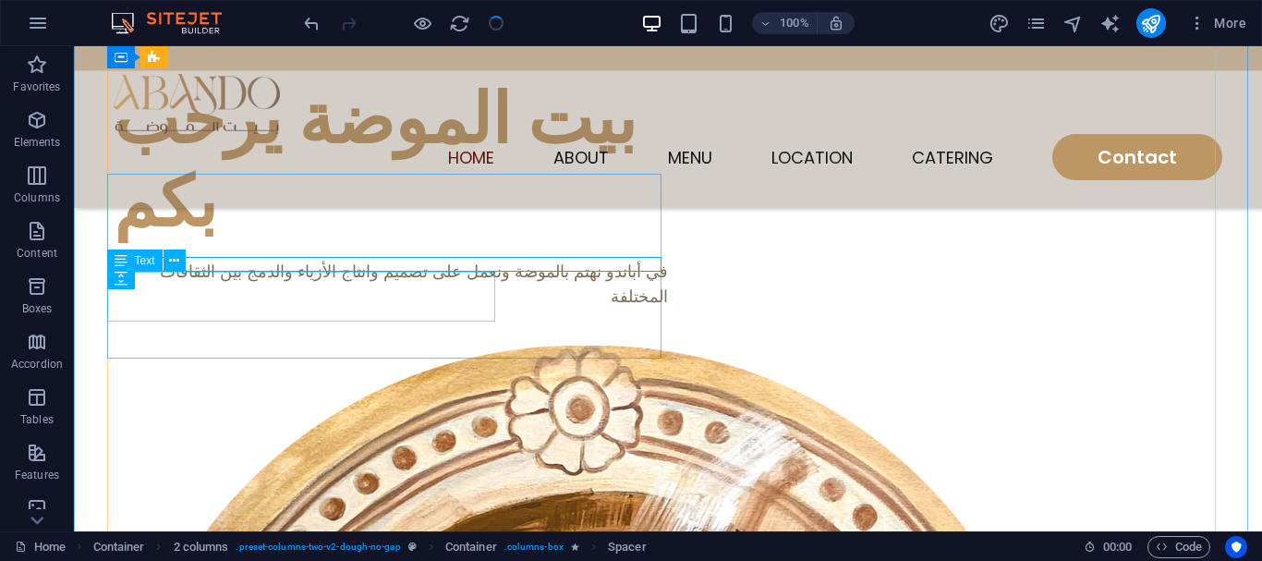
click at [240, 298] on div "في أباندو نهتم بالموضة ونعمل على تصميم وانتاج الأزياء والدمج بين الثقافات المخت…" at bounding box center [391, 284] width 554 height 50
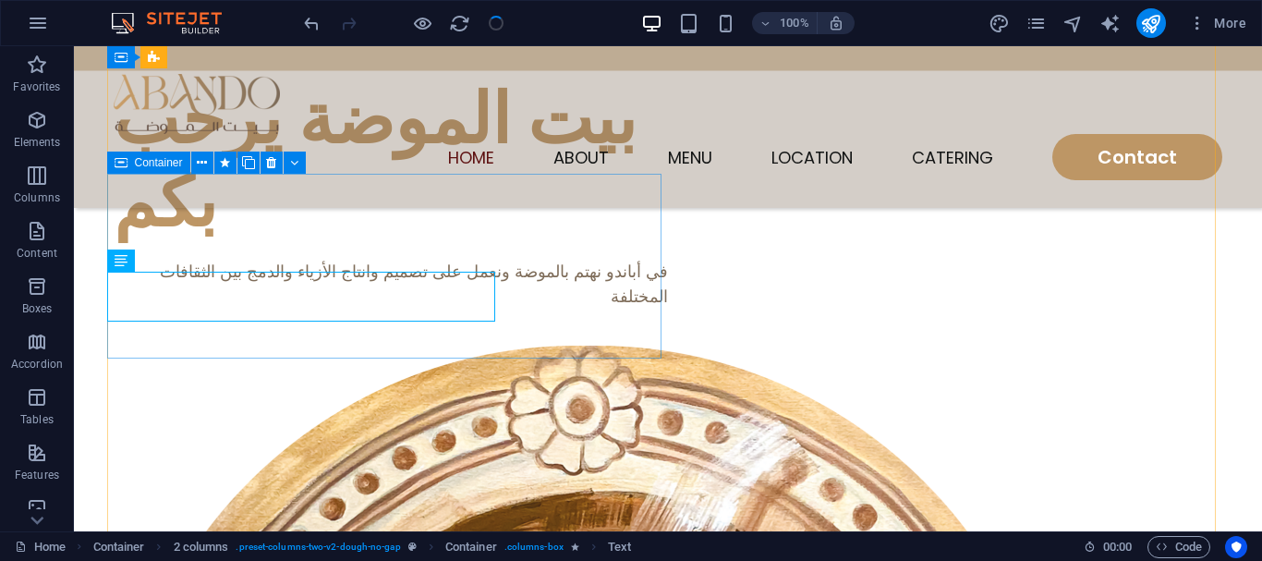
drag, startPoint x: 493, startPoint y: 297, endPoint x: 589, endPoint y: 302, distance: 96.2
click at [588, 302] on div "بيت الموضة يرحب بكم في أباندو نهتم بالموضة ونعمل على تصميم وانتاج الأزياء والدم…" at bounding box center [391, 212] width 554 height 268
click at [589, 302] on div "بيت الموضة يرحب بكم في أباندو نهتم بالموضة ونعمل على تصميم وانتاج الأزياء والدم…" at bounding box center [391, 212] width 554 height 268
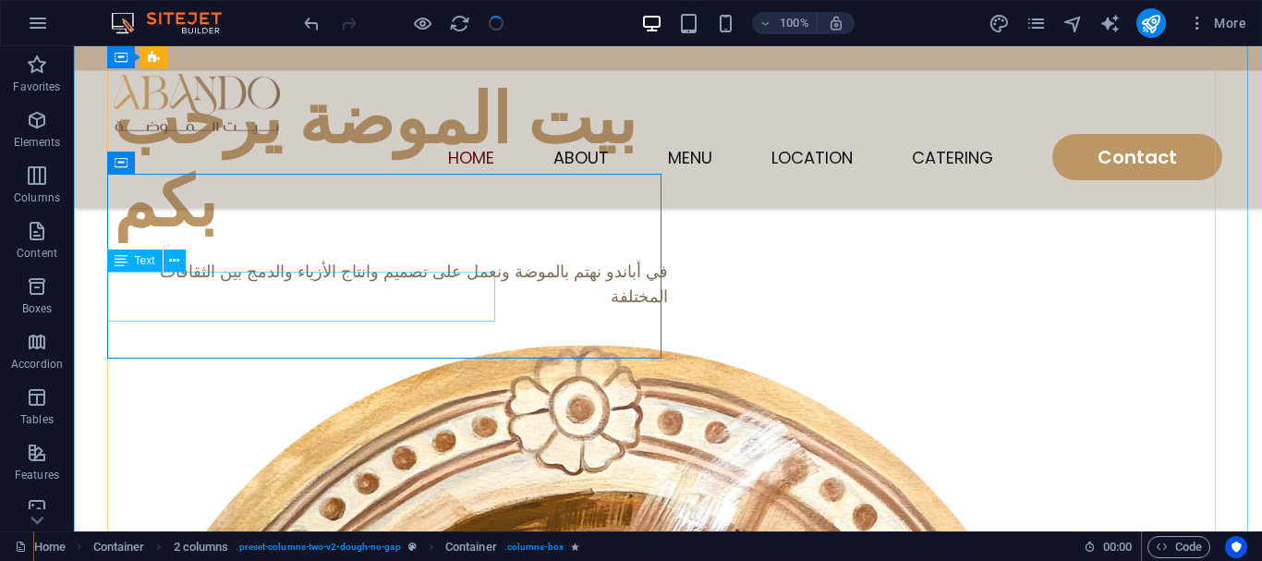
drag, startPoint x: 455, startPoint y: 284, endPoint x: 225, endPoint y: 319, distance: 232.7
click at [455, 284] on div "في أباندو نهتم بالموضة ونعمل على تصميم وانتاج الأزياء والدمج بين الثقافات المخت…" at bounding box center [391, 284] width 554 height 50
click at [176, 262] on icon at bounding box center [174, 260] width 10 height 19
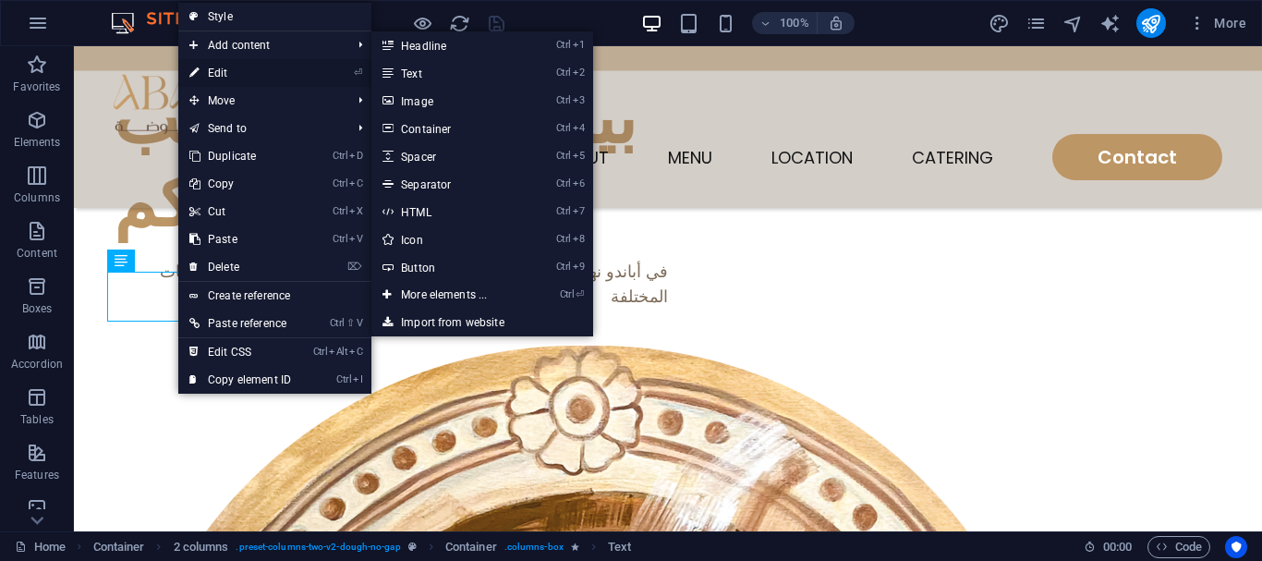
click at [208, 72] on link "⏎ Edit" at bounding box center [240, 73] width 124 height 28
select select "%"
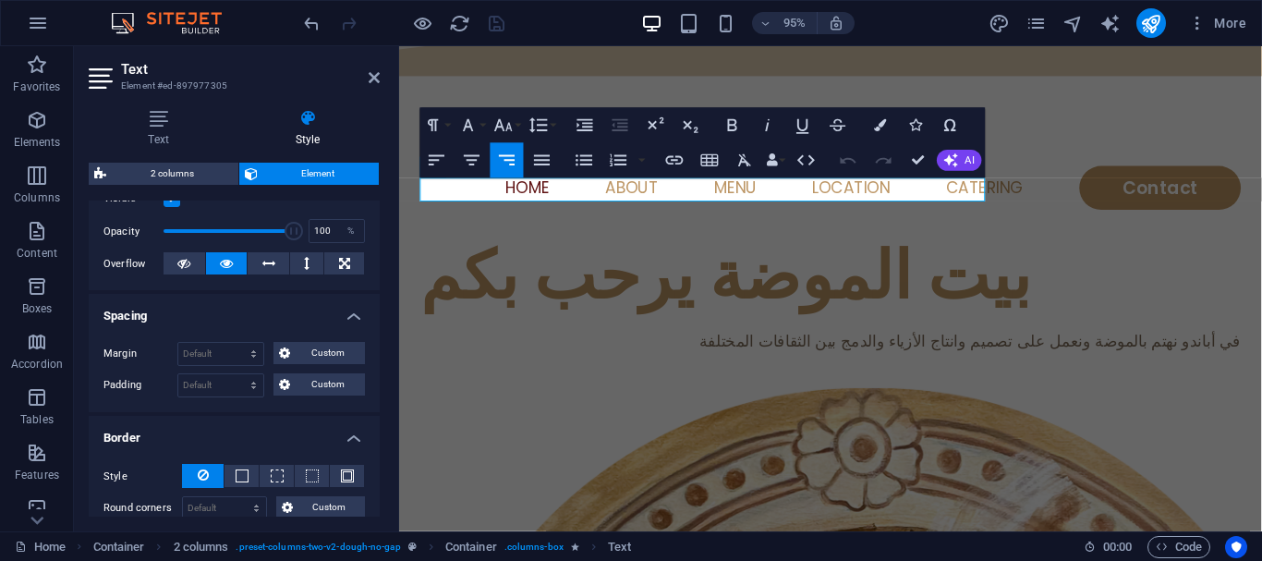
scroll to position [277, 0]
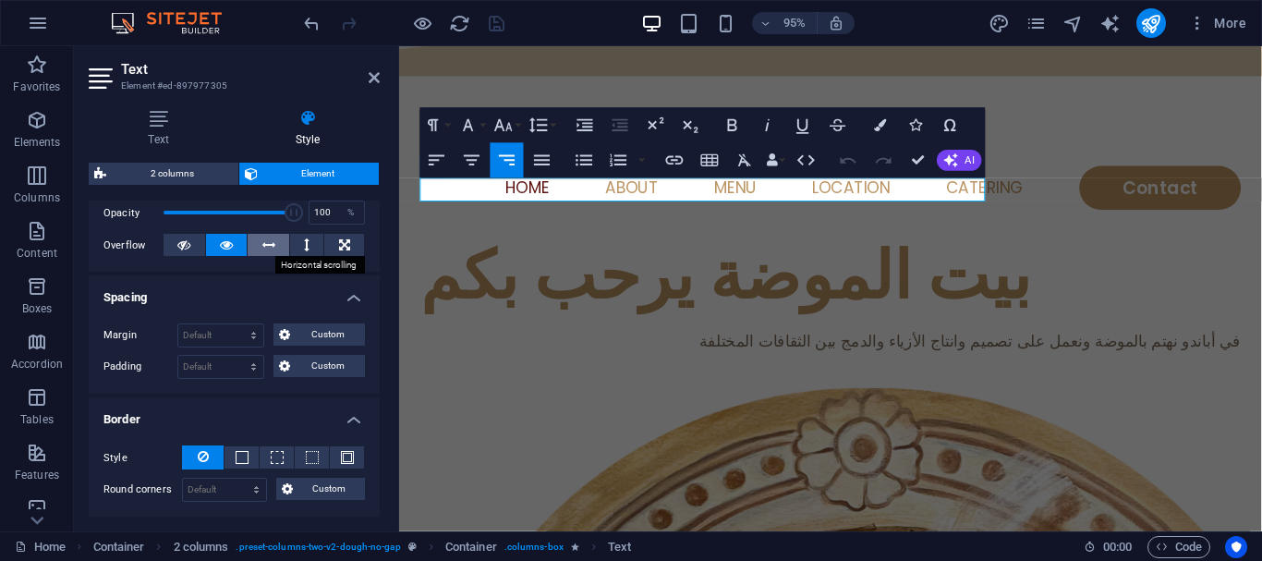
click at [278, 248] on button at bounding box center [269, 245] width 42 height 22
click at [371, 72] on icon at bounding box center [374, 77] width 11 height 15
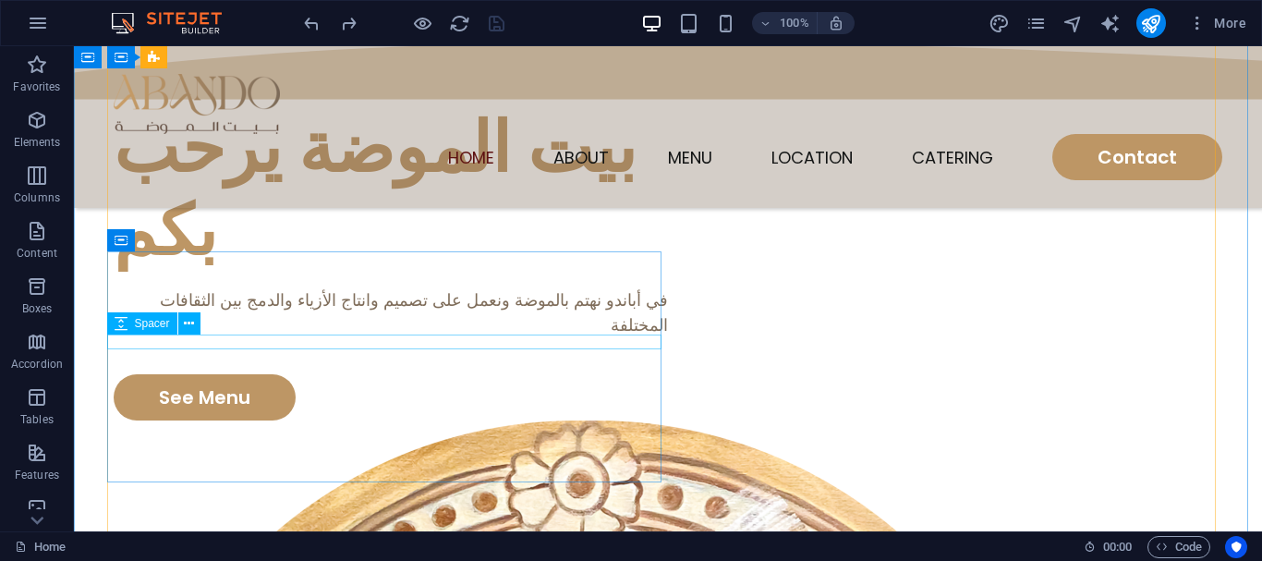
scroll to position [185, 0]
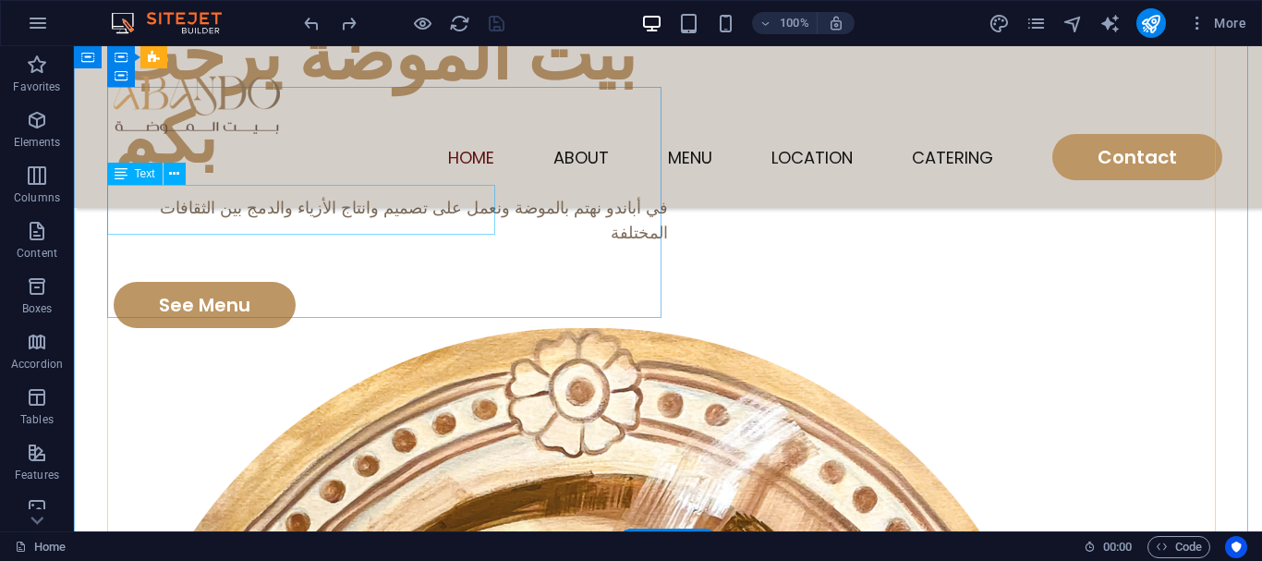
click at [389, 230] on div "في أباندو نهتم بالموضة ونعمل على تصميم وانتاج الأزياء والدمج بين الثقافات المخت…" at bounding box center [391, 220] width 554 height 50
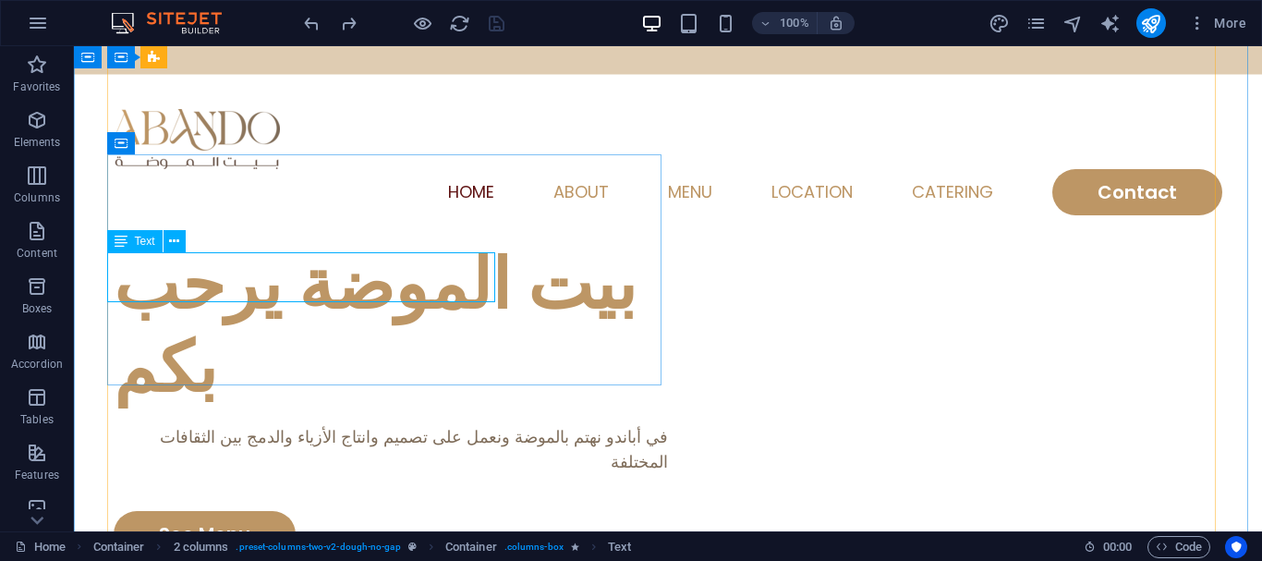
scroll to position [92, 0]
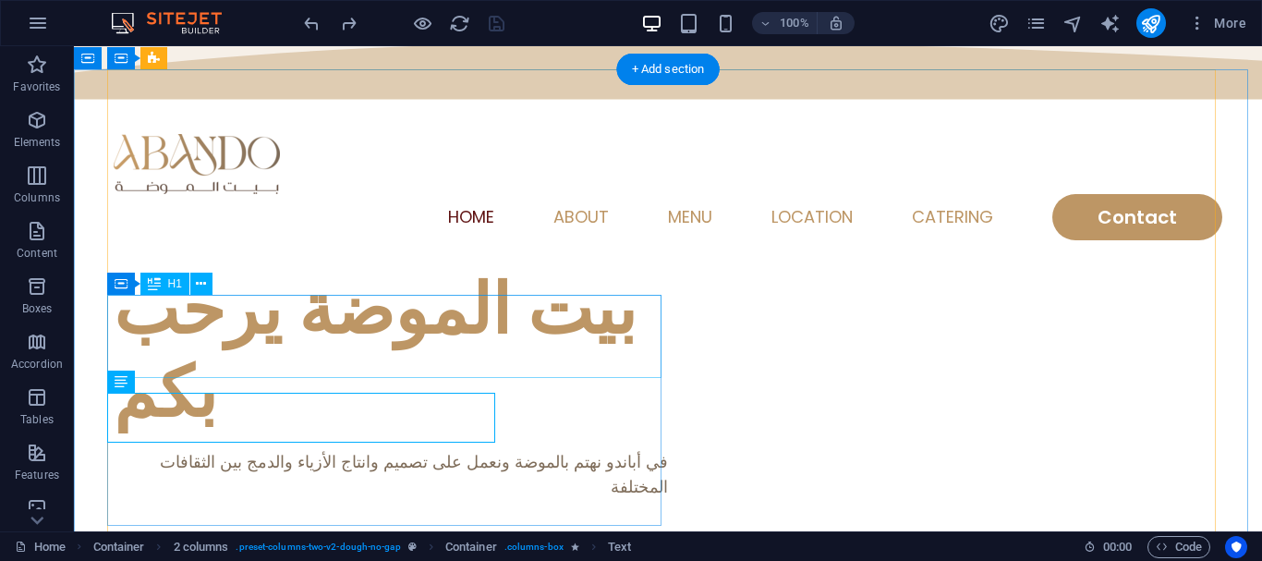
click at [448, 336] on div "بيت الموضة يرحب بكم" at bounding box center [391, 351] width 554 height 166
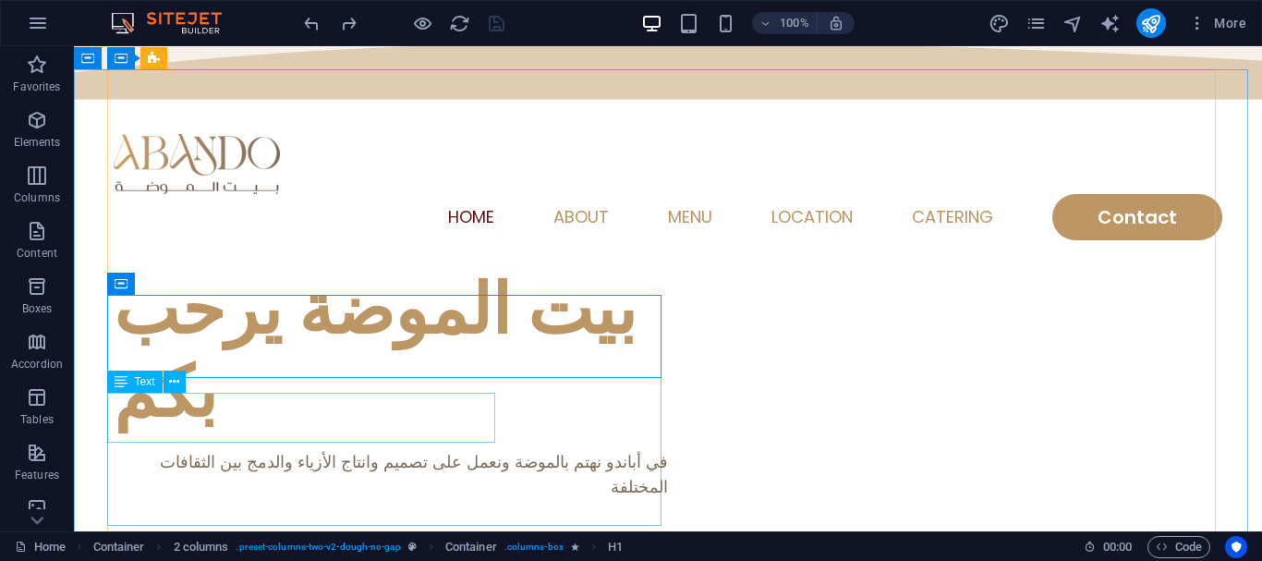
click at [123, 381] on icon at bounding box center [121, 381] width 13 height 22
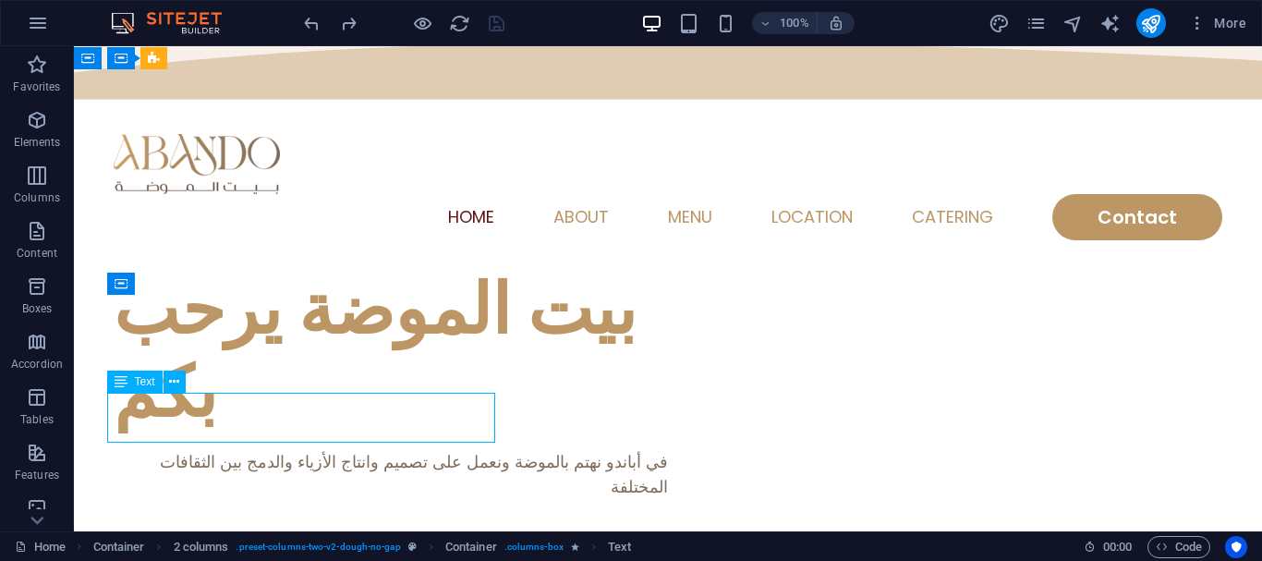
click at [123, 381] on icon at bounding box center [121, 381] width 13 height 22
select select "%"
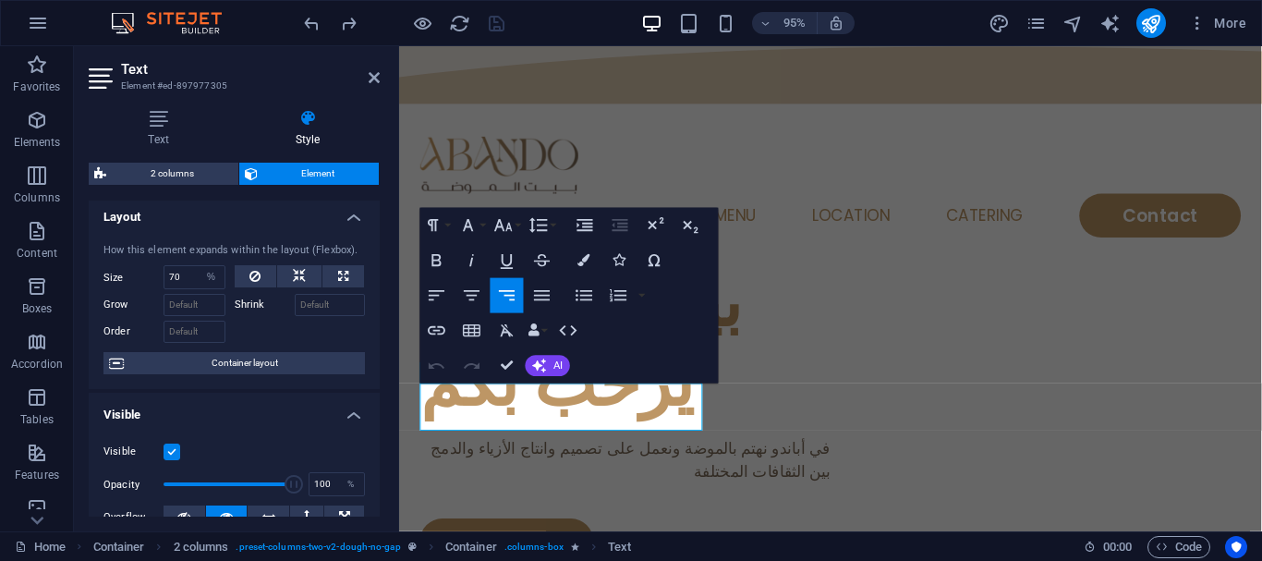
scroll to position [0, 0]
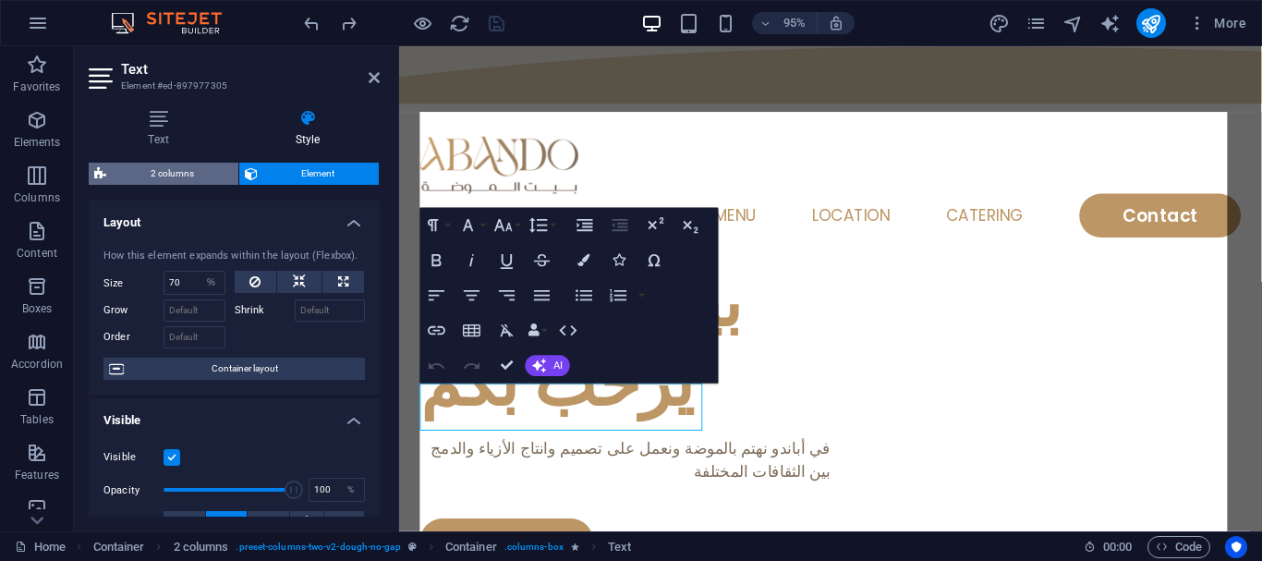
click at [171, 165] on span "2 columns" at bounding box center [172, 174] width 121 height 22
select select "rem"
select select "px"
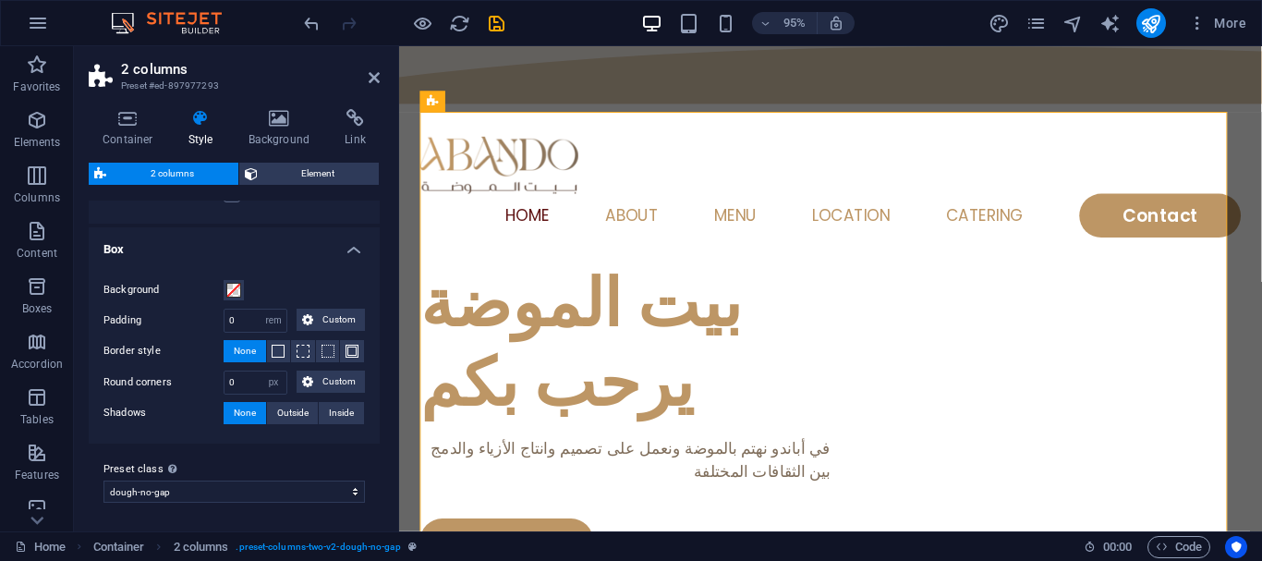
scroll to position [162, 0]
click at [187, 490] on select "dough-no-gap Add preset class" at bounding box center [233, 490] width 261 height 22
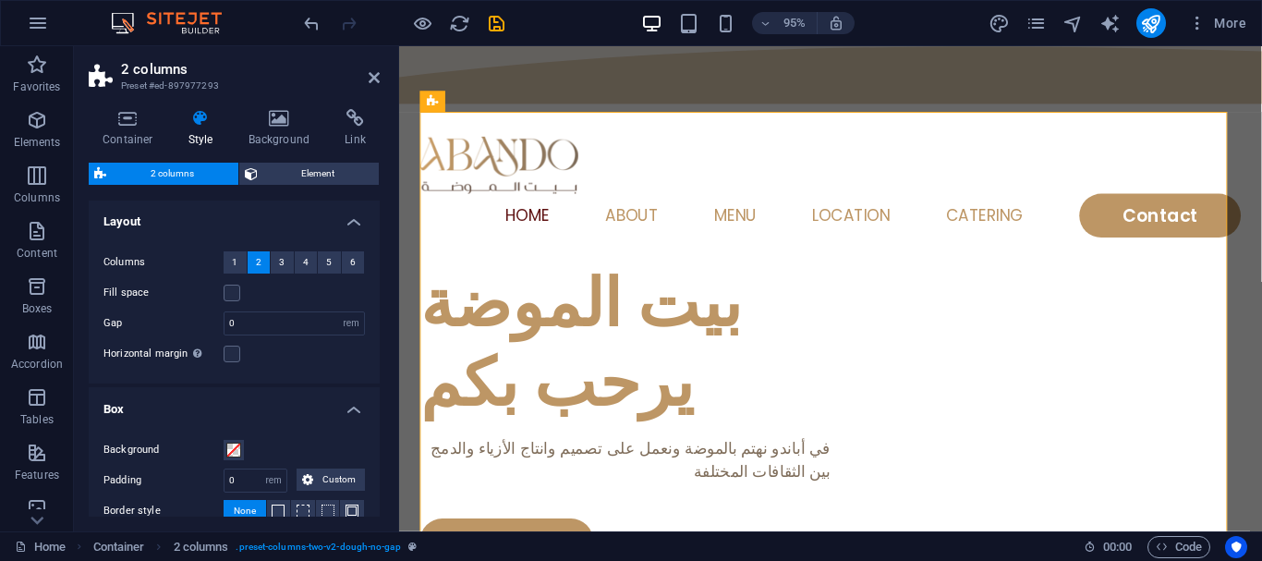
scroll to position [0, 0]
click at [109, 121] on icon at bounding box center [128, 118] width 79 height 18
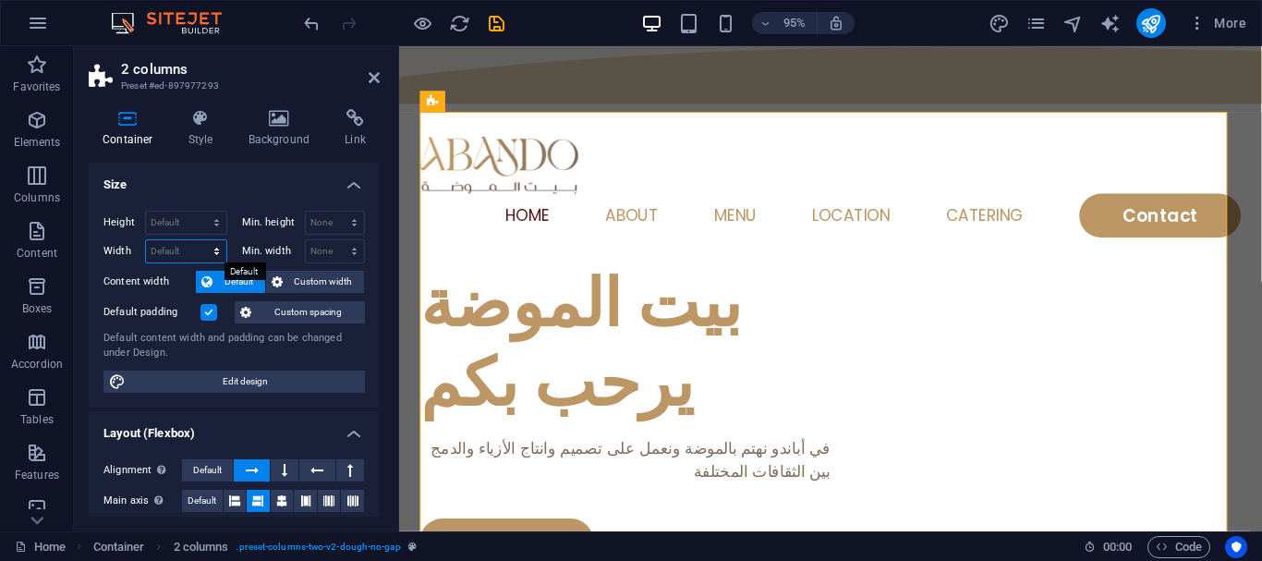
click at [216, 249] on select "Default px rem % em vh vw" at bounding box center [186, 251] width 80 height 22
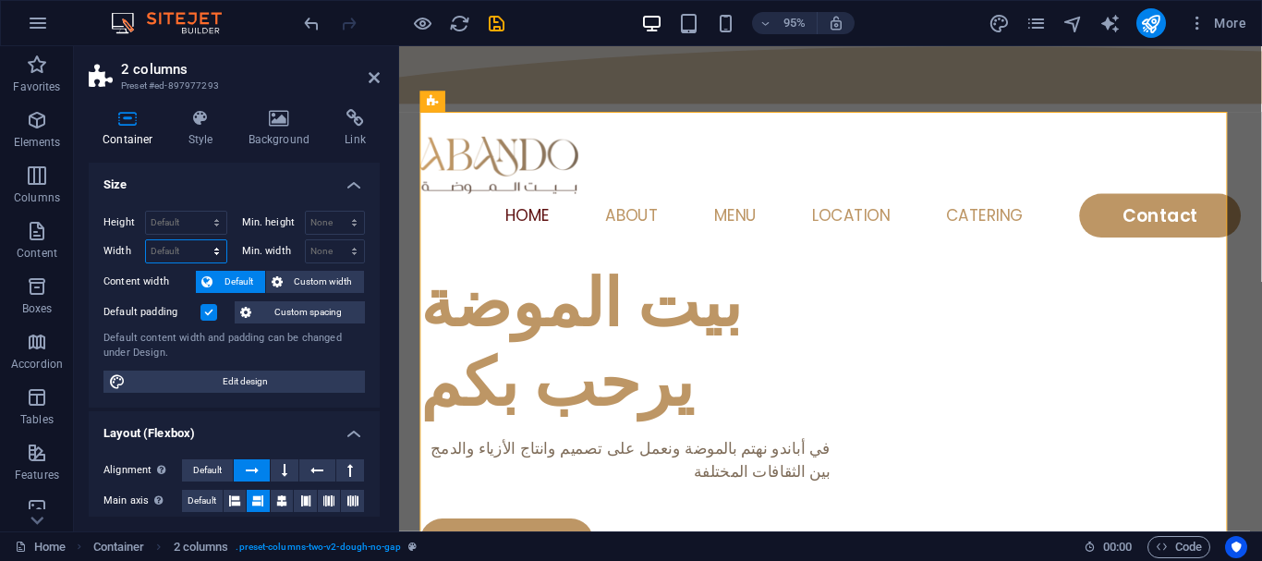
select select "px"
click at [198, 240] on select "Default px rem % em vh vw" at bounding box center [186, 251] width 80 height 22
type input "920"
click at [189, 249] on input "920" at bounding box center [186, 251] width 80 height 22
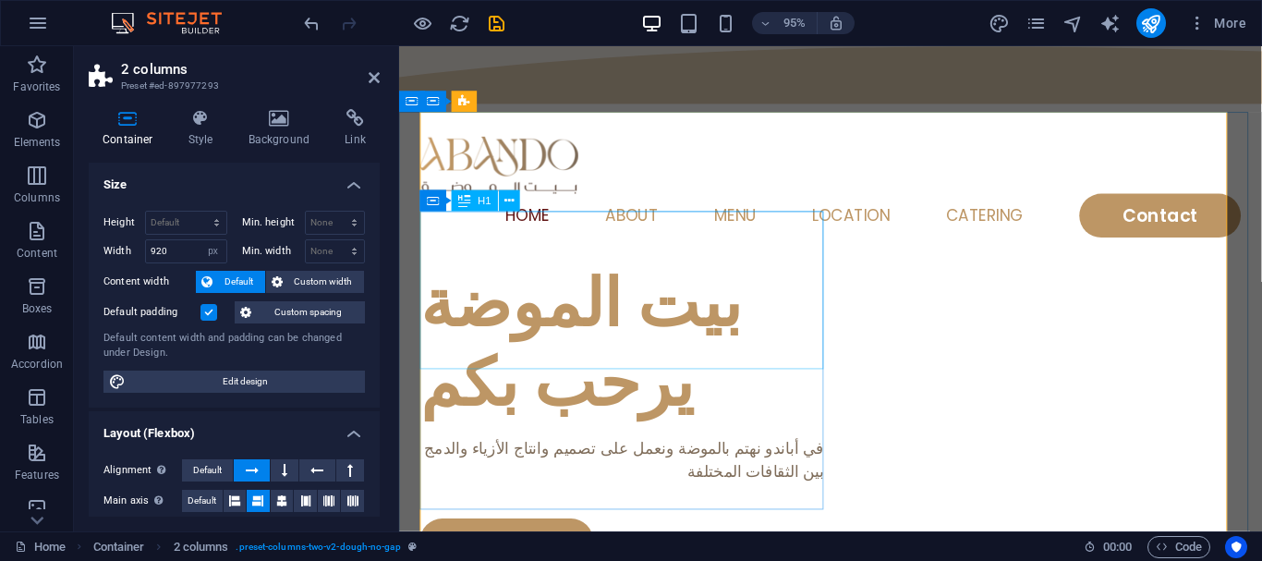
click at [572, 374] on div "بيت الموضة يرحب بكم" at bounding box center [633, 358] width 425 height 166
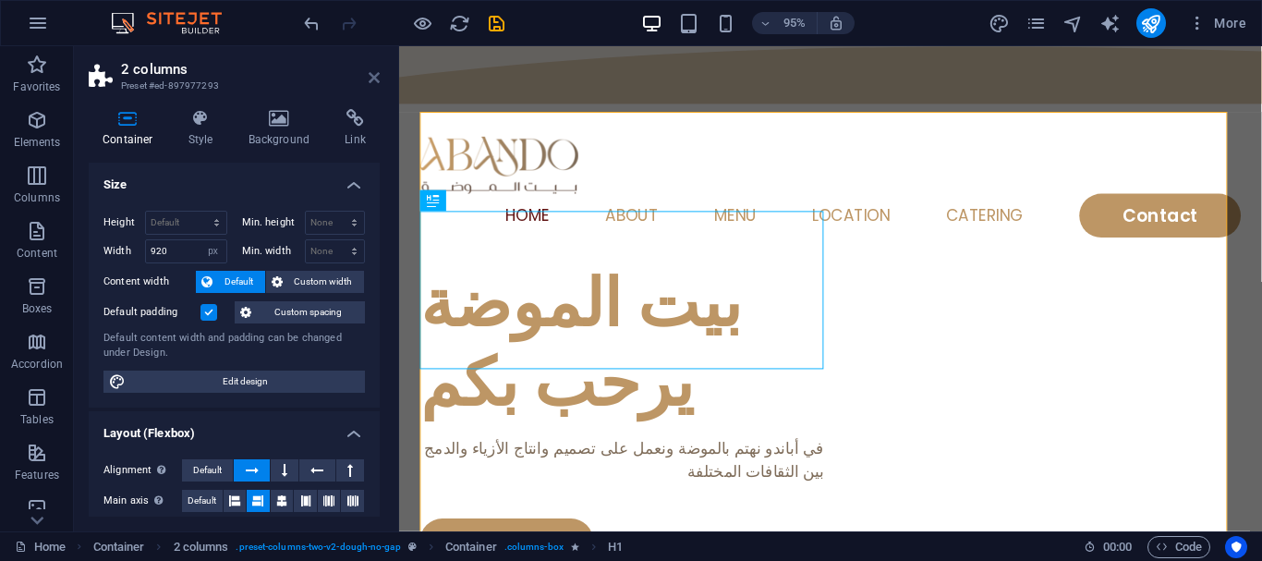
click at [373, 79] on icon at bounding box center [374, 77] width 11 height 15
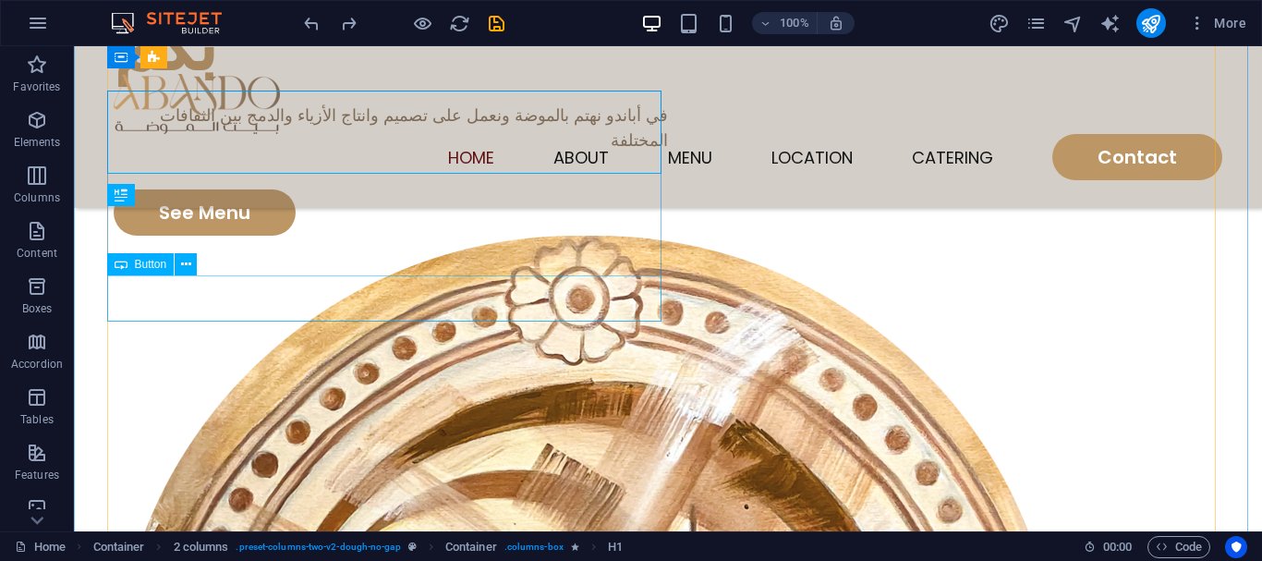
scroll to position [92, 0]
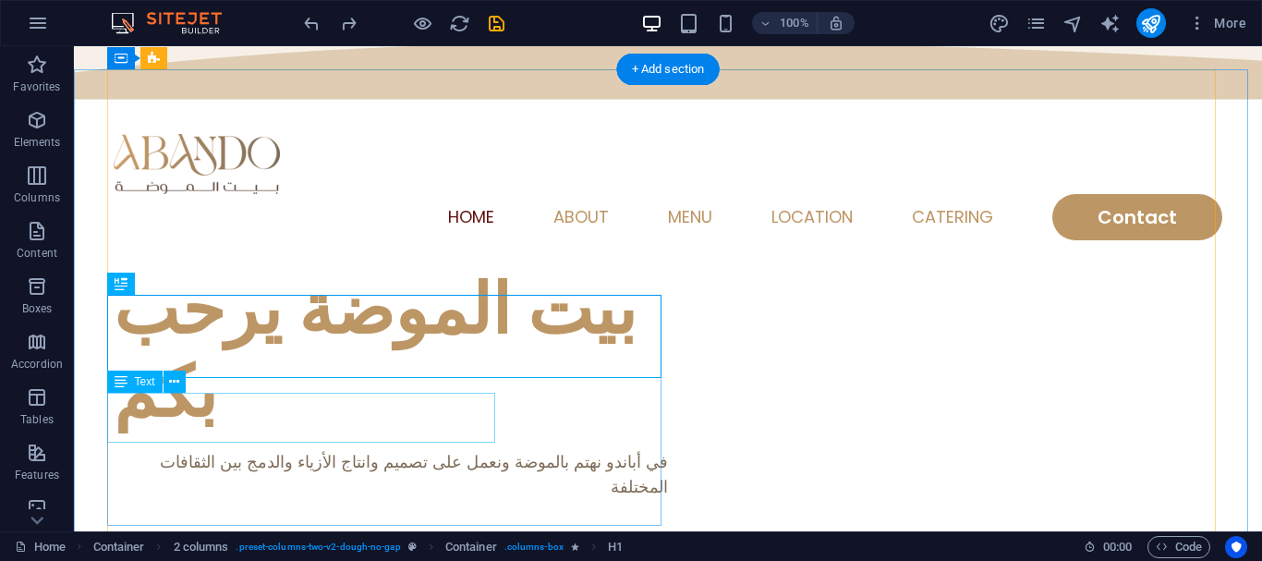
drag, startPoint x: 231, startPoint y: 412, endPoint x: 244, endPoint y: 434, distance: 25.7
click at [231, 449] on div "في أباندو نهتم بالموضة ونعمل على تصميم وانتاج الأزياء والدمج بين الثقافات المخت…" at bounding box center [391, 474] width 554 height 50
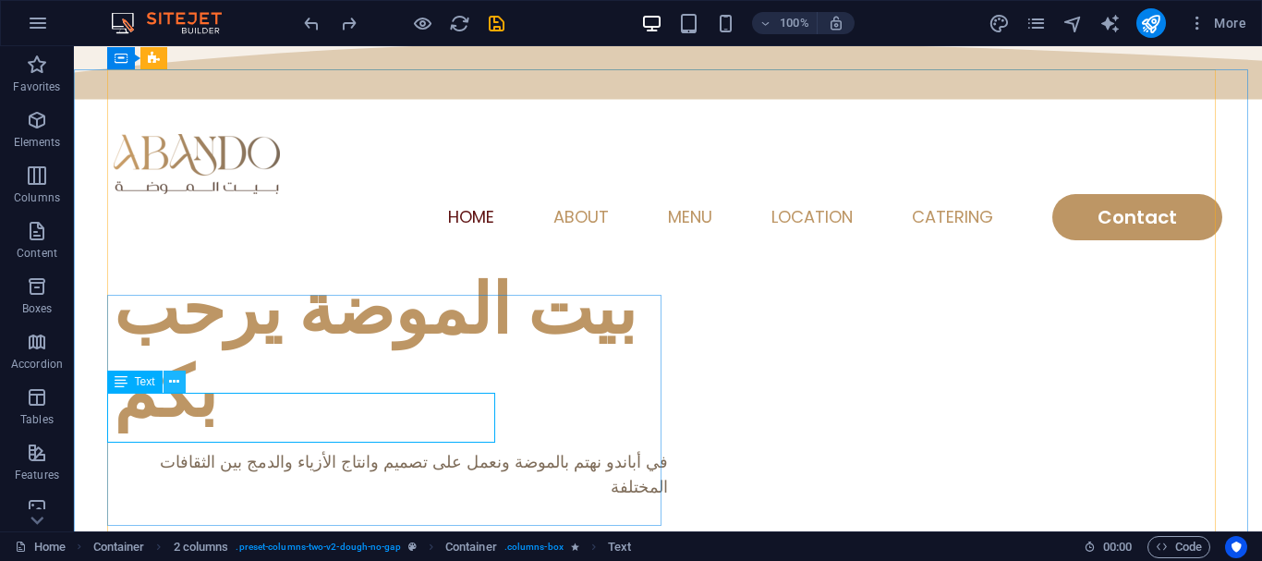
click at [165, 380] on button at bounding box center [175, 381] width 22 height 22
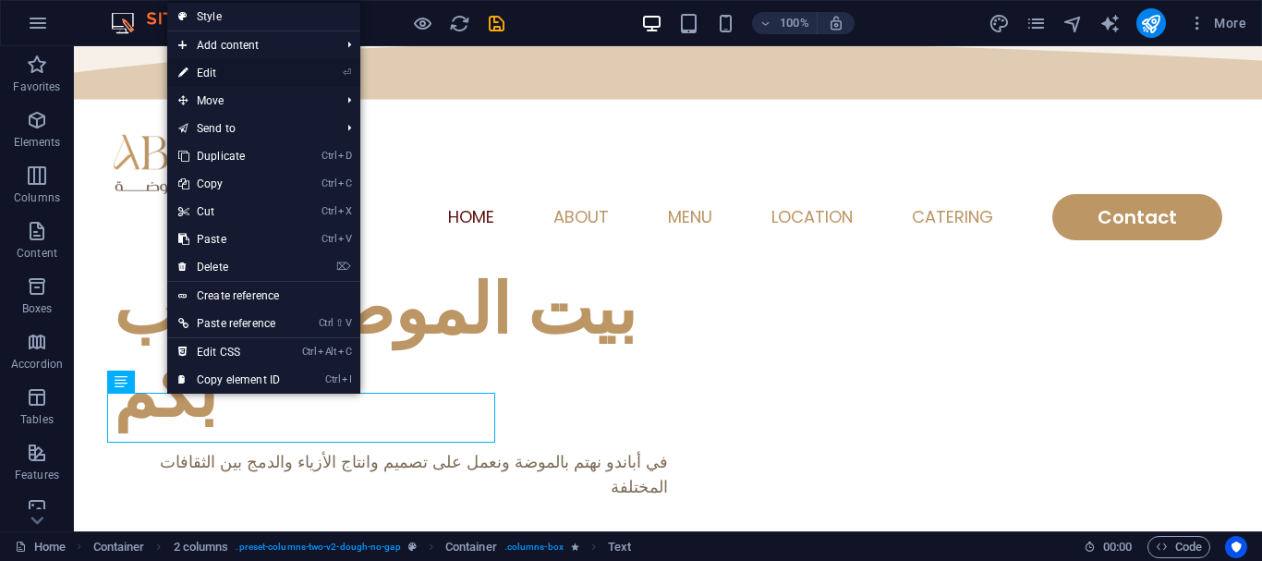
click at [222, 79] on link "⏎ Edit" at bounding box center [229, 73] width 124 height 28
select select "%"
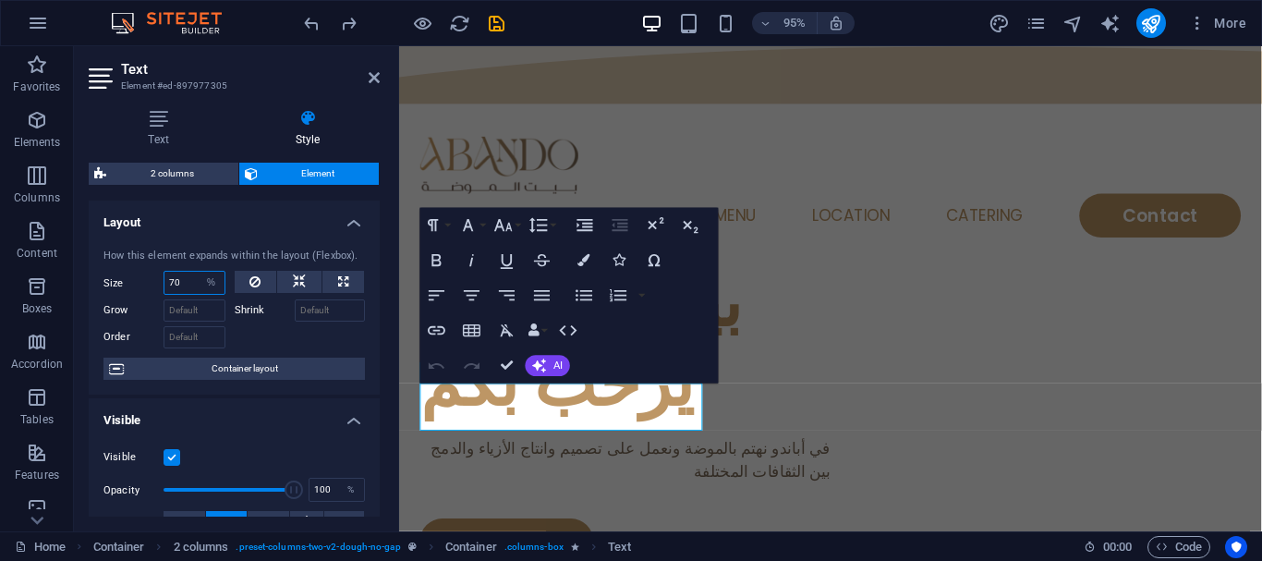
drag, startPoint x: 191, startPoint y: 283, endPoint x: 118, endPoint y: 285, distance: 73.0
click at [118, 285] on div "Size 70 Default auto px % 1/1 1/2 1/3 1/4 1/5 1/6 1/7 1/8 1/9 1/10" at bounding box center [164, 283] width 122 height 24
type input "100"
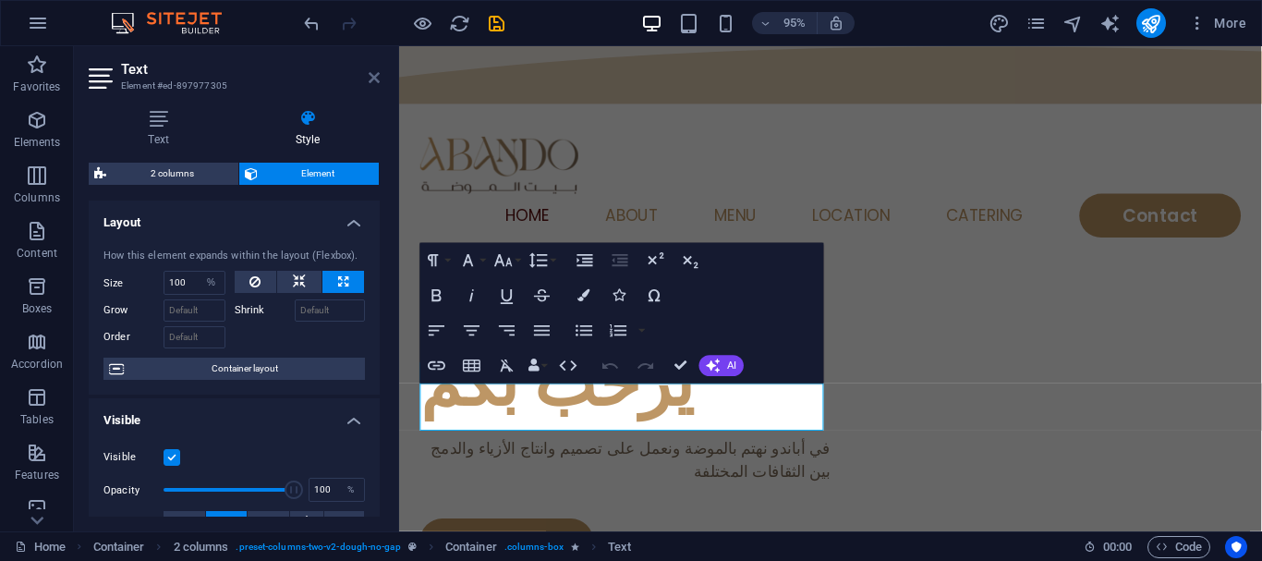
click at [379, 76] on icon at bounding box center [374, 77] width 11 height 15
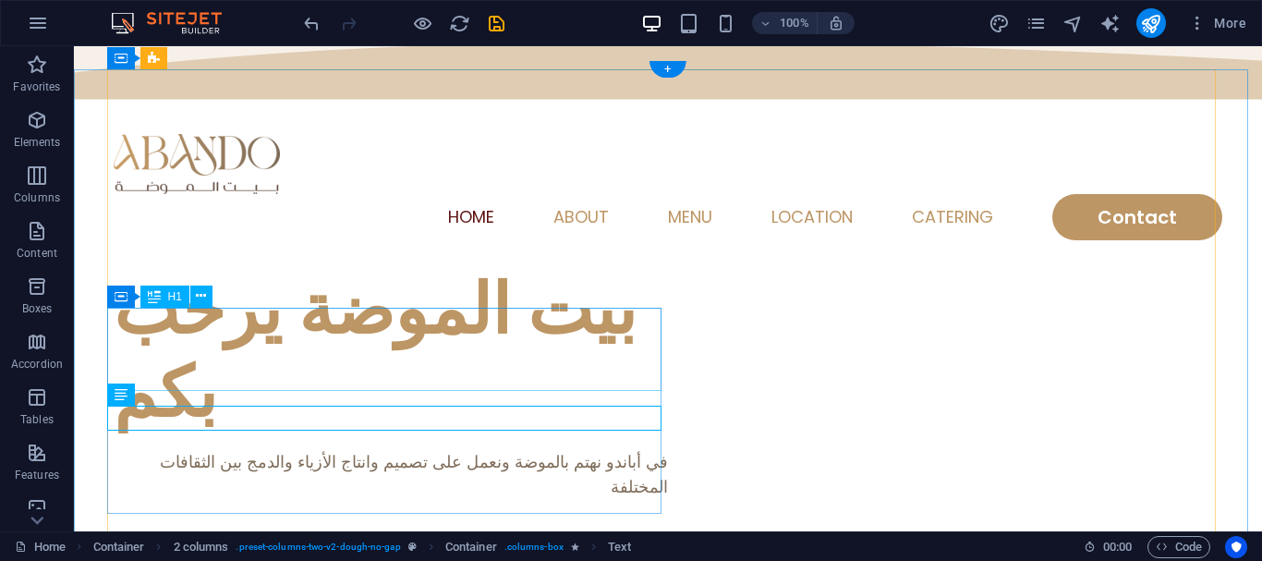
click at [612, 344] on div "بيت الموضة يرحب بكم" at bounding box center [391, 351] width 554 height 166
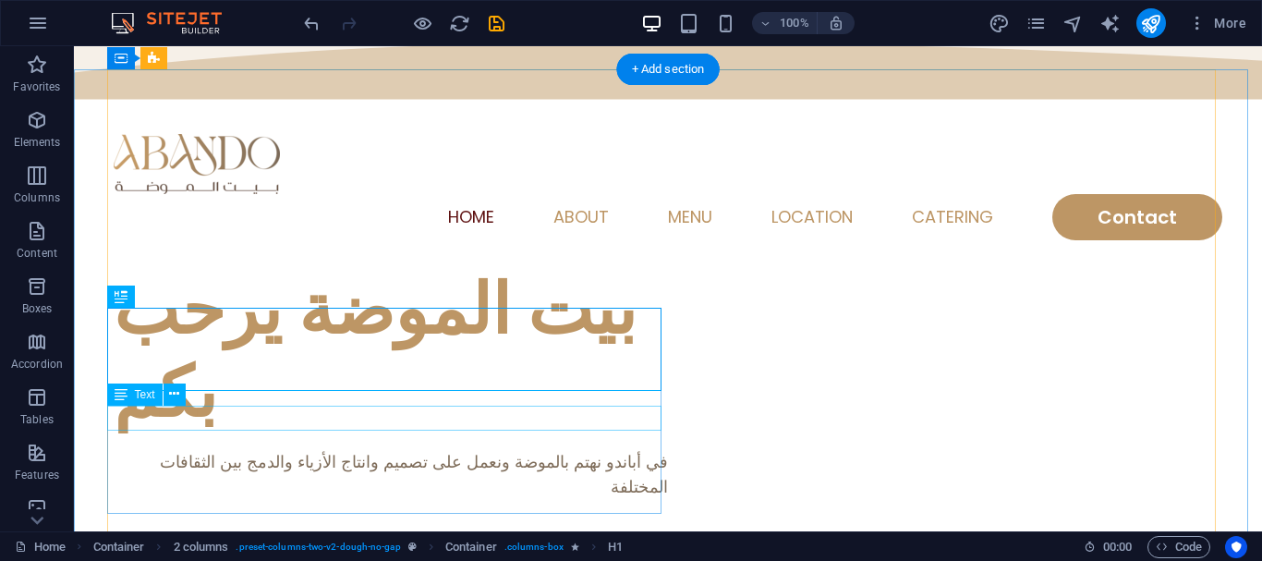
click at [610, 449] on div "في أباندو نهتم بالموضة ونعمل على تصميم وانتاج الأزياء والدمج بين الثقافات المخت…" at bounding box center [391, 474] width 554 height 50
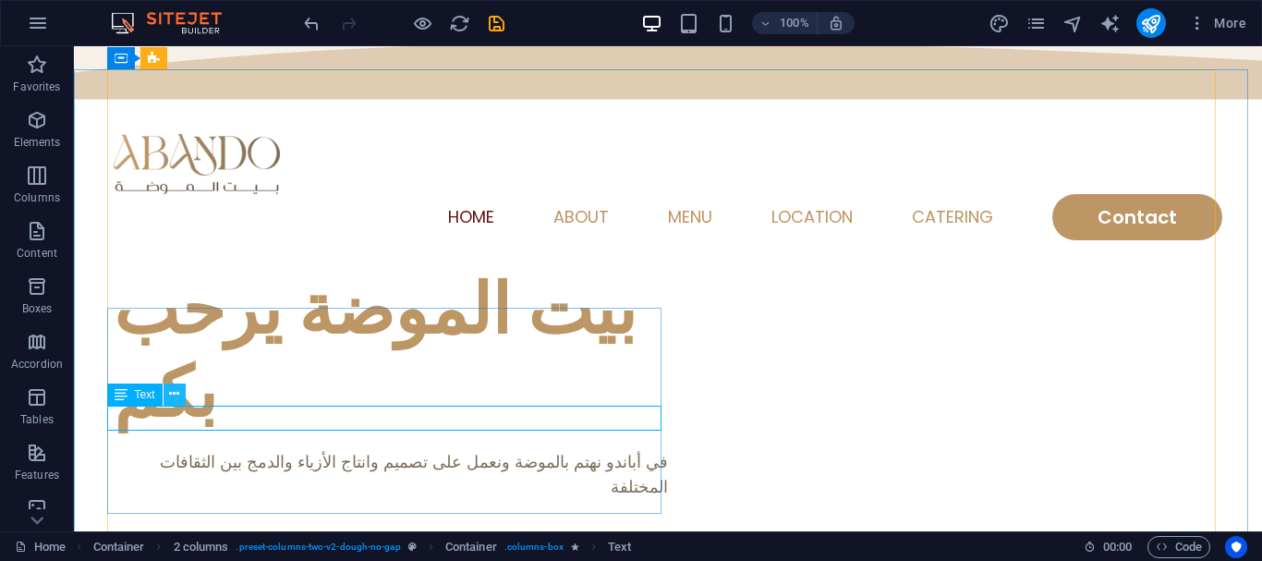
click at [177, 399] on icon at bounding box center [174, 393] width 10 height 19
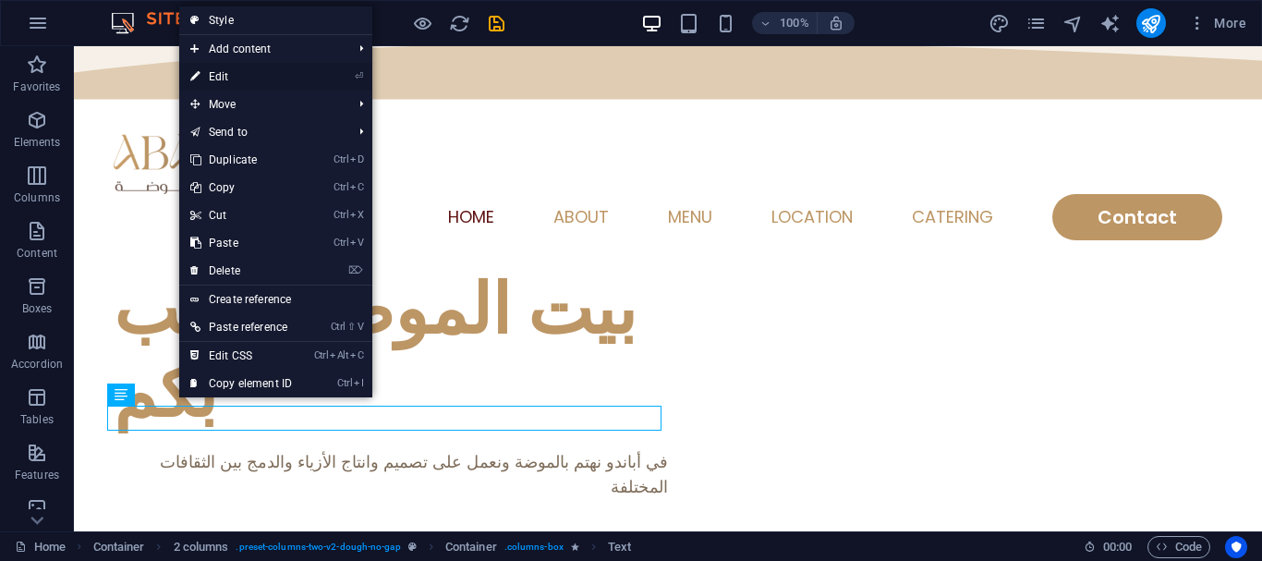
click at [241, 82] on link "⏎ Edit" at bounding box center [241, 77] width 124 height 28
select select "%"
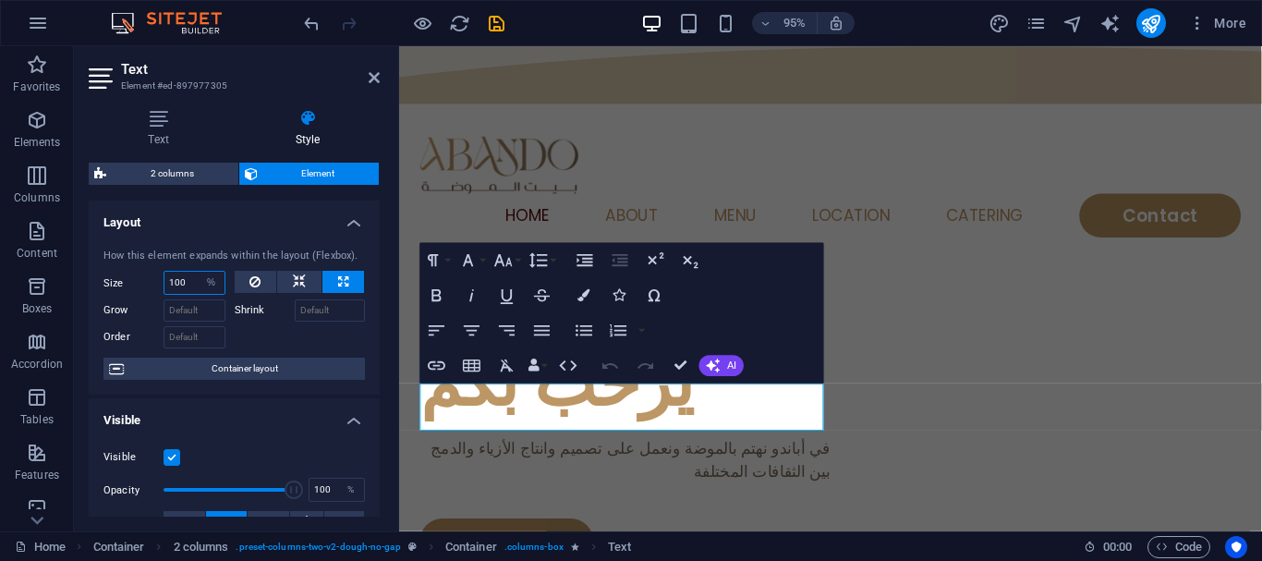
click at [191, 287] on input "100" at bounding box center [194, 283] width 60 height 22
type input "1"
type input "90"
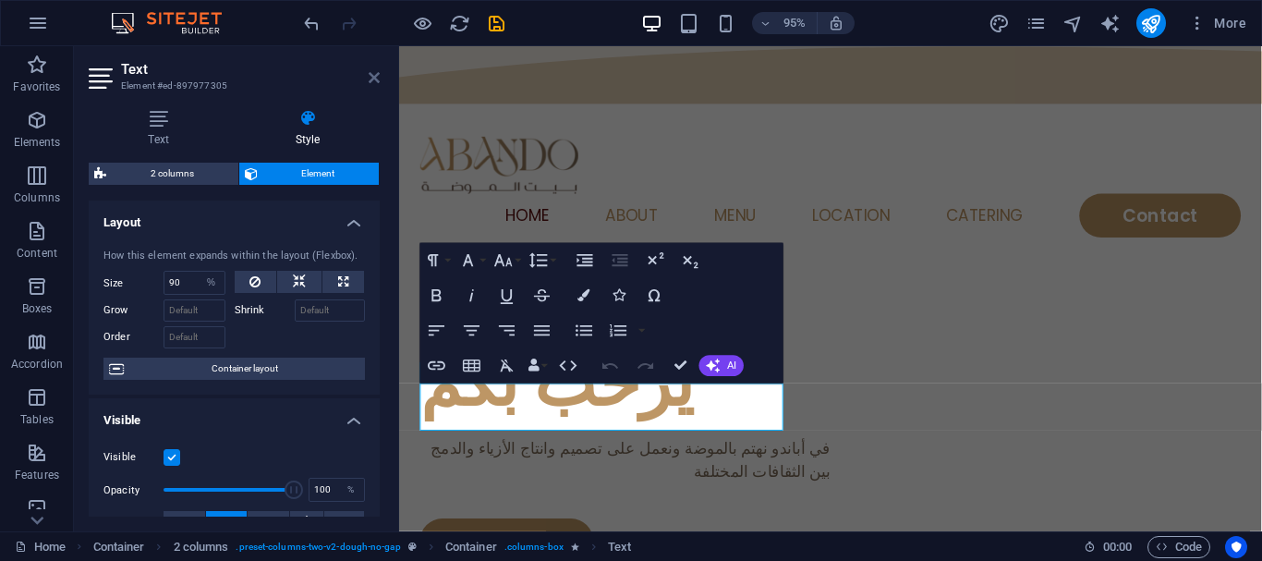
click at [376, 78] on icon at bounding box center [374, 77] width 11 height 15
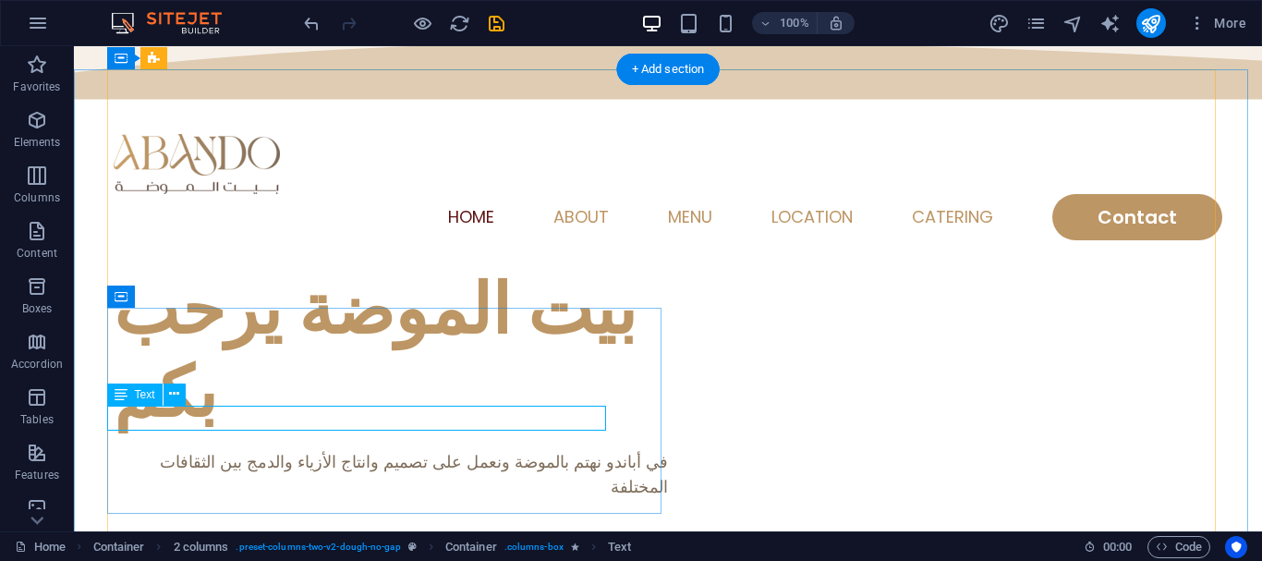
click at [365, 449] on div "في أباندو نهتم بالموضة ونعمل على تصميم وانتاج الأزياء والدمج بين الثقافات المخت…" at bounding box center [391, 474] width 554 height 50
click at [170, 399] on icon at bounding box center [174, 393] width 10 height 19
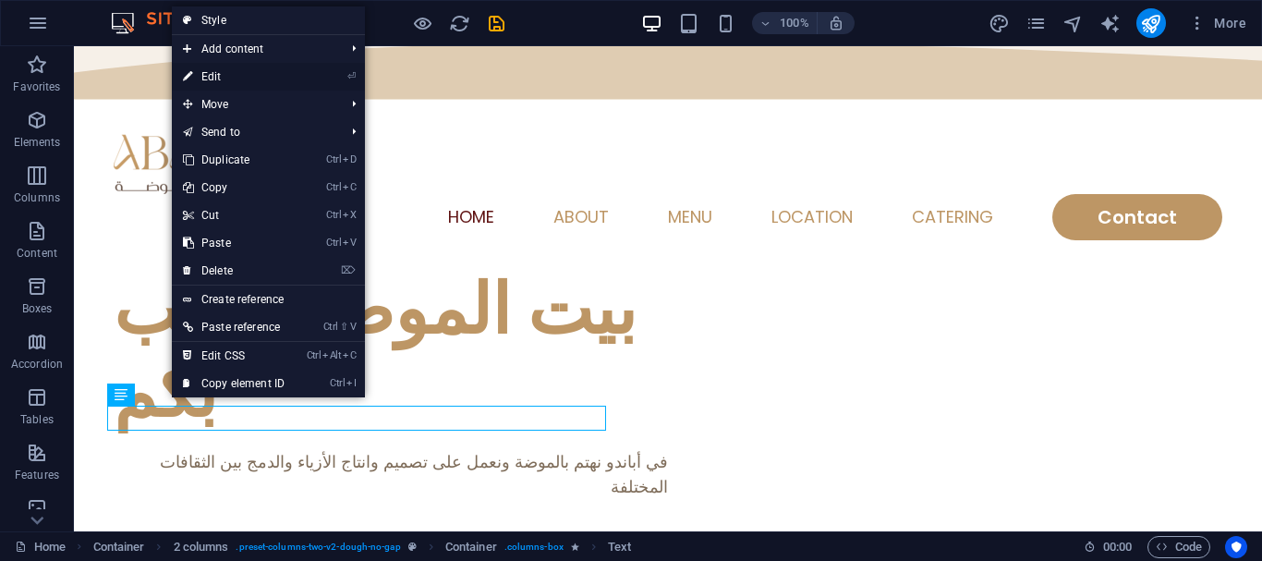
click at [244, 79] on link "⏎ Edit" at bounding box center [234, 77] width 124 height 28
select select "%"
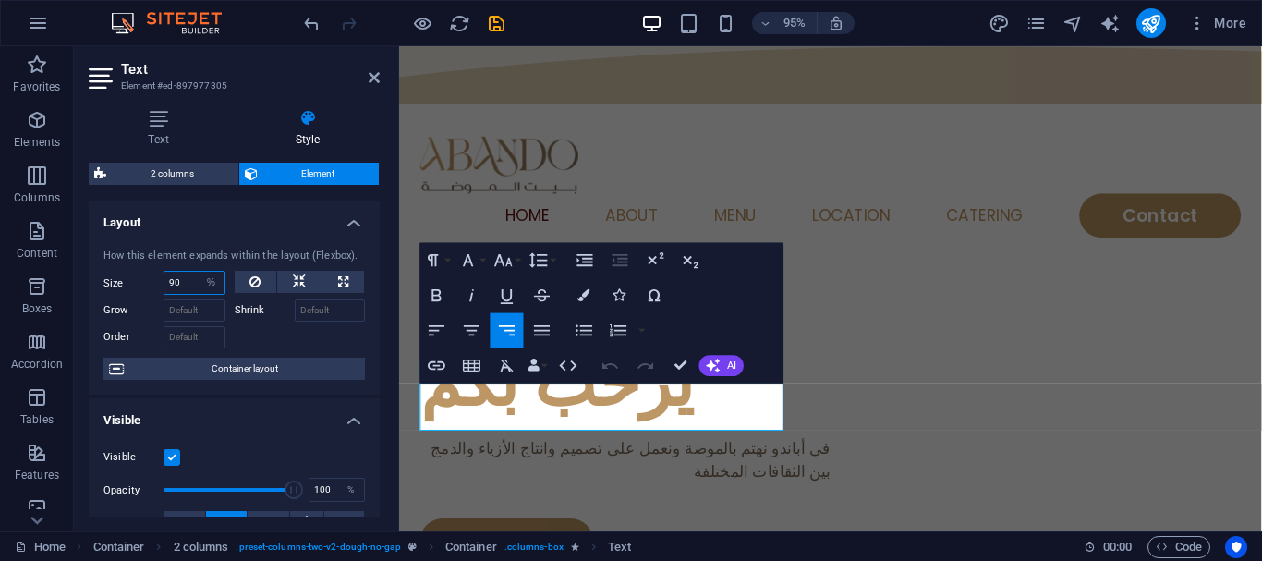
click at [182, 284] on input "90" at bounding box center [194, 283] width 60 height 22
drag, startPoint x: 182, startPoint y: 284, endPoint x: 108, endPoint y: 284, distance: 73.9
click at [112, 285] on div "Size 90 Default auto px % 1/1 1/2 1/3 1/4 1/5 1/6 1/7 1/8 1/9 1/10" at bounding box center [164, 283] width 122 height 24
click at [103, 284] on div "How this element expands within the layout (Flexbox). Size 90 Default auto px %…" at bounding box center [234, 315] width 291 height 162
click at [181, 286] on input "90" at bounding box center [194, 283] width 60 height 22
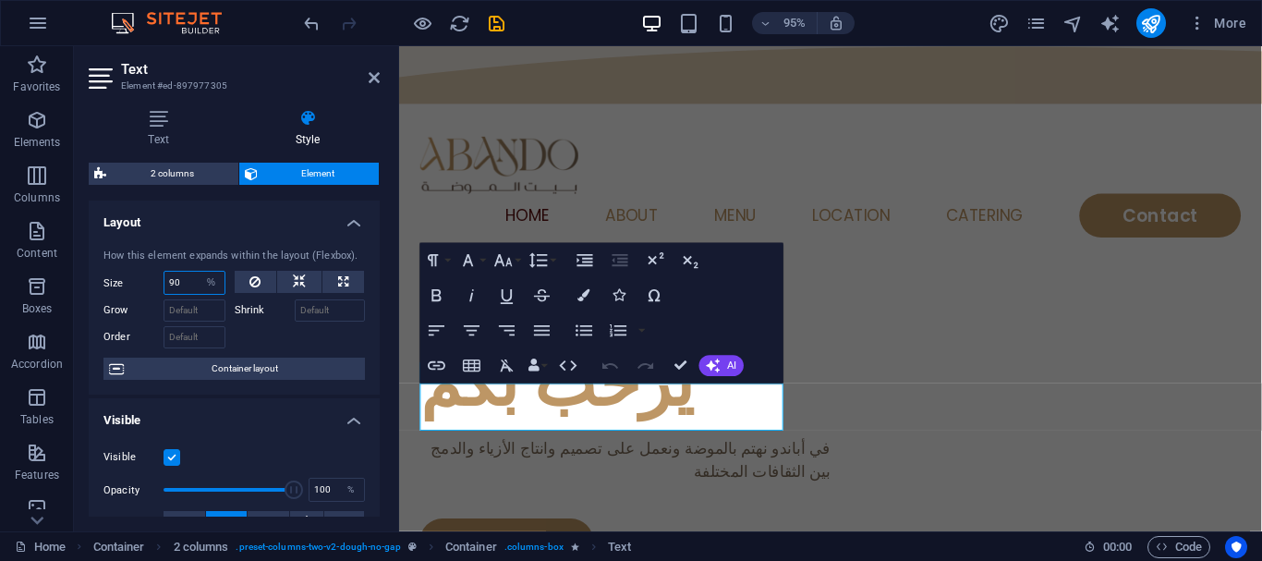
type input "9"
type input "86"
click at [377, 78] on icon at bounding box center [374, 77] width 11 height 15
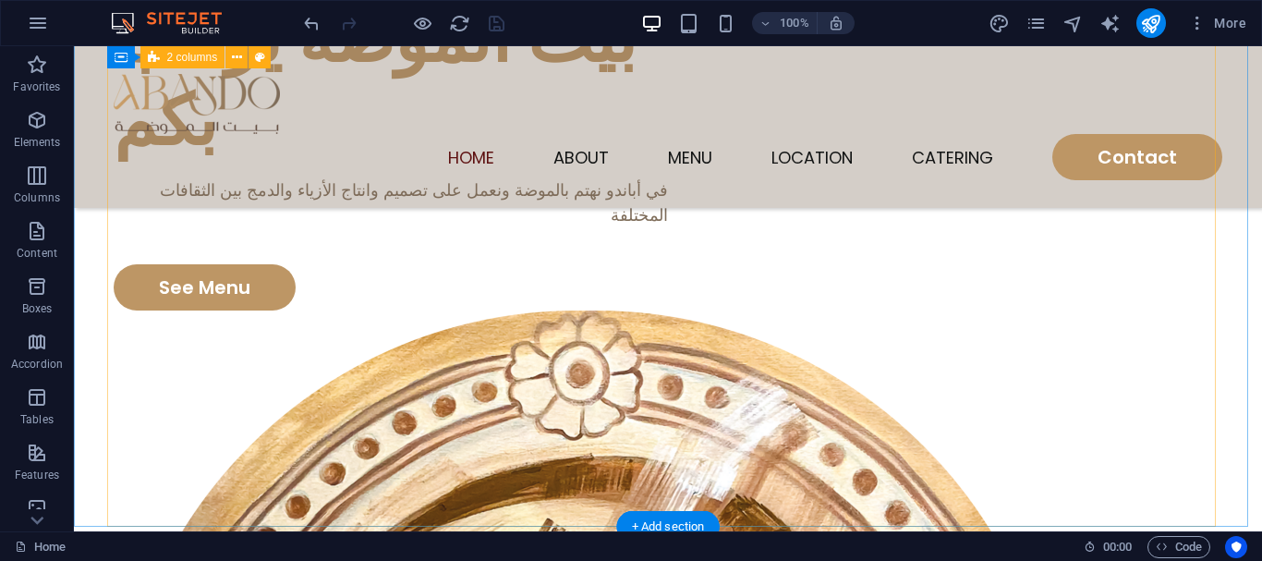
scroll to position [185, 0]
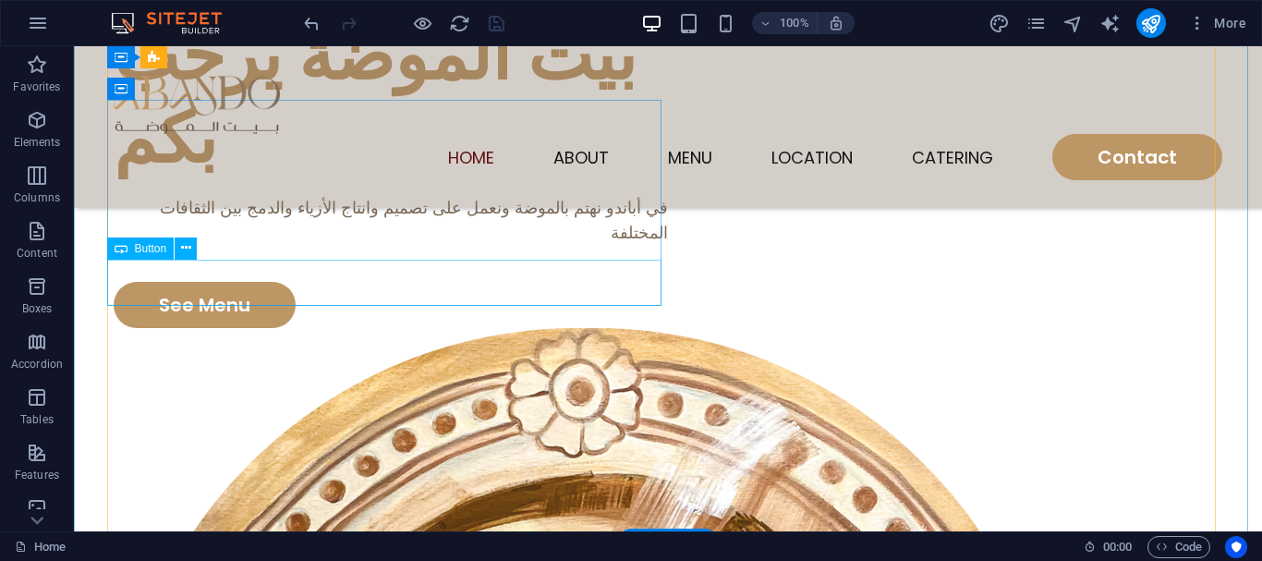
click at [203, 284] on div "See Menu" at bounding box center [391, 305] width 554 height 46
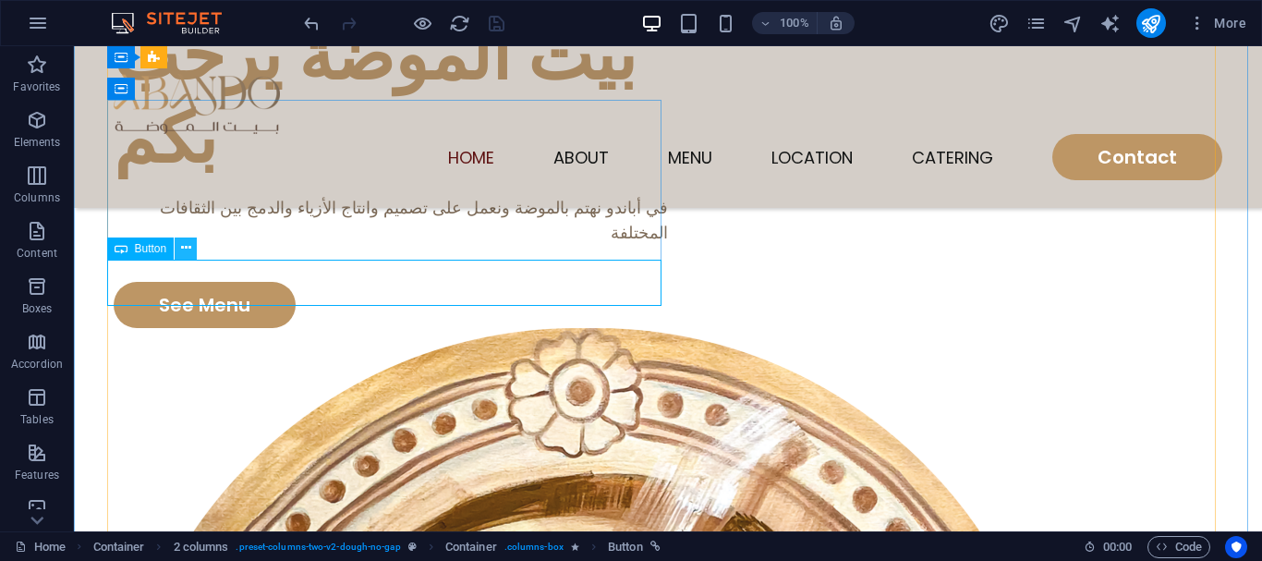
click at [188, 254] on icon at bounding box center [186, 247] width 10 height 19
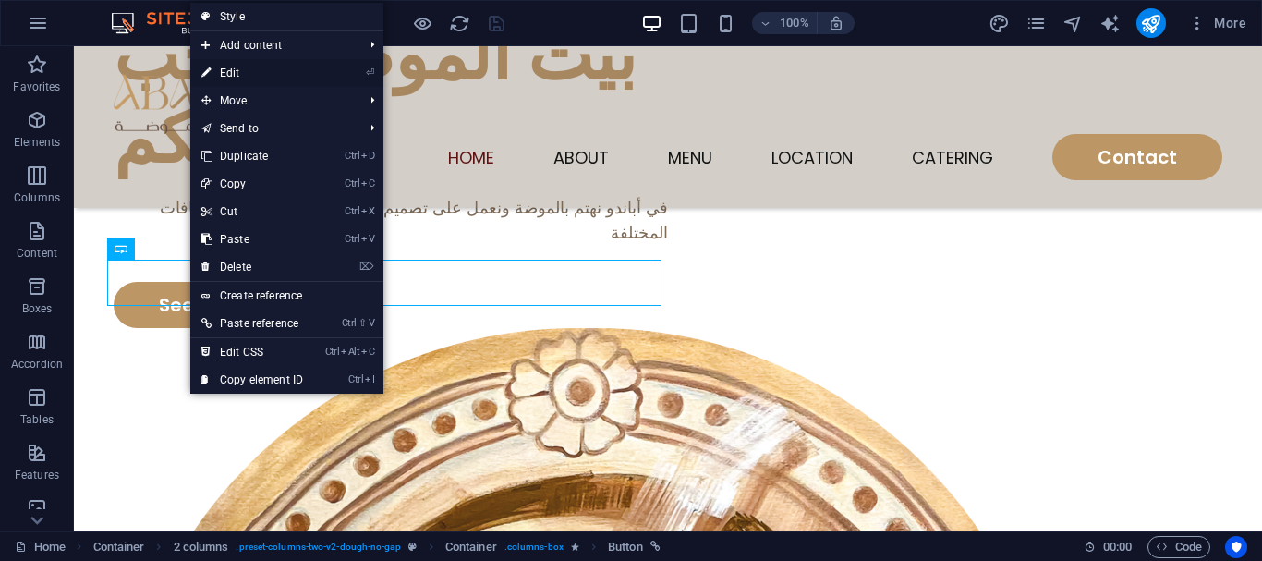
click at [236, 68] on link "⏎ Edit" at bounding box center [252, 73] width 124 height 28
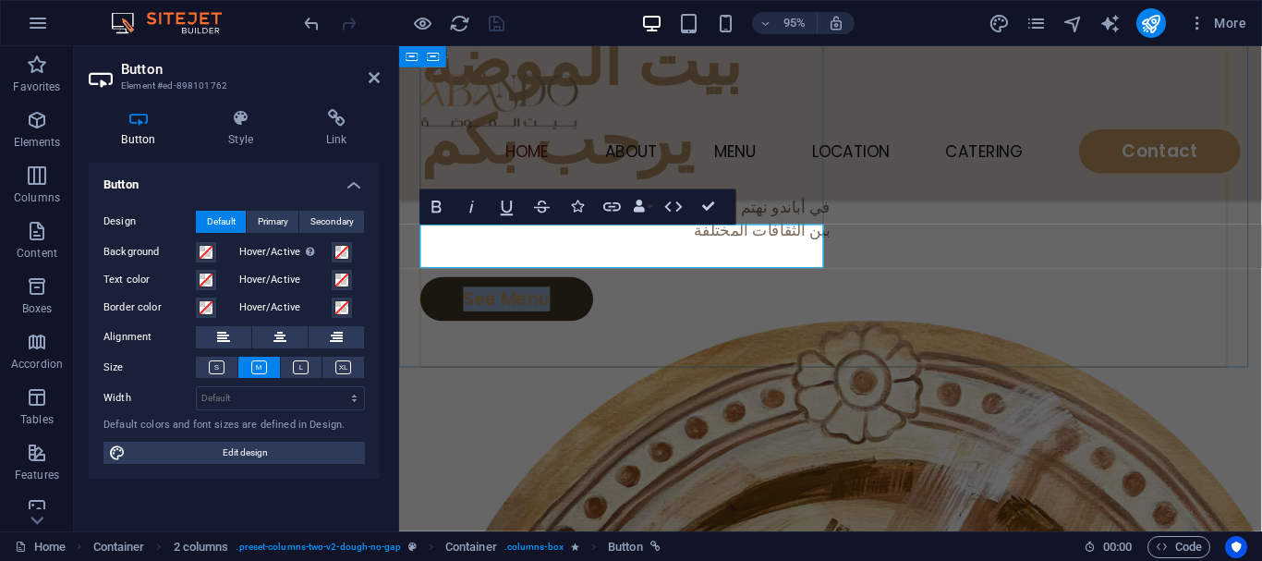
click at [495, 289] on link "See Menu" at bounding box center [512, 312] width 182 height 46
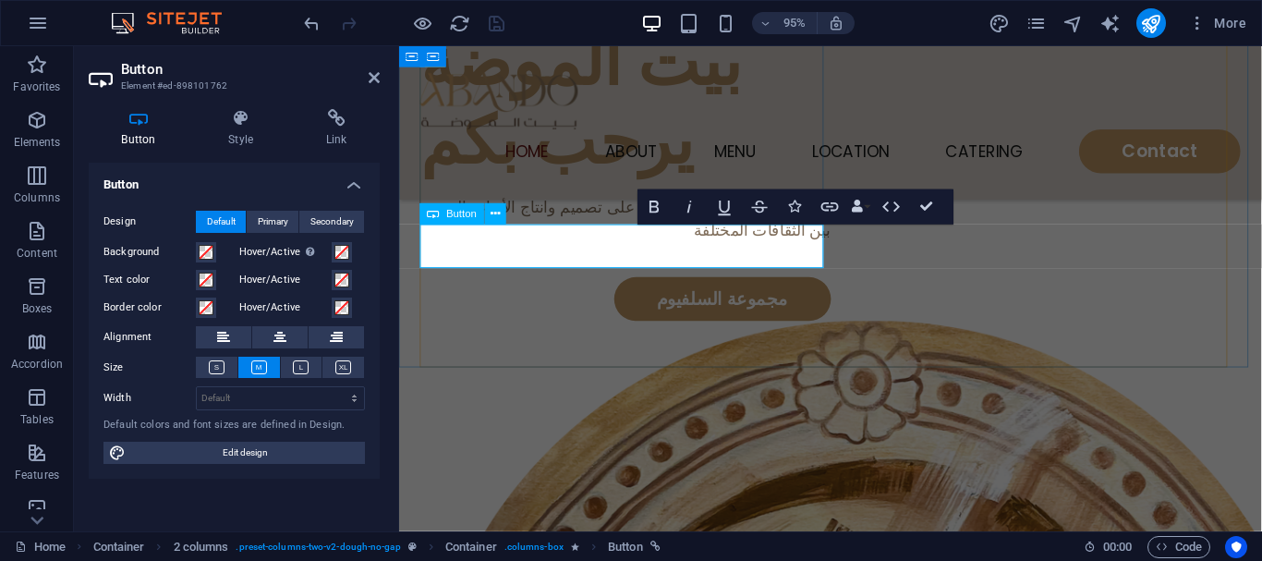
drag, startPoint x: 661, startPoint y: 263, endPoint x: 569, endPoint y: 252, distance: 93.0
click at [569, 289] on div "مجموعة السلفيوم" at bounding box center [637, 312] width 432 height 46
click at [281, 345] on icon at bounding box center [279, 337] width 13 height 22
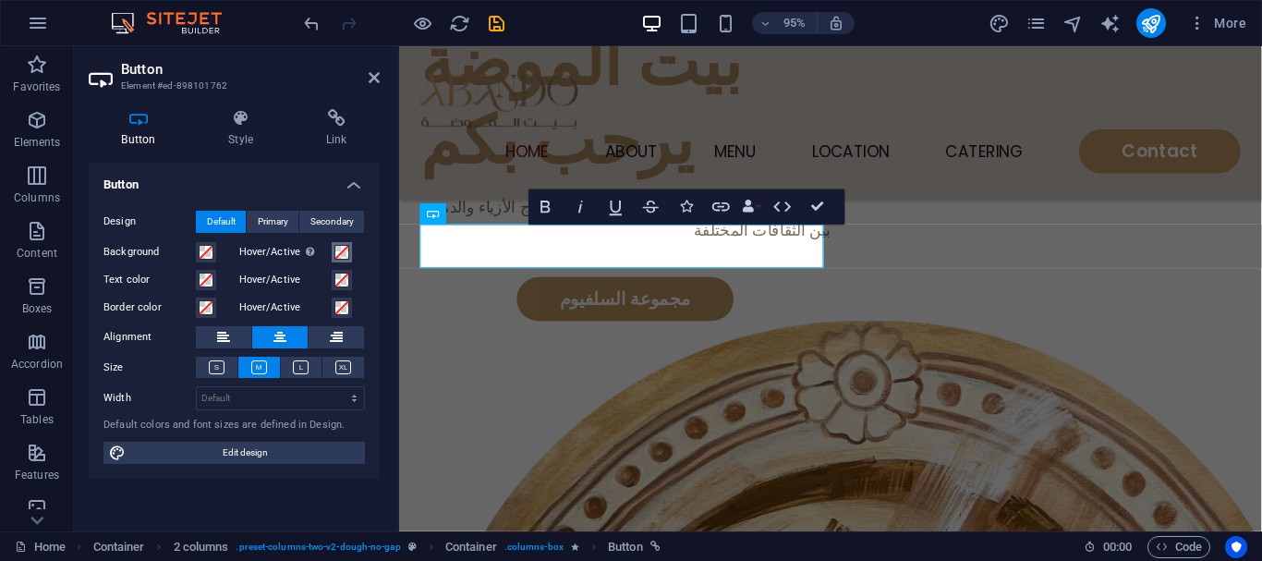
click at [343, 250] on span at bounding box center [341, 252] width 15 height 15
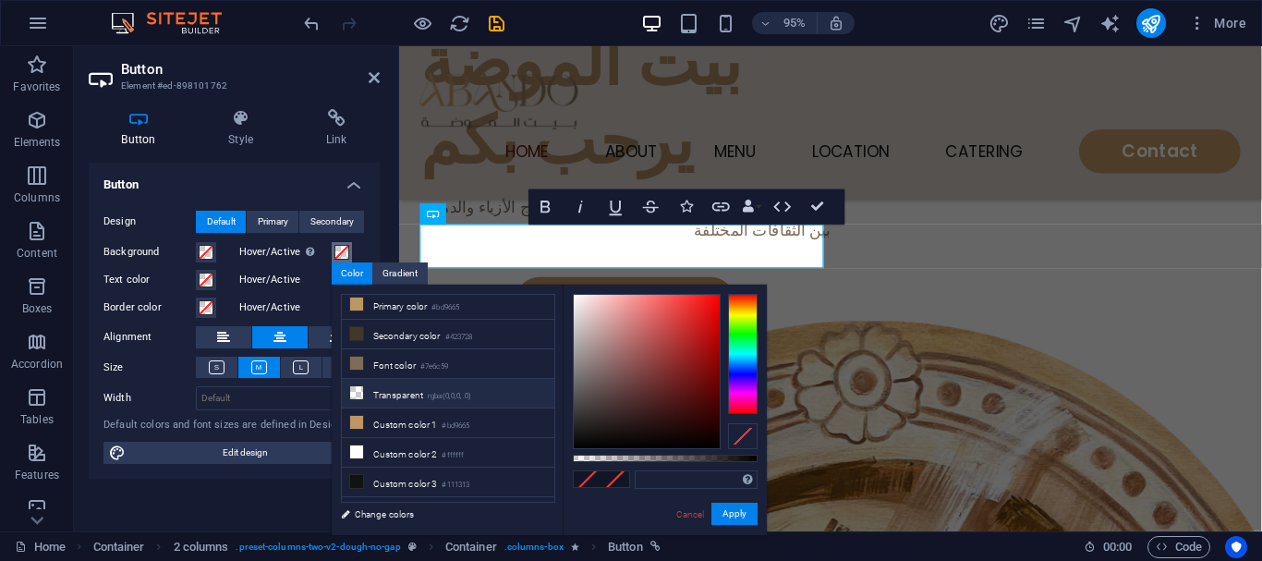
scroll to position [51, 0]
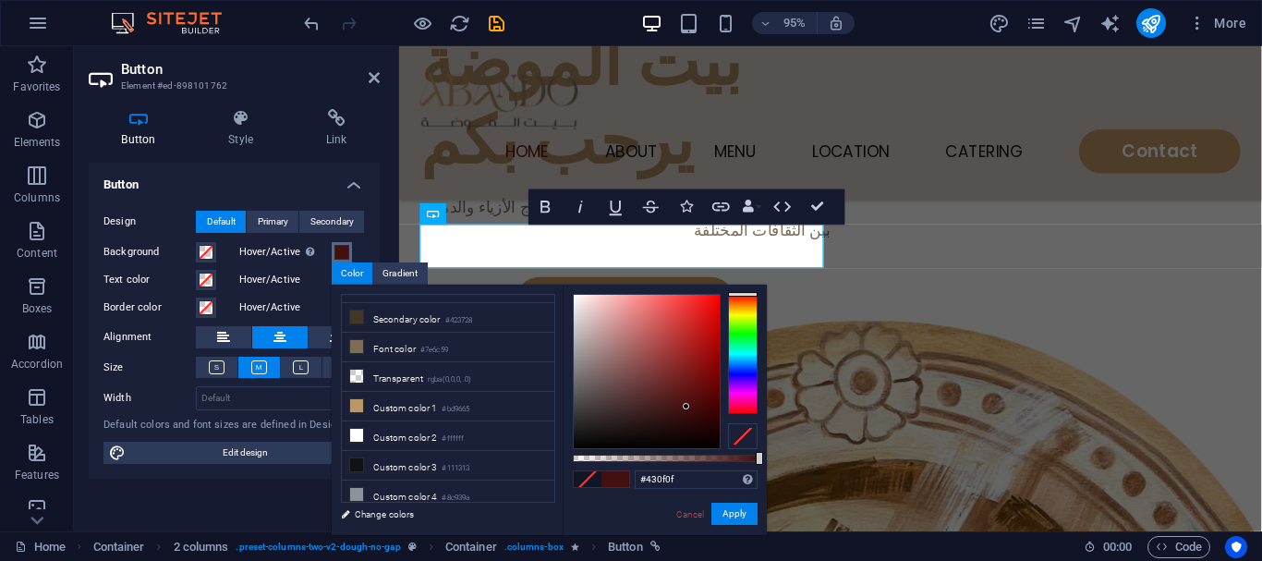
type input "#571414"
drag, startPoint x: 697, startPoint y: 406, endPoint x: 685, endPoint y: 394, distance: 16.3
click at [685, 394] on div at bounding box center [647, 371] width 146 height 153
click at [726, 520] on button "Apply" at bounding box center [734, 514] width 46 height 22
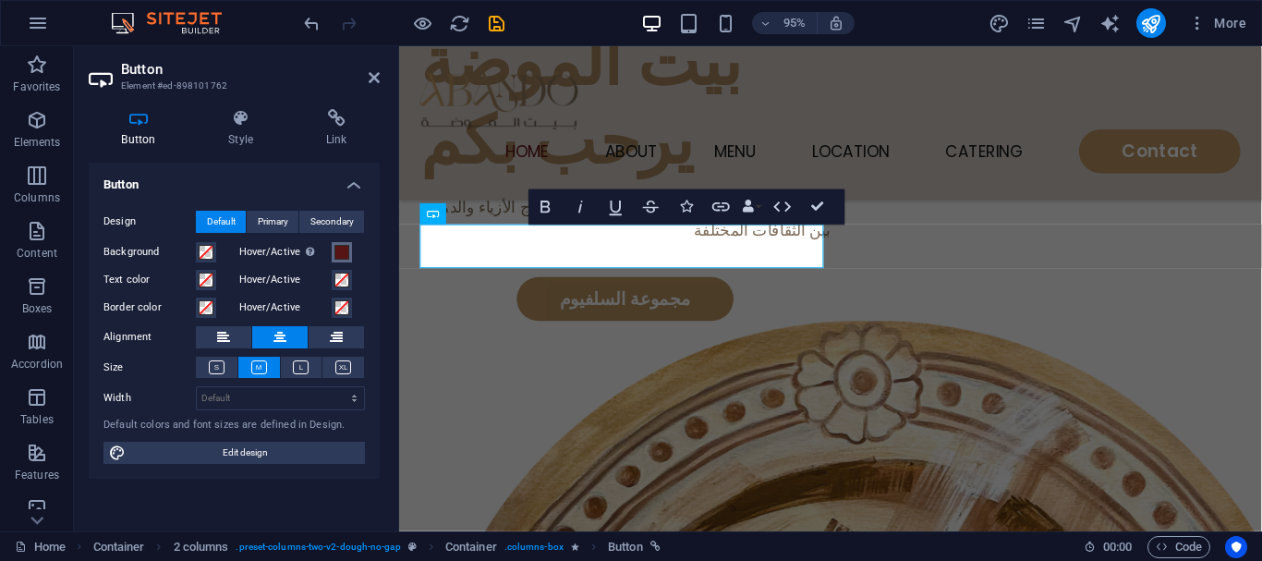
click at [337, 252] on span at bounding box center [341, 252] width 15 height 15
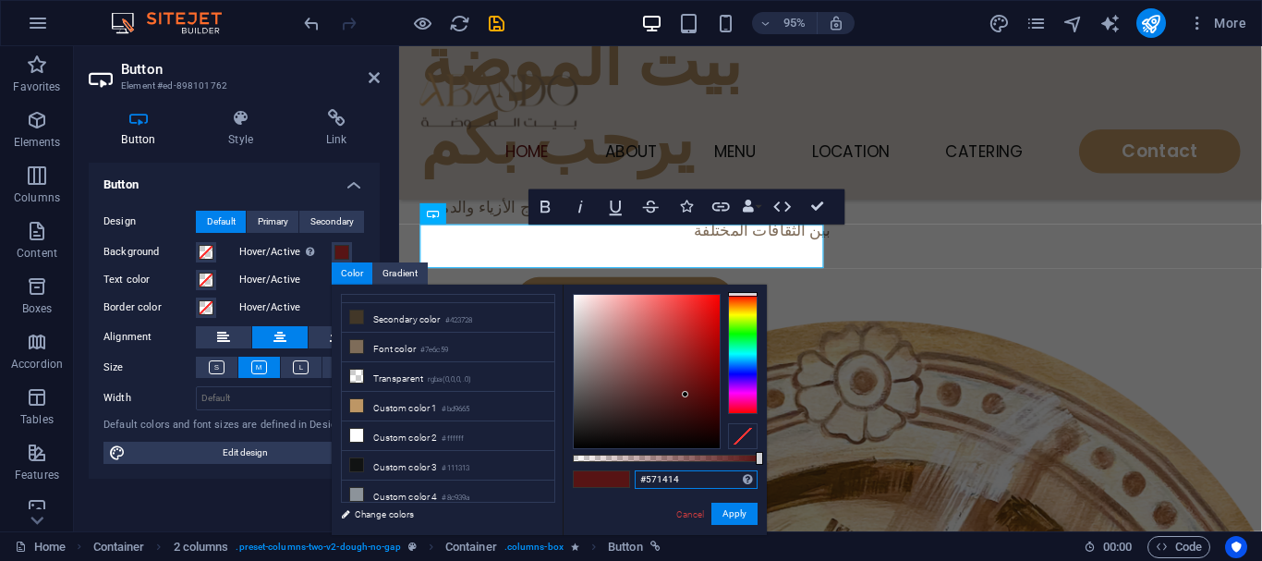
drag, startPoint x: 713, startPoint y: 481, endPoint x: 589, endPoint y: 497, distance: 124.8
click at [589, 497] on div "#571414 Supported formats #0852ed rgb(8, 82, 237) rgba(8, 82, 237, 90%) hsv(221…" at bounding box center [665, 544] width 204 height 518
click at [747, 515] on button "Apply" at bounding box center [734, 514] width 46 height 22
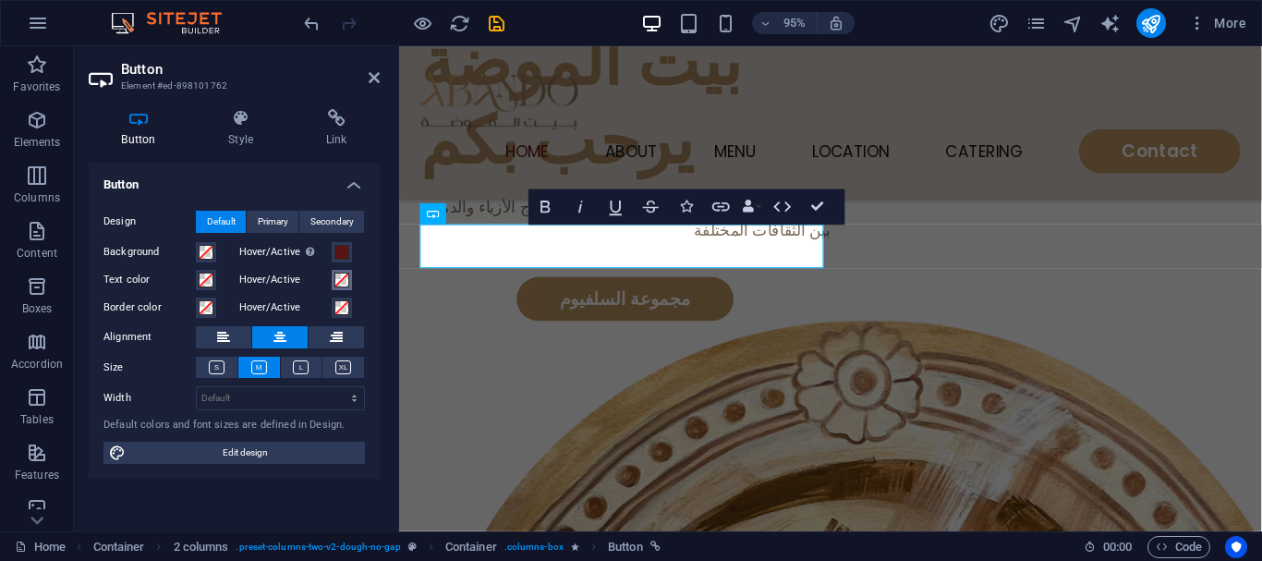
click at [341, 286] on span at bounding box center [341, 280] width 15 height 15
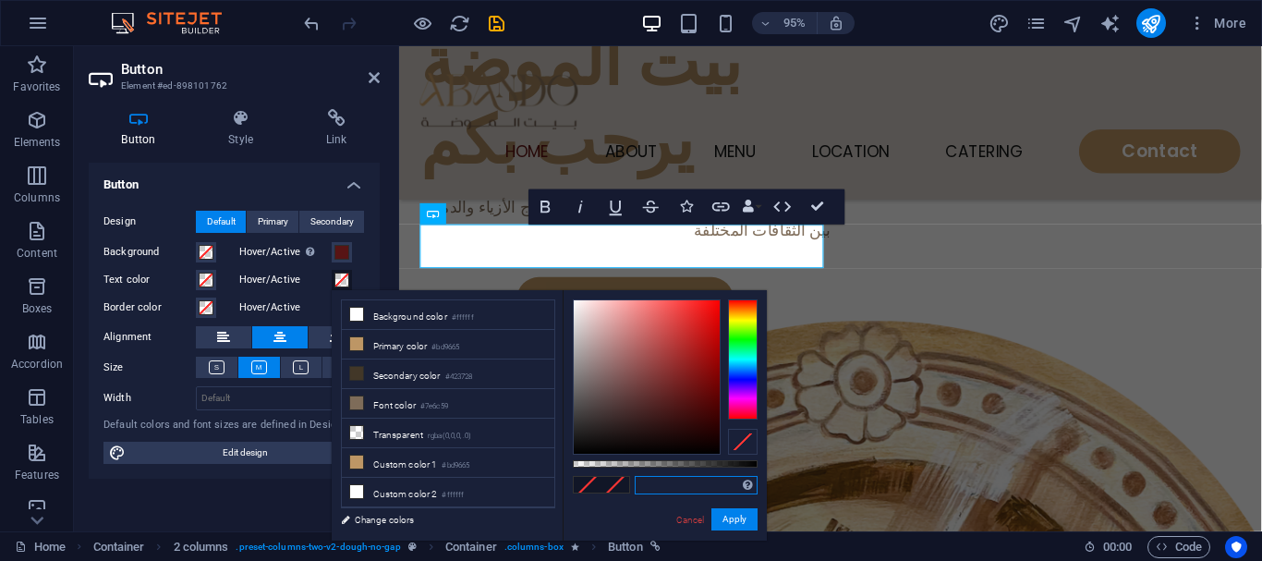
click at [687, 477] on input "text" at bounding box center [696, 485] width 123 height 18
paste input "#571414"
type input "#571414"
click at [722, 515] on button "Apply" at bounding box center [734, 519] width 46 height 22
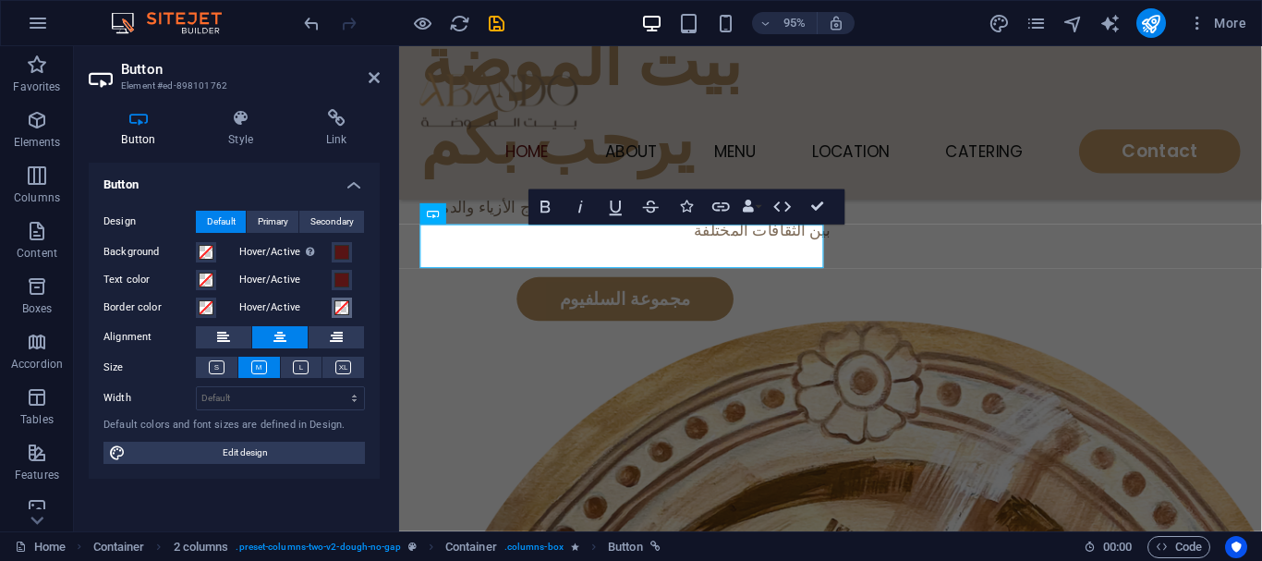
drag, startPoint x: 345, startPoint y: 306, endPoint x: 368, endPoint y: 309, distance: 23.4
click at [345, 305] on span at bounding box center [341, 307] width 15 height 15
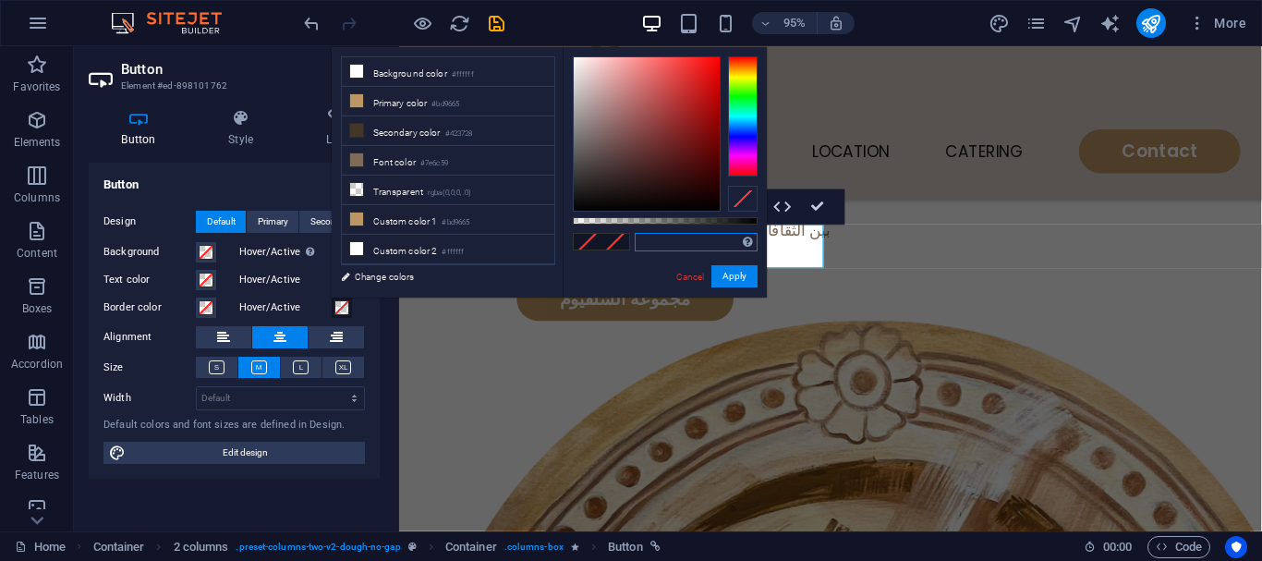
click at [655, 236] on input "text" at bounding box center [696, 242] width 123 height 18
paste input "#571414"
type input "#571414"
click at [736, 282] on button "Apply" at bounding box center [734, 276] width 46 height 22
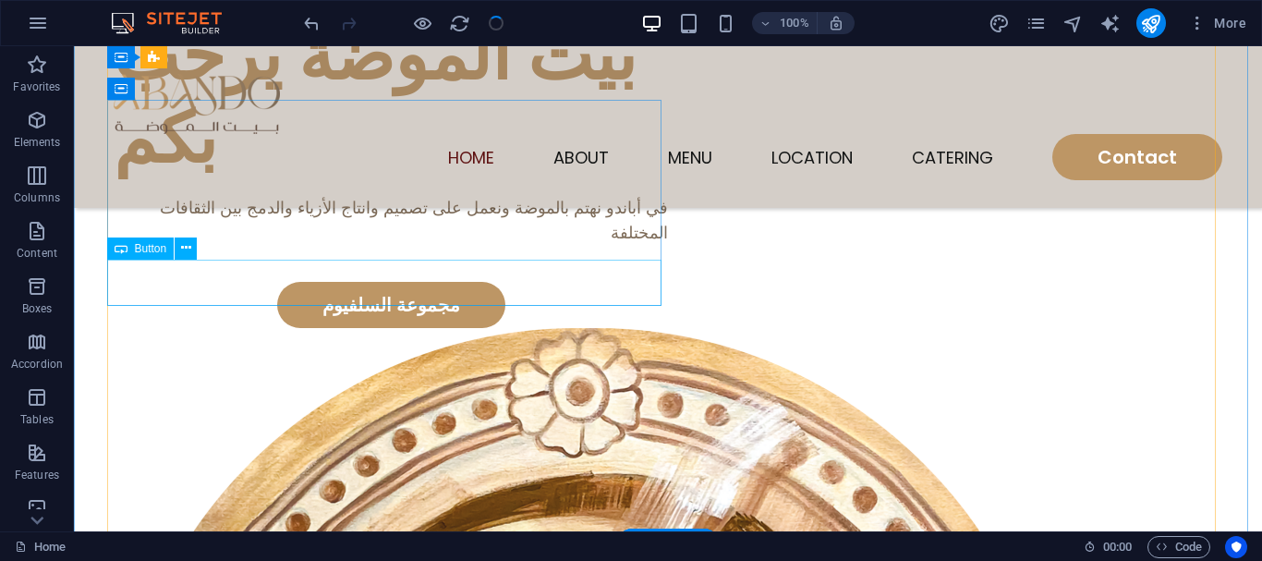
click at [370, 285] on div "مجموعة السلفيوم" at bounding box center [391, 305] width 554 height 46
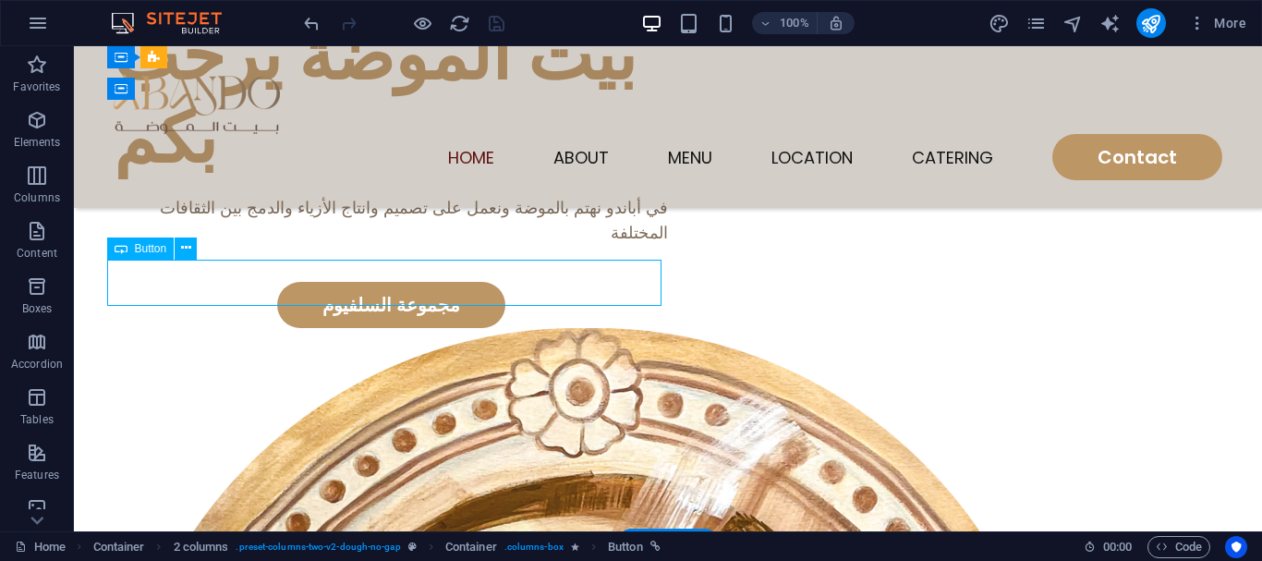
click at [370, 285] on div "مجموعة السلفيوم" at bounding box center [391, 305] width 554 height 46
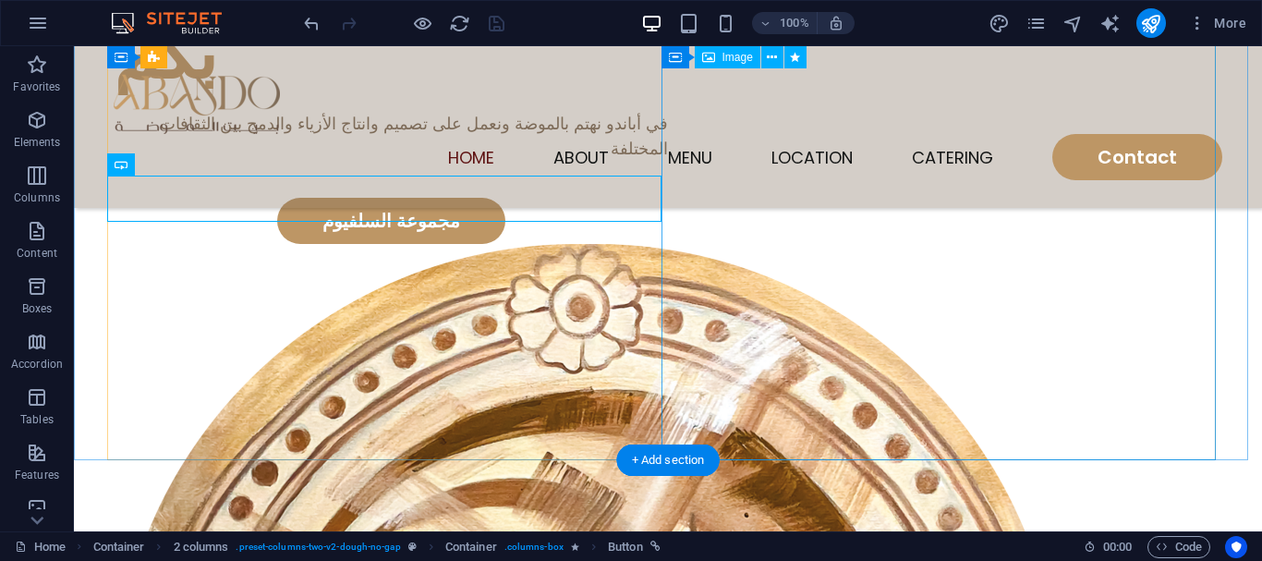
scroll to position [277, 0]
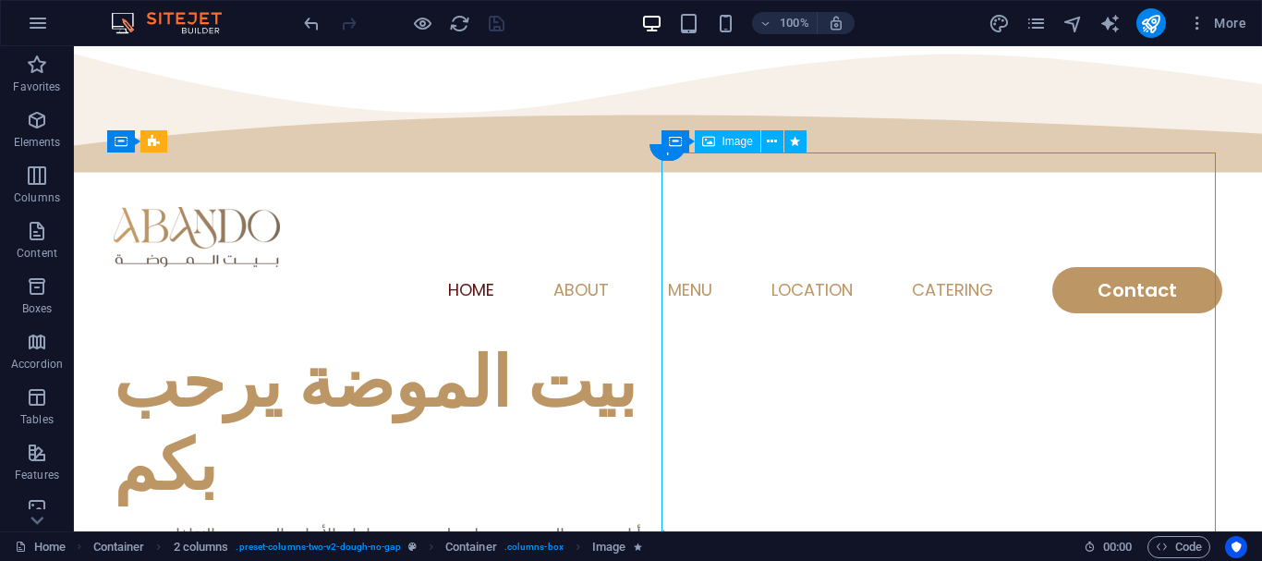
scroll to position [0, 0]
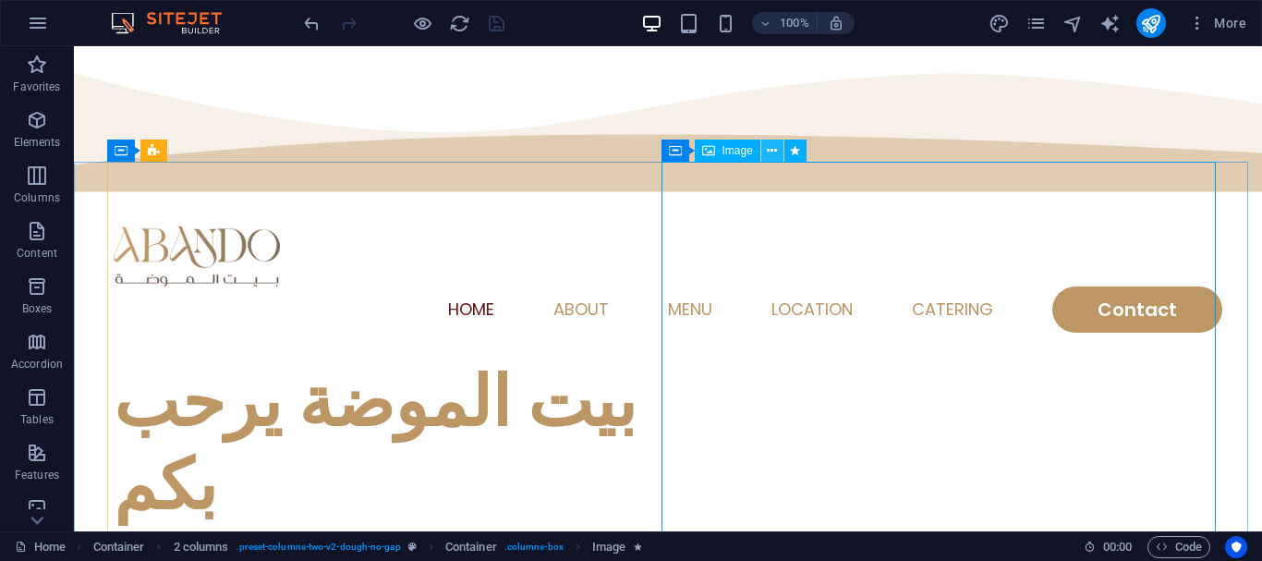
click at [768, 144] on icon at bounding box center [772, 150] width 10 height 19
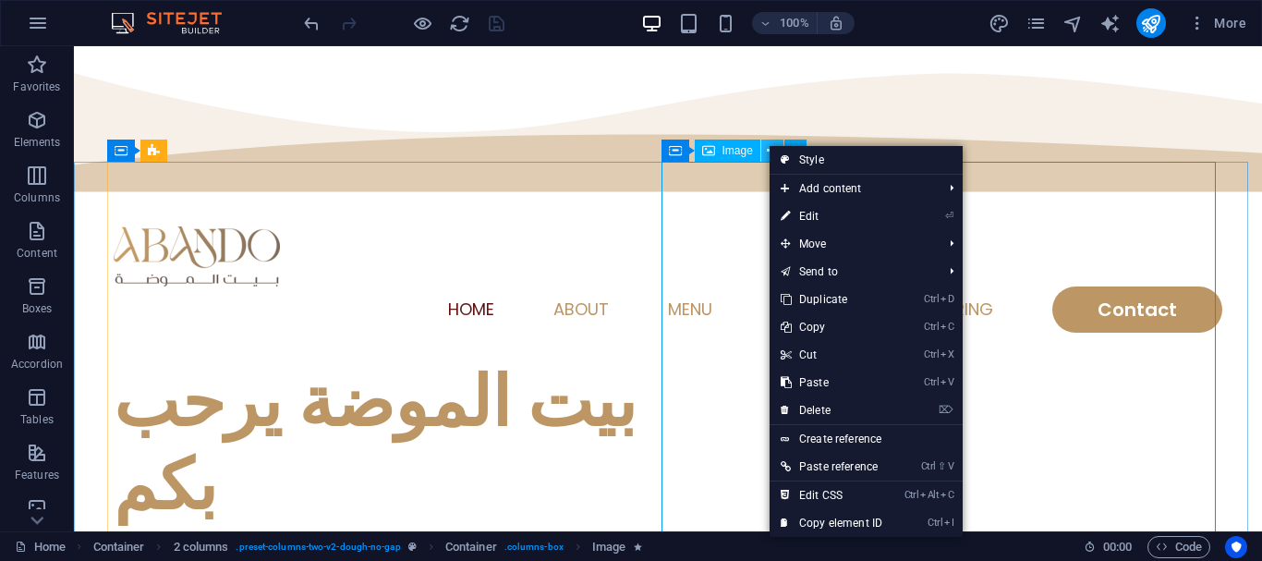
click at [768, 144] on icon at bounding box center [772, 150] width 10 height 19
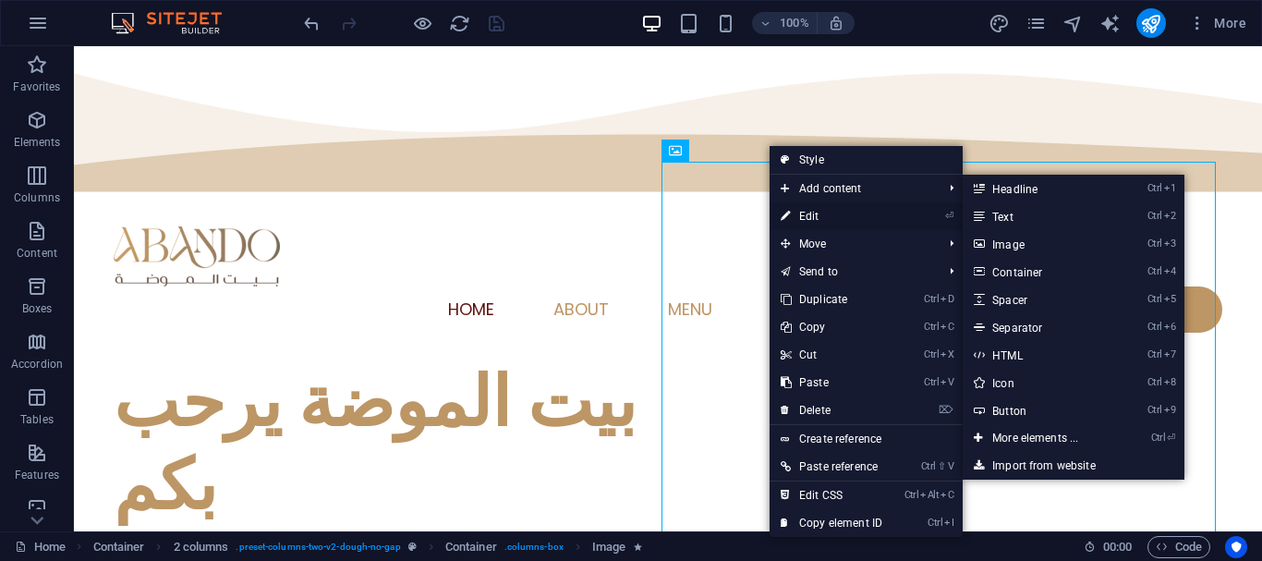
click at [810, 212] on link "⏎ Edit" at bounding box center [832, 216] width 124 height 28
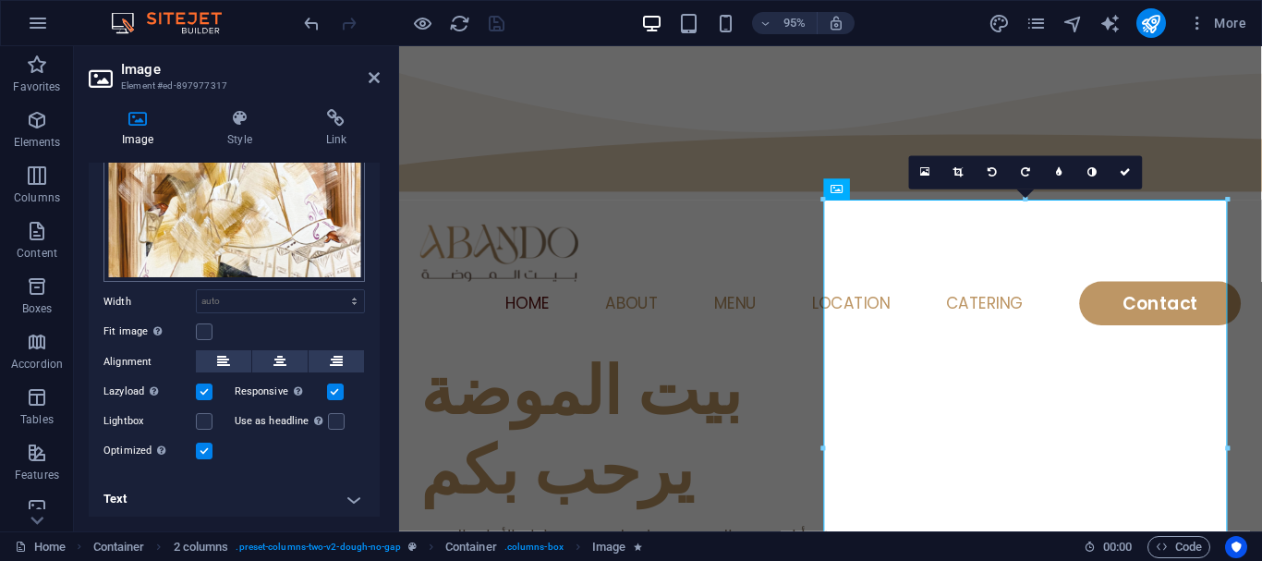
scroll to position [63, 0]
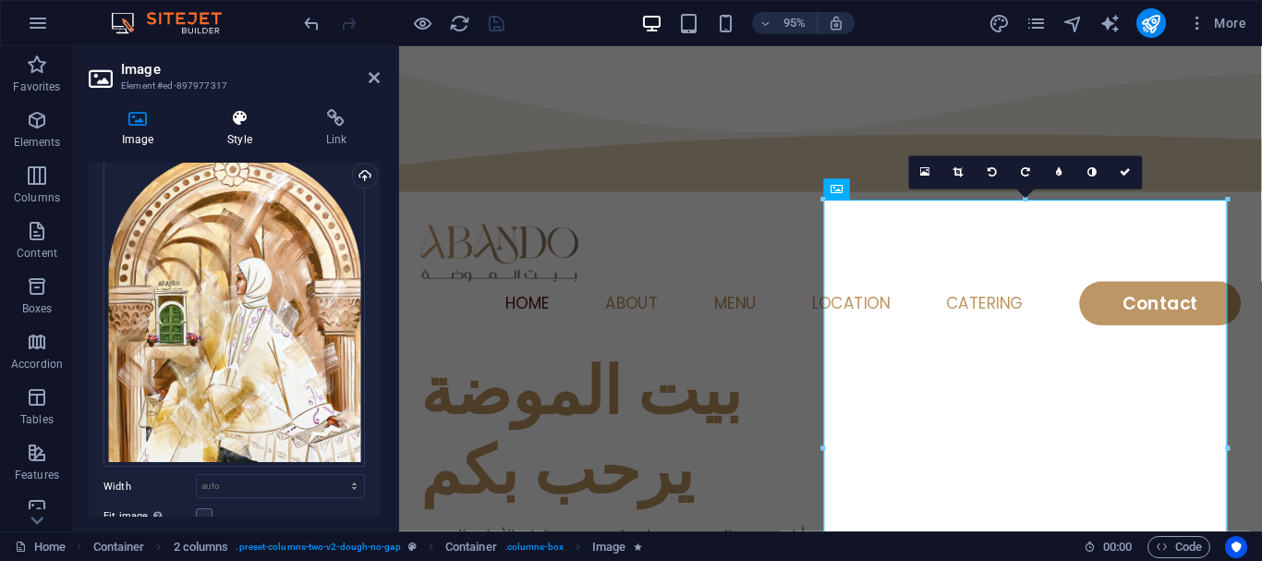
click at [240, 114] on icon at bounding box center [239, 118] width 91 height 18
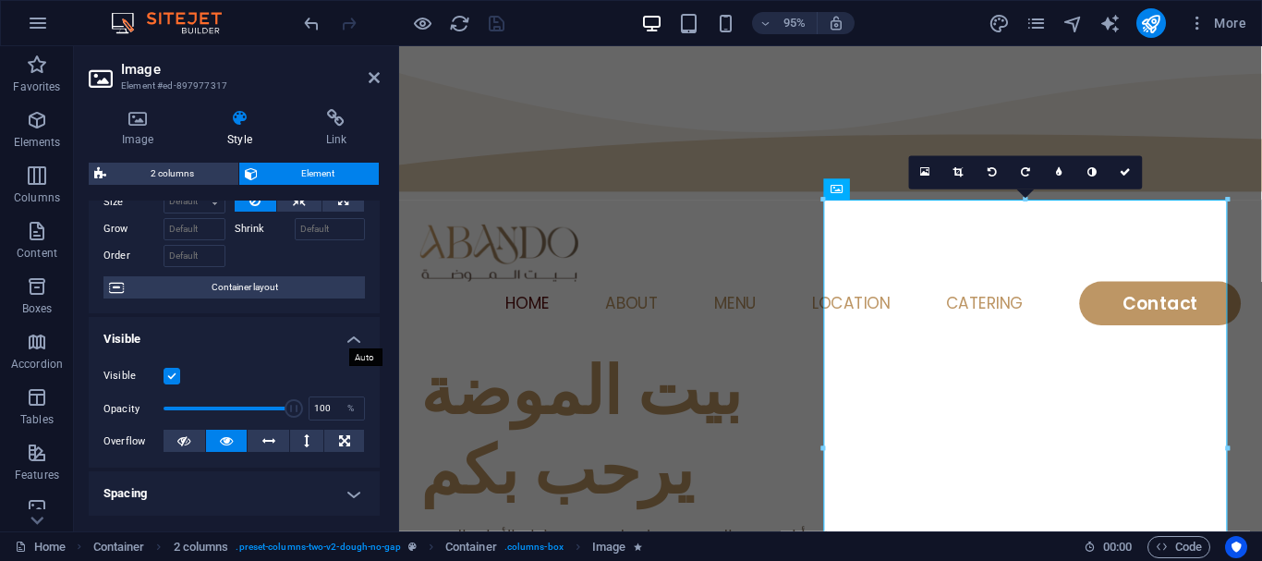
scroll to position [0, 0]
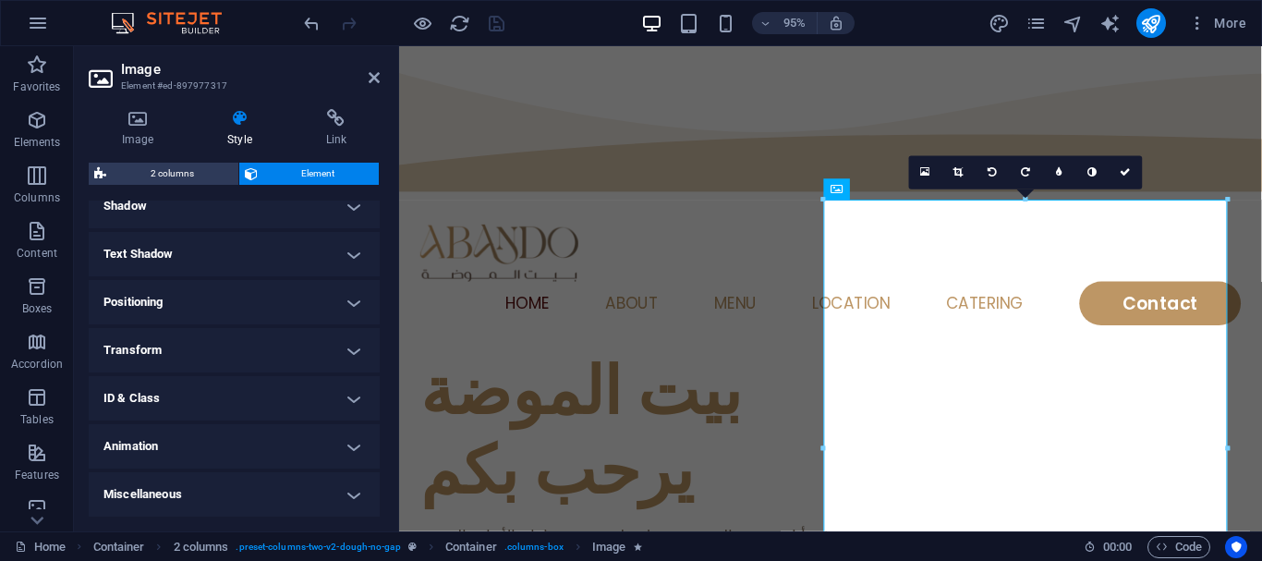
click at [144, 444] on h4 "Animation" at bounding box center [234, 446] width 291 height 44
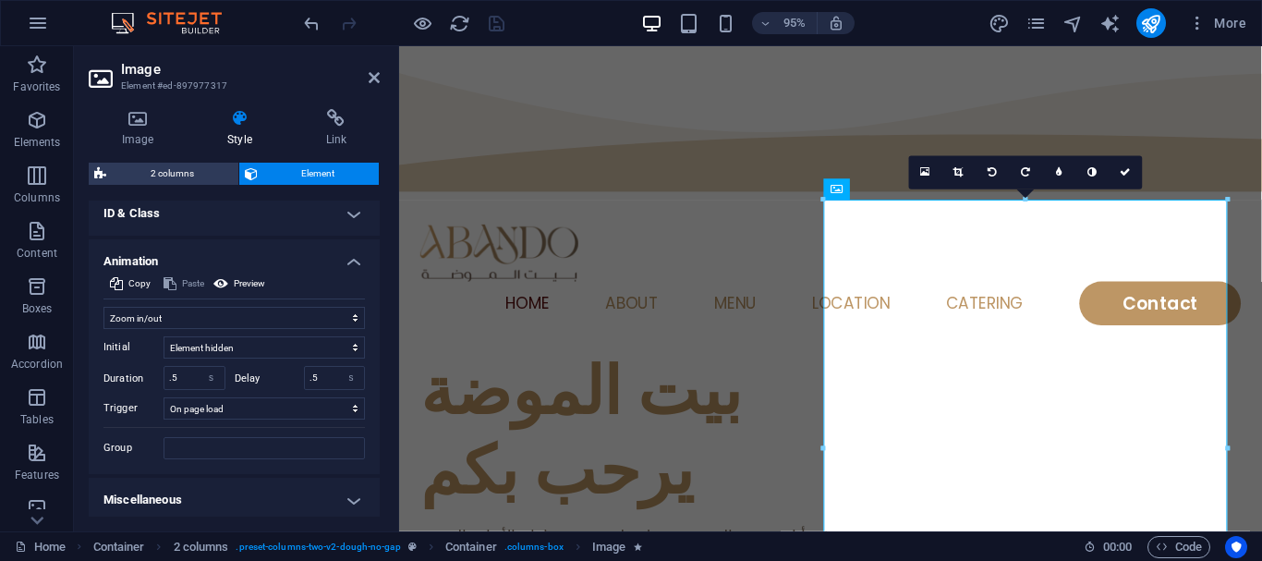
scroll to position [655, 0]
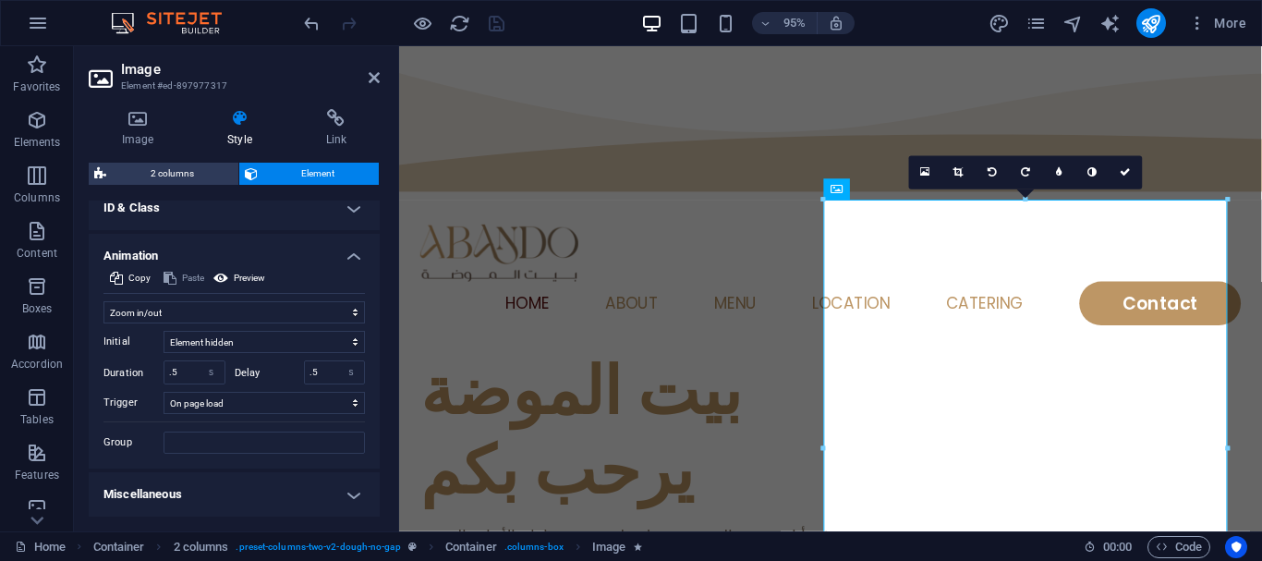
click at [361, 86] on header "Image Element #ed-897977317" at bounding box center [234, 70] width 291 height 48
click at [370, 85] on link at bounding box center [374, 78] width 11 height 16
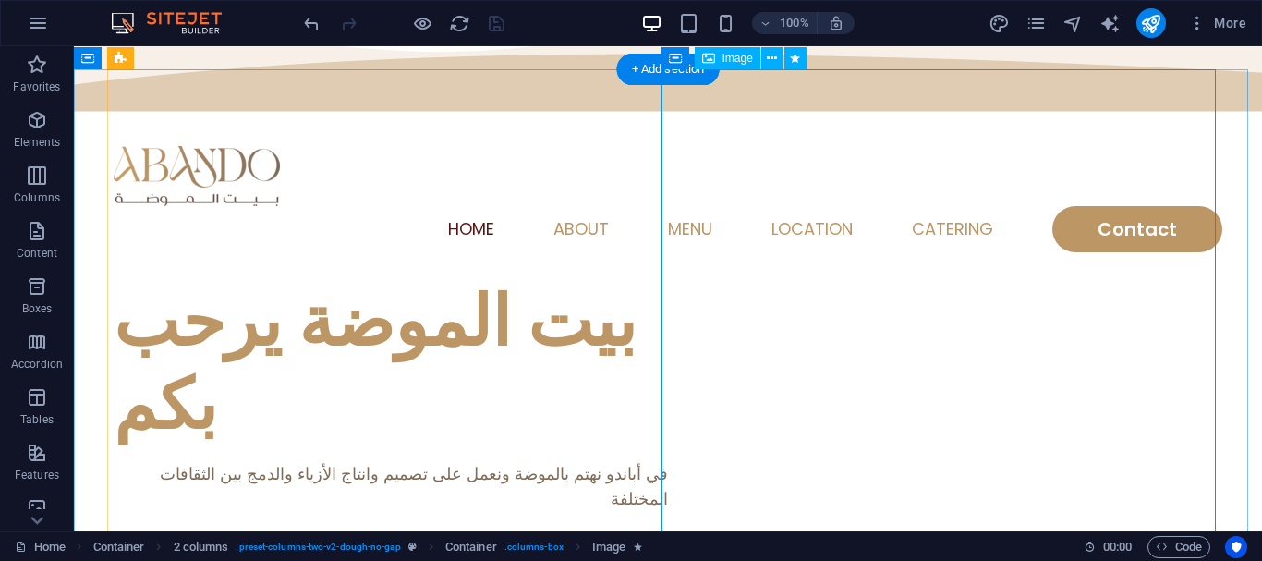
scroll to position [92, 0]
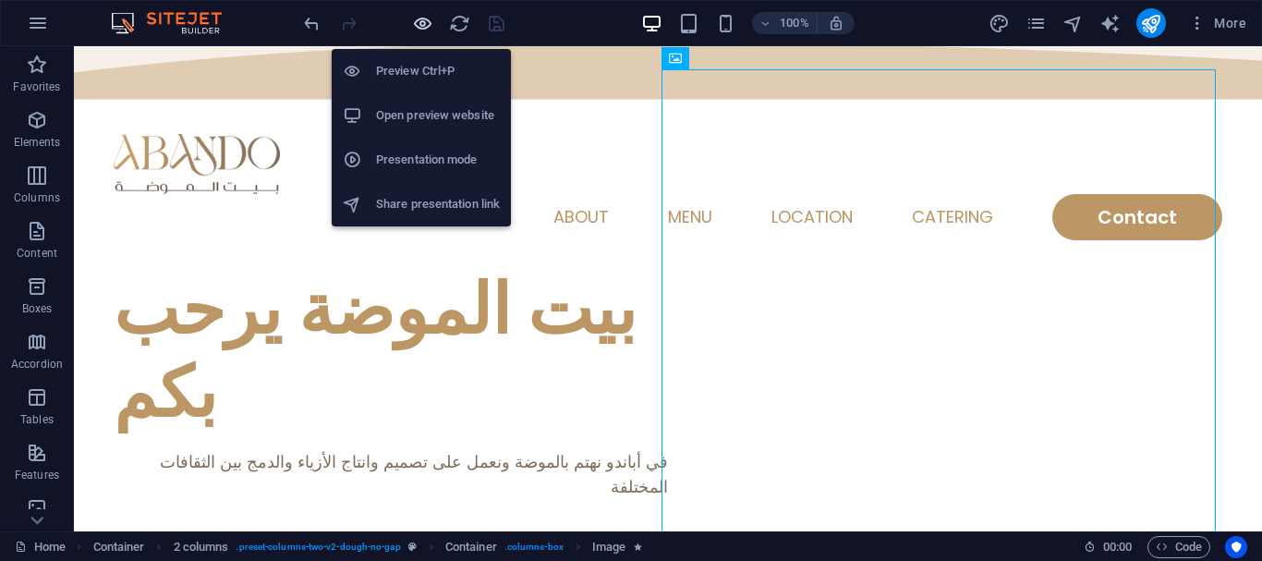
click at [413, 25] on icon "button" at bounding box center [422, 23] width 21 height 21
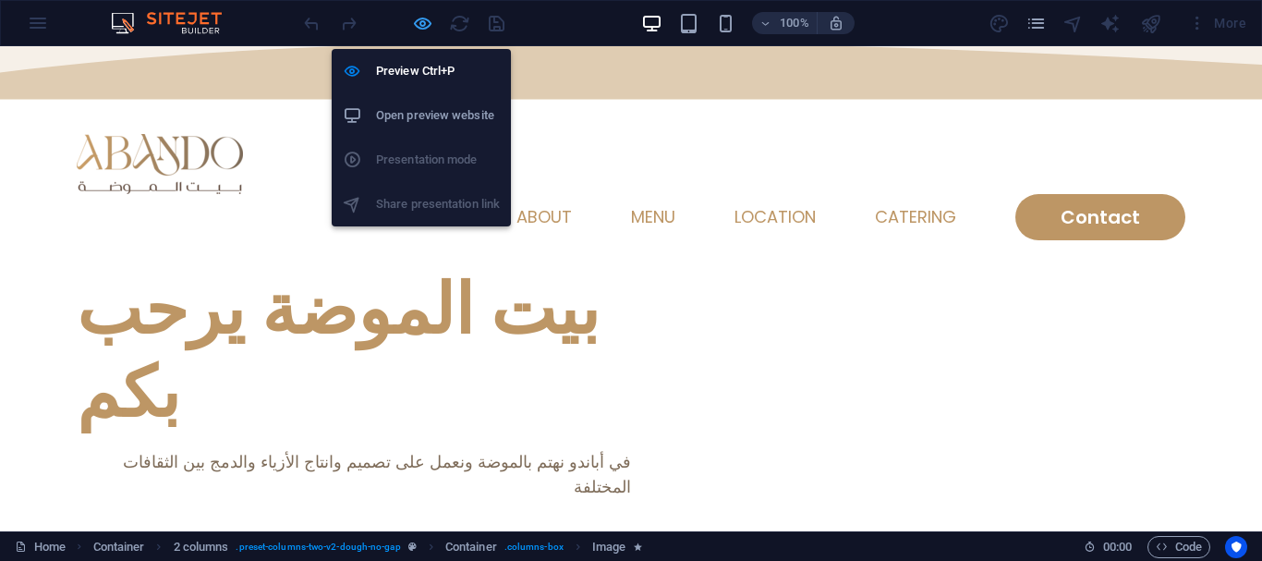
click at [425, 21] on icon "button" at bounding box center [422, 23] width 21 height 21
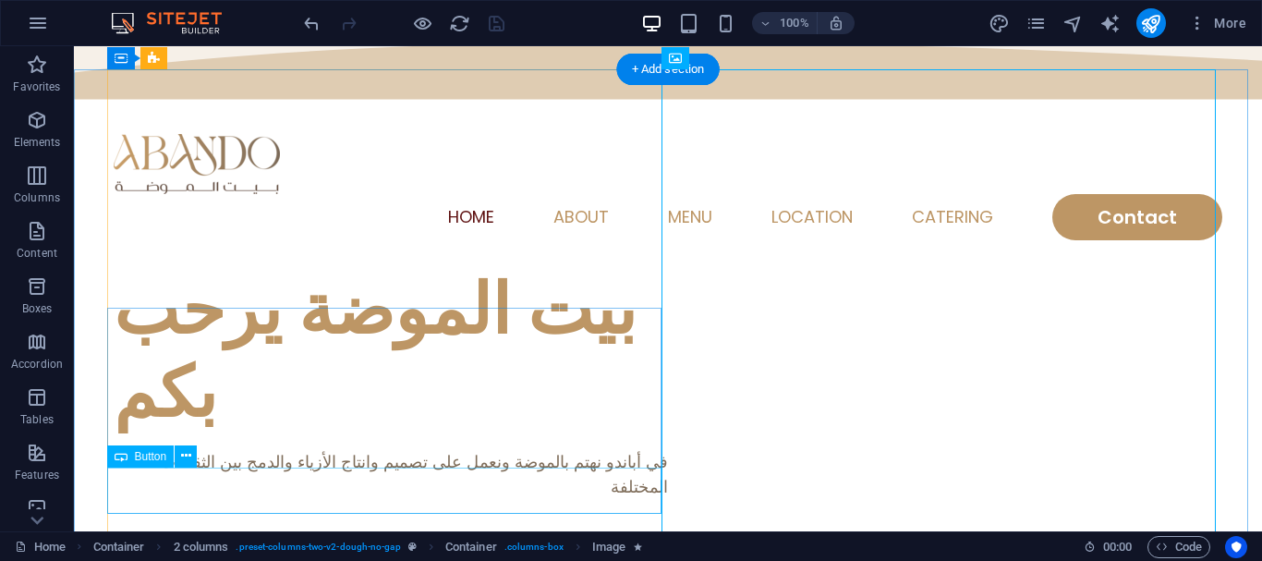
click at [360, 536] on div "مجموعة السلفيوم" at bounding box center [391, 559] width 554 height 46
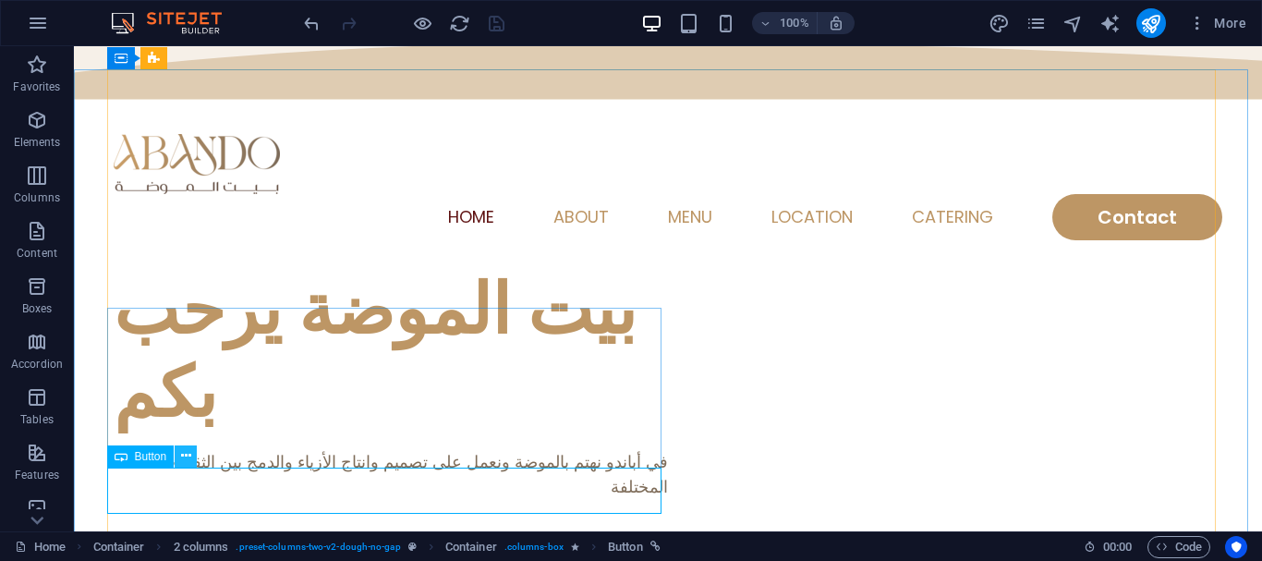
click at [181, 455] on icon at bounding box center [186, 455] width 10 height 19
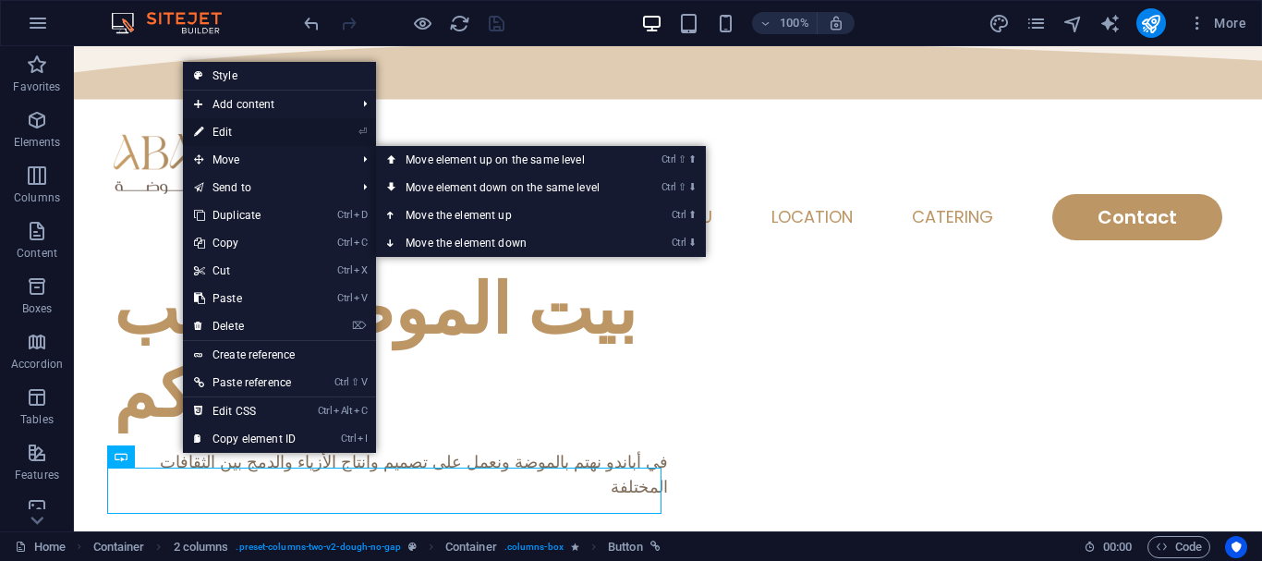
click at [254, 125] on link "⏎ Edit" at bounding box center [245, 132] width 124 height 28
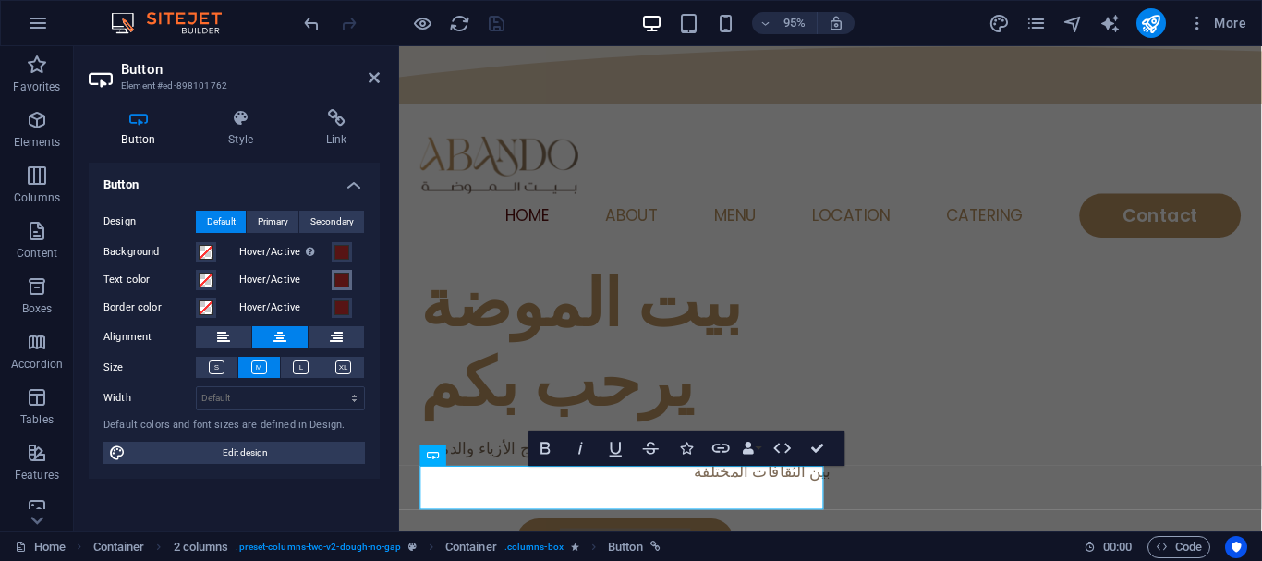
click at [340, 282] on span at bounding box center [341, 280] width 15 height 15
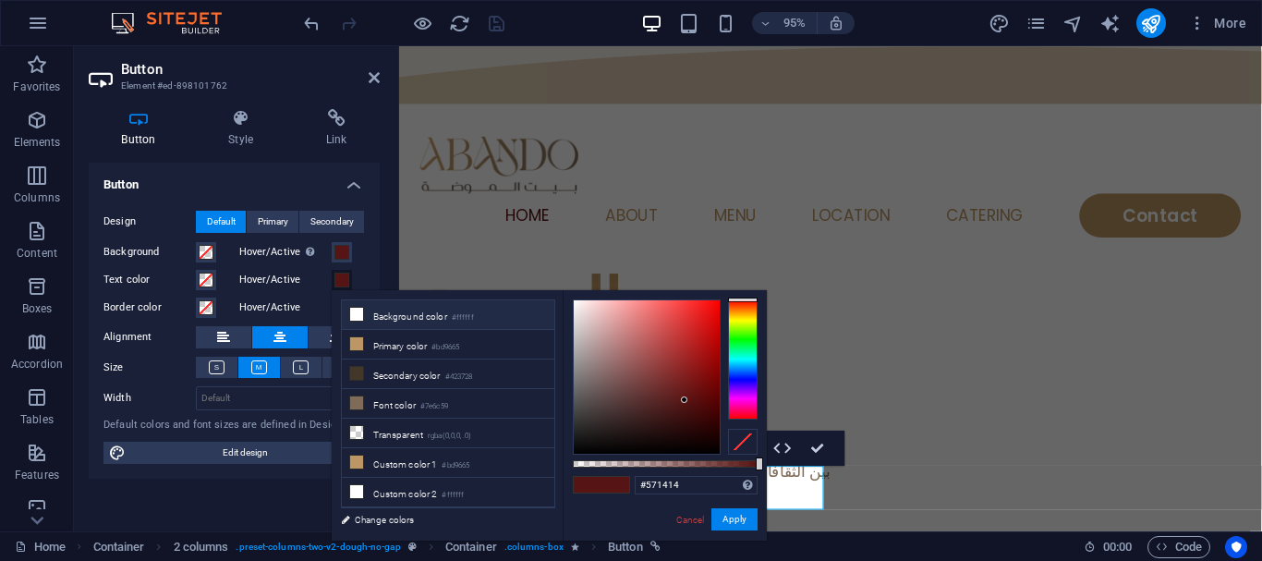
click at [380, 314] on li "Background color #ffffff" at bounding box center [448, 315] width 212 height 30
type input "#ffffff"
click at [741, 519] on button "Apply" at bounding box center [734, 519] width 46 height 22
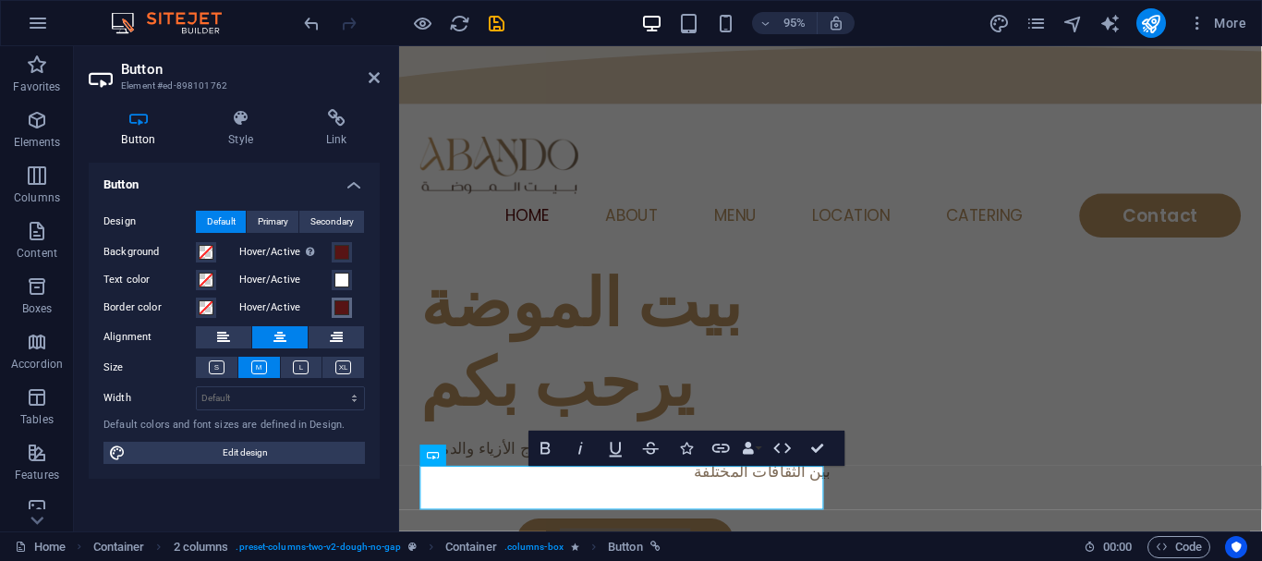
click at [345, 311] on span at bounding box center [341, 307] width 15 height 15
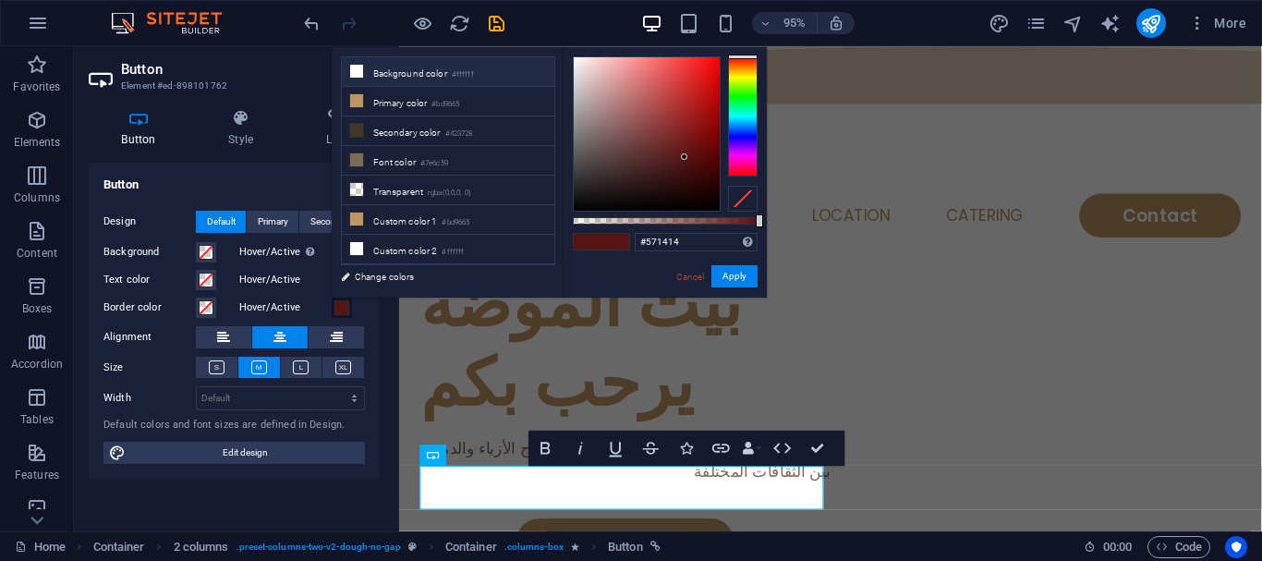
click at [368, 78] on li "Background color #ffffff" at bounding box center [448, 72] width 212 height 30
type input "#ffffff"
click at [749, 279] on button "Apply" at bounding box center [734, 276] width 46 height 22
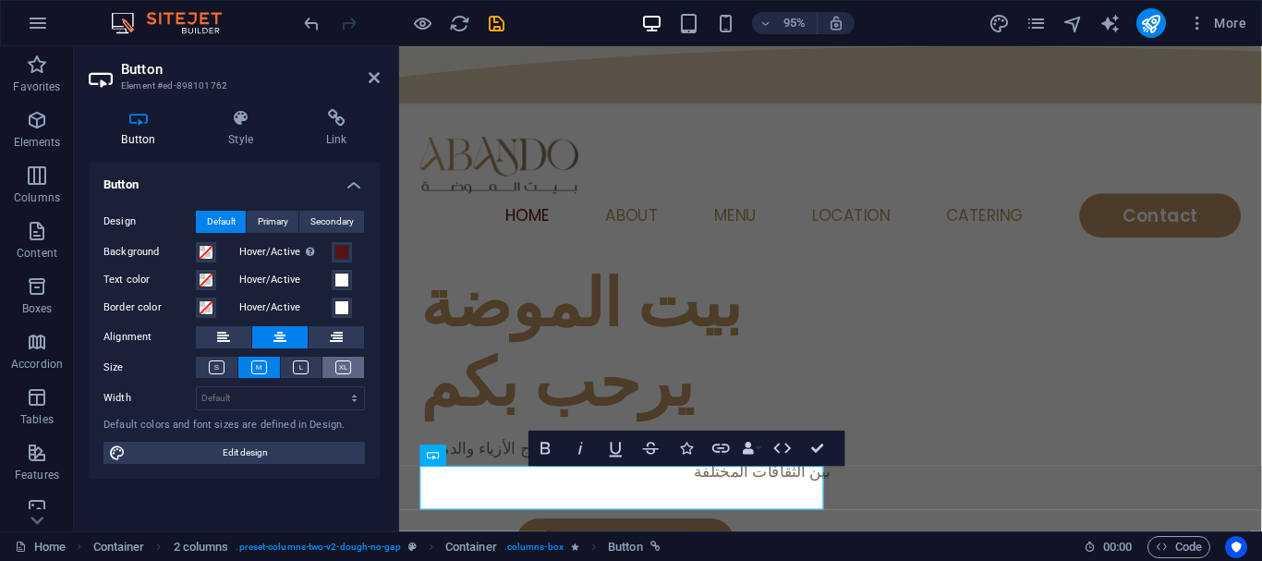
click at [343, 368] on icon at bounding box center [343, 367] width 16 height 14
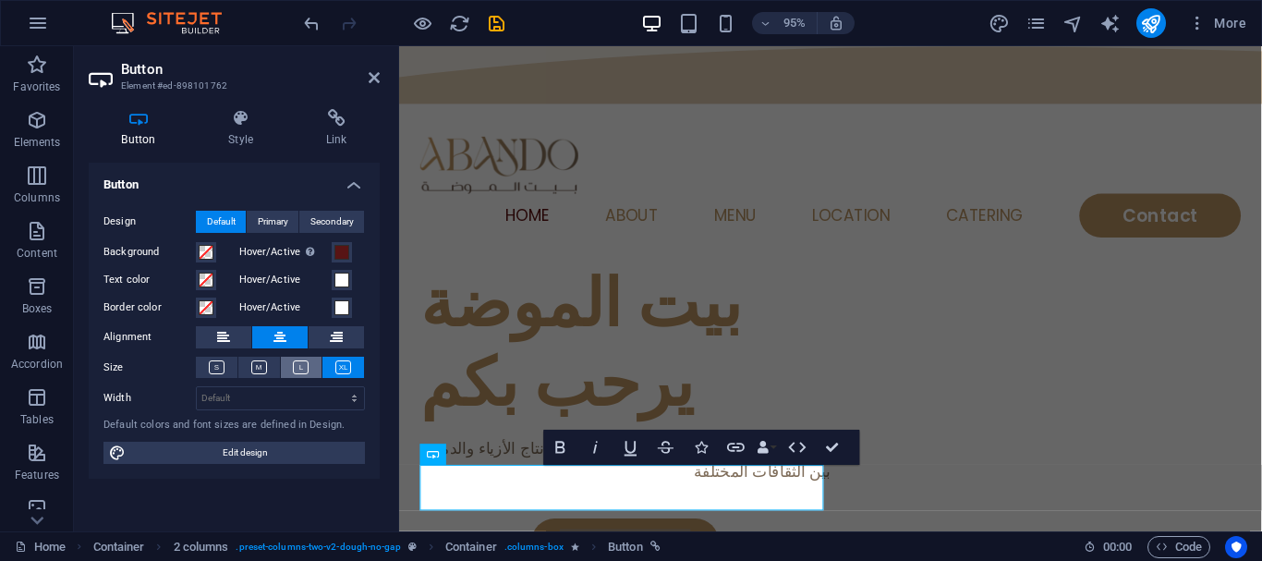
click at [306, 368] on icon at bounding box center [301, 367] width 16 height 14
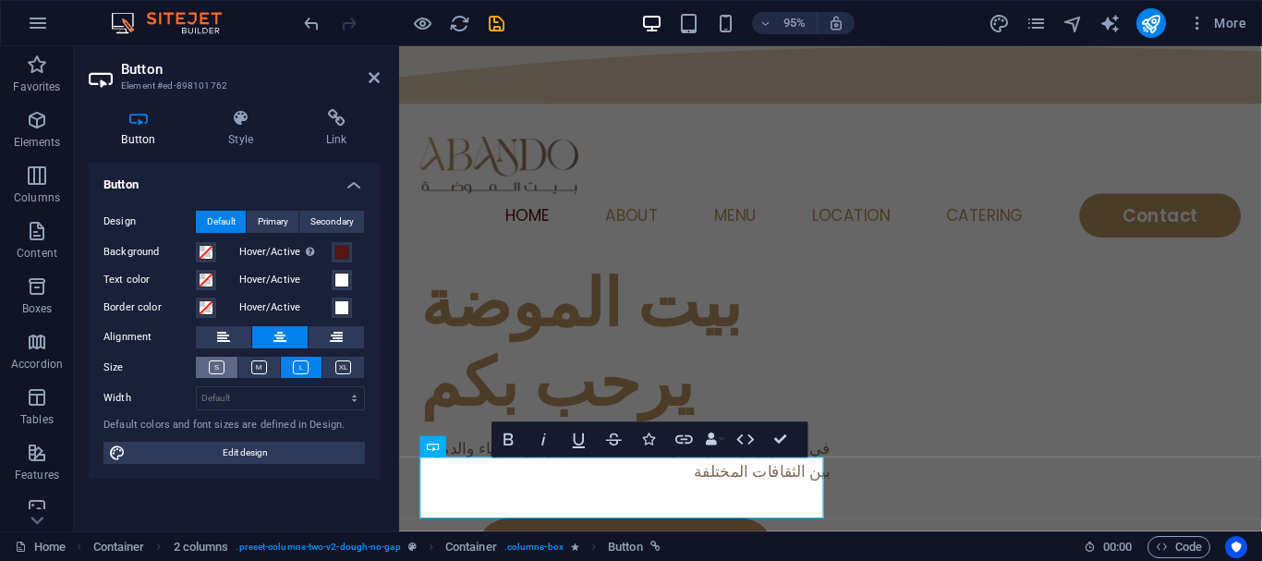
click at [223, 369] on icon at bounding box center [217, 367] width 16 height 14
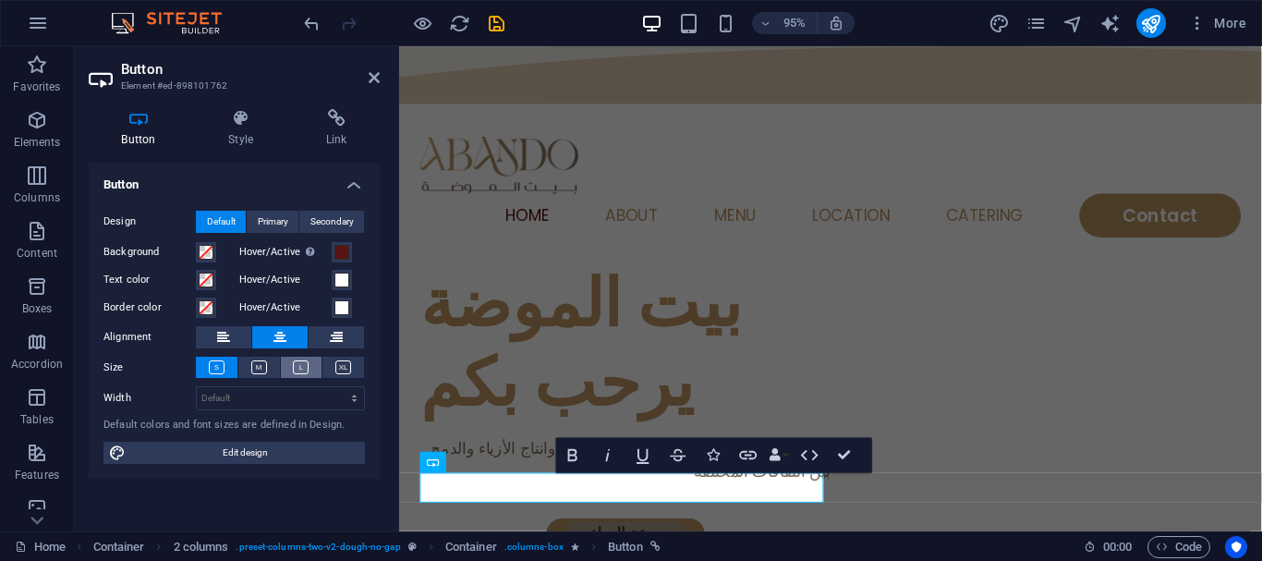
click at [303, 367] on icon at bounding box center [301, 367] width 16 height 14
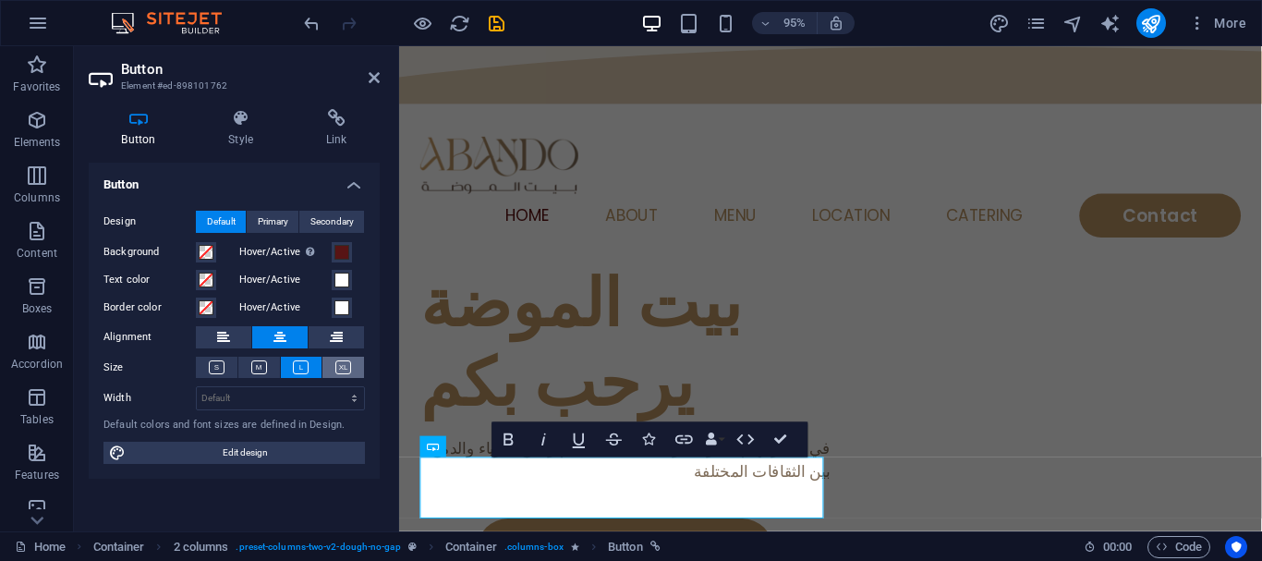
click at [333, 368] on button at bounding box center [343, 367] width 42 height 21
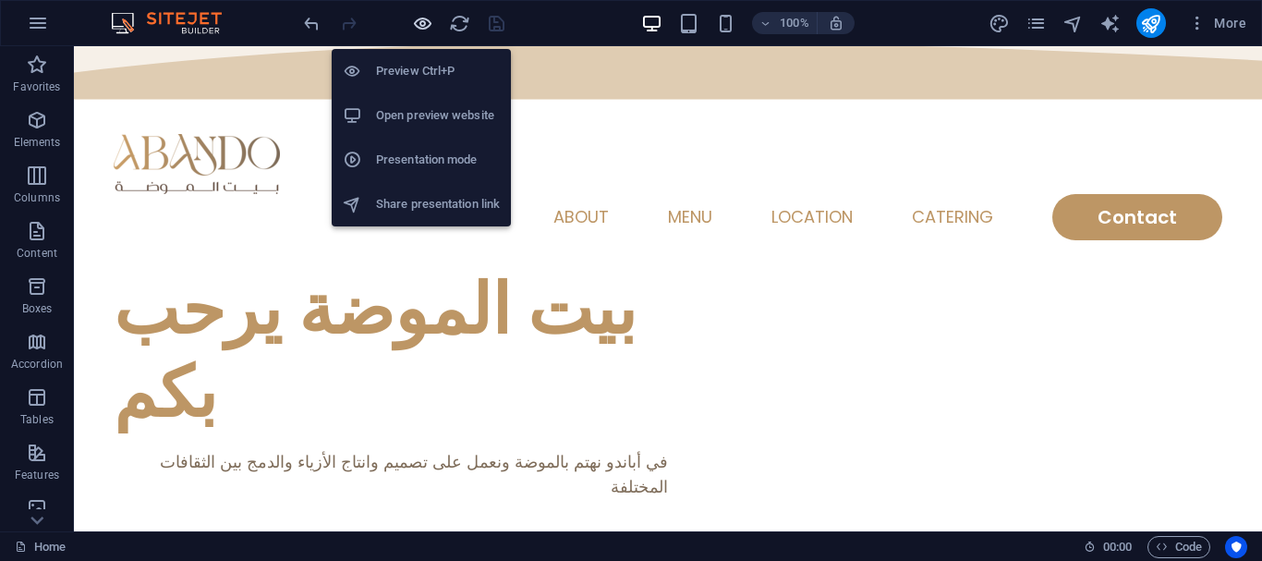
click at [414, 33] on icon "button" at bounding box center [422, 23] width 21 height 21
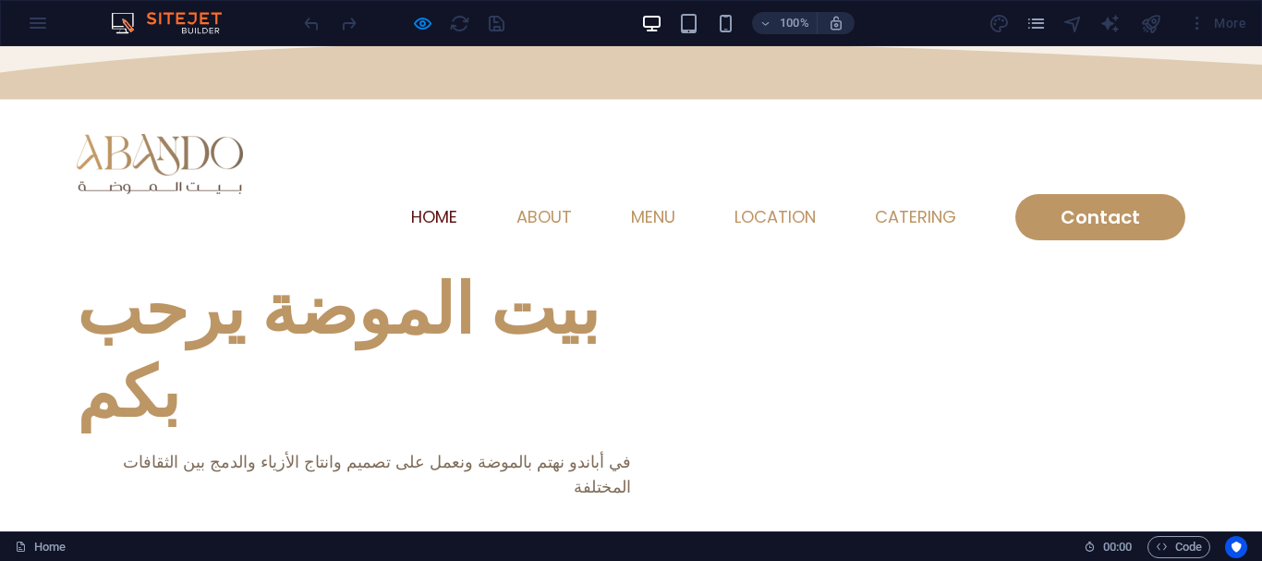
click at [380, 536] on link "مجموعة السلفيوم" at bounding box center [354, 560] width 197 height 48
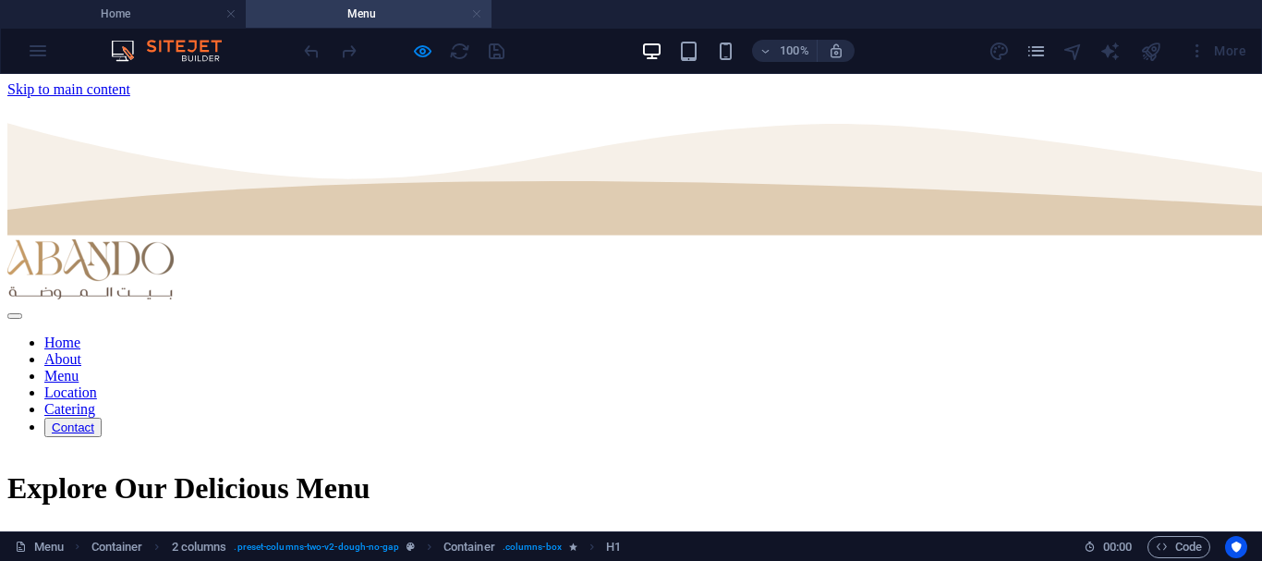
scroll to position [0, 0]
click at [477, 21] on link at bounding box center [476, 15] width 11 height 18
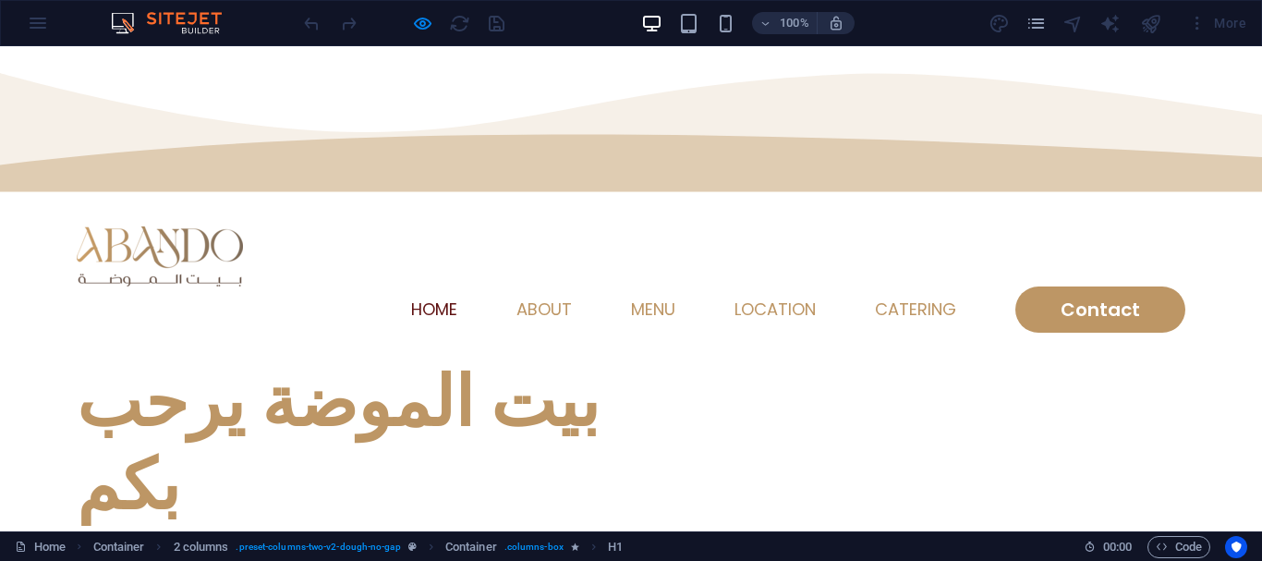
scroll to position [92, 0]
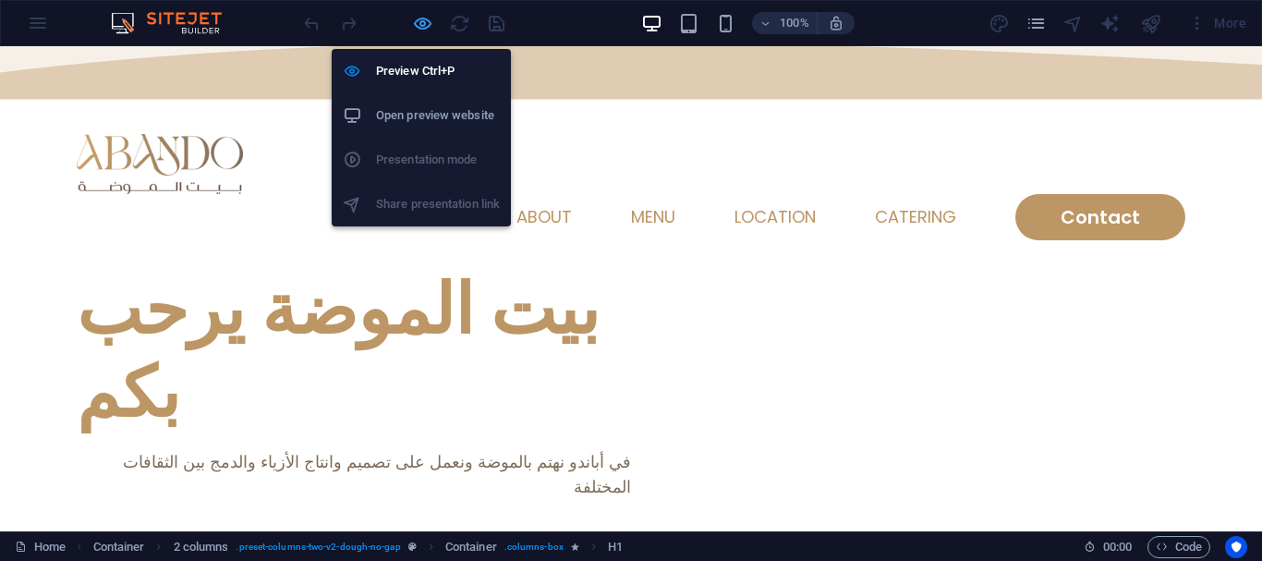
click at [418, 24] on icon "button" at bounding box center [422, 23] width 21 height 21
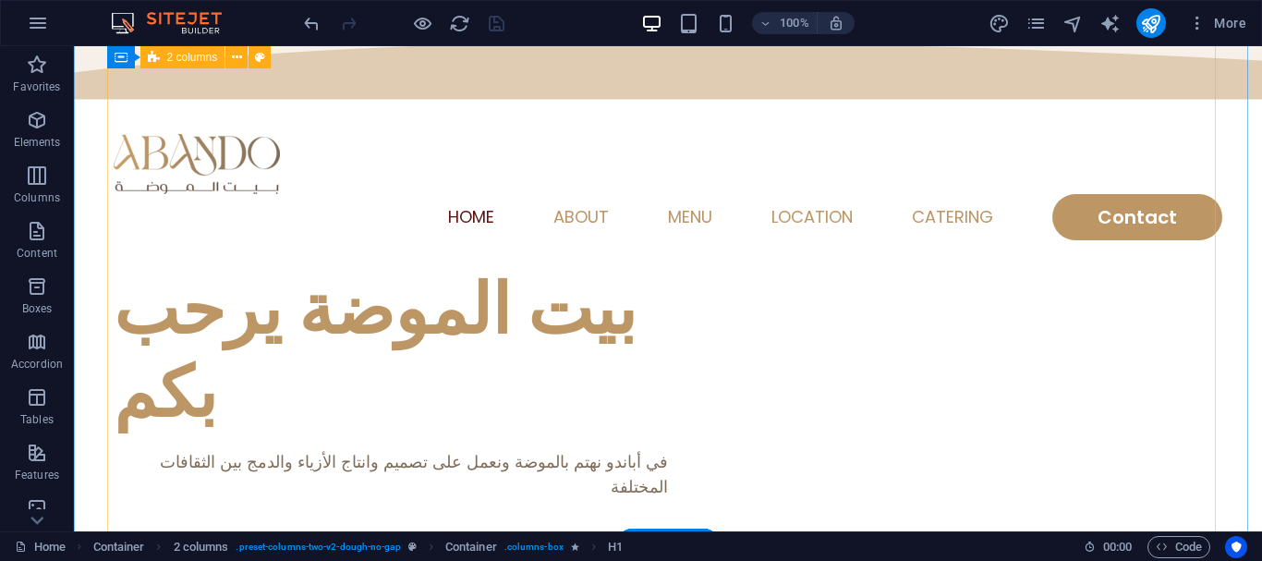
scroll to position [185, 0]
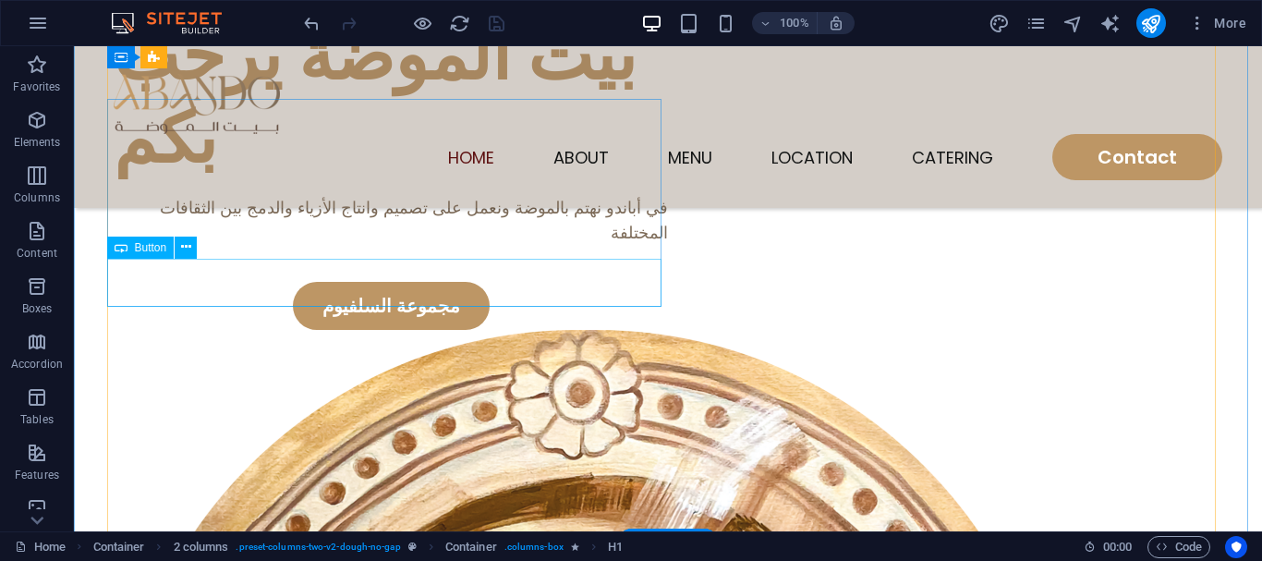
click at [370, 293] on div "مجموعة السلفيوم" at bounding box center [391, 306] width 554 height 48
click at [194, 251] on button at bounding box center [186, 247] width 22 height 22
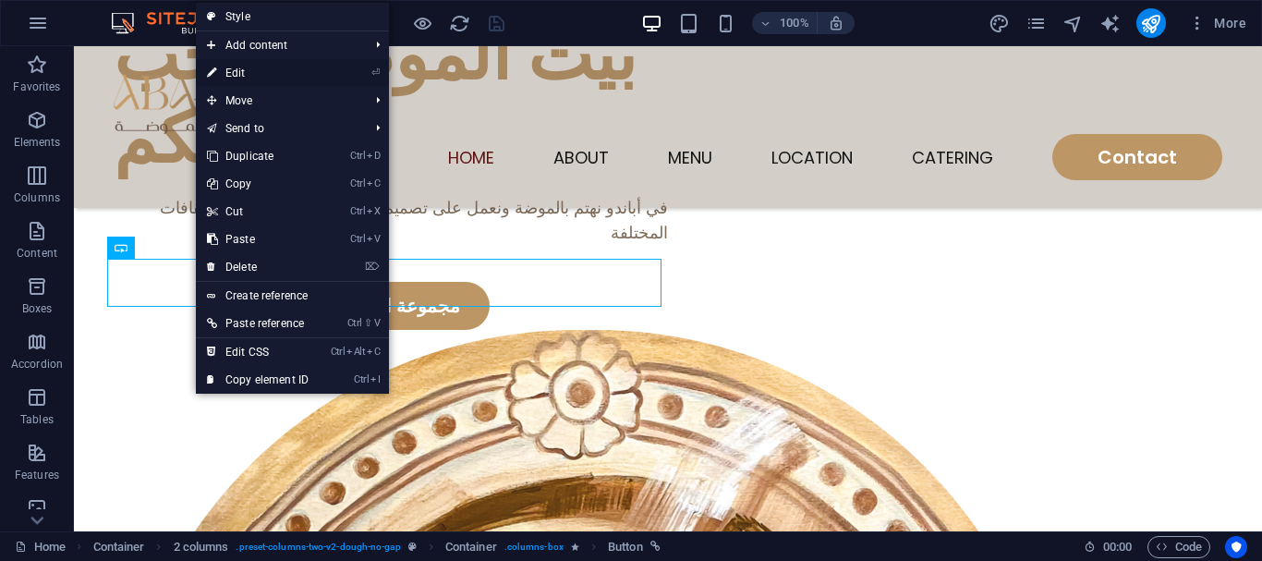
click at [276, 71] on link "⏎ Edit" at bounding box center [258, 73] width 124 height 28
select select "1"
select select
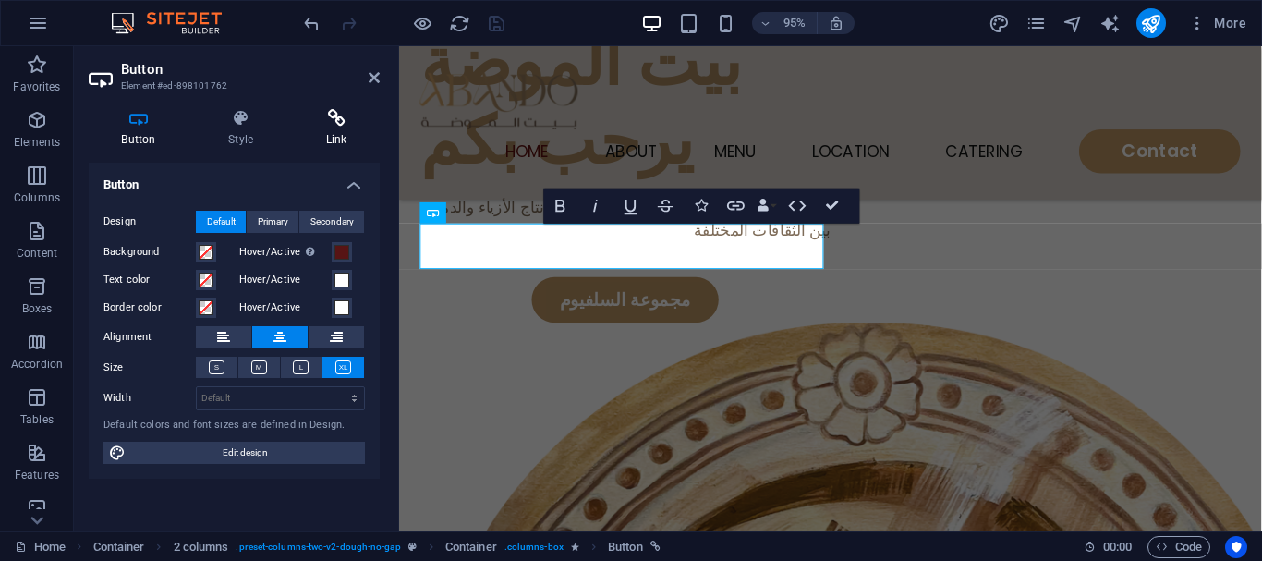
click at [321, 116] on icon at bounding box center [336, 118] width 87 height 18
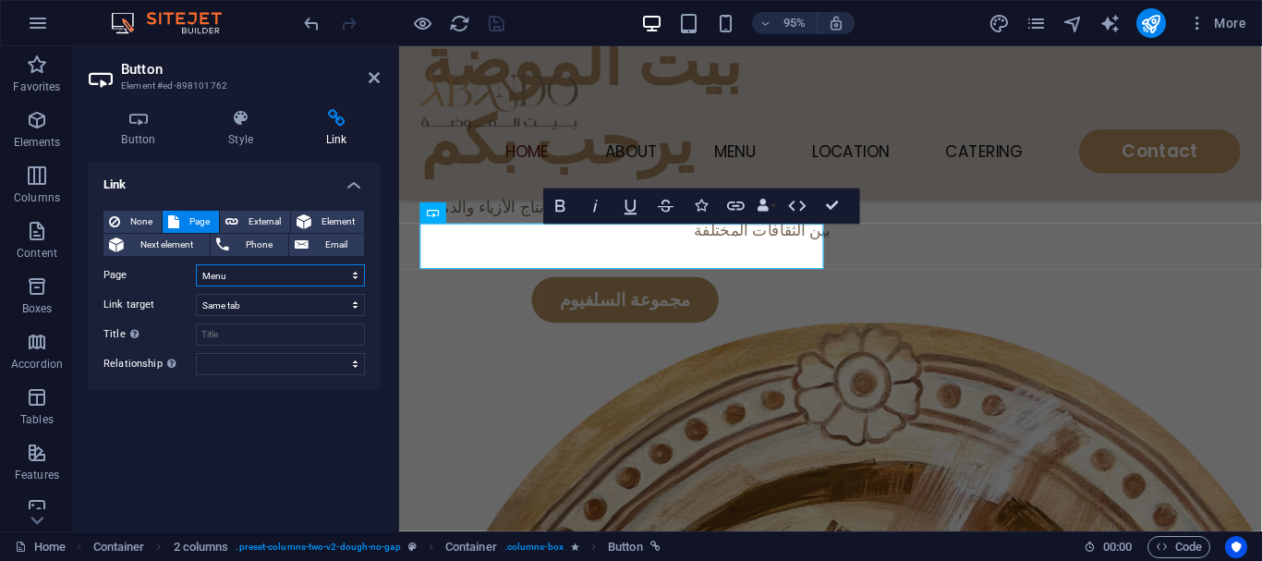
click at [233, 281] on select "Home Menu Contact Legal Notice Privacy" at bounding box center [280, 275] width 169 height 22
click at [375, 77] on icon at bounding box center [374, 77] width 11 height 15
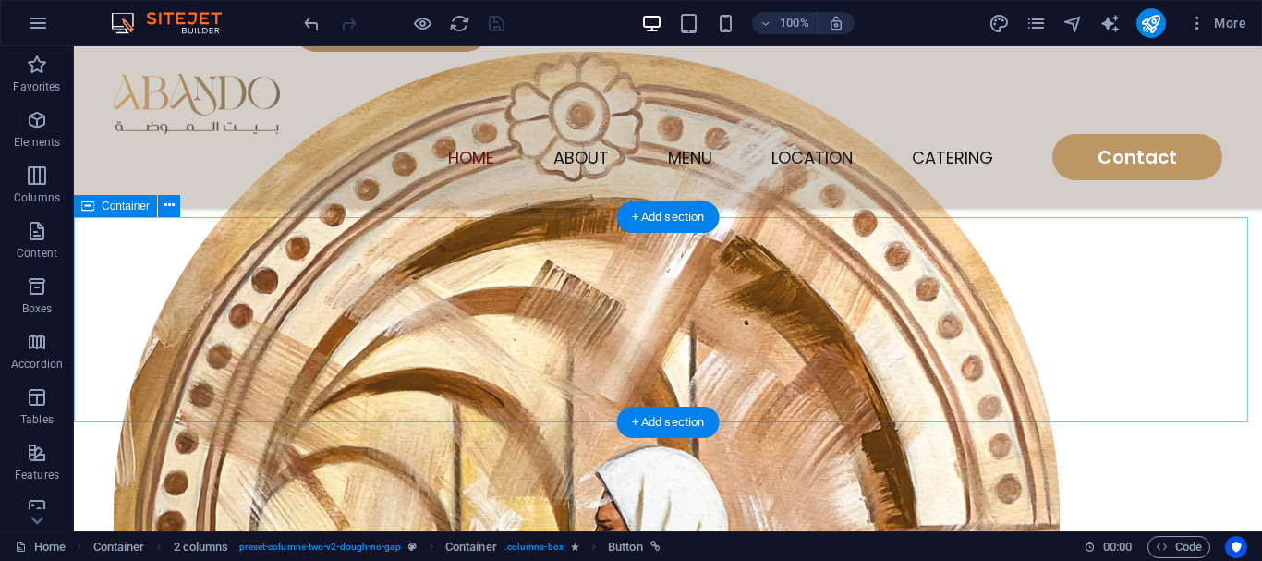
scroll to position [554, 0]
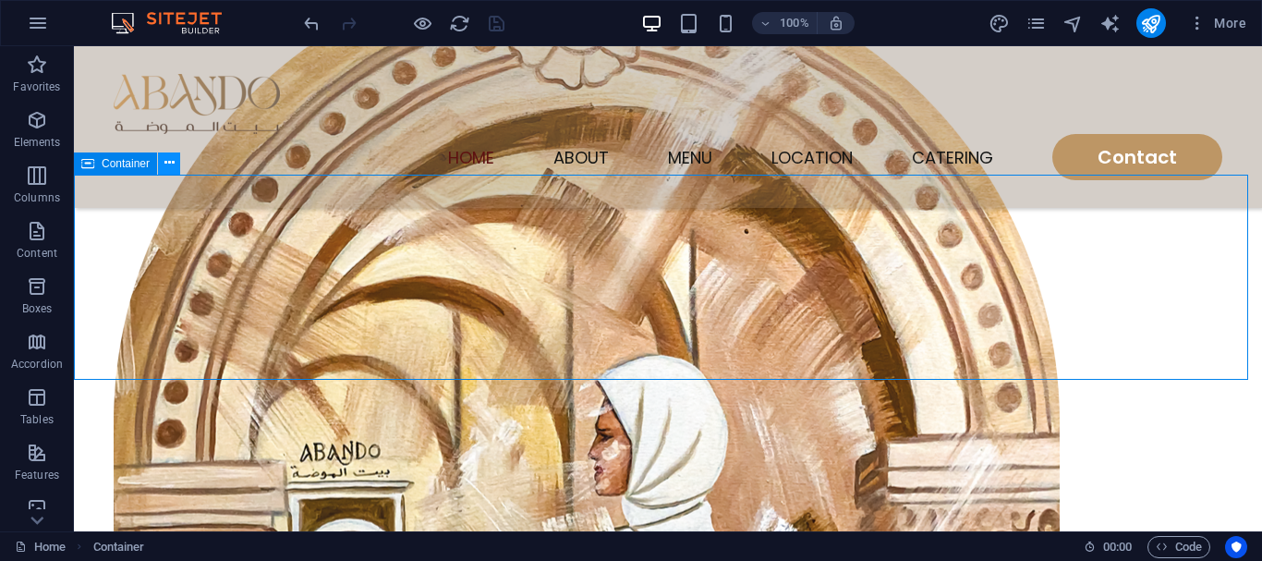
click at [168, 161] on icon at bounding box center [169, 162] width 10 height 19
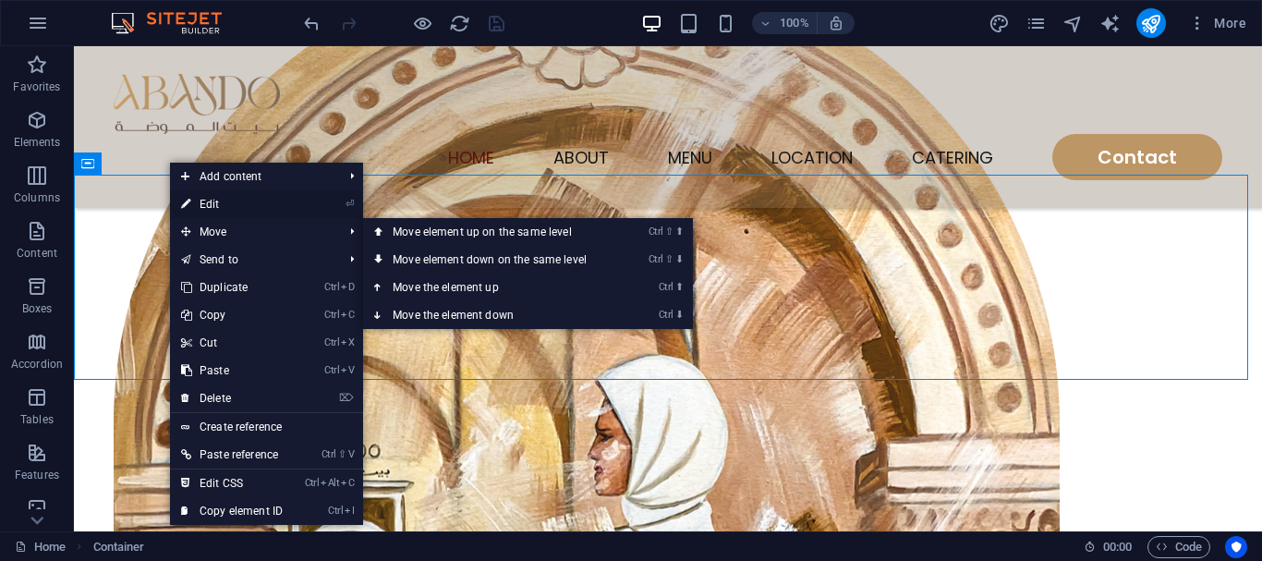
drag, startPoint x: 225, startPoint y: 206, endPoint x: 188, endPoint y: 350, distance: 149.0
click at [225, 206] on link "⏎ Edit" at bounding box center [232, 204] width 124 height 28
select select "multiple-waves"
select select "vh"
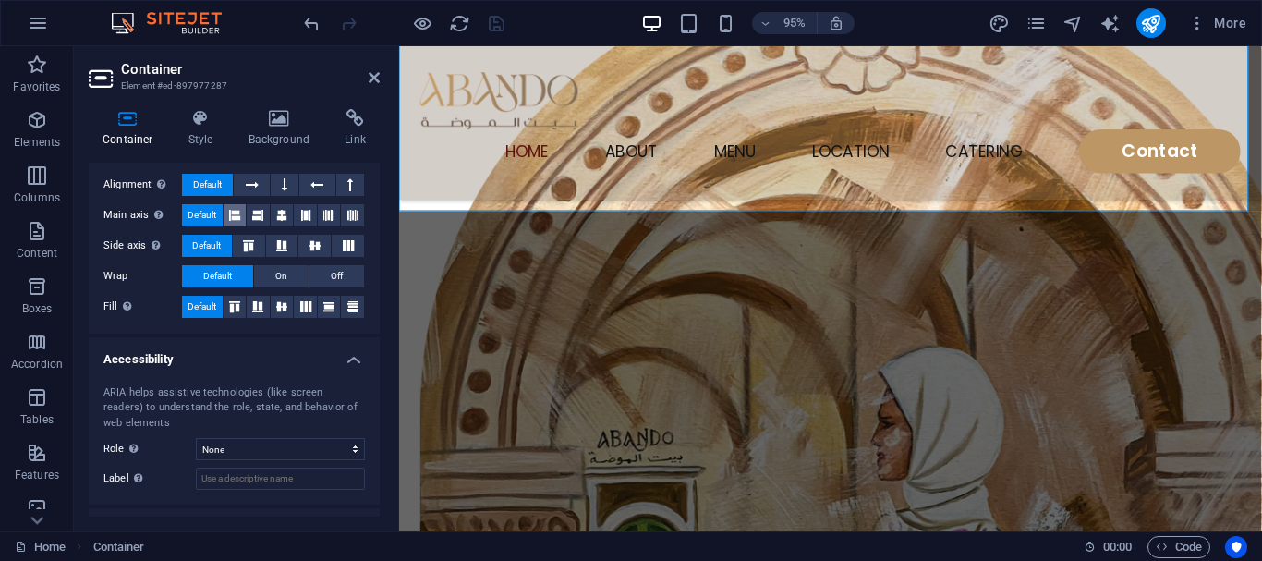
scroll to position [370, 0]
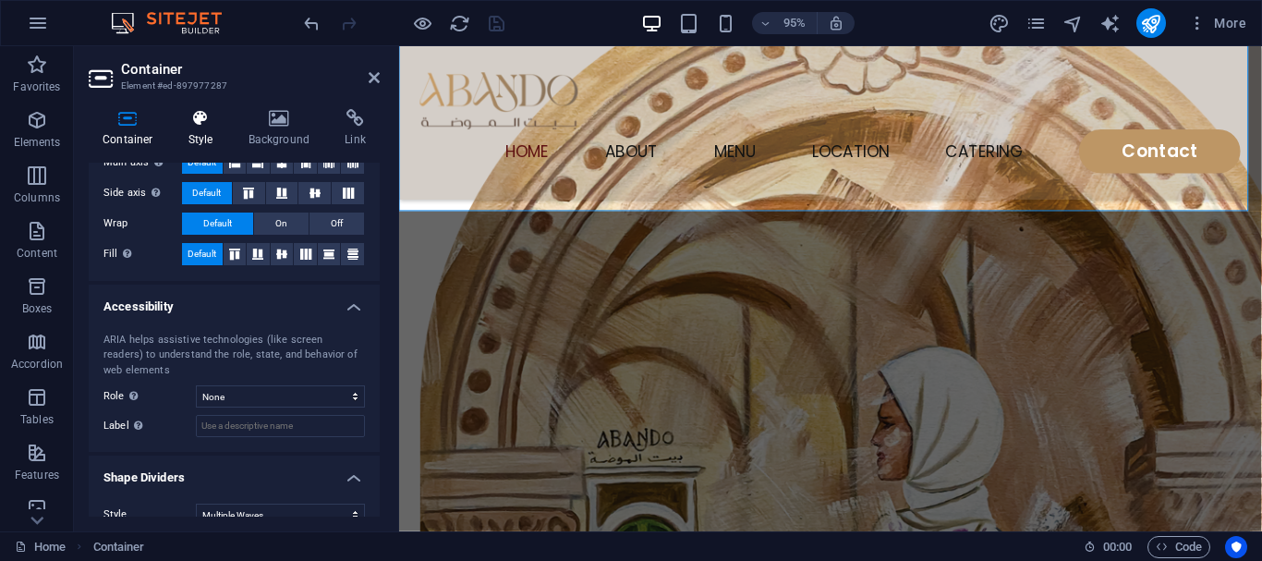
click at [212, 132] on h4 "Style" at bounding box center [205, 128] width 60 height 39
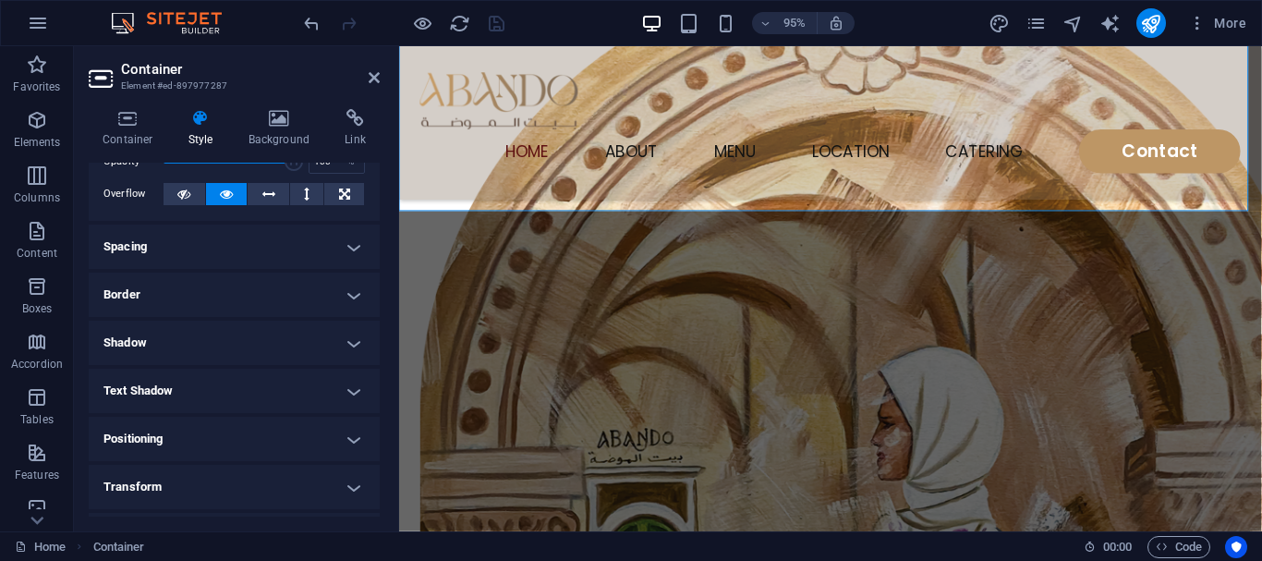
scroll to position [0, 0]
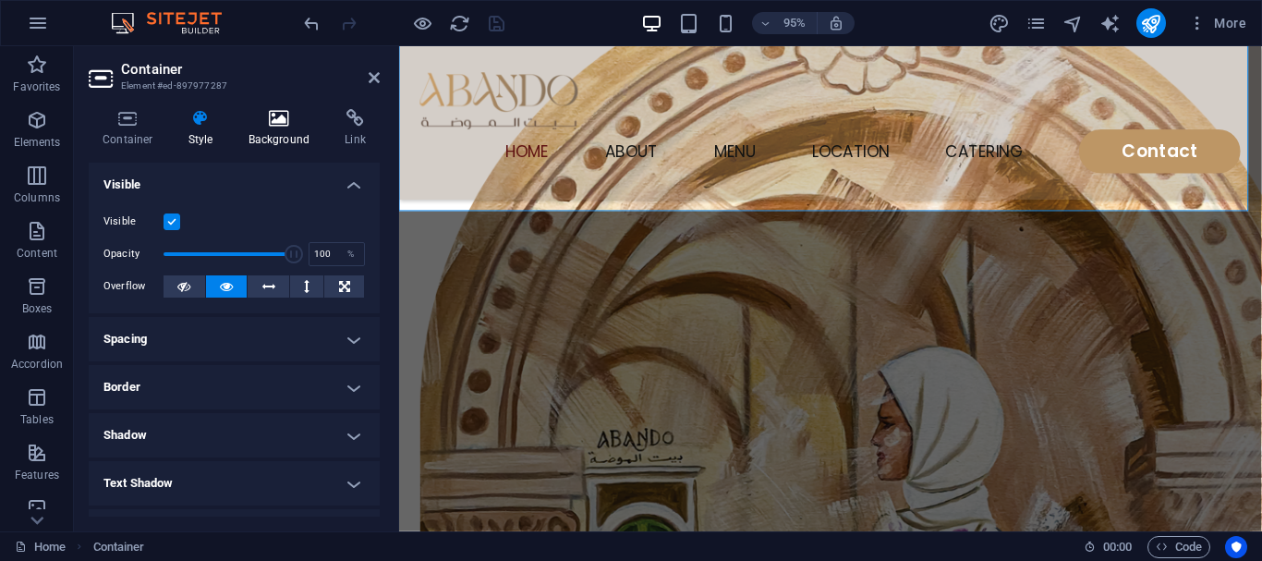
click at [257, 127] on icon at bounding box center [280, 118] width 90 height 18
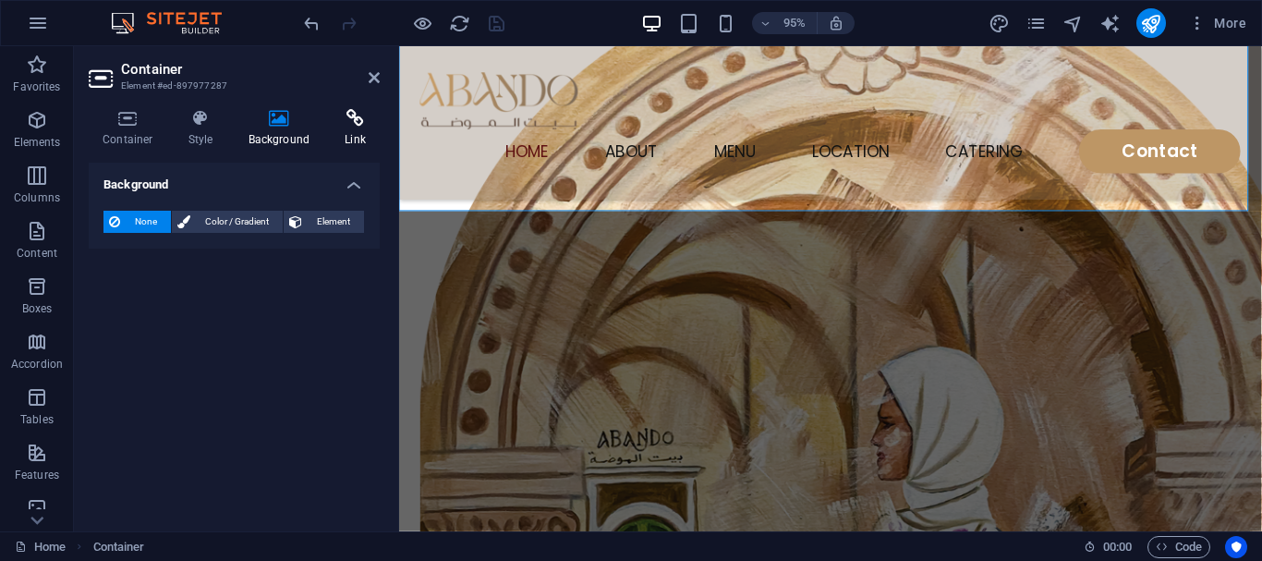
click at [353, 125] on icon at bounding box center [355, 118] width 49 height 18
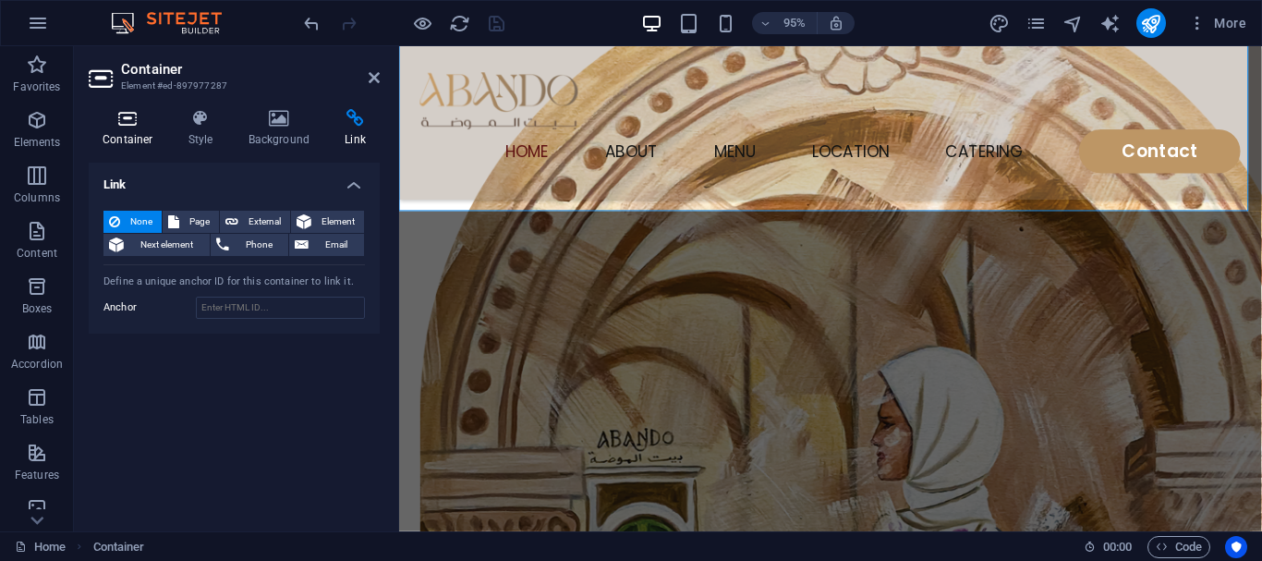
click at [106, 126] on icon at bounding box center [128, 118] width 79 height 18
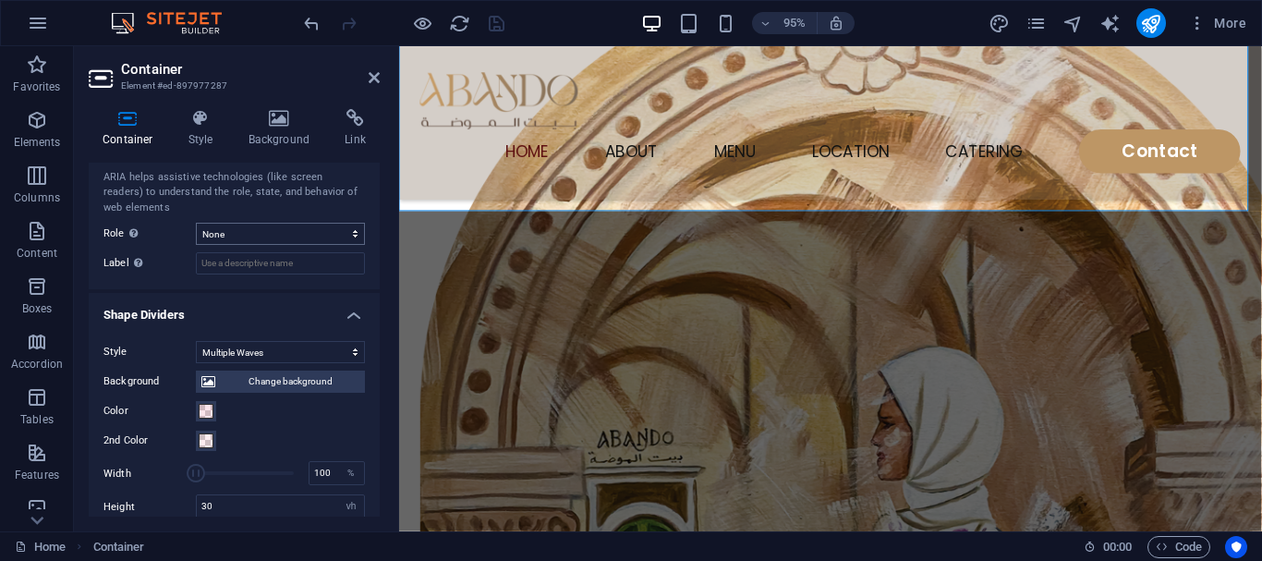
scroll to position [675, 0]
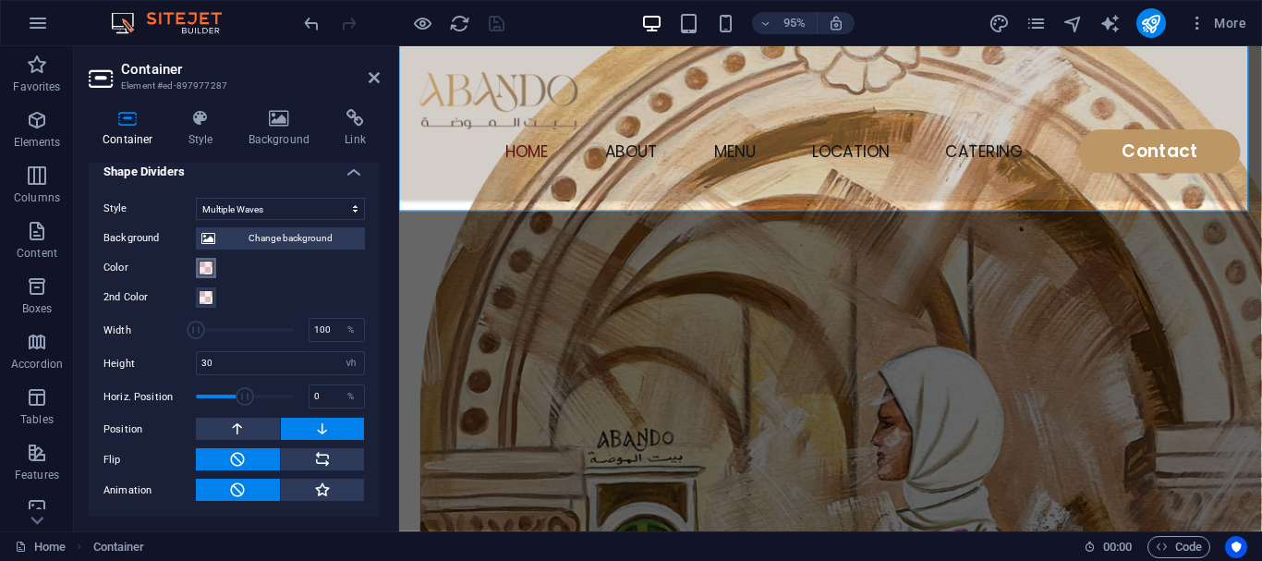
click at [212, 268] on span at bounding box center [206, 268] width 15 height 15
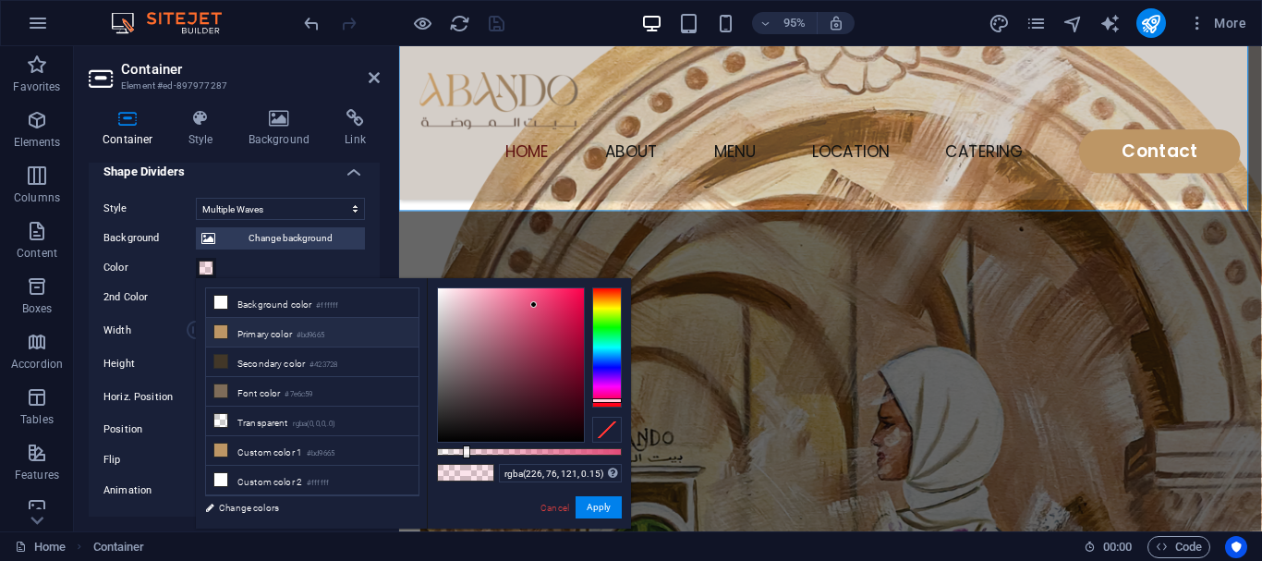
click at [249, 341] on li "Primary color #bd9665" at bounding box center [312, 333] width 212 height 30
type input "rgba(189, 150, 101, 0.15)"
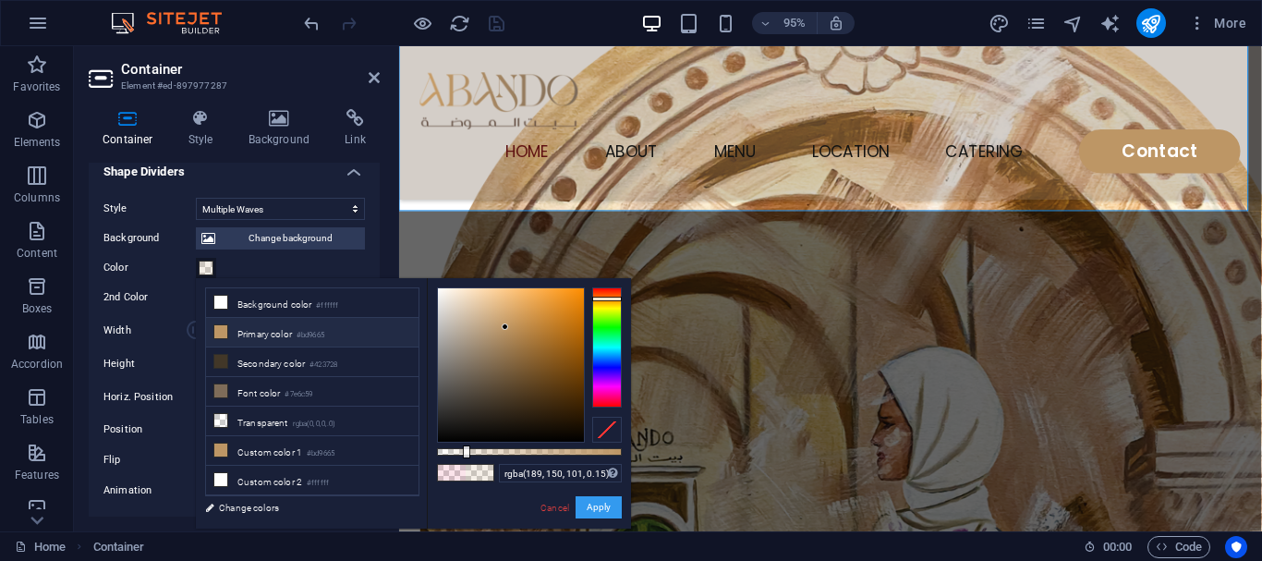
click at [582, 503] on button "Apply" at bounding box center [599, 507] width 46 height 22
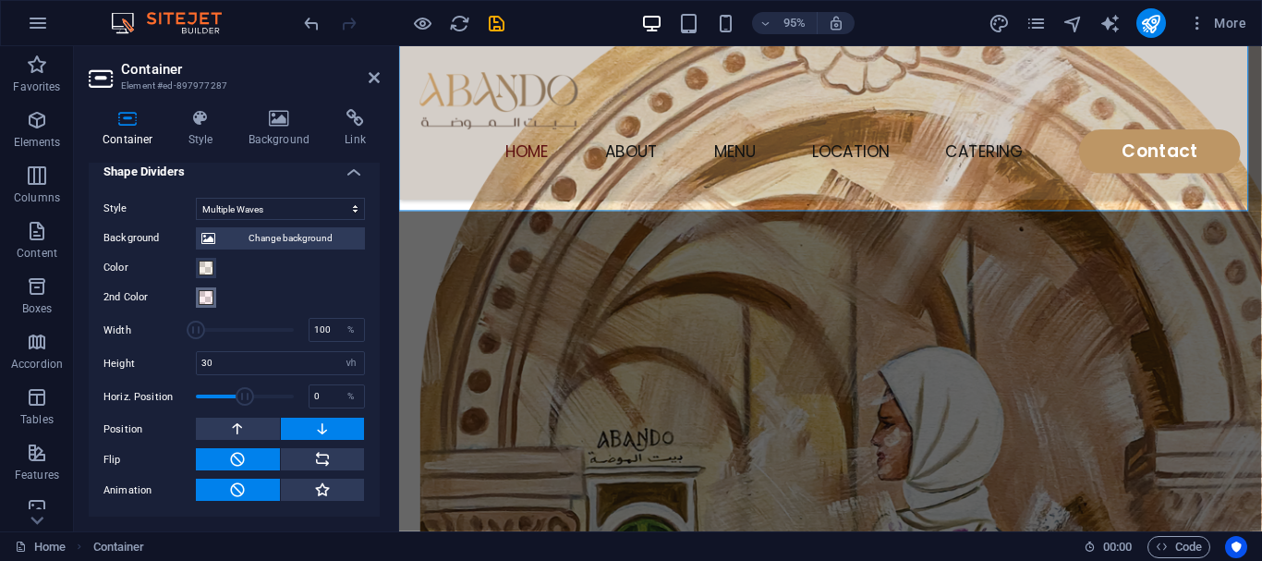
click at [215, 303] on button "2nd Color" at bounding box center [206, 297] width 20 height 20
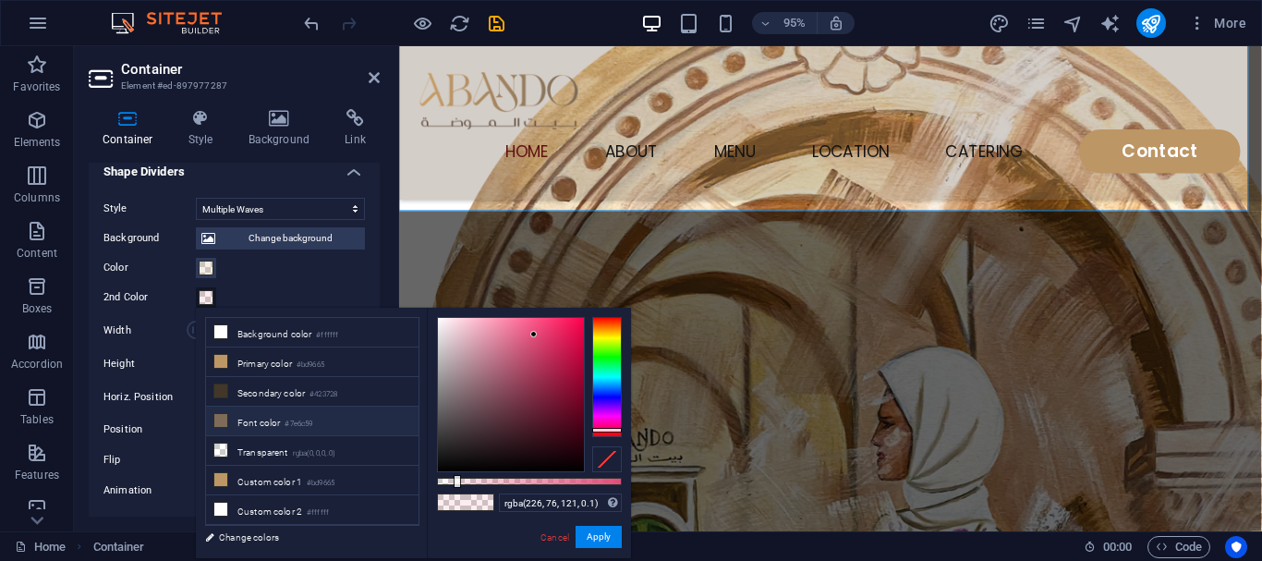
click at [248, 414] on li "Font color #7e6c59" at bounding box center [312, 421] width 212 height 30
type input "rgba(126, 108, 89, 0.1)"
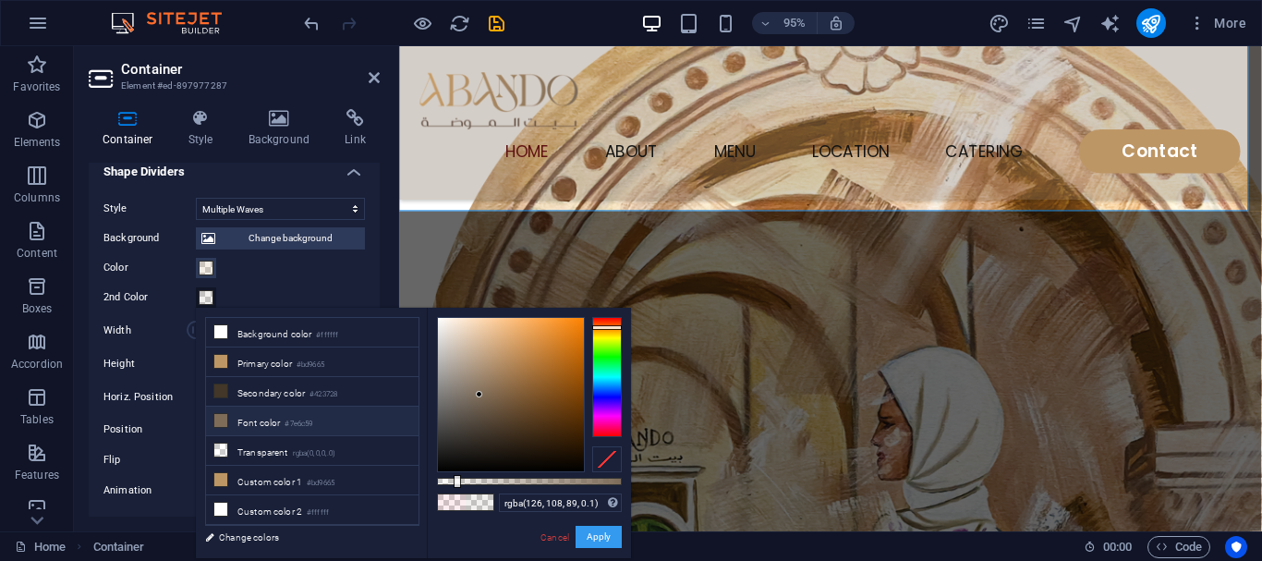
click at [600, 536] on button "Apply" at bounding box center [599, 537] width 46 height 22
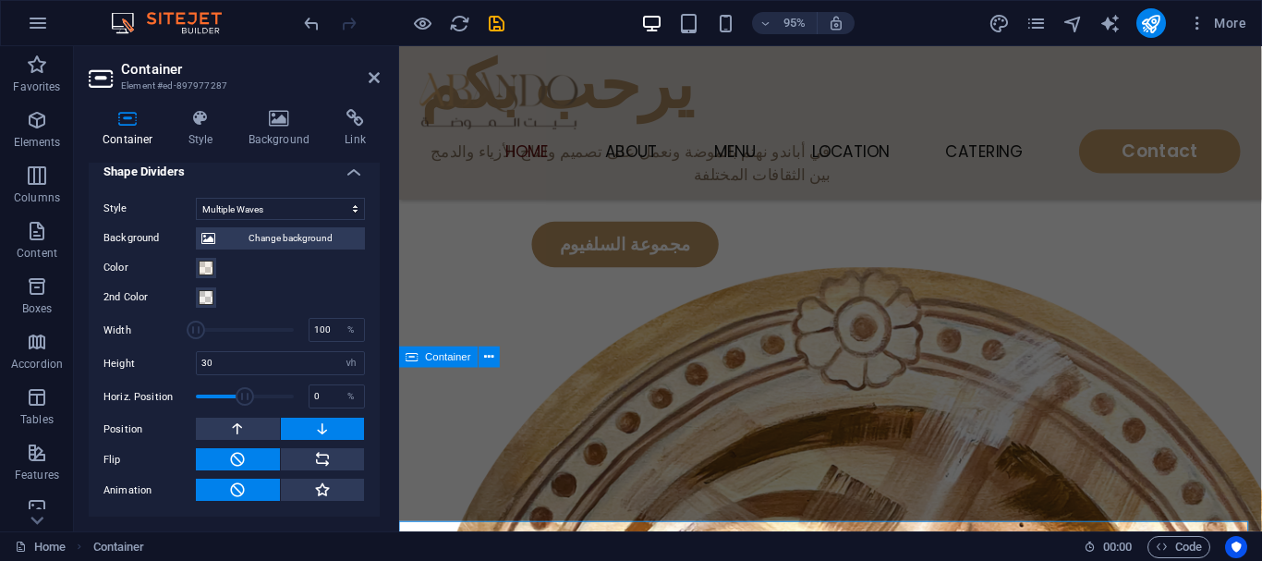
scroll to position [277, 0]
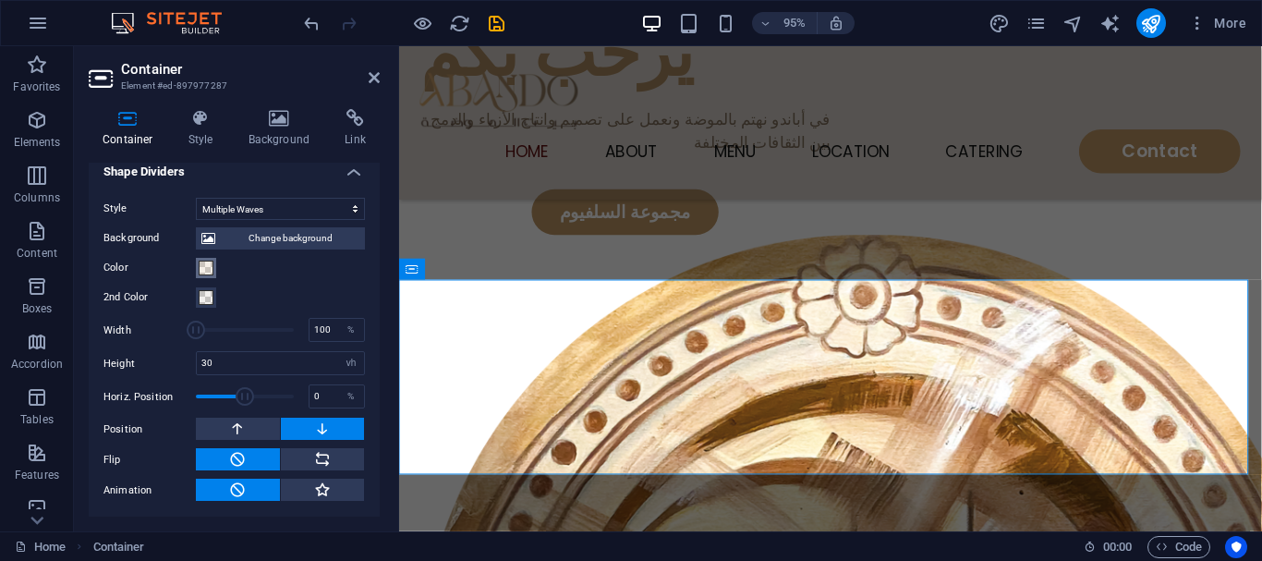
click at [204, 273] on span at bounding box center [206, 268] width 15 height 15
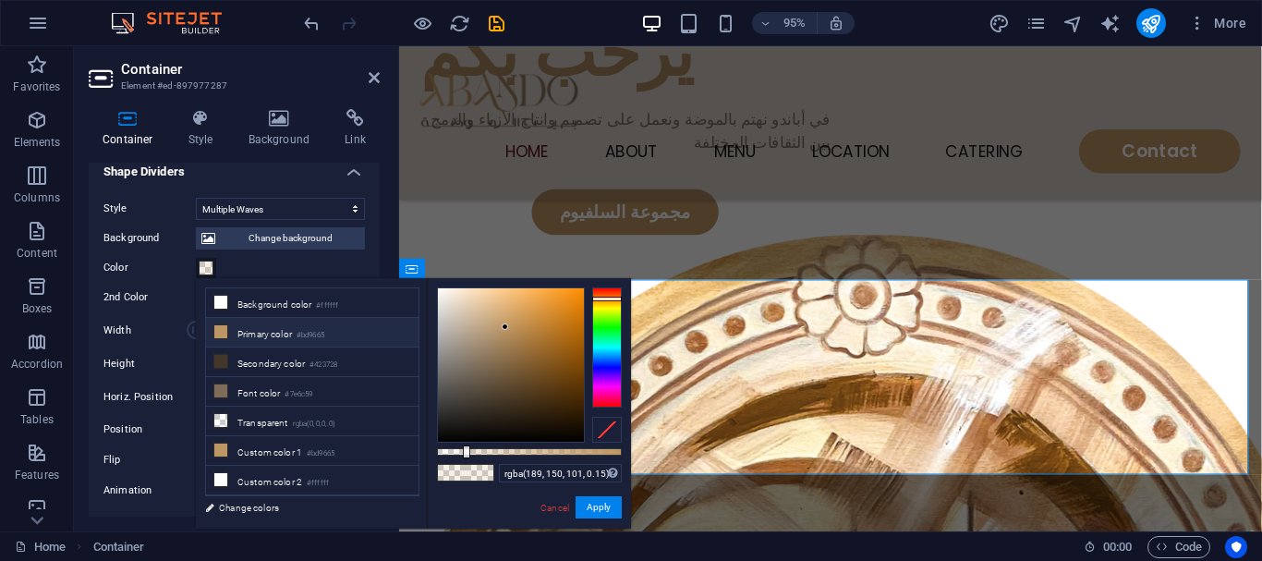
click at [244, 331] on li "Primary color #bd9665" at bounding box center [312, 333] width 212 height 30
drag, startPoint x: 482, startPoint y: 457, endPoint x: 505, endPoint y: 450, distance: 24.2
click at [505, 450] on div "rgba(189, 150, 101, 0.15) Supported formats #0852ed rgb(8, 82, 237) rgba(8, 82,…" at bounding box center [529, 537] width 204 height 518
type input "rgba(189, 150, 101, 0.37)"
click at [505, 450] on div at bounding box center [529, 451] width 185 height 7
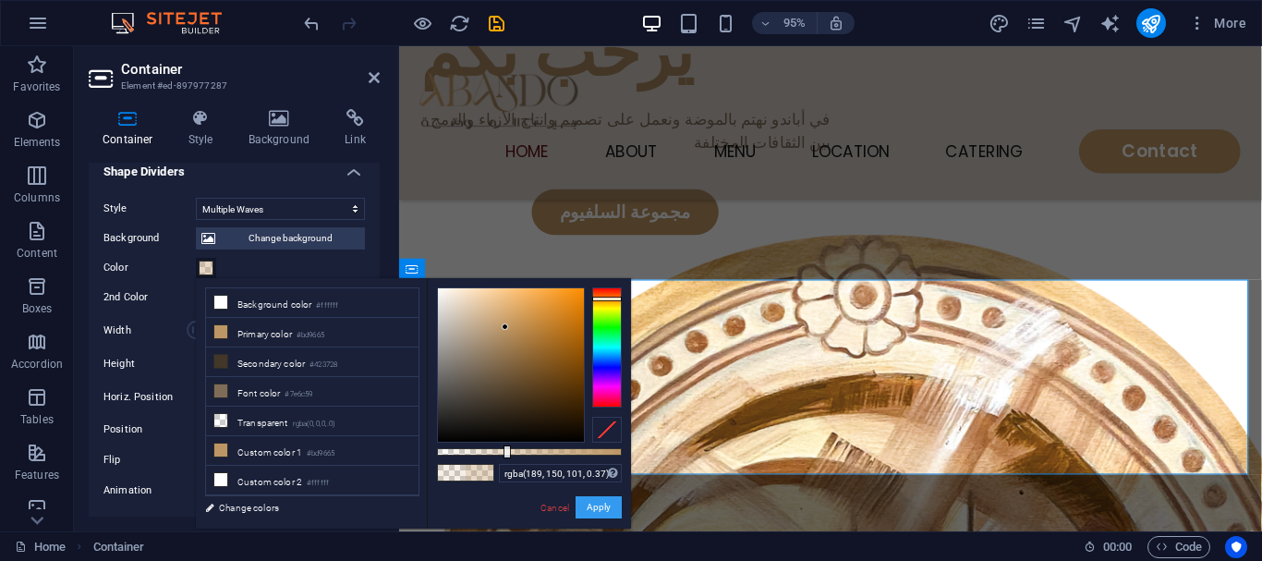
click at [599, 511] on button "Apply" at bounding box center [599, 507] width 46 height 22
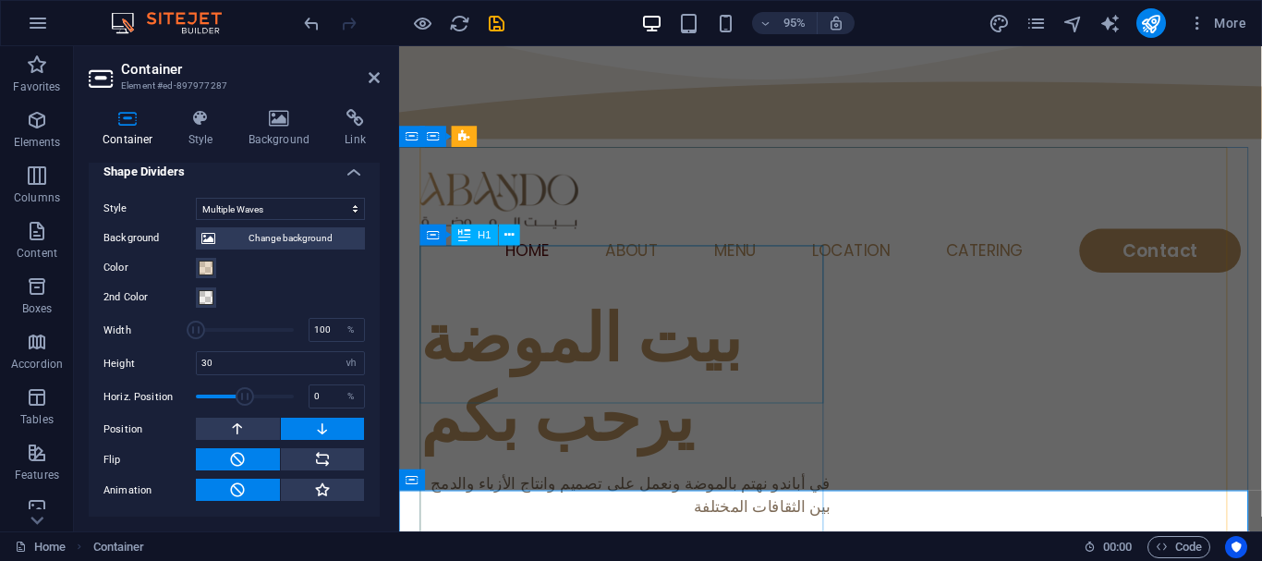
scroll to position [0, 0]
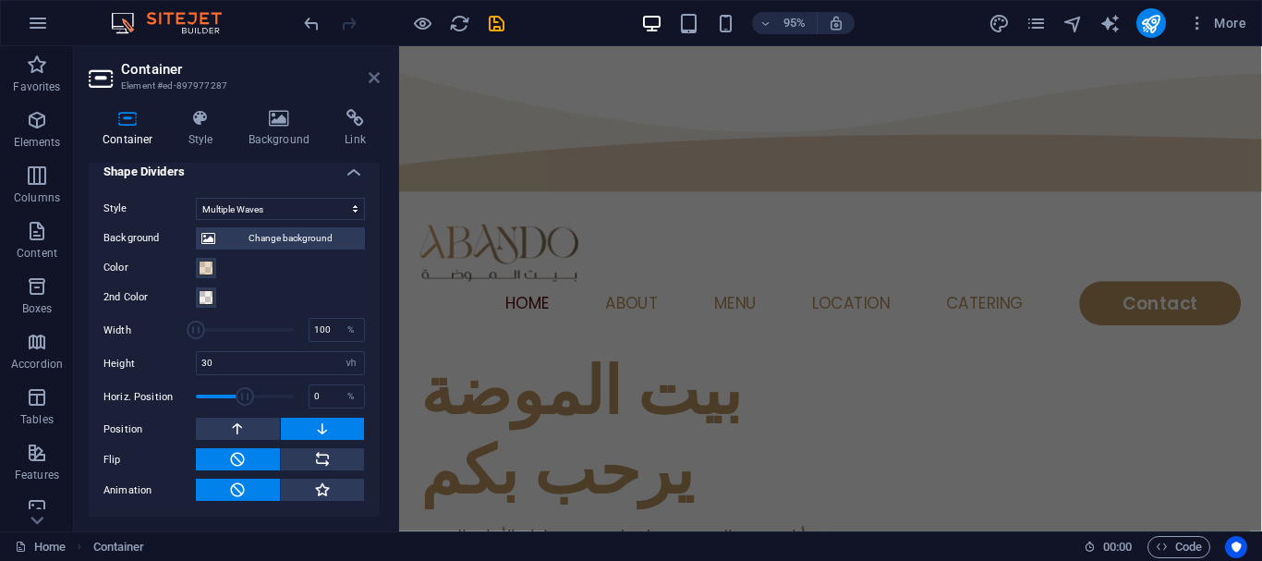
click at [370, 76] on icon at bounding box center [374, 77] width 11 height 15
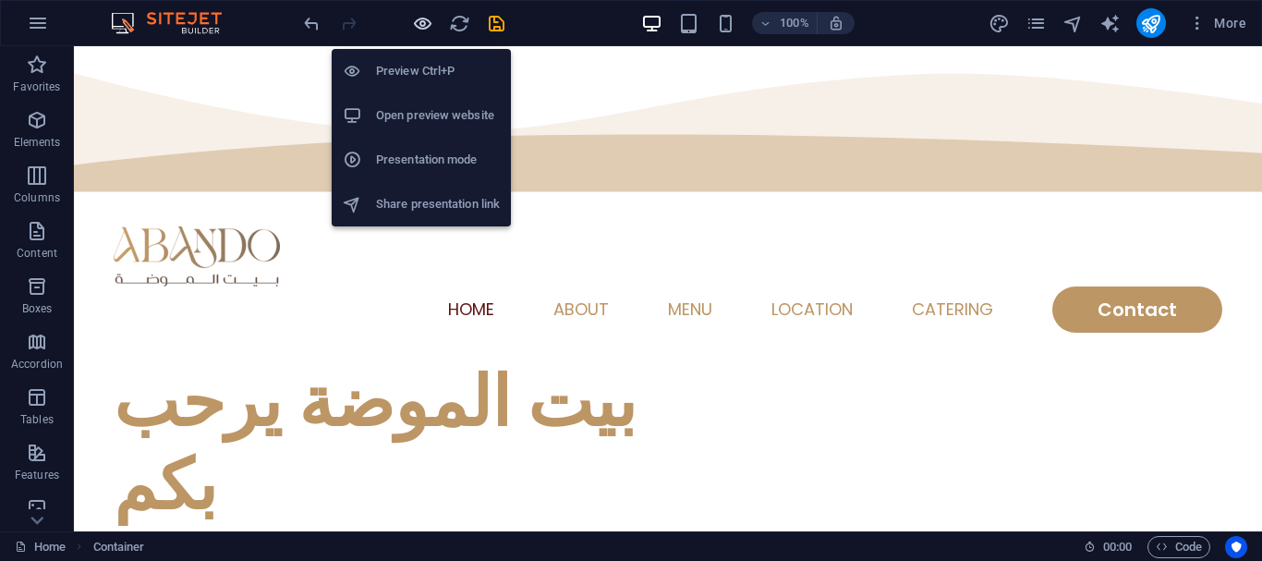
click at [418, 30] on icon "button" at bounding box center [422, 23] width 21 height 21
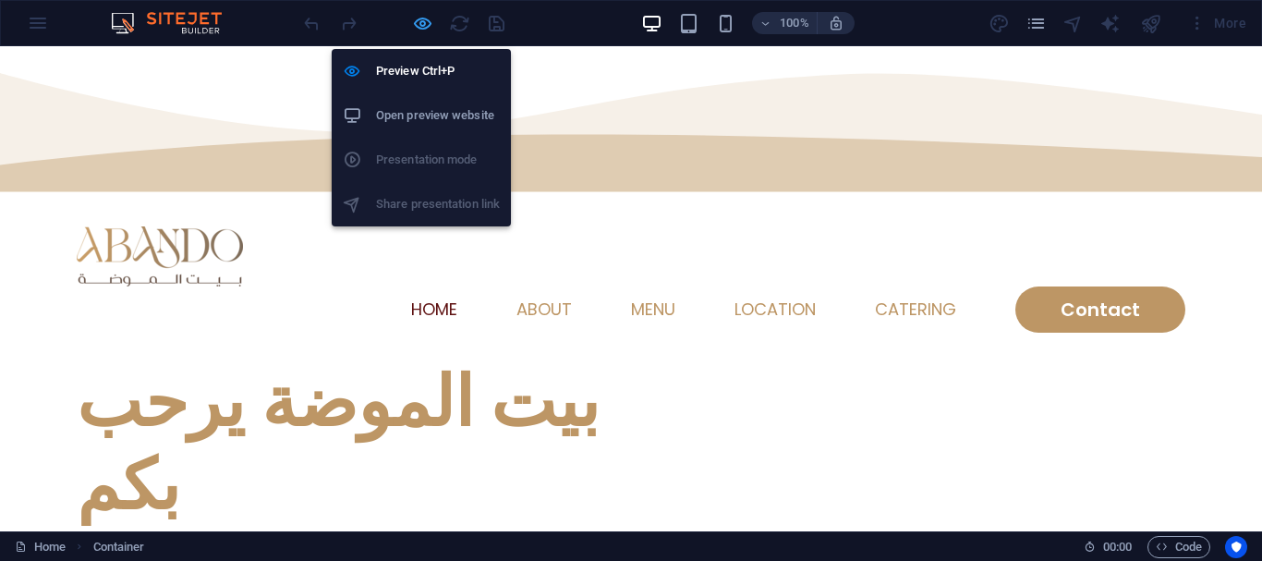
click at [428, 17] on icon "button" at bounding box center [422, 23] width 21 height 21
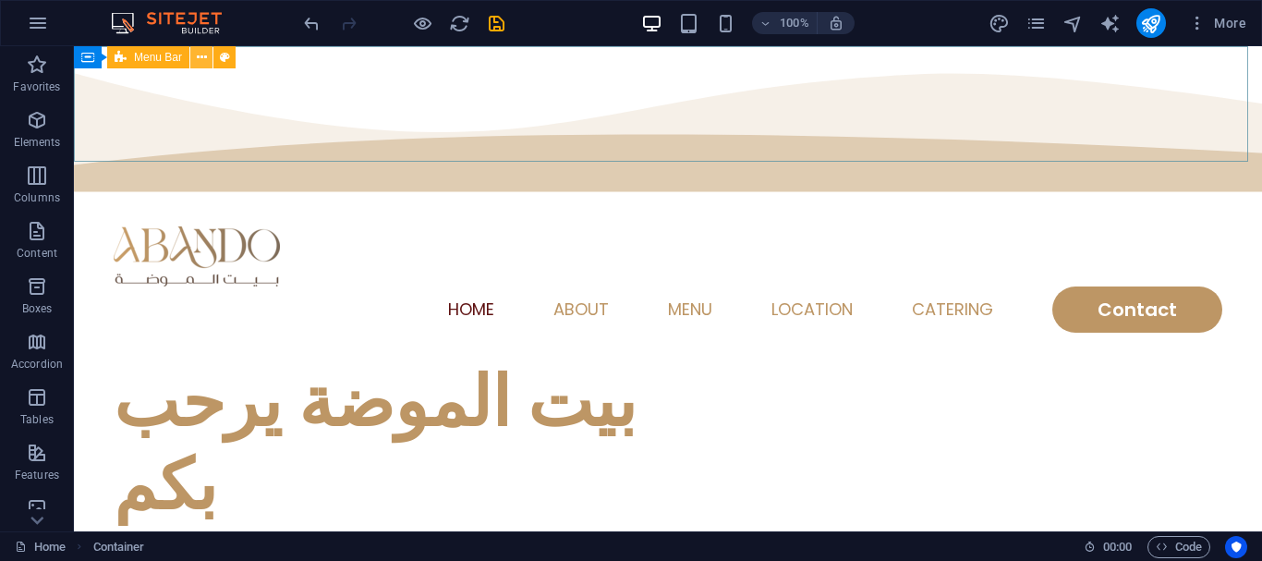
click at [193, 53] on button at bounding box center [201, 57] width 22 height 22
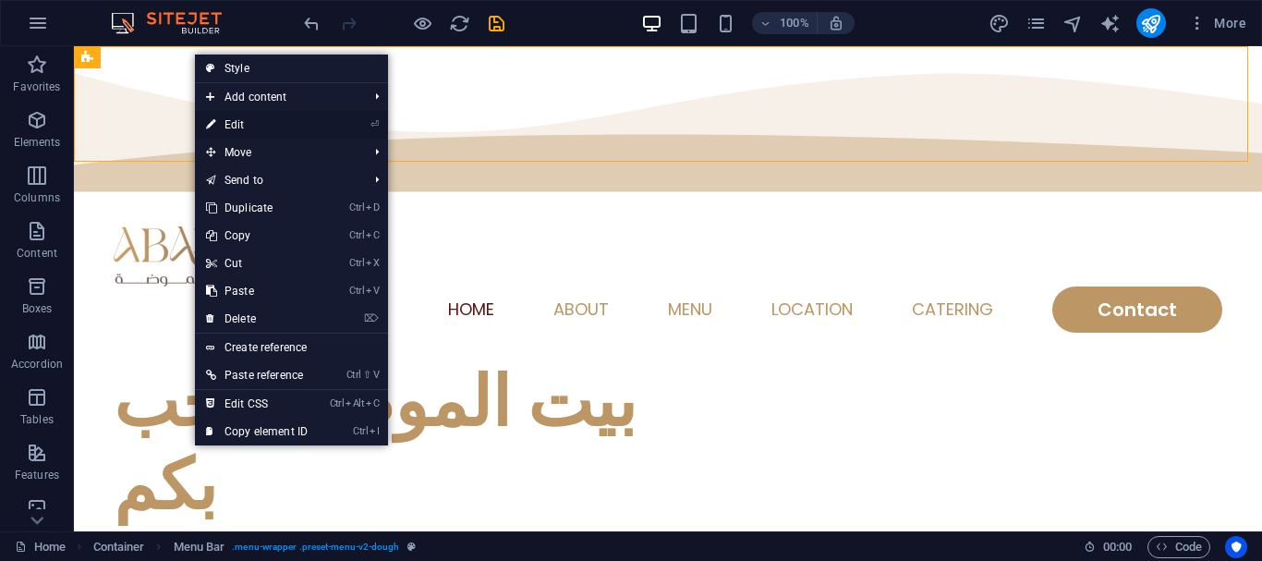
click at [234, 128] on link "⏎ Edit" at bounding box center [257, 125] width 124 height 28
select select "rem"
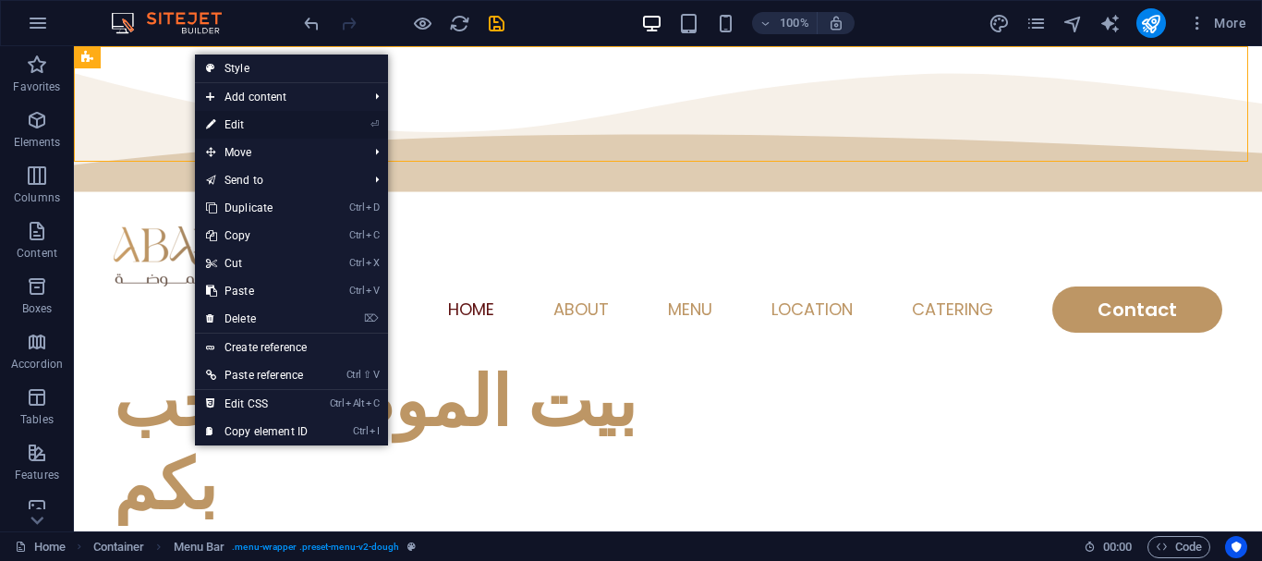
select select "sticky_menu"
select select "px"
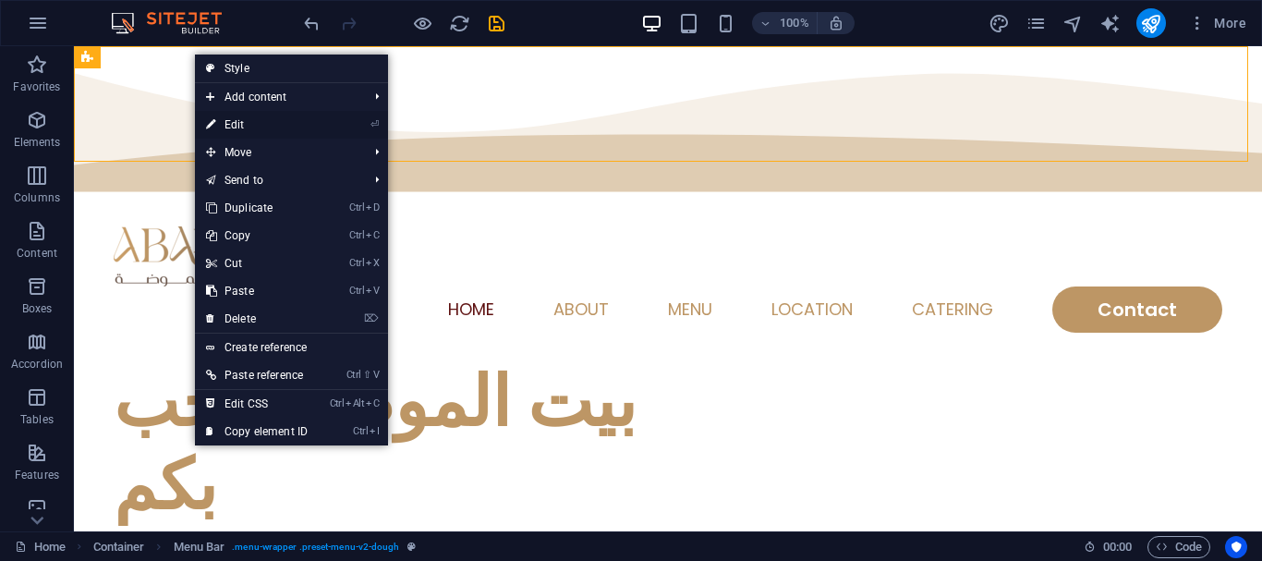
select select "hover_text_color"
select select "rem"
select select "px"
select select "400"
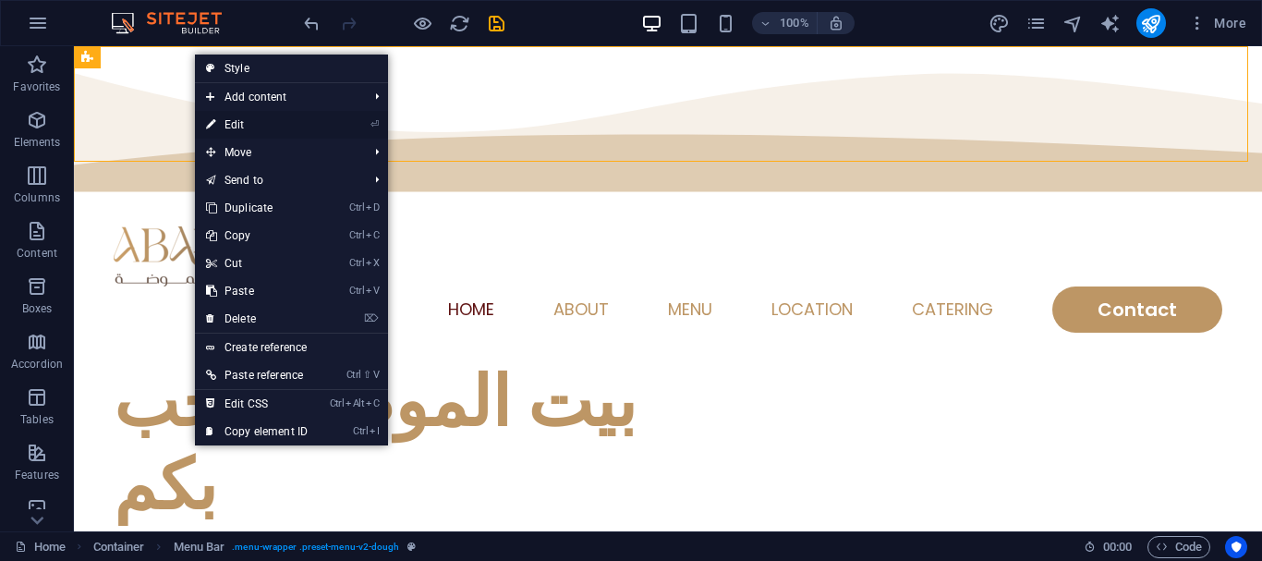
select select "px"
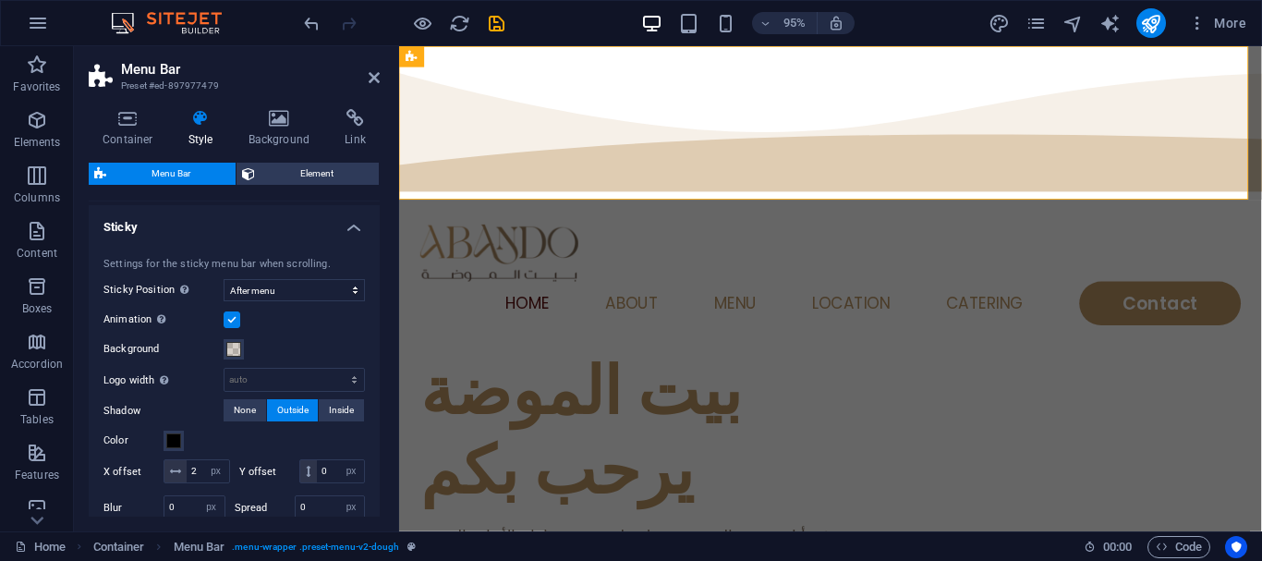
scroll to position [554, 0]
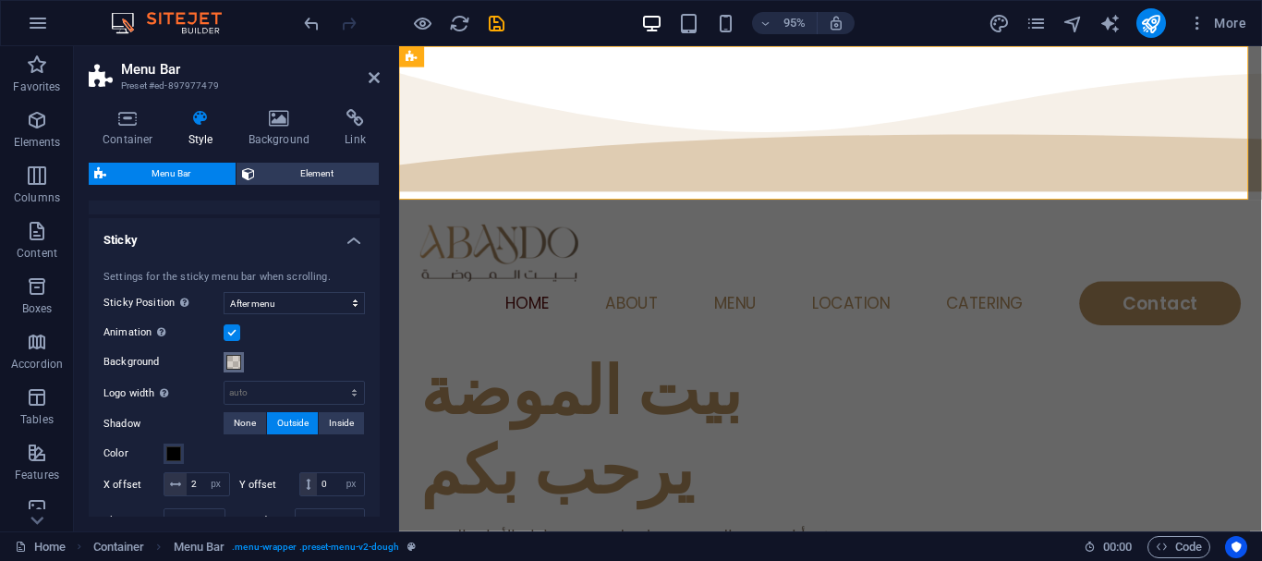
click at [228, 363] on span at bounding box center [233, 362] width 15 height 15
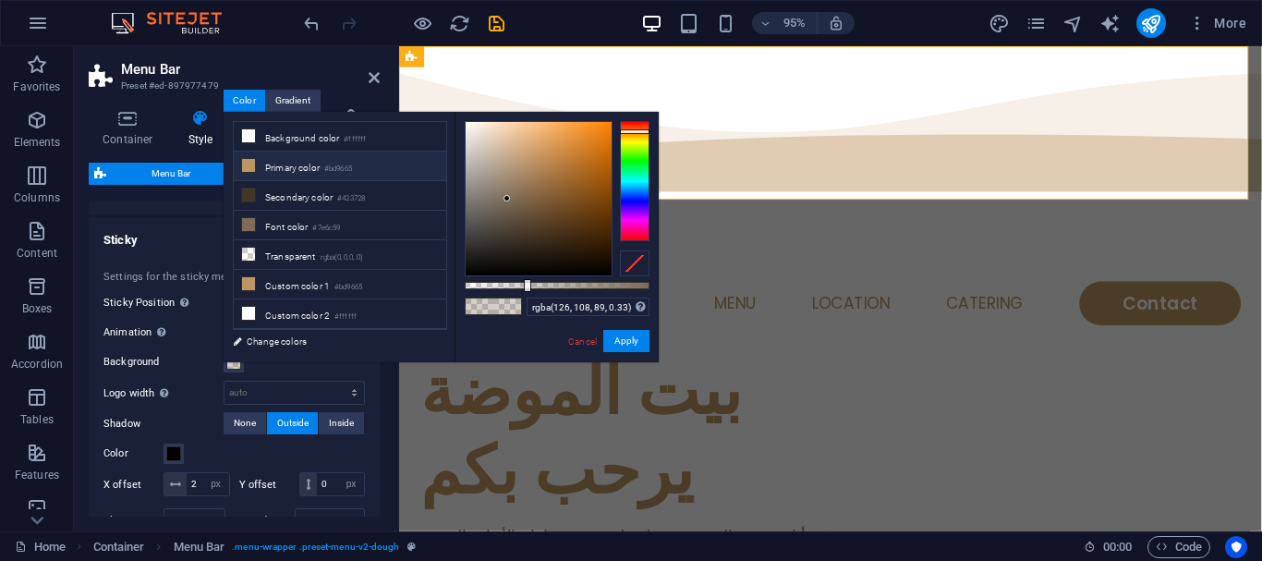
click at [289, 173] on li "Primary color #bd9665" at bounding box center [340, 167] width 212 height 30
drag, startPoint x: 540, startPoint y: 161, endPoint x: 549, endPoint y: 188, distance: 28.1
click at [548, 187] on div at bounding box center [539, 198] width 146 height 153
click at [551, 197] on div at bounding box center [539, 198] width 146 height 153
click at [547, 193] on div at bounding box center [550, 196] width 6 height 6
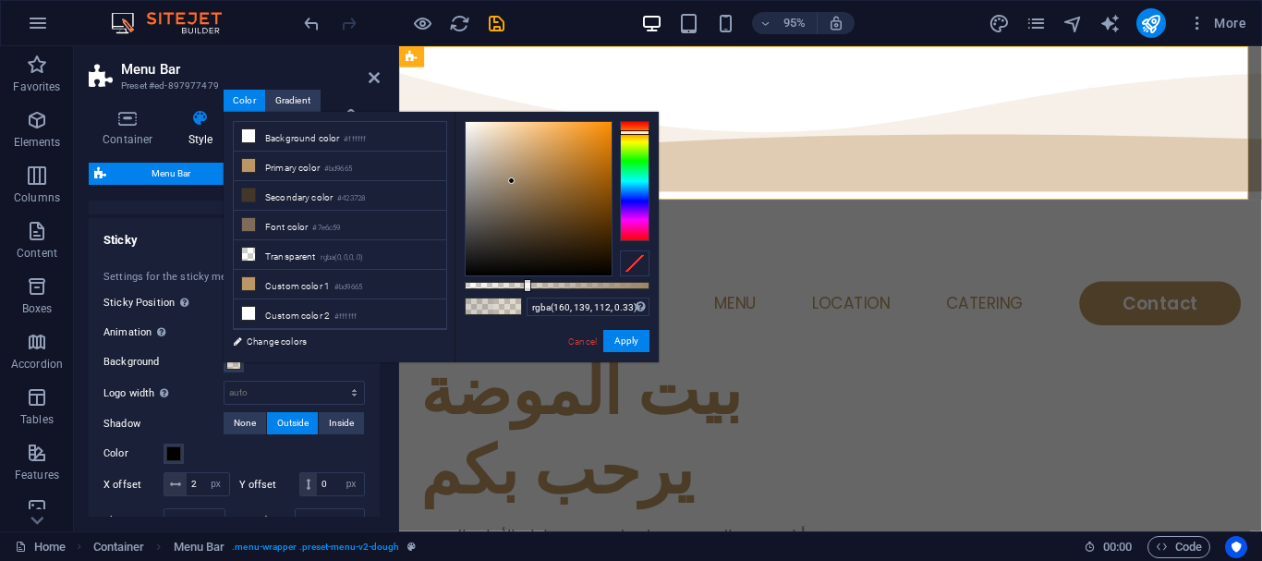
click at [508, 178] on div at bounding box center [511, 180] width 6 height 6
click at [471, 163] on div at bounding box center [539, 198] width 146 height 153
click at [472, 163] on div at bounding box center [470, 162] width 6 height 6
click at [480, 166] on div at bounding box center [539, 198] width 146 height 153
drag, startPoint x: 530, startPoint y: 283, endPoint x: 582, endPoint y: 293, distance: 52.7
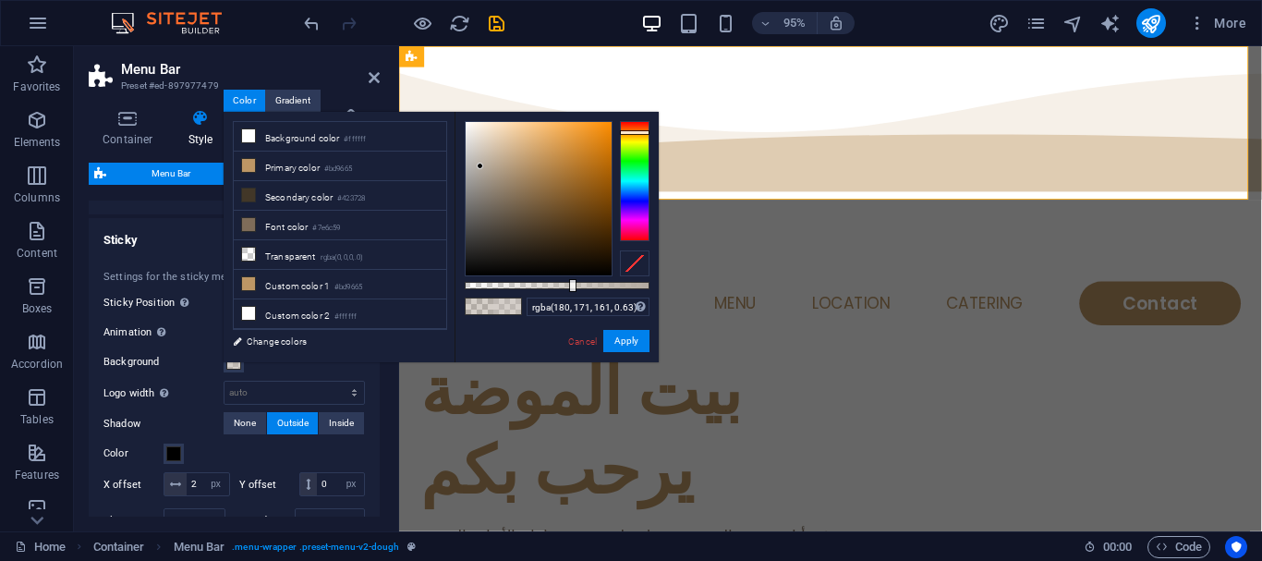
click at [582, 293] on div "rgba(180, 171, 161, 0.63) Supported formats #0852ed rgb(8, 82, 237) rgba(8, 82,…" at bounding box center [557, 371] width 204 height 518
type input "rgba(180, 171, 161, 0.635)"
click at [582, 293] on div "rgba(180, 171, 161, 0.635) Supported formats #0852ed rgb(8, 82, 237) rgba(8, 82…" at bounding box center [557, 371] width 204 height 518
click at [625, 351] on button "Apply" at bounding box center [626, 341] width 46 height 22
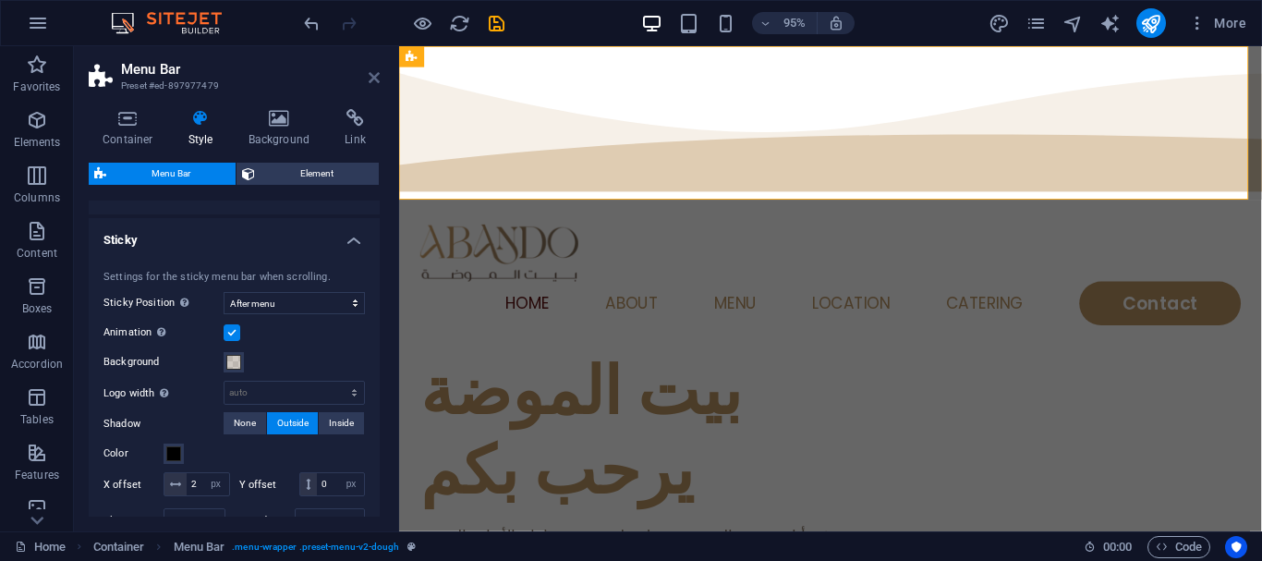
click at [374, 75] on icon at bounding box center [374, 77] width 11 height 15
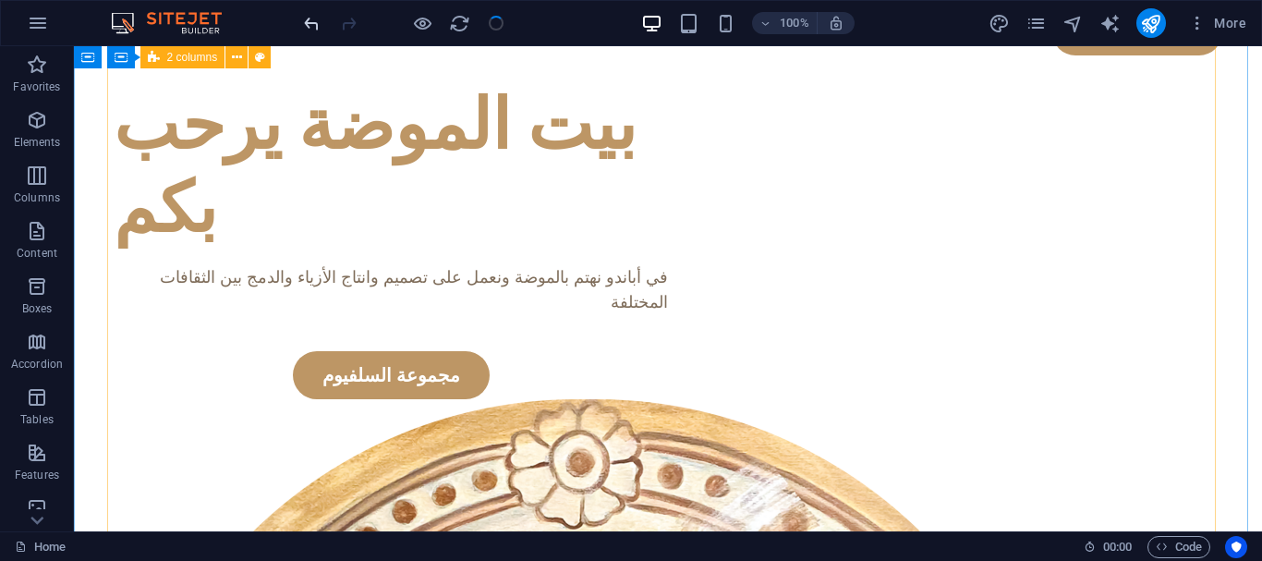
scroll to position [0, 0]
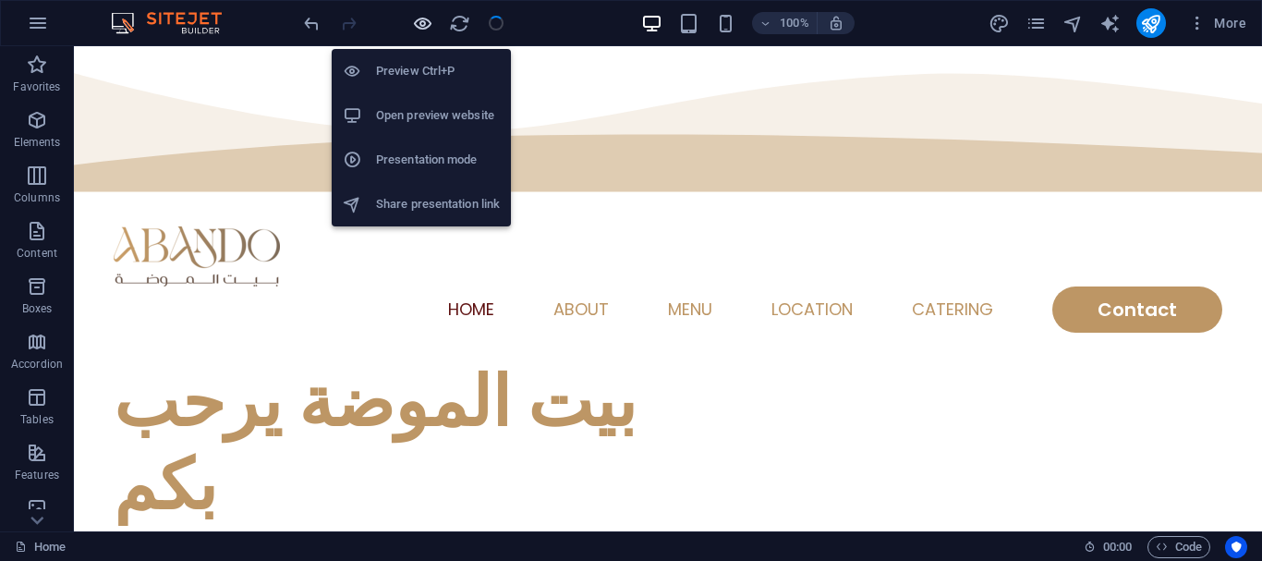
click at [430, 31] on icon "button" at bounding box center [422, 23] width 21 height 21
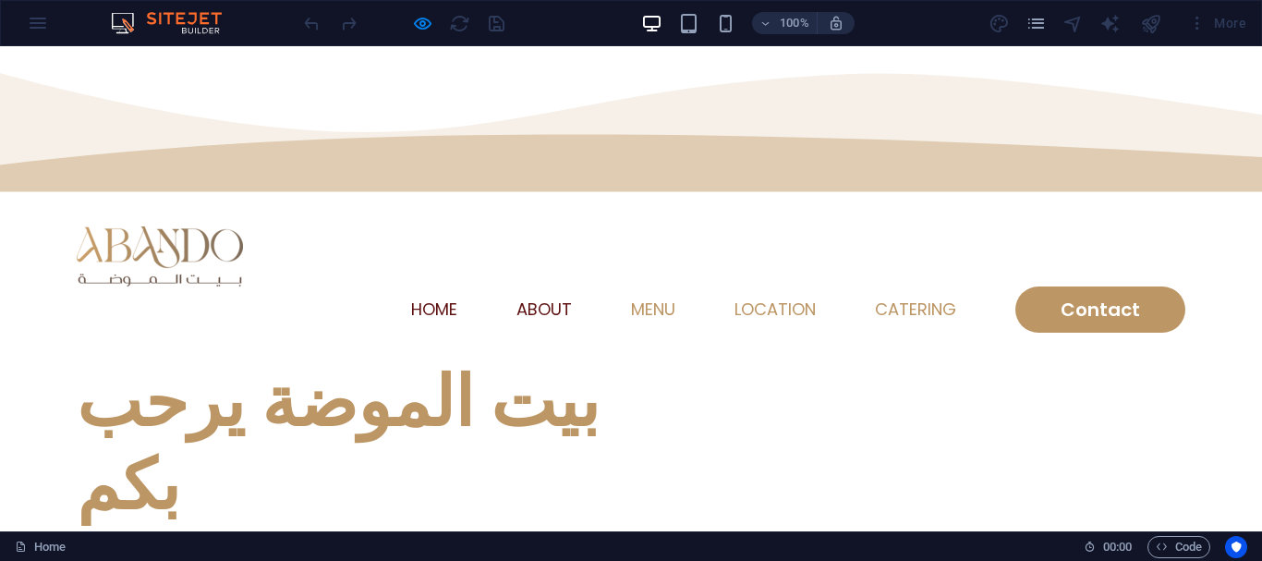
click at [520, 301] on link "About" at bounding box center [543, 309] width 55 height 17
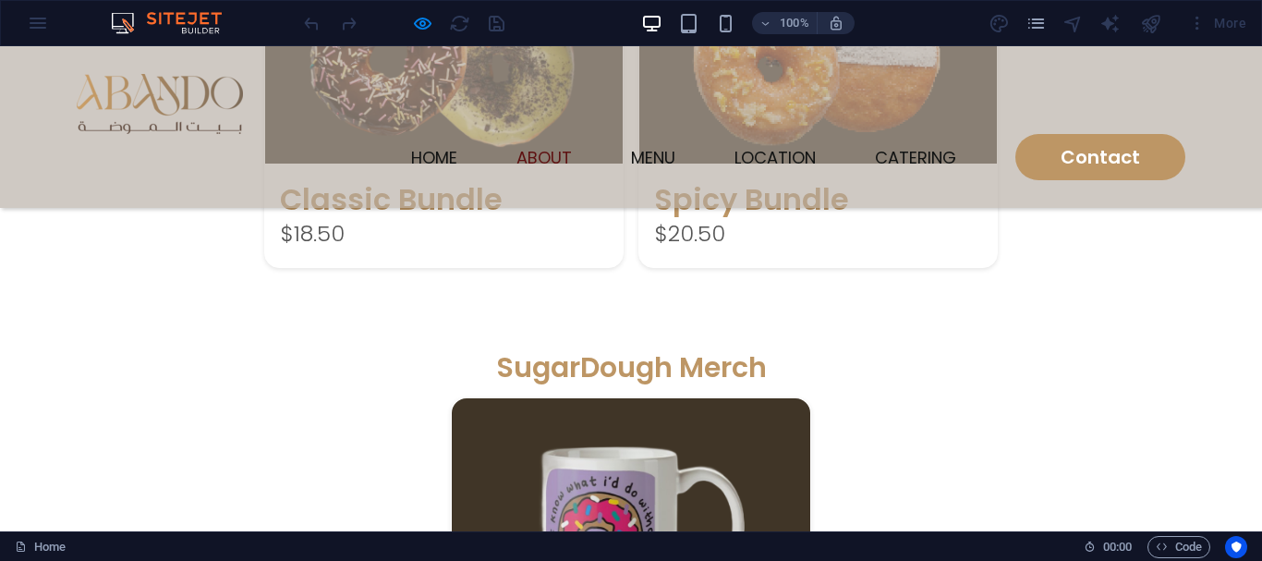
scroll to position [2552, 0]
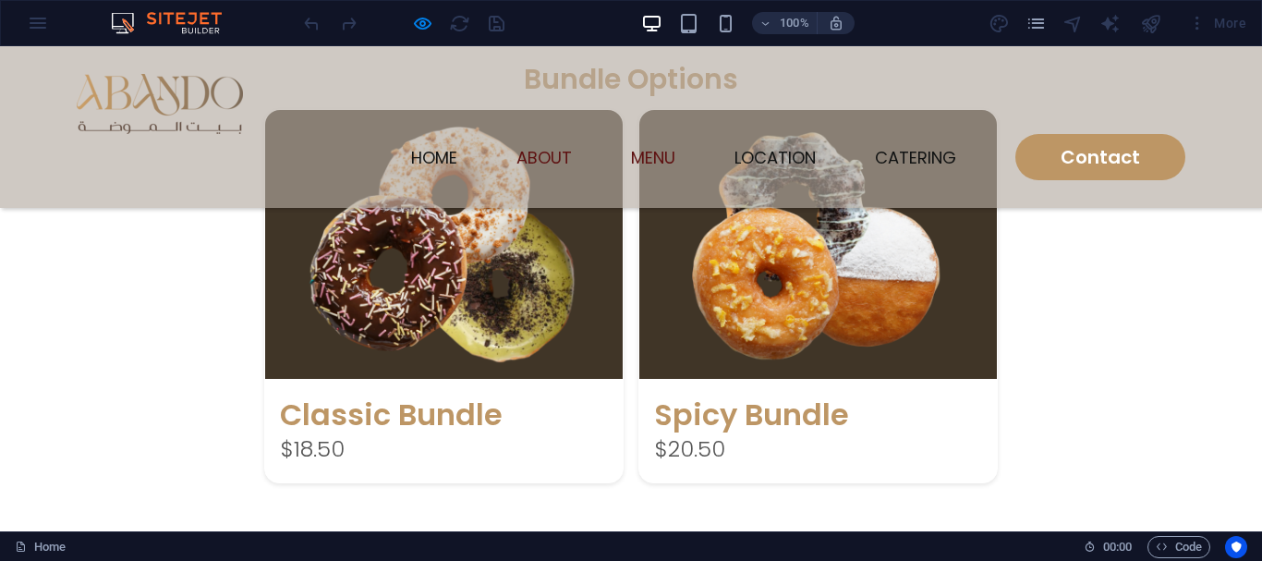
click at [644, 150] on link "Menu" at bounding box center [653, 158] width 44 height 17
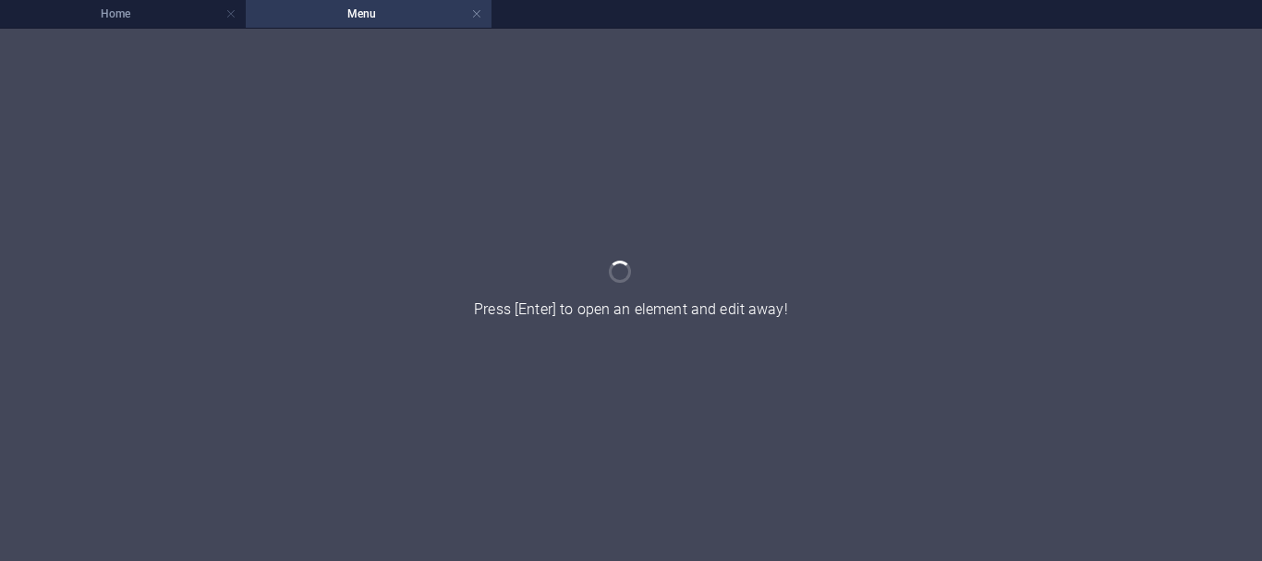
scroll to position [0, 0]
click at [477, 15] on link at bounding box center [476, 15] width 11 height 18
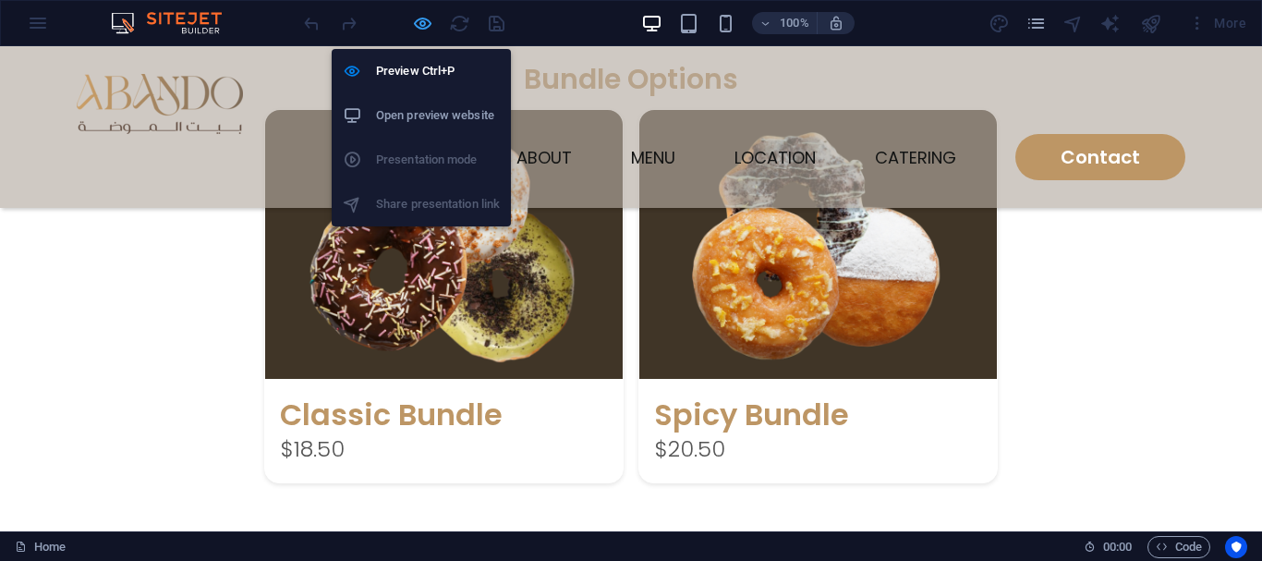
click at [424, 24] on icon "button" at bounding box center [422, 23] width 21 height 21
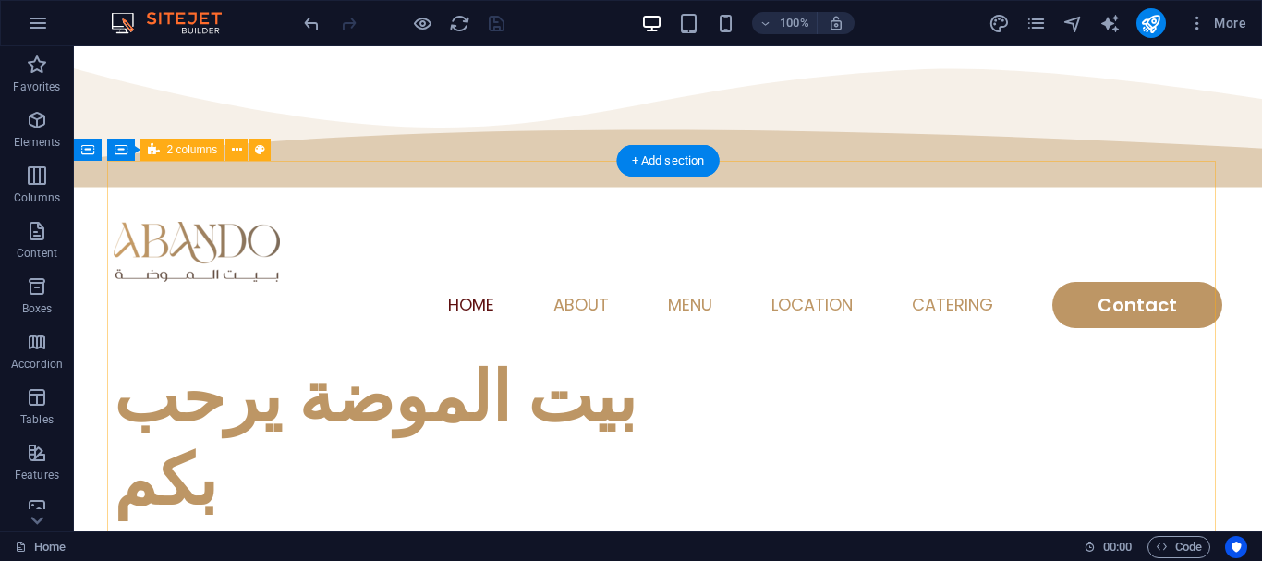
scroll to position [0, 0]
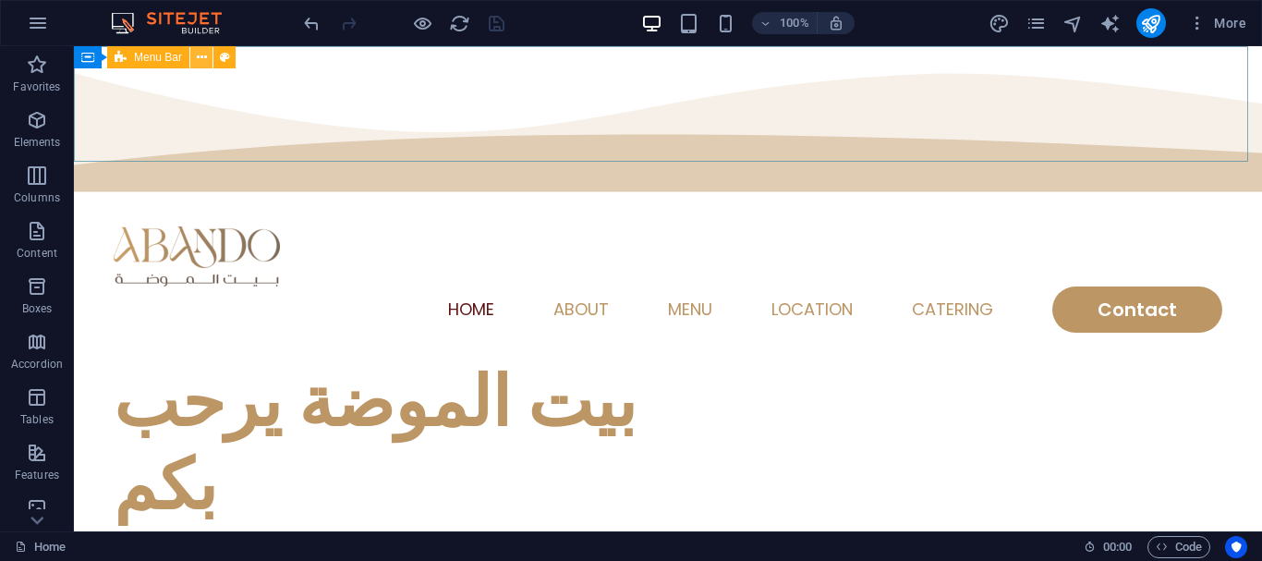
click at [200, 63] on icon at bounding box center [202, 57] width 10 height 19
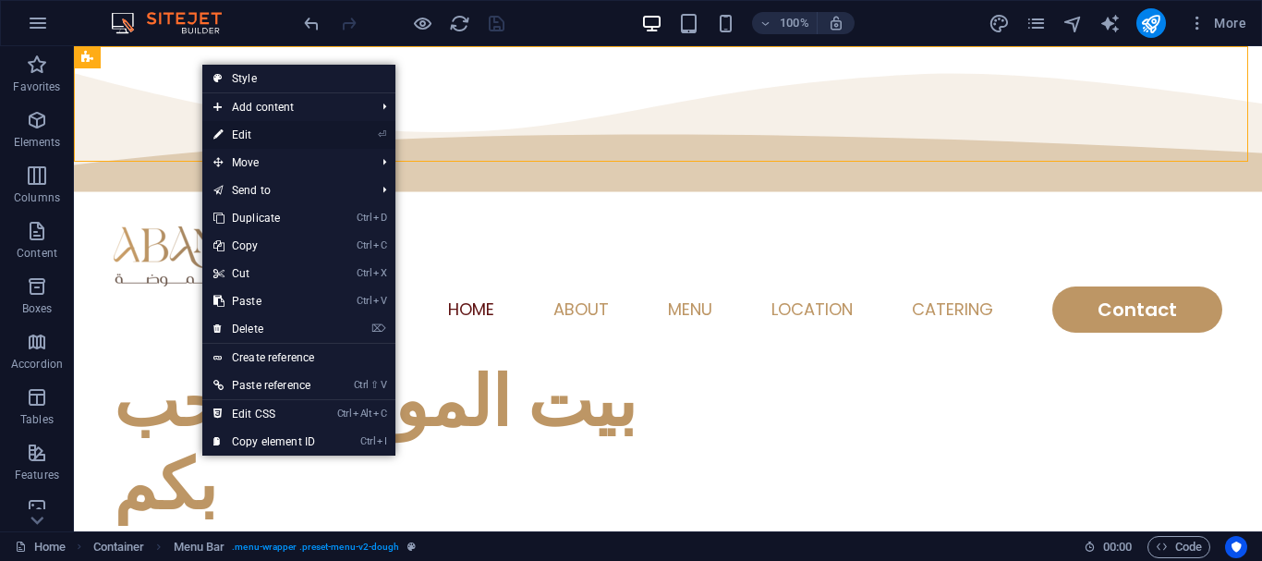
click at [241, 135] on link "⏎ Edit" at bounding box center [264, 135] width 124 height 28
select select "rem"
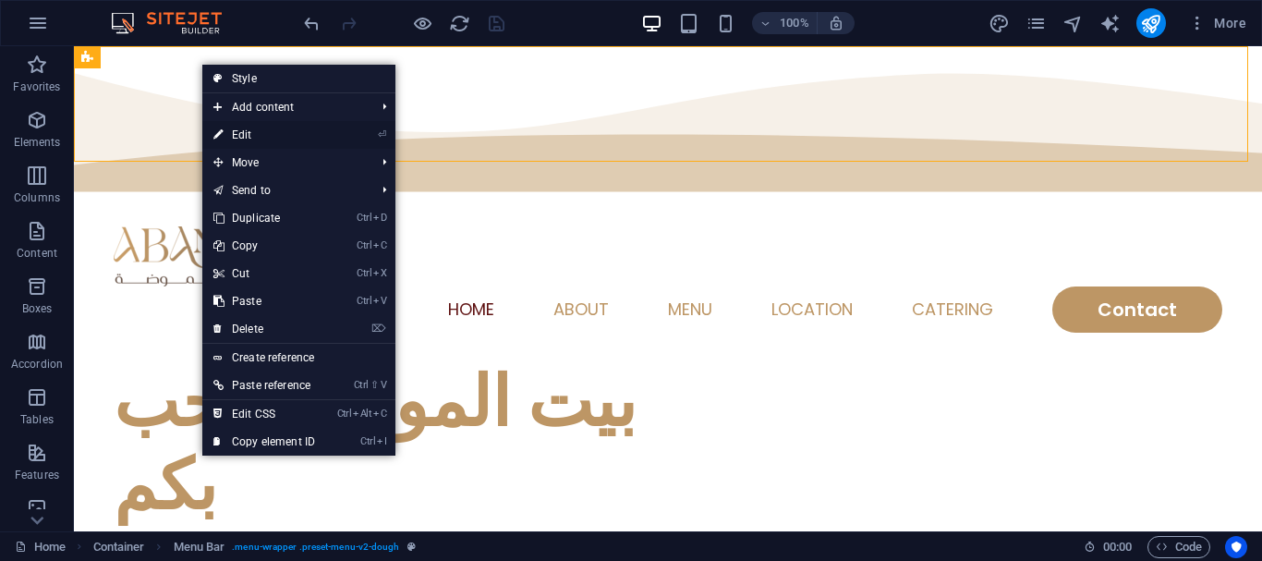
select select "sticky_menu"
select select "px"
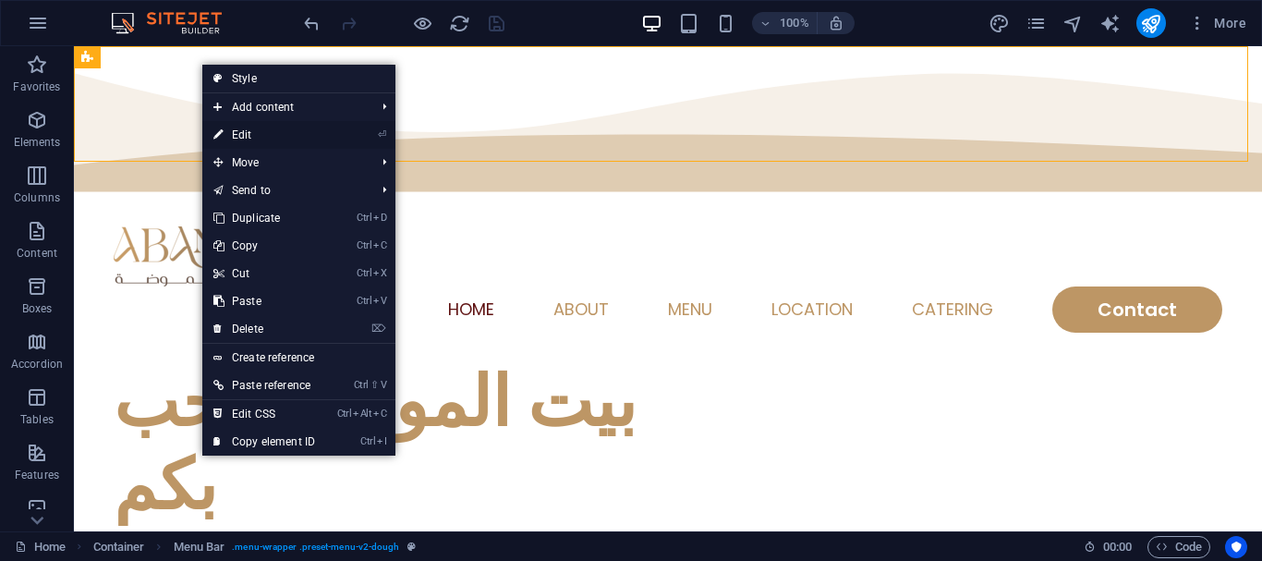
select select "hover_text_color"
select select "rem"
select select "px"
select select "400"
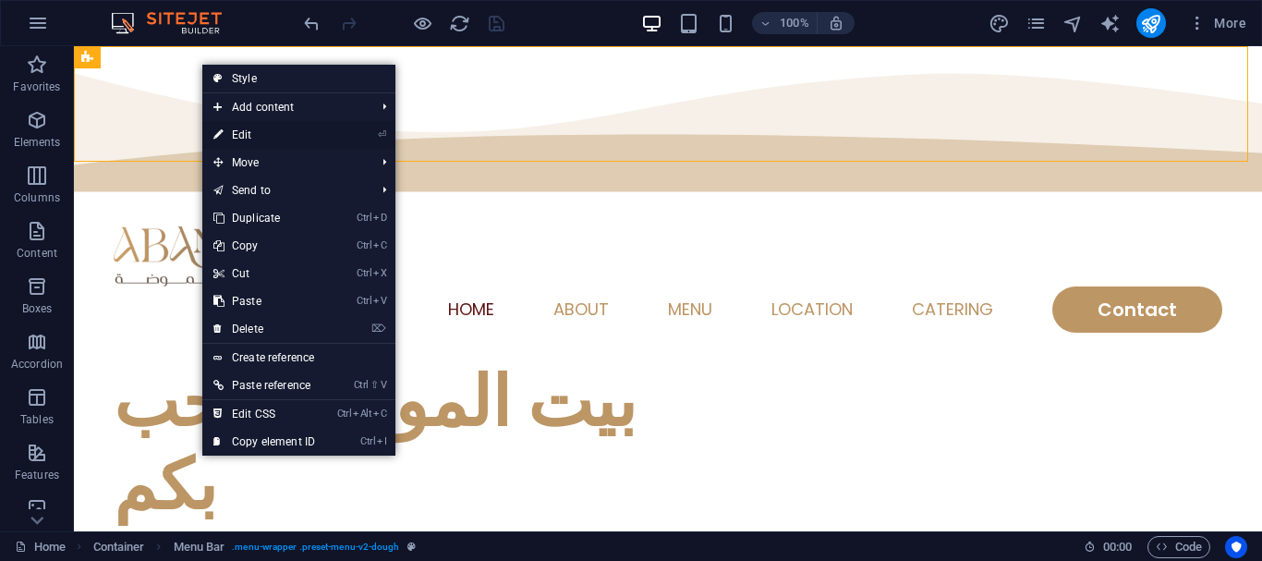
select select "px"
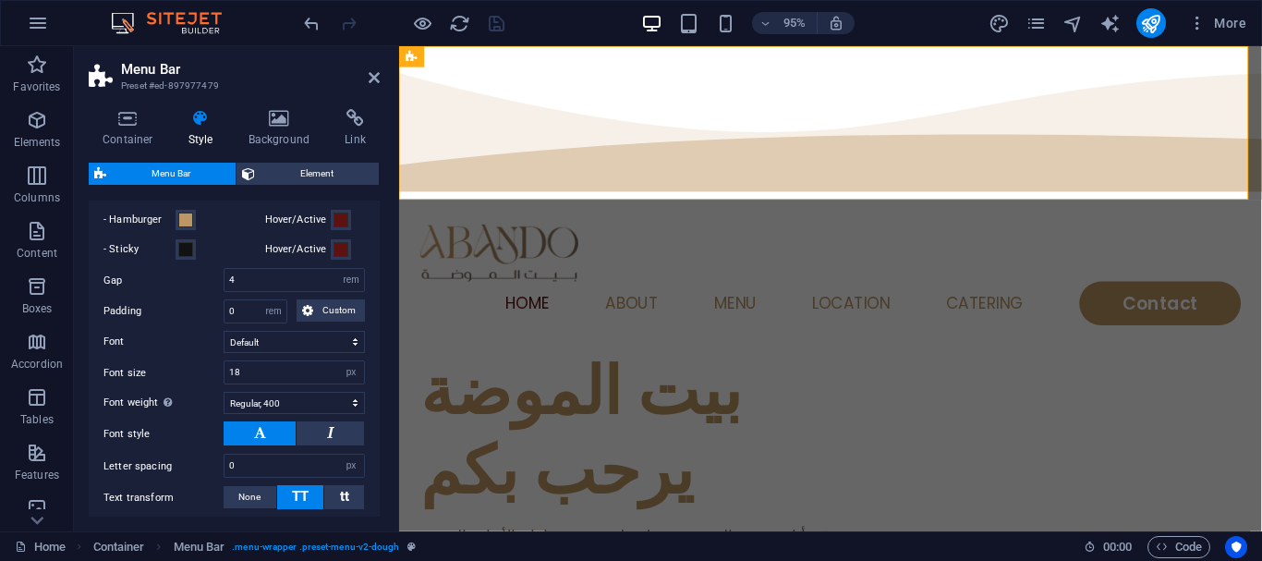
scroll to position [1016, 0]
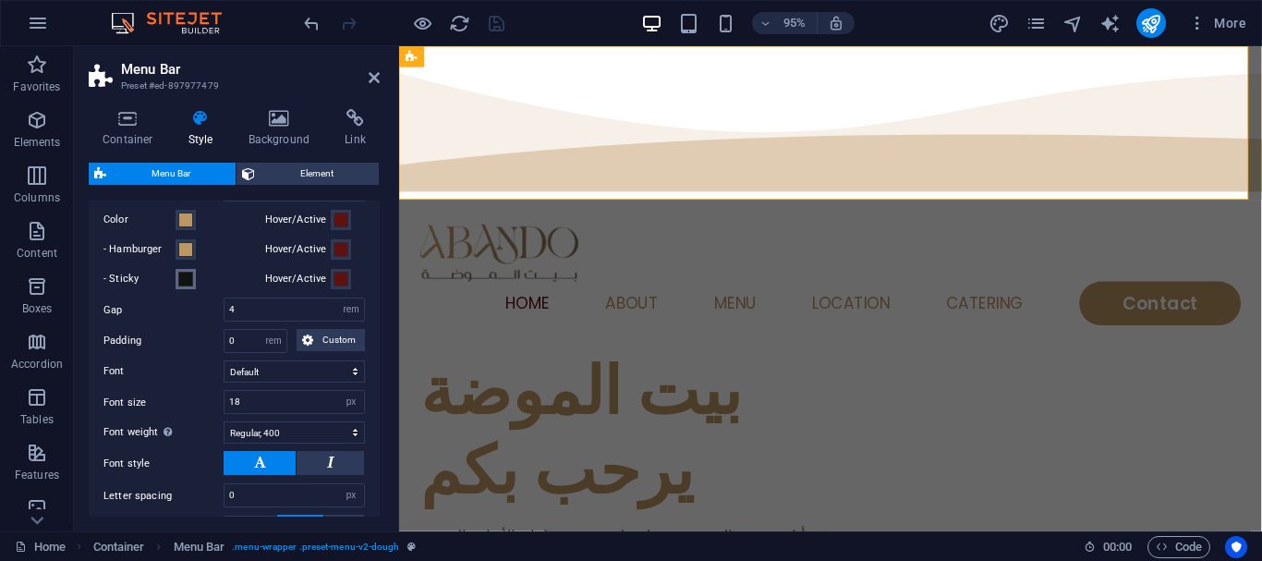
click at [188, 286] on span at bounding box center [185, 279] width 15 height 15
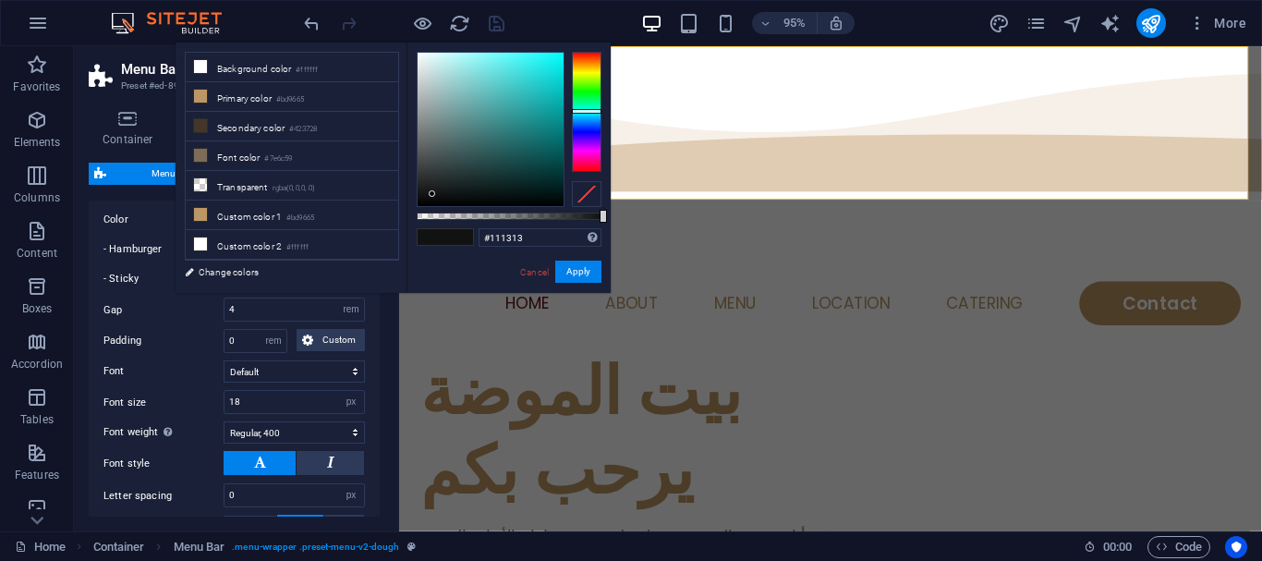
click at [188, 286] on span at bounding box center [185, 279] width 15 height 15
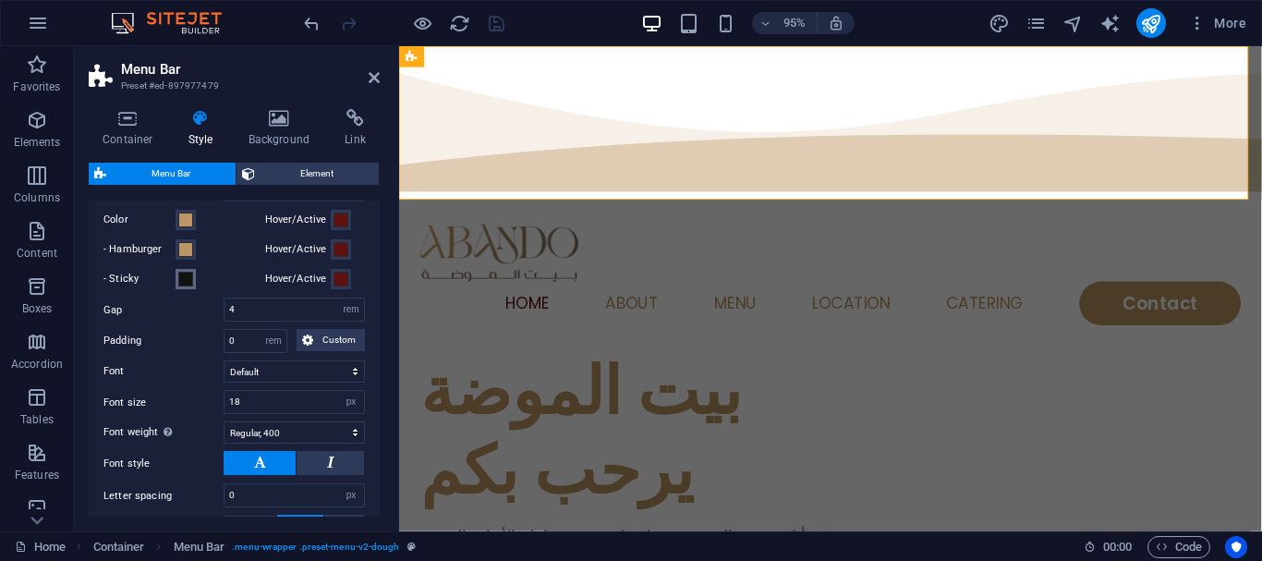
scroll to position [1300, 0]
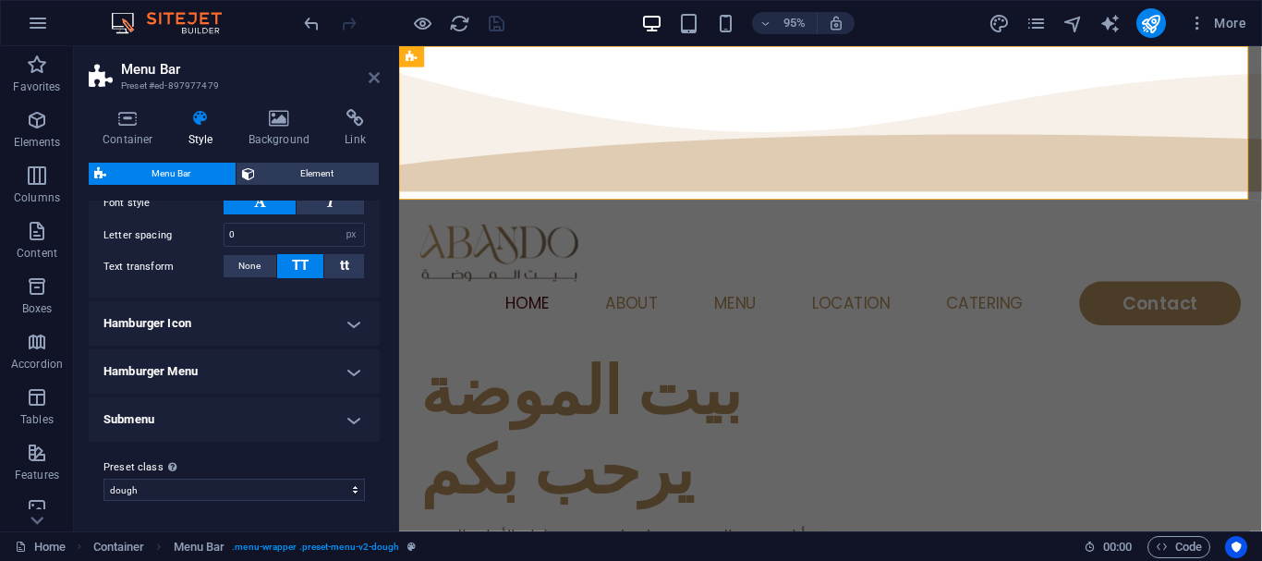
click at [370, 77] on icon at bounding box center [374, 77] width 11 height 15
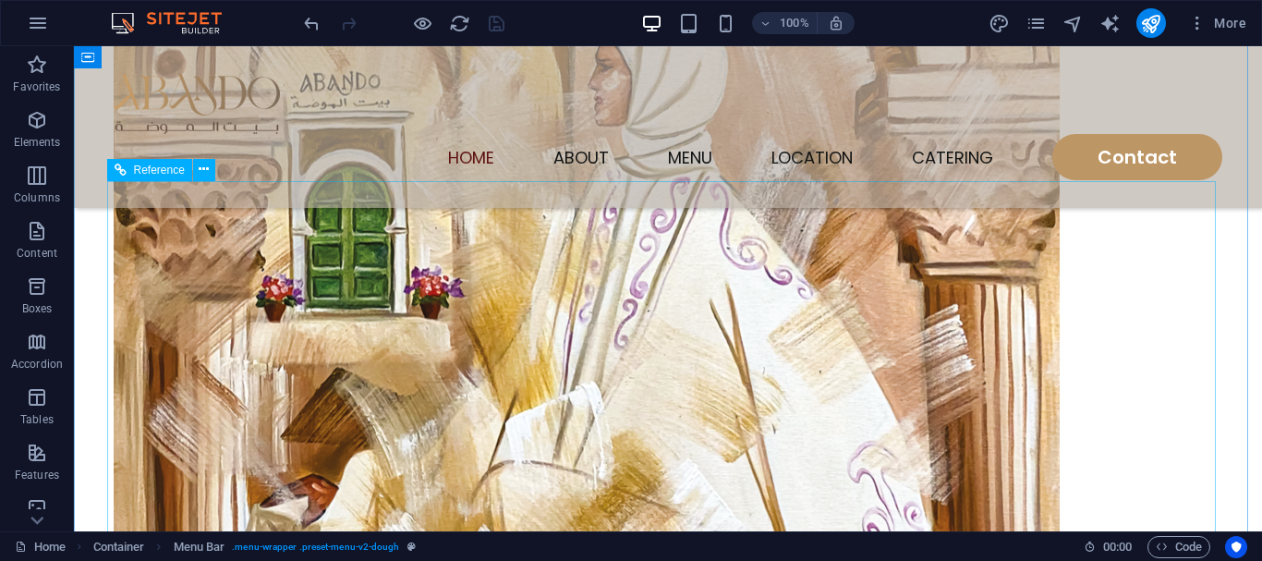
scroll to position [1016, 0]
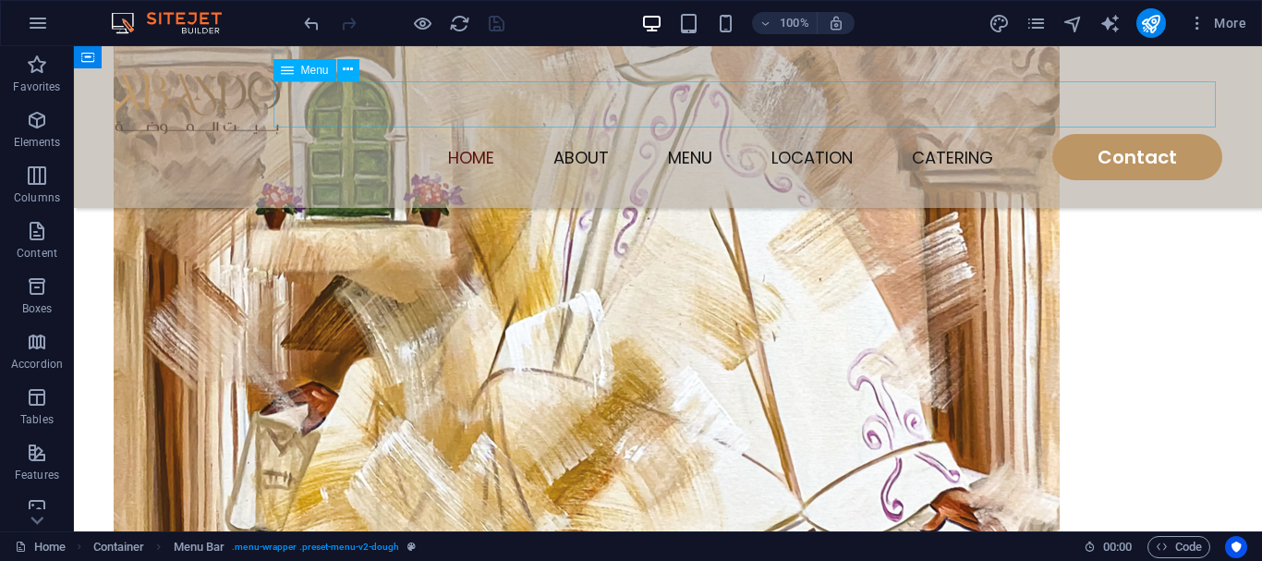
click at [584, 134] on nav "Home About Menu Location Catering Contact" at bounding box center [668, 157] width 1109 height 46
click at [581, 134] on nav "Home About Menu Location Catering Contact" at bounding box center [668, 157] width 1109 height 46
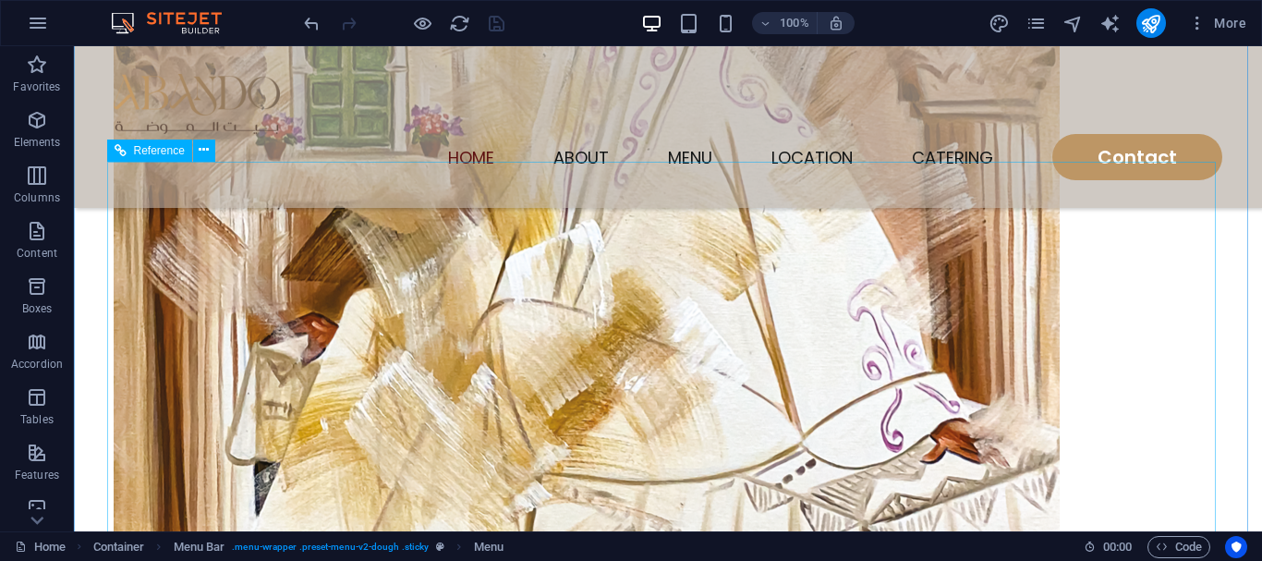
scroll to position [1109, 0]
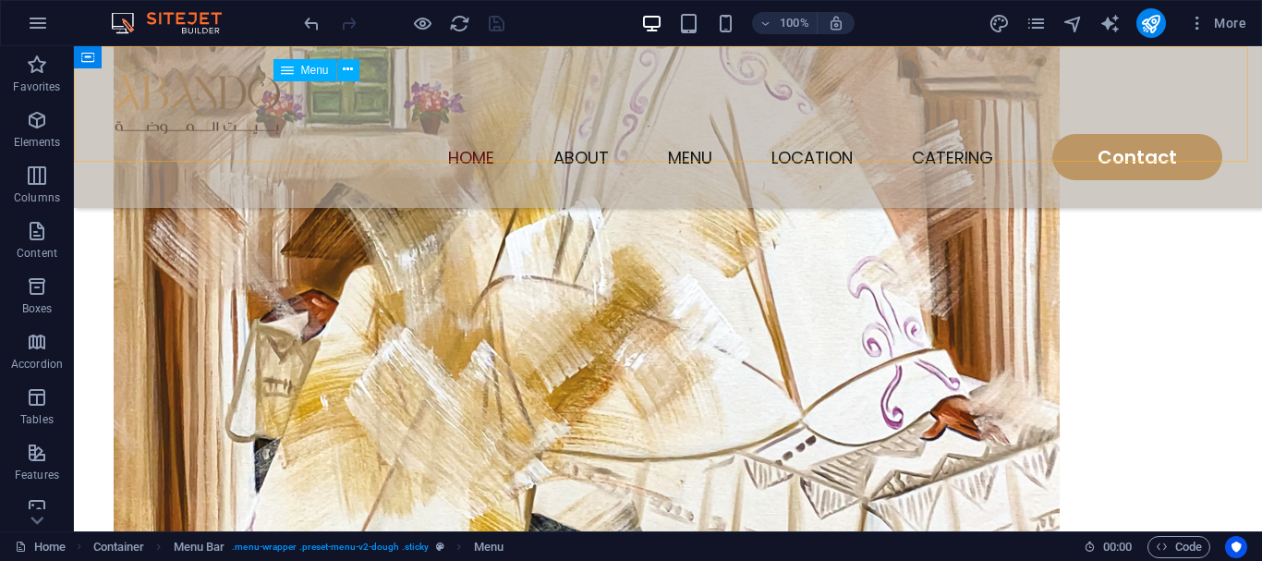
click at [1089, 134] on nav "Home About Menu Location Catering Contact" at bounding box center [668, 157] width 1109 height 46
click at [1116, 134] on nav "Home About Menu Location Catering Contact" at bounding box center [668, 157] width 1109 height 46
click at [1117, 134] on nav "Home About Menu Location Catering Contact" at bounding box center [668, 157] width 1109 height 46
click at [356, 71] on div "Home About Menu Location Catering Contact" at bounding box center [668, 127] width 1188 height 162
click at [346, 72] on icon at bounding box center [348, 69] width 10 height 19
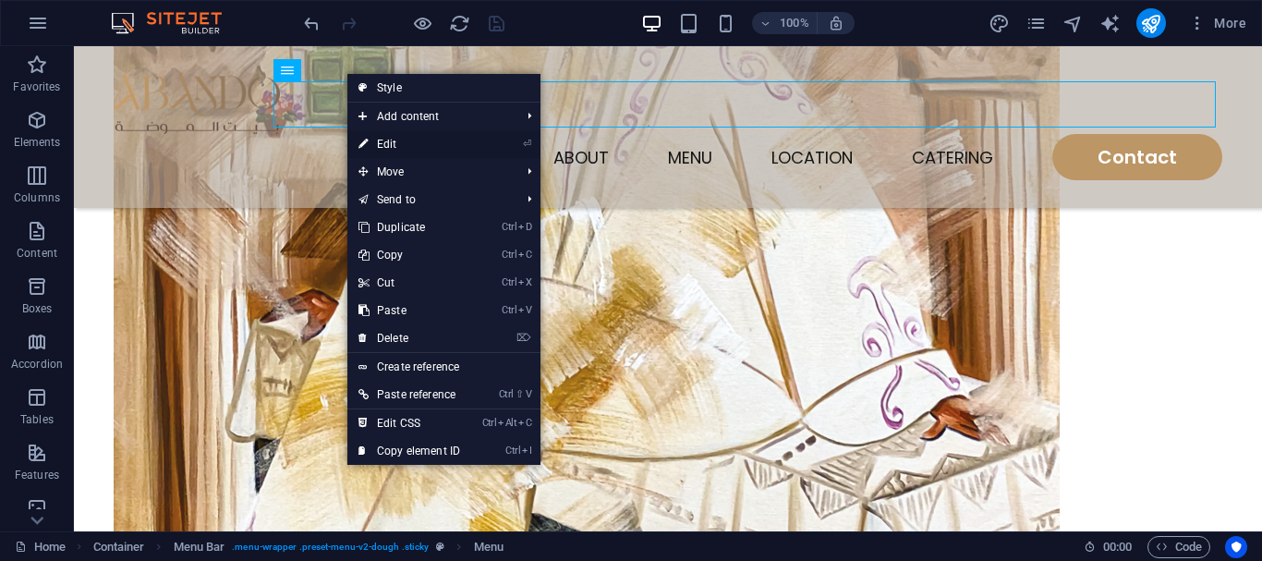
click at [392, 151] on link "⏎ Edit" at bounding box center [409, 144] width 124 height 28
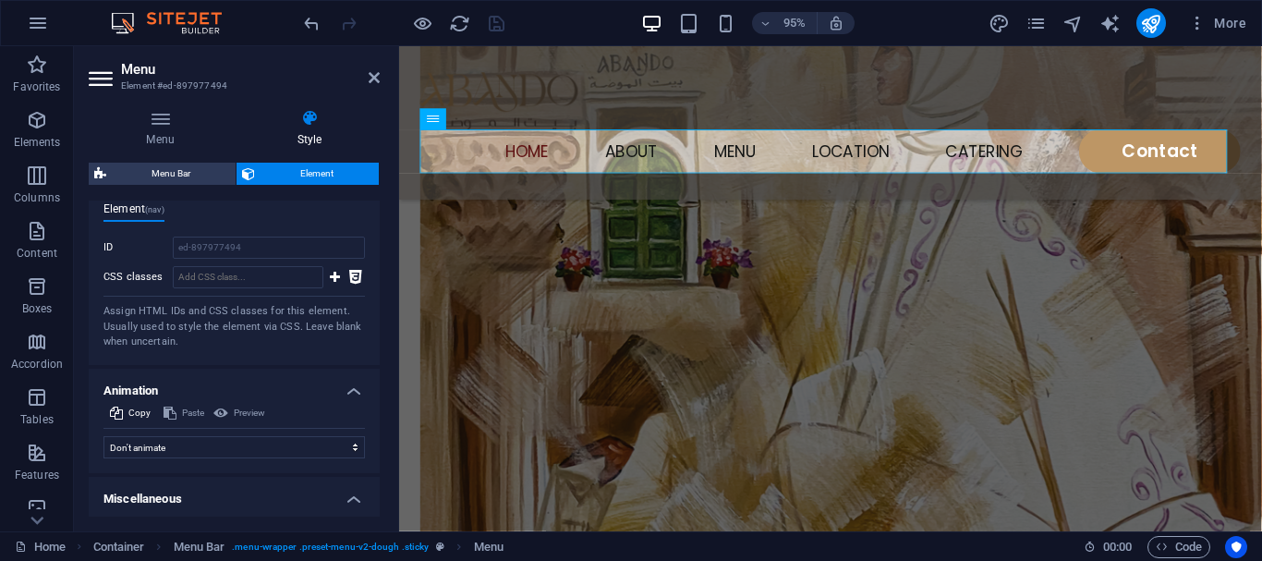
scroll to position [1231, 0]
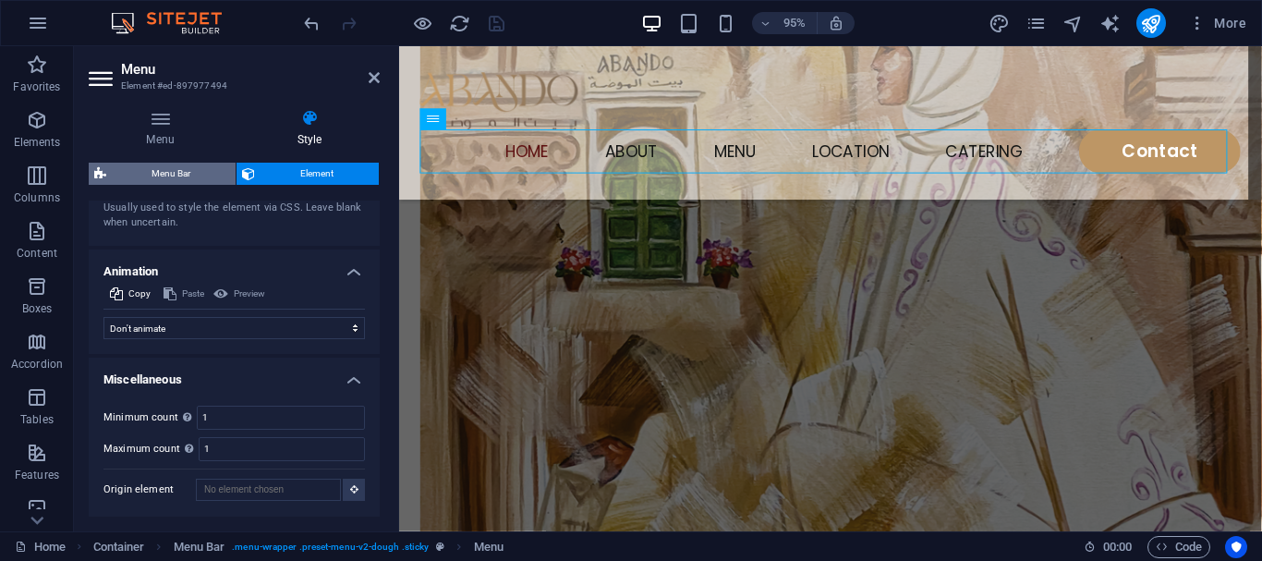
click at [199, 168] on span "Menu Bar" at bounding box center [171, 174] width 118 height 22
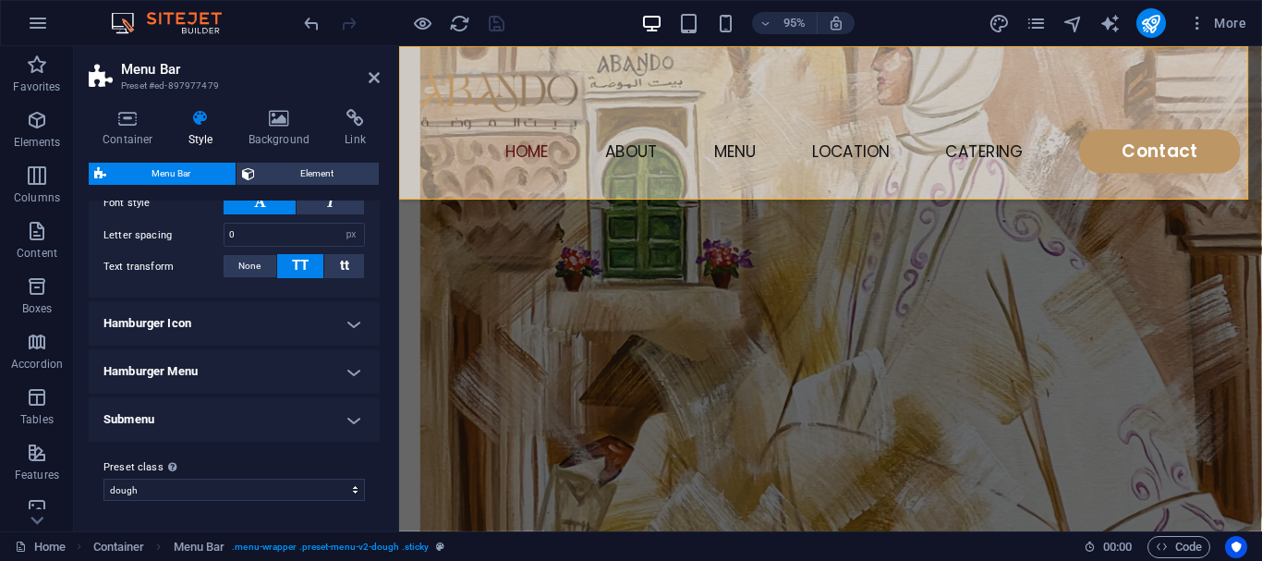
scroll to position [1300, 0]
click at [205, 375] on h4 "Hamburger Menu" at bounding box center [234, 371] width 291 height 44
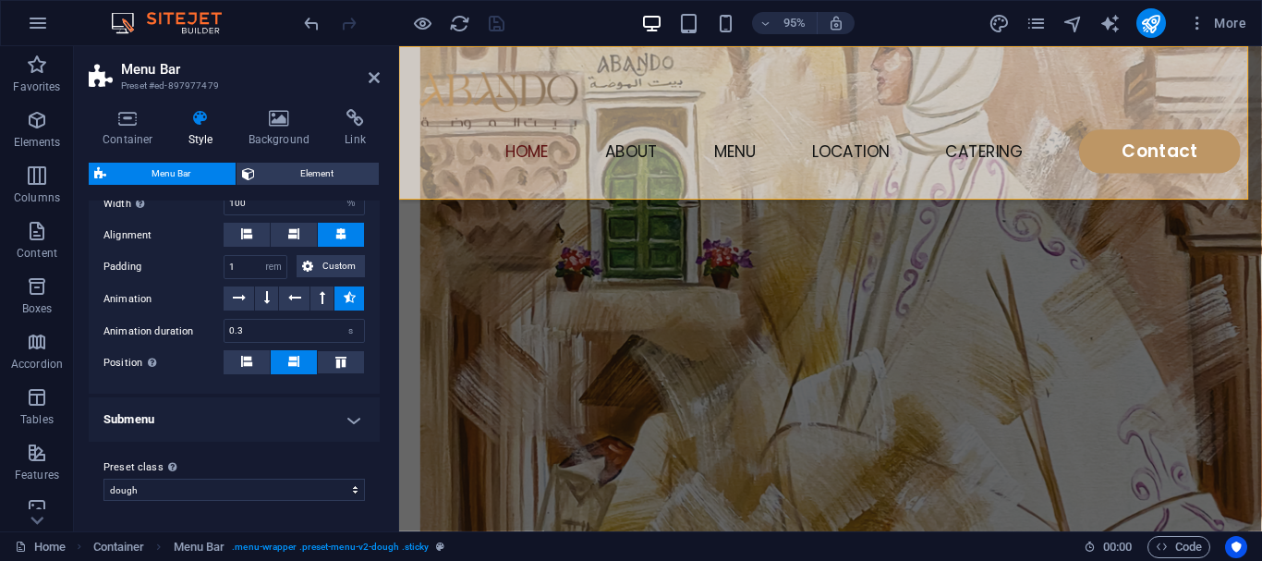
scroll to position [1577, 0]
click at [113, 422] on h4 "Submenu" at bounding box center [234, 419] width 291 height 44
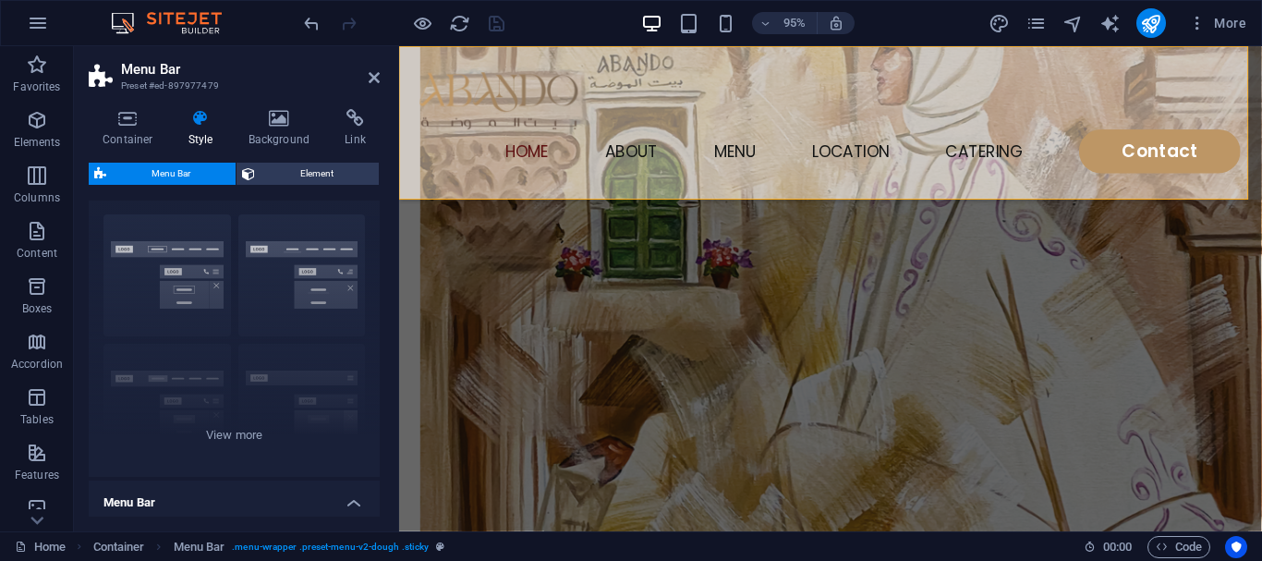
scroll to position [0, 0]
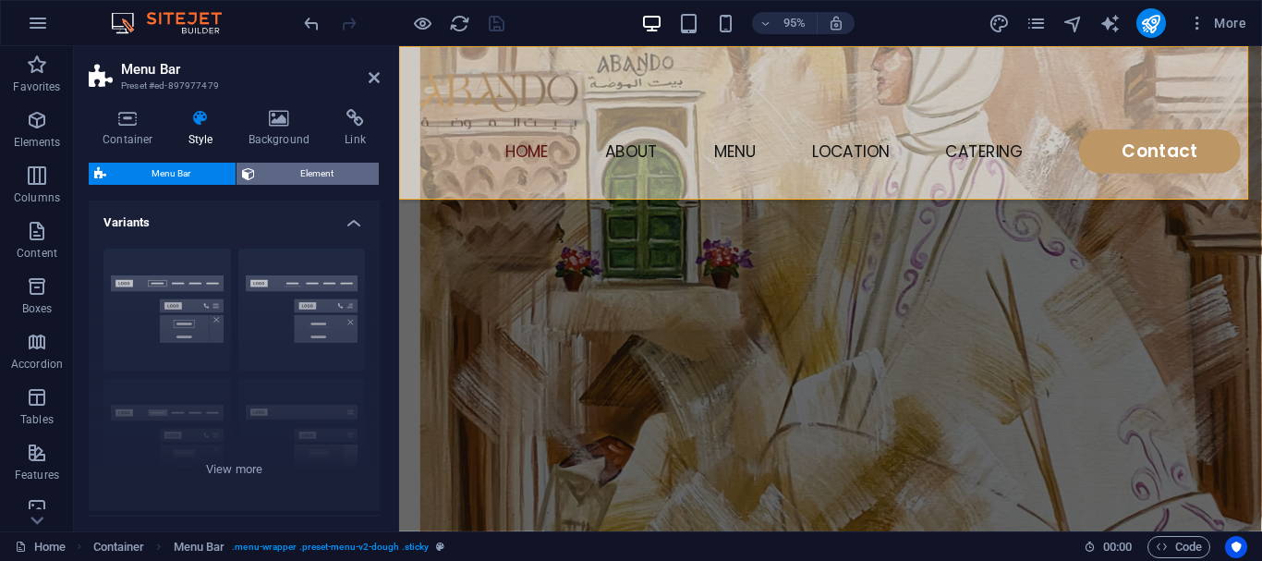
click at [292, 166] on span "Element" at bounding box center [317, 174] width 113 height 22
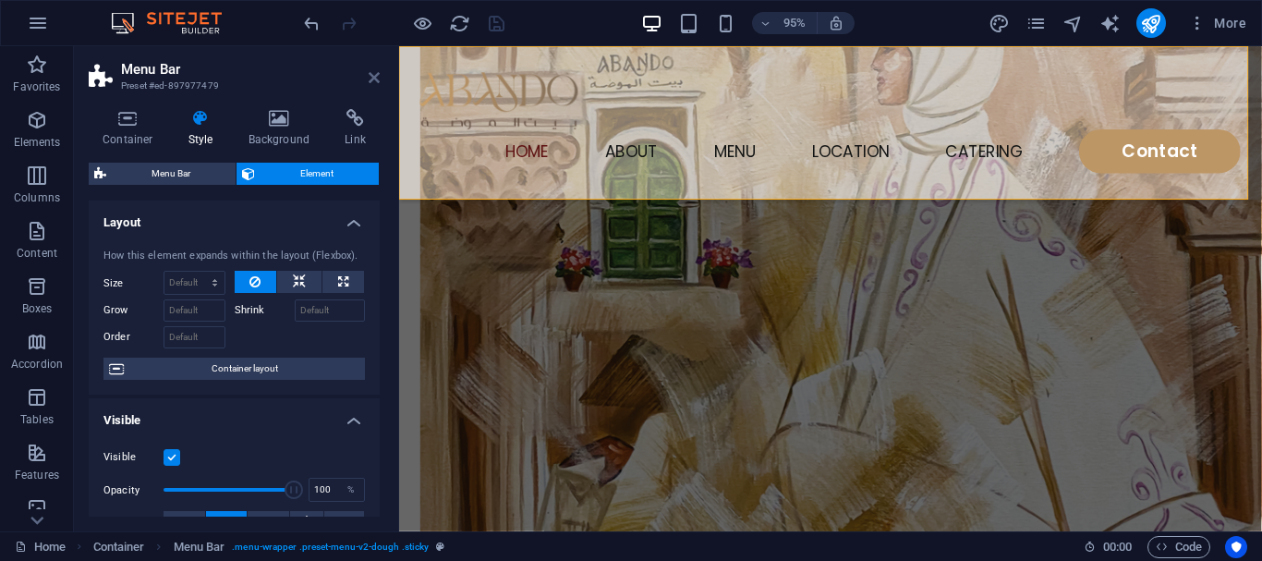
click at [373, 79] on icon at bounding box center [374, 77] width 11 height 15
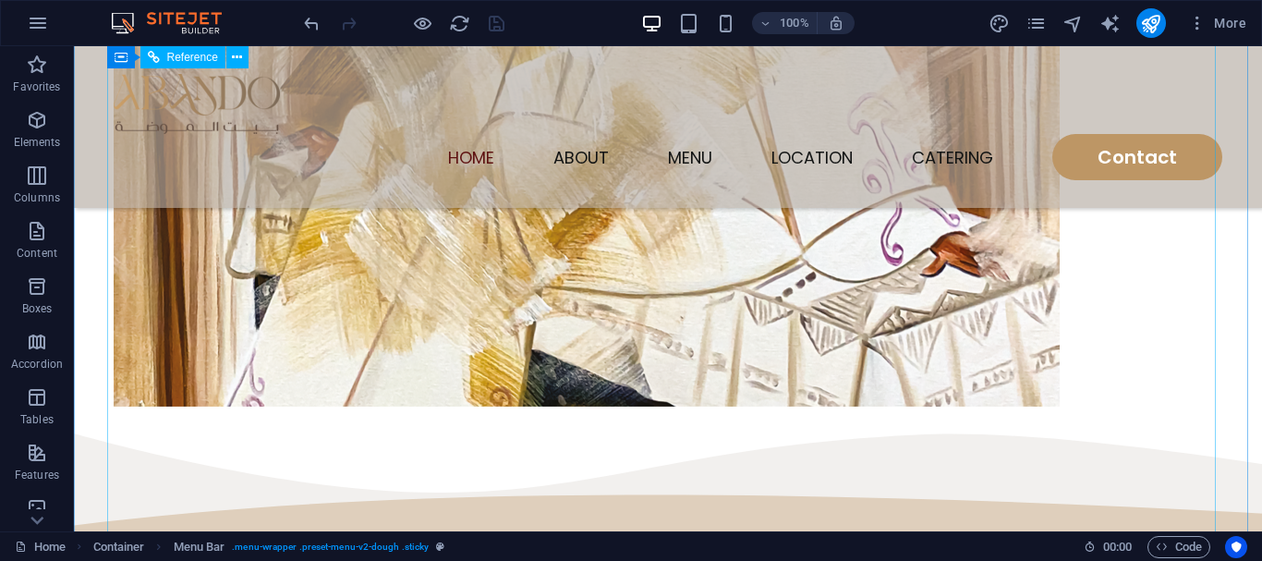
scroll to position [1293, 0]
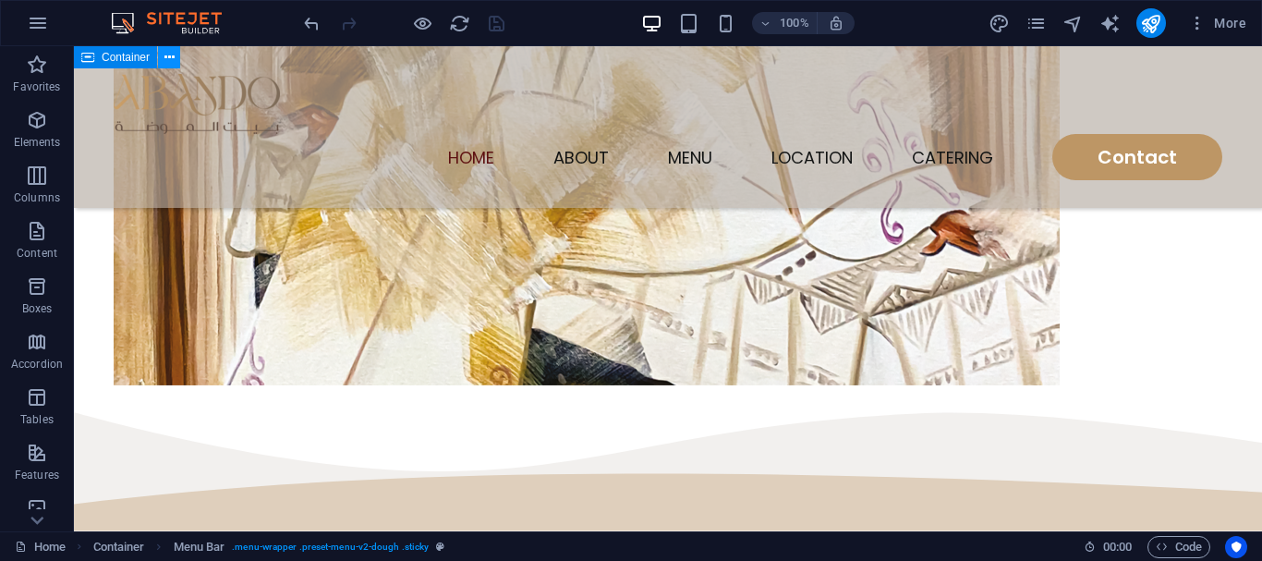
click at [168, 58] on icon at bounding box center [169, 57] width 10 height 19
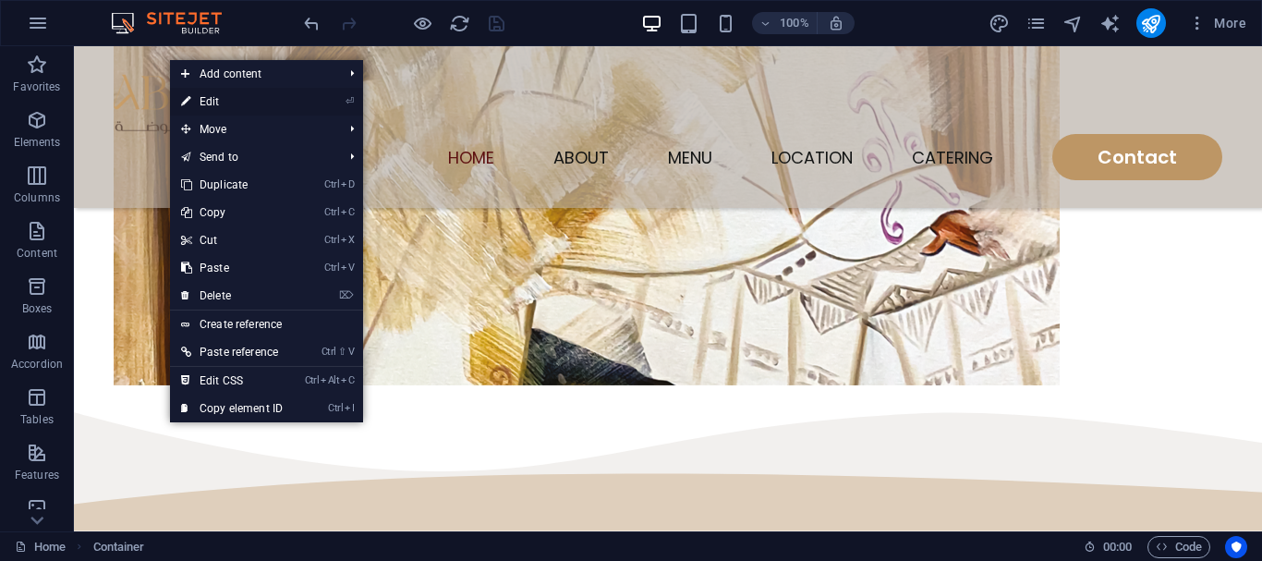
click at [216, 113] on link "⏎ Edit" at bounding box center [232, 102] width 124 height 28
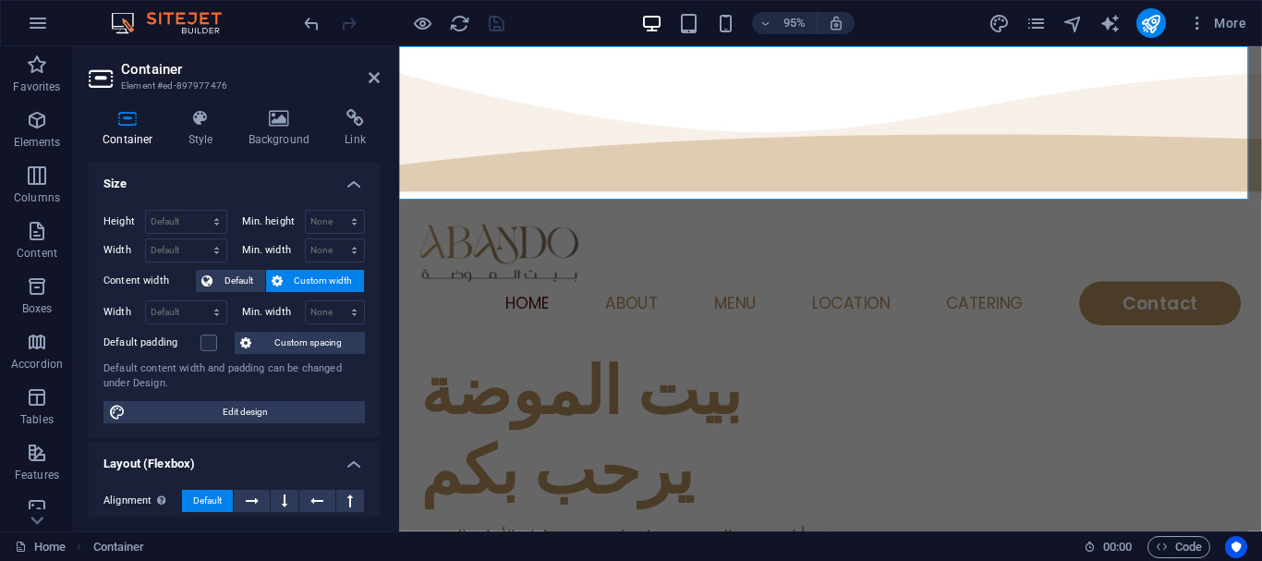
scroll to position [0, 0]
click at [201, 133] on h4 "Style" at bounding box center [205, 128] width 60 height 39
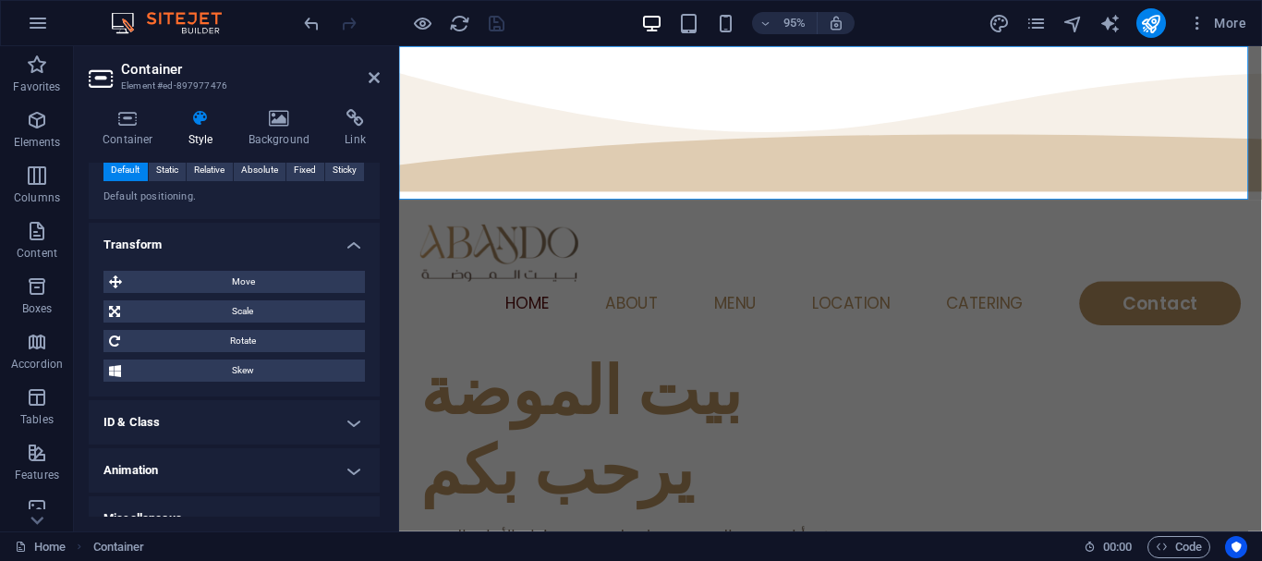
scroll to position [580, 0]
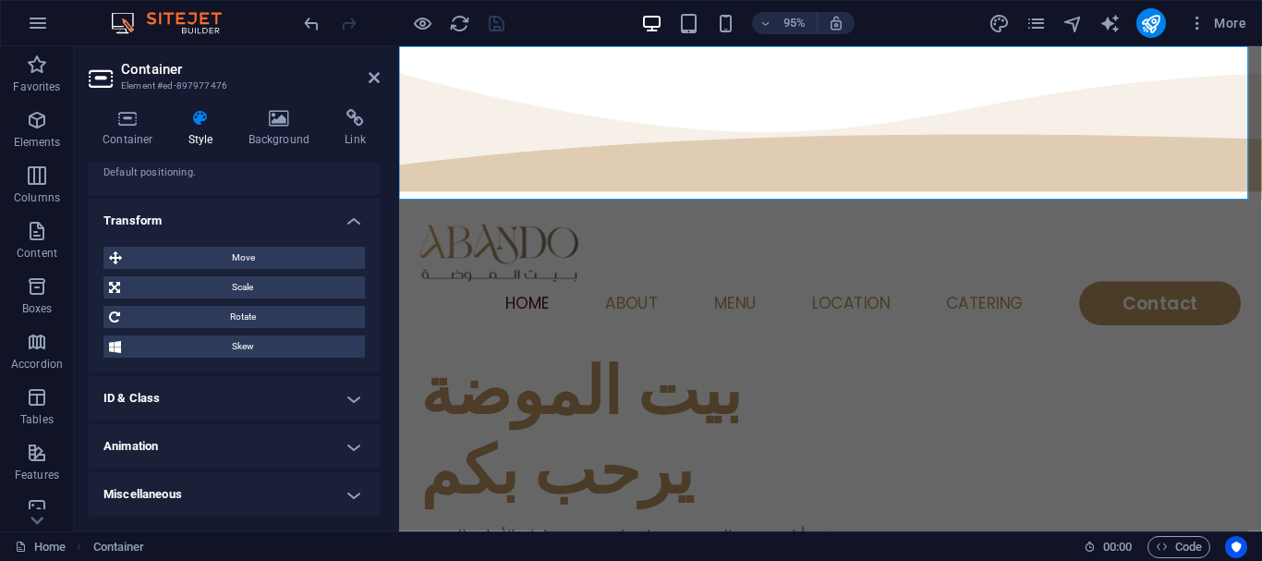
click at [285, 106] on div "Container Style Background Link Size Height Default px rem % vh vw Min. height …" at bounding box center [234, 312] width 321 height 437
click at [279, 120] on icon at bounding box center [280, 118] width 90 height 18
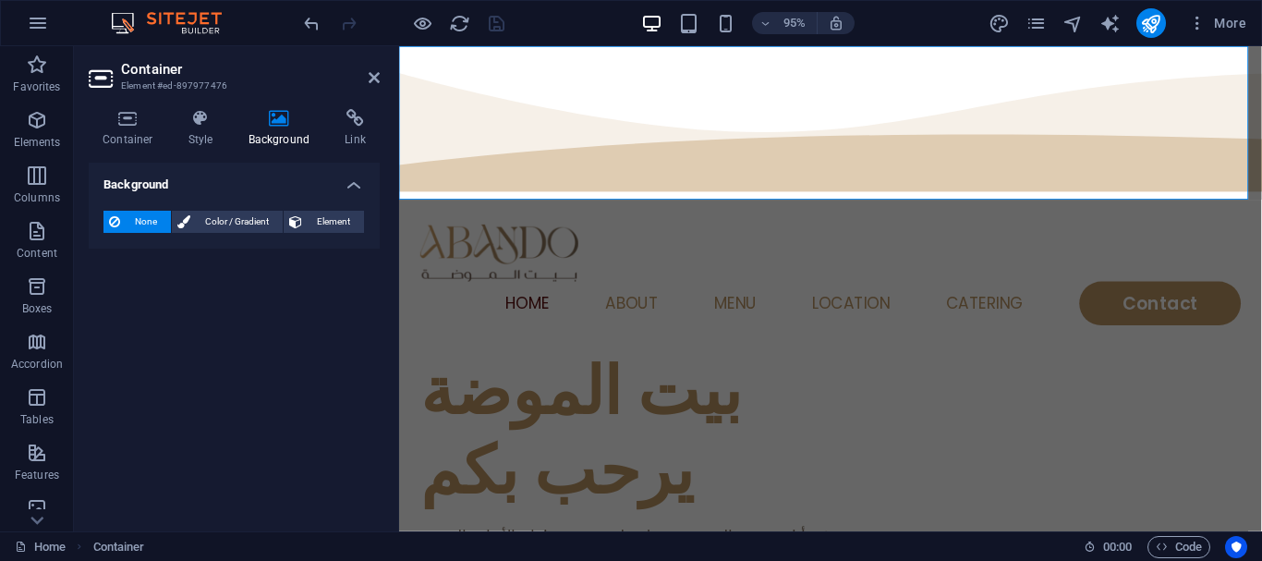
click at [279, 120] on icon at bounding box center [280, 118] width 90 height 18
click at [205, 127] on icon at bounding box center [201, 118] width 53 height 18
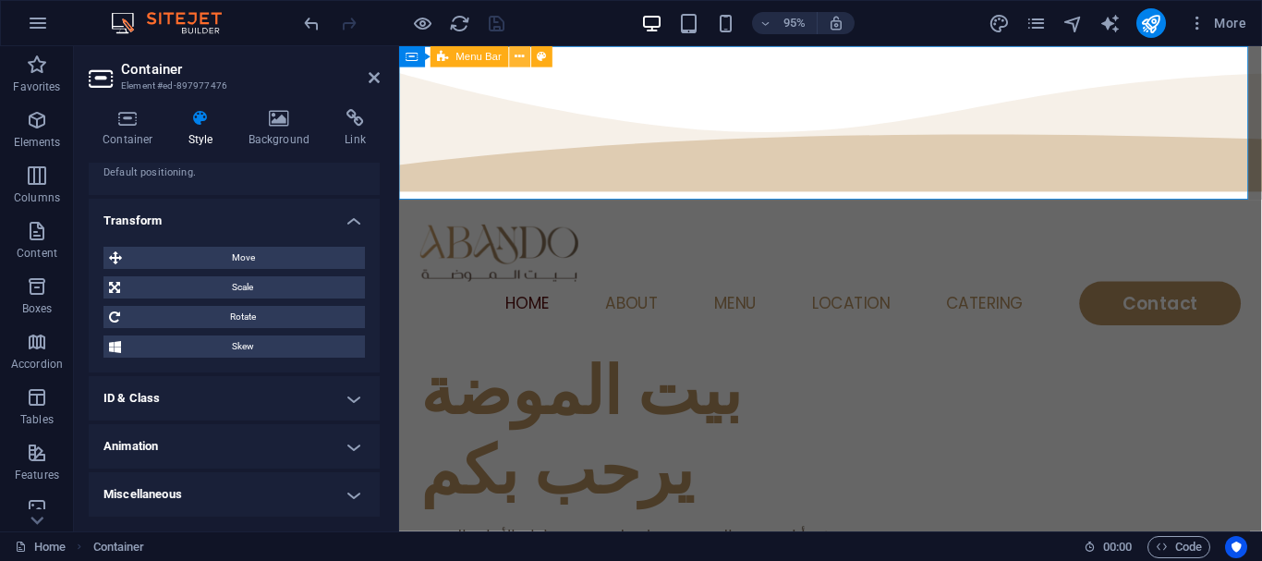
click at [515, 58] on icon at bounding box center [519, 56] width 9 height 18
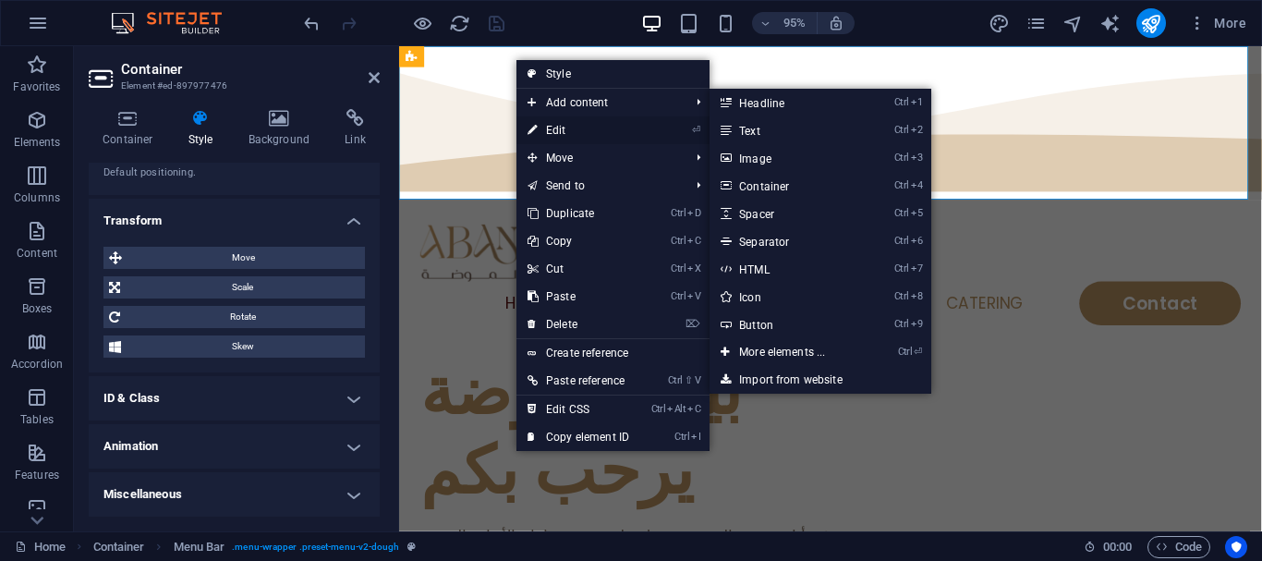
click at [560, 131] on link "⏎ Edit" at bounding box center [578, 130] width 124 height 28
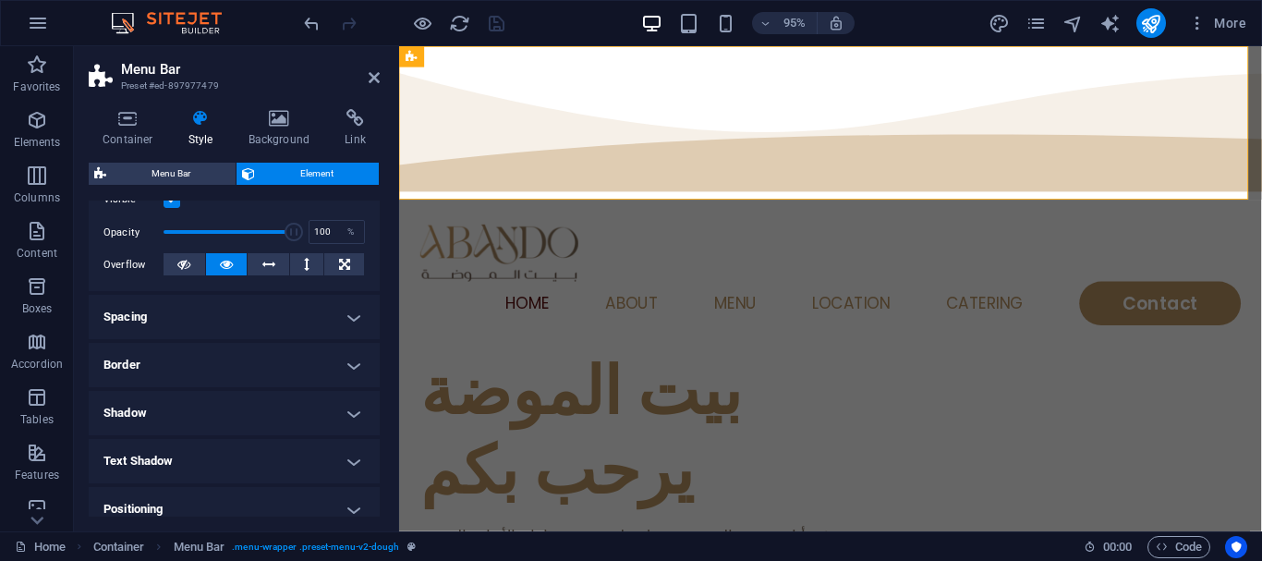
scroll to position [0, 0]
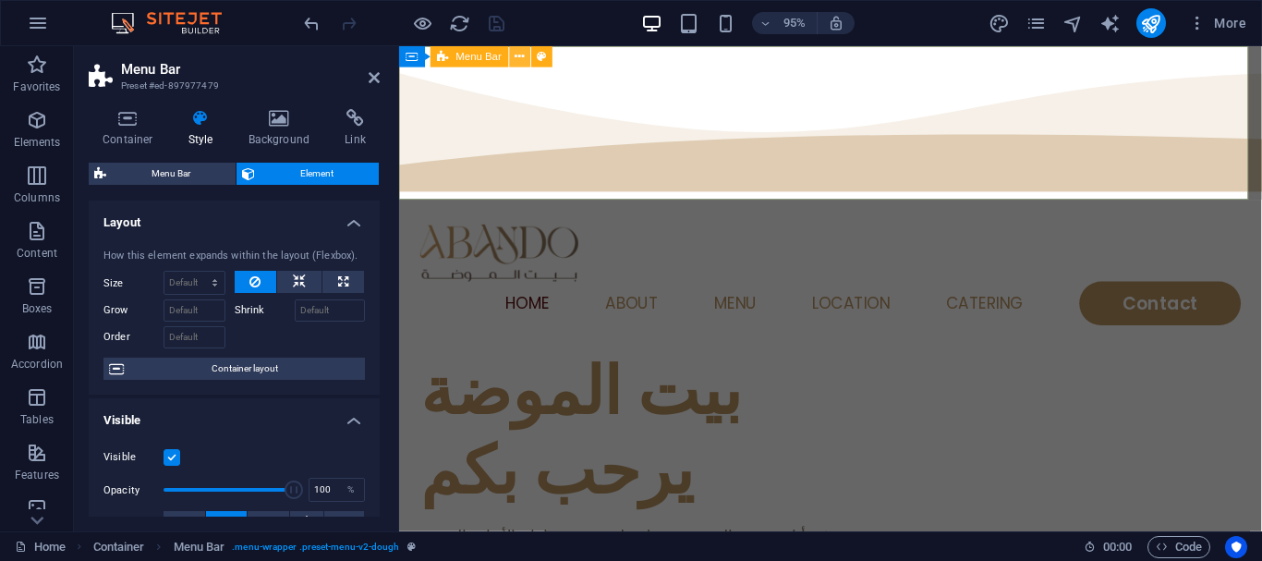
click at [519, 64] on icon at bounding box center [519, 56] width 9 height 18
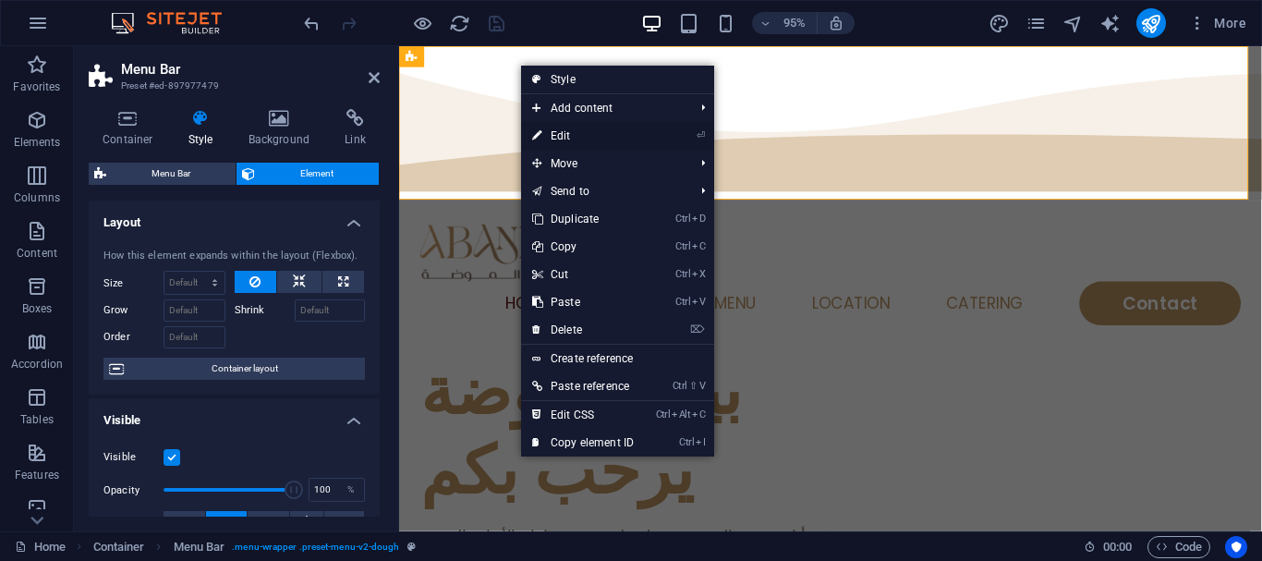
click at [559, 133] on link "⏎ Edit" at bounding box center [583, 136] width 124 height 28
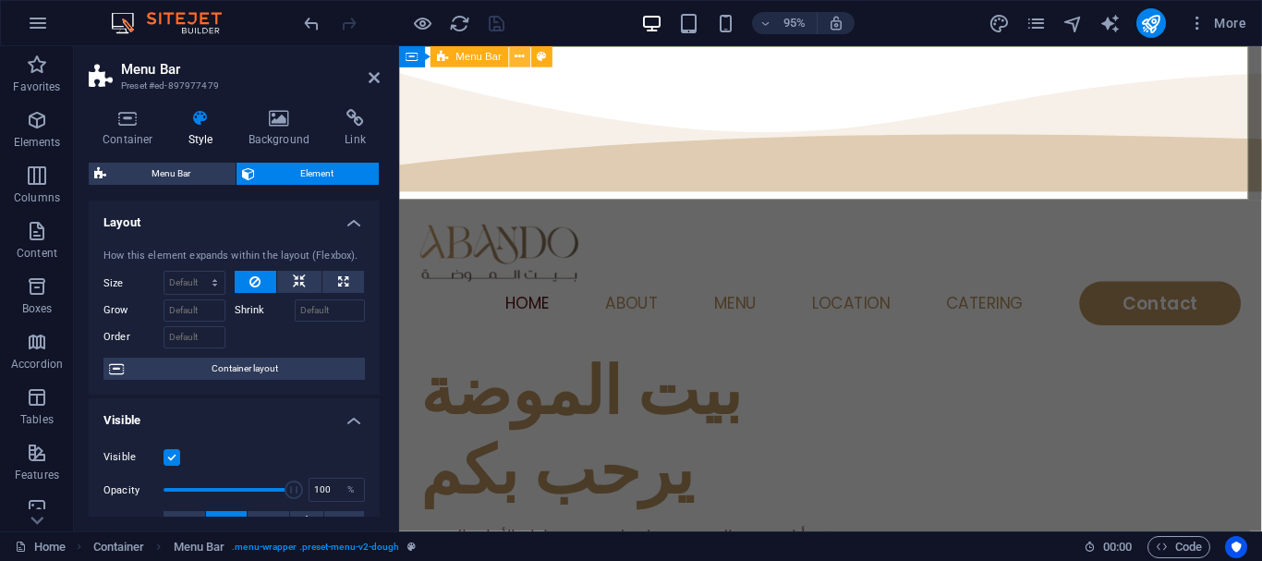
click at [520, 62] on icon at bounding box center [519, 56] width 9 height 18
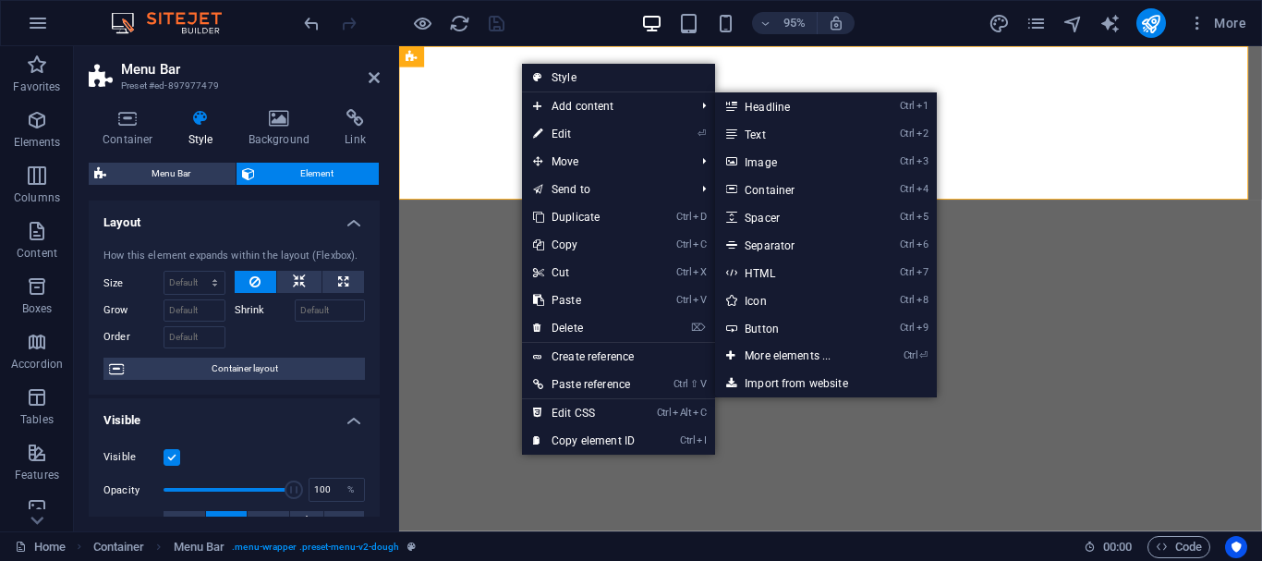
select select "rem"
select select "sticky_menu"
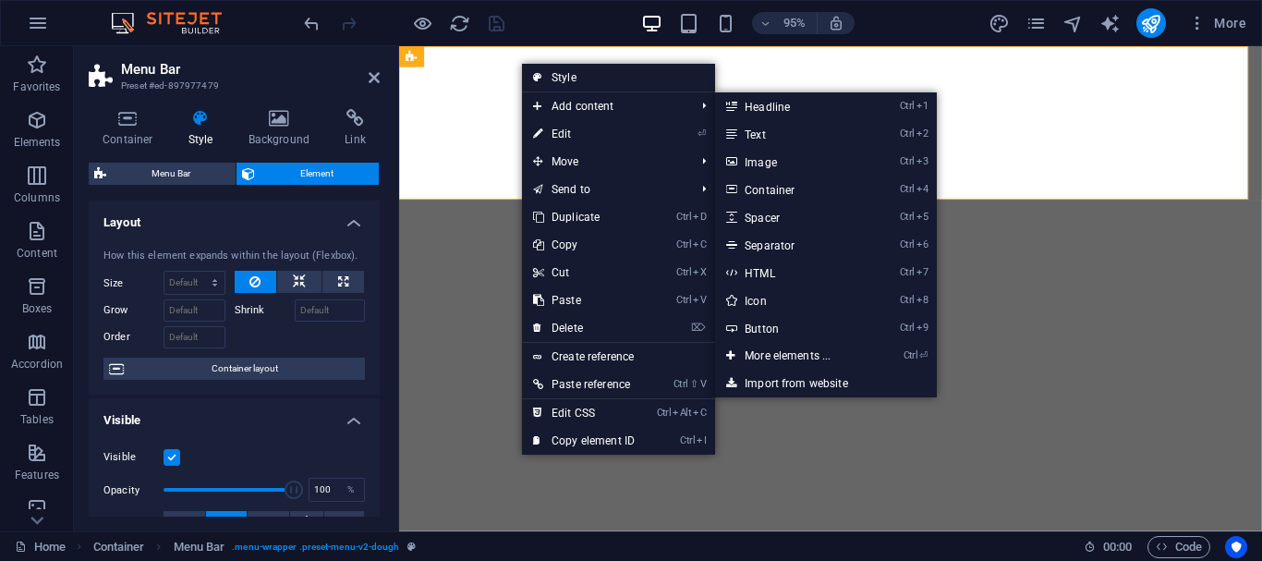
select select "px"
select select "hover_text_color"
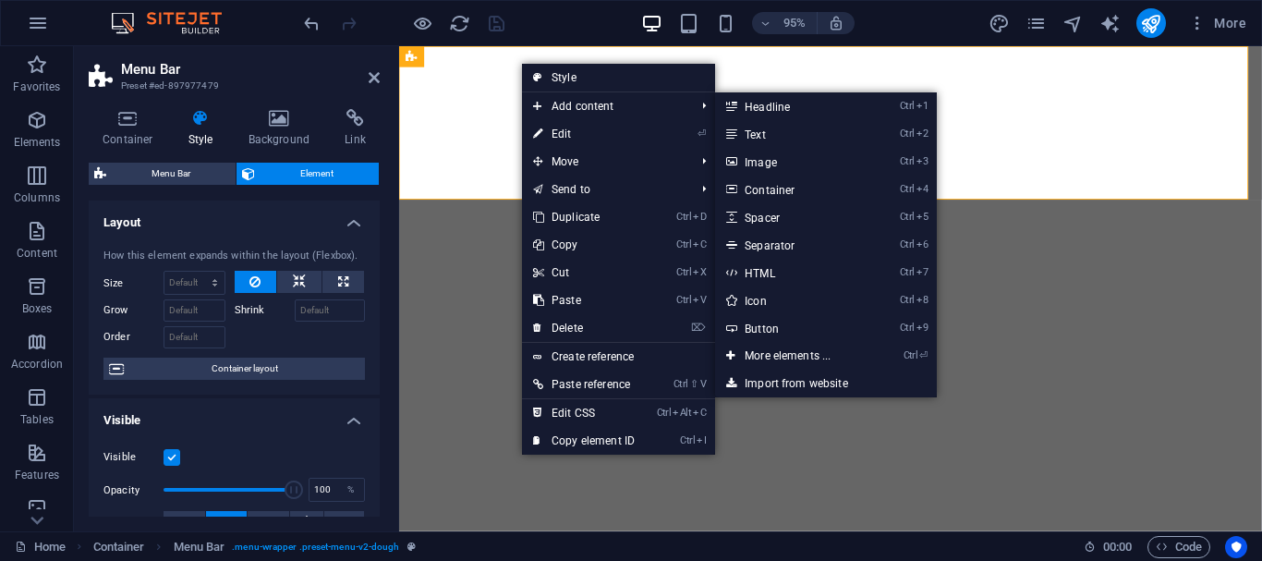
select select "rem"
select select "px"
select select "400"
select select "px"
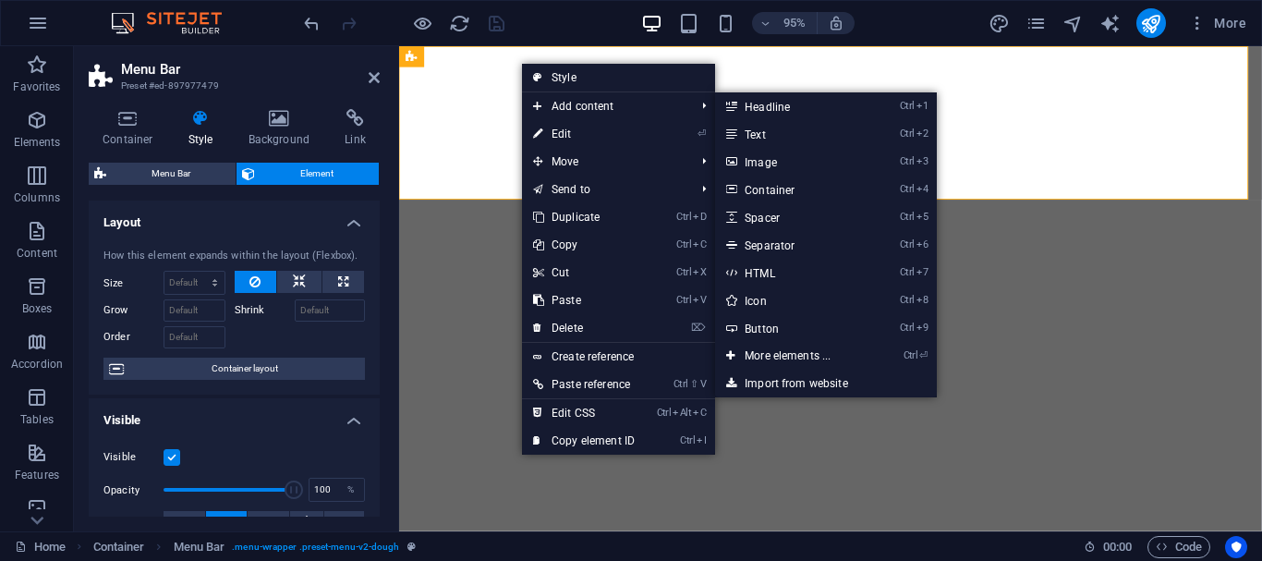
select select "%"
select select "rem"
select select "px"
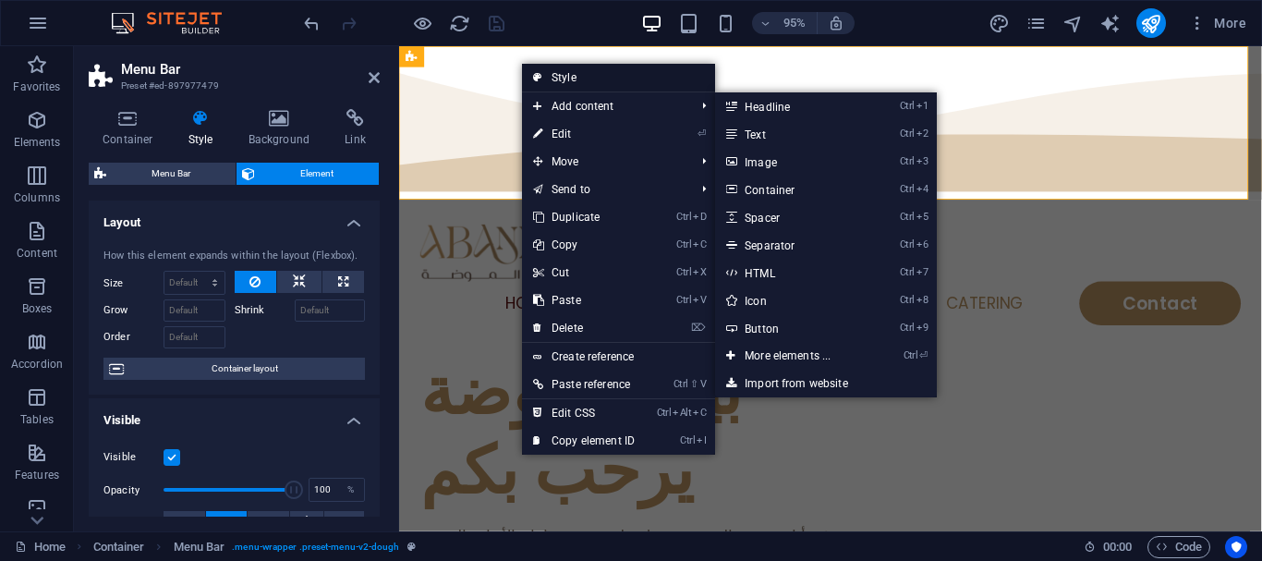
click at [577, 84] on link "Style" at bounding box center [618, 78] width 193 height 28
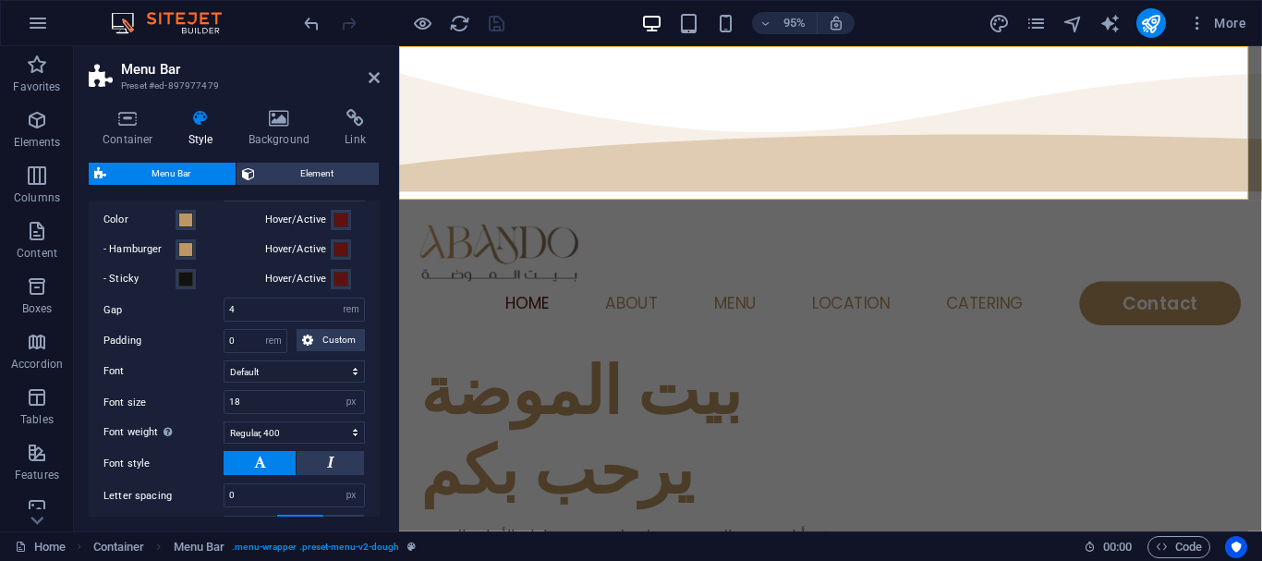
scroll to position [924, 0]
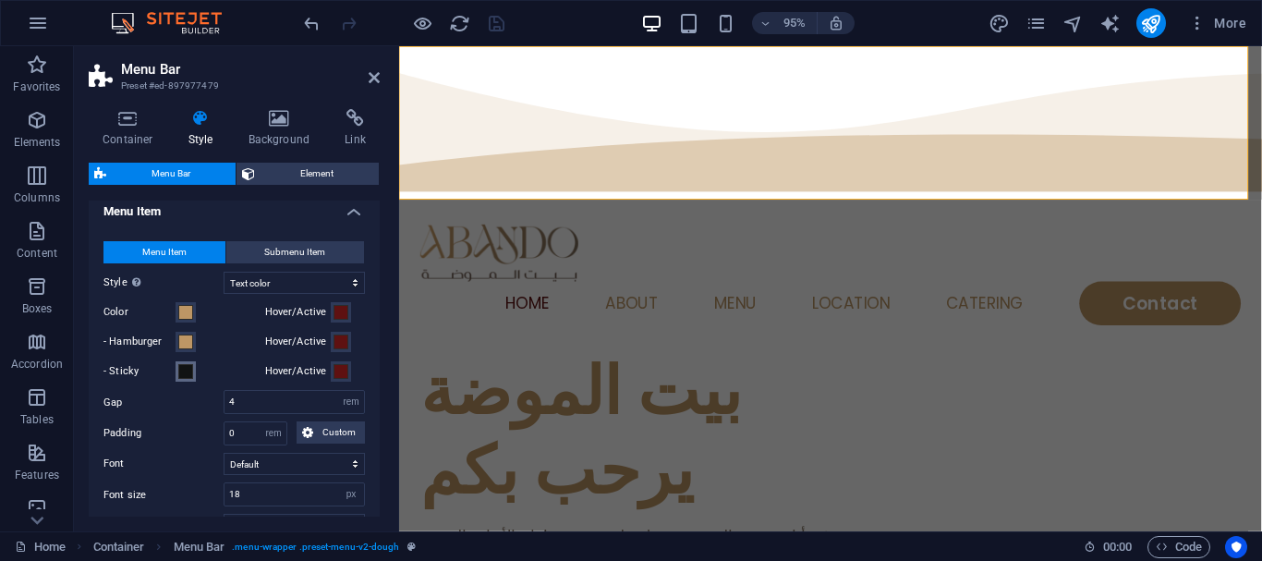
click at [190, 379] on span at bounding box center [185, 371] width 15 height 15
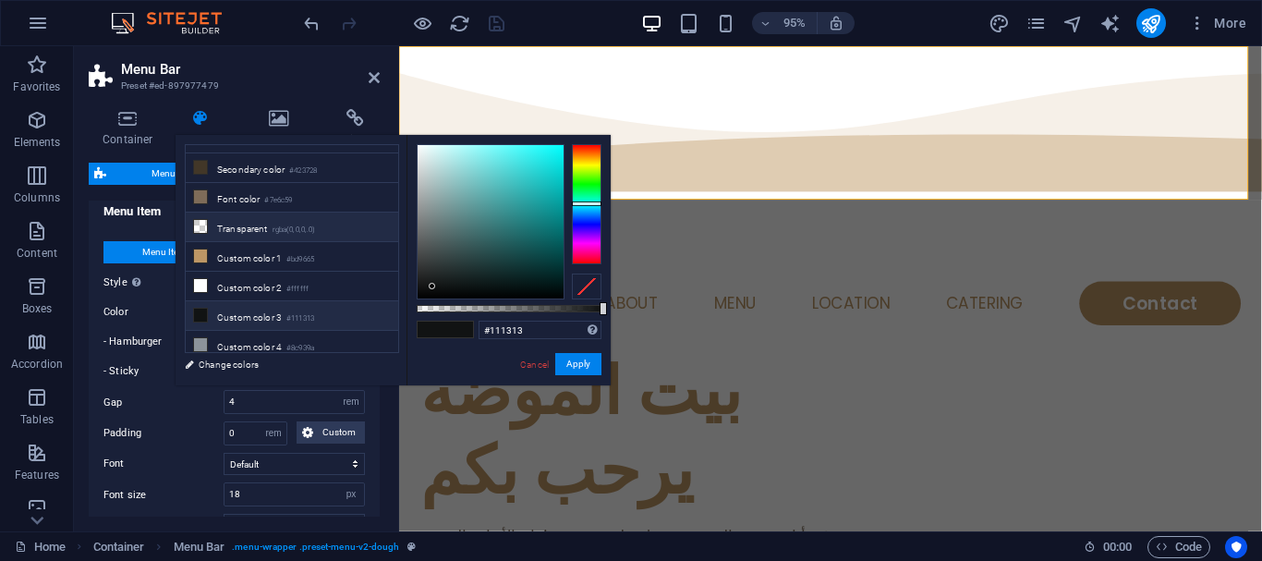
scroll to position [0, 0]
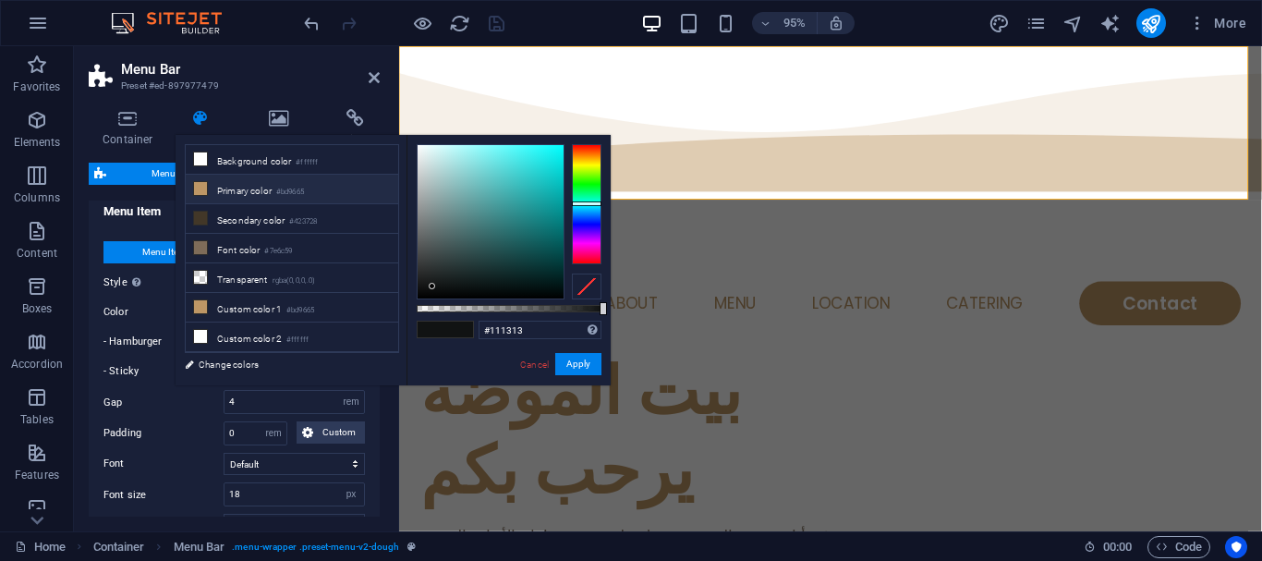
click at [204, 200] on li "Primary color #bd9665" at bounding box center [292, 190] width 212 height 30
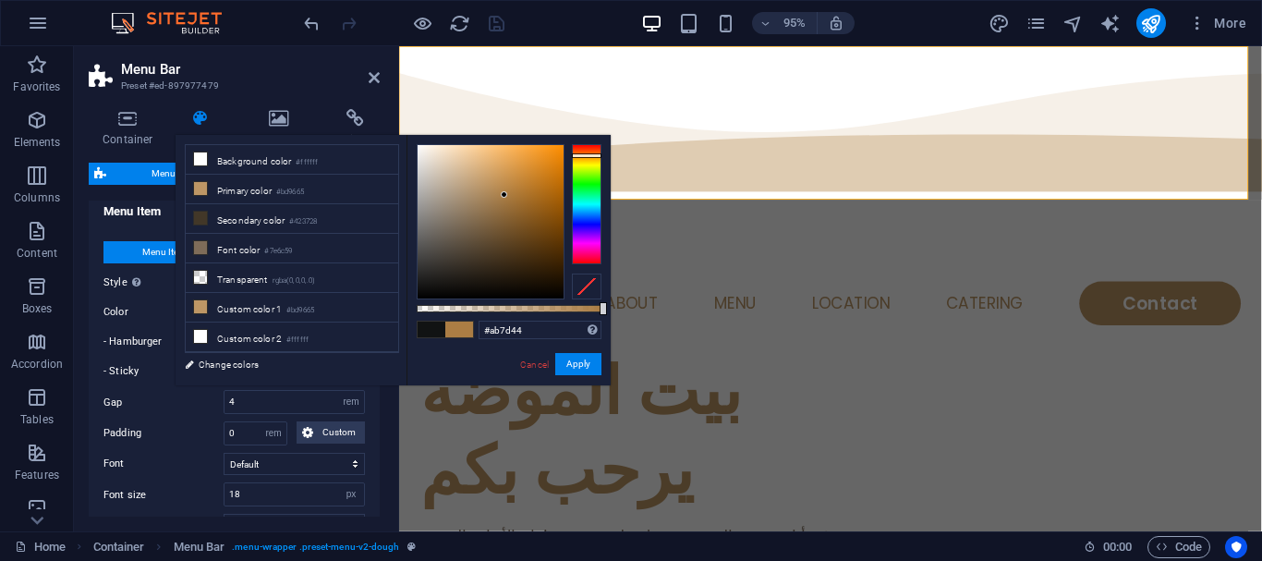
type input "#a97c42"
drag, startPoint x: 484, startPoint y: 187, endPoint x: 505, endPoint y: 196, distance: 23.2
click at [505, 196] on div at bounding box center [504, 194] width 6 height 6
click at [576, 364] on button "Apply" at bounding box center [578, 364] width 46 height 22
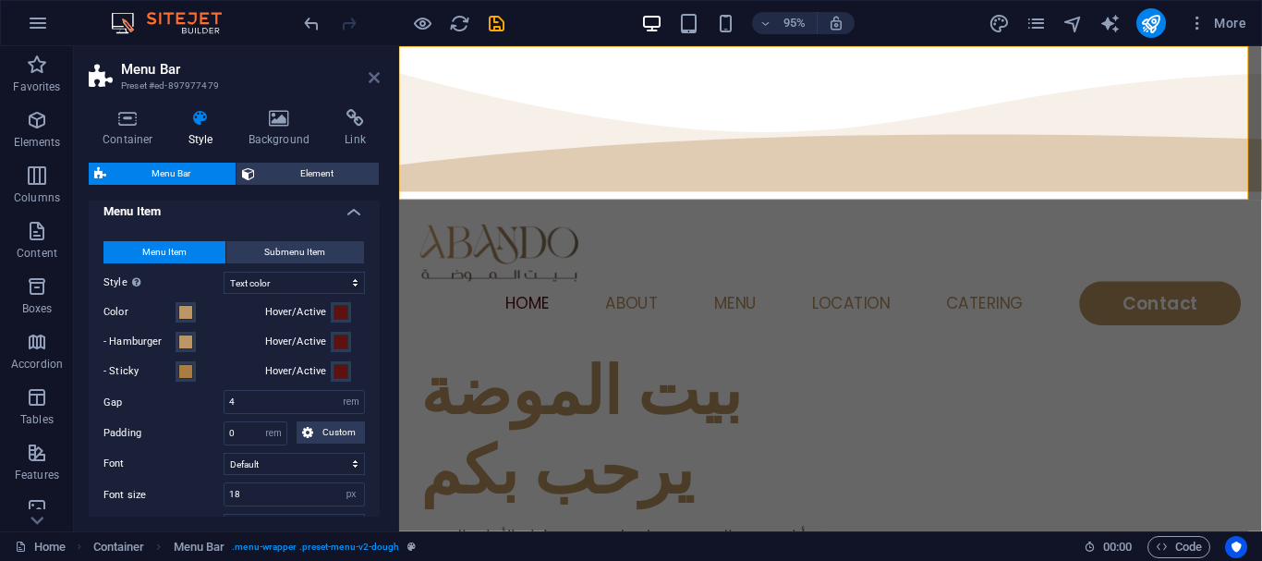
click at [375, 73] on icon at bounding box center [374, 77] width 11 height 15
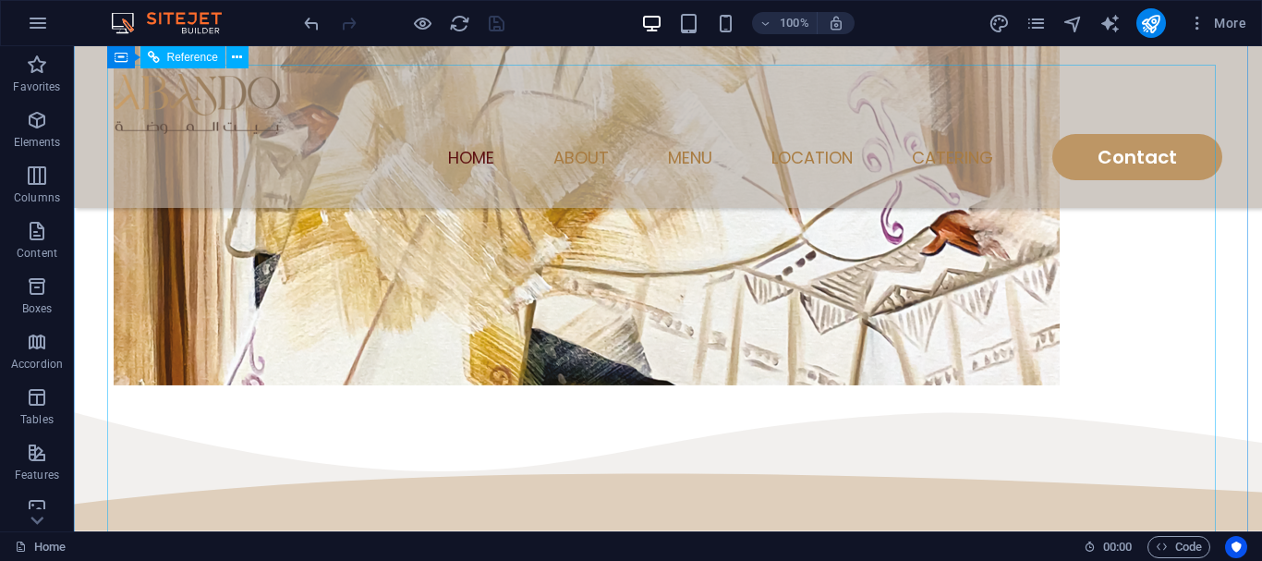
scroll to position [647, 0]
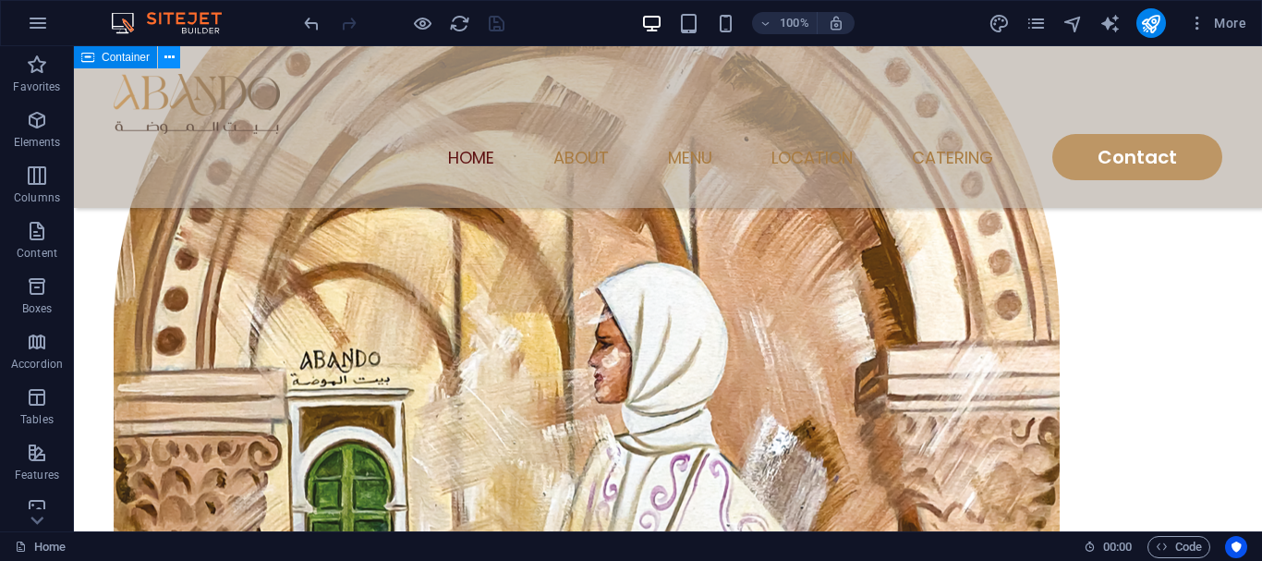
click at [166, 65] on icon at bounding box center [169, 57] width 10 height 19
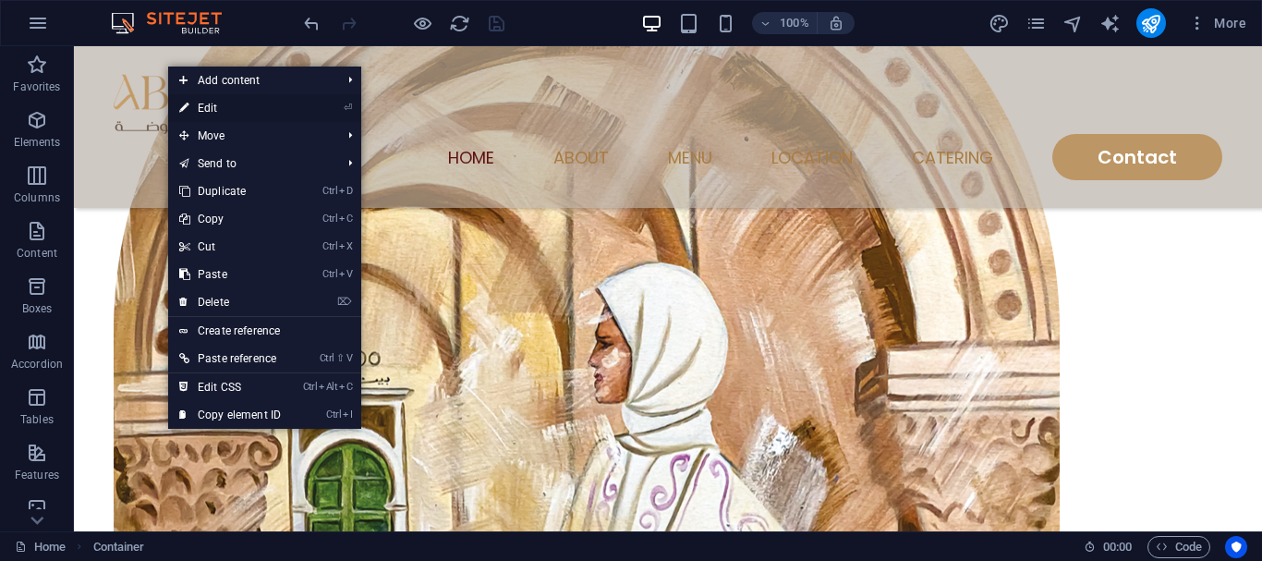
click at [213, 110] on link "⏎ Edit" at bounding box center [230, 108] width 124 height 28
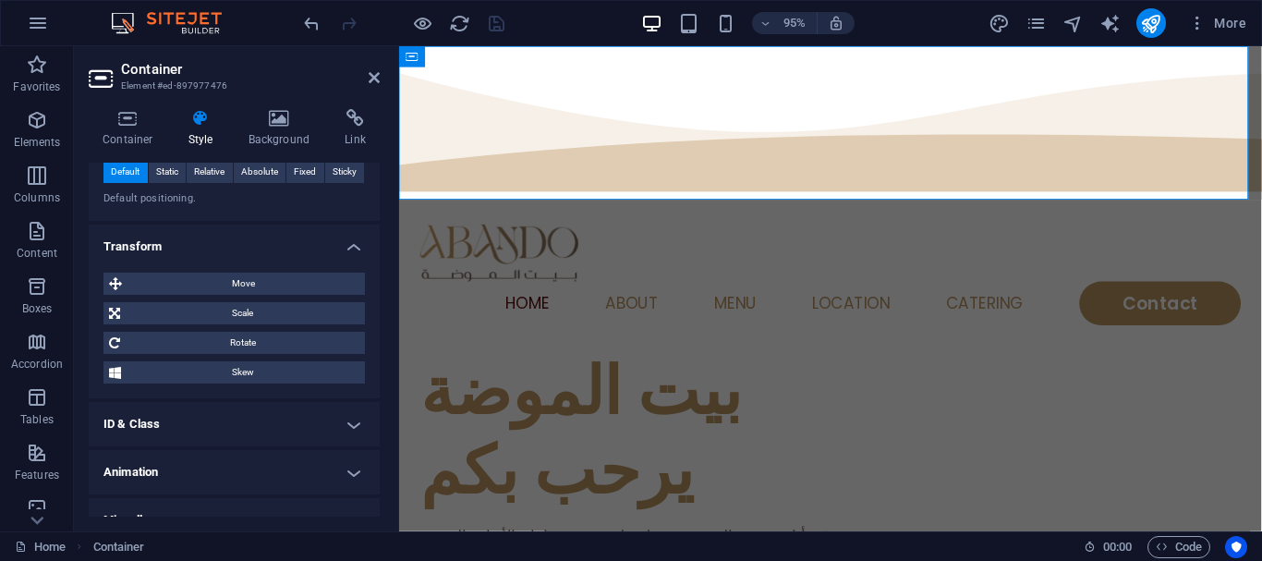
scroll to position [580, 0]
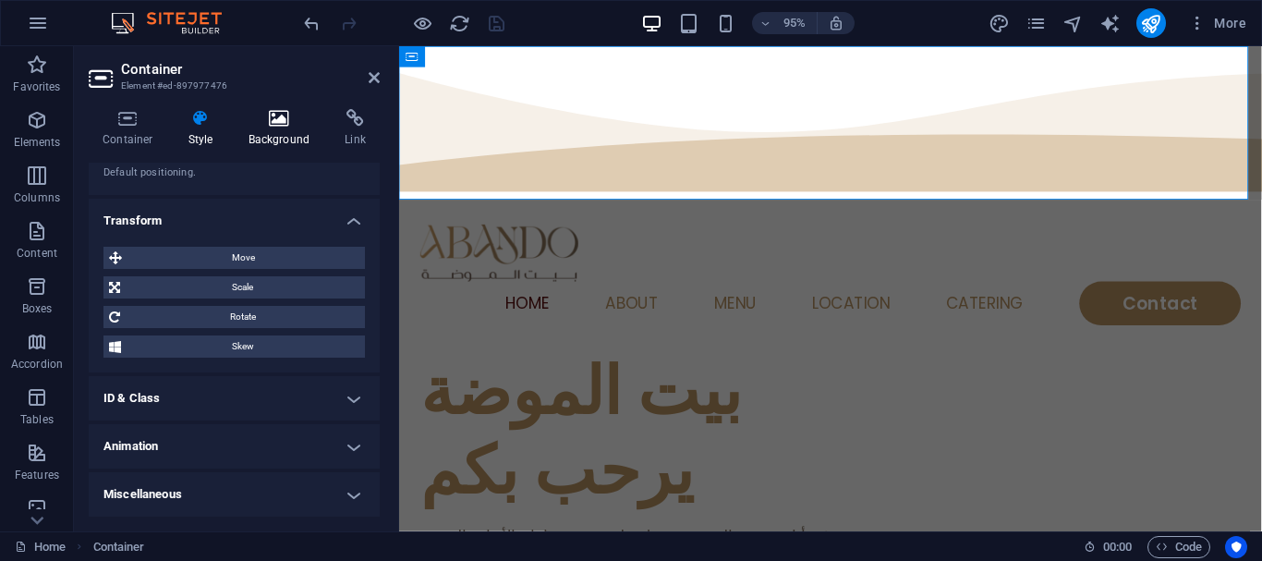
click at [285, 131] on h4 "Background" at bounding box center [283, 128] width 97 height 39
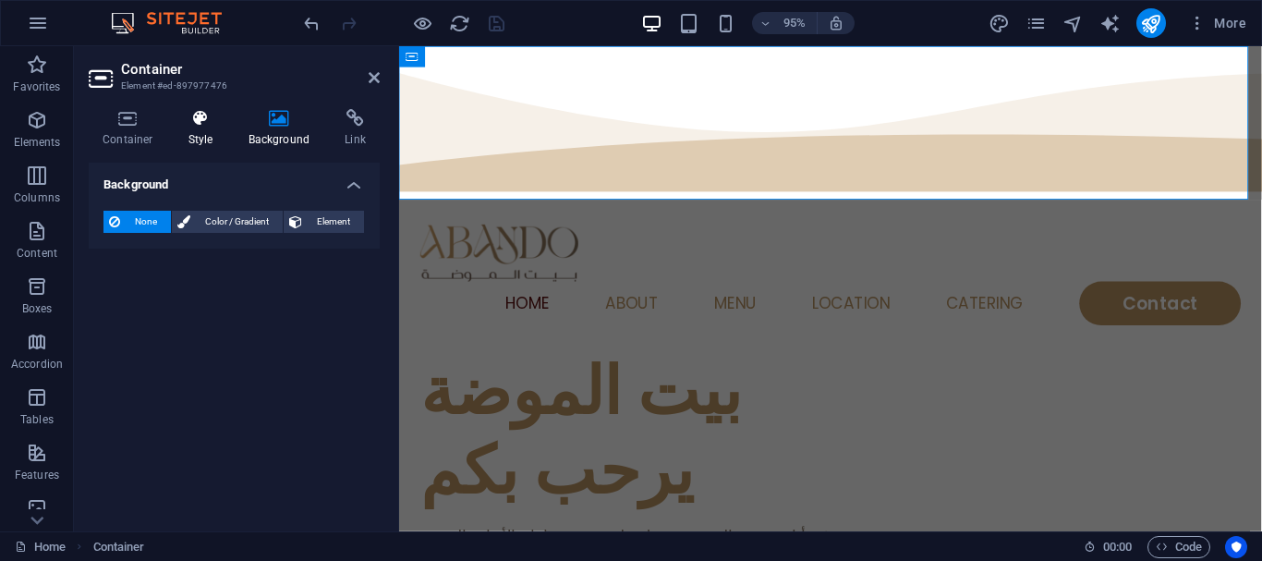
click at [179, 115] on icon at bounding box center [201, 118] width 53 height 18
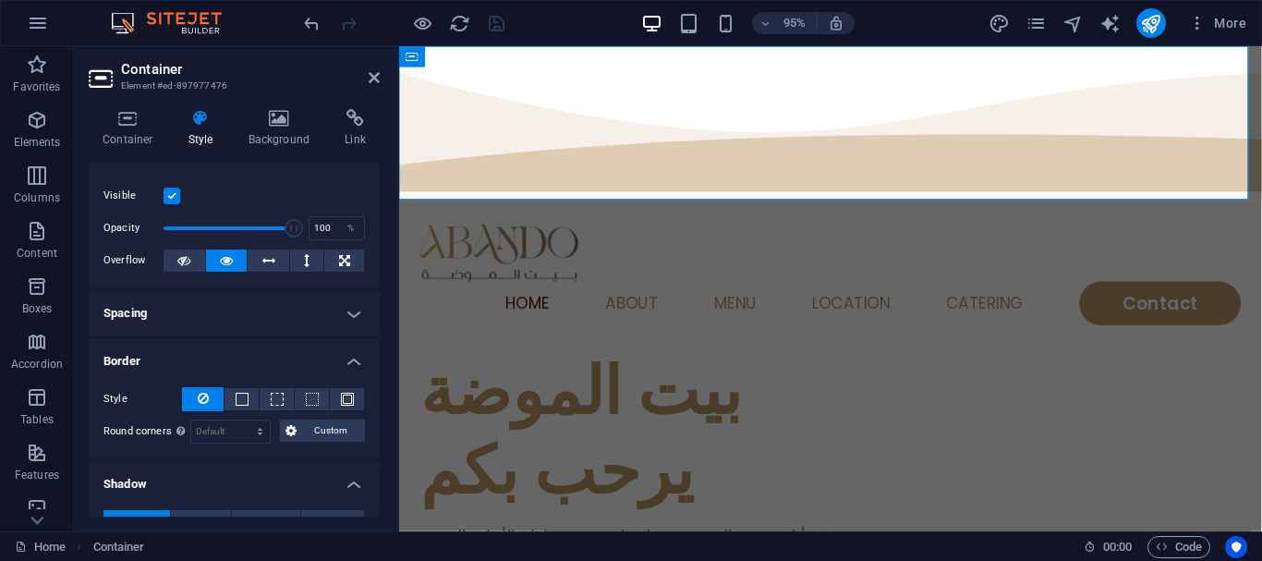
scroll to position [0, 0]
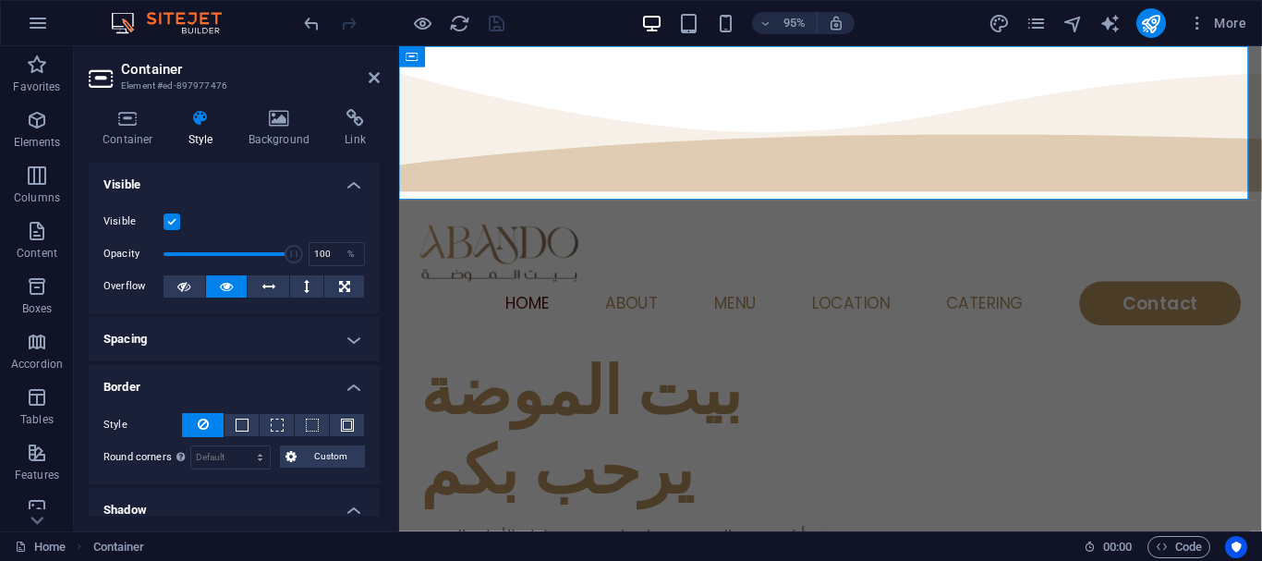
click at [355, 341] on h4 "Spacing" at bounding box center [234, 339] width 291 height 44
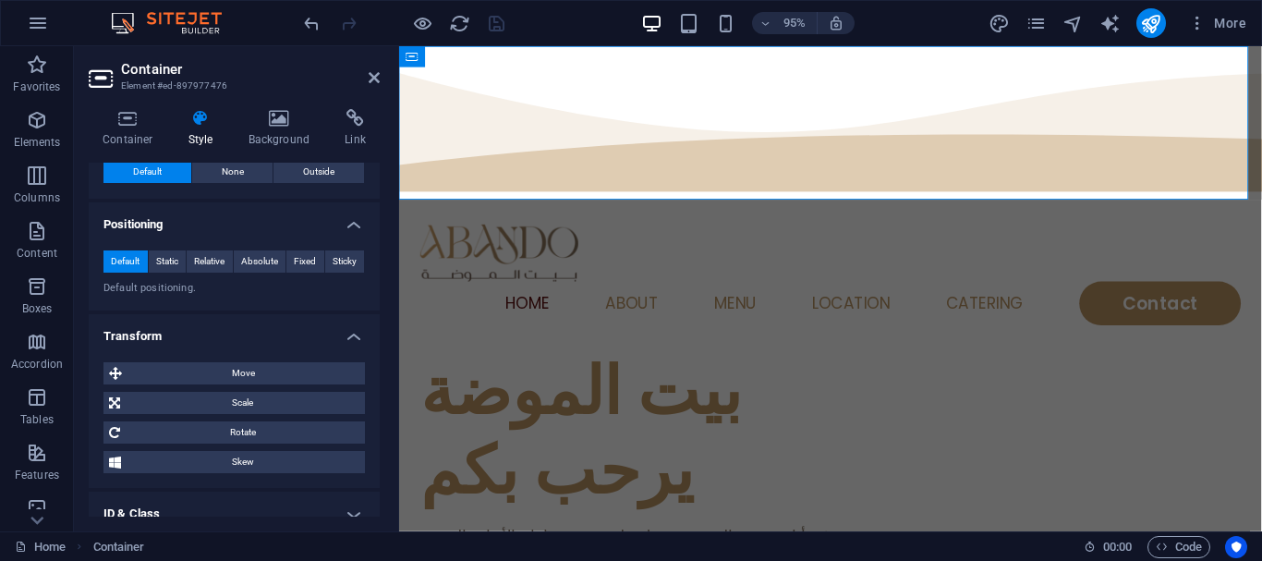
scroll to position [554, 0]
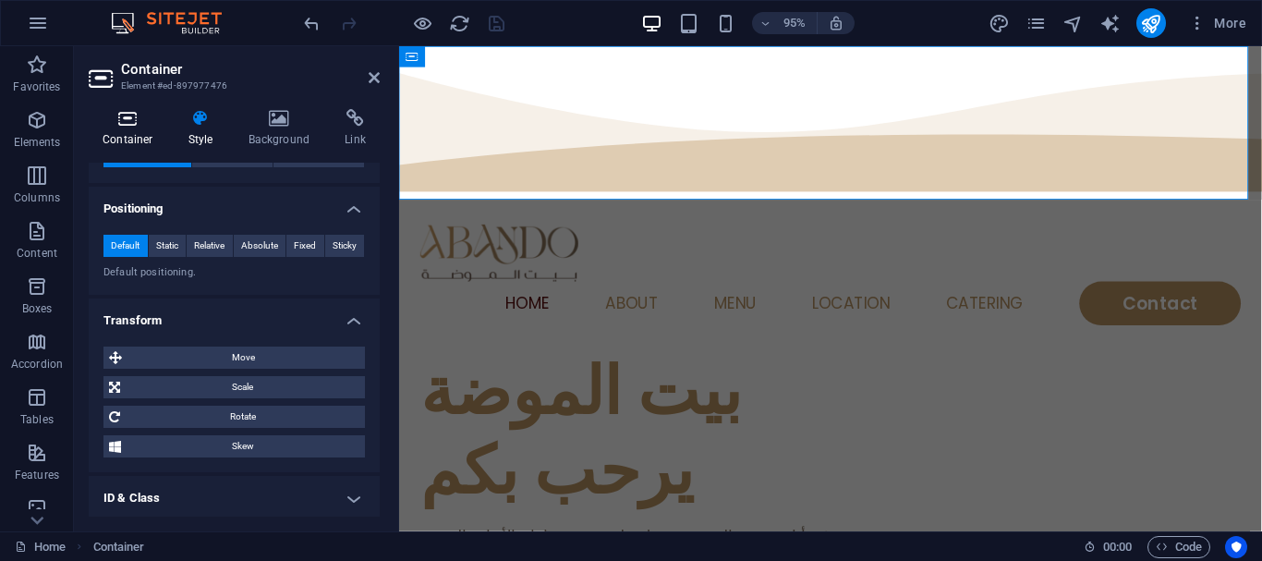
click at [126, 125] on icon at bounding box center [128, 118] width 79 height 18
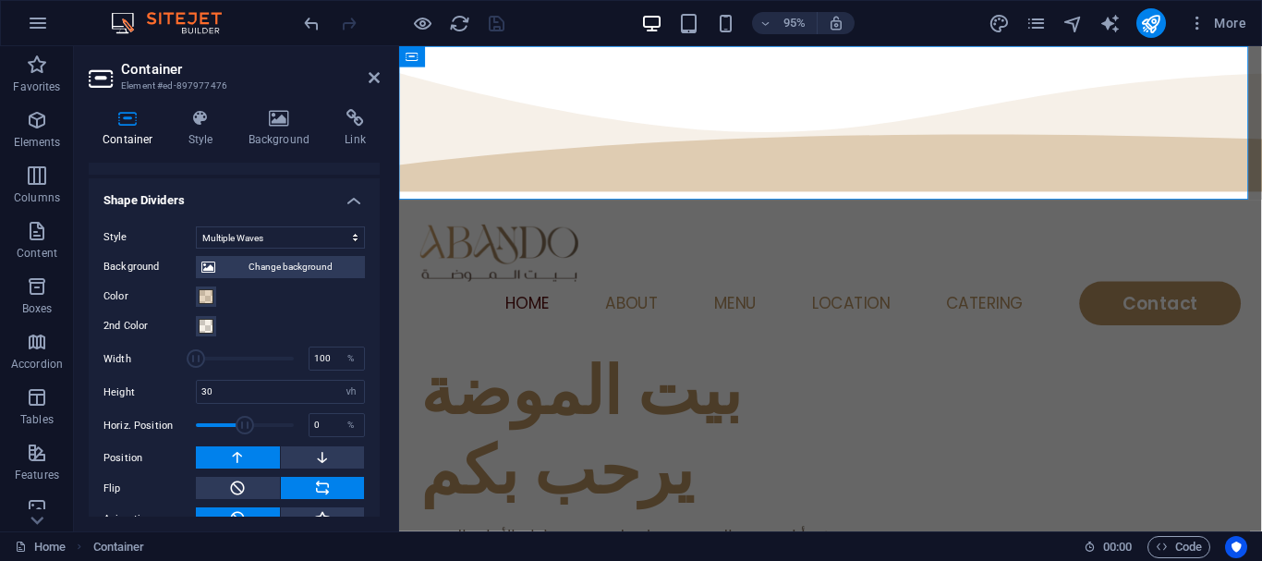
scroll to position [675, 0]
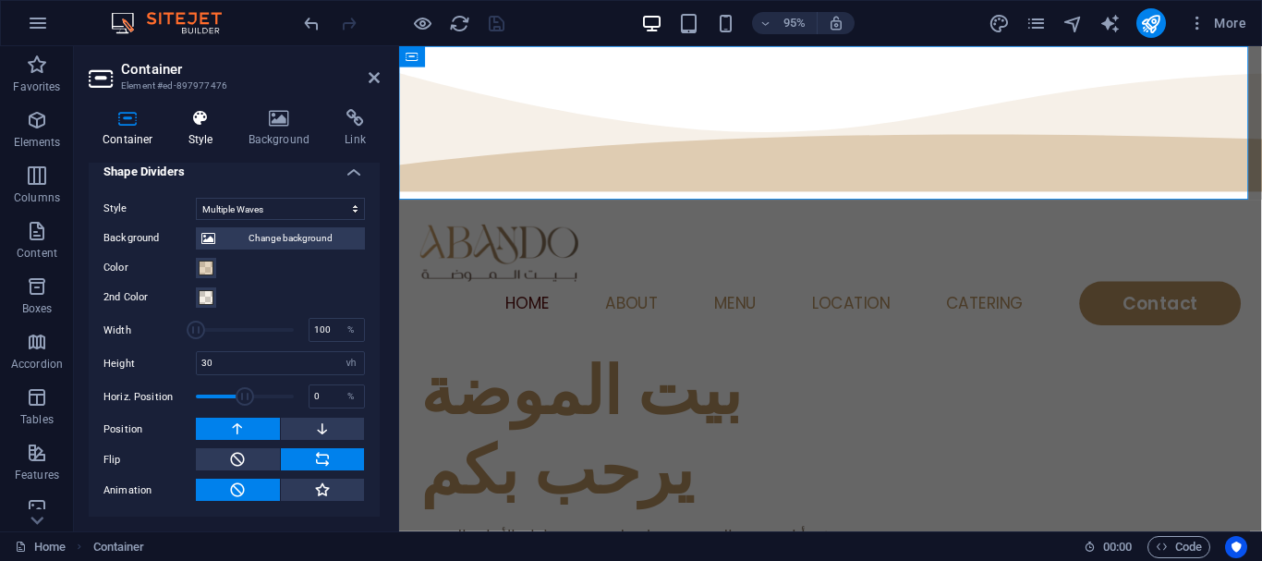
click at [206, 146] on h4 "Style" at bounding box center [205, 128] width 60 height 39
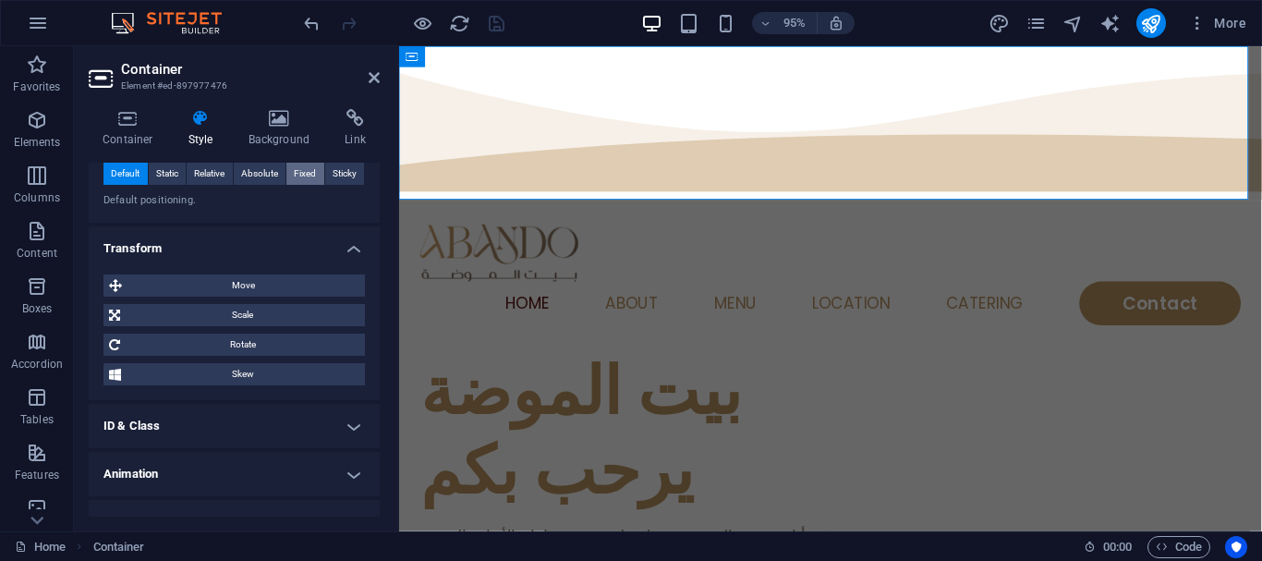
scroll to position [654, 0]
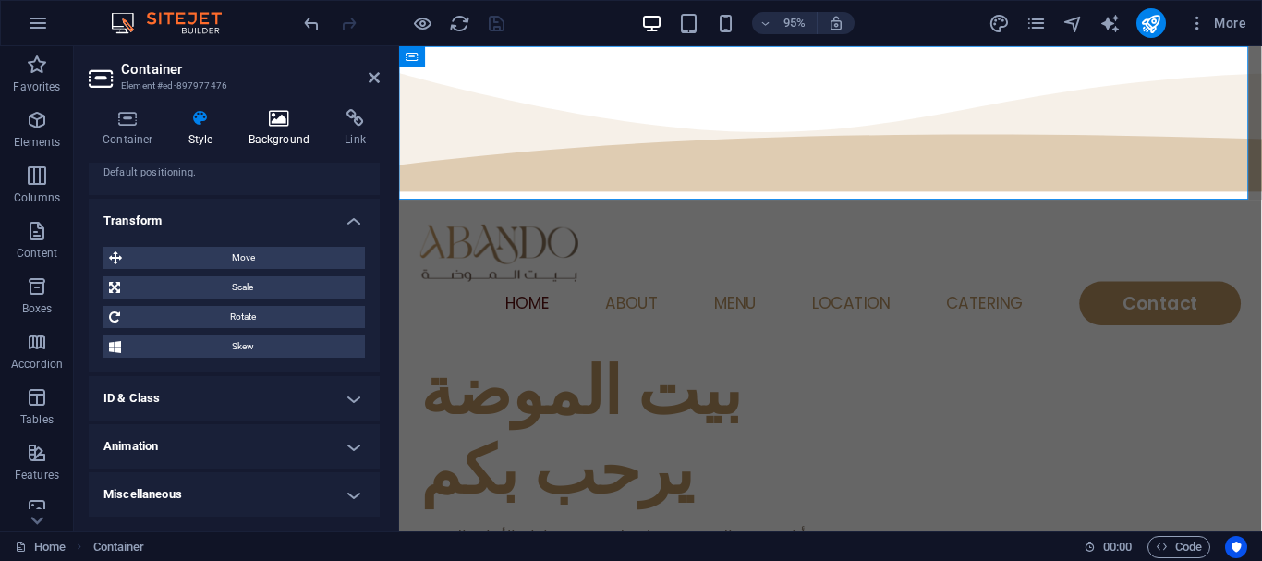
click at [261, 130] on h4 "Background" at bounding box center [283, 128] width 97 height 39
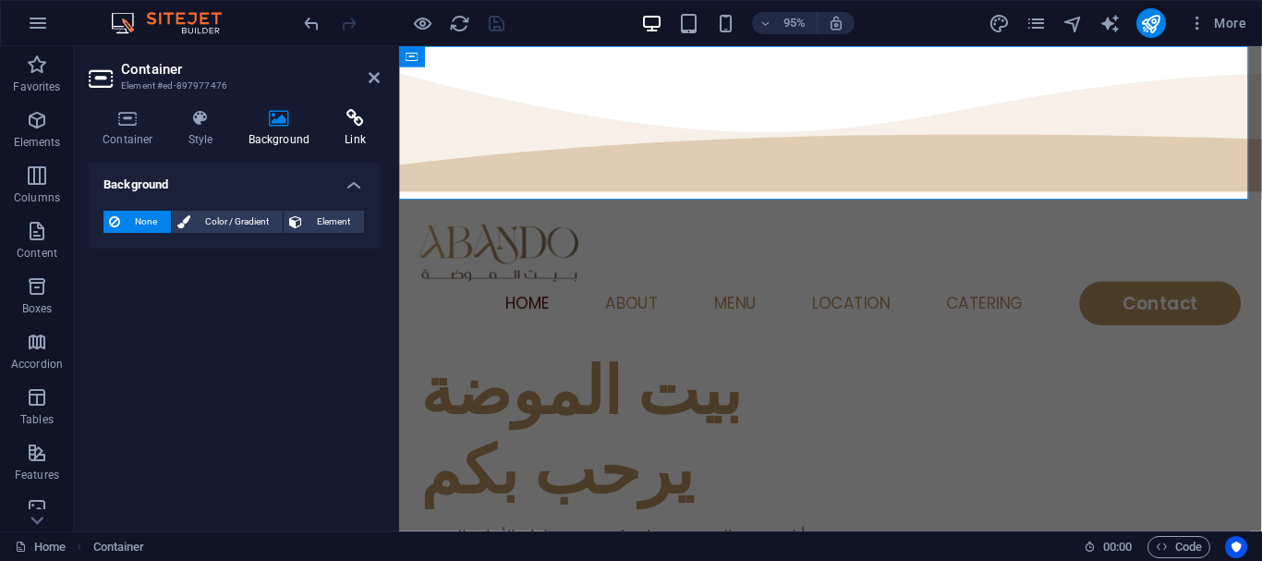
click at [342, 127] on icon at bounding box center [355, 118] width 49 height 18
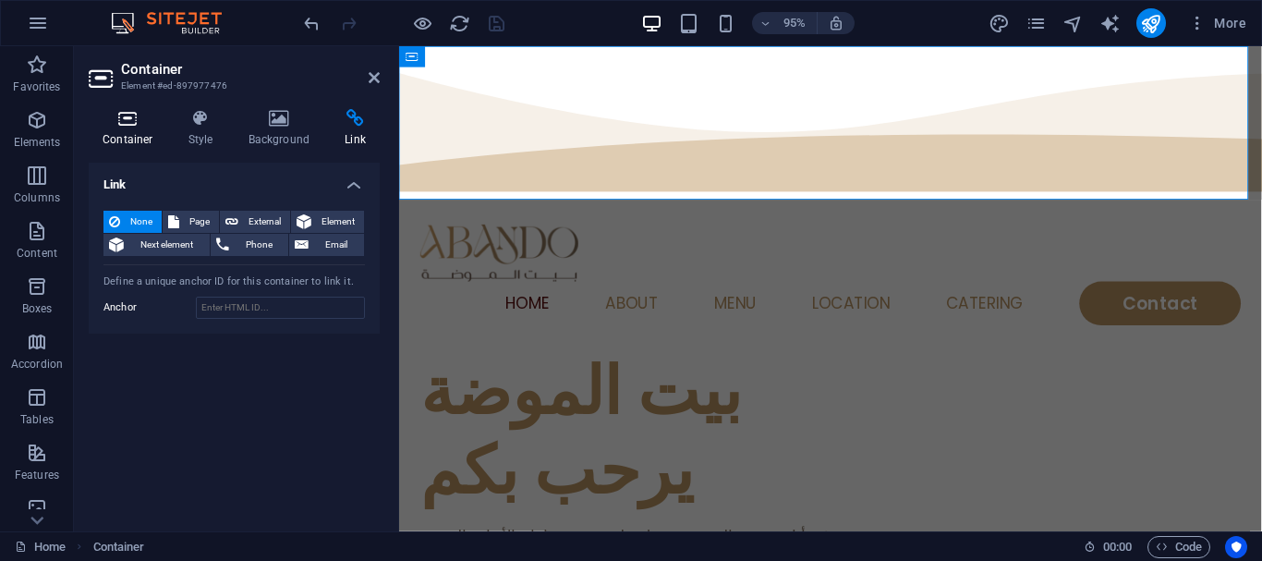
click at [119, 121] on icon at bounding box center [128, 118] width 79 height 18
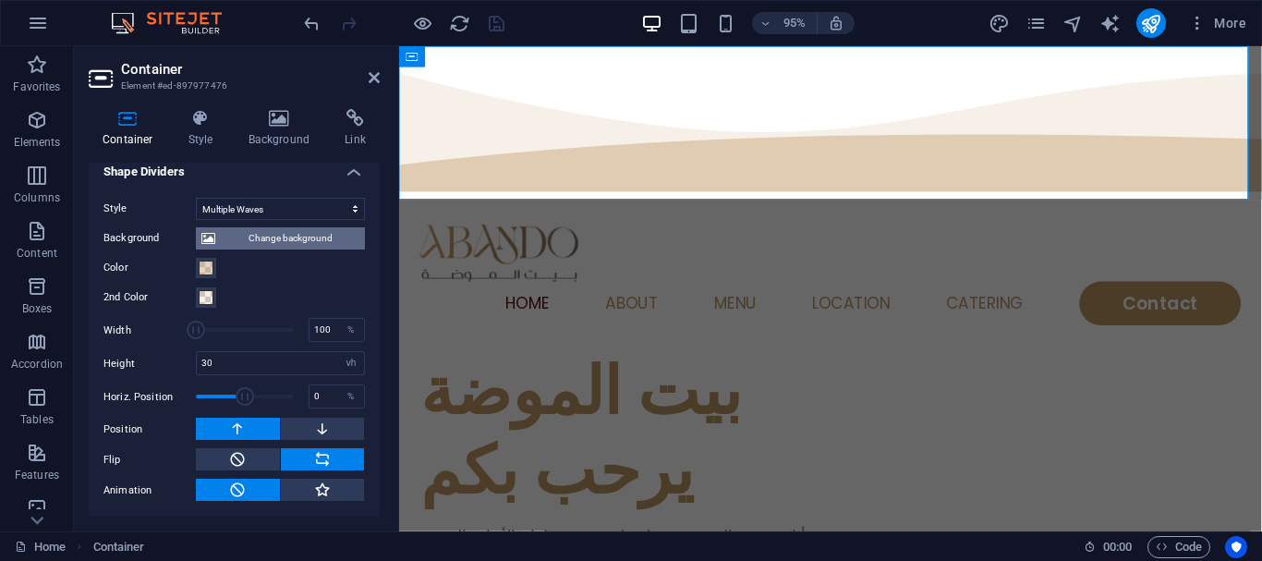
click at [232, 239] on span "Change background" at bounding box center [290, 238] width 139 height 22
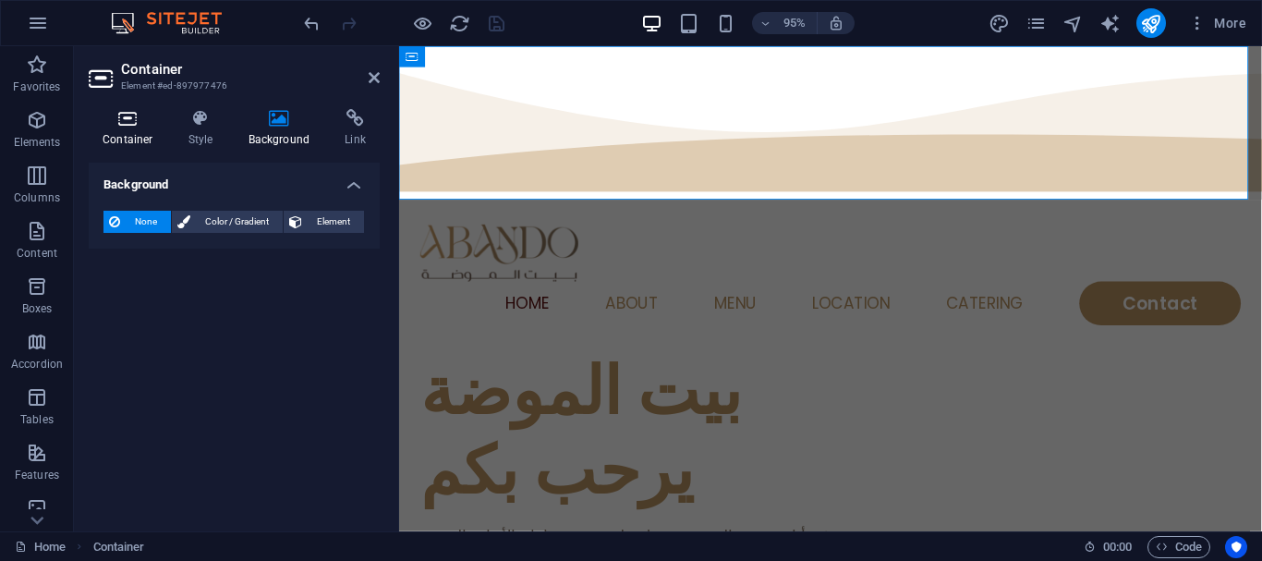
click at [132, 140] on h4 "Container" at bounding box center [132, 128] width 86 height 39
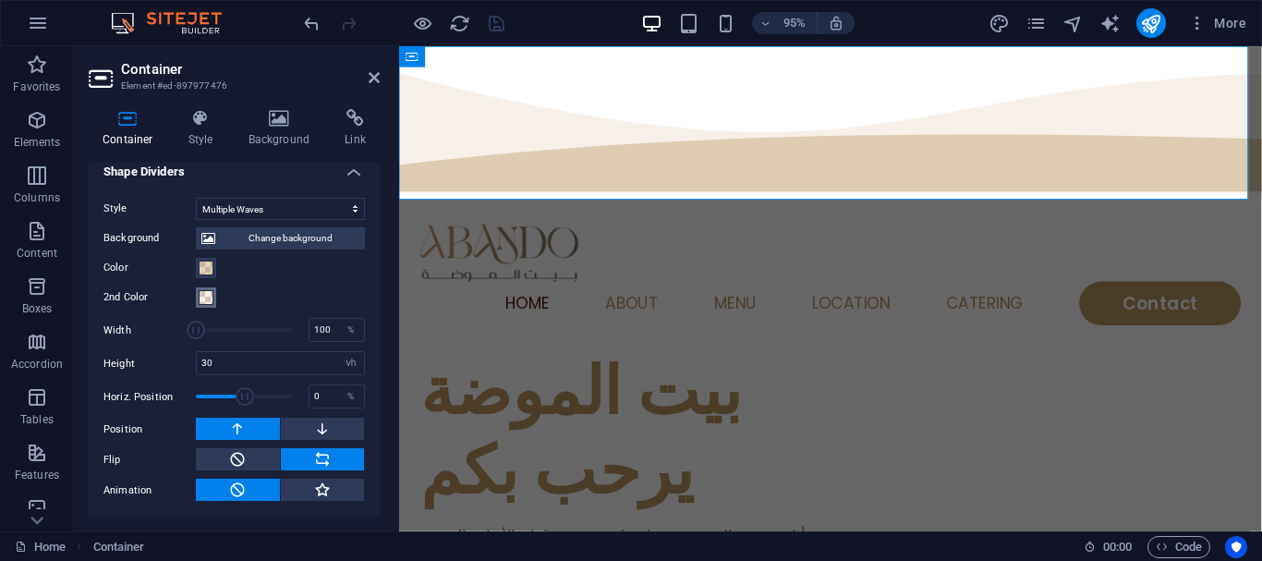
click at [208, 306] on button "2nd Color" at bounding box center [206, 297] width 20 height 20
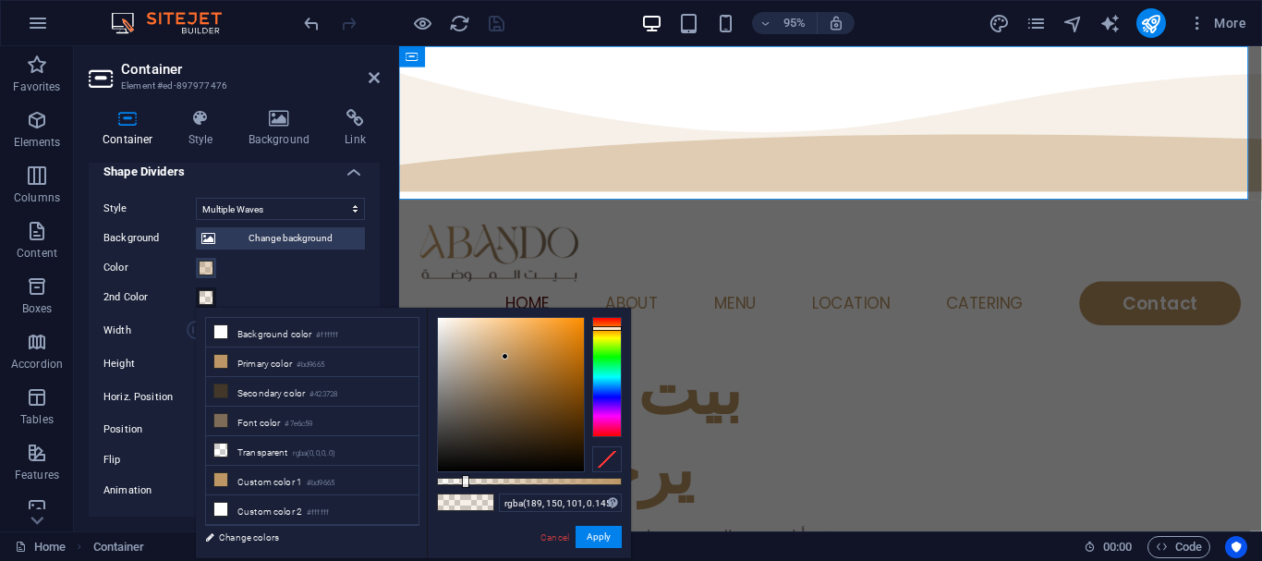
drag, startPoint x: 476, startPoint y: 477, endPoint x: 508, endPoint y: 477, distance: 32.3
click at [508, 477] on div "rgba(189, 150, 101, 0.145) Supported formats #0852ed rgb(8, 82, 237) rgba(8, 82…" at bounding box center [529, 567] width 204 height 518
click at [595, 544] on button "Apply" at bounding box center [599, 537] width 46 height 22
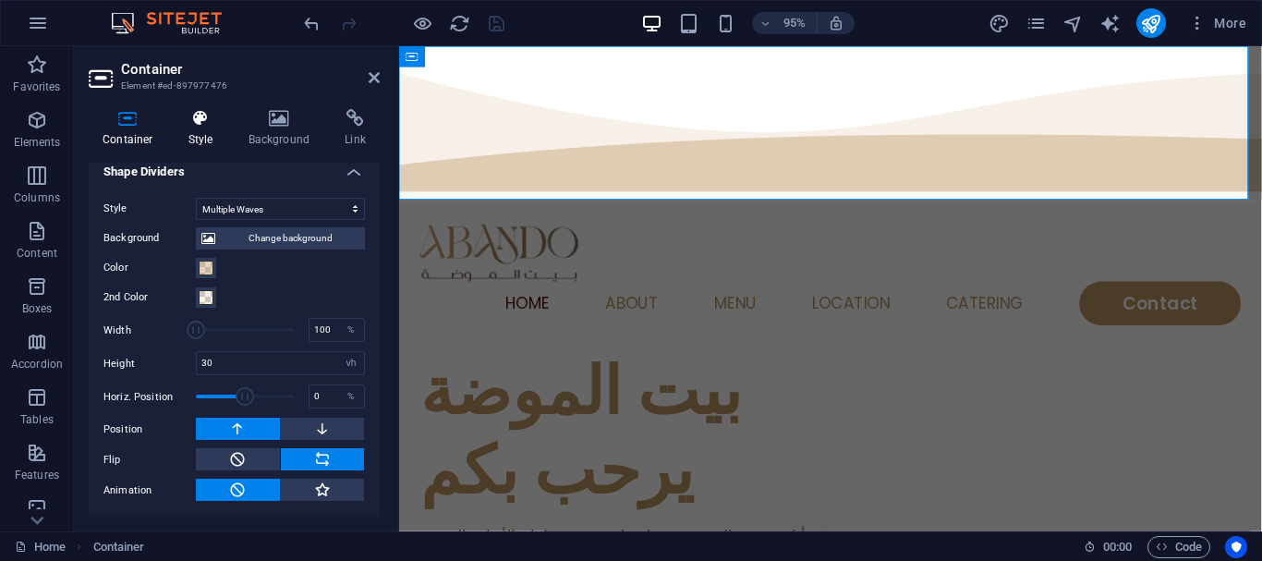
click at [209, 139] on h4 "Style" at bounding box center [205, 128] width 60 height 39
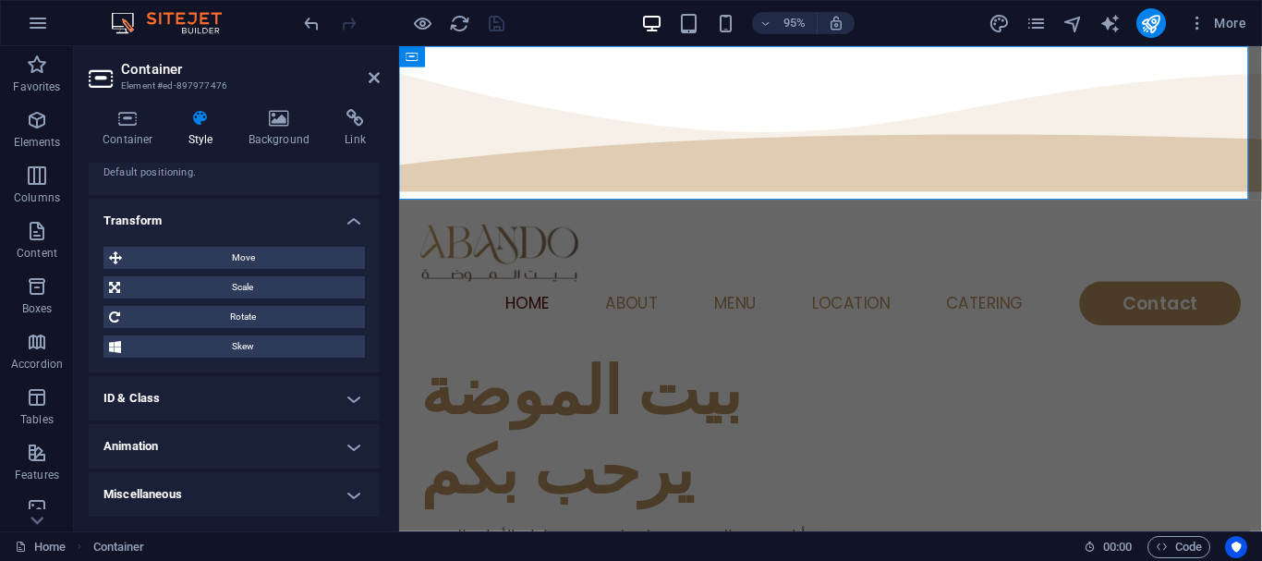
click at [188, 442] on h4 "Animation" at bounding box center [234, 446] width 291 height 44
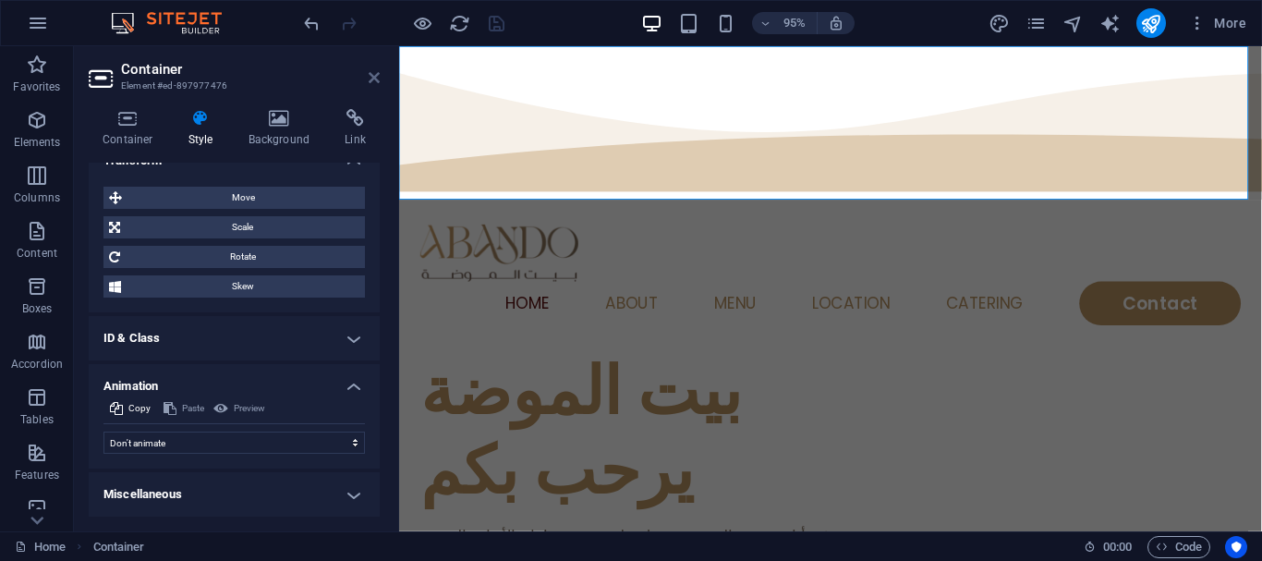
click at [370, 85] on link at bounding box center [374, 78] width 11 height 16
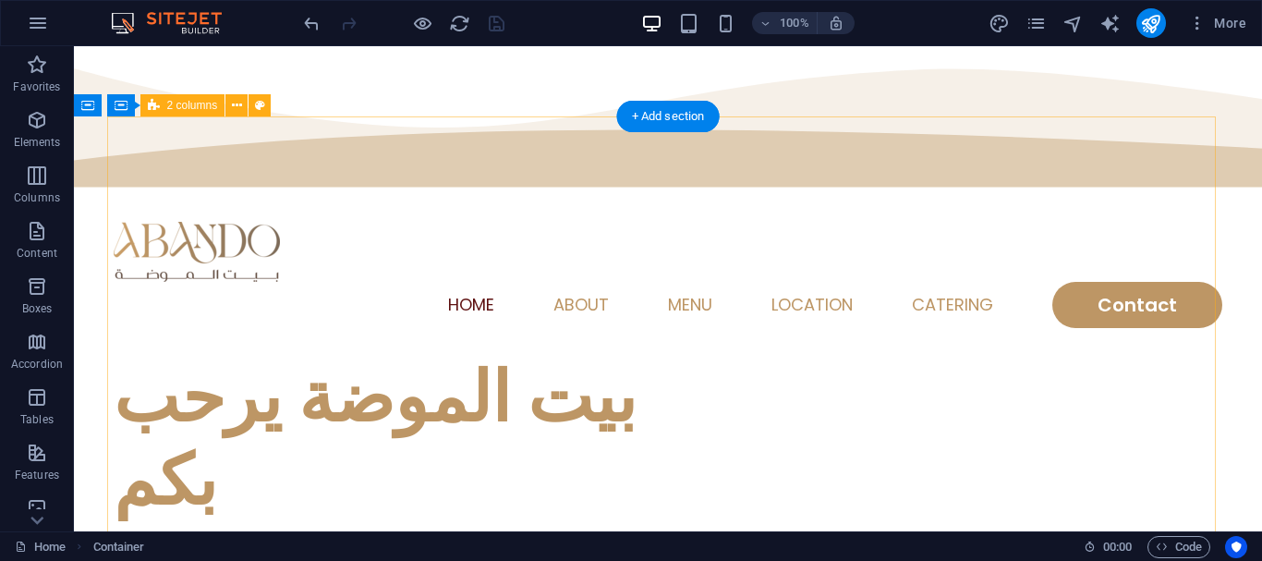
scroll to position [0, 0]
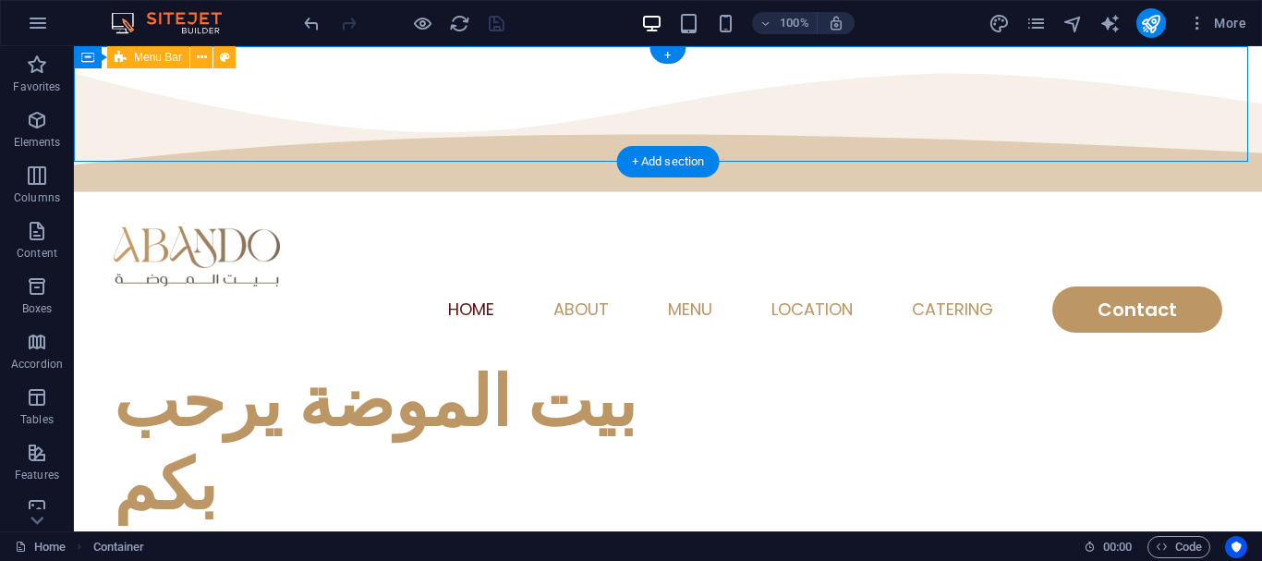
click at [322, 199] on div "Home About Menu Location Catering Contact" at bounding box center [668, 280] width 1188 height 162
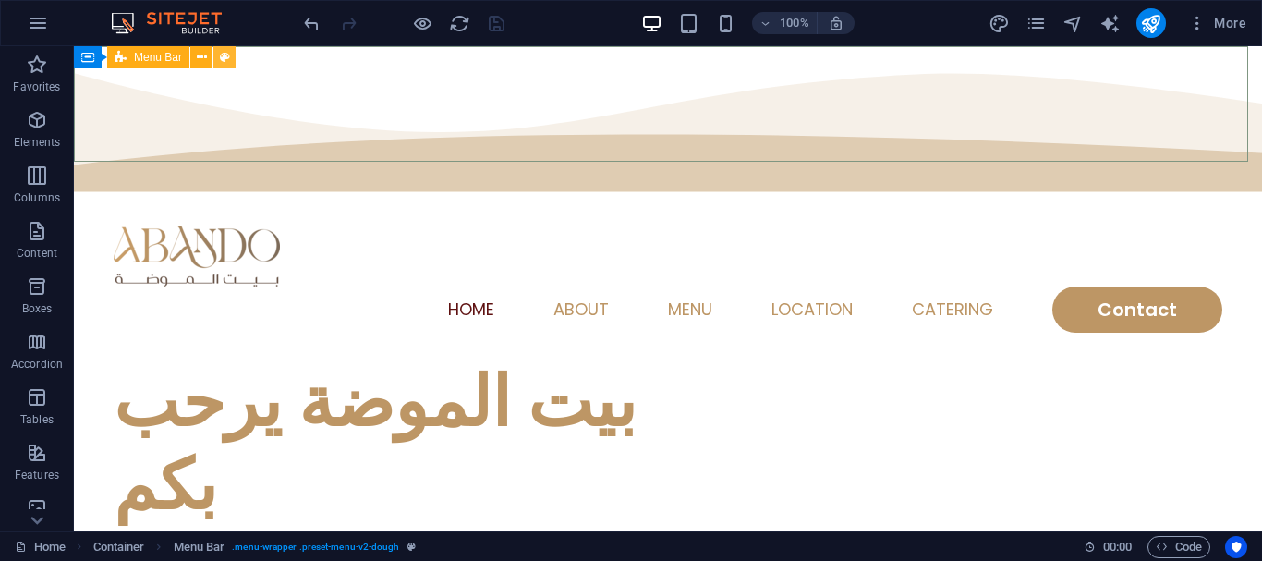
click at [222, 62] on icon at bounding box center [225, 57] width 10 height 19
select select "rem"
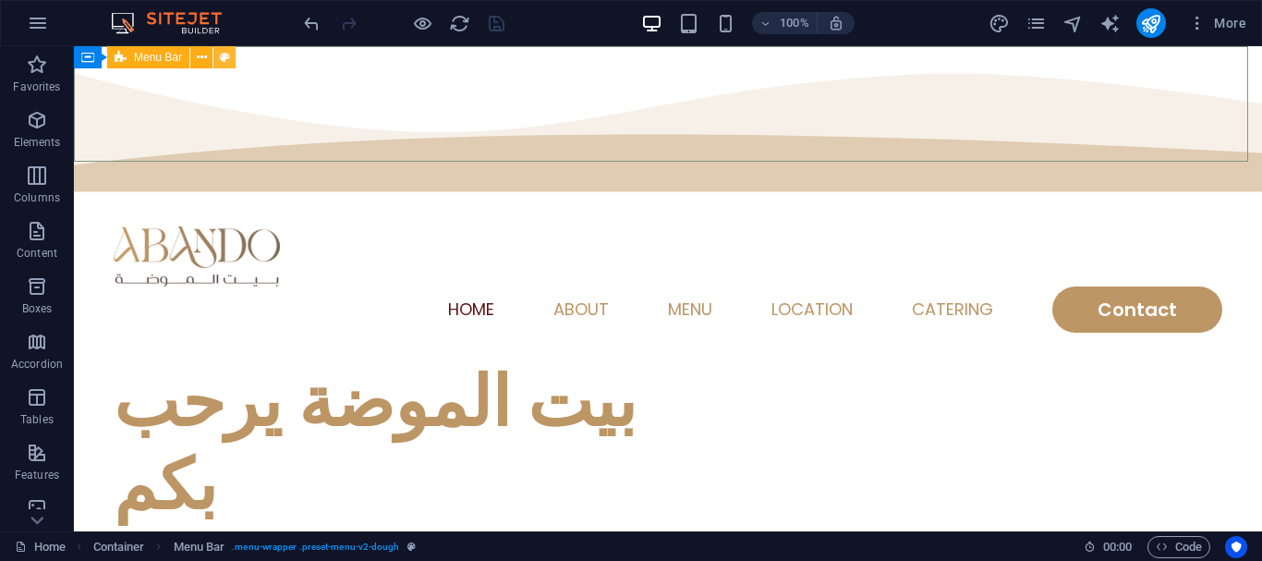
select select "sticky_menu"
select select "px"
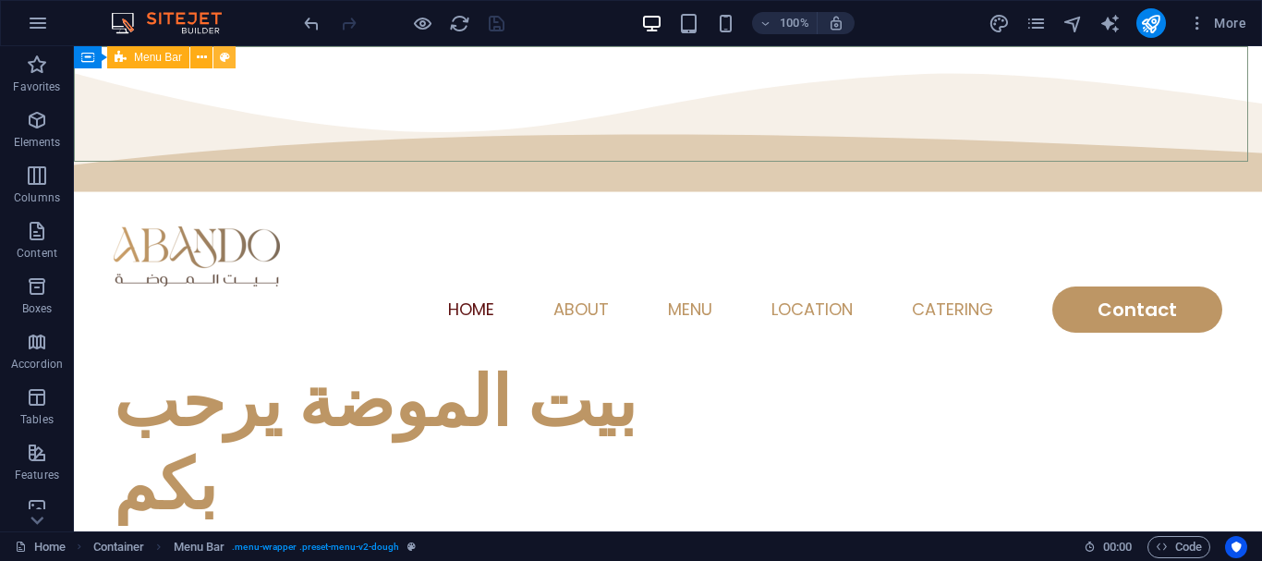
select select "hover_text_color"
select select "rem"
select select "px"
select select "400"
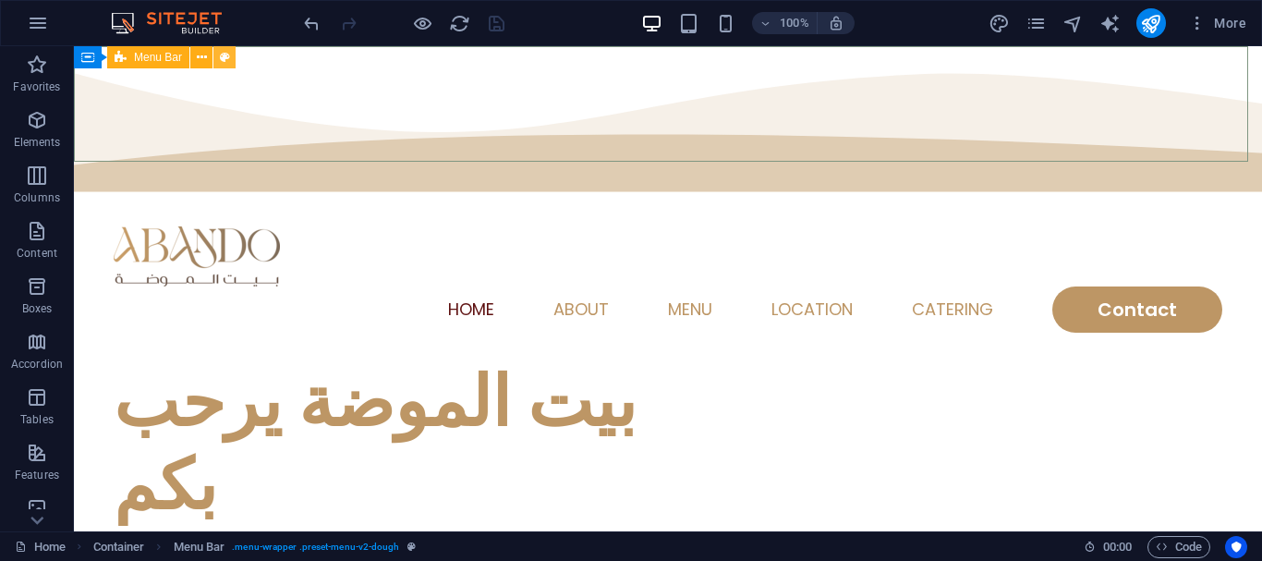
select select "px"
select select "%"
select select "rem"
select select "px"
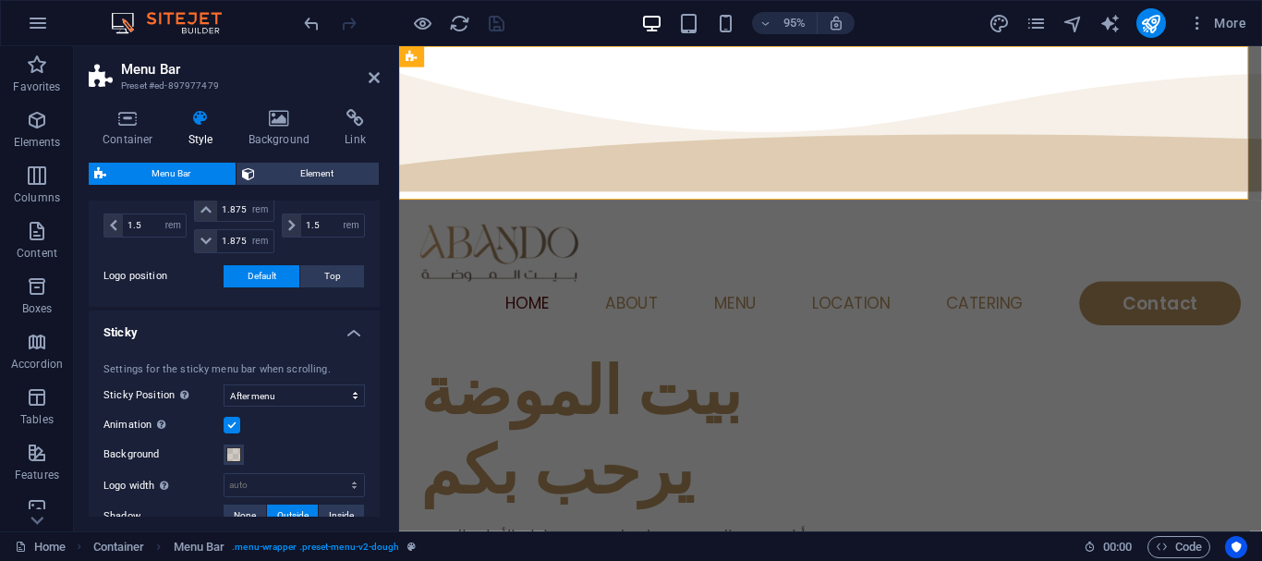
scroll to position [554, 0]
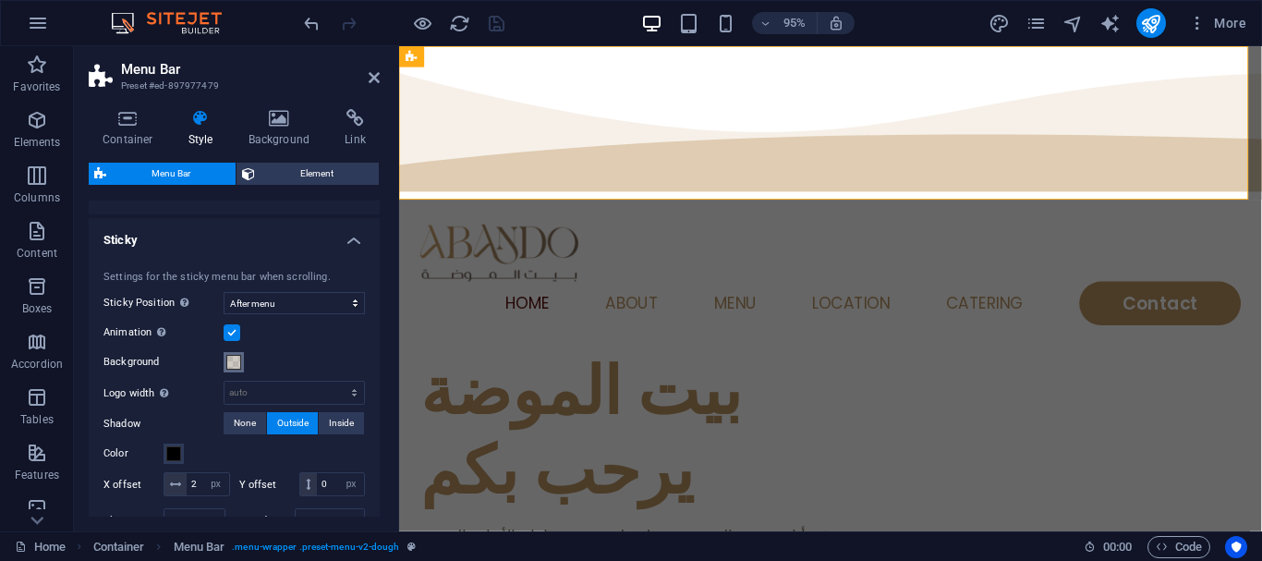
click at [233, 368] on span at bounding box center [233, 362] width 15 height 15
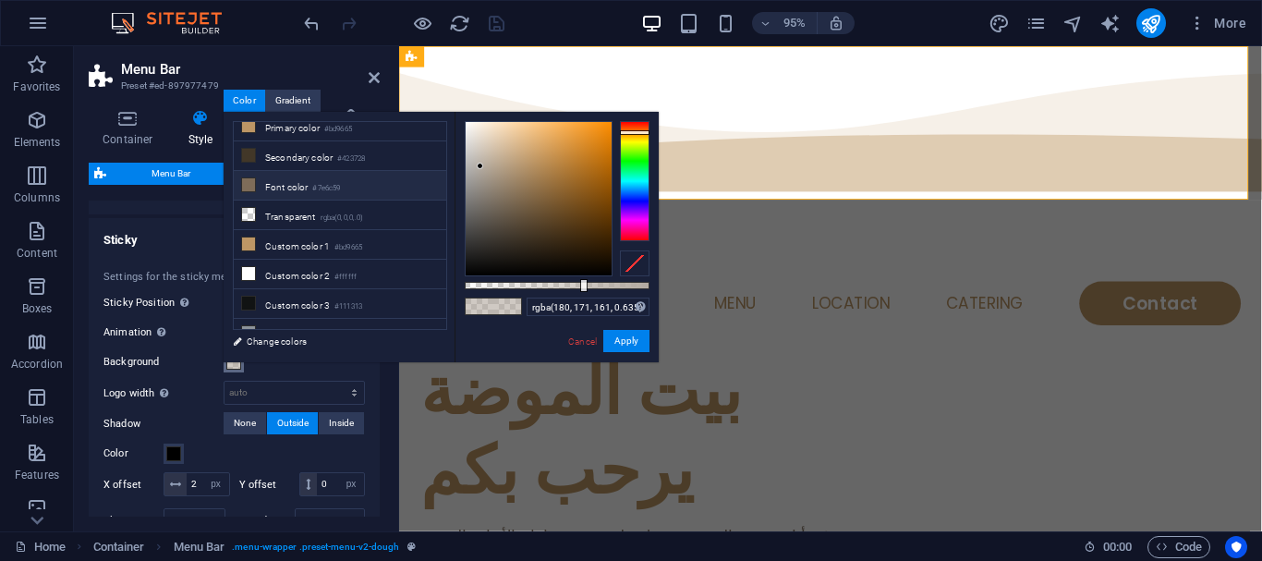
scroll to position [51, 0]
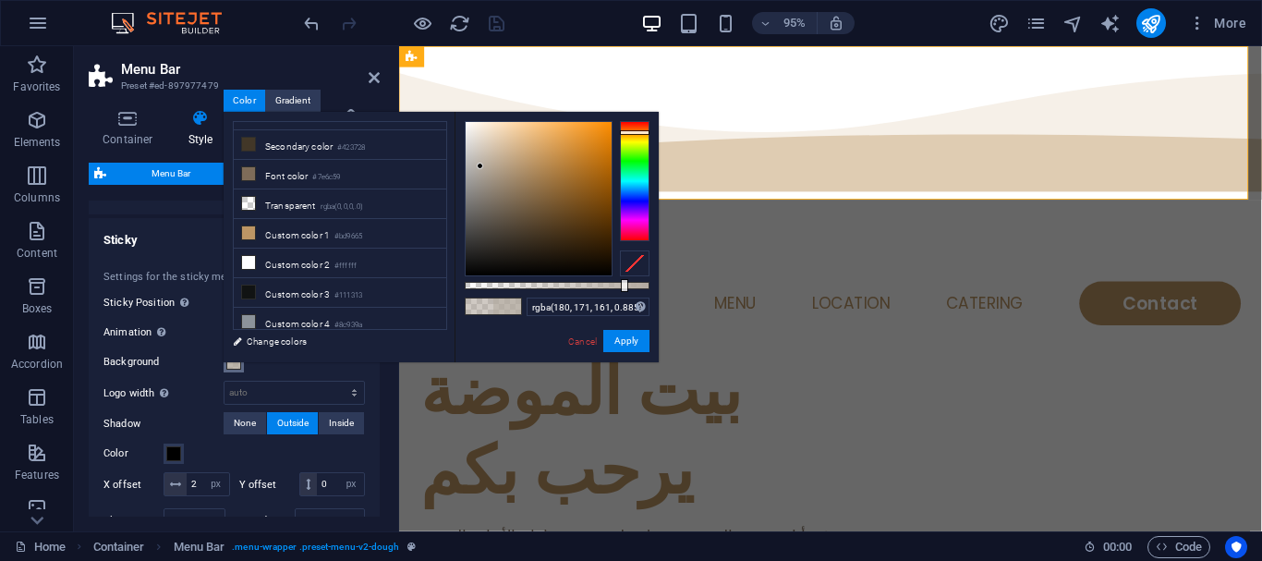
type input "rgba(180, 171, 161, 0.89)"
click at [629, 297] on div "rgba(180, 171, 161, 0.89) Supported formats #0852ed rgb(8, 82, 237) rgba(8, 82,…" at bounding box center [557, 371] width 204 height 518
click at [632, 344] on button "Apply" at bounding box center [626, 341] width 46 height 22
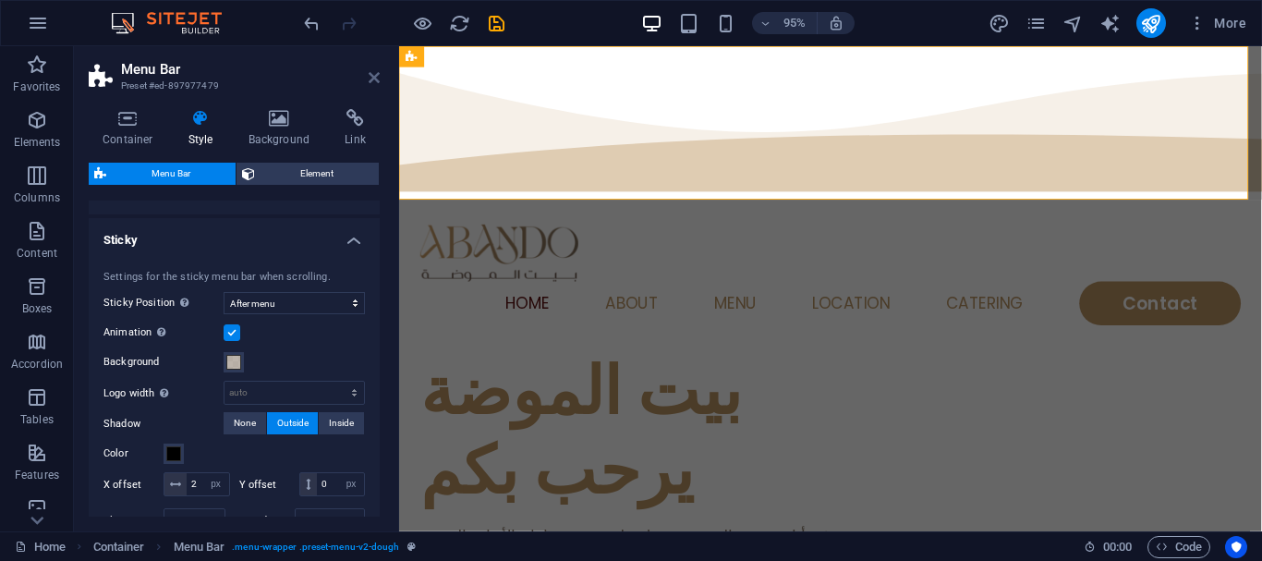
drag, startPoint x: 375, startPoint y: 73, endPoint x: 300, endPoint y: 27, distance: 87.9
click at [374, 73] on icon at bounding box center [374, 77] width 11 height 15
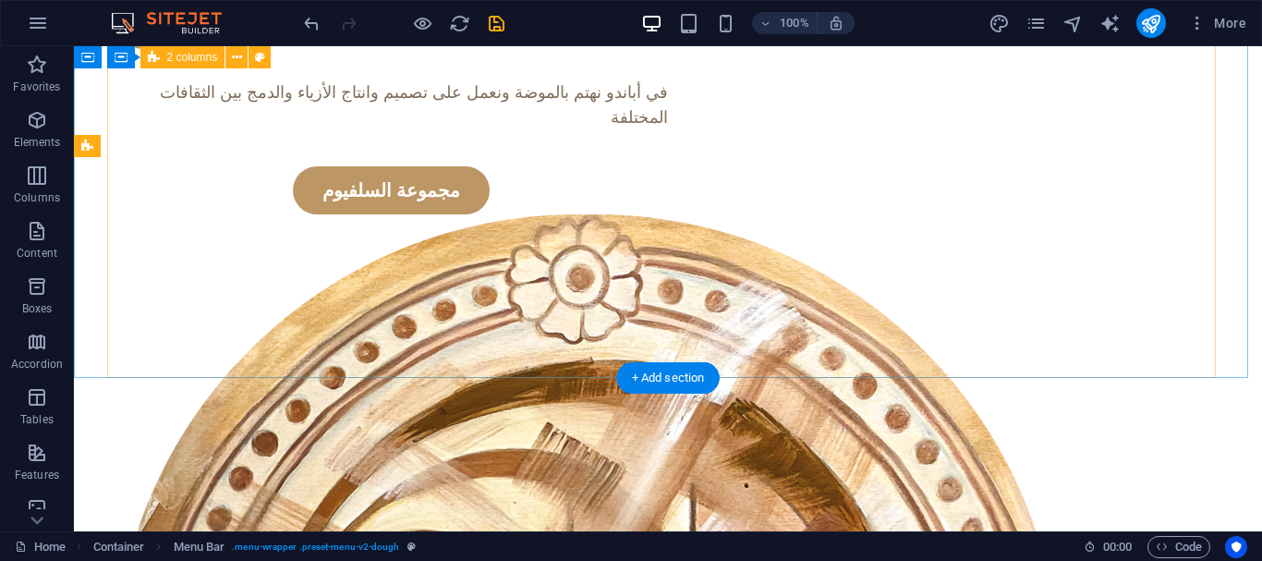
scroll to position [0, 0]
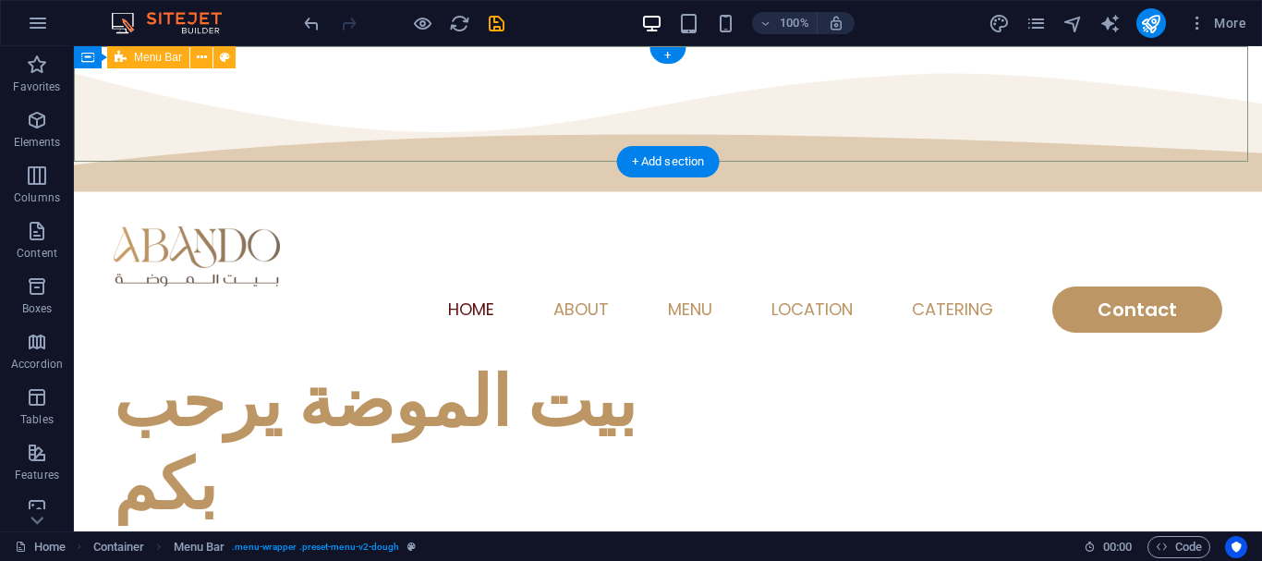
click at [330, 199] on div "Home About Menu Location Catering Contact" at bounding box center [668, 280] width 1188 height 162
click at [203, 65] on icon at bounding box center [202, 57] width 10 height 19
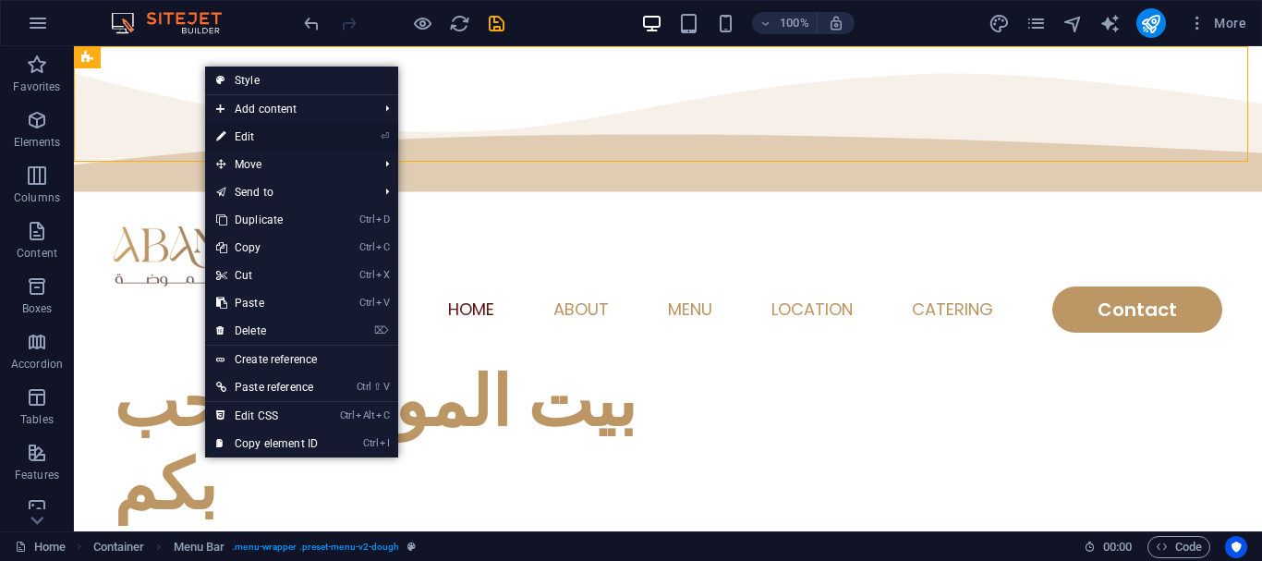
click at [293, 136] on link "⏎ Edit" at bounding box center [267, 137] width 124 height 28
select select "rem"
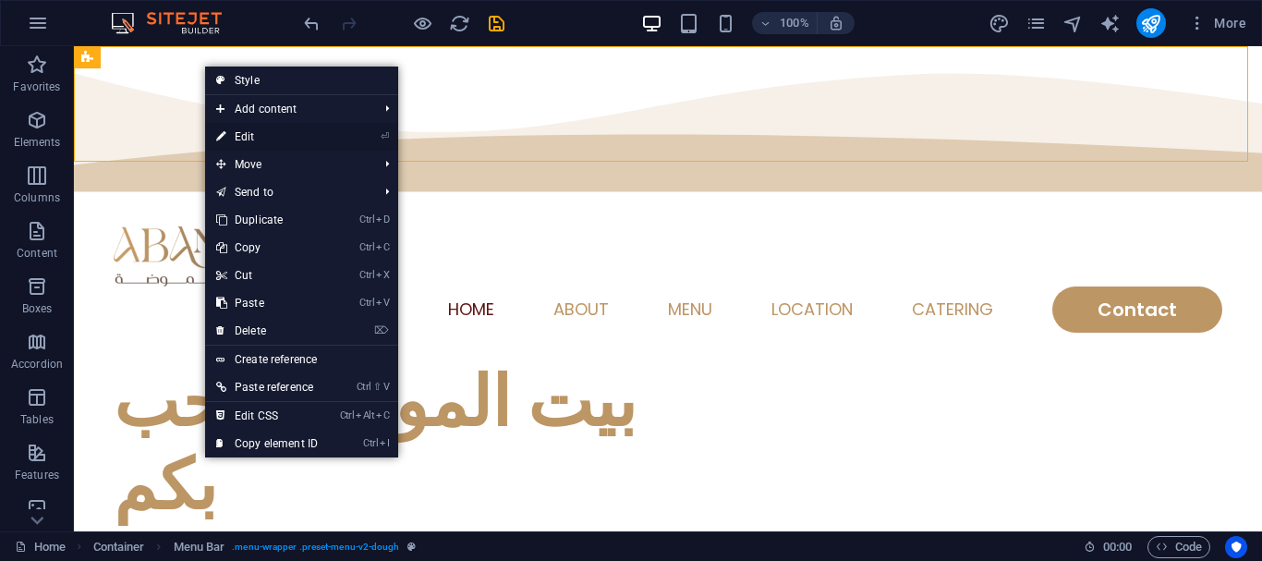
select select "sticky_menu"
select select "px"
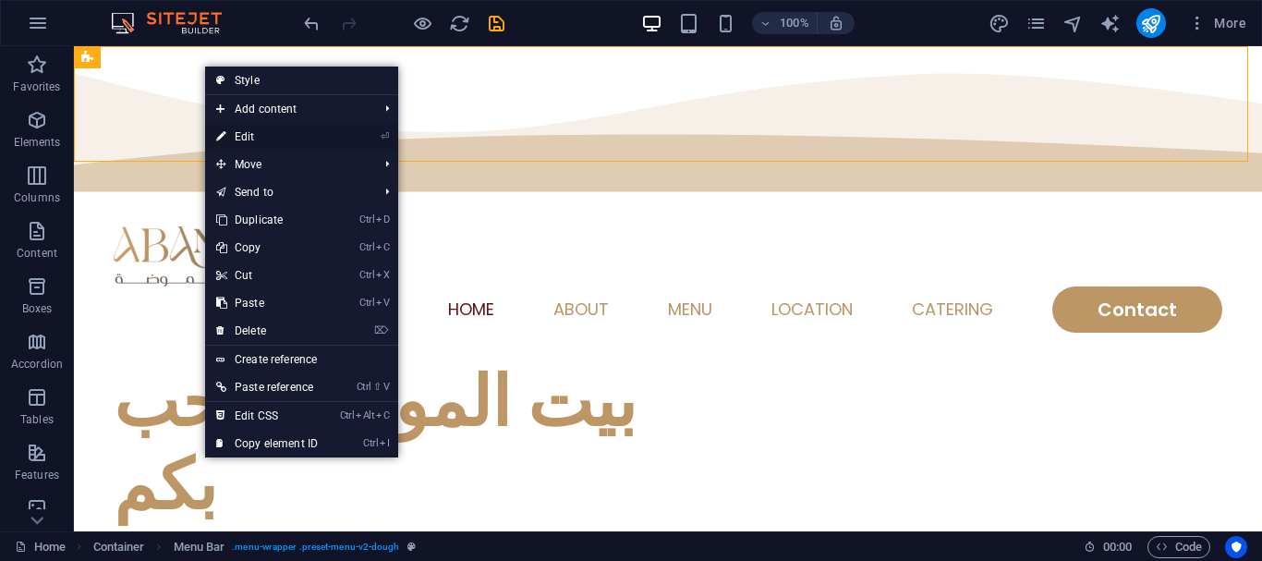
select select "hover_text_color"
select select "rem"
select select "px"
select select "400"
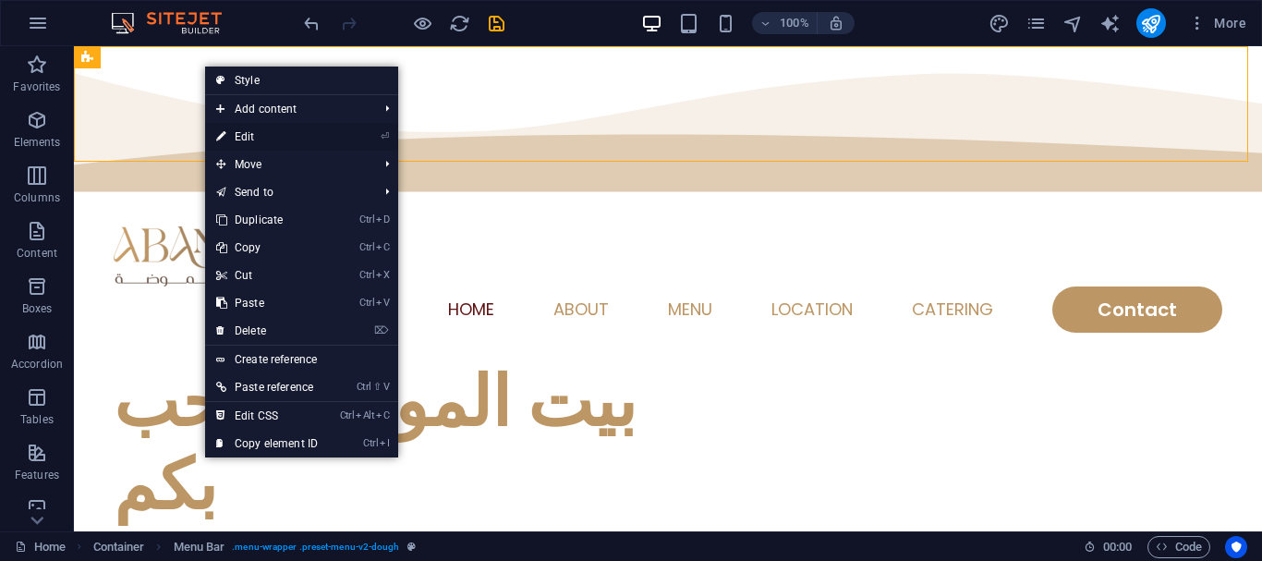
select select "px"
select select "%"
select select "rem"
select select "px"
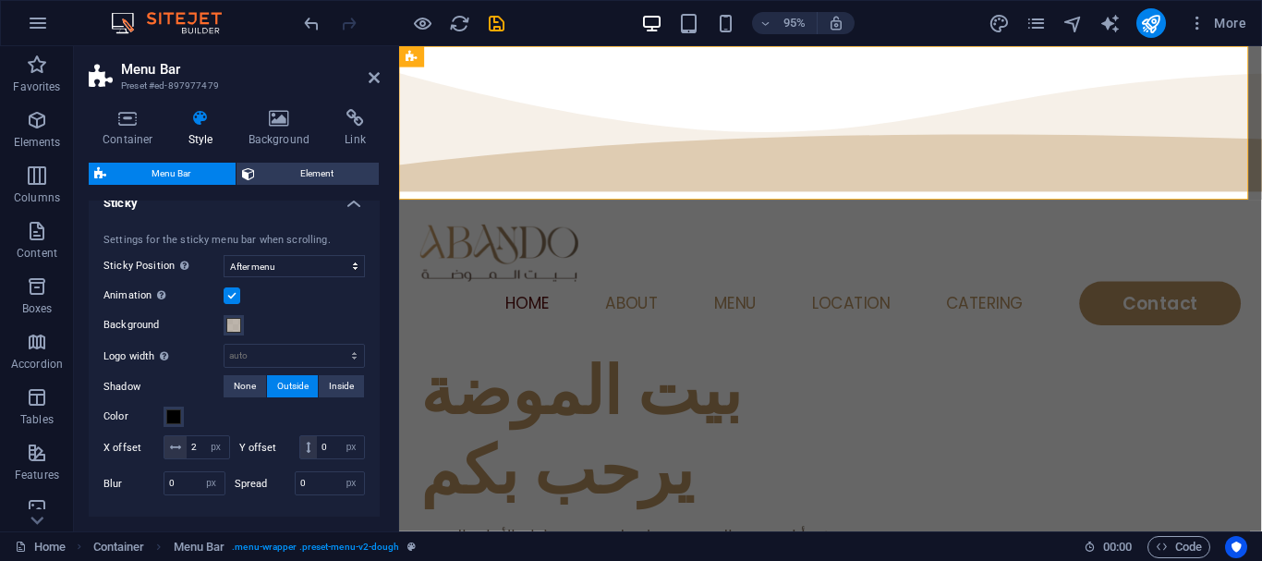
scroll to position [647, 0]
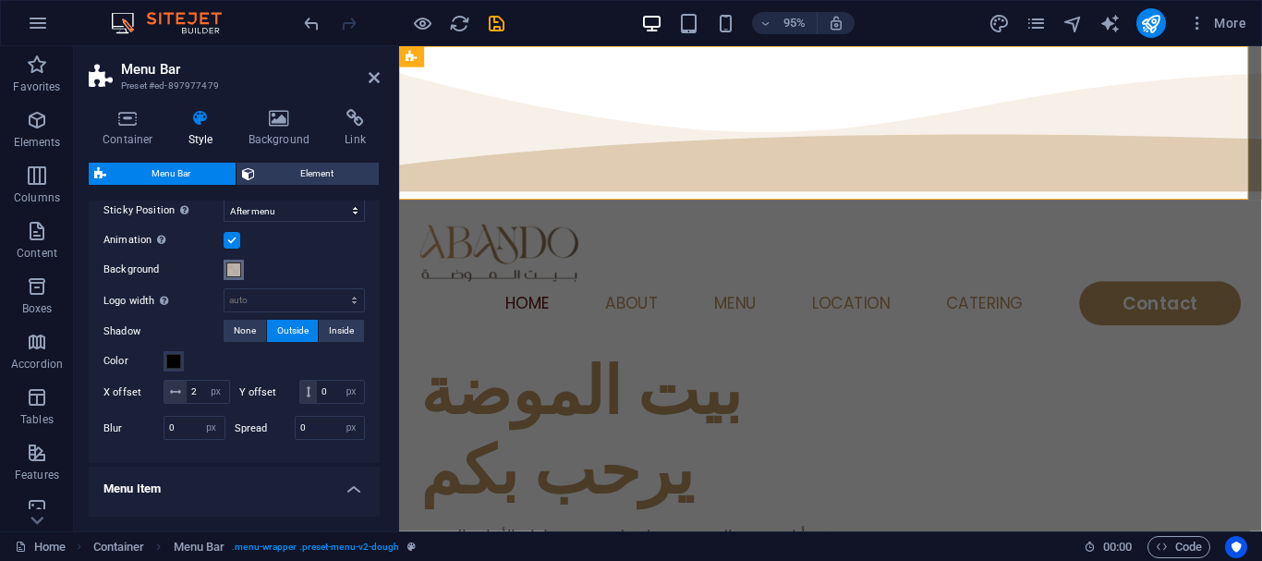
click at [229, 272] on span at bounding box center [233, 269] width 15 height 15
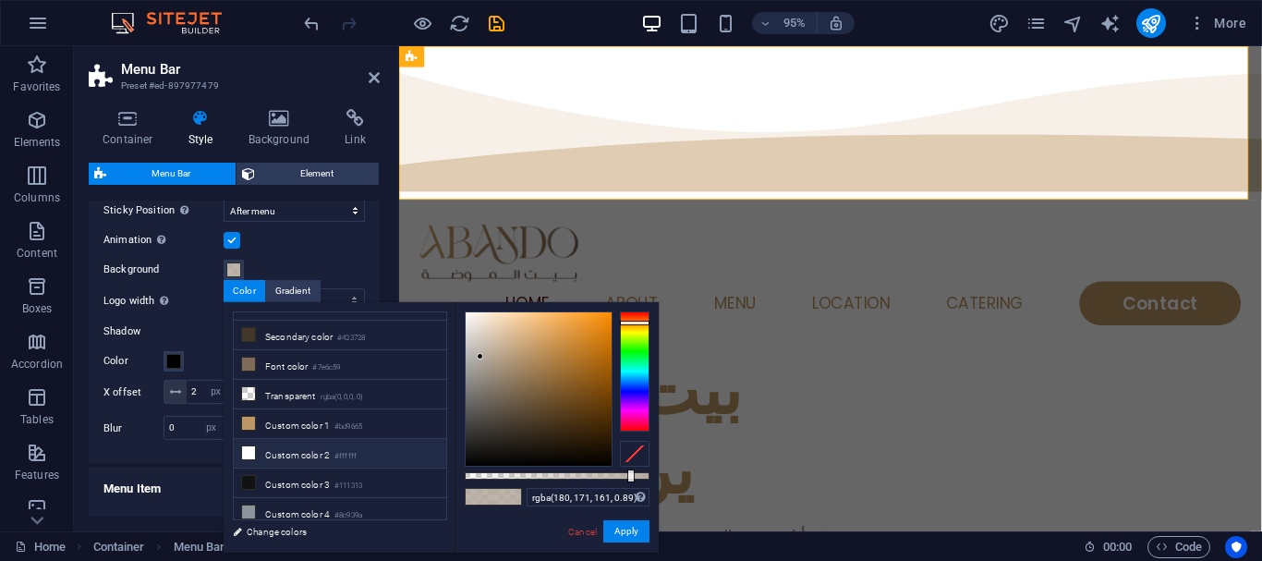
click at [302, 444] on li "Custom color 2 #ffffff" at bounding box center [340, 454] width 212 height 30
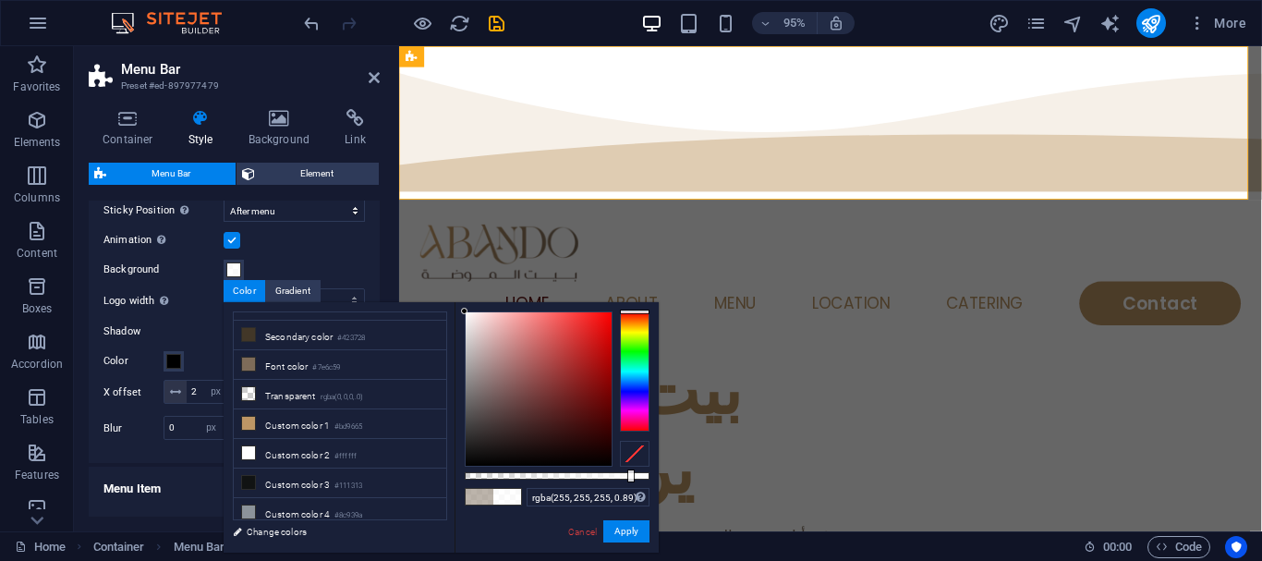
click at [629, 482] on div at bounding box center [630, 475] width 7 height 13
type input "rgba(255, 255, 255, 0.59)"
drag, startPoint x: 629, startPoint y: 482, endPoint x: 574, endPoint y: 478, distance: 55.6
click at [574, 478] on div at bounding box center [575, 475] width 7 height 13
click at [640, 532] on button "Apply" at bounding box center [626, 531] width 46 height 22
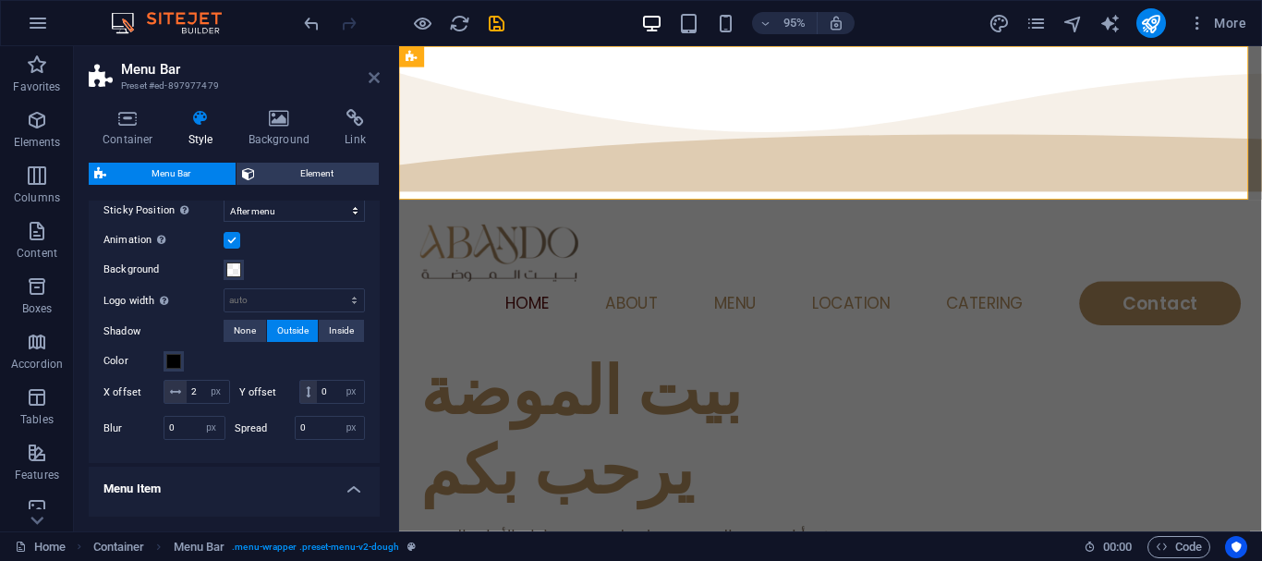
click at [376, 83] on icon at bounding box center [374, 77] width 11 height 15
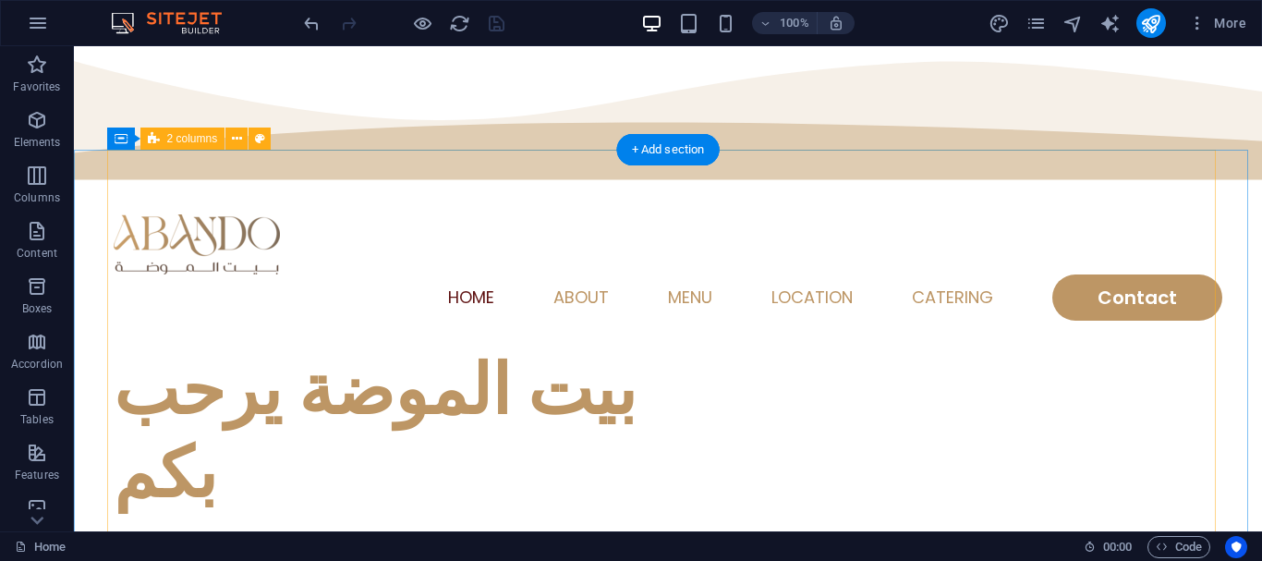
scroll to position [0, 0]
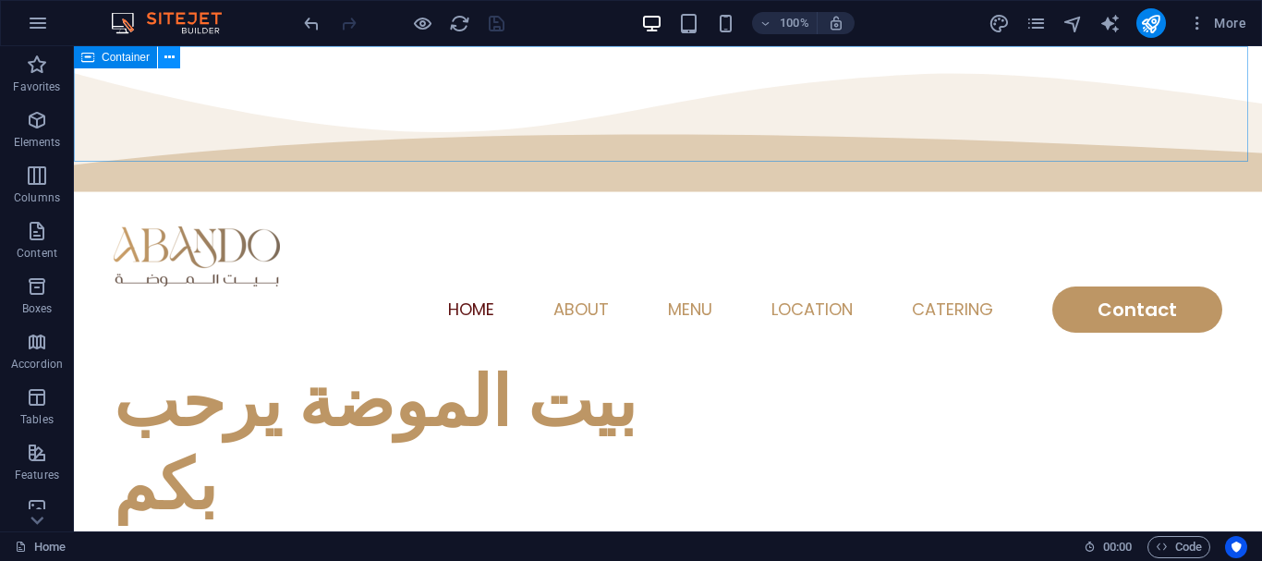
click at [165, 59] on icon at bounding box center [169, 57] width 10 height 19
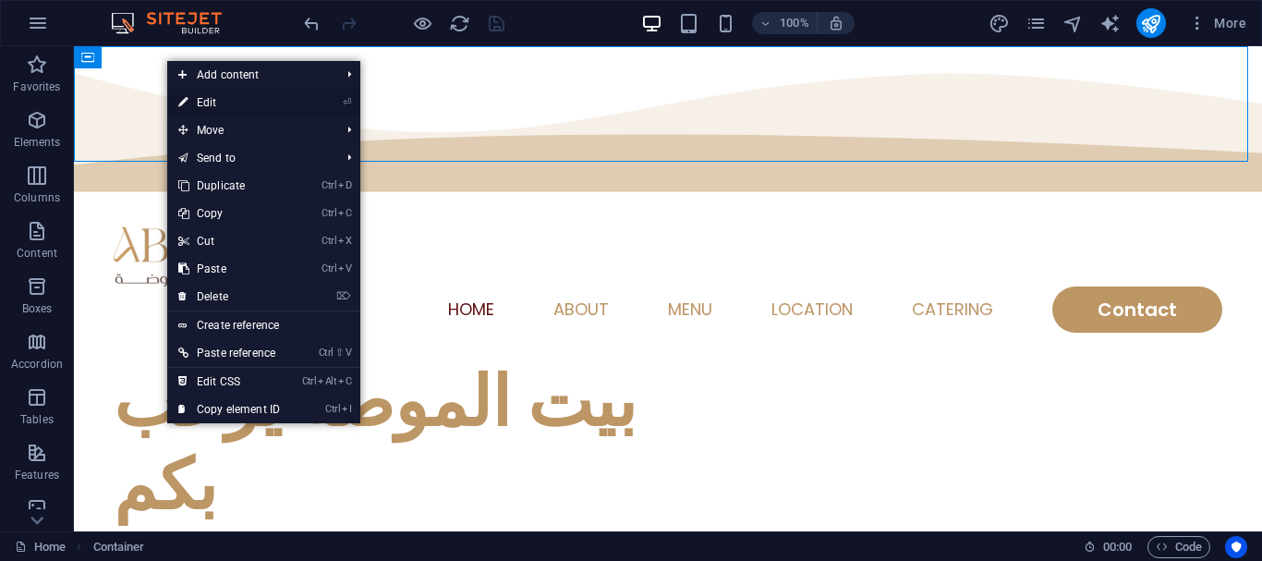
click at [235, 110] on link "⏎ Edit" at bounding box center [229, 103] width 124 height 28
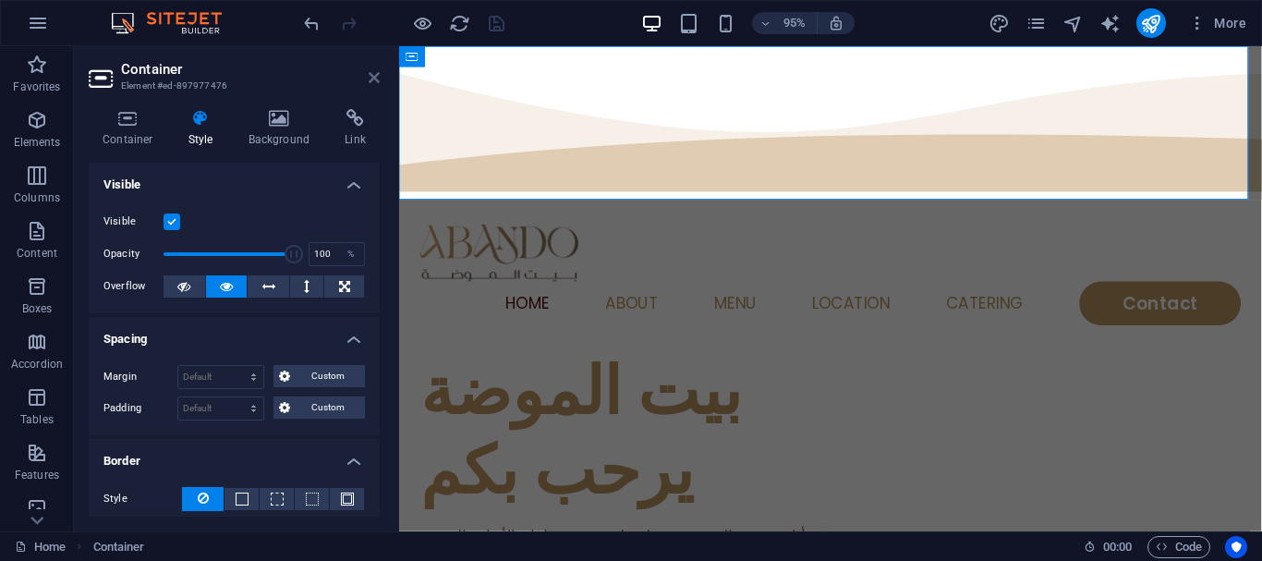
click at [370, 72] on icon at bounding box center [374, 77] width 11 height 15
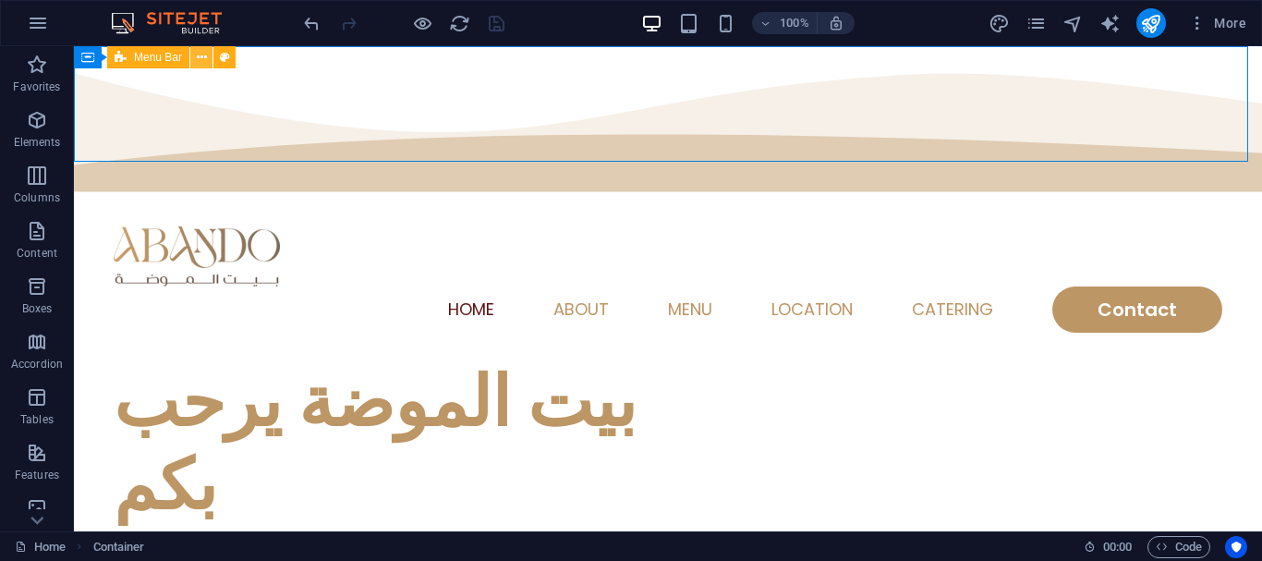
click at [198, 66] on icon at bounding box center [202, 57] width 10 height 19
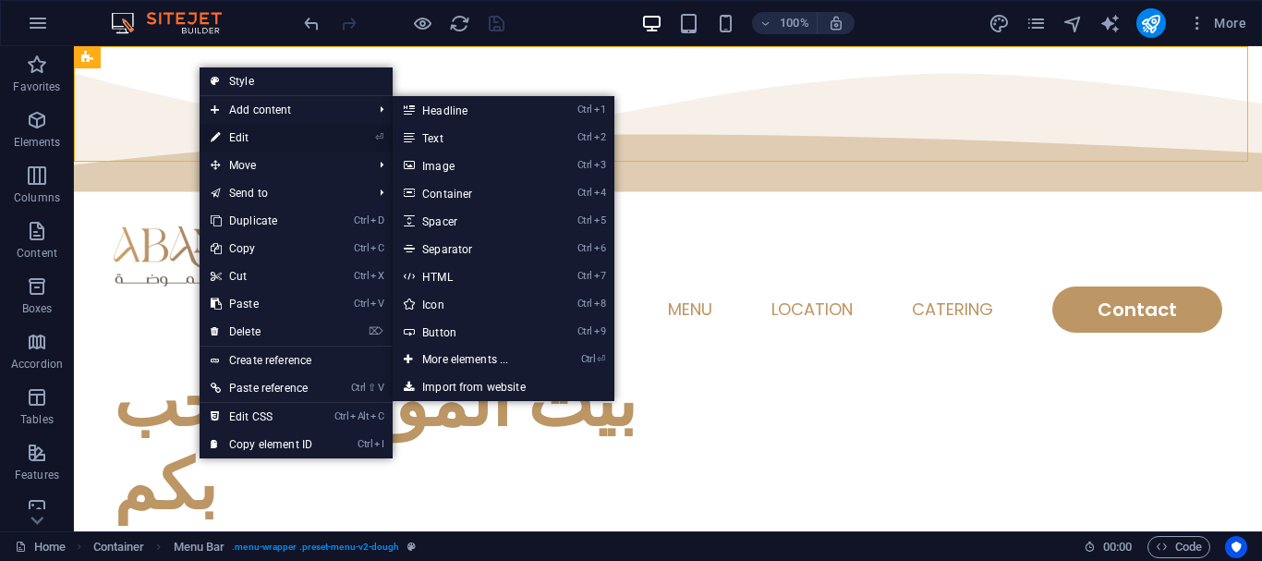
click at [242, 134] on link "⏎ Edit" at bounding box center [262, 138] width 124 height 28
select select "rem"
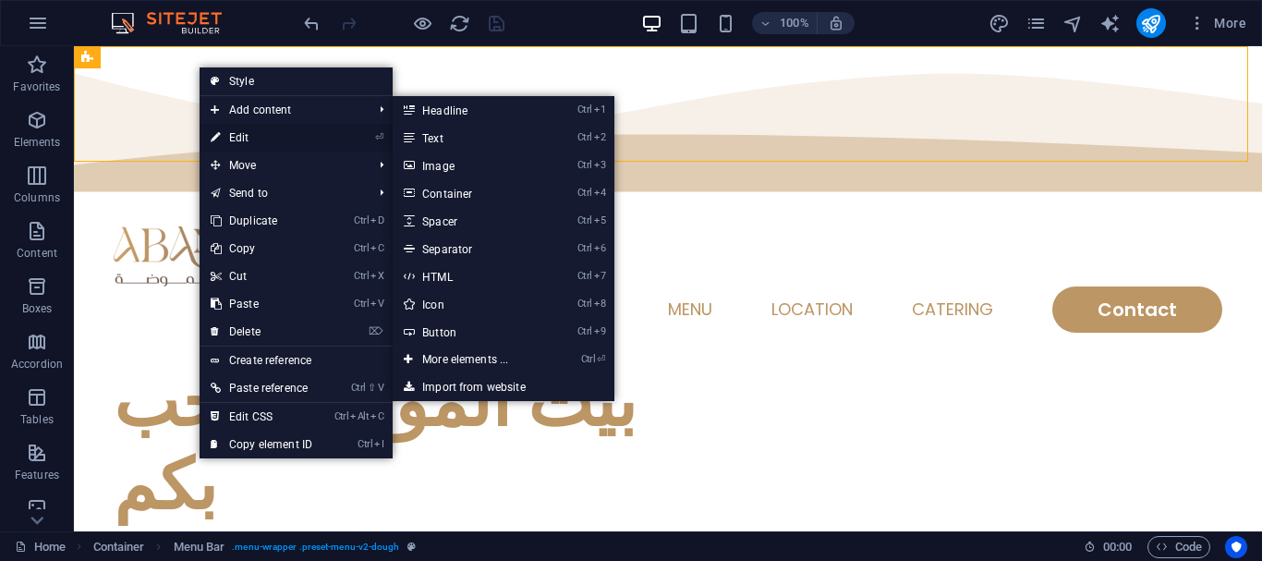
select select "sticky_menu"
select select "px"
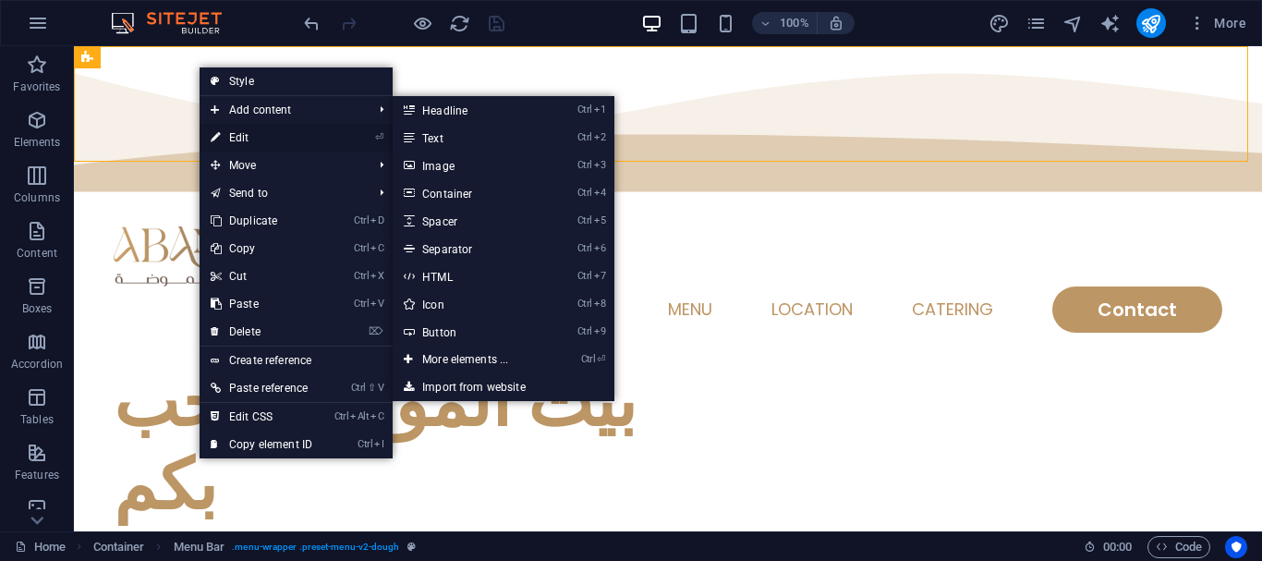
select select "hover_text_color"
select select "rem"
select select "px"
select select "400"
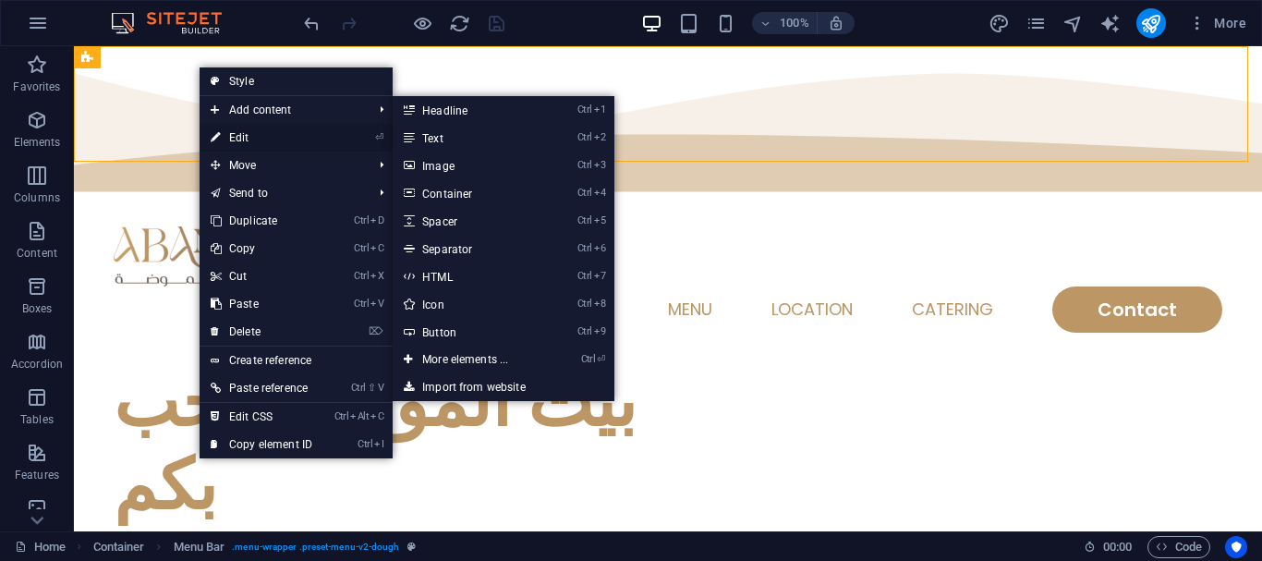
select select "px"
select select "%"
select select "rem"
select select "px"
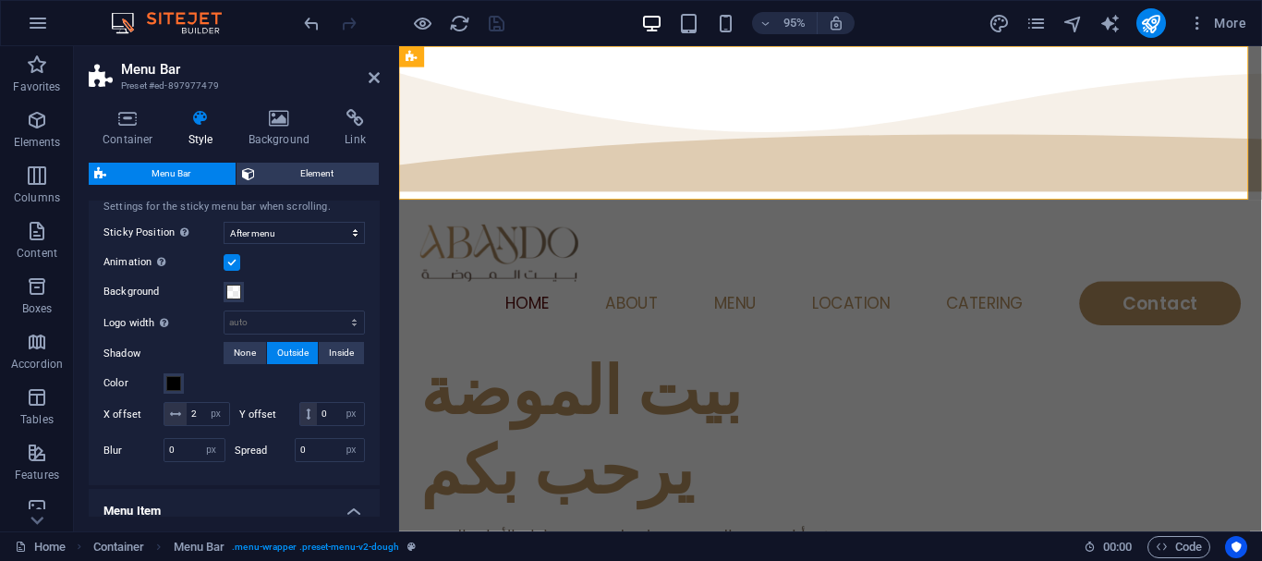
scroll to position [554, 0]
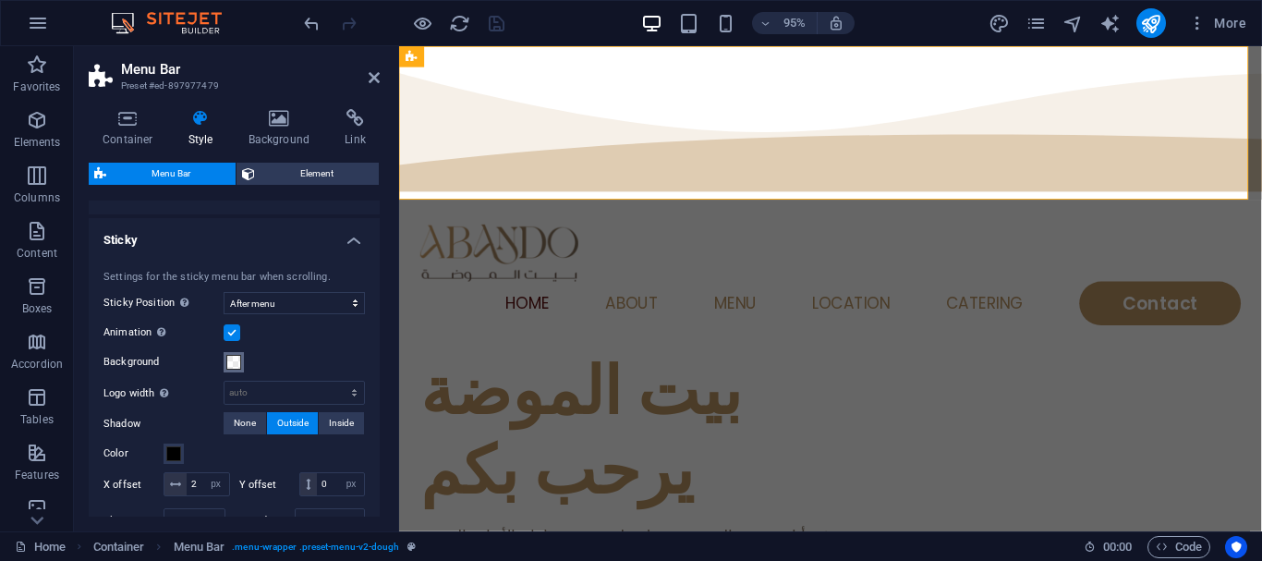
click at [232, 368] on span at bounding box center [233, 362] width 15 height 15
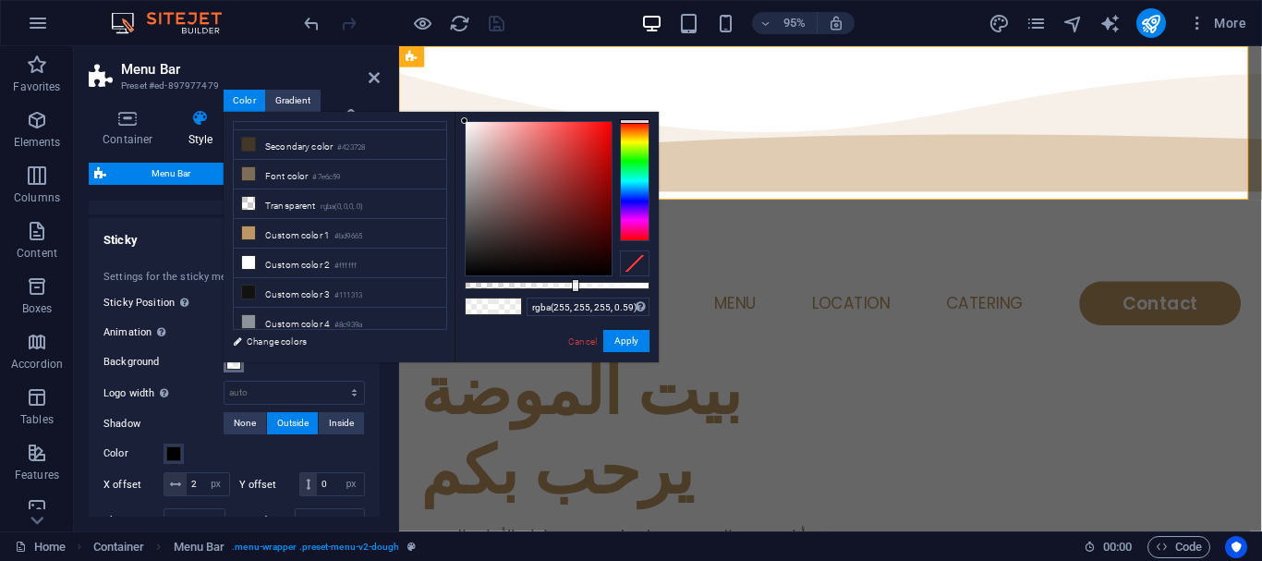
type input "rgba(255, 255, 255, 0.695)"
click at [593, 286] on div at bounding box center [557, 285] width 185 height 7
click at [631, 348] on button "Apply" at bounding box center [626, 341] width 46 height 22
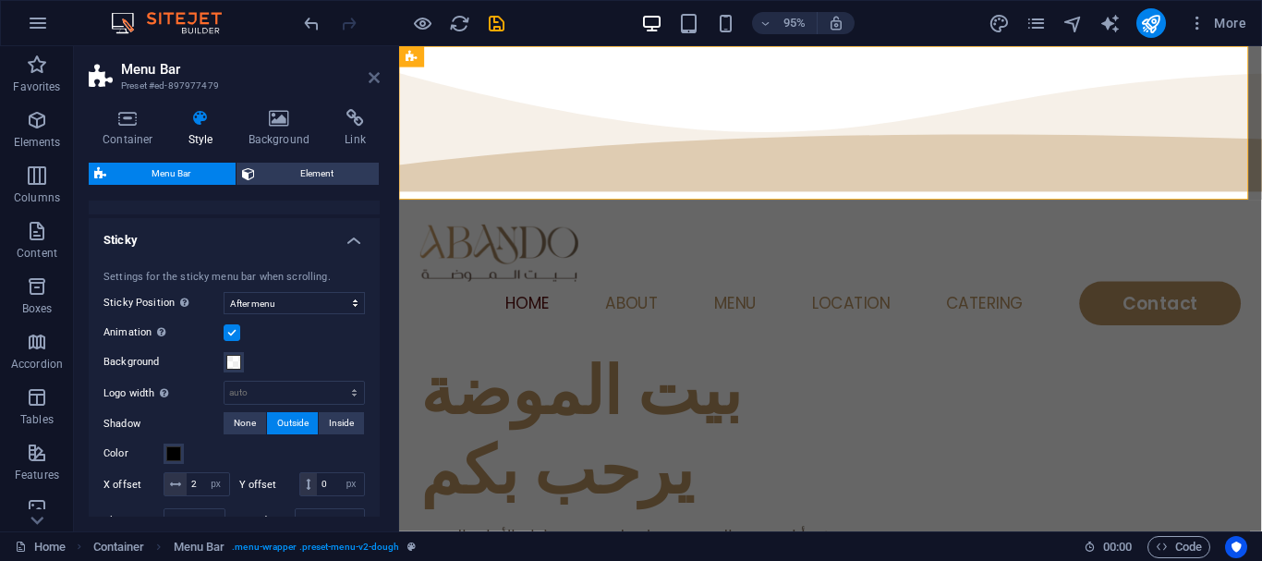
click at [376, 78] on icon at bounding box center [374, 77] width 11 height 15
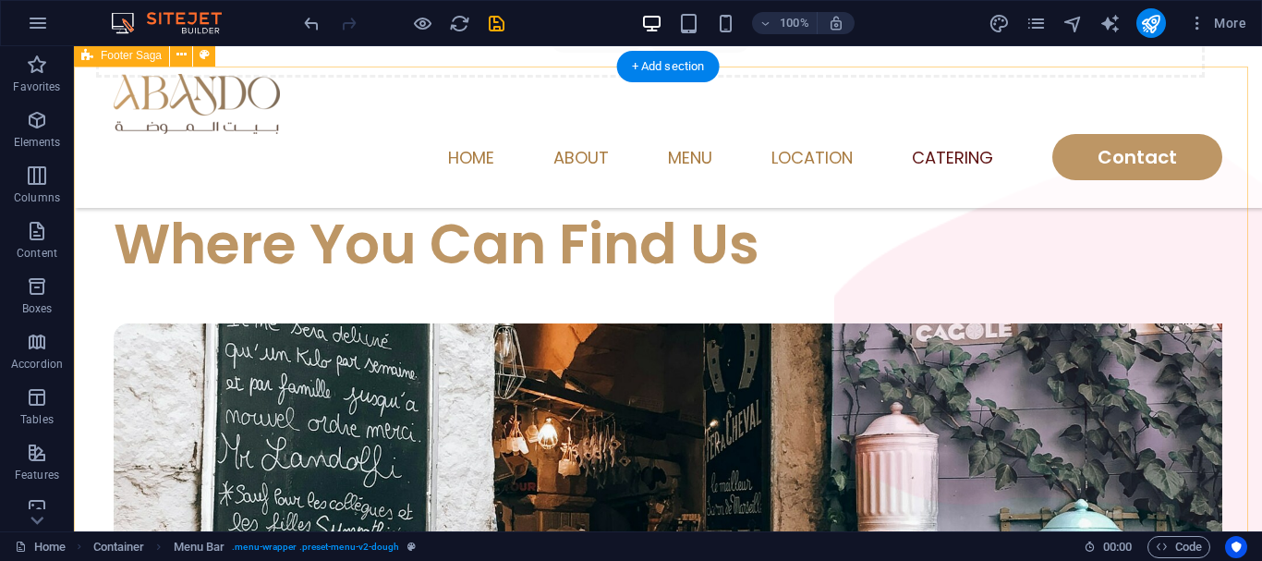
scroll to position [4887, 0]
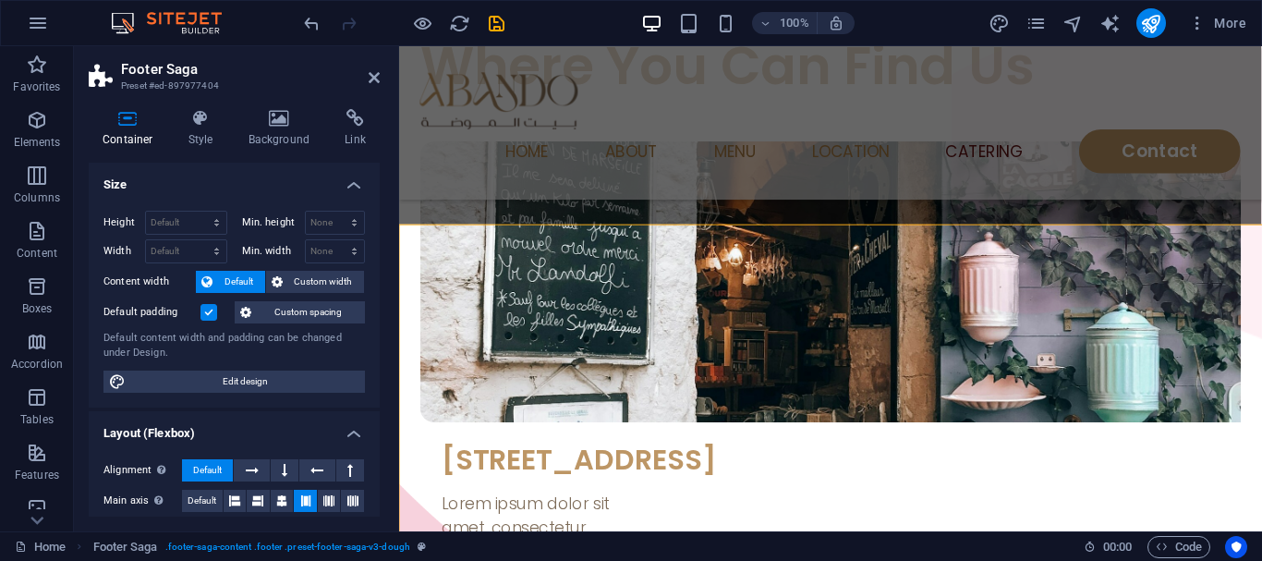
scroll to position [4699, 0]
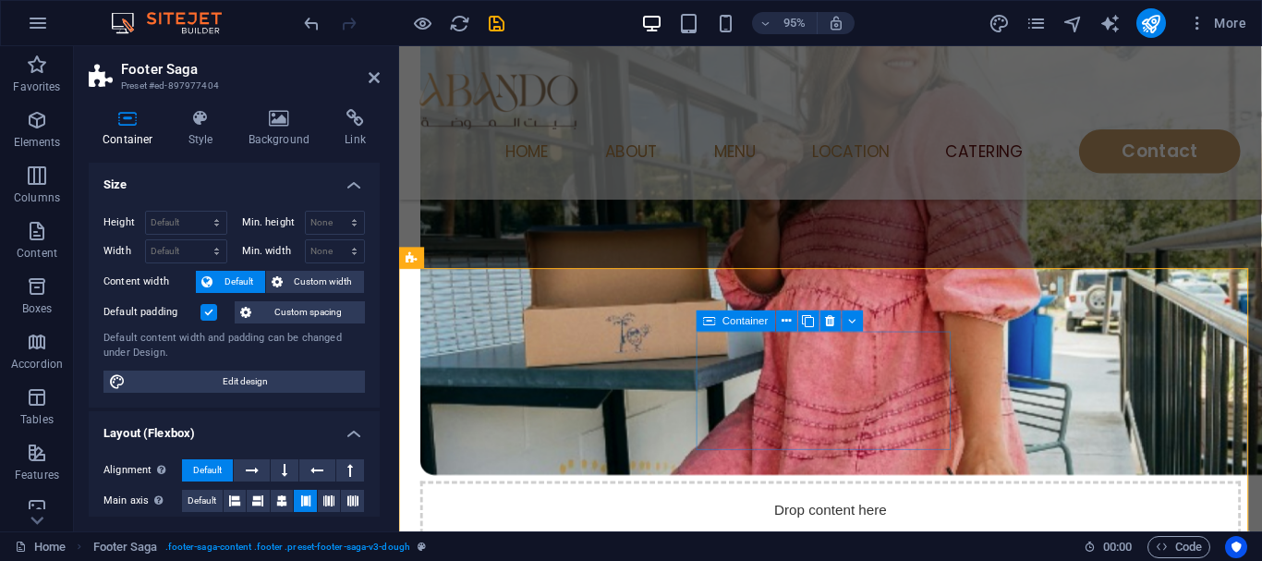
scroll to position [4421, 0]
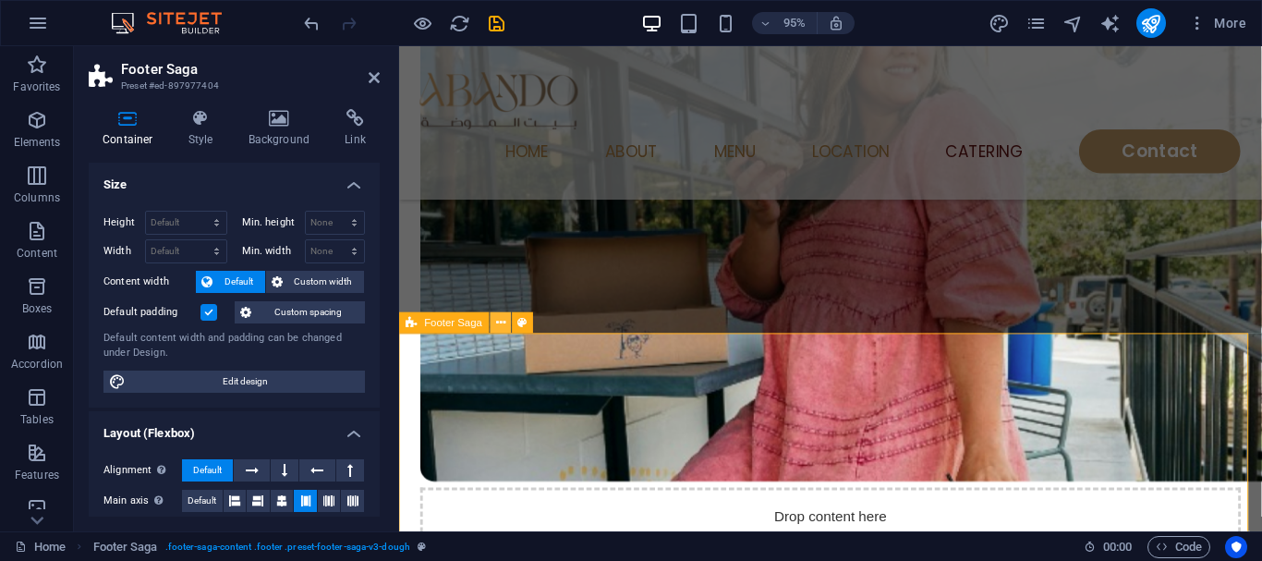
click at [496, 321] on icon at bounding box center [500, 323] width 9 height 18
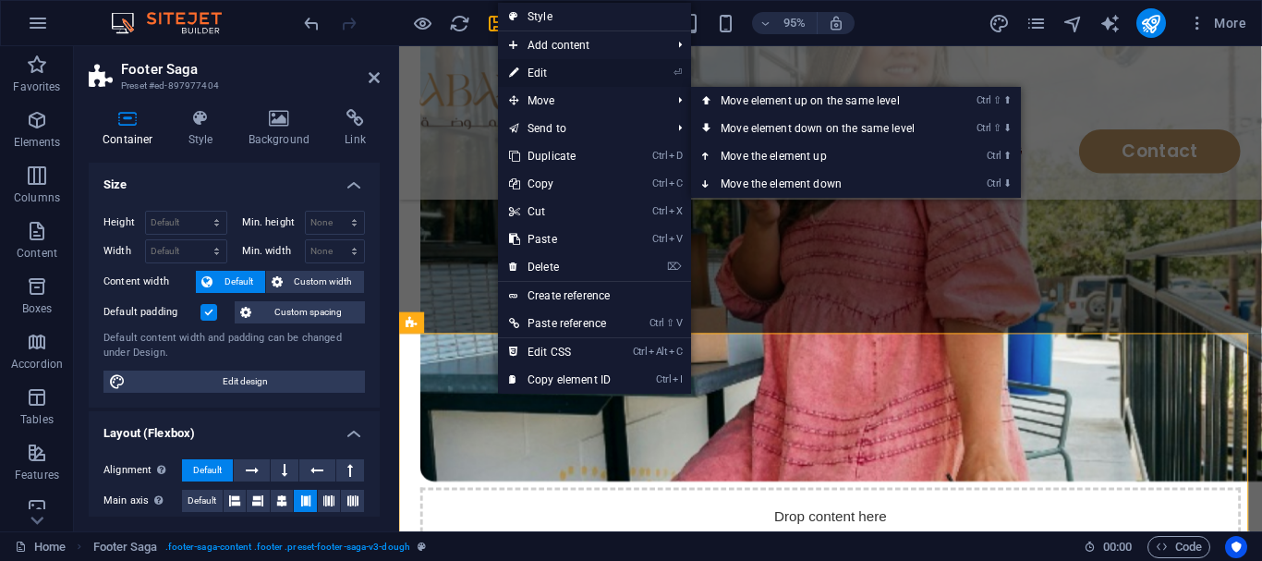
click at [536, 81] on link "⏎ Edit" at bounding box center [560, 73] width 124 height 28
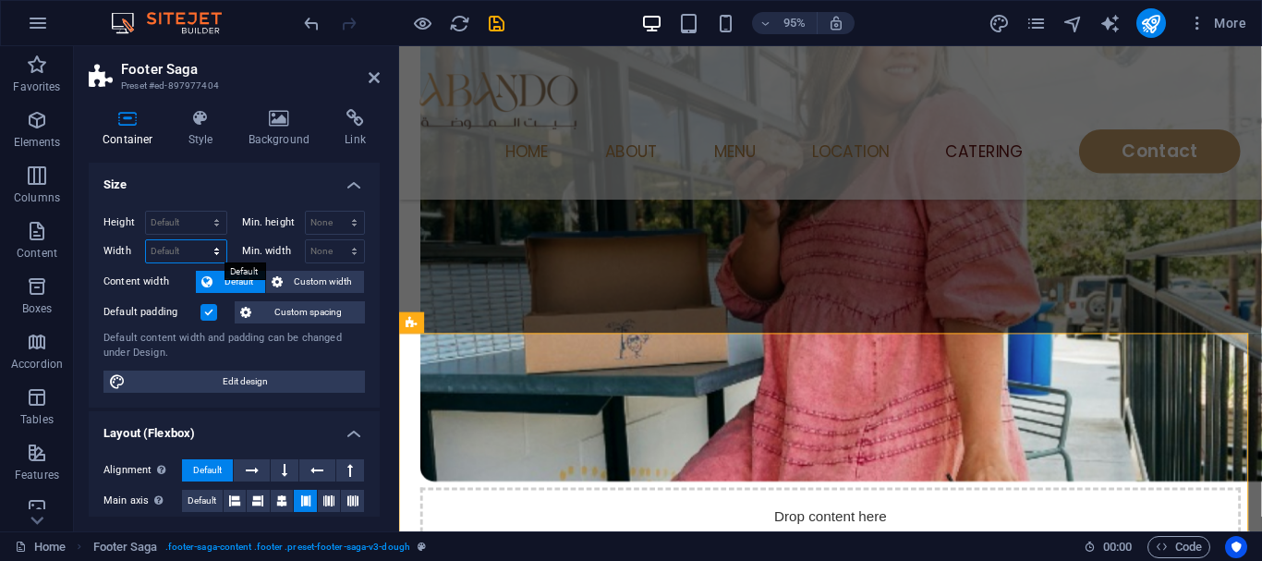
click at [191, 253] on select "Default px rem % em vh vw" at bounding box center [186, 251] width 80 height 22
click at [195, 223] on select "Default px rem % vh vw" at bounding box center [186, 223] width 80 height 22
select select "px"
click at [198, 212] on select "Default px rem % vh vw" at bounding box center [186, 223] width 80 height 22
type input "550"
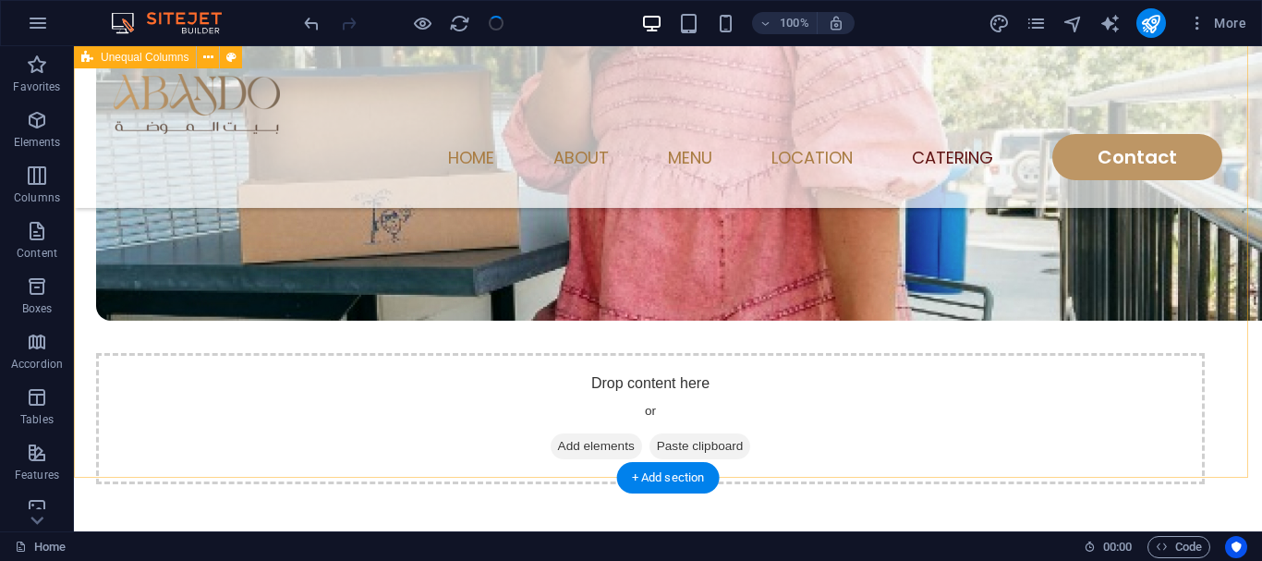
scroll to position [4632, 0]
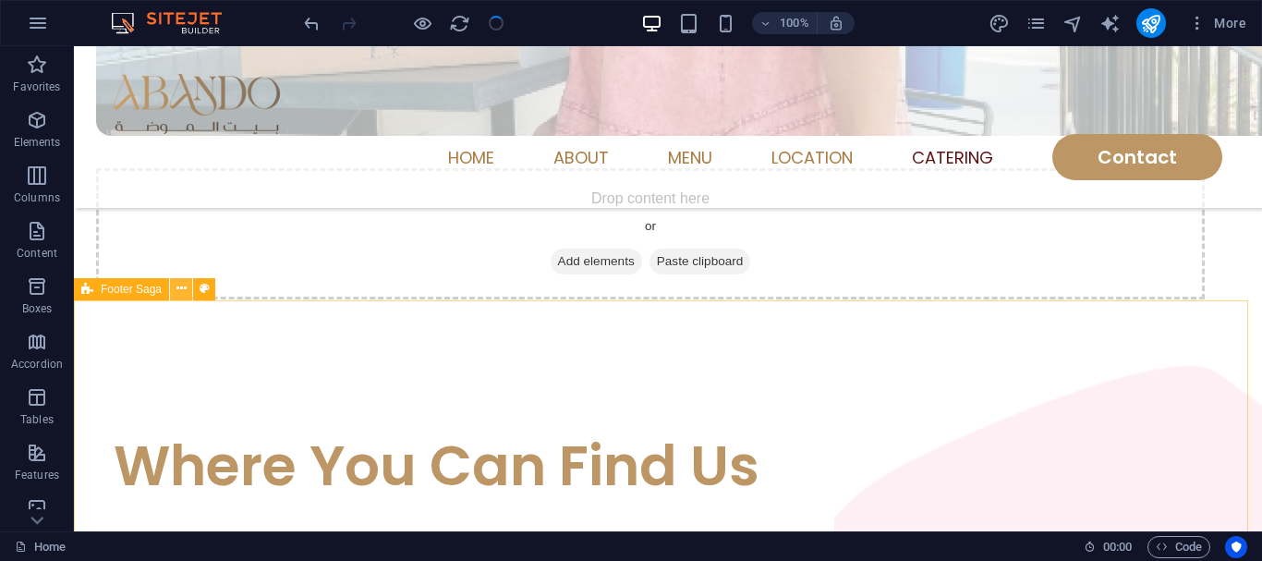
click at [176, 295] on icon at bounding box center [181, 288] width 10 height 19
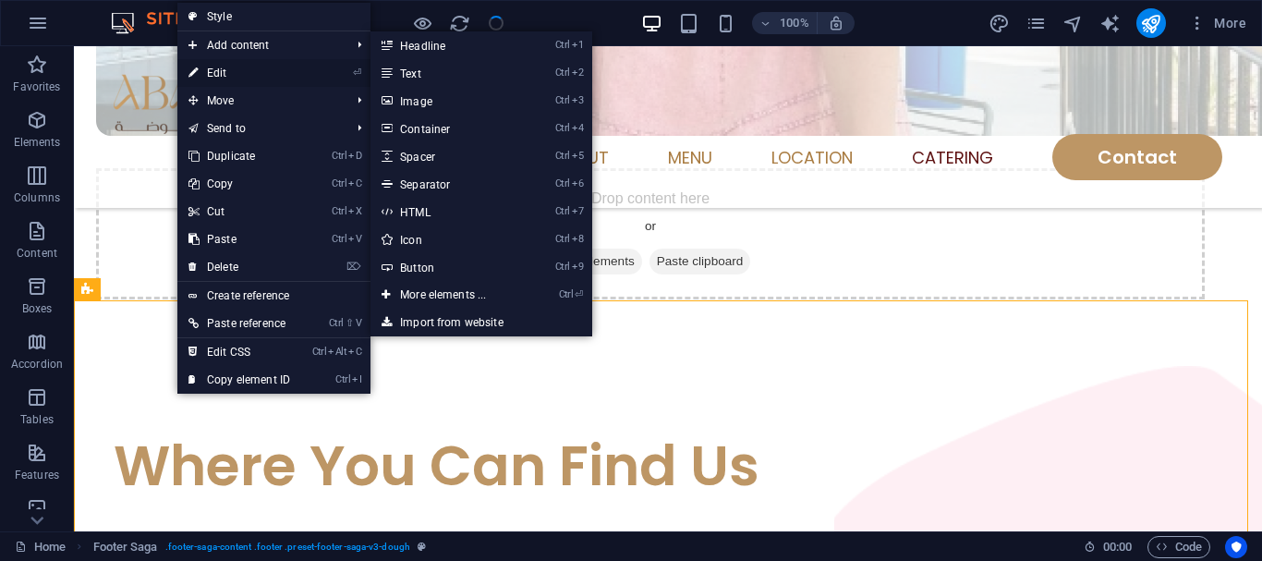
click at [250, 59] on link "⏎ Edit" at bounding box center [239, 73] width 124 height 28
select select "px"
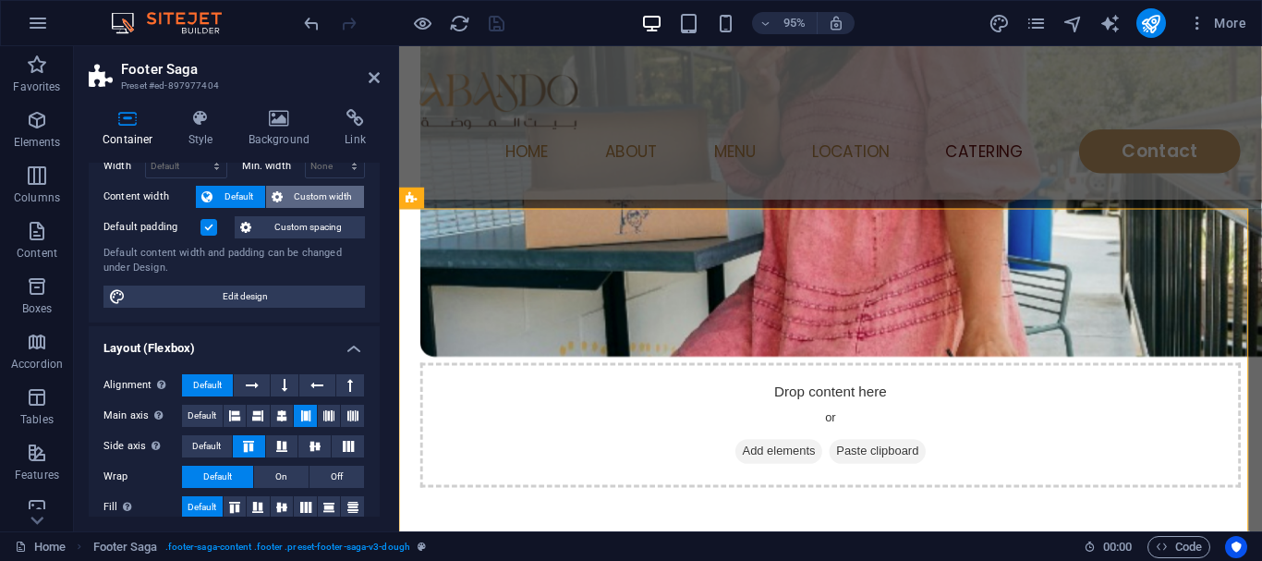
scroll to position [0, 0]
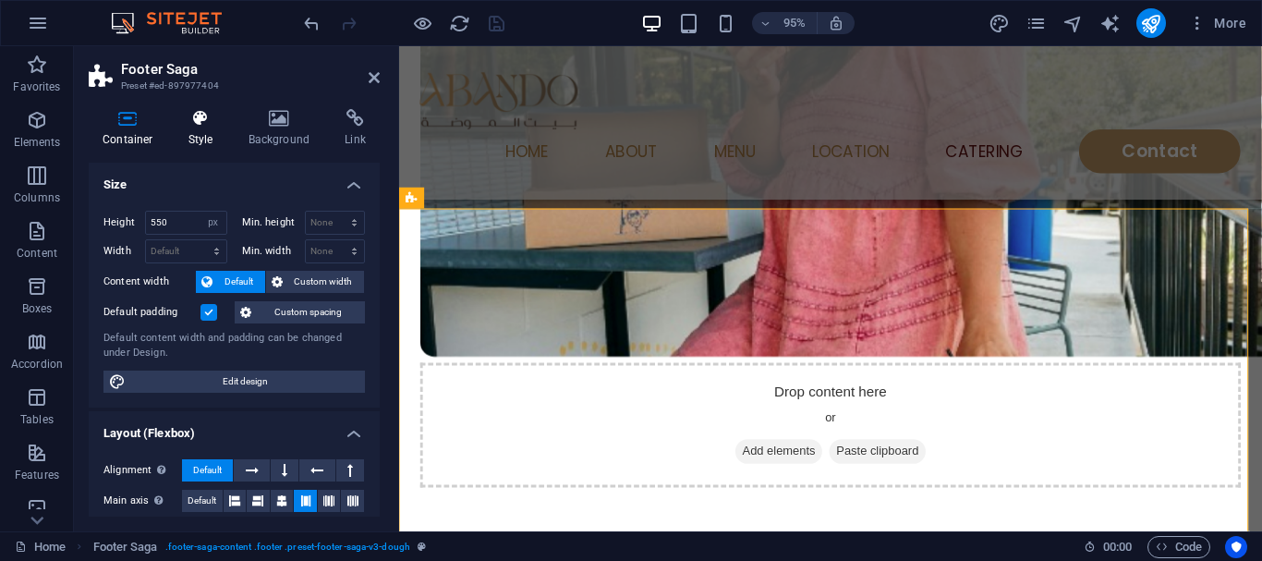
click at [202, 111] on icon at bounding box center [201, 118] width 53 height 18
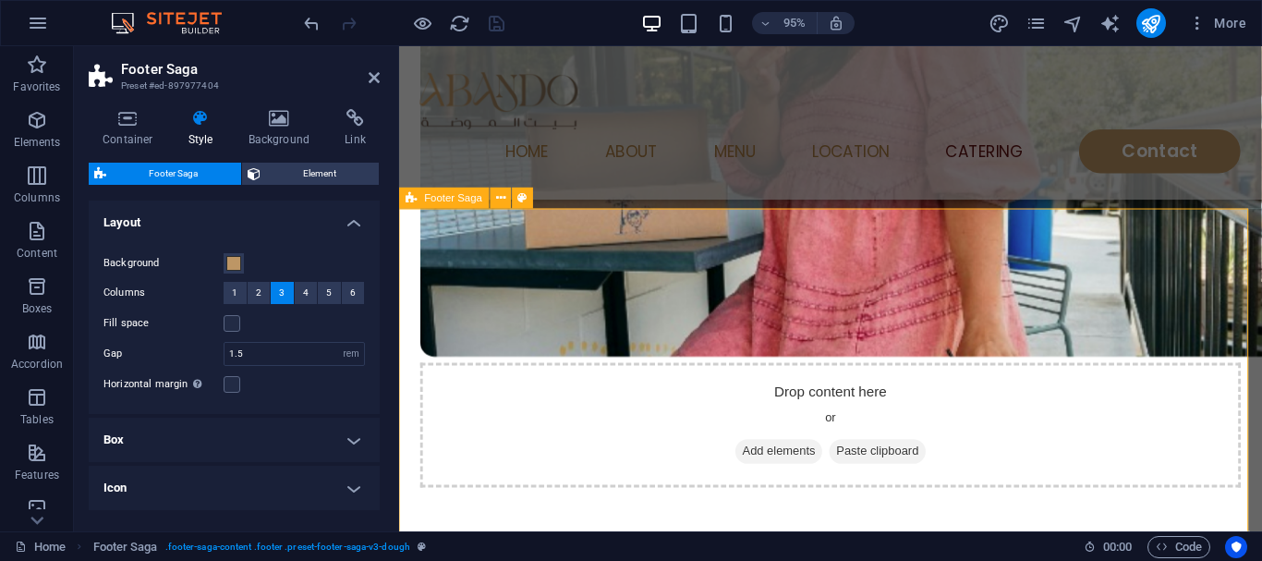
click at [497, 201] on icon at bounding box center [500, 198] width 9 height 18
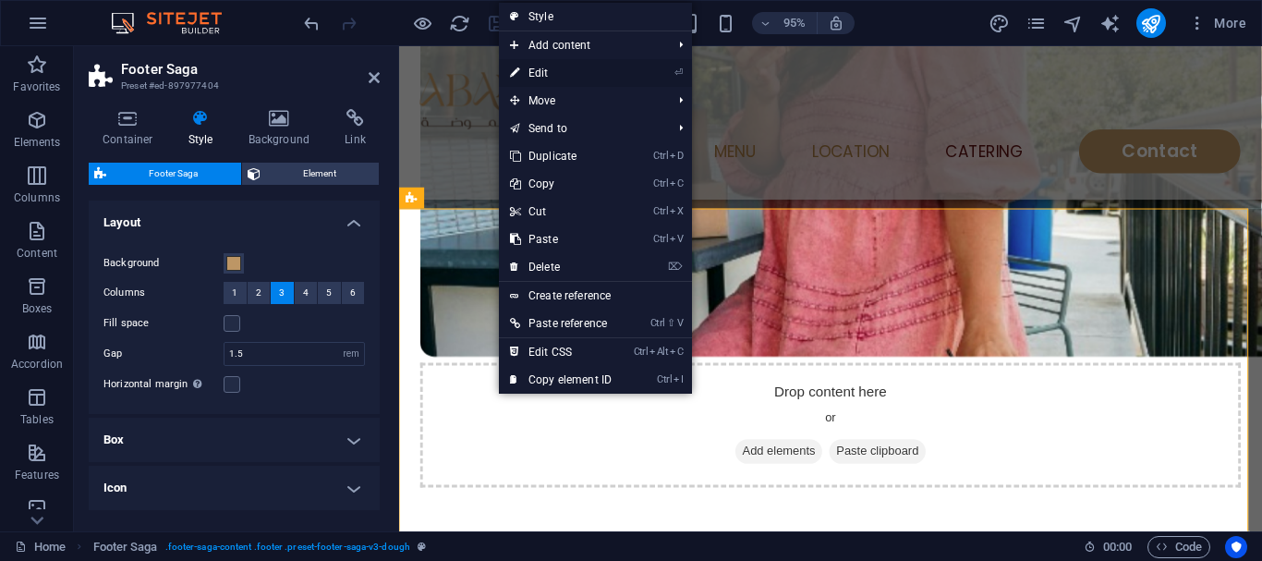
click at [576, 72] on link "⏎ Edit" at bounding box center [561, 73] width 124 height 28
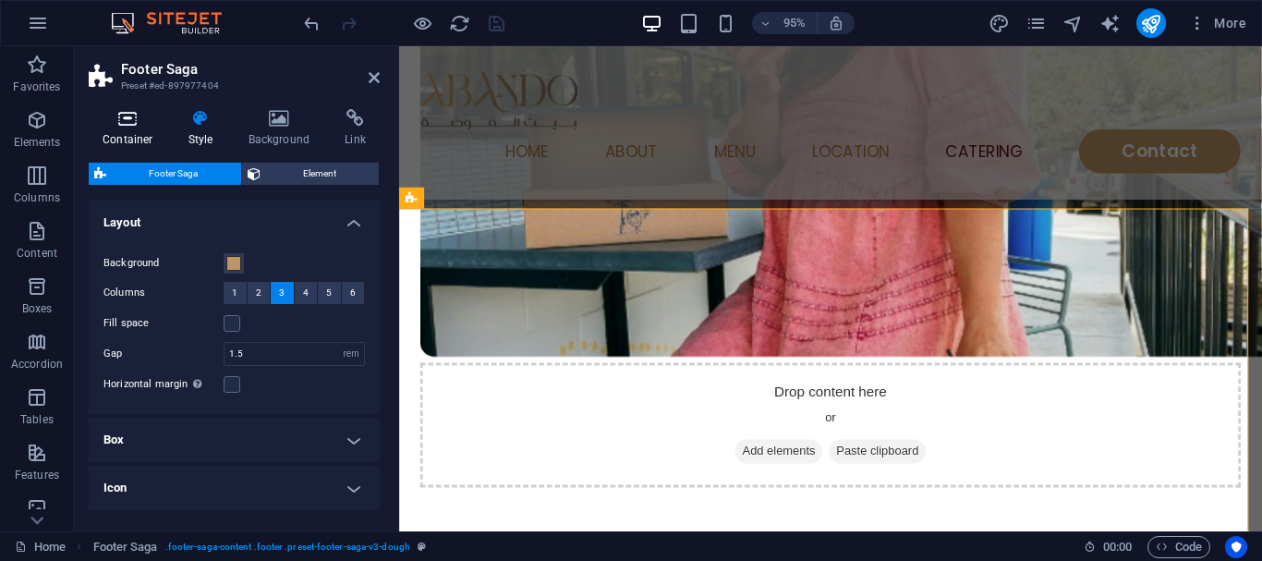
click at [139, 115] on icon at bounding box center [128, 118] width 79 height 18
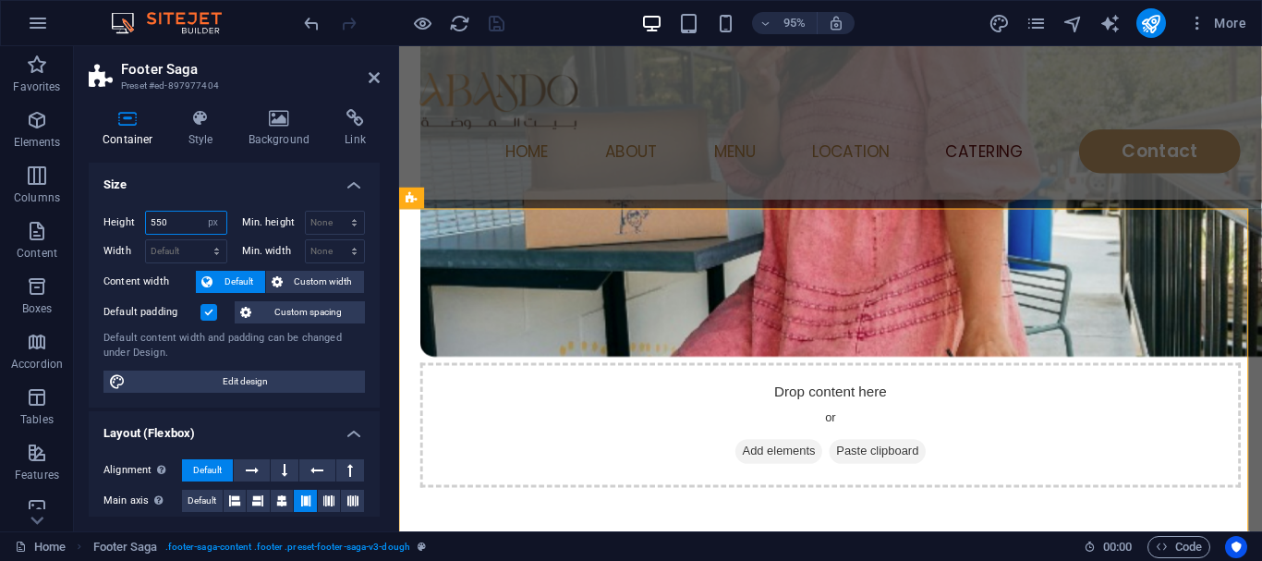
click at [175, 232] on input "550" at bounding box center [186, 223] width 80 height 22
type input "5"
type input "300"
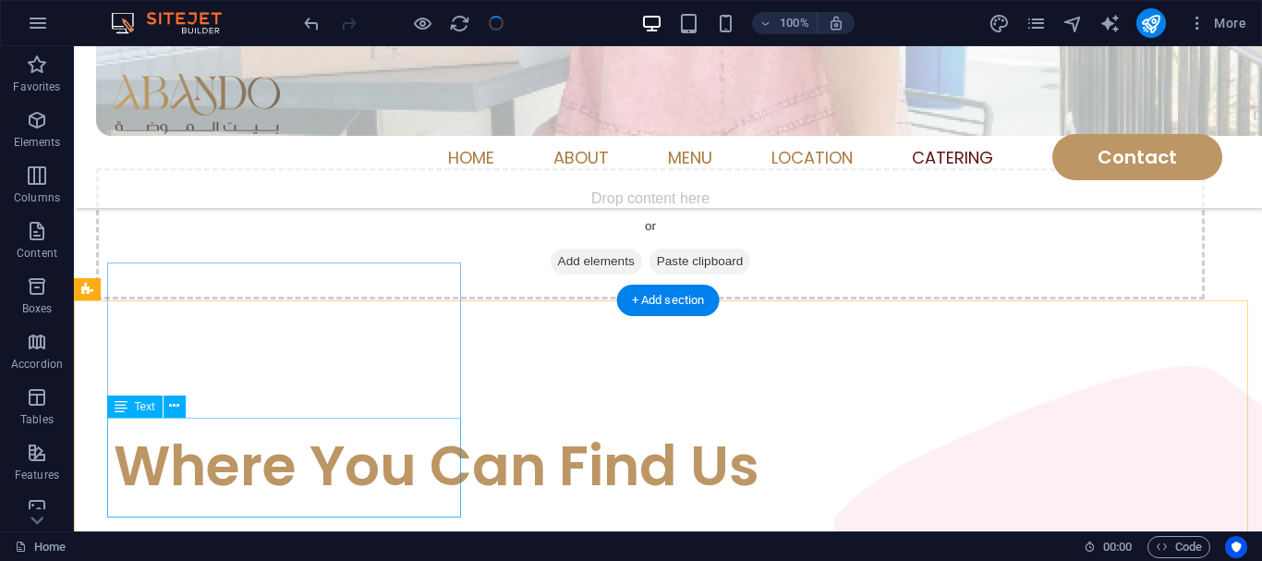
scroll to position [4678, 0]
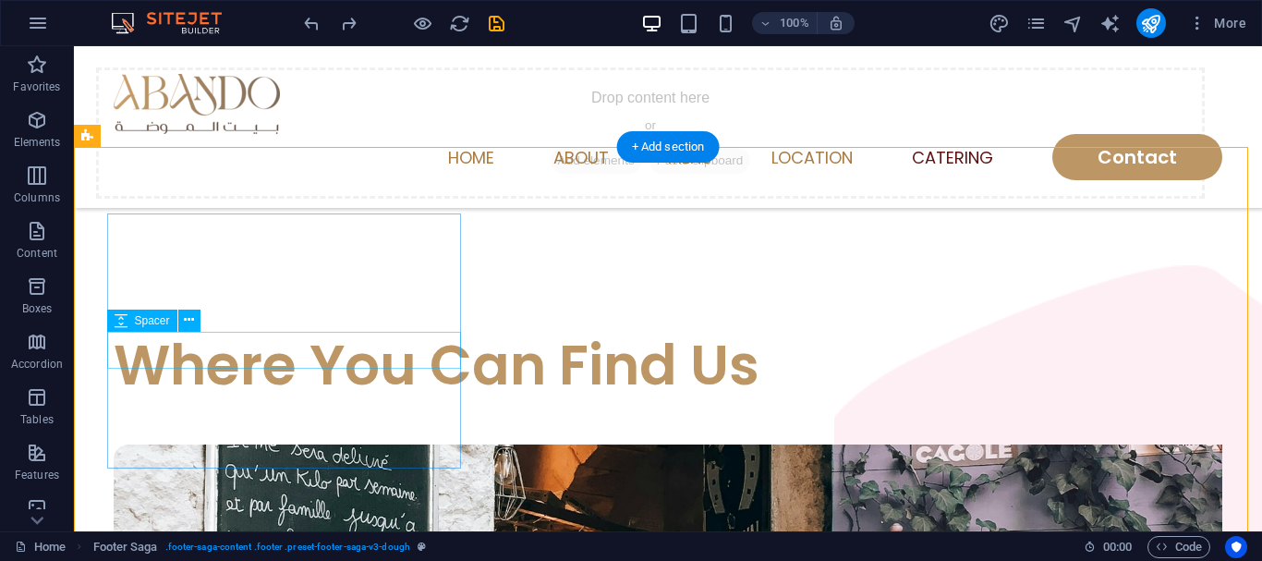
scroll to position [4909, 0]
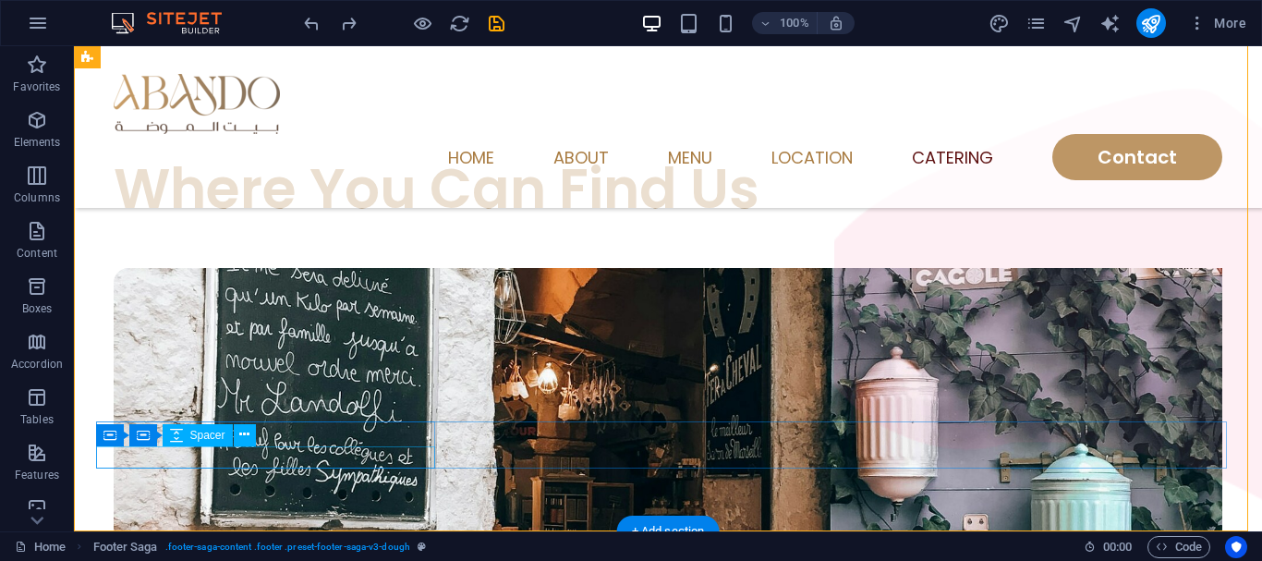
click at [243, 433] on icon at bounding box center [244, 434] width 10 height 19
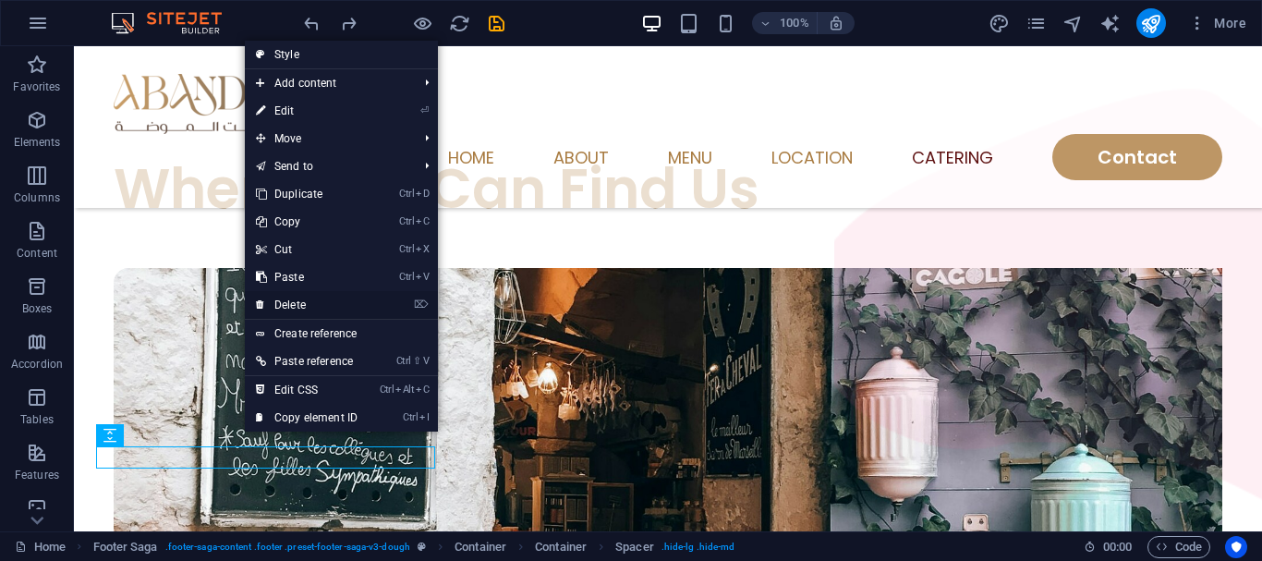
click at [295, 301] on link "⌦ Delete" at bounding box center [307, 305] width 124 height 28
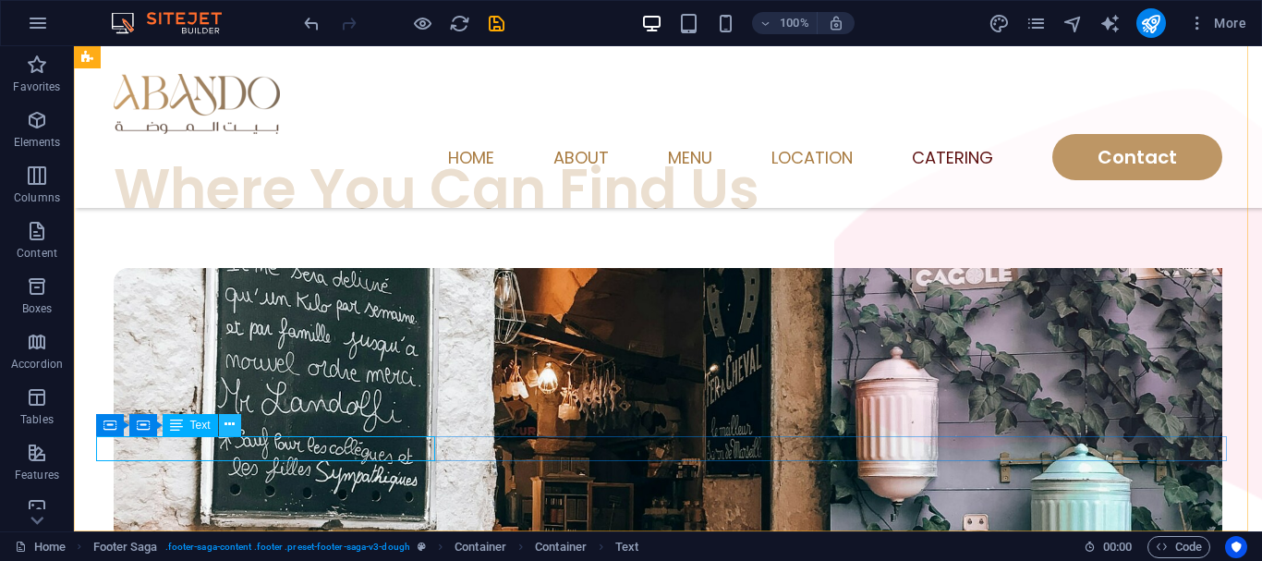
click at [230, 424] on icon at bounding box center [229, 424] width 10 height 19
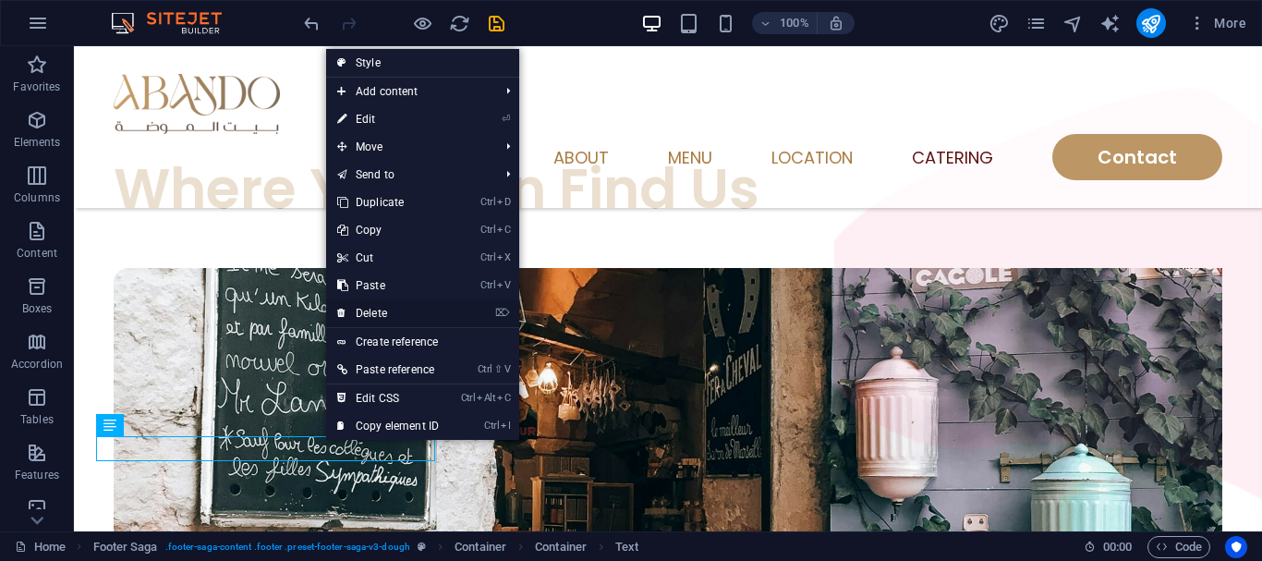
click at [418, 319] on link "⌦ Delete" at bounding box center [388, 313] width 124 height 28
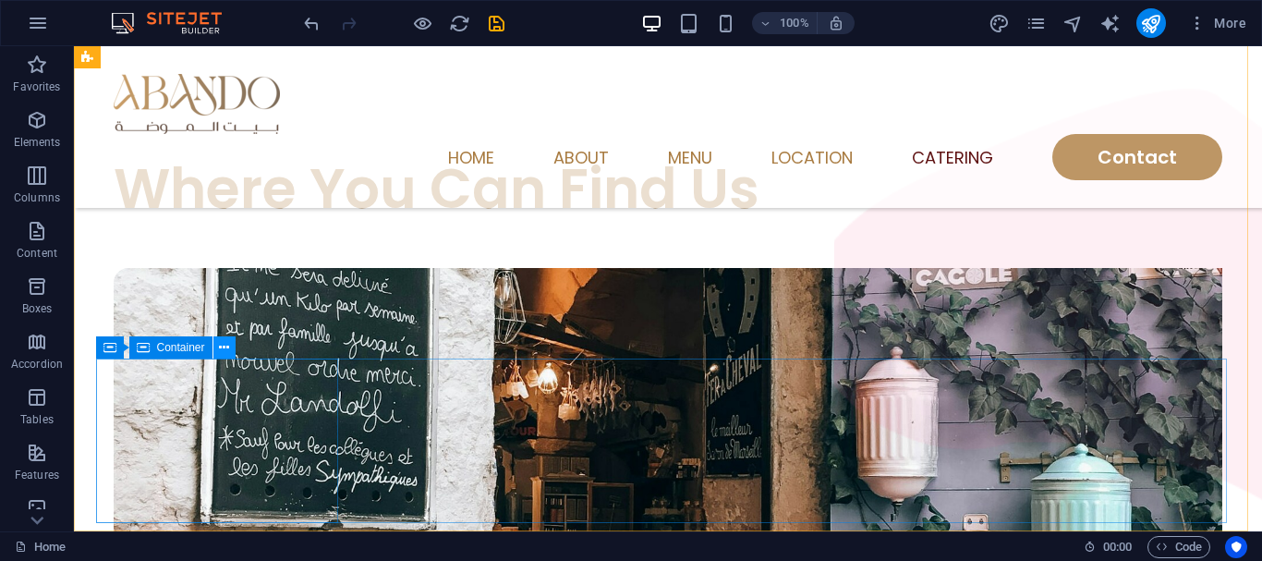
click at [221, 346] on icon at bounding box center [224, 347] width 10 height 19
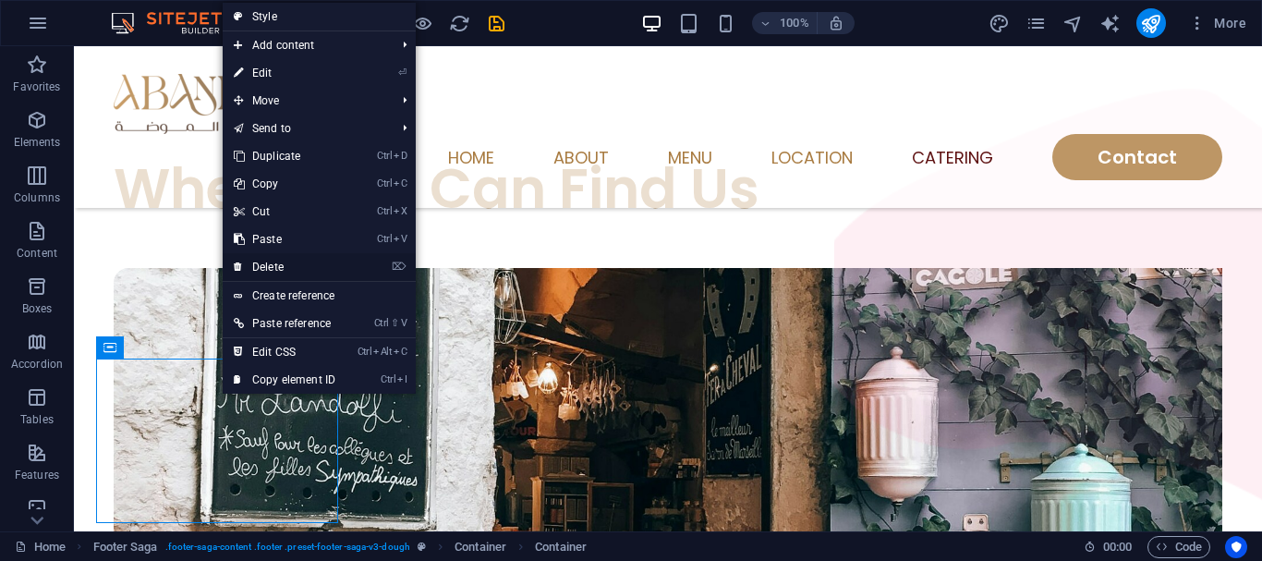
click at [282, 258] on link "⌦ Delete" at bounding box center [285, 267] width 124 height 28
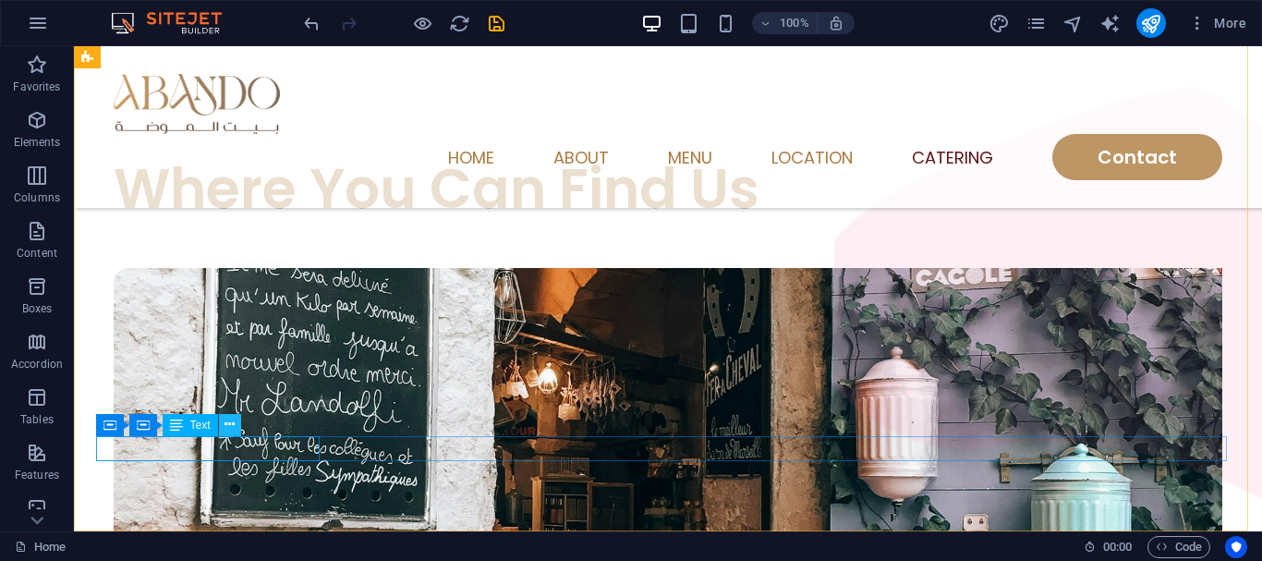
click at [229, 422] on icon at bounding box center [229, 424] width 10 height 19
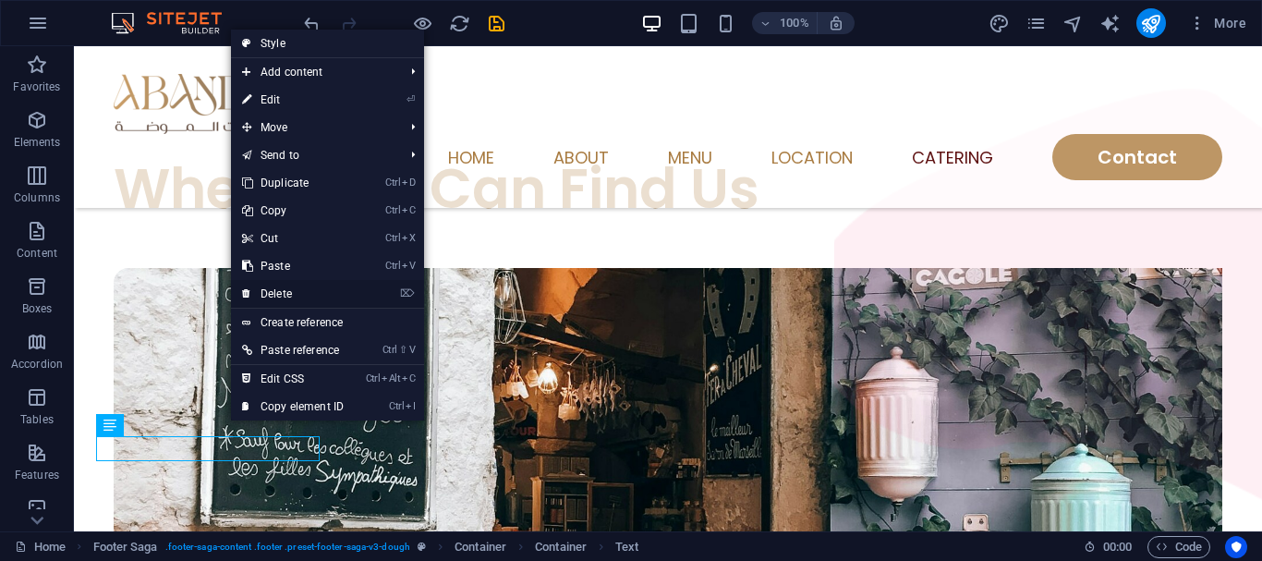
click at [303, 285] on link "⌦ Delete" at bounding box center [293, 294] width 124 height 28
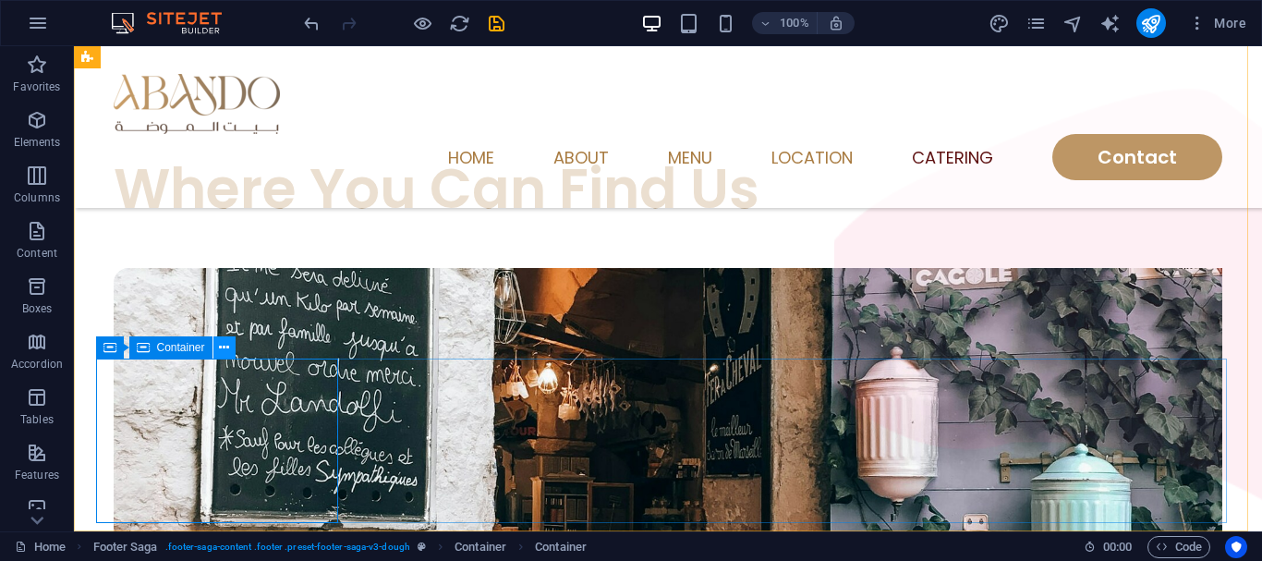
click at [224, 351] on icon at bounding box center [224, 347] width 10 height 19
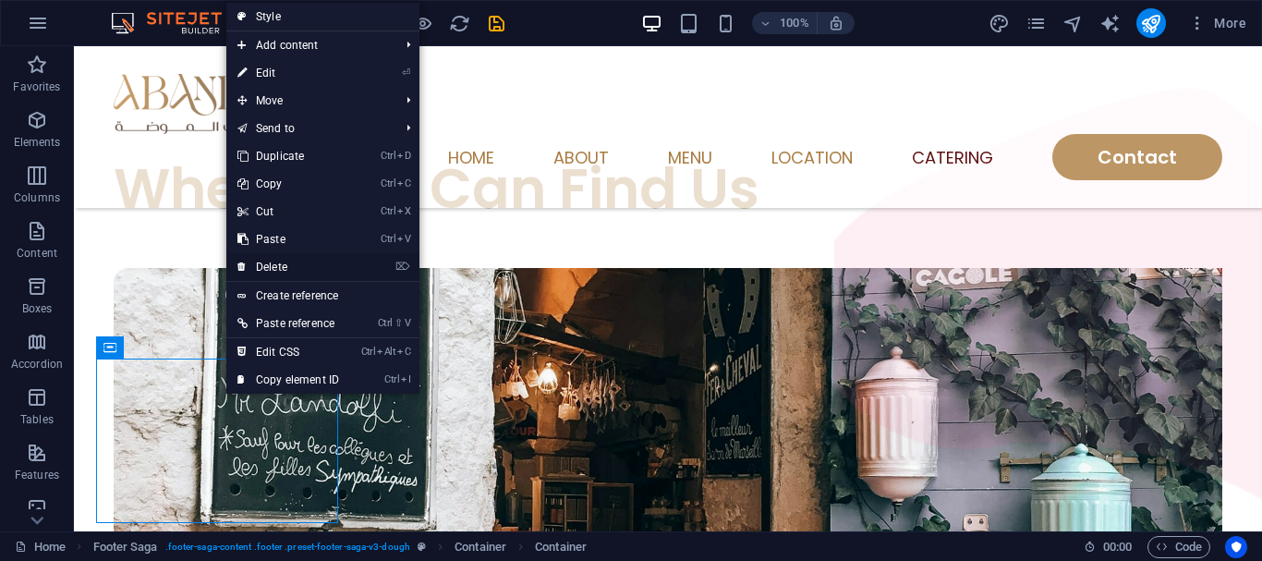
click at [295, 271] on link "⌦ Delete" at bounding box center [288, 267] width 124 height 28
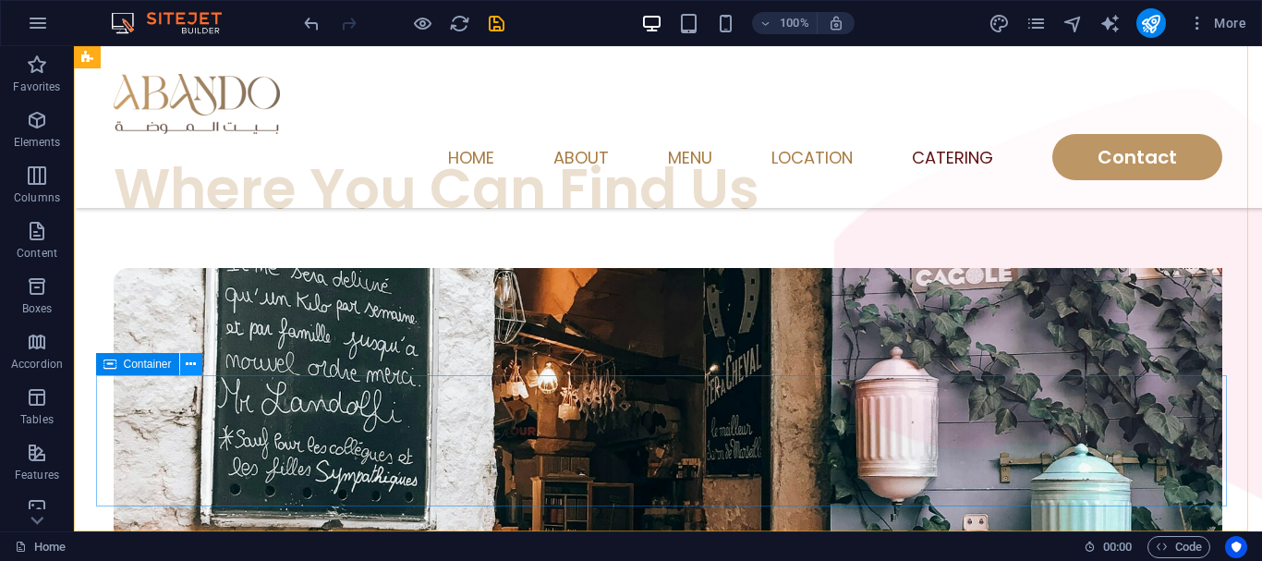
click at [191, 371] on icon at bounding box center [191, 364] width 10 height 19
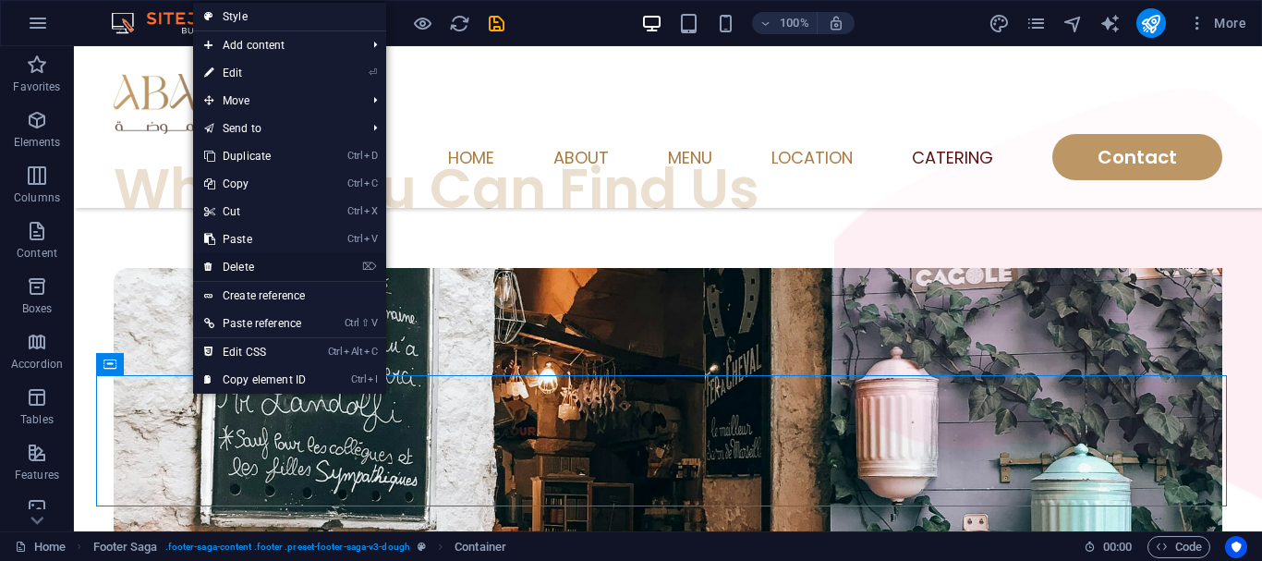
click at [236, 269] on link "⌦ Delete" at bounding box center [255, 267] width 124 height 28
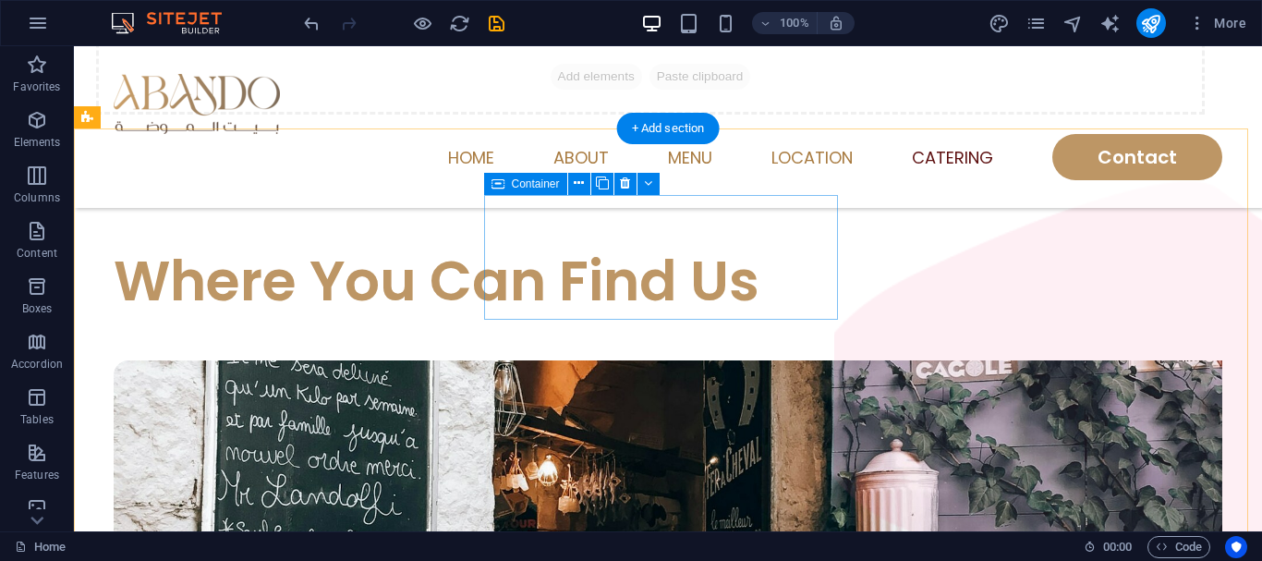
scroll to position [4632, 0]
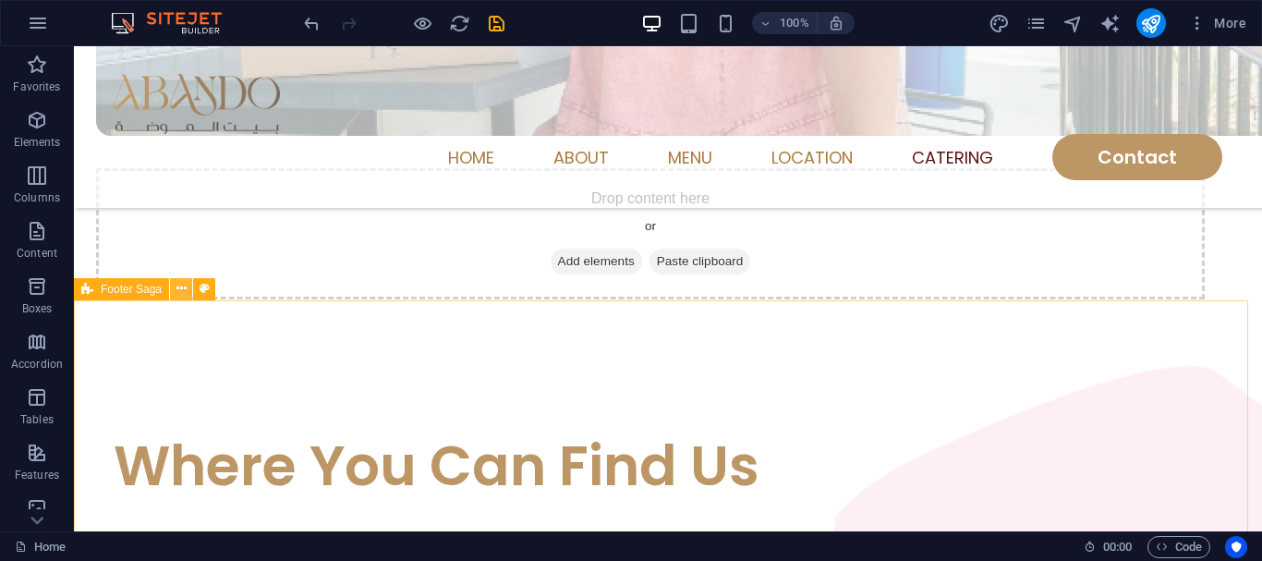
click at [182, 282] on icon at bounding box center [181, 288] width 10 height 19
click at [174, 296] on button at bounding box center [181, 289] width 22 height 22
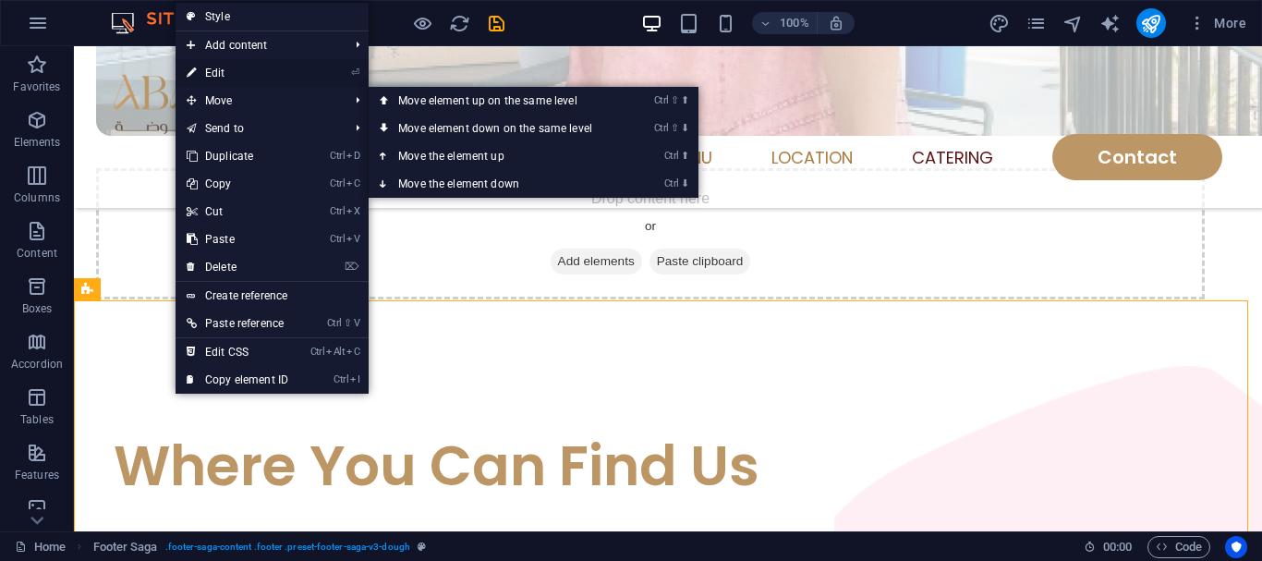
click at [217, 78] on link "⏎ Edit" at bounding box center [238, 73] width 124 height 28
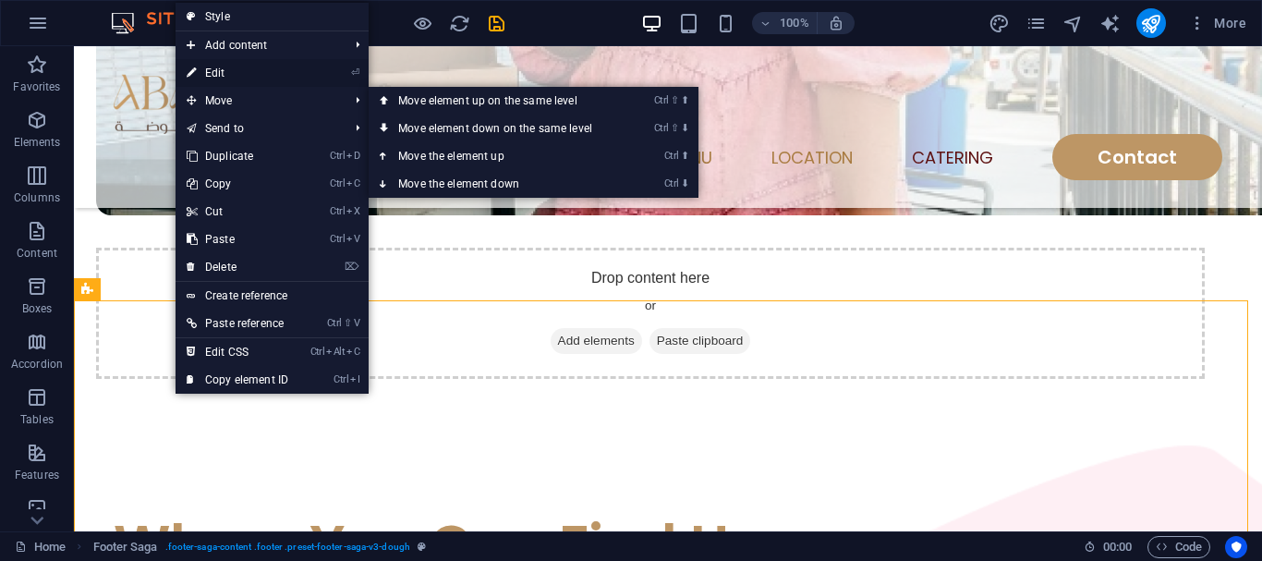
select select "px"
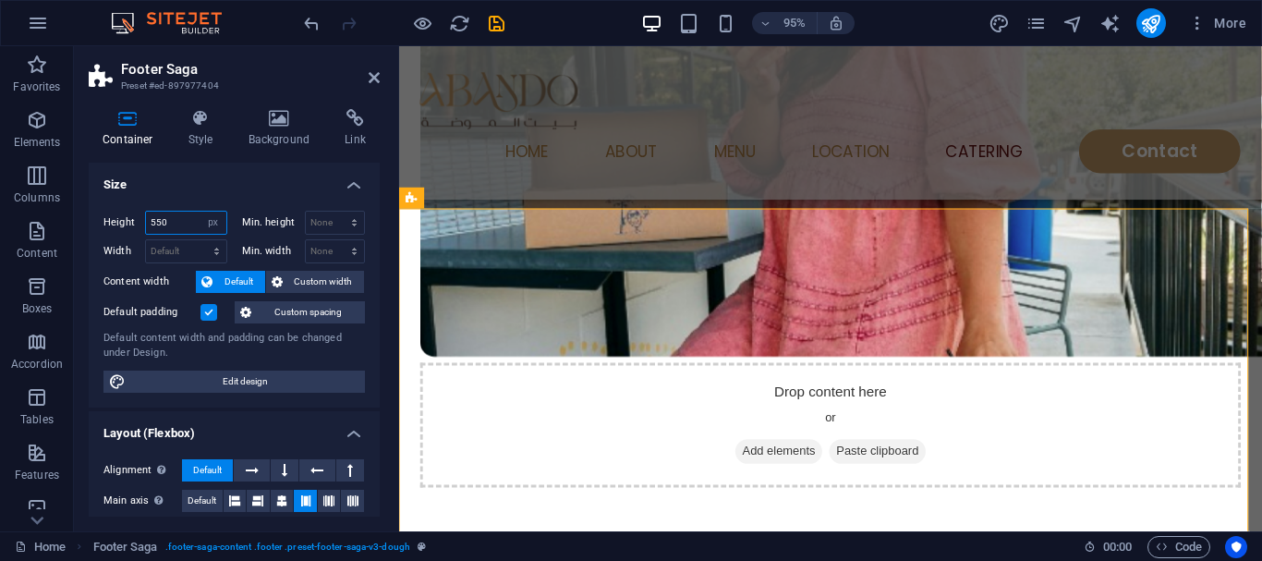
drag, startPoint x: 172, startPoint y: 223, endPoint x: 106, endPoint y: 236, distance: 66.9
click at [106, 236] on div "Height 550 Default px rem % vh vw" at bounding box center [168, 225] width 131 height 29
type input "300"
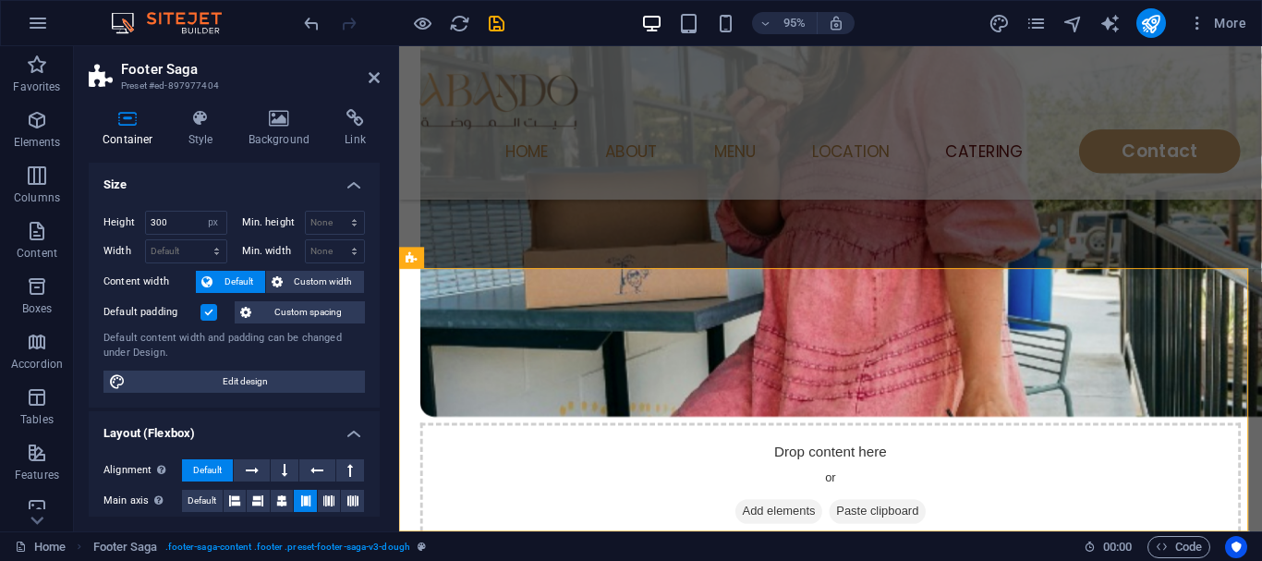
click at [391, 79] on aside "Footer Saga Preset #ed-897977404 Container Style Background Link Size Height 30…" at bounding box center [236, 288] width 325 height 485
click at [379, 81] on icon at bounding box center [374, 77] width 11 height 15
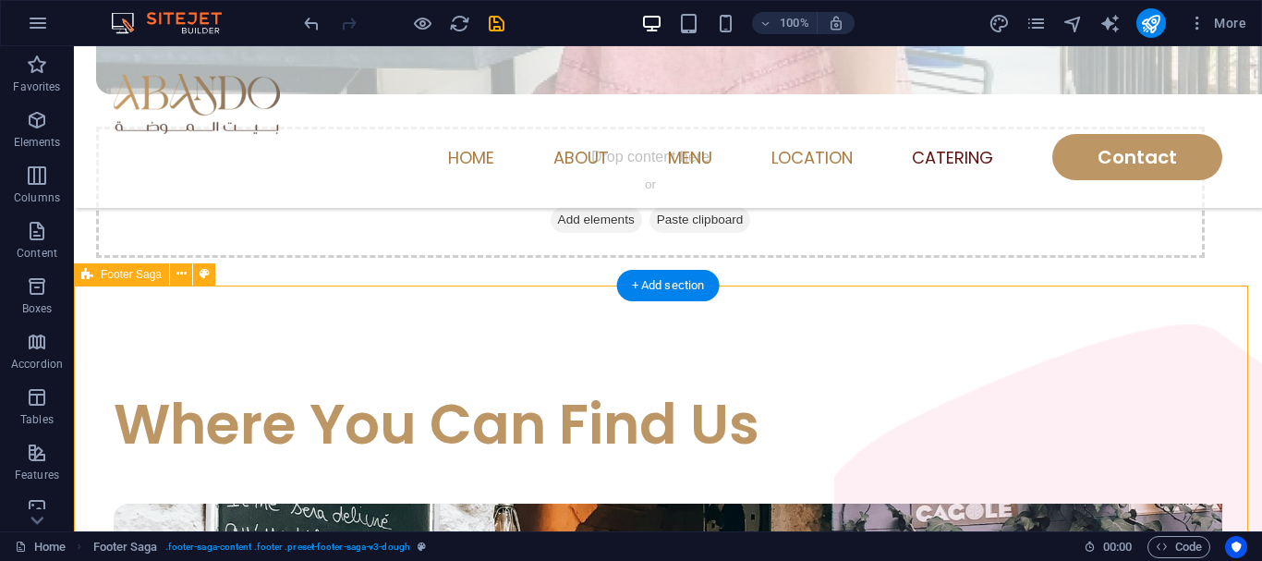
scroll to position [4678, 0]
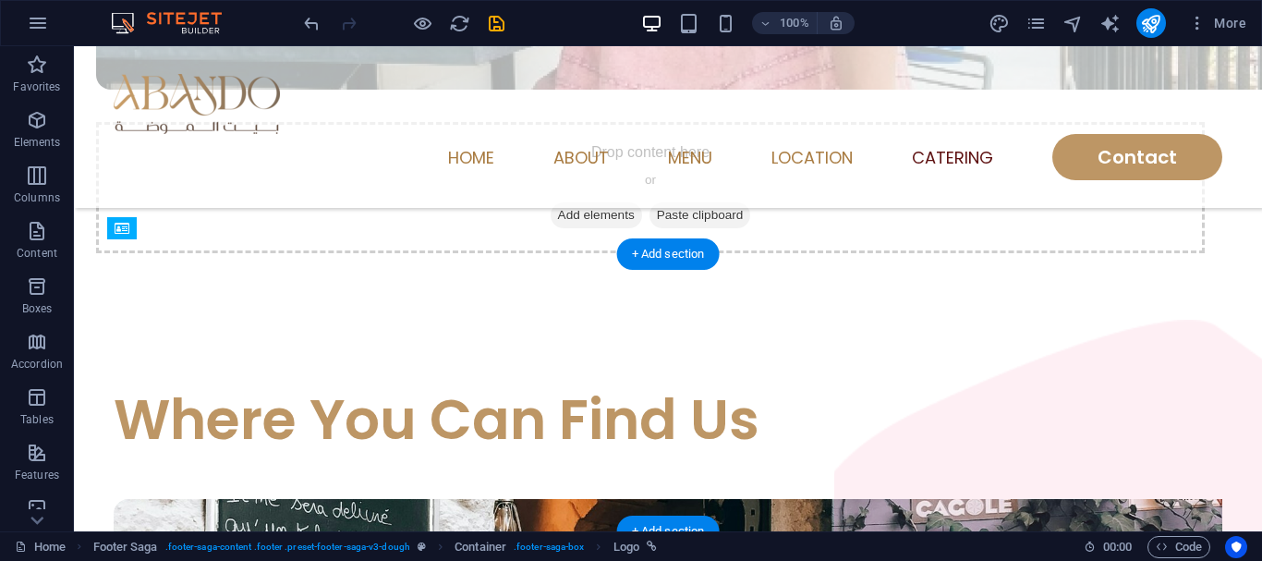
drag, startPoint x: 240, startPoint y: 298, endPoint x: 233, endPoint y: 378, distance: 79.8
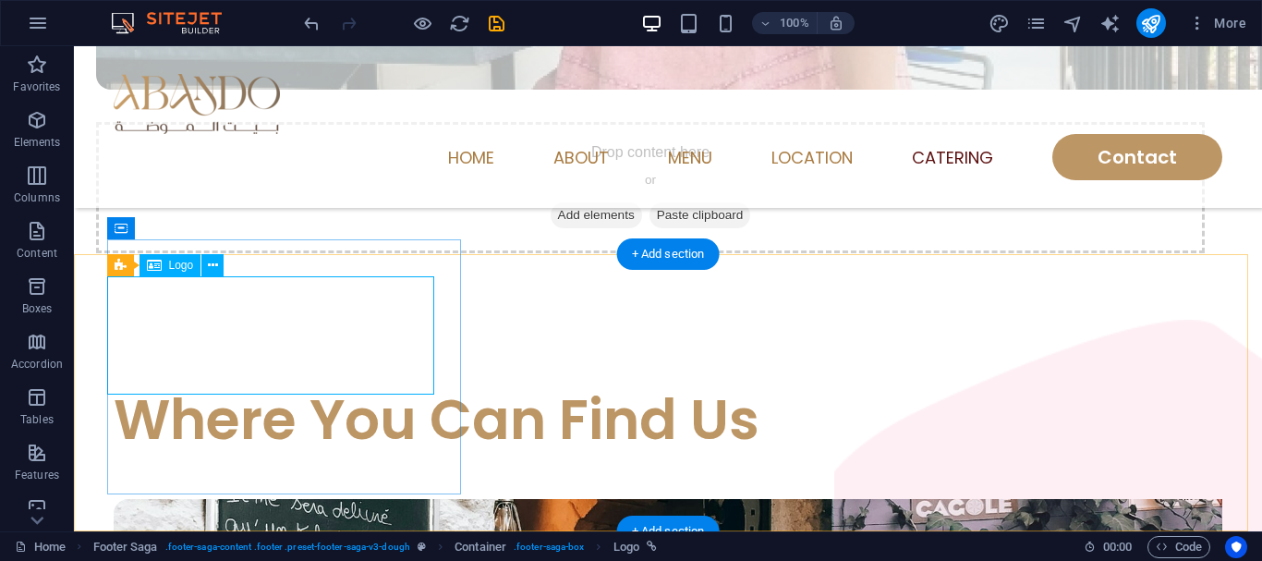
click at [211, 264] on icon at bounding box center [213, 265] width 10 height 19
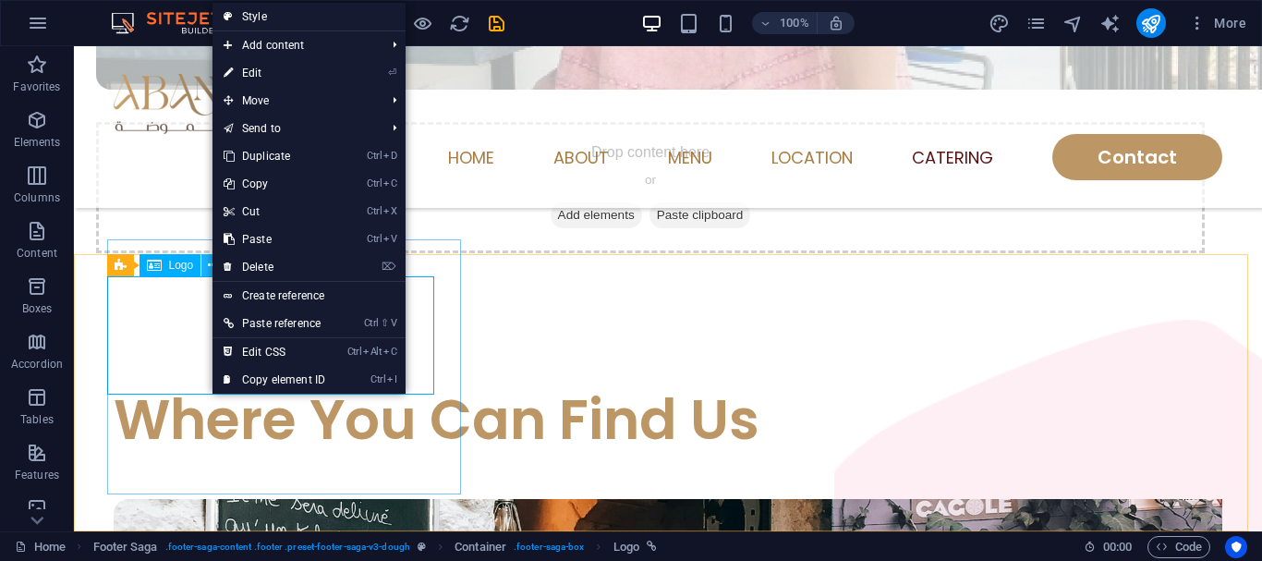
click at [211, 264] on icon at bounding box center [213, 265] width 10 height 19
click at [277, 71] on link "⏎ Edit" at bounding box center [274, 73] width 124 height 28
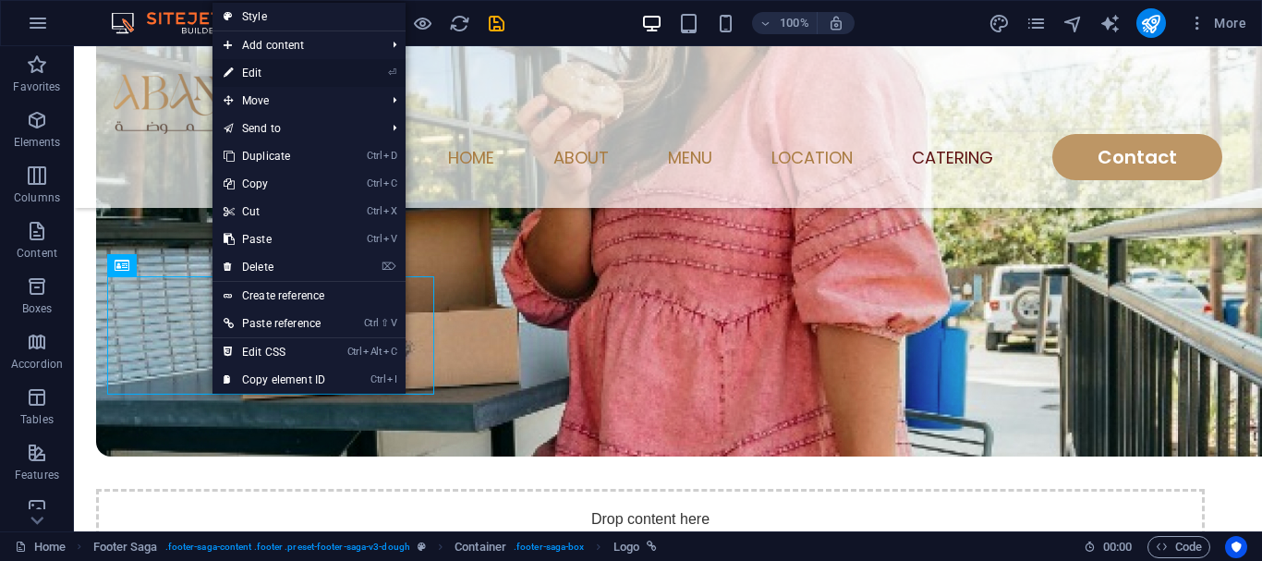
select select "px"
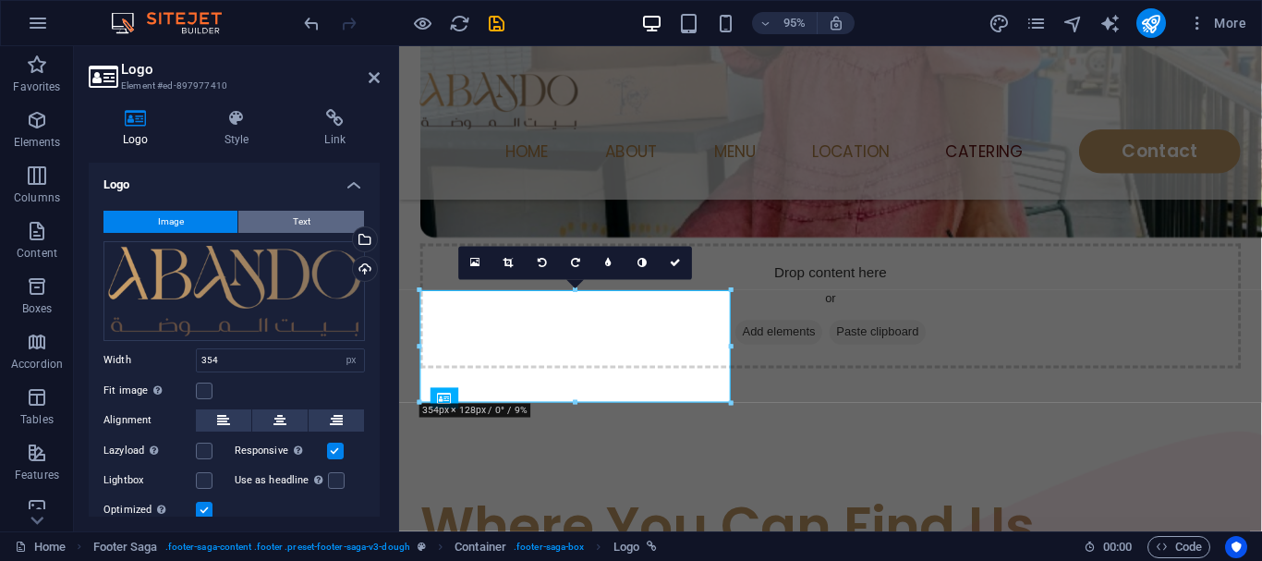
scroll to position [4490, 0]
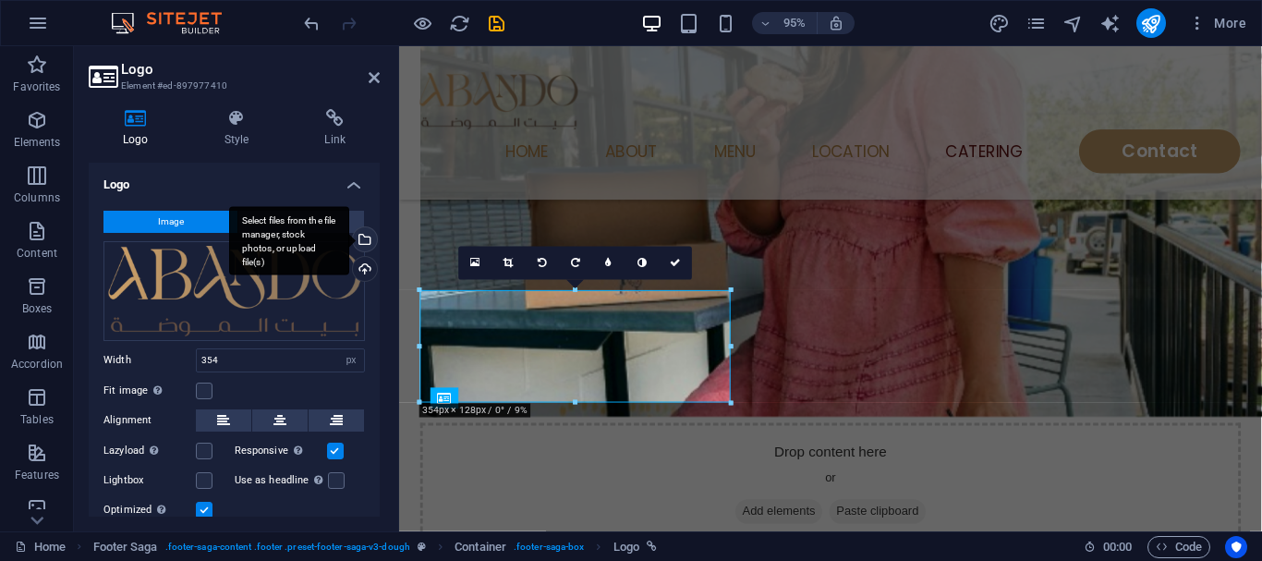
click at [349, 240] on div "Select files from the file manager, stock photos, or upload file(s)" at bounding box center [289, 240] width 120 height 69
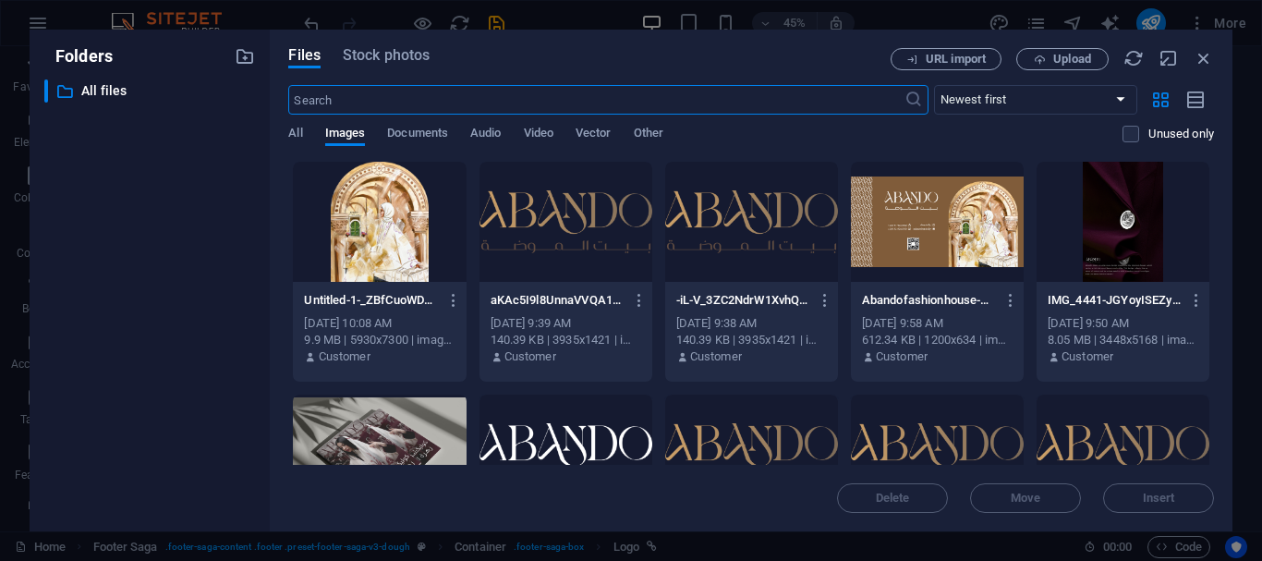
scroll to position [4268, 0]
click at [527, 444] on div at bounding box center [565, 454] width 173 height 120
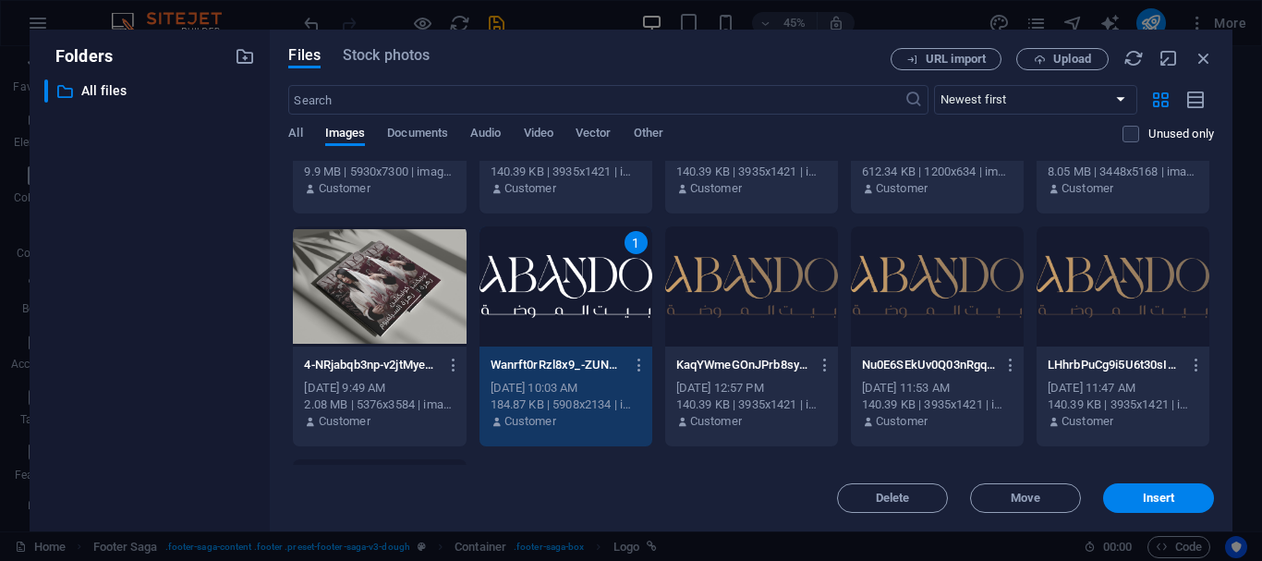
scroll to position [185, 0]
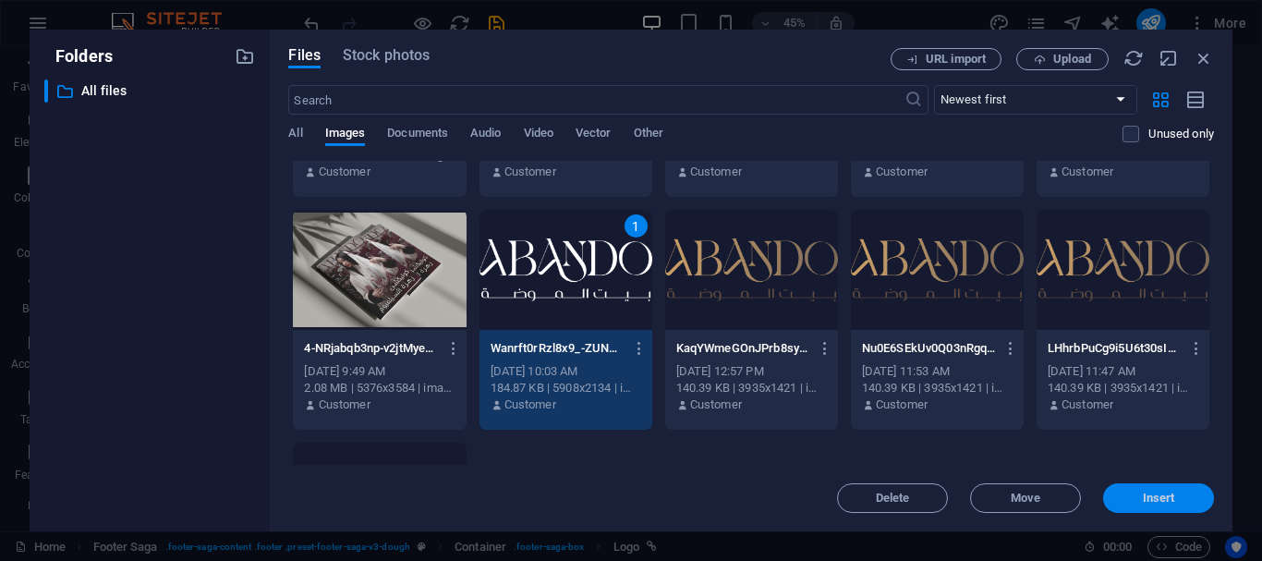
click at [1144, 504] on button "Insert" at bounding box center [1158, 498] width 111 height 30
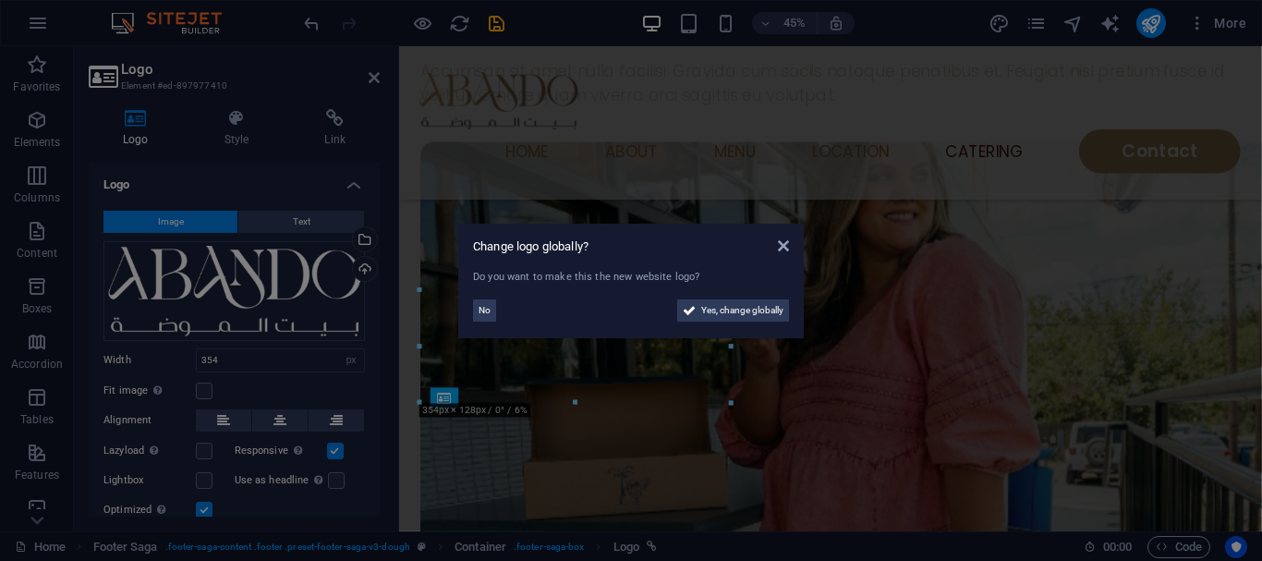
scroll to position [4490, 0]
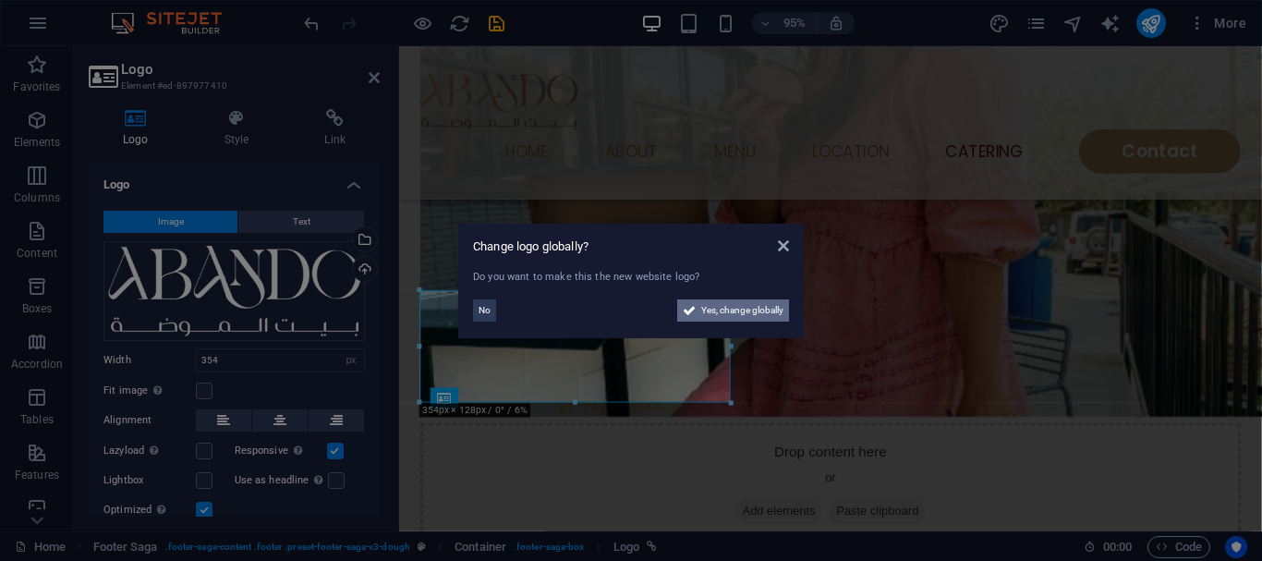
click at [734, 318] on span "Yes, change globally" at bounding box center [742, 310] width 82 height 22
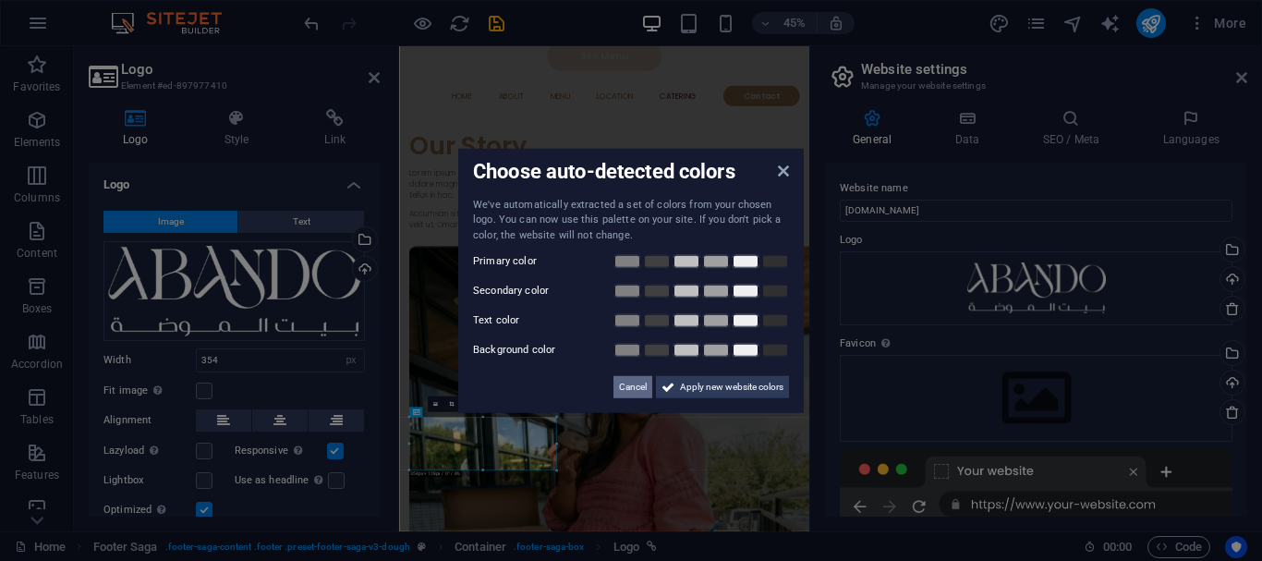
click at [625, 388] on span "Cancel" at bounding box center [633, 387] width 28 height 22
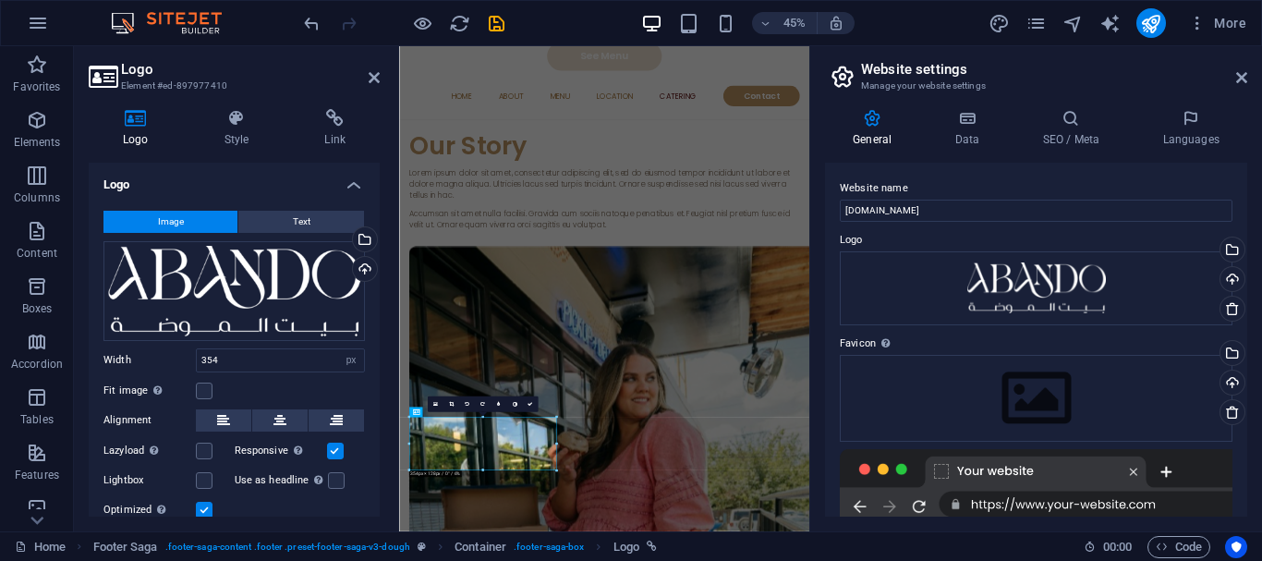
click at [1247, 78] on aside "Website settings Manage your website settings General Data SEO / Meta Languages…" at bounding box center [1035, 288] width 453 height 485
click at [1238, 74] on icon at bounding box center [1241, 77] width 11 height 15
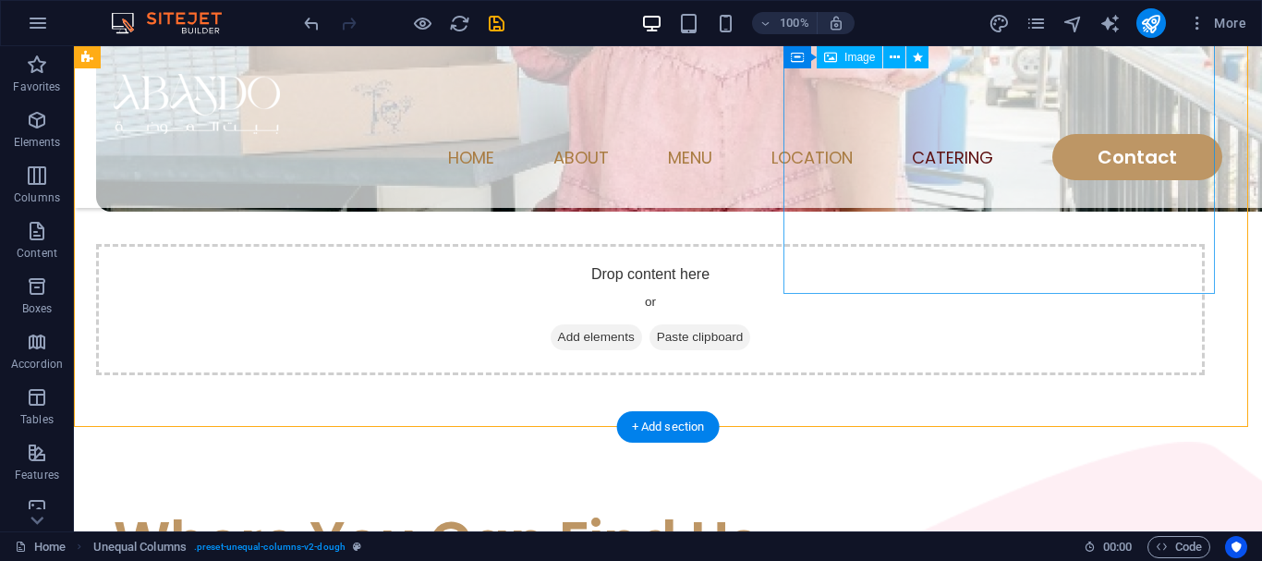
scroll to position [4678, 0]
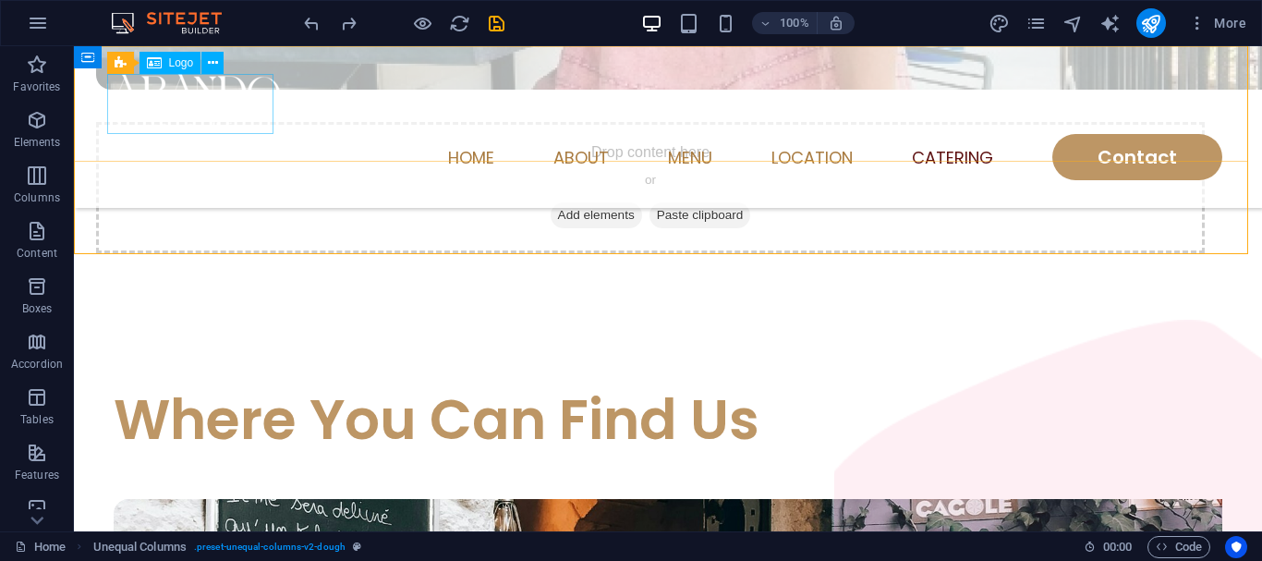
click at [216, 92] on div at bounding box center [668, 104] width 1109 height 60
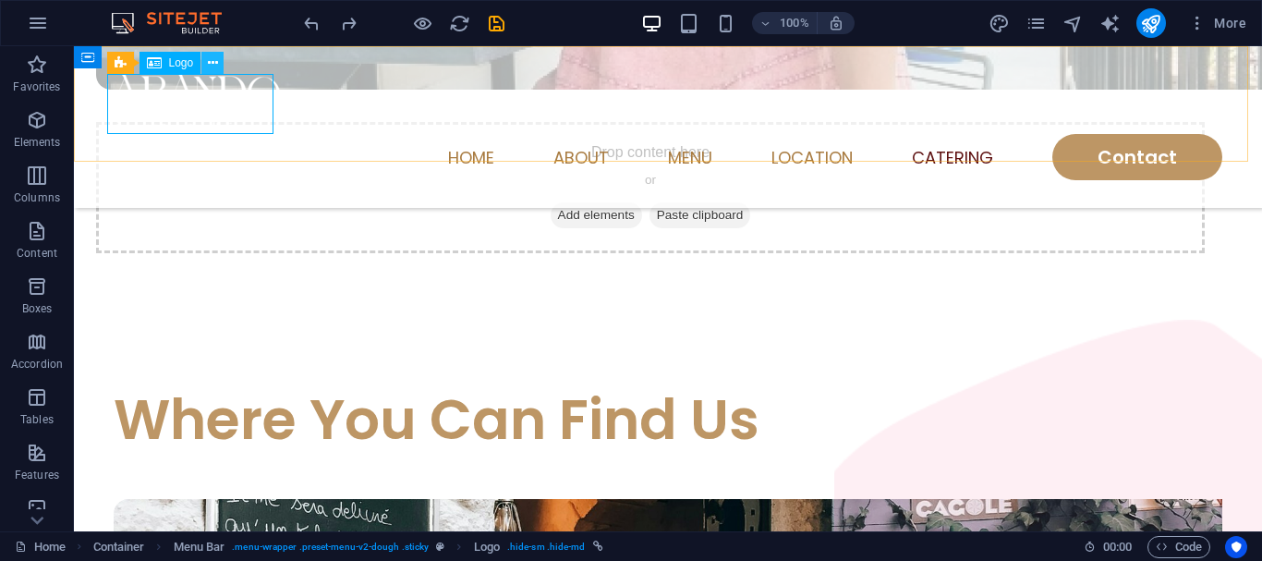
click at [212, 63] on icon at bounding box center [213, 63] width 10 height 19
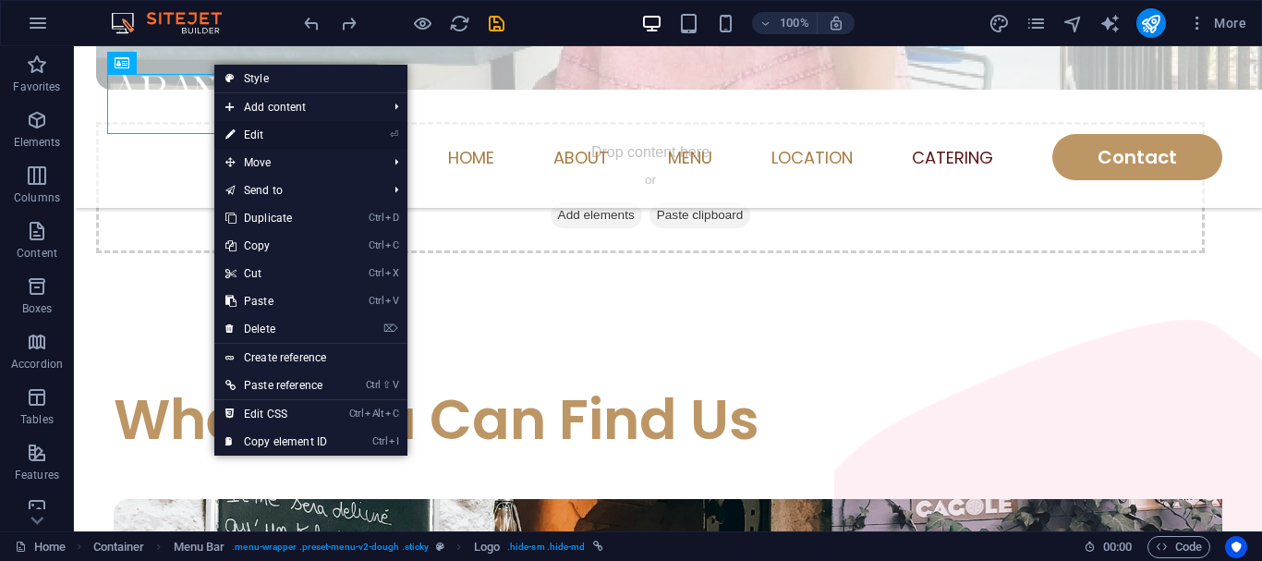
click at [284, 129] on link "⏎ Edit" at bounding box center [276, 135] width 124 height 28
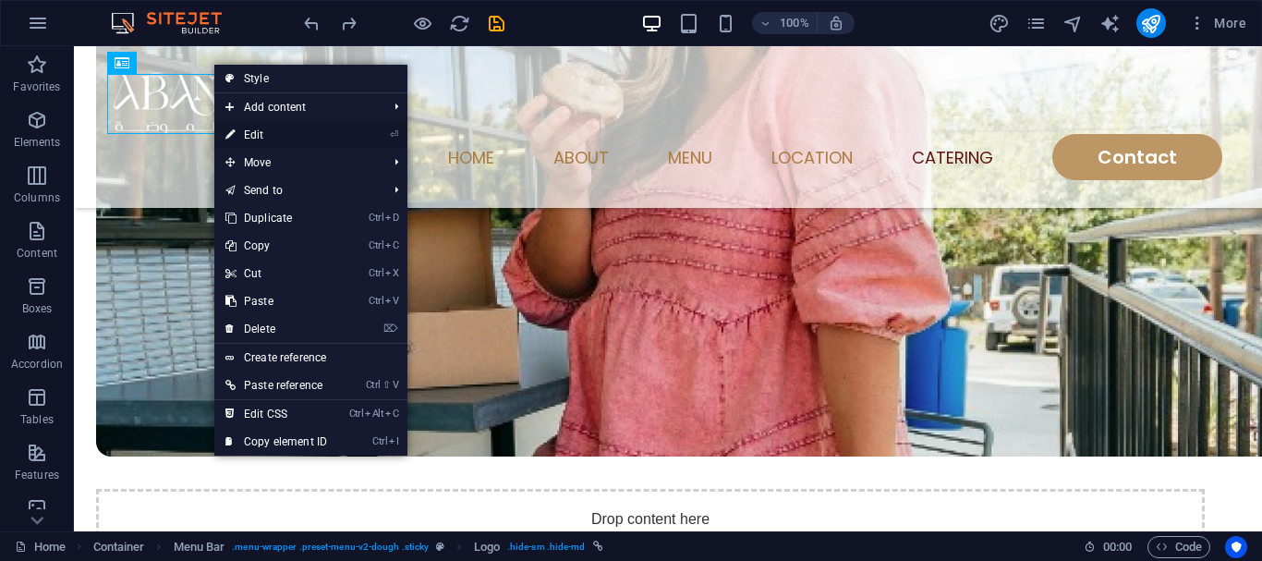
scroll to position [4655, 0]
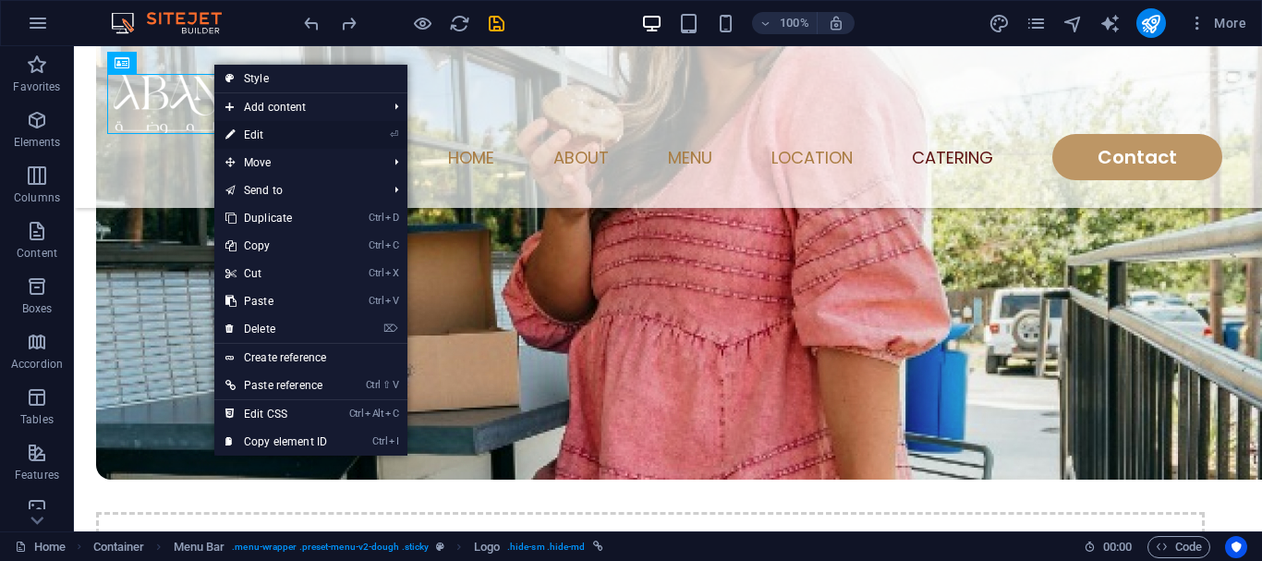
select select "px"
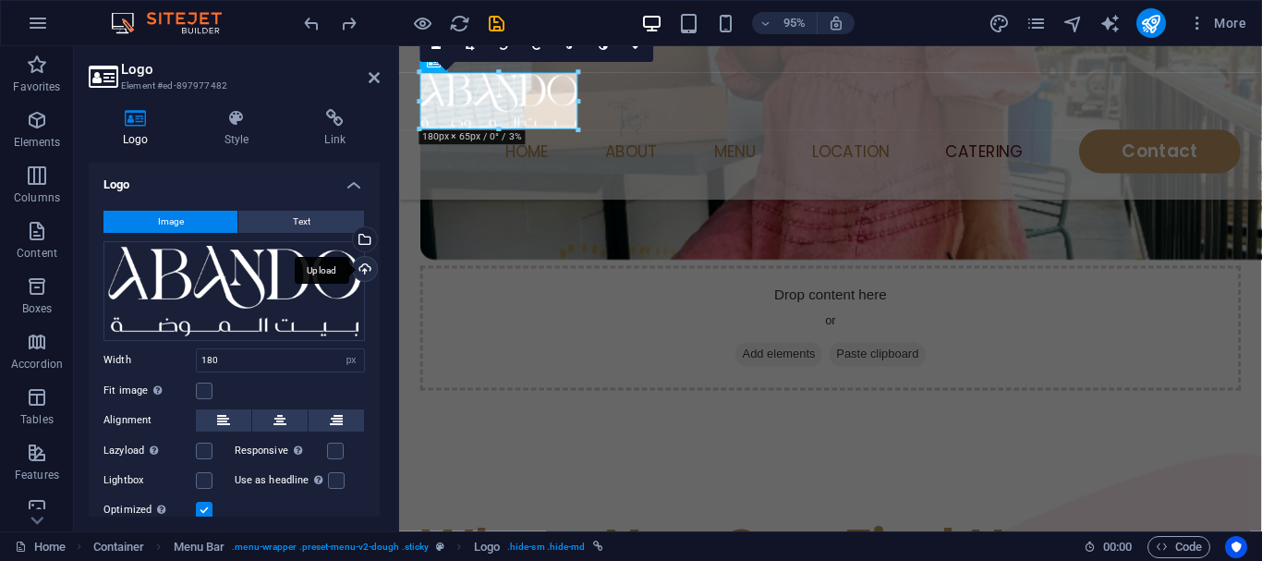
click at [360, 266] on div "Upload" at bounding box center [363, 271] width 28 height 28
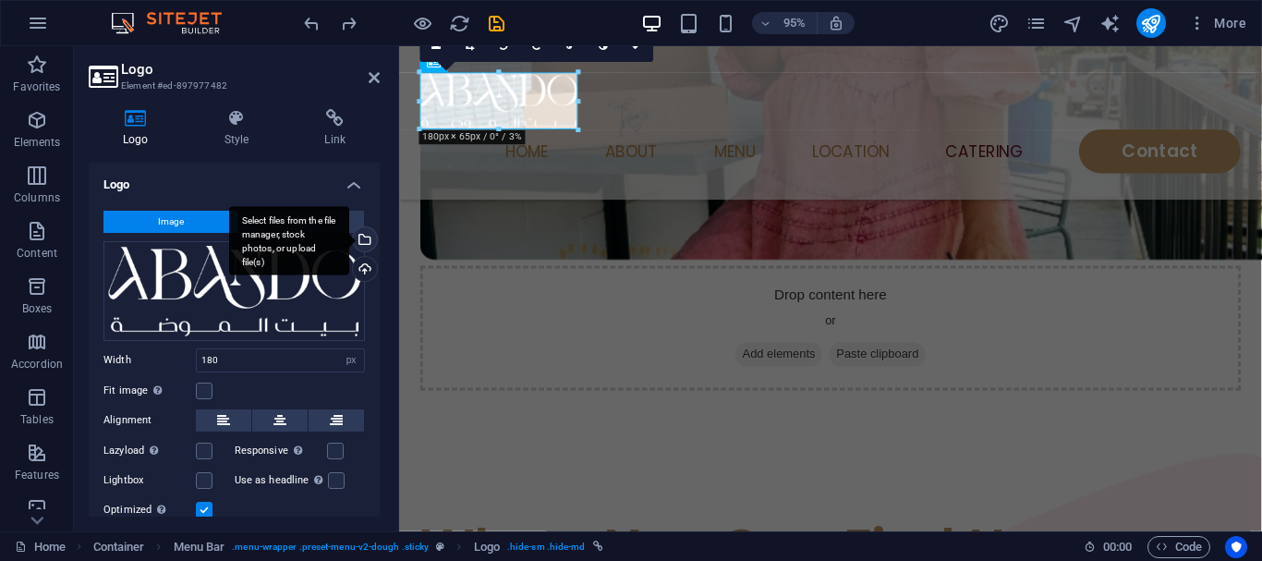
click at [363, 234] on div "Select files from the file manager, stock photos, or upload file(s)" at bounding box center [363, 241] width 28 height 28
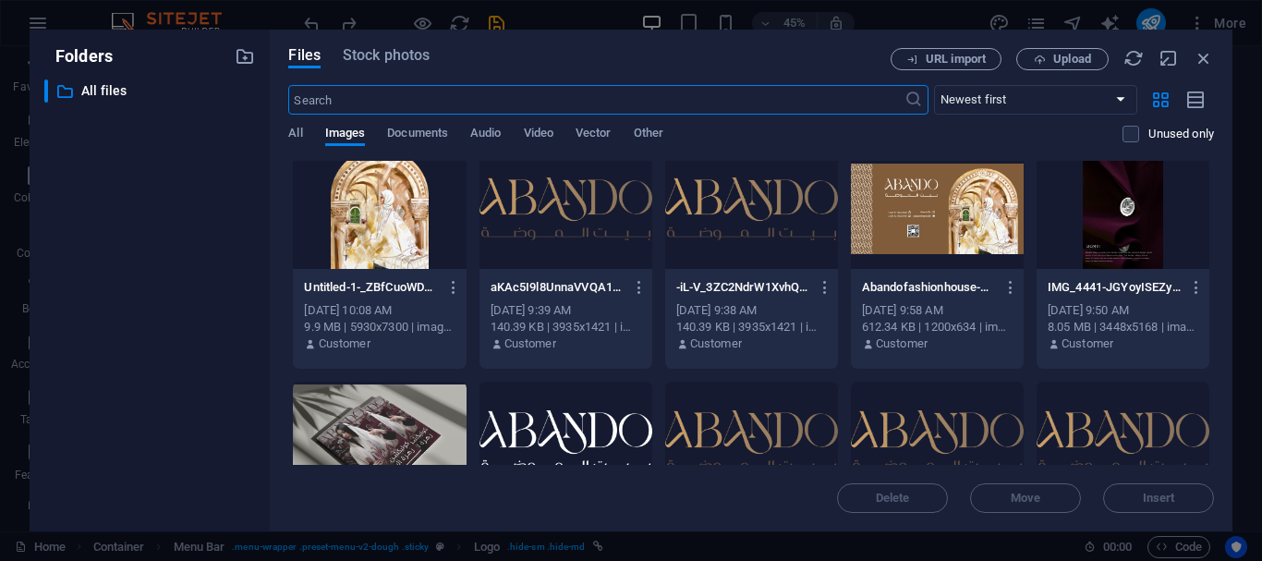
scroll to position [0, 0]
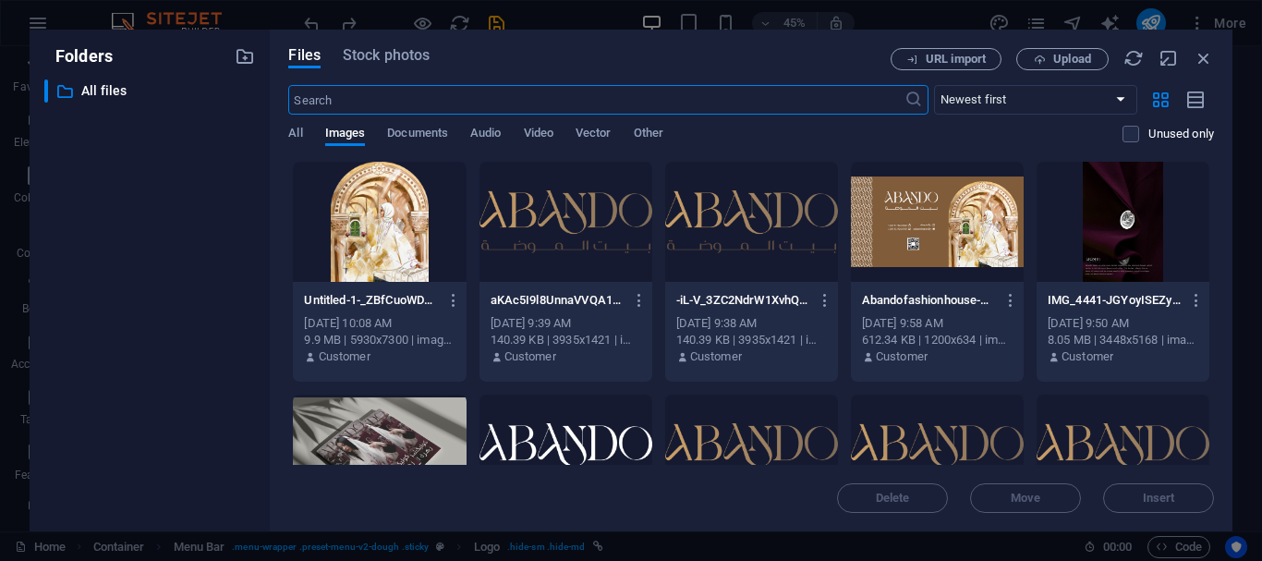
click at [561, 249] on div at bounding box center [565, 222] width 173 height 120
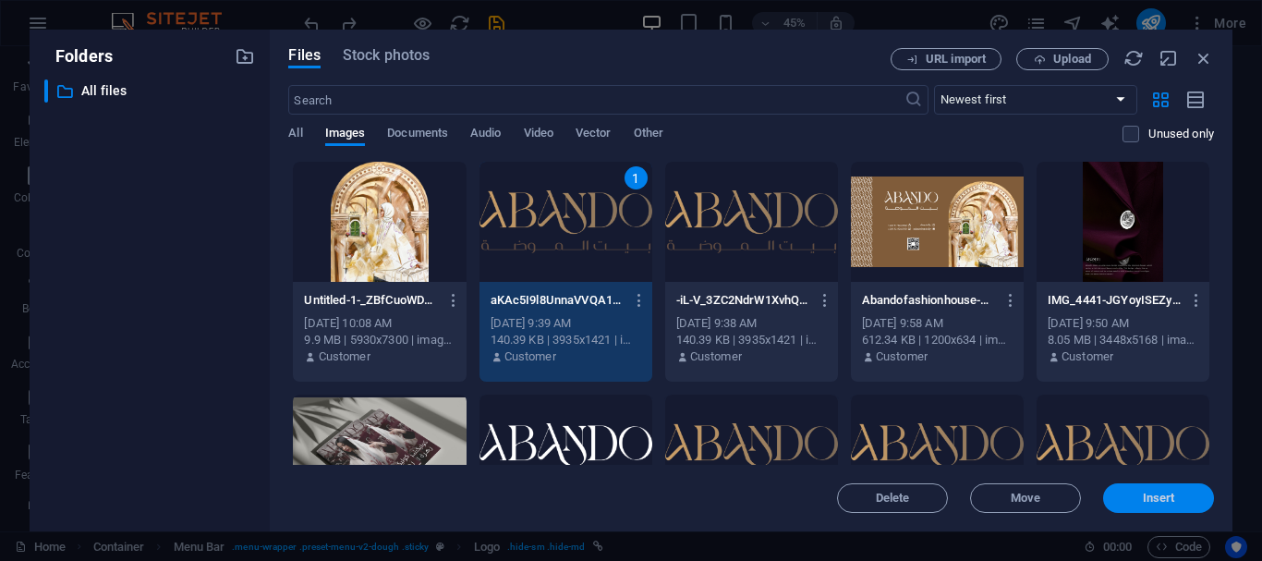
click at [1140, 501] on span "Insert" at bounding box center [1158, 497] width 96 height 11
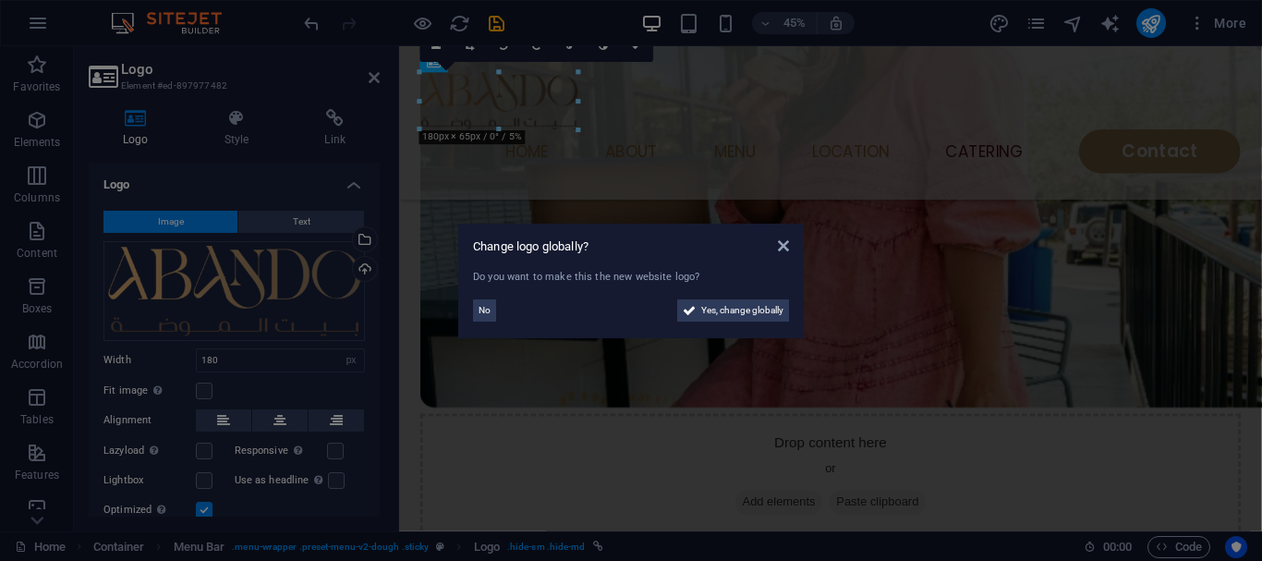
scroll to position [4655, 0]
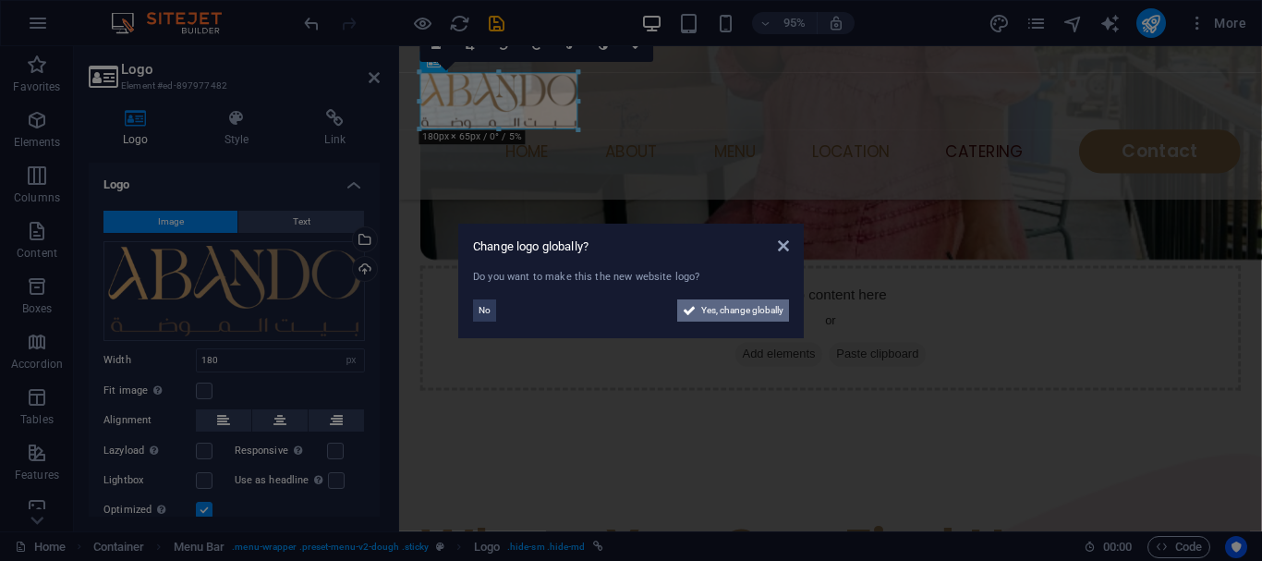
click at [704, 311] on span "Yes, change globally" at bounding box center [742, 310] width 82 height 22
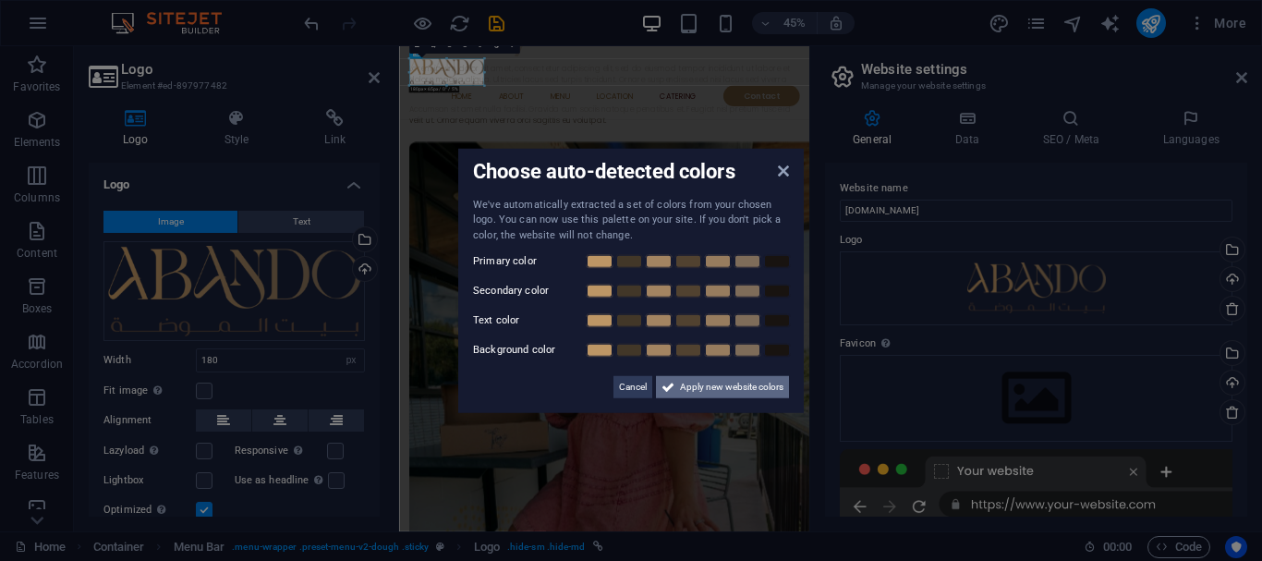
click at [712, 396] on span "Apply new website colors" at bounding box center [731, 387] width 103 height 22
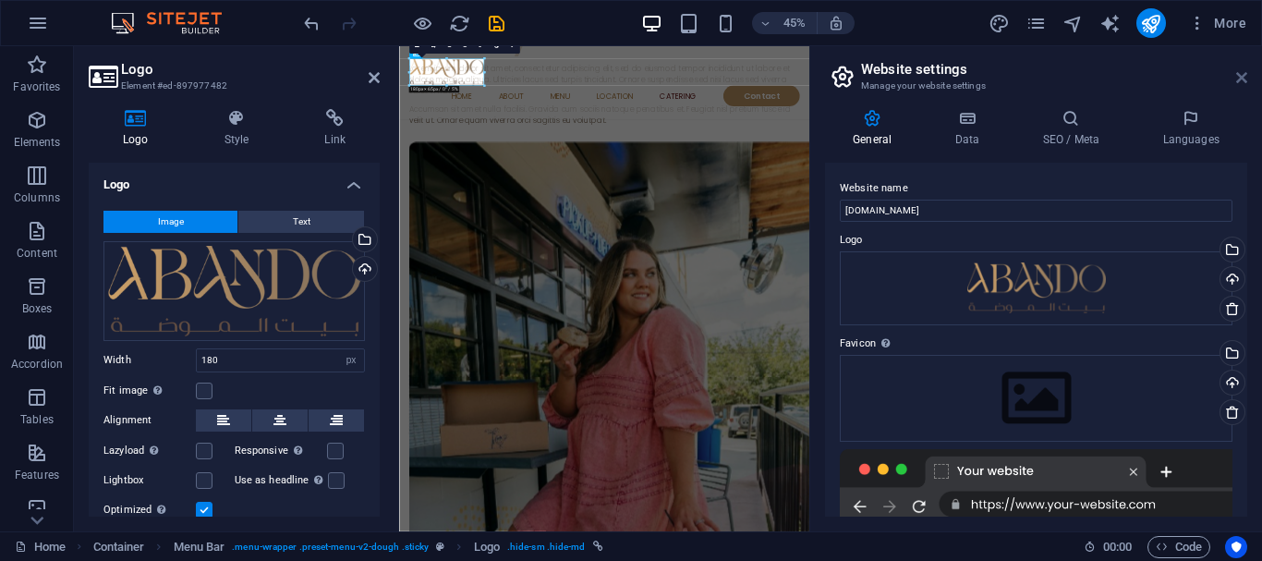
click at [1239, 77] on icon at bounding box center [1241, 77] width 11 height 15
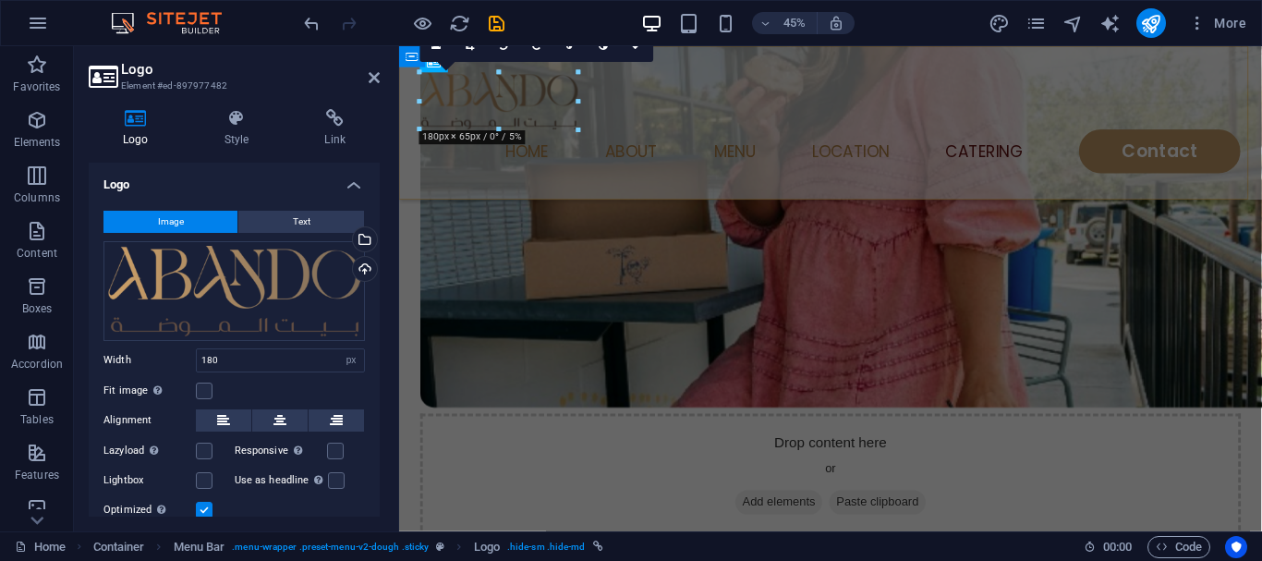
scroll to position [4655, 0]
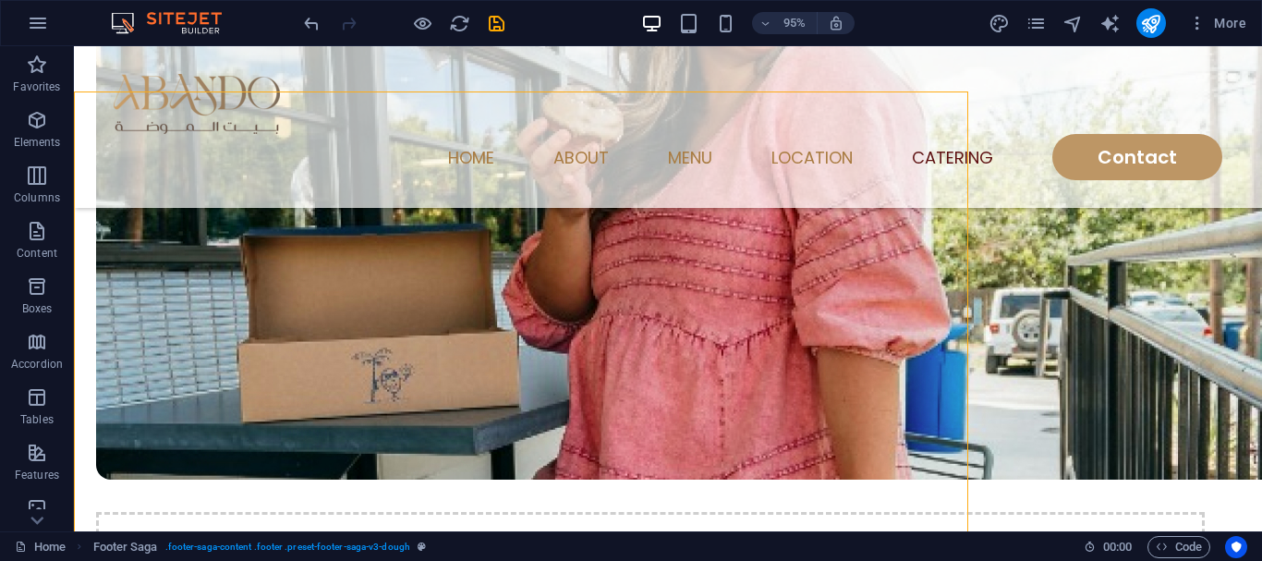
scroll to position [4678, 0]
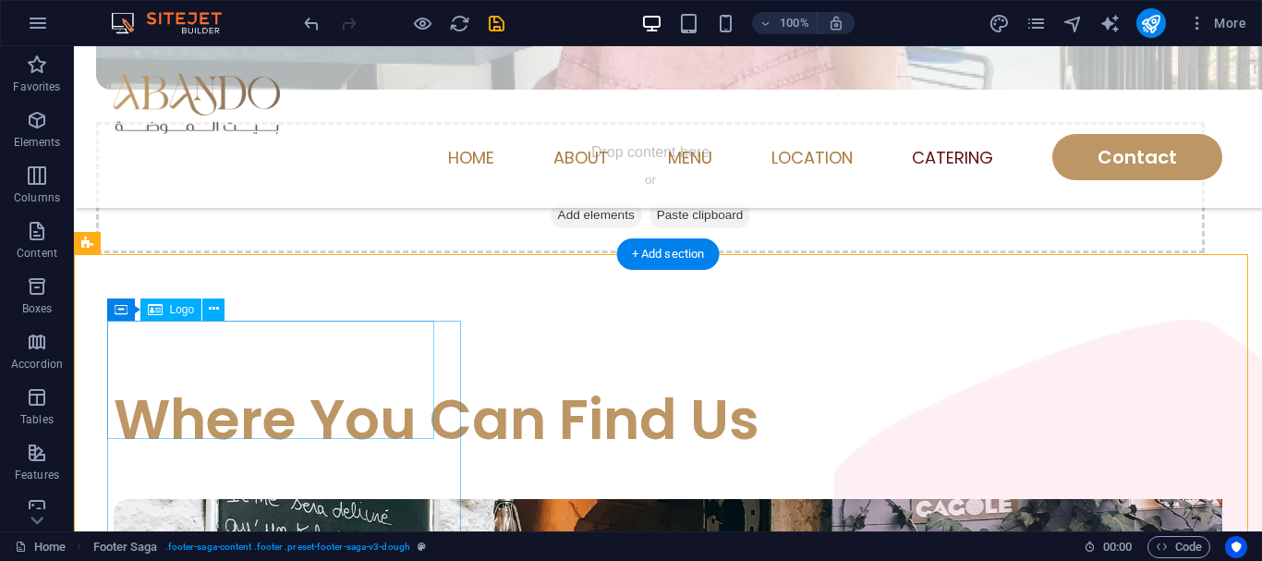
click at [220, 308] on button at bounding box center [213, 309] width 22 height 22
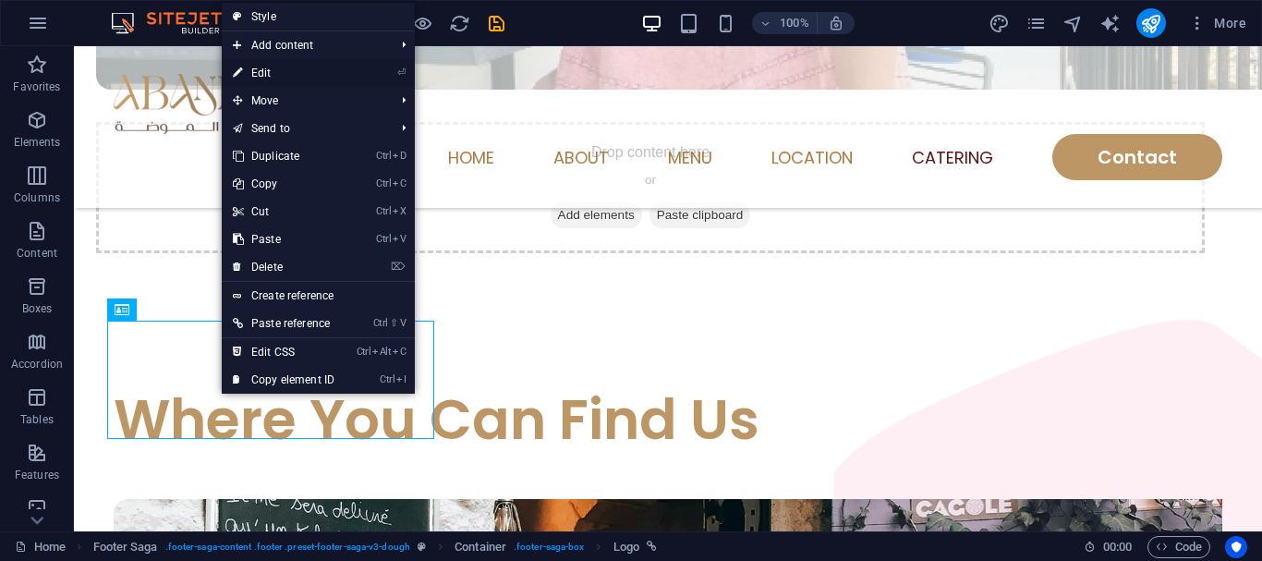
click at [270, 68] on link "⏎ Edit" at bounding box center [284, 73] width 124 height 28
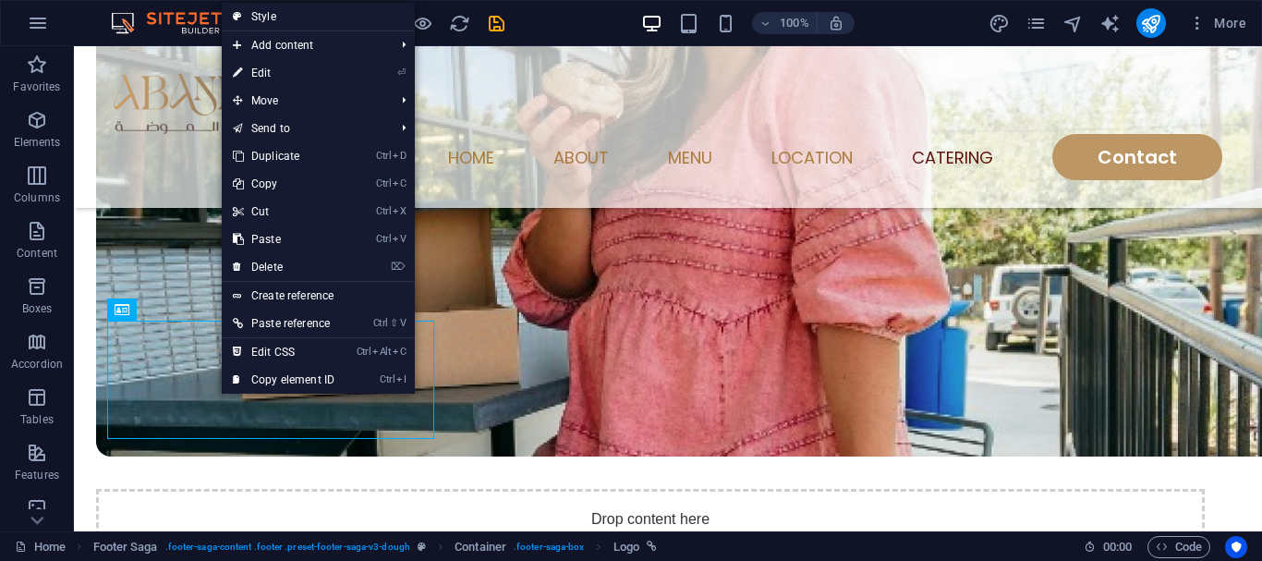
scroll to position [4655, 0]
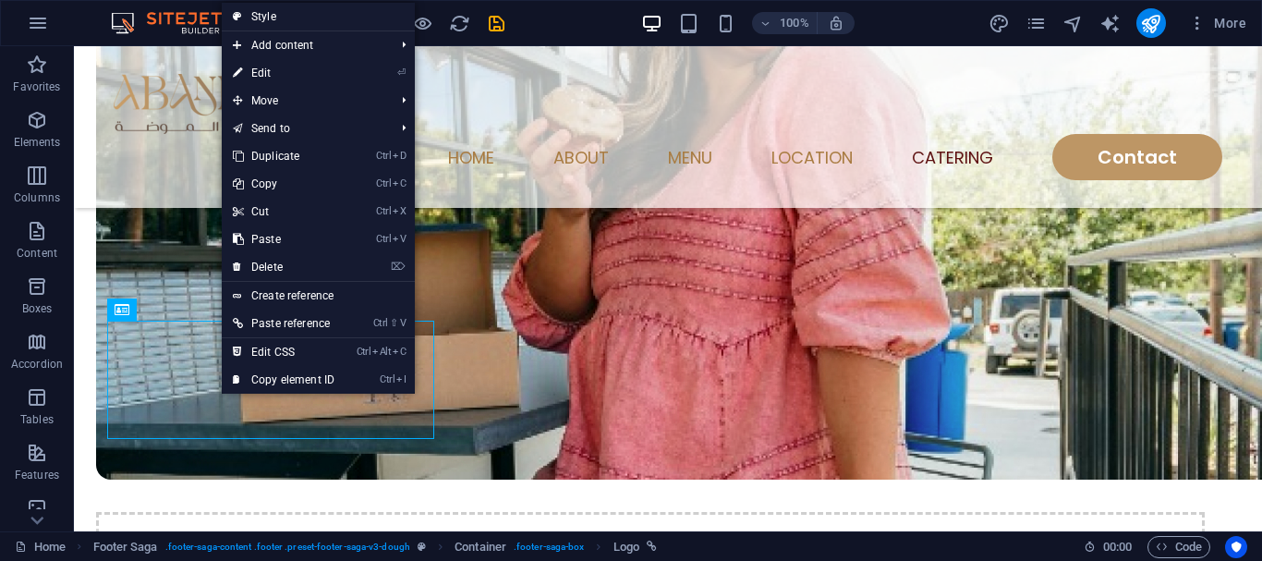
select select "px"
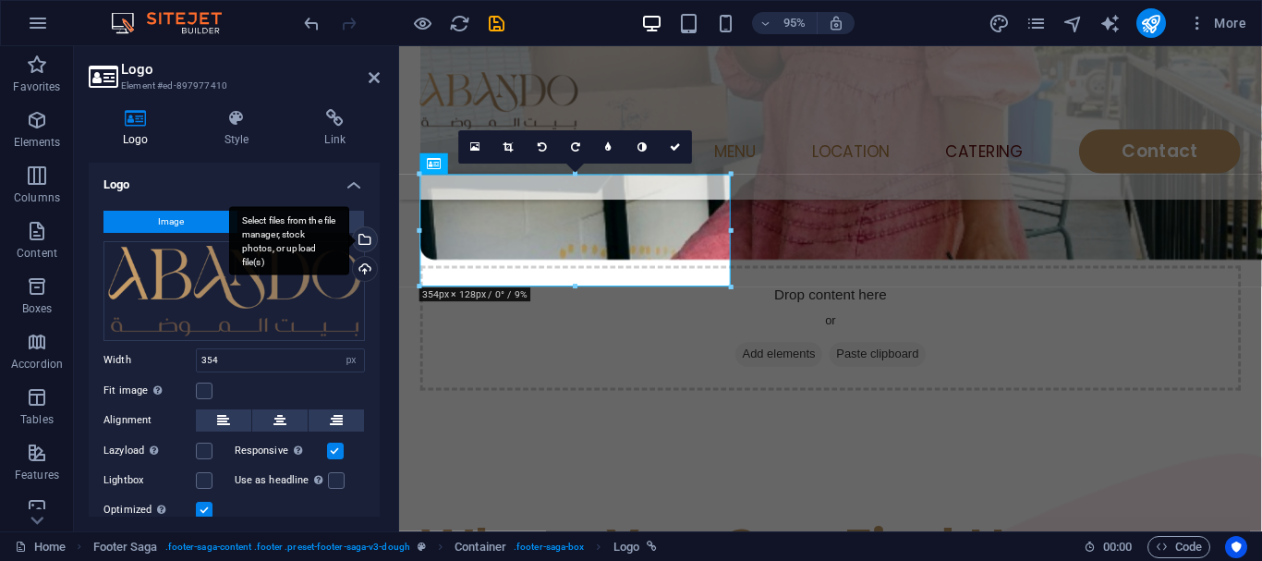
click at [349, 245] on div "Select files from the file manager, stock photos, or upload file(s)" at bounding box center [289, 240] width 120 height 69
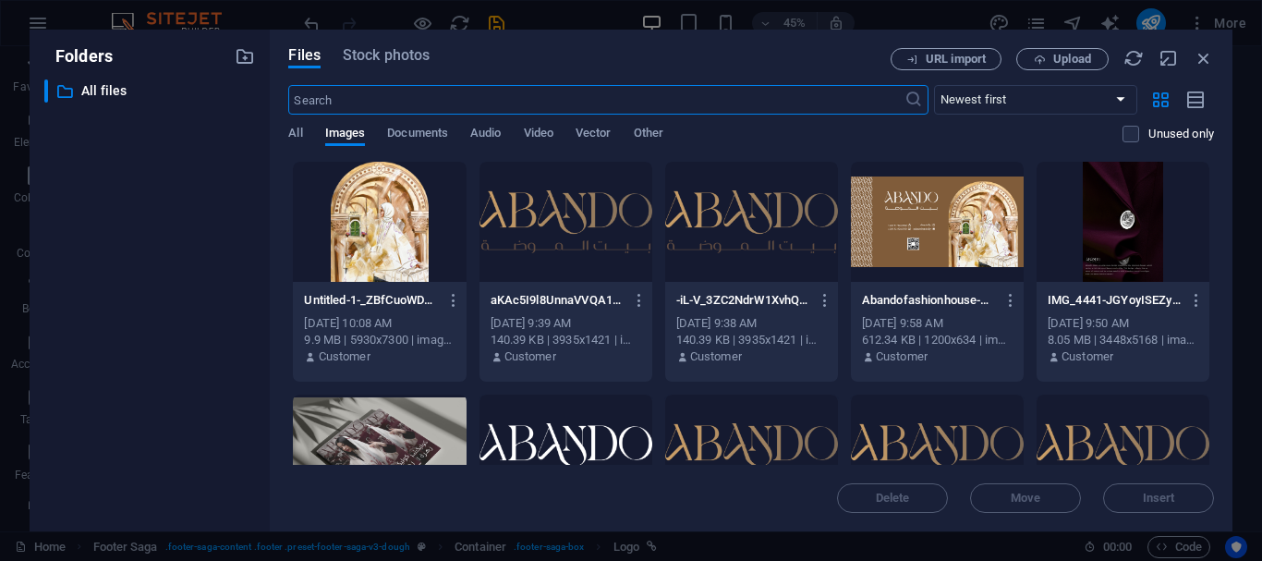
click at [612, 424] on div at bounding box center [565, 454] width 173 height 120
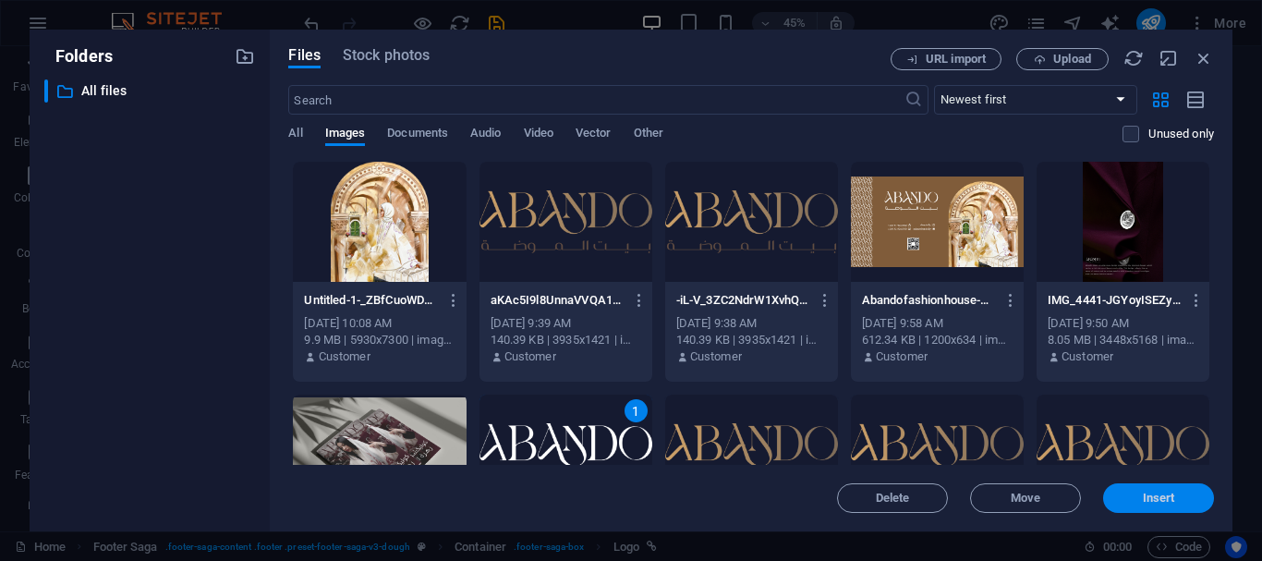
click at [1121, 497] on span "Insert" at bounding box center [1158, 497] width 96 height 11
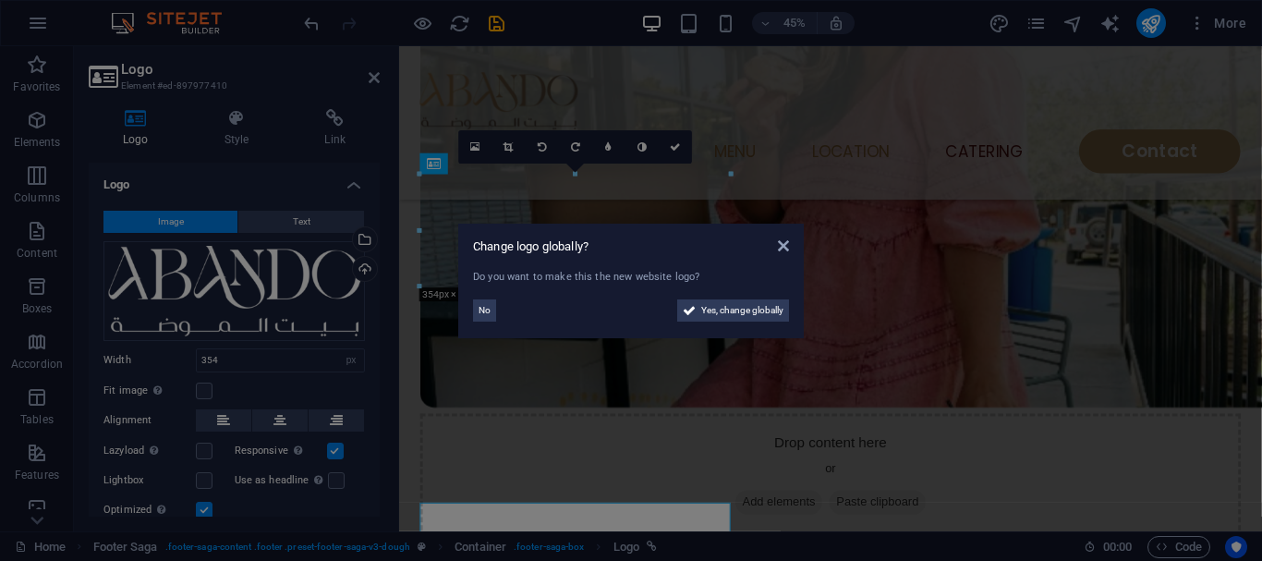
scroll to position [4655, 0]
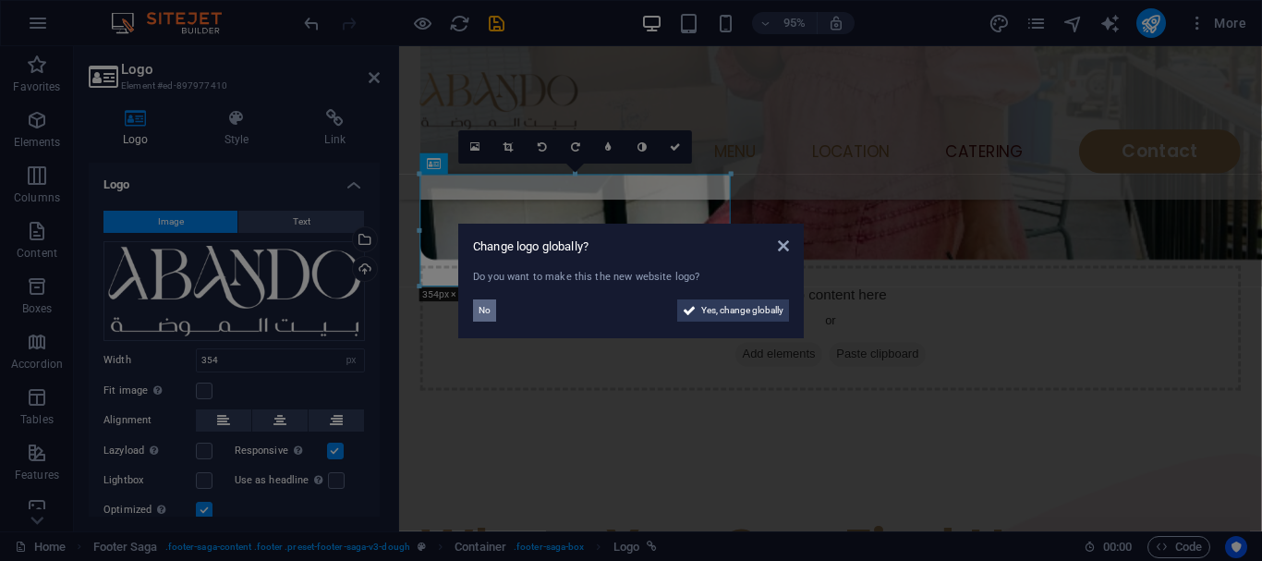
click at [482, 312] on span "No" at bounding box center [485, 310] width 12 height 22
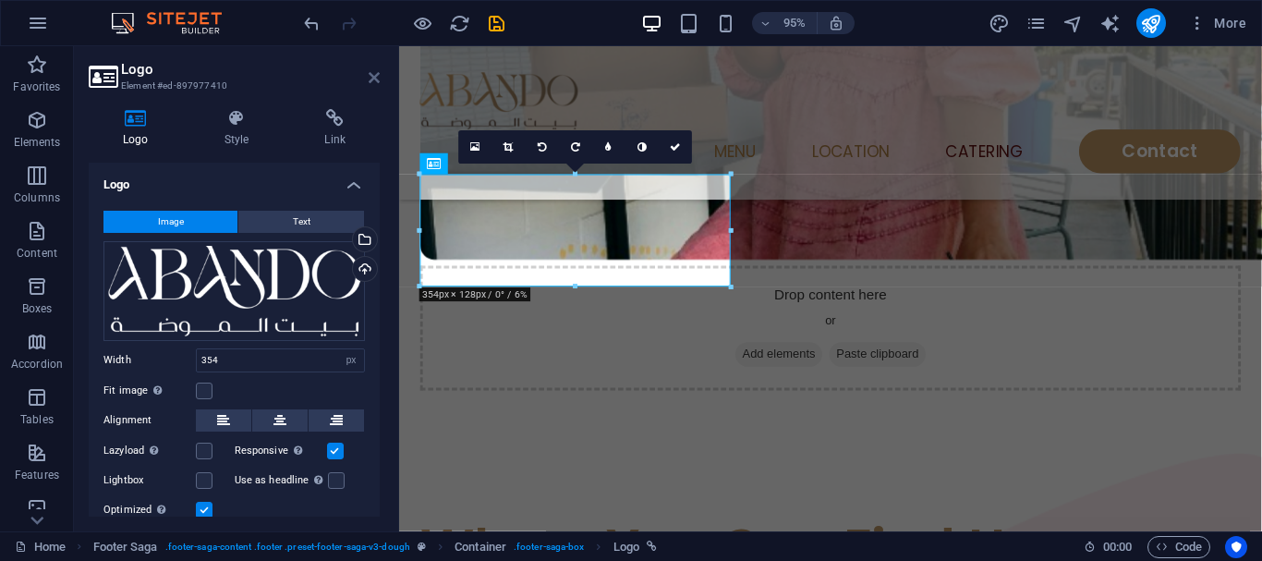
click at [379, 78] on icon at bounding box center [374, 77] width 11 height 15
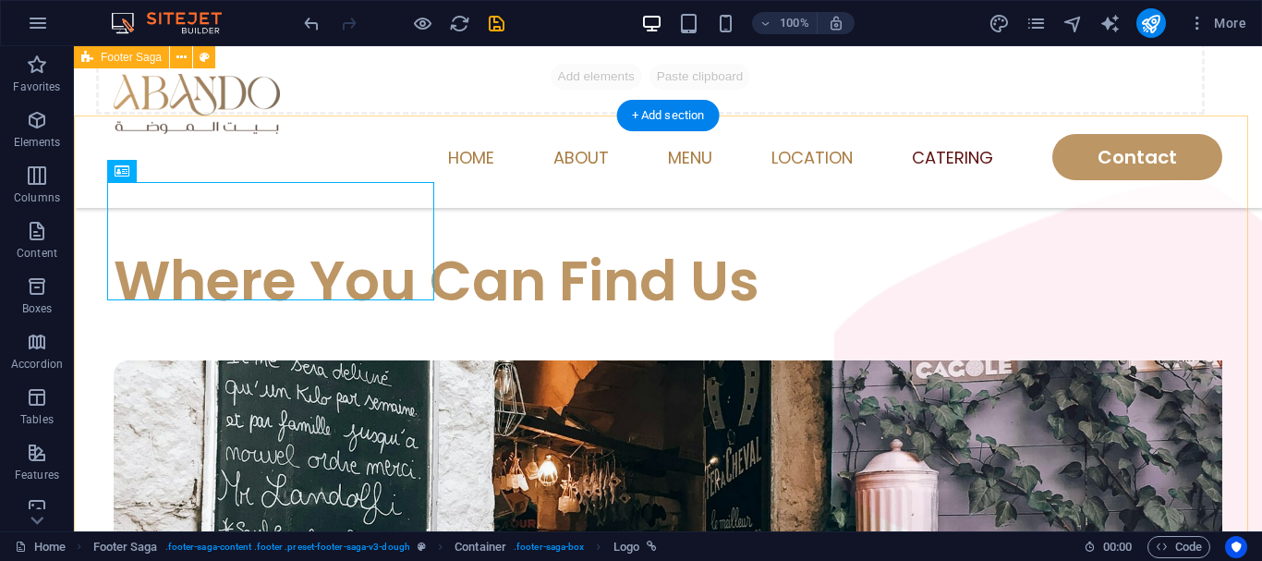
scroll to position [4632, 0]
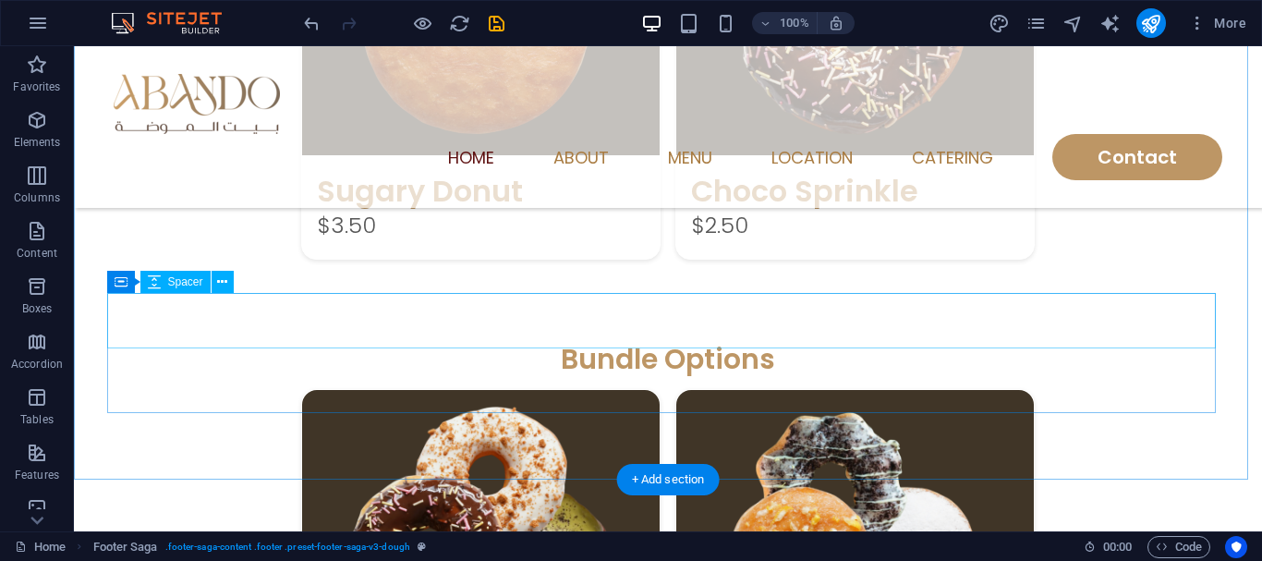
scroll to position [2402, 0]
